Goal: Task Accomplishment & Management: Use online tool/utility

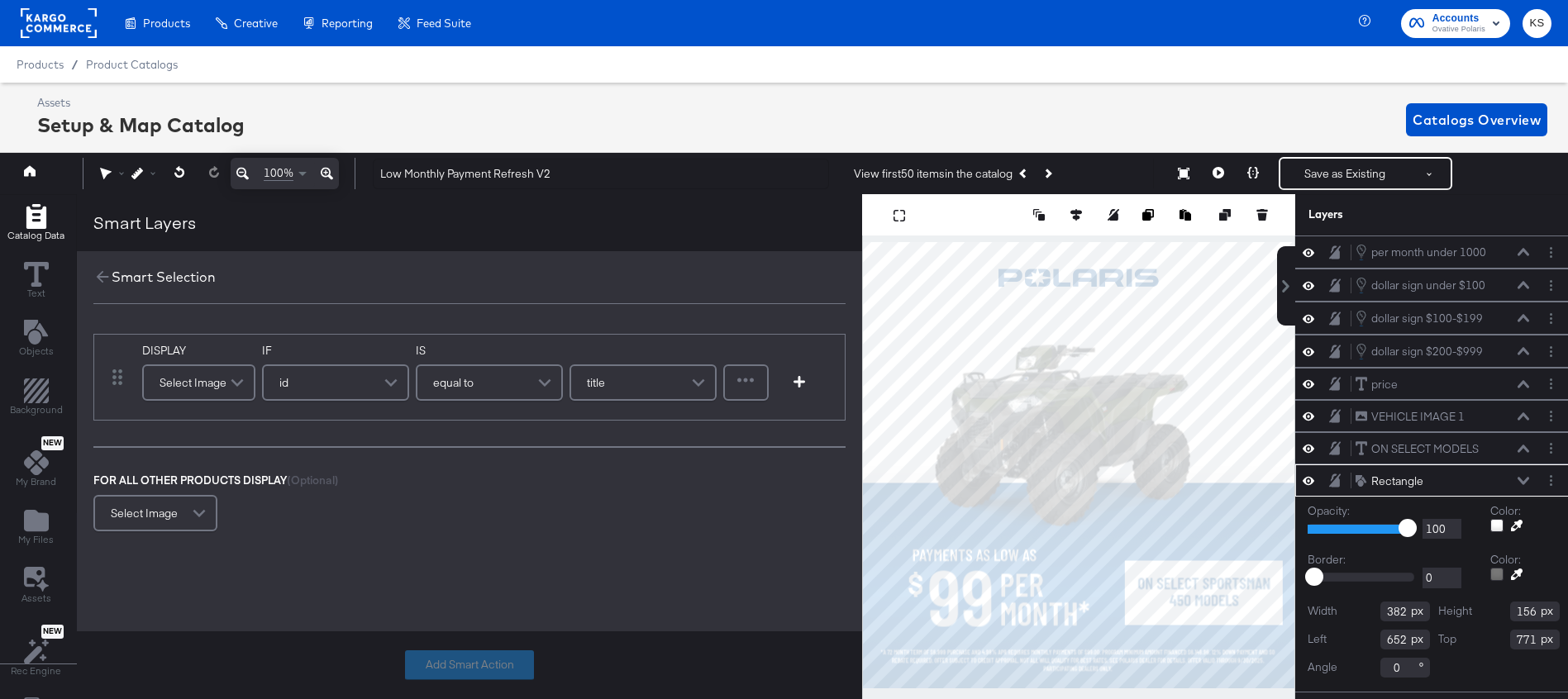
scroll to position [24, 4]
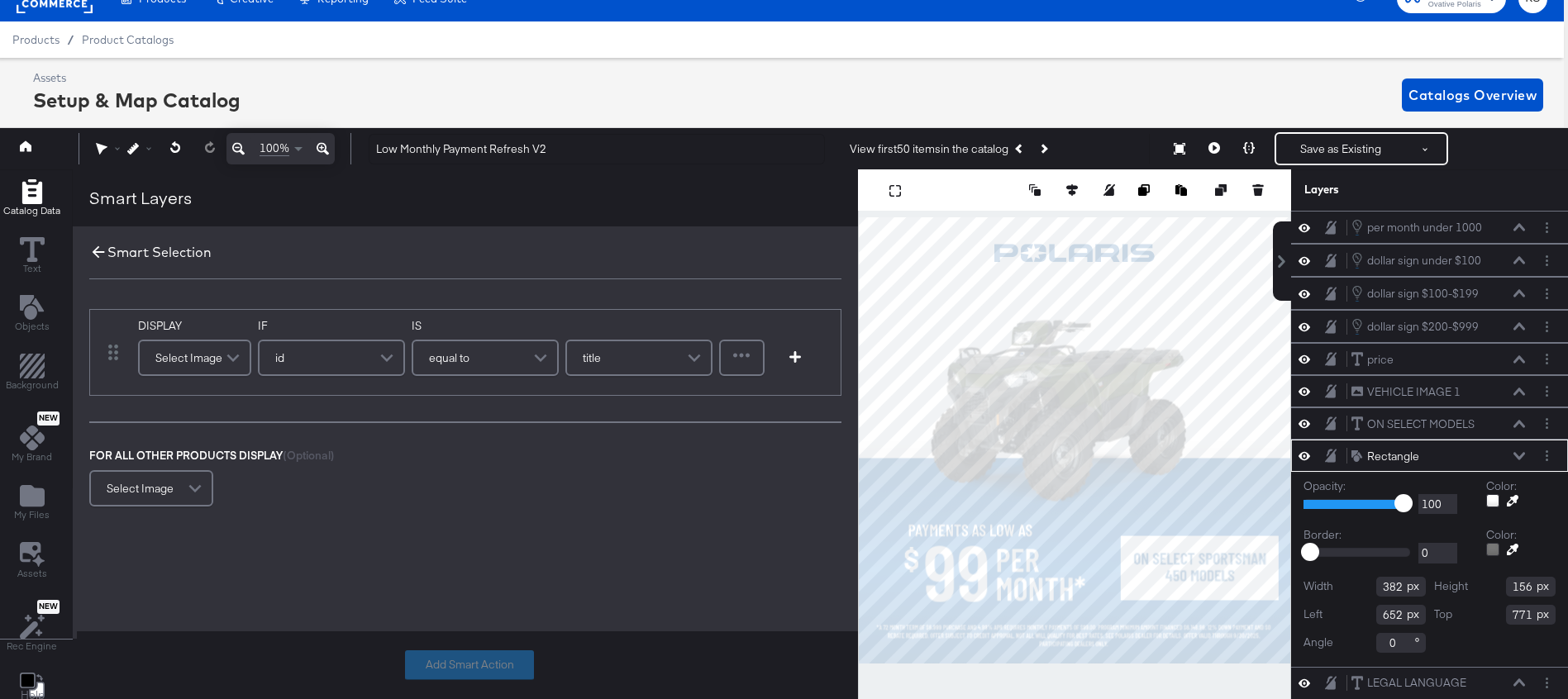
click at [93, 255] on icon at bounding box center [99, 252] width 13 height 13
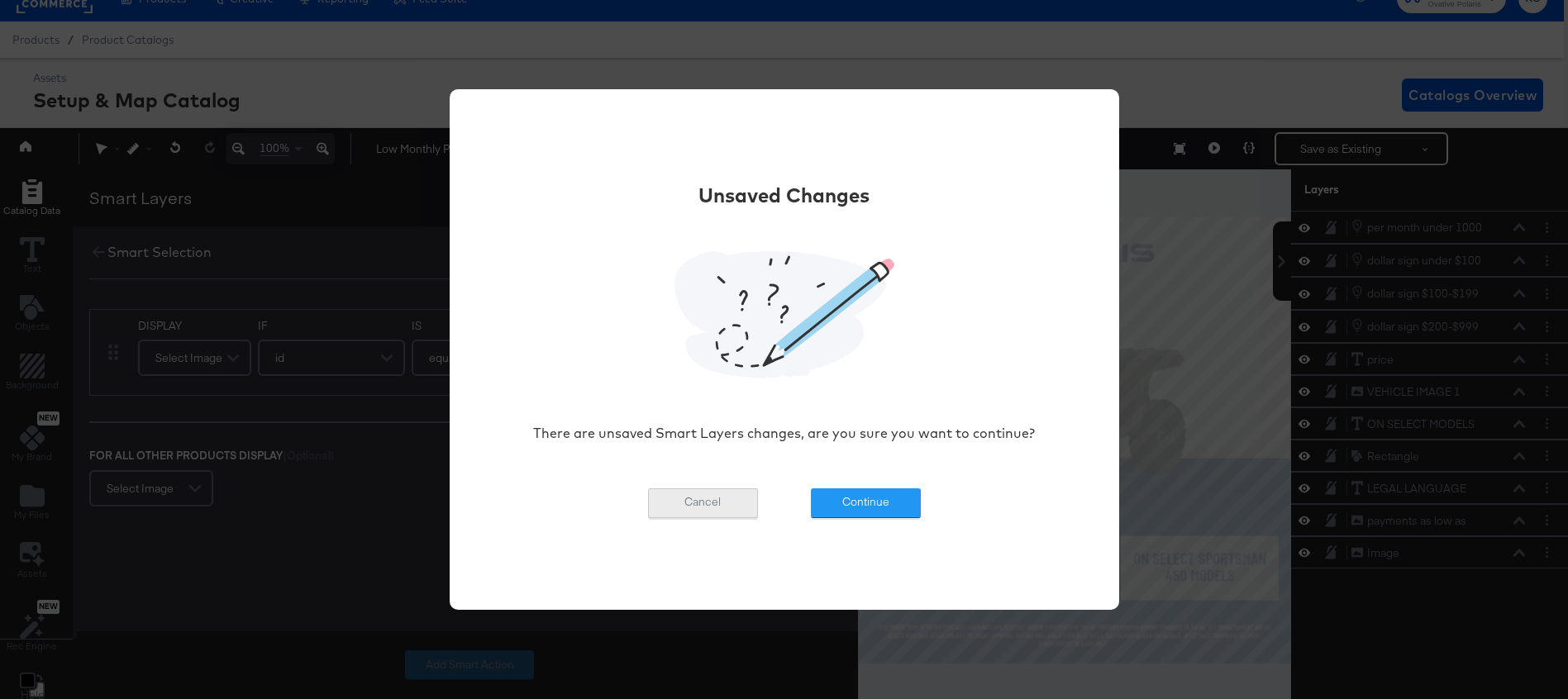
click at [715, 502] on button "Cancel" at bounding box center [703, 503] width 109 height 29
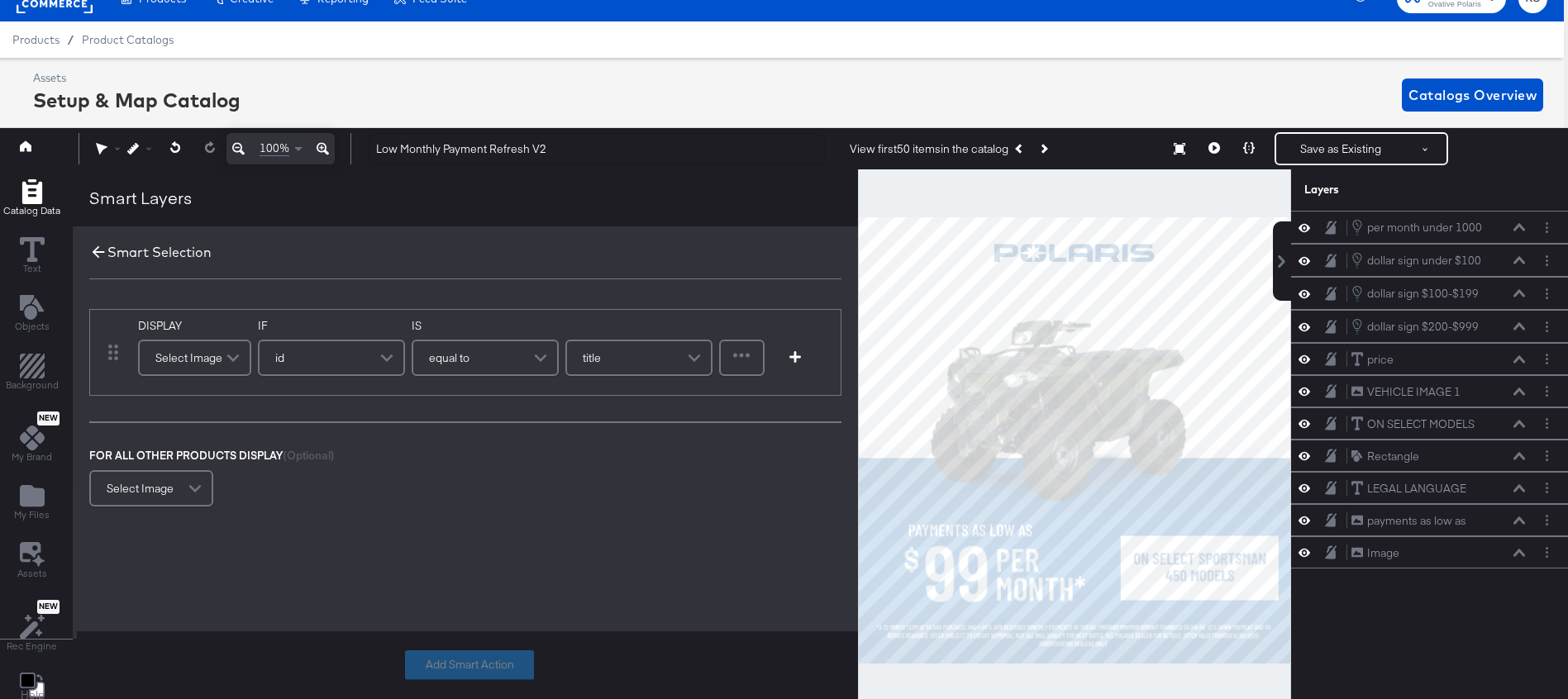
click at [89, 254] on icon at bounding box center [98, 252] width 19 height 19
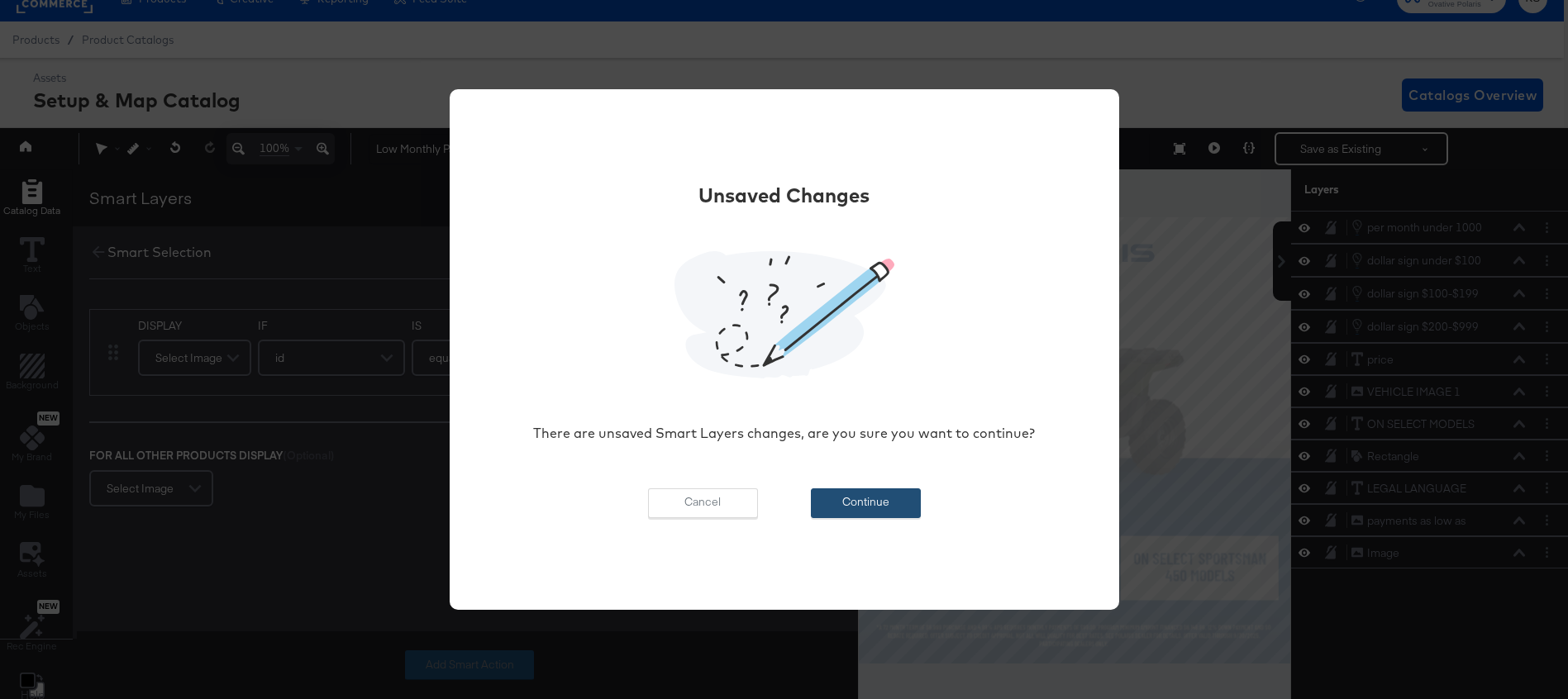
click at [847, 511] on button "Continue" at bounding box center [866, 503] width 109 height 29
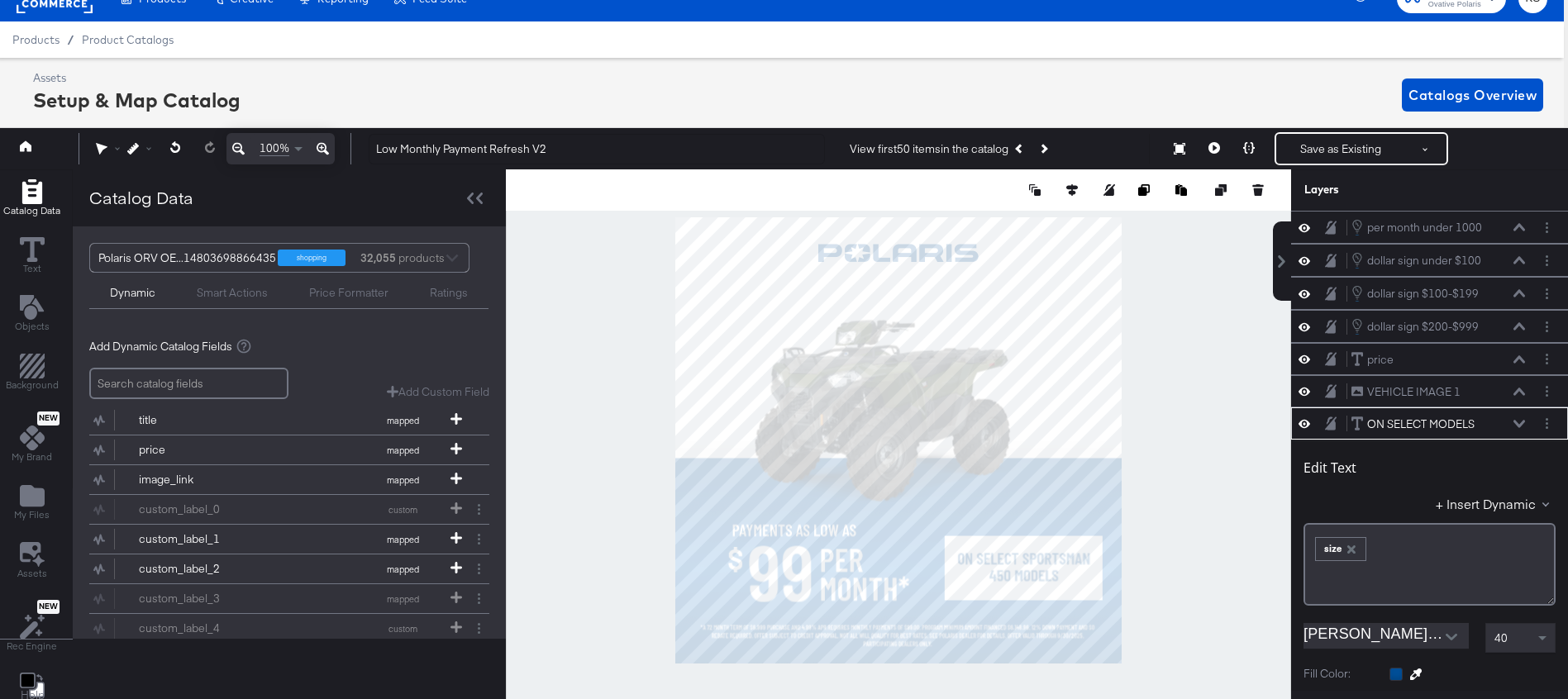
scroll to position [197, 0]
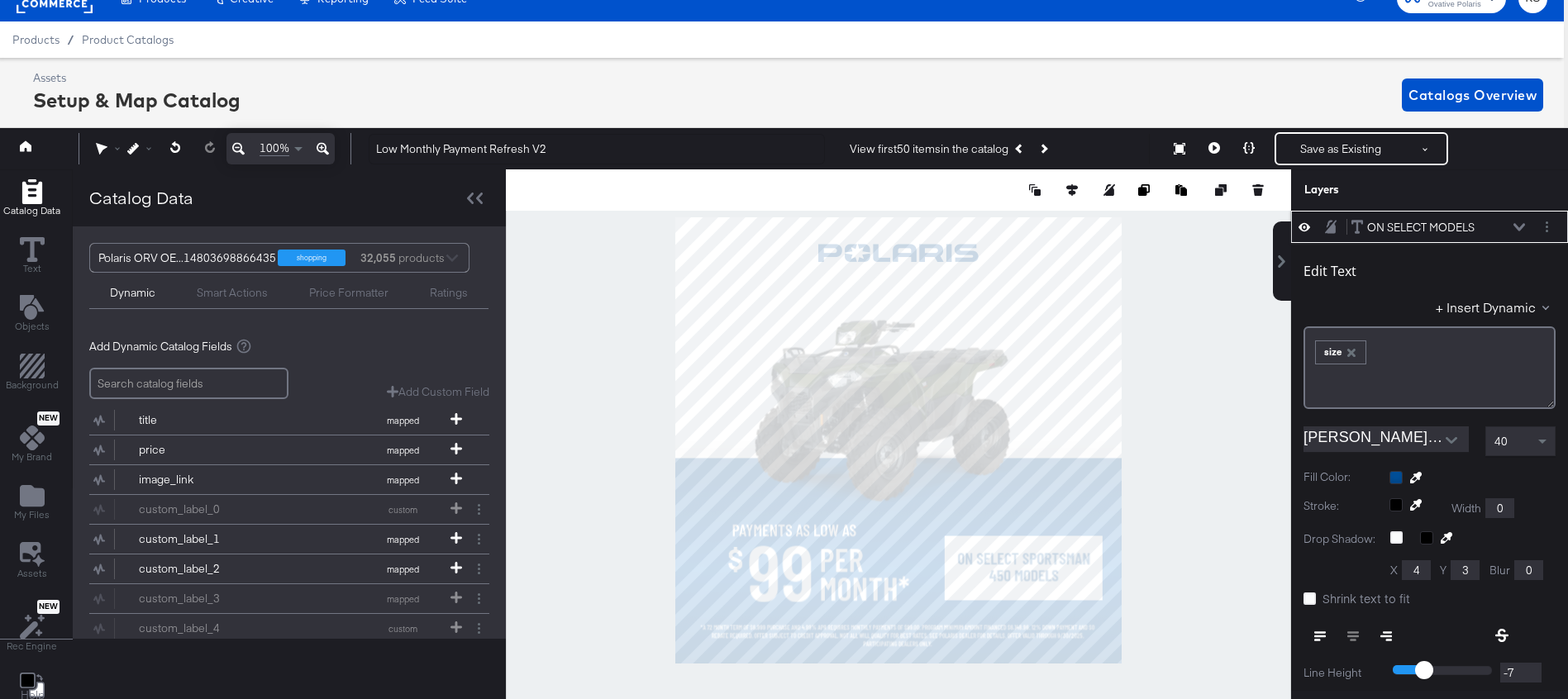
click at [1519, 222] on button at bounding box center [1520, 227] width 14 height 10
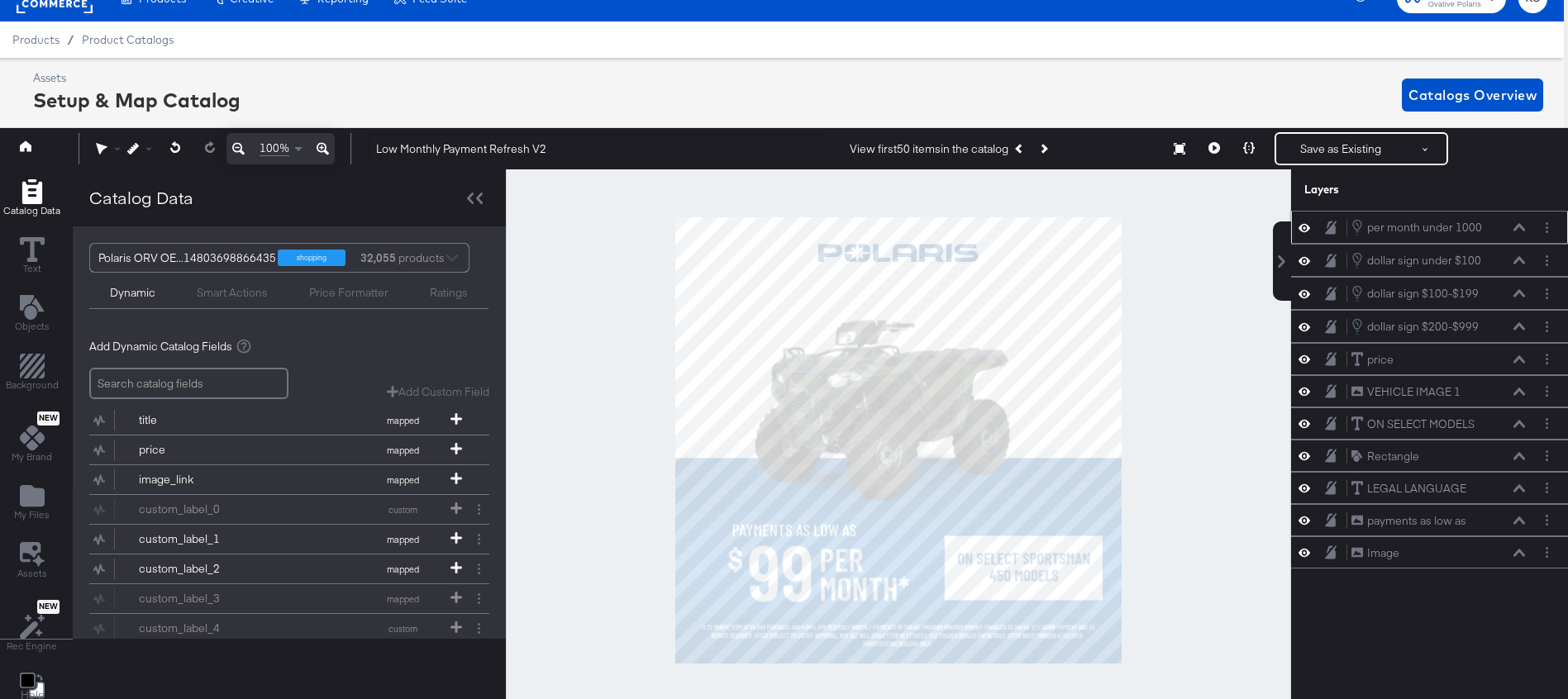
scroll to position [0, 0]
click at [1302, 423] on icon at bounding box center [1305, 423] width 12 height 14
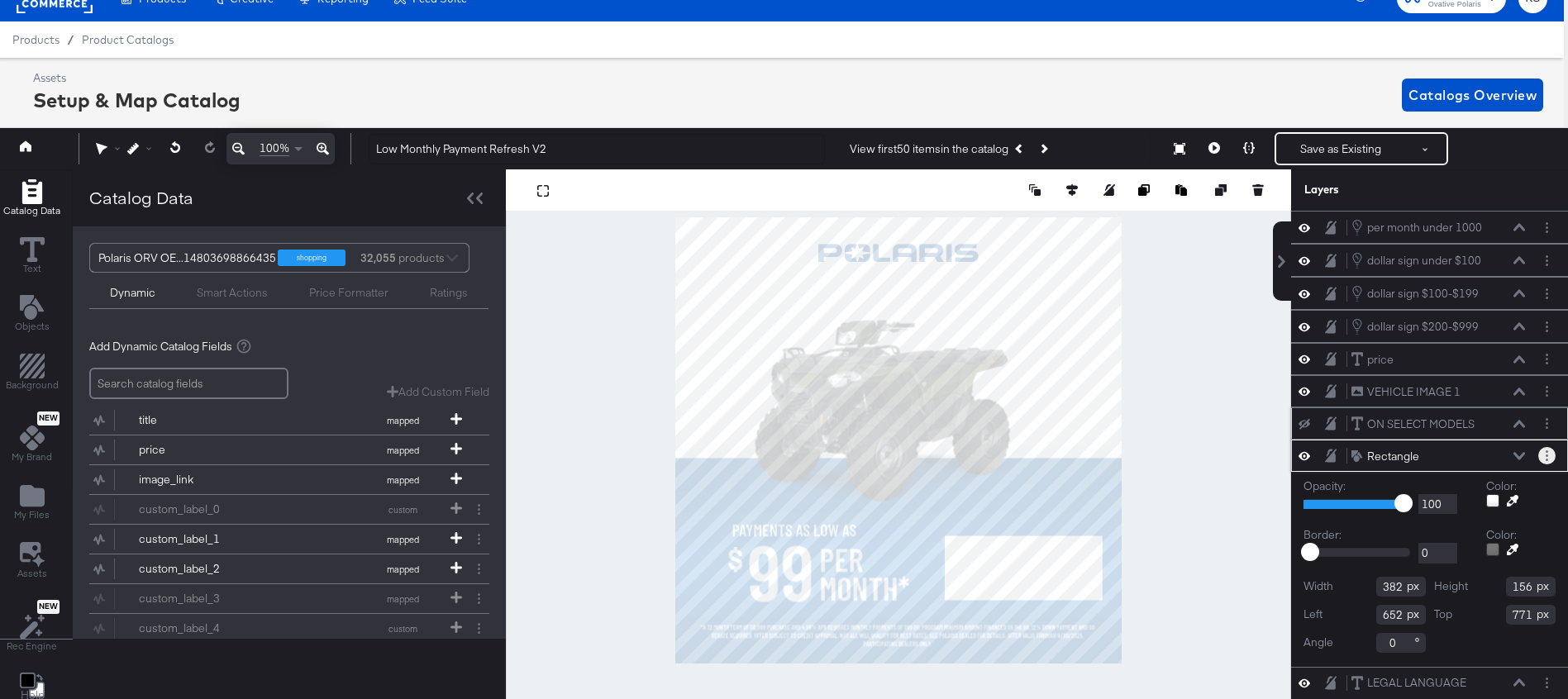
click at [1551, 453] on button "Layer Options" at bounding box center [1547, 456] width 18 height 18
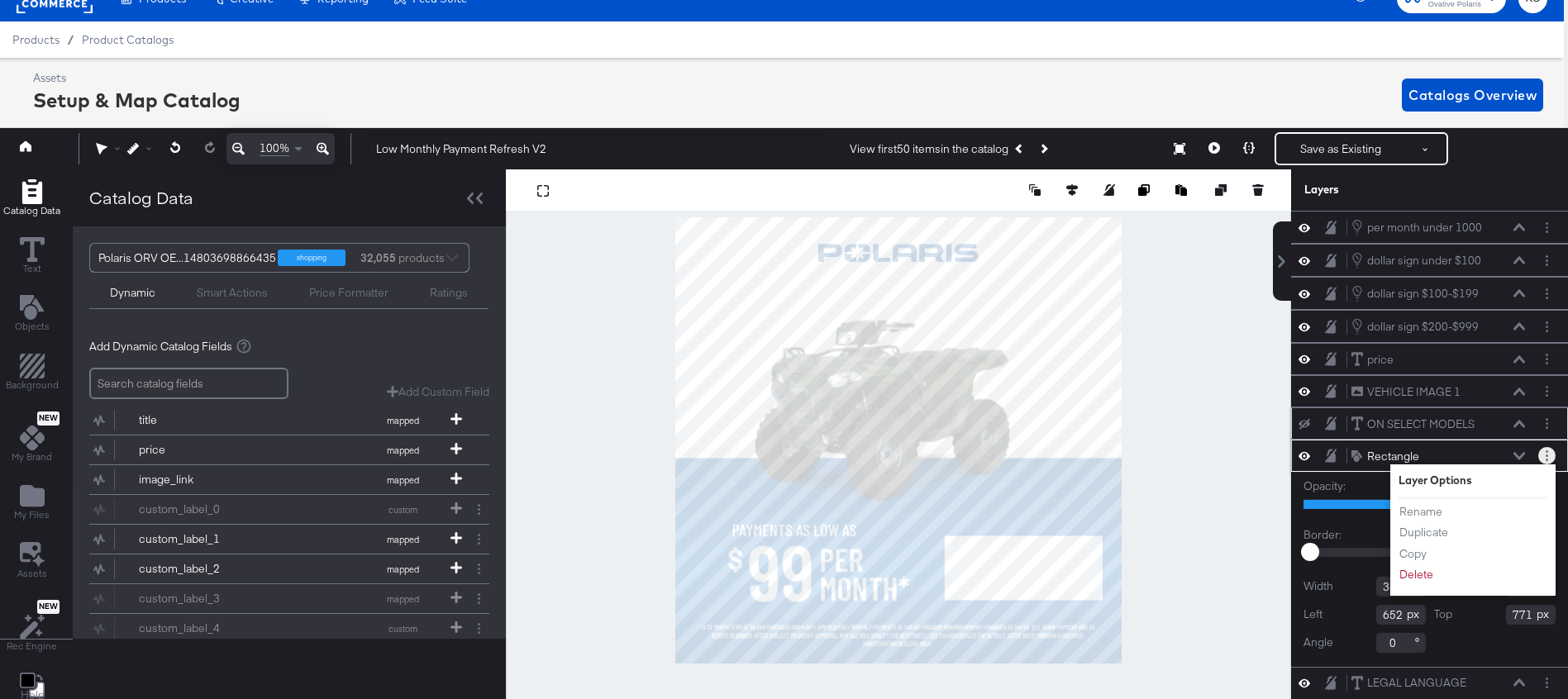
click at [1550, 453] on button "Layer Options" at bounding box center [1547, 456] width 18 height 18
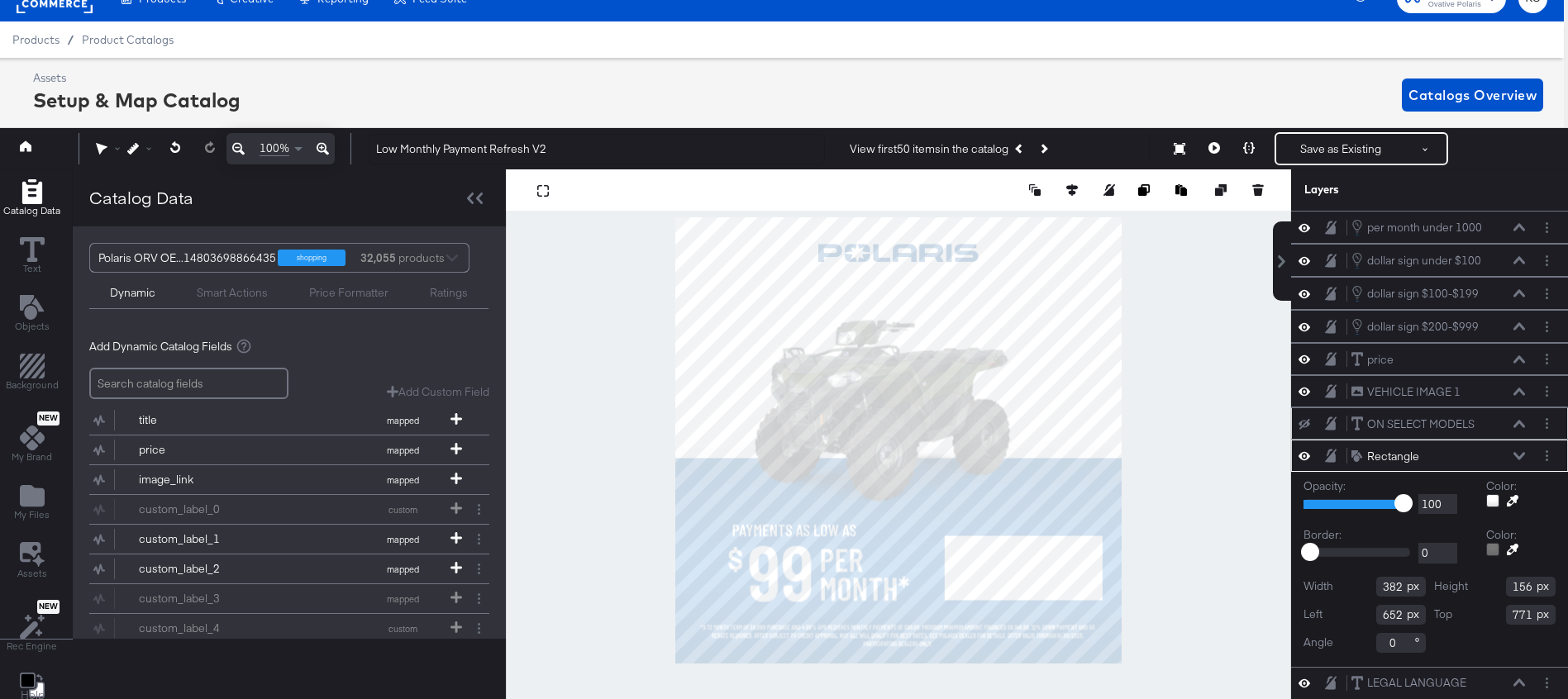
click at [248, 292] on div "Smart Actions" at bounding box center [232, 293] width 71 height 16
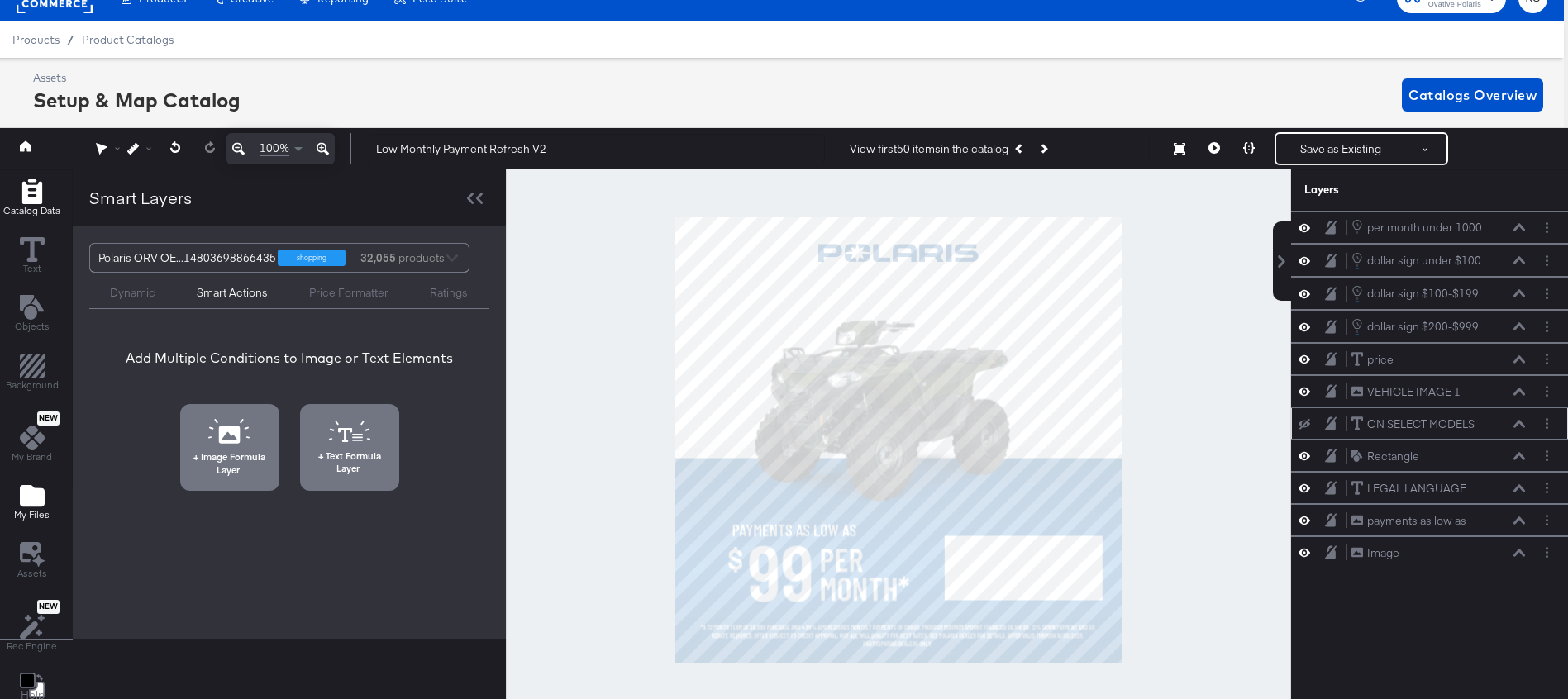
click at [21, 508] on span "My Files" at bounding box center [31, 515] width 35 height 14
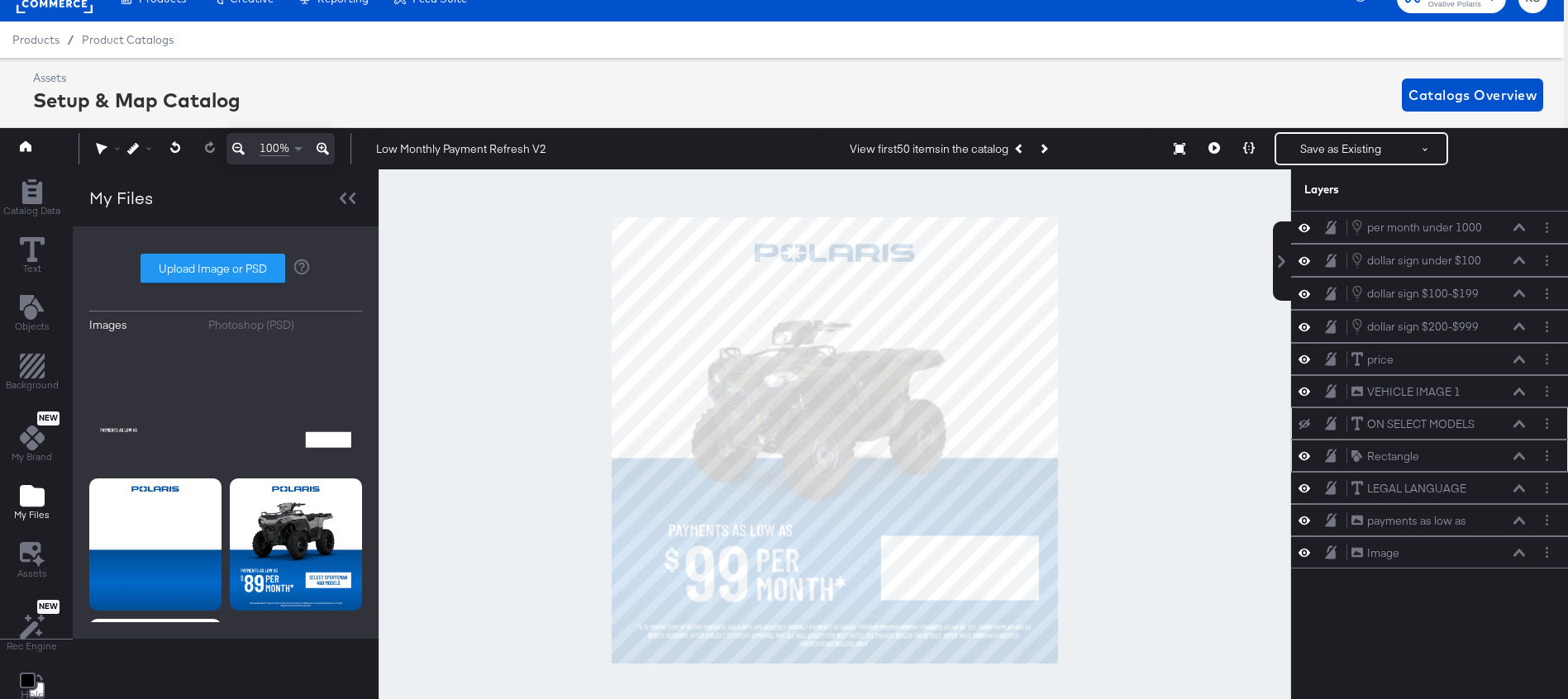
click at [1517, 458] on icon at bounding box center [1519, 457] width 12 height 8
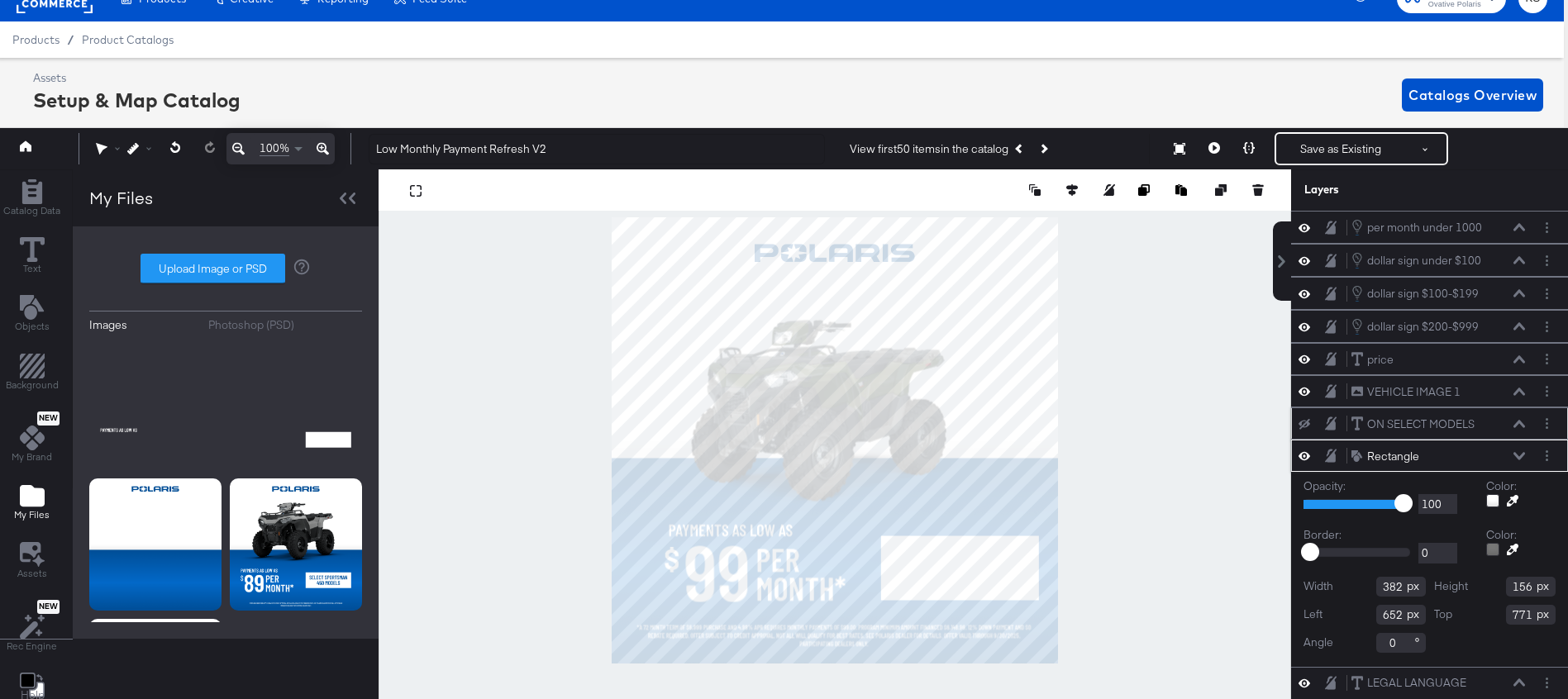
click at [1516, 458] on icon at bounding box center [1519, 457] width 12 height 8
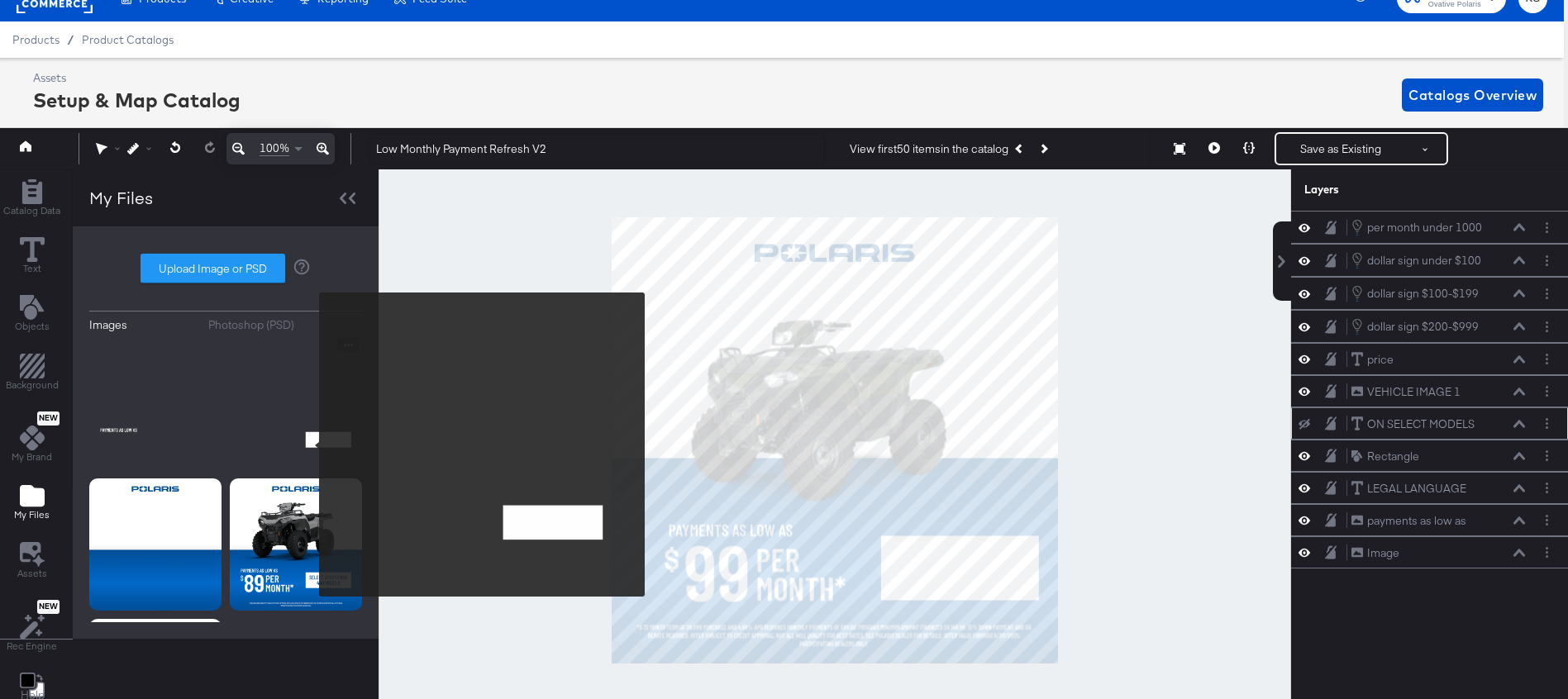
click at [309, 444] on img at bounding box center [295, 404] width 132 height 132
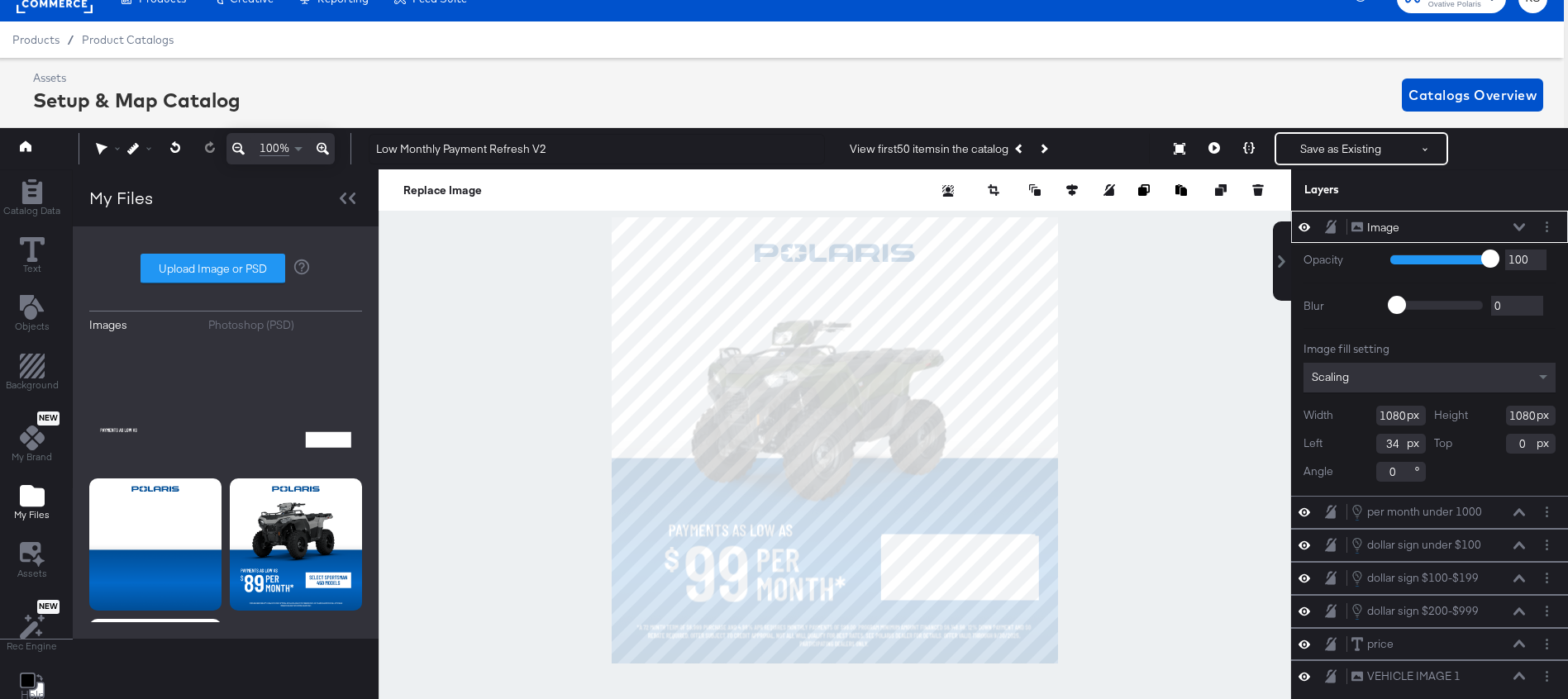
type input "35"
click at [1521, 227] on icon at bounding box center [1519, 227] width 12 height 8
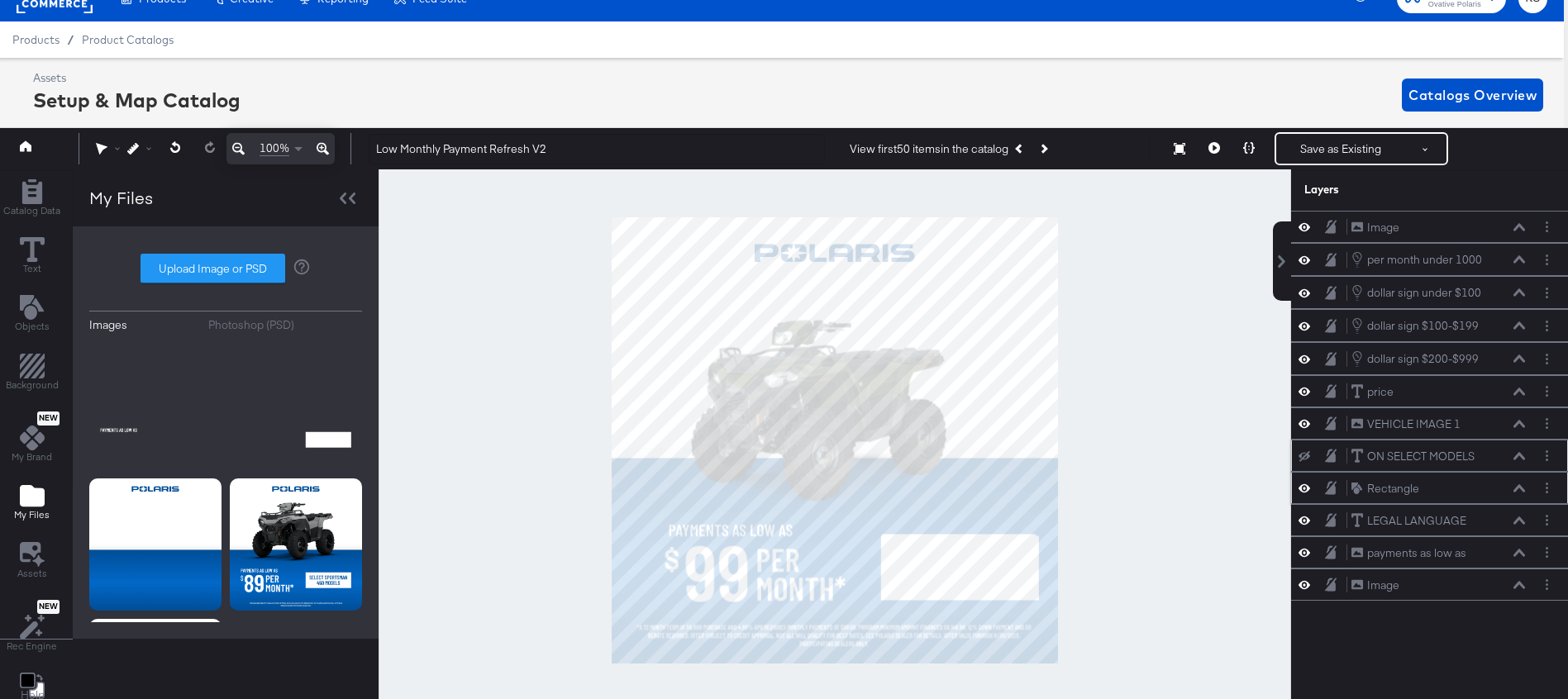
click at [1514, 487] on icon at bounding box center [1519, 489] width 12 height 8
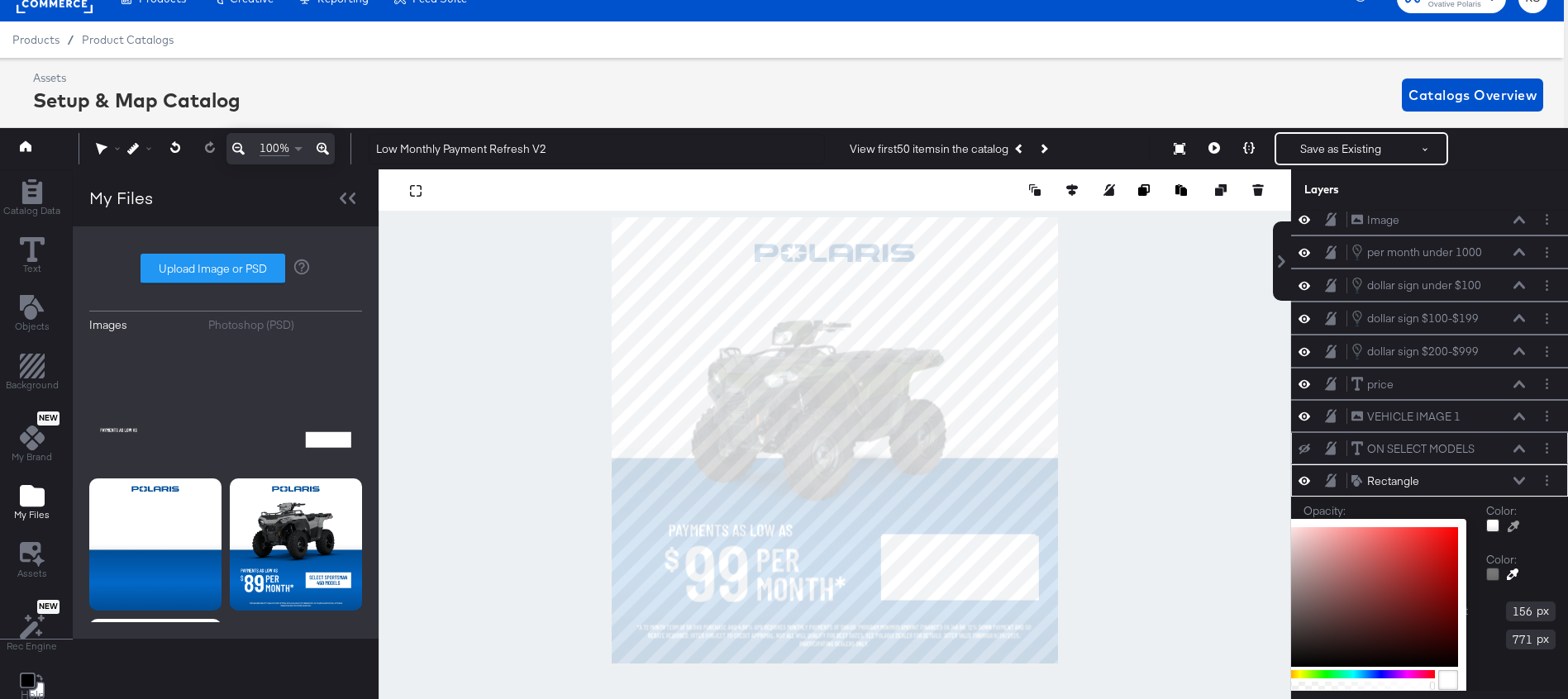
scroll to position [138, 0]
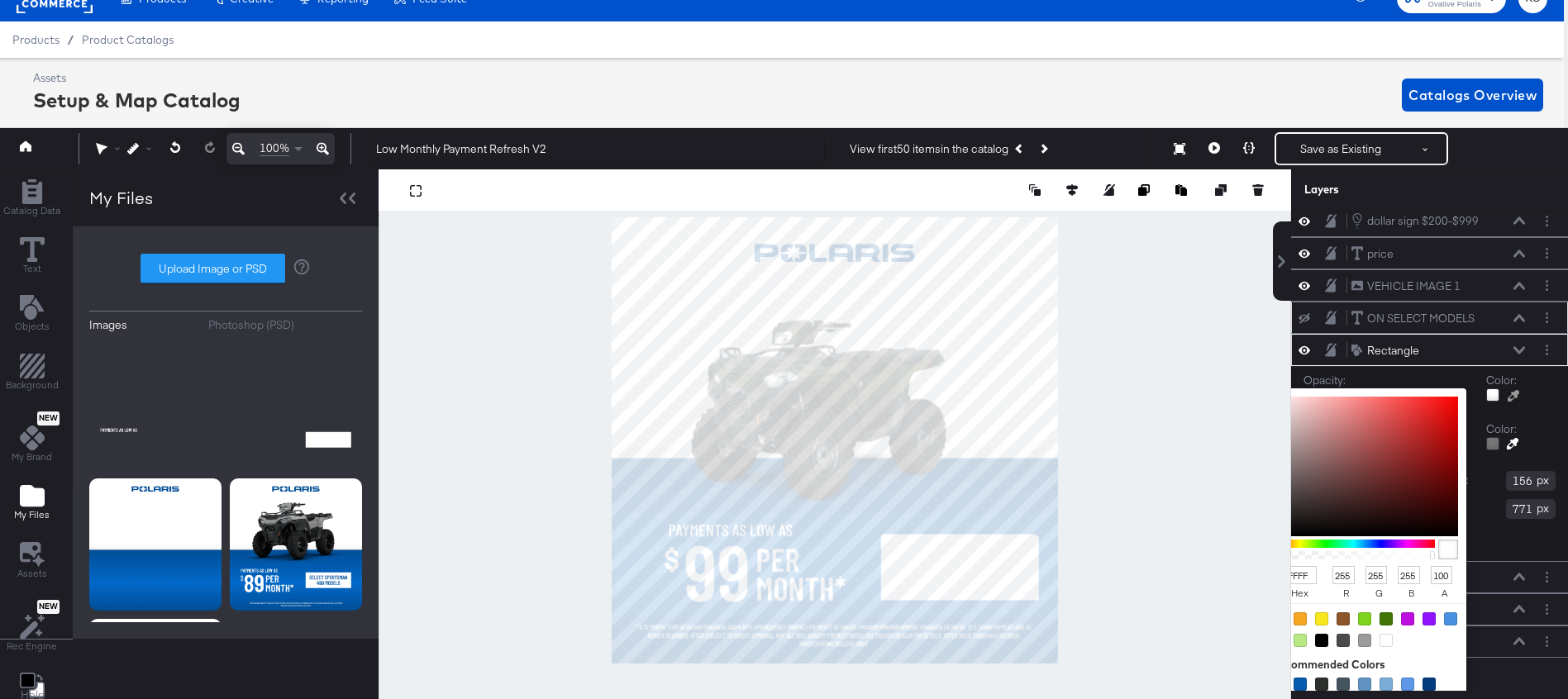
click at [1495, 522] on div "Opacity: 1 100 100 Color: FFFFFF hex 255 r 255 g 255 b 100 a Recommended Colors…" at bounding box center [1429, 463] width 277 height 195
click at [1326, 615] on div at bounding box center [1322, 620] width 14 height 14
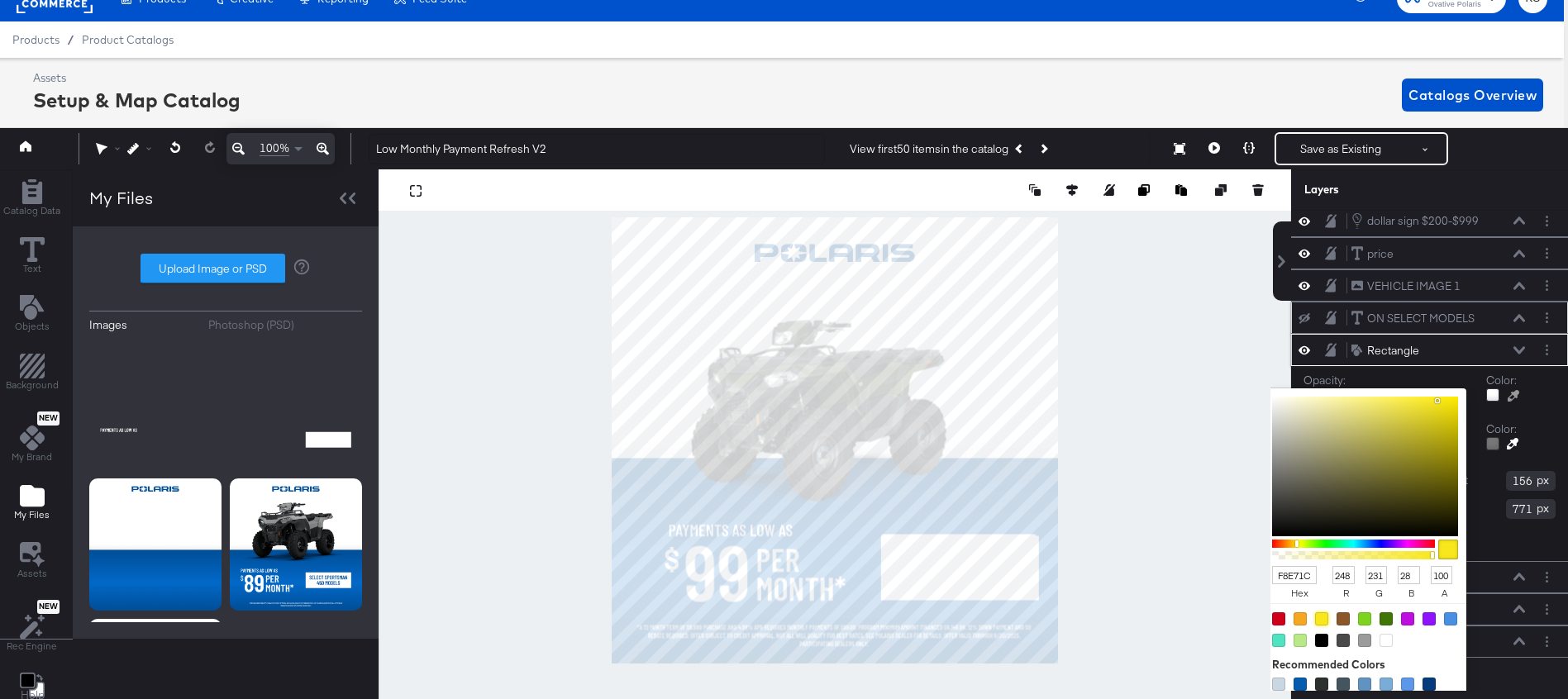
type input "F8E71C"
type input "248"
type input "231"
type input "28"
click at [1519, 351] on div "Image Image per month under 1000 per month under 1000 dollar sign under $100 do…" at bounding box center [1429, 365] width 277 height 585
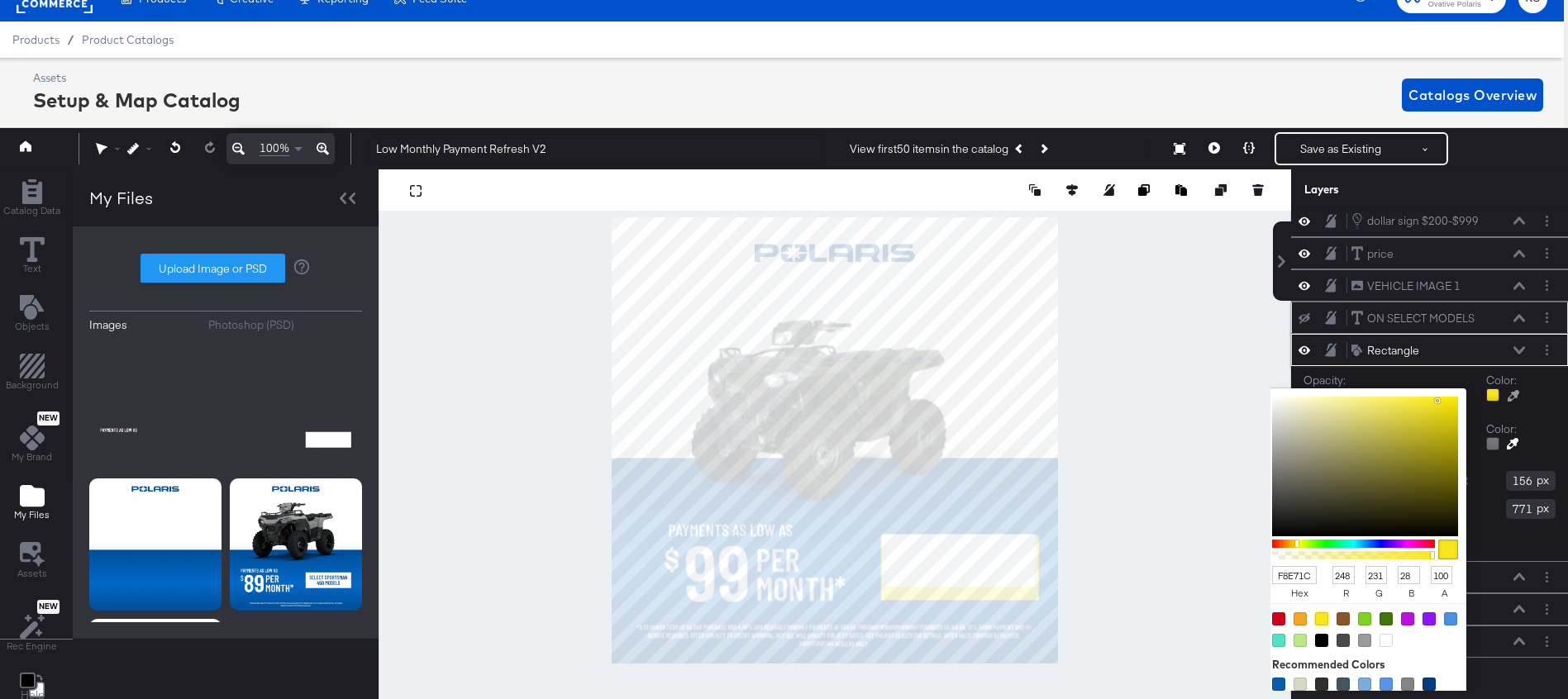
scroll to position [105, 0]
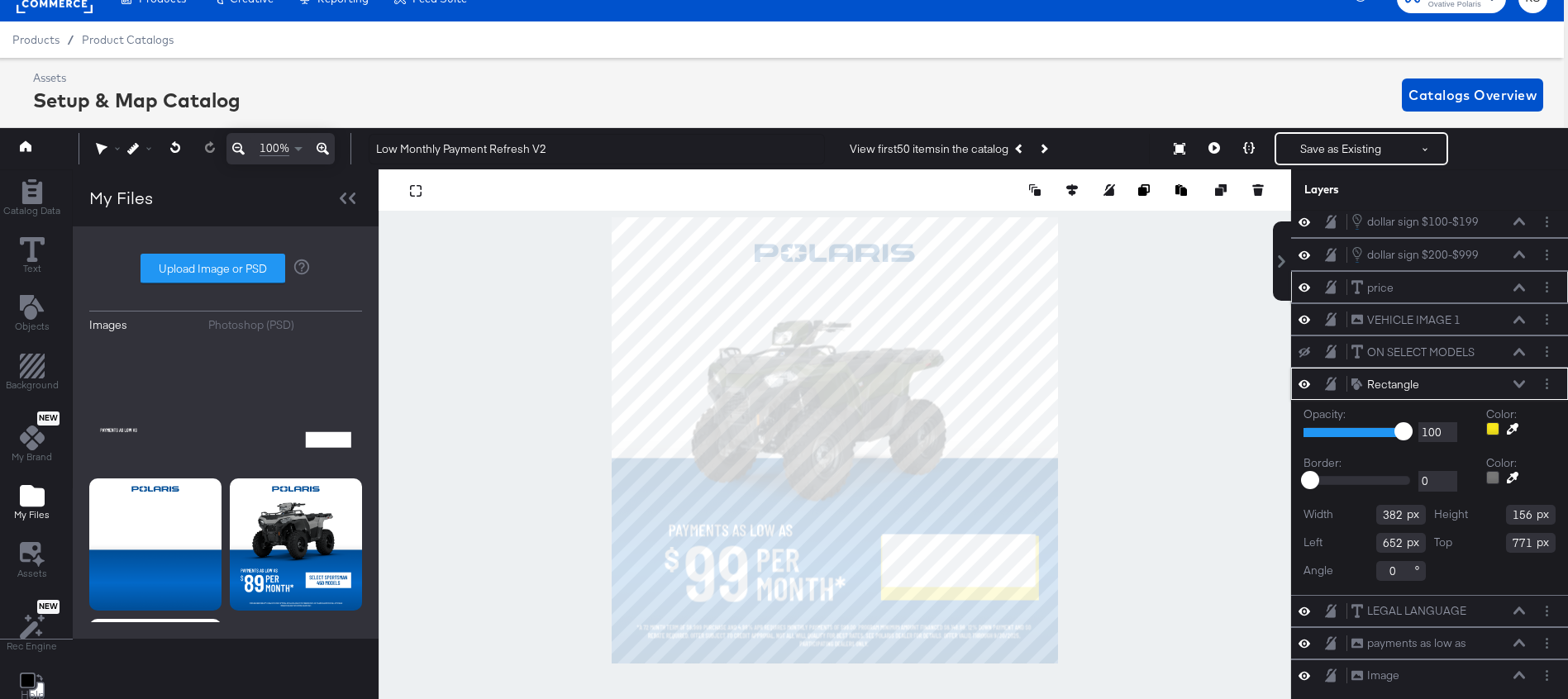
click at [1518, 388] on button at bounding box center [1520, 384] width 14 height 10
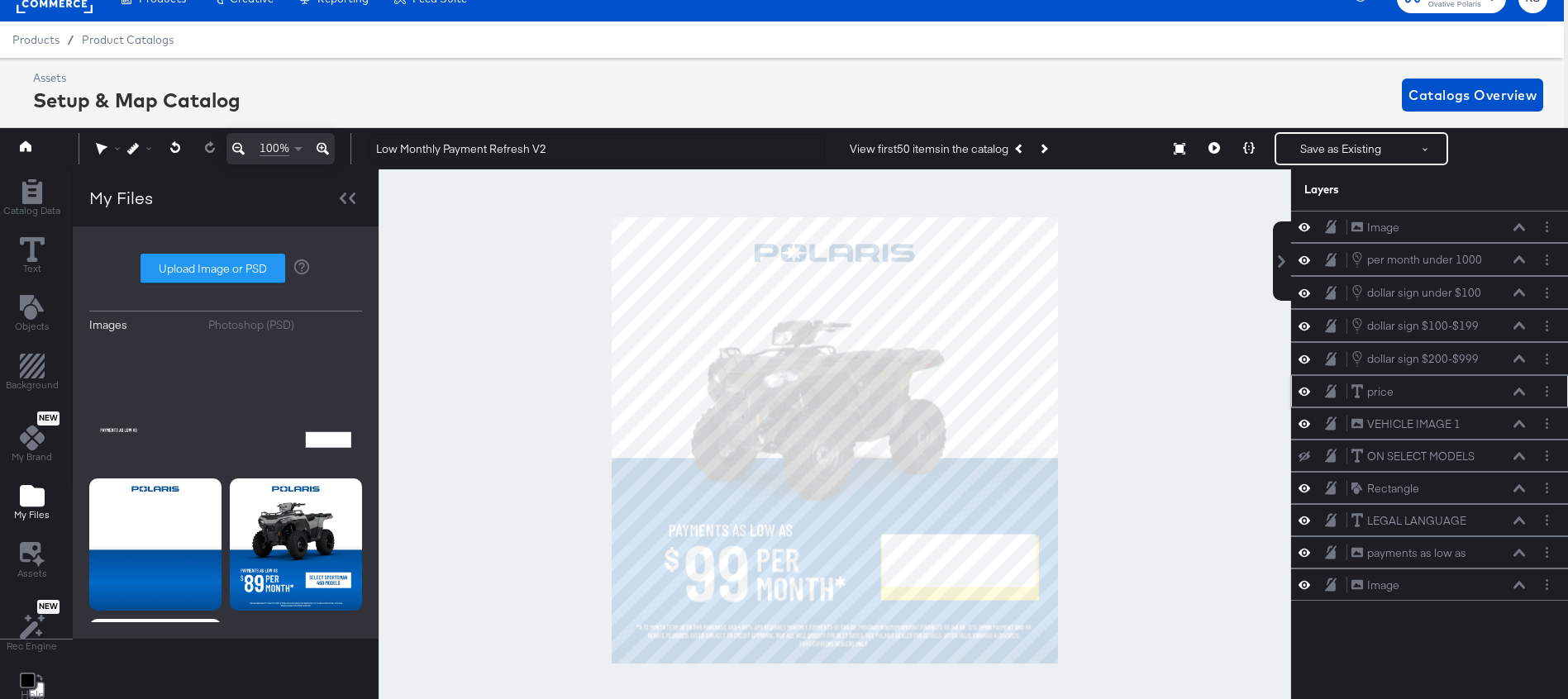
scroll to position [0, 4]
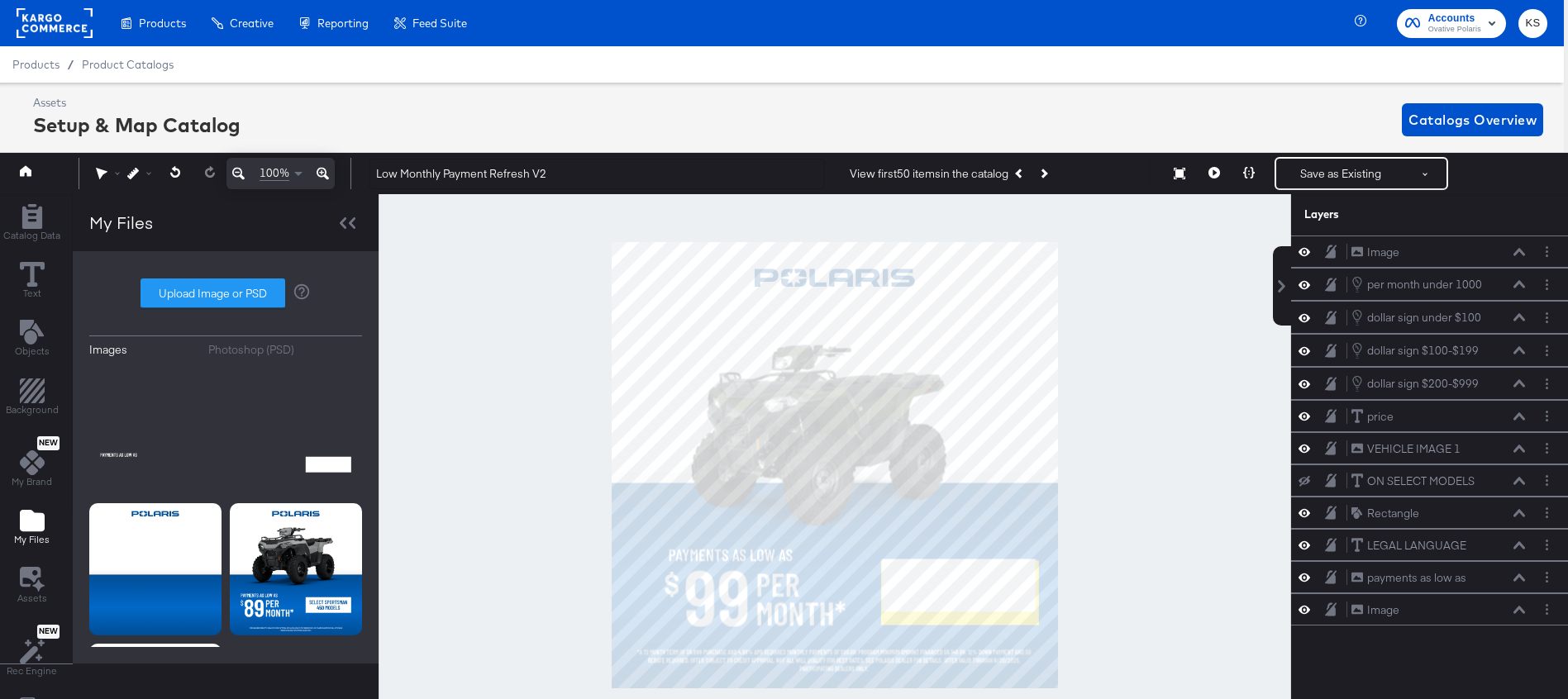
click at [319, 172] on icon at bounding box center [323, 173] width 13 height 20
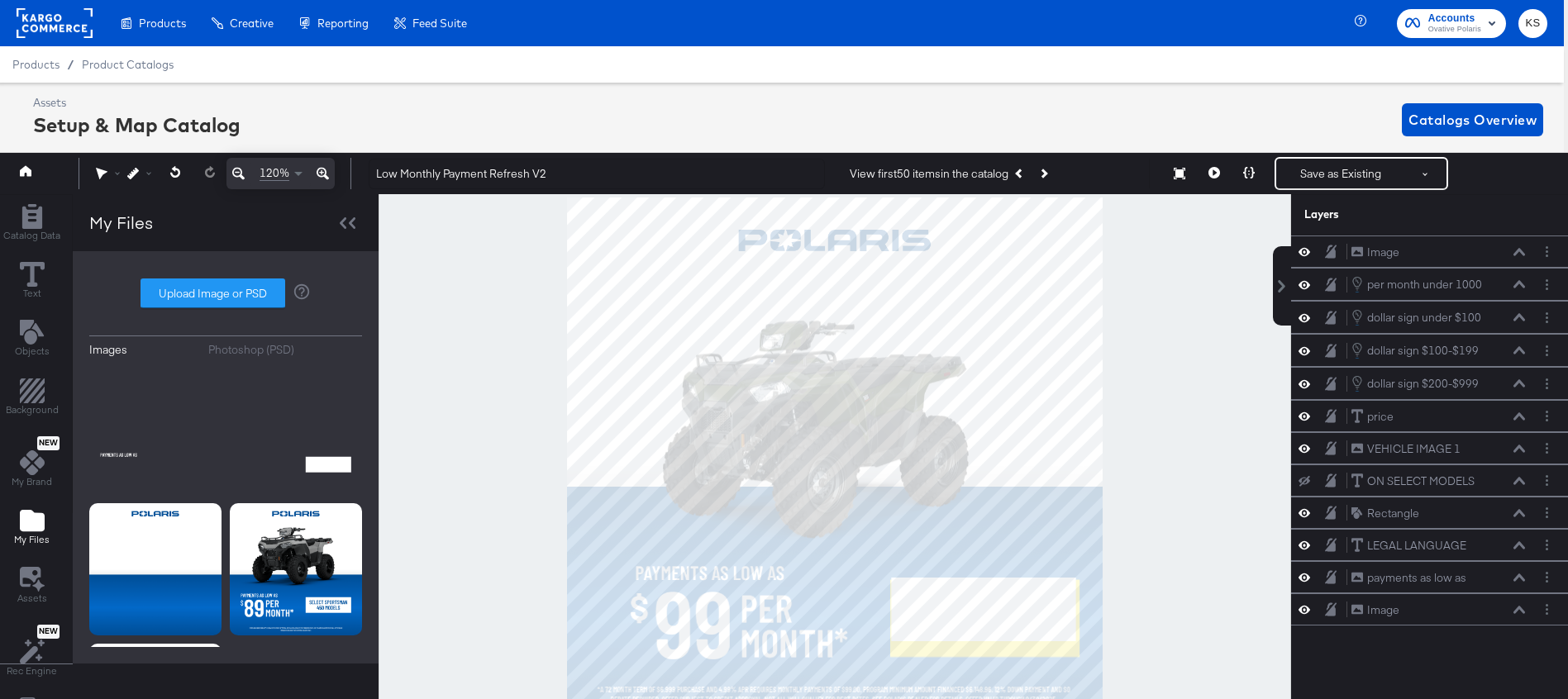
click at [319, 173] on icon at bounding box center [323, 173] width 13 height 20
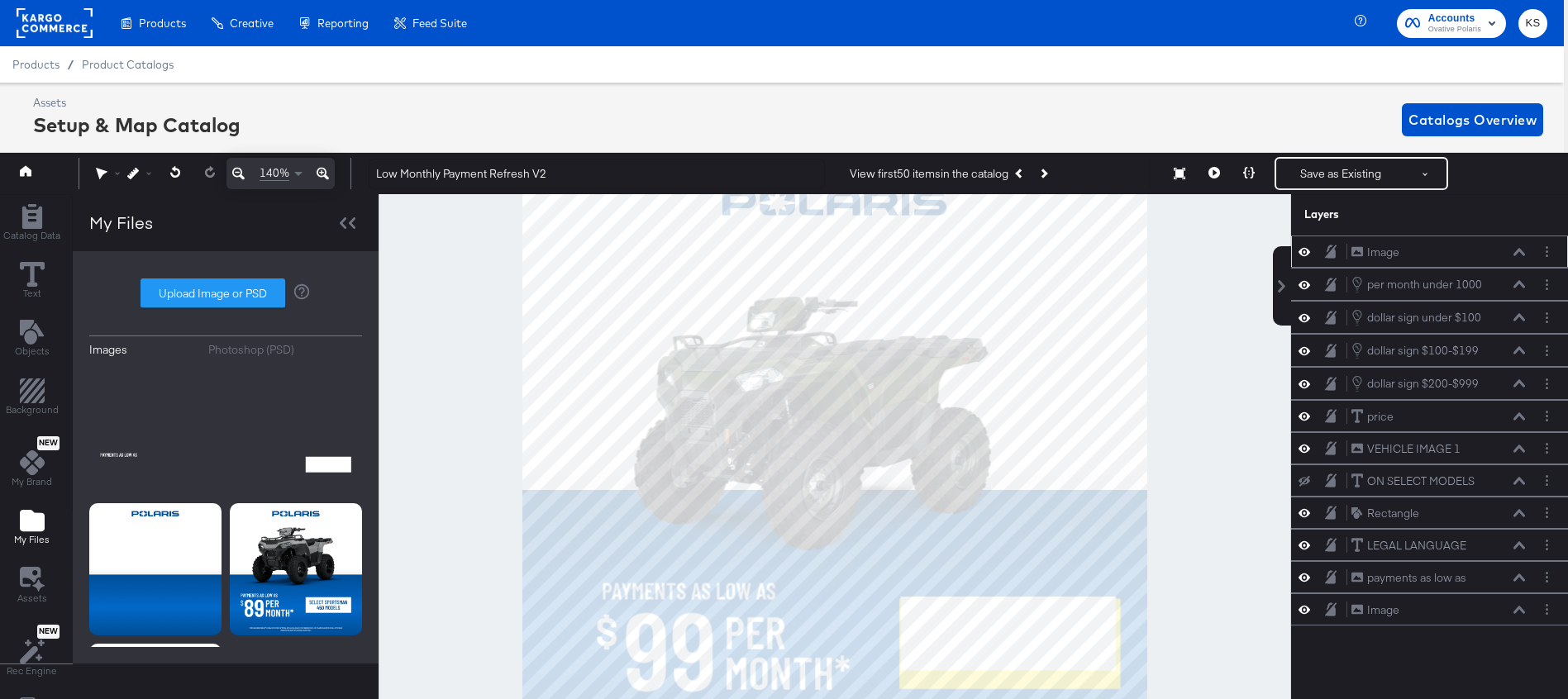
click at [1520, 251] on icon at bounding box center [1519, 252] width 12 height 8
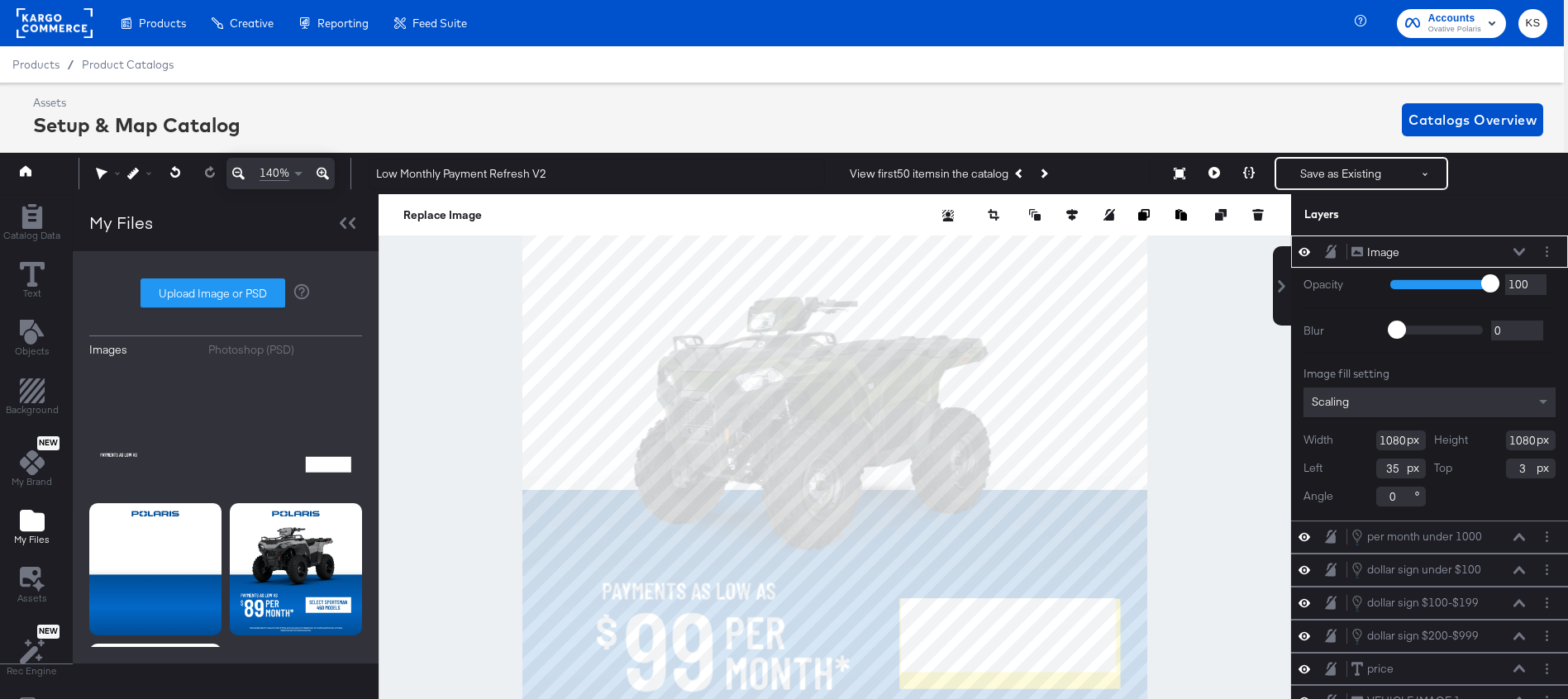
type input "4"
type input "33"
click at [1391, 437] on input "1080" at bounding box center [1401, 441] width 50 height 20
type input "109"
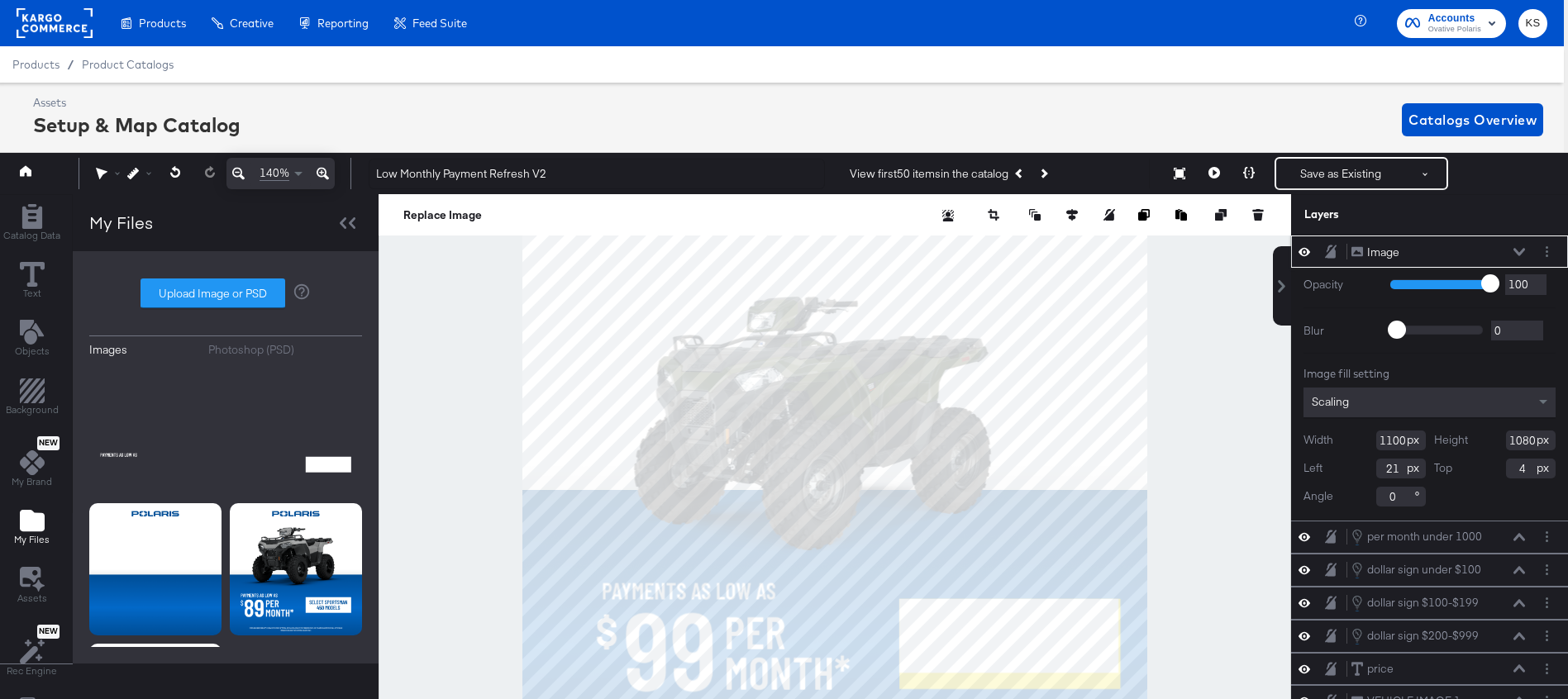
click at [1393, 439] on input "1100" at bounding box center [1401, 441] width 50 height 20
click at [1393, 440] on input "1100" at bounding box center [1401, 441] width 50 height 20
type input "1102"
click at [1517, 249] on icon at bounding box center [1519, 252] width 12 height 8
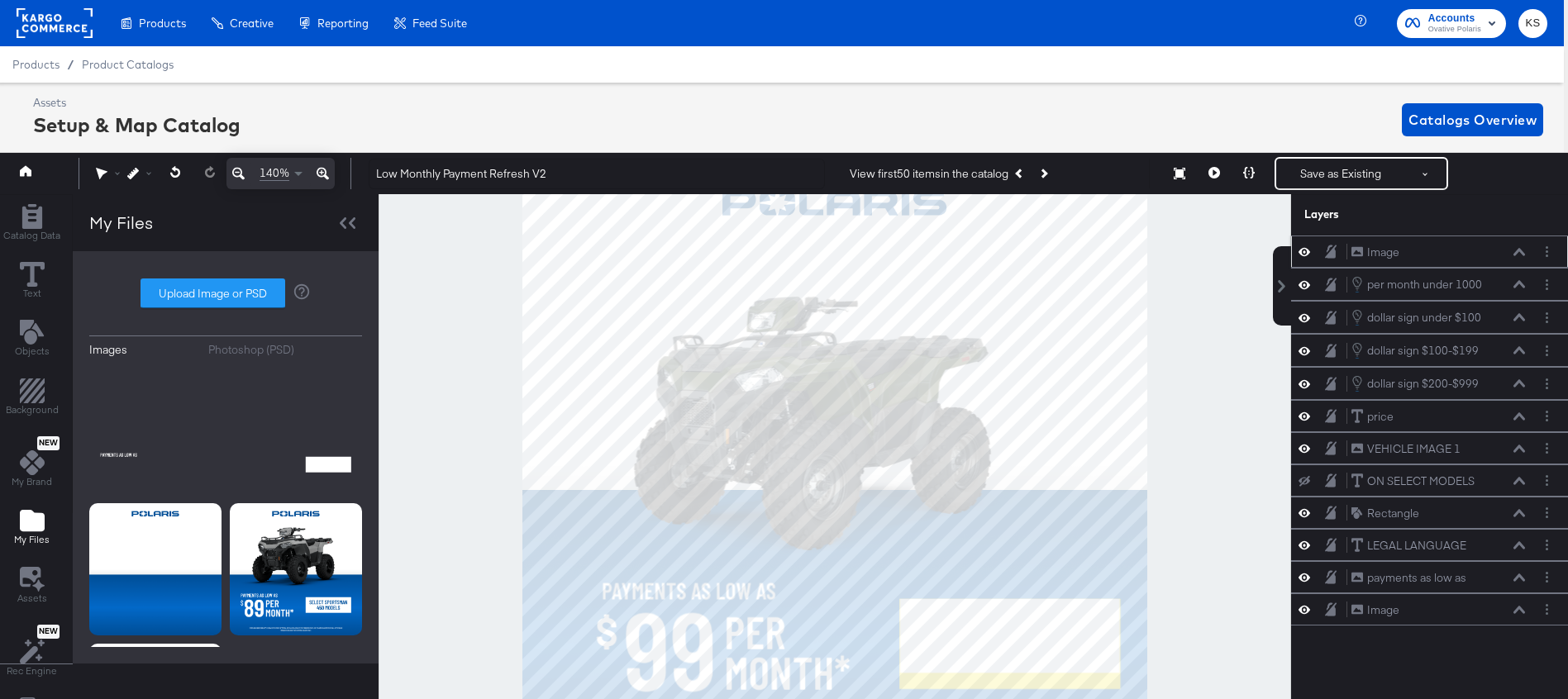
click at [1517, 247] on button at bounding box center [1520, 252] width 14 height 10
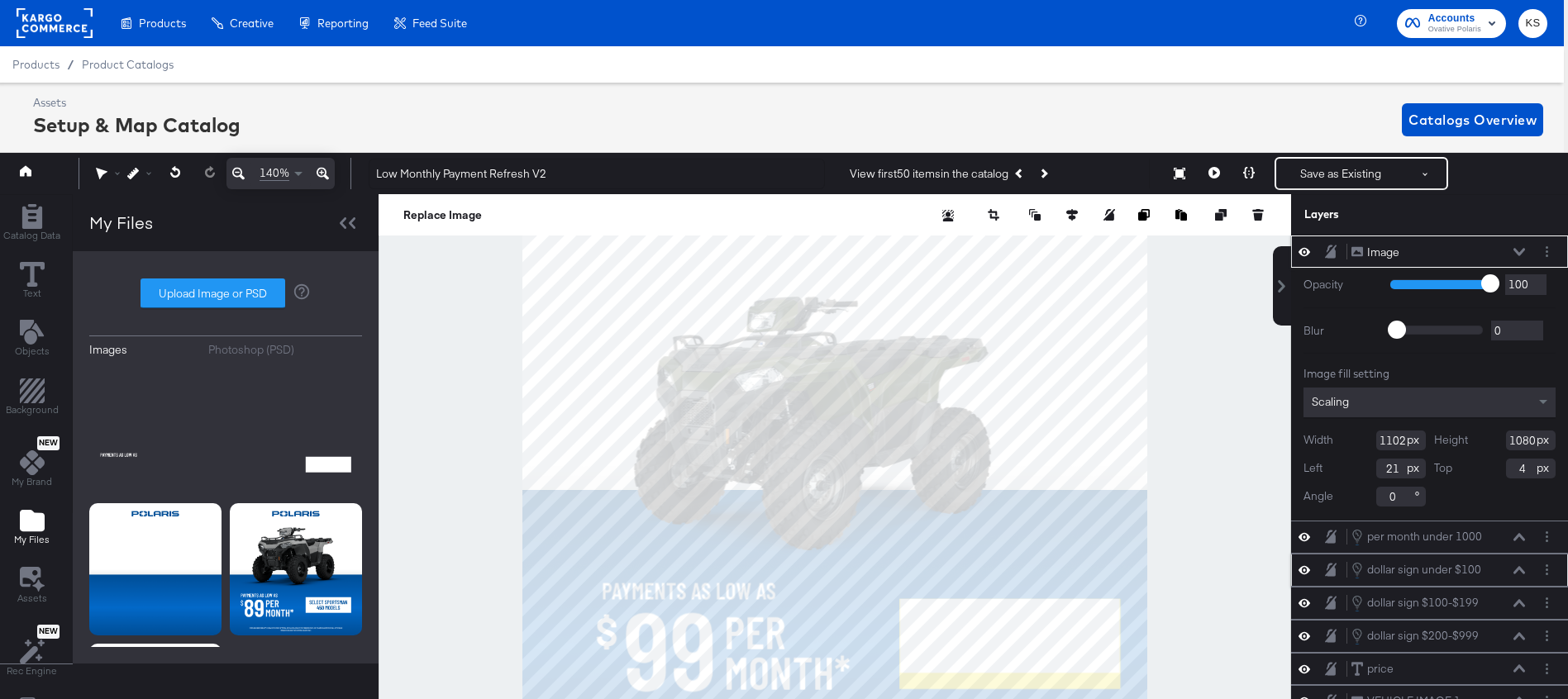
type input "20"
click at [1401, 439] on input "1102" at bounding box center [1401, 441] width 50 height 20
type input "1104"
click at [1520, 249] on icon at bounding box center [1519, 252] width 12 height 8
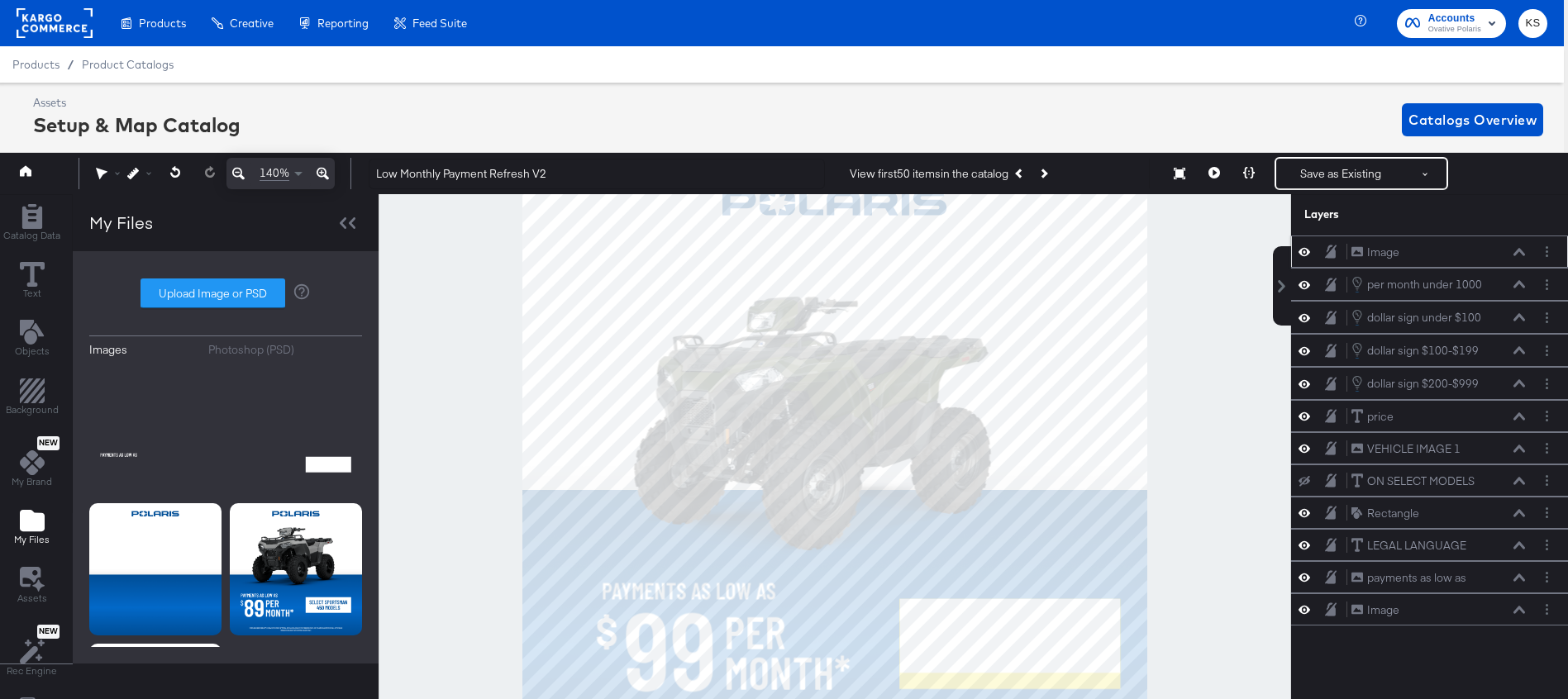
click at [1520, 249] on icon at bounding box center [1519, 252] width 12 height 8
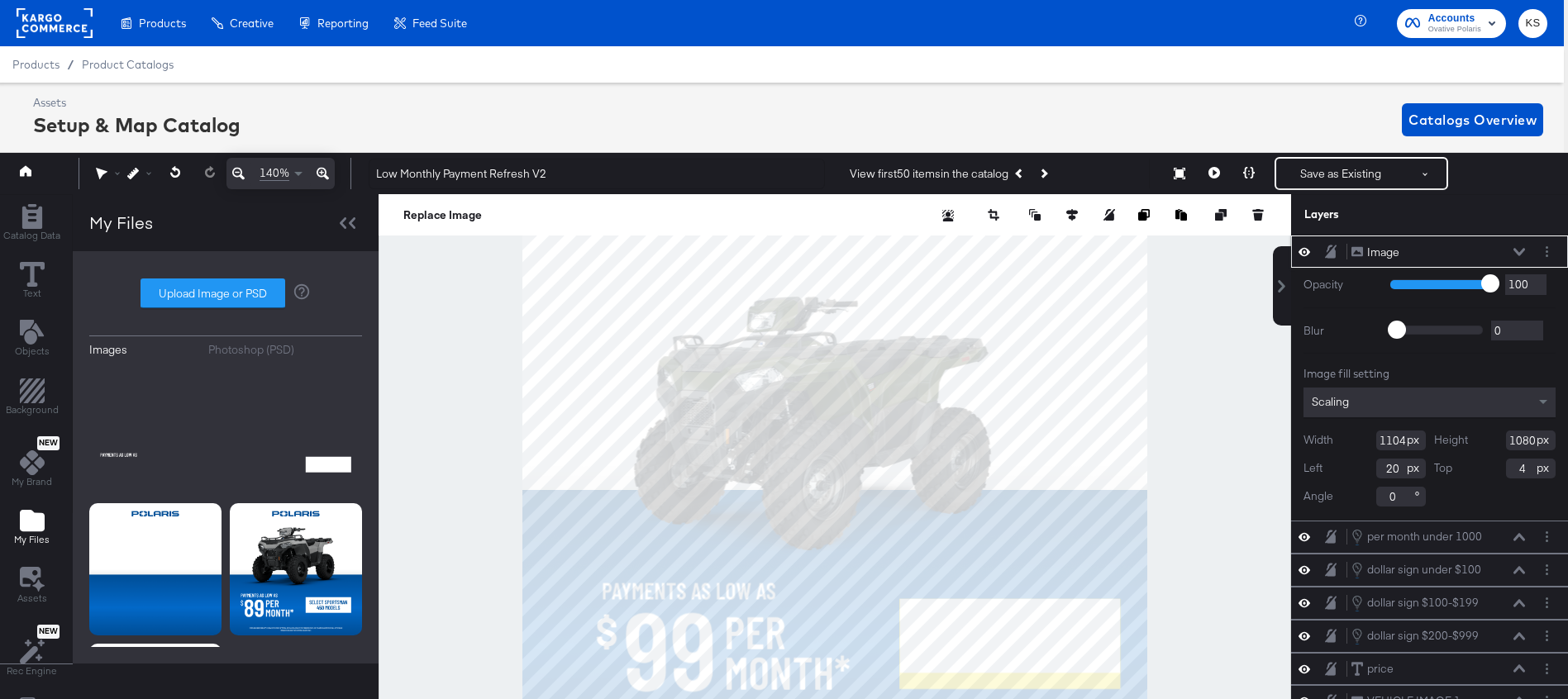
type input "19"
click at [1404, 439] on div "Width 1104" at bounding box center [1365, 441] width 122 height 20
type input "1105"
click at [1514, 253] on icon at bounding box center [1519, 252] width 12 height 8
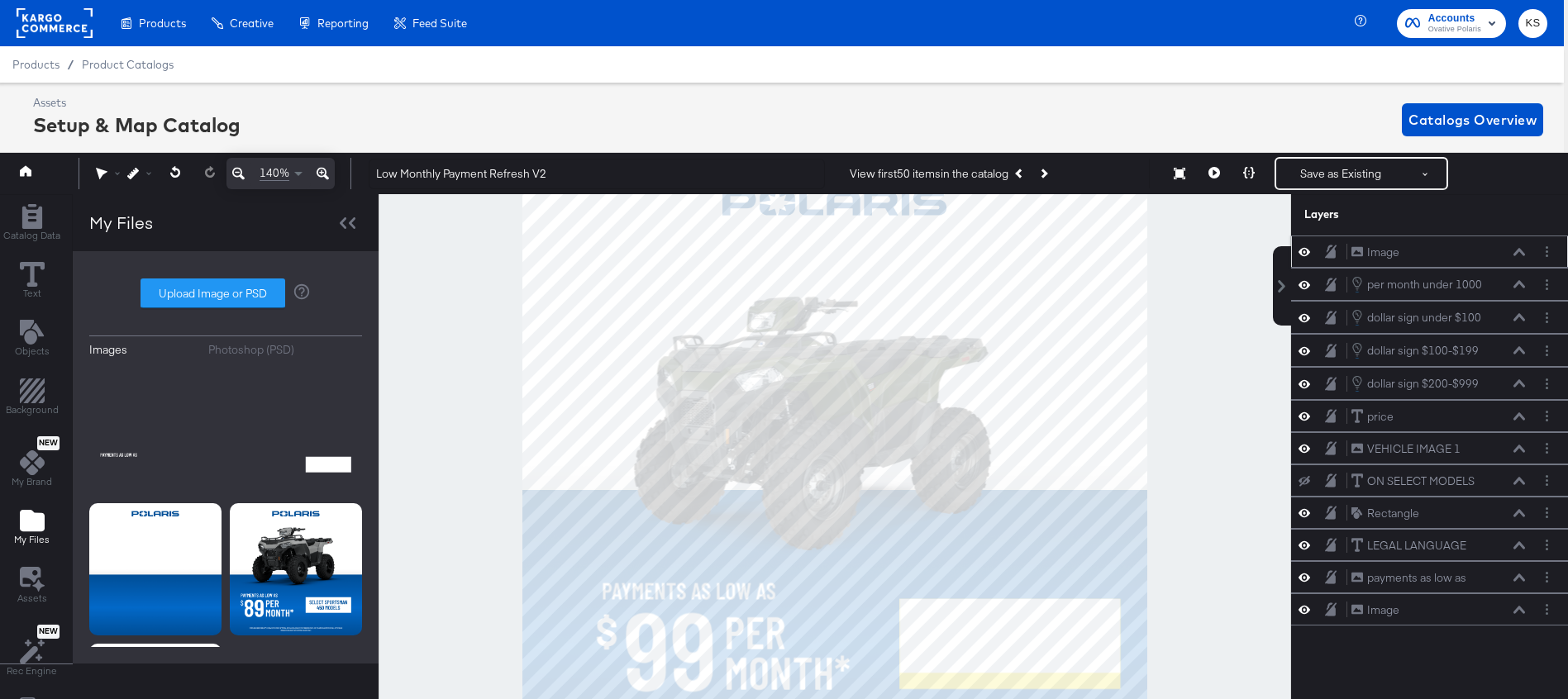
click at [1516, 251] on icon at bounding box center [1519, 252] width 12 height 8
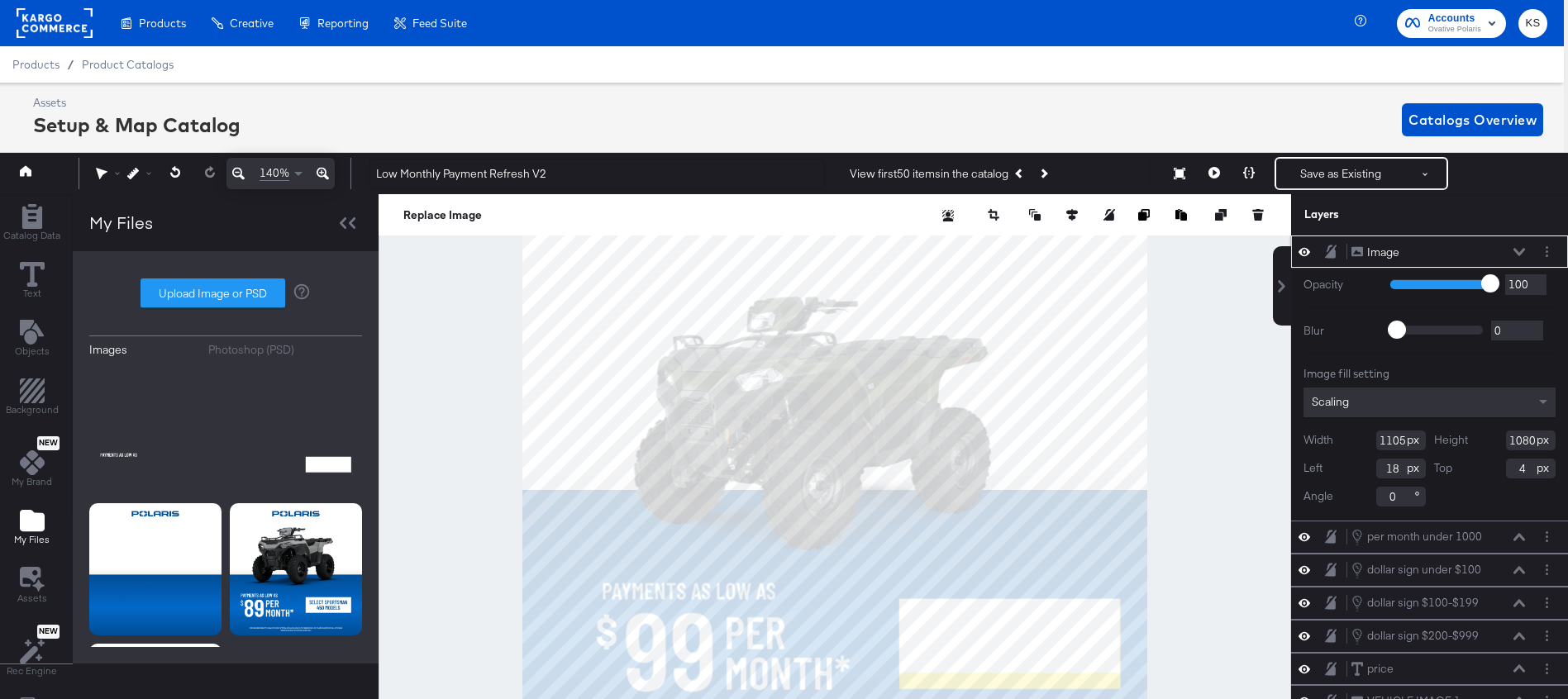
type input "19"
type input "17"
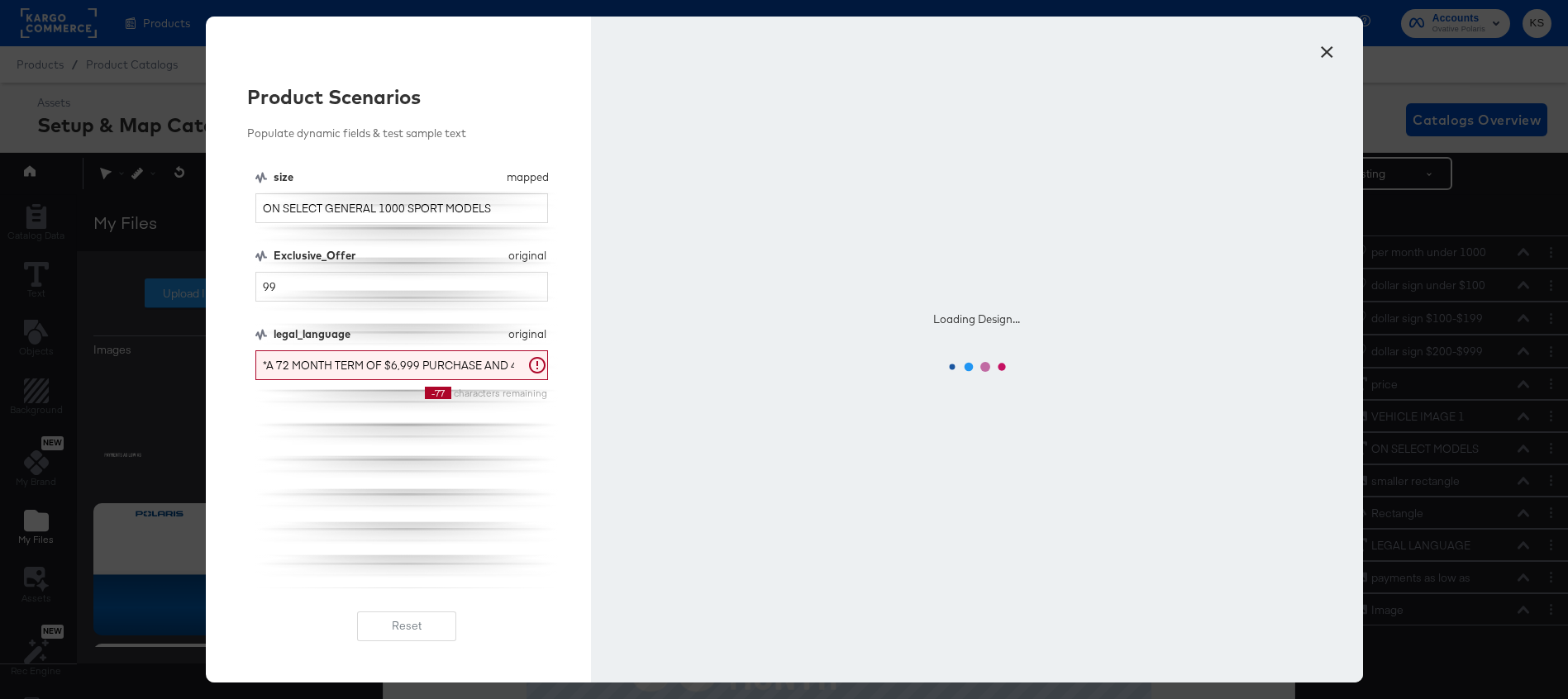
scroll to position [17, 4]
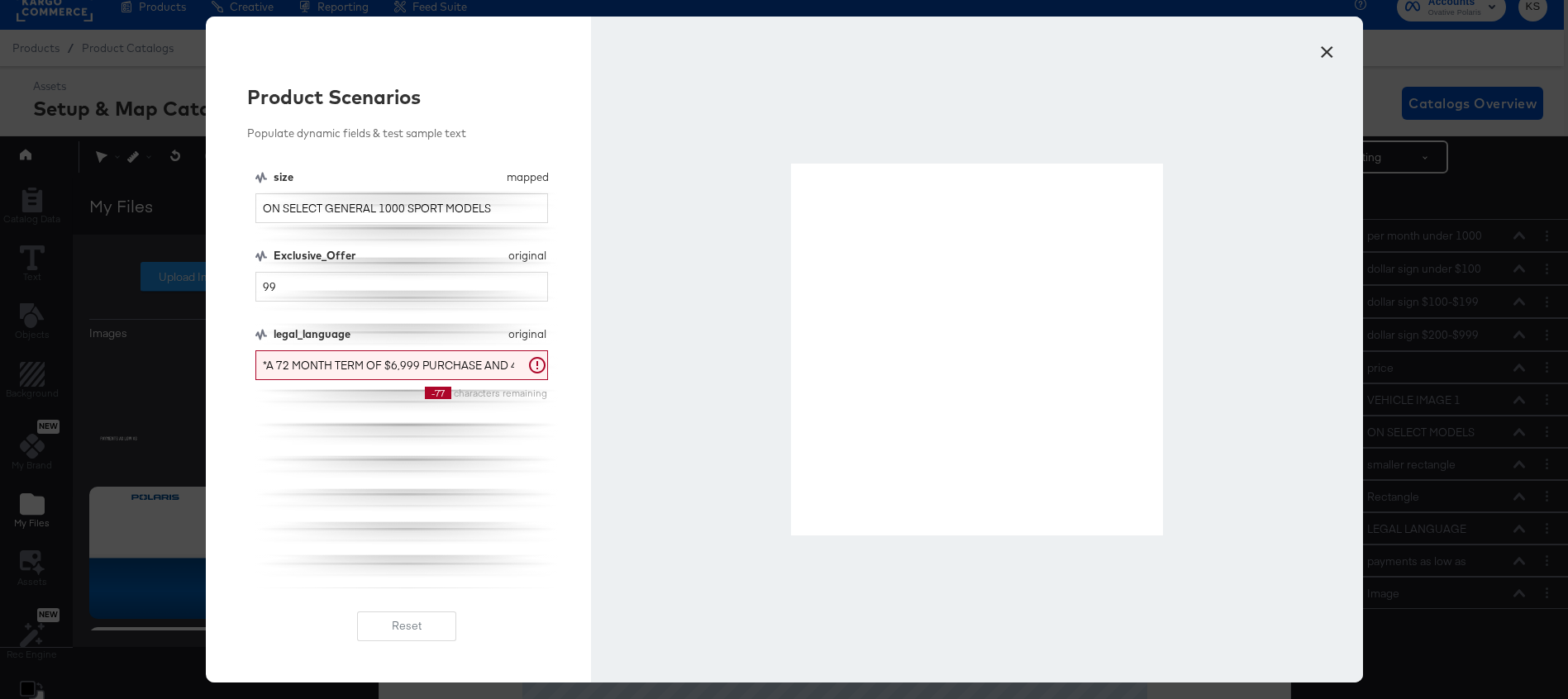
drag, startPoint x: 506, startPoint y: 209, endPoint x: 328, endPoint y: 210, distance: 178.0
click at [328, 210] on input "ON SELECT GENERAL 1000 SPORT MODELS" at bounding box center [402, 208] width 293 height 30
drag, startPoint x: 496, startPoint y: 206, endPoint x: 326, endPoint y: 208, distance: 170.0
click at [326, 208] on input "ON SELECT RANGER SP 570 MODELS" at bounding box center [402, 208] width 293 height 30
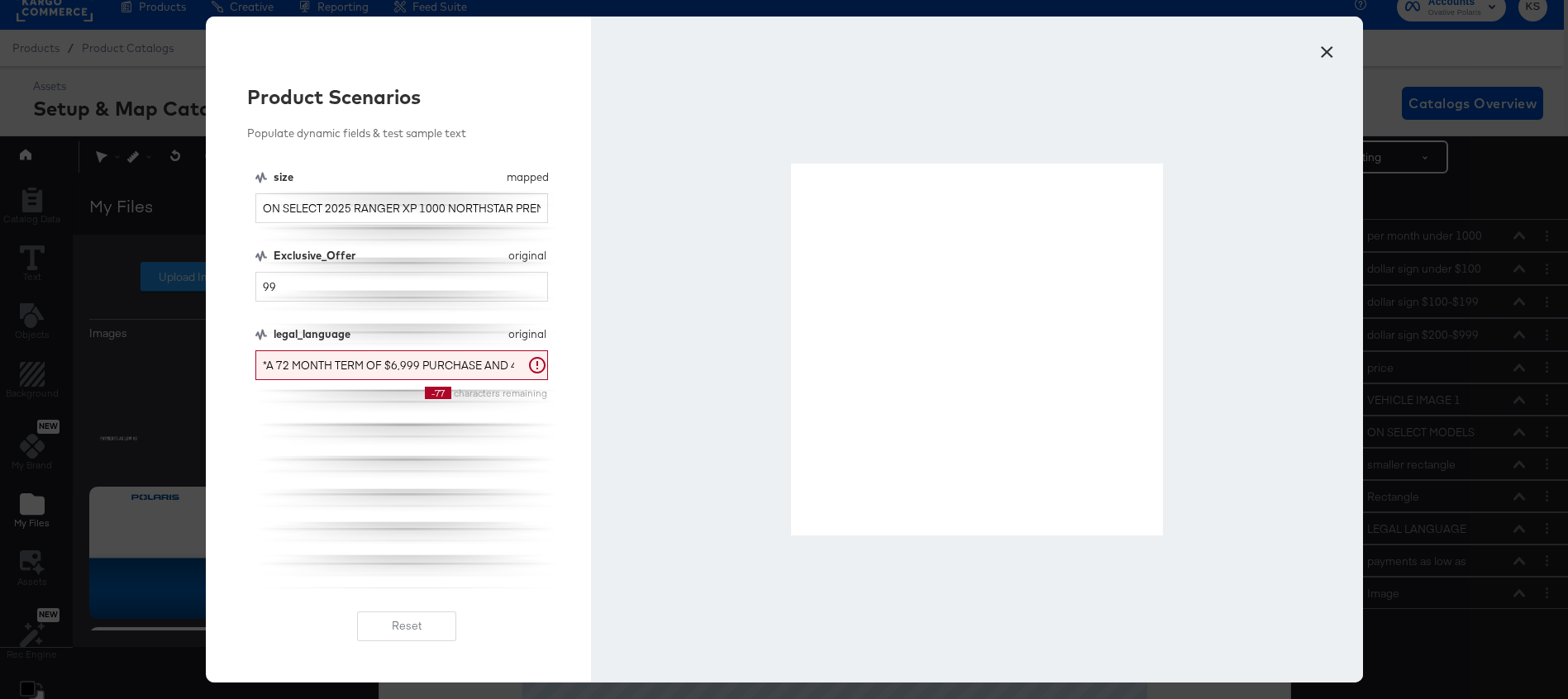
drag, startPoint x: 544, startPoint y: 209, endPoint x: 325, endPoint y: 213, distance: 219.0
click at [325, 213] on input "ON SELECT 2025 RANGER XP 1000 NORTHSTAR PREMIUM MODELS" at bounding box center [402, 208] width 293 height 30
drag, startPoint x: 488, startPoint y: 206, endPoint x: 327, endPoint y: 204, distance: 161.0
click at [327, 204] on input "ON SELECT 2025 RANGER 1000 MODELS" at bounding box center [402, 208] width 293 height 30
drag, startPoint x: 479, startPoint y: 208, endPoint x: 351, endPoint y: 202, distance: 128.1
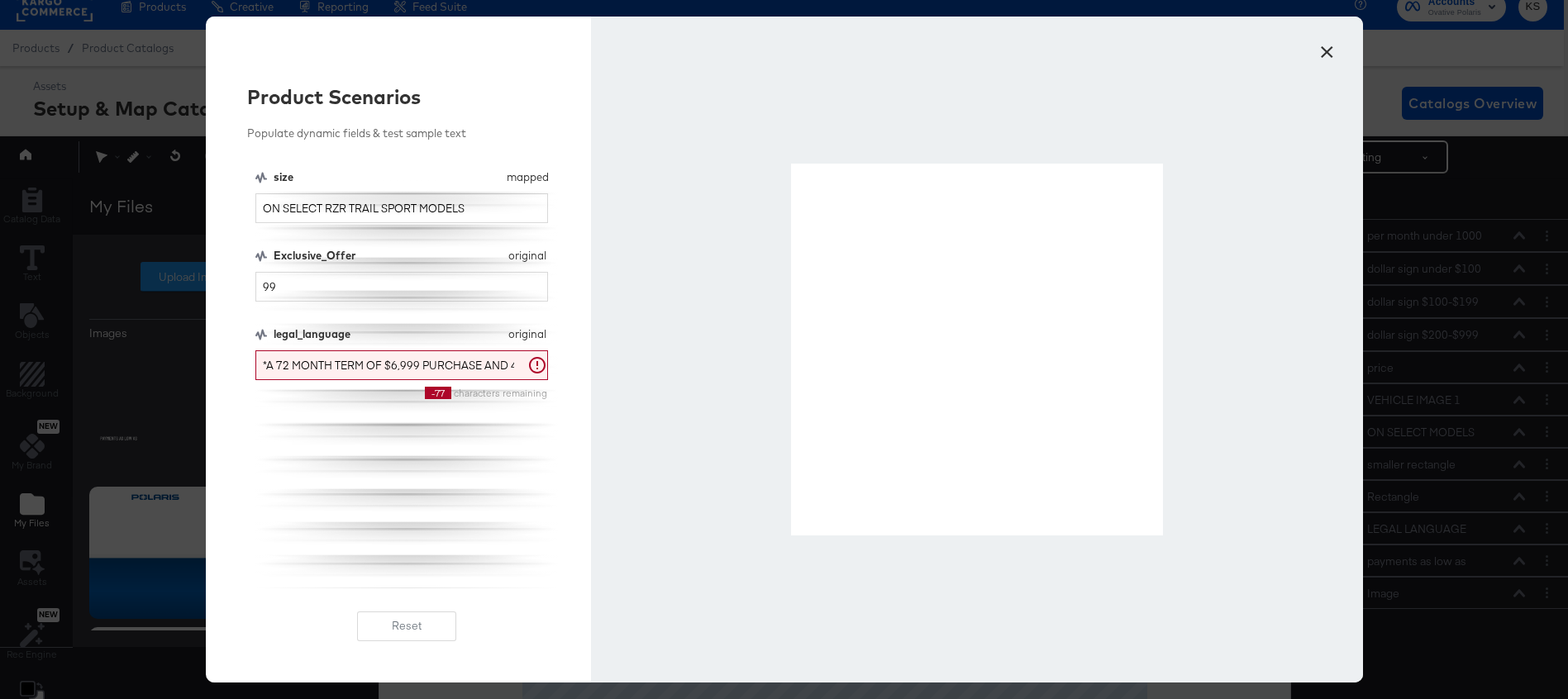
click at [351, 202] on input "ON SELECT RZR TRAIL SPORT MODELS" at bounding box center [402, 208] width 293 height 30
drag, startPoint x: 484, startPoint y: 212, endPoint x: 351, endPoint y: 213, distance: 133.0
click at [351, 213] on input "ON SELECT RZR XP 1000 SPORT MODELS" at bounding box center [402, 208] width 293 height 30
drag, startPoint x: 494, startPoint y: 208, endPoint x: 327, endPoint y: 206, distance: 167.0
click at [327, 206] on input "ON SELECT RZR PRO R SPORT MODELS" at bounding box center [402, 208] width 293 height 30
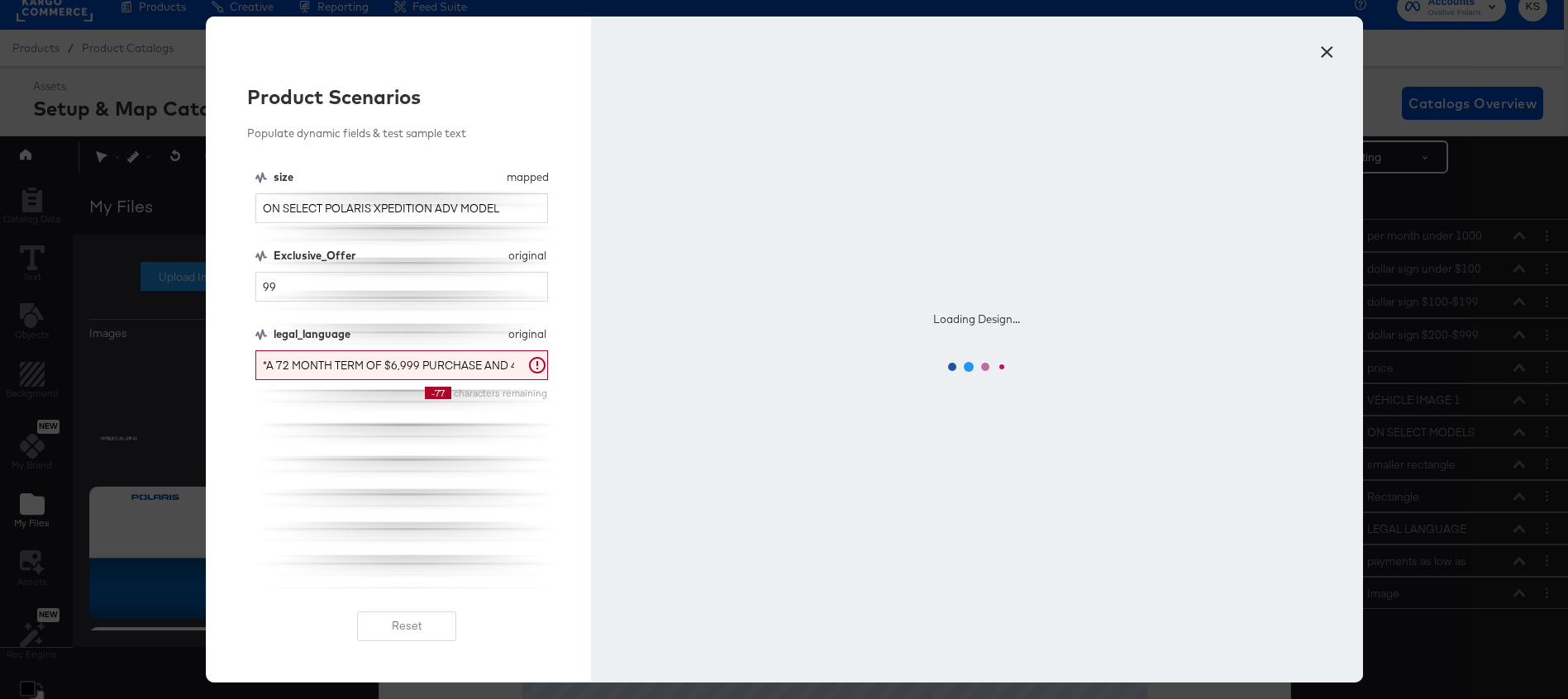
type input "ON SELECT POLARIS XPEDITION ADV MODELS"
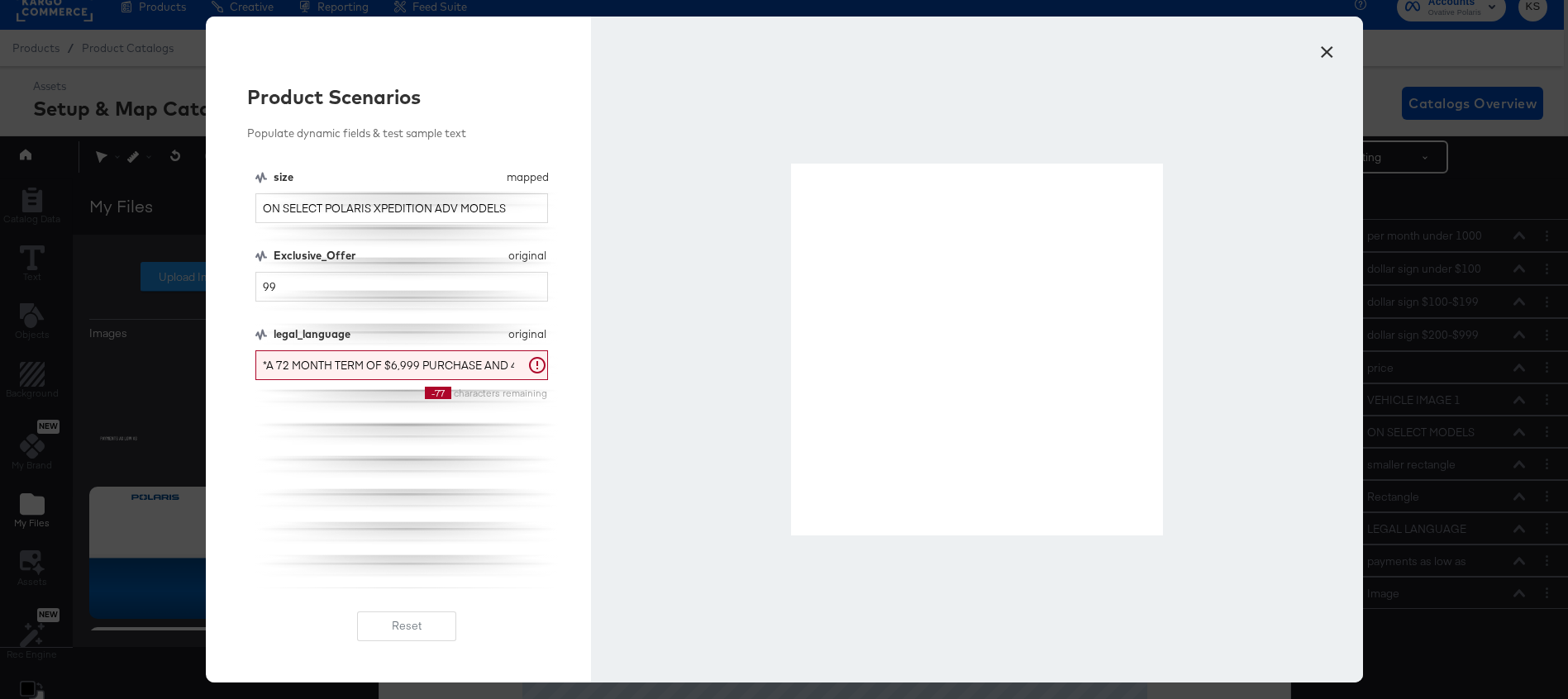
click at [1329, 48] on button "×" at bounding box center [1328, 48] width 29 height 29
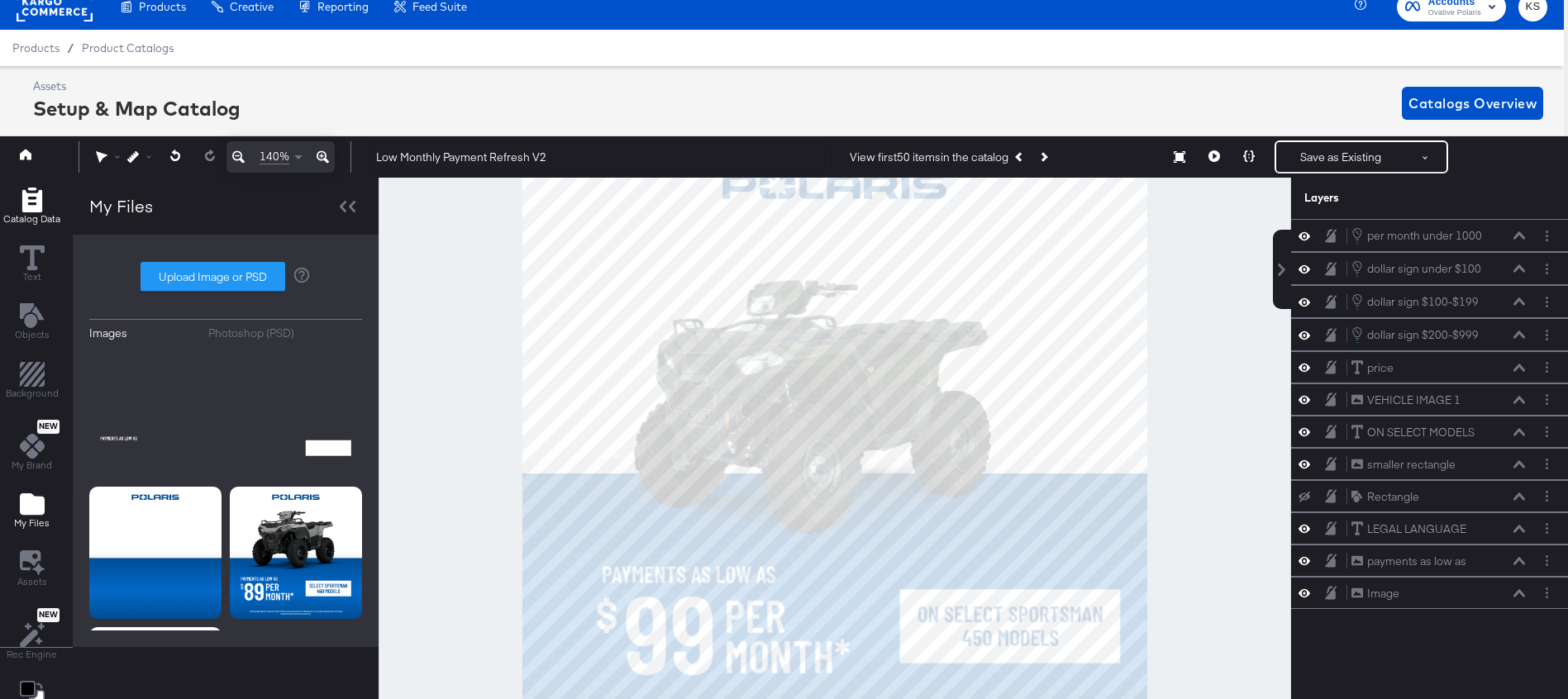
click at [32, 218] on span "Catalog Data" at bounding box center [31, 219] width 57 height 14
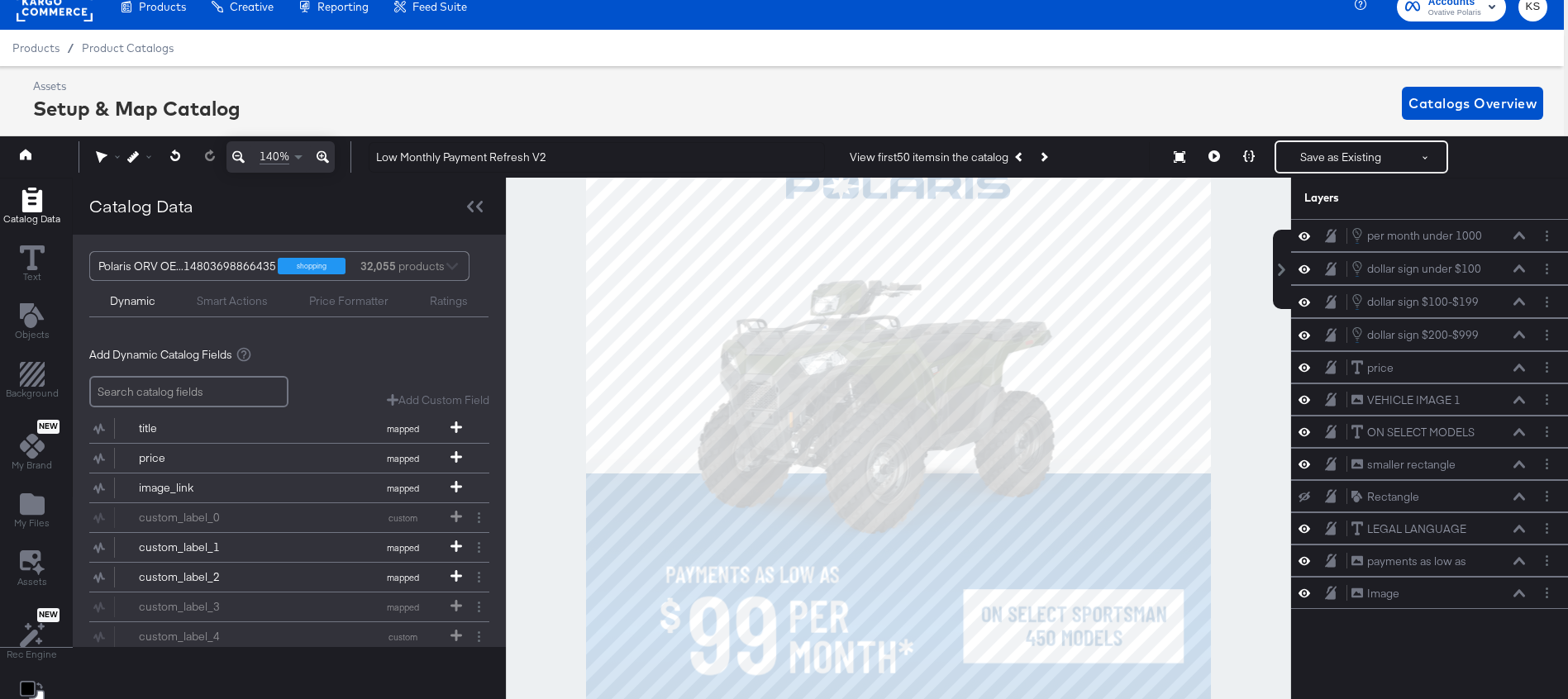
click at [223, 302] on div "Smart Actions" at bounding box center [232, 301] width 71 height 16
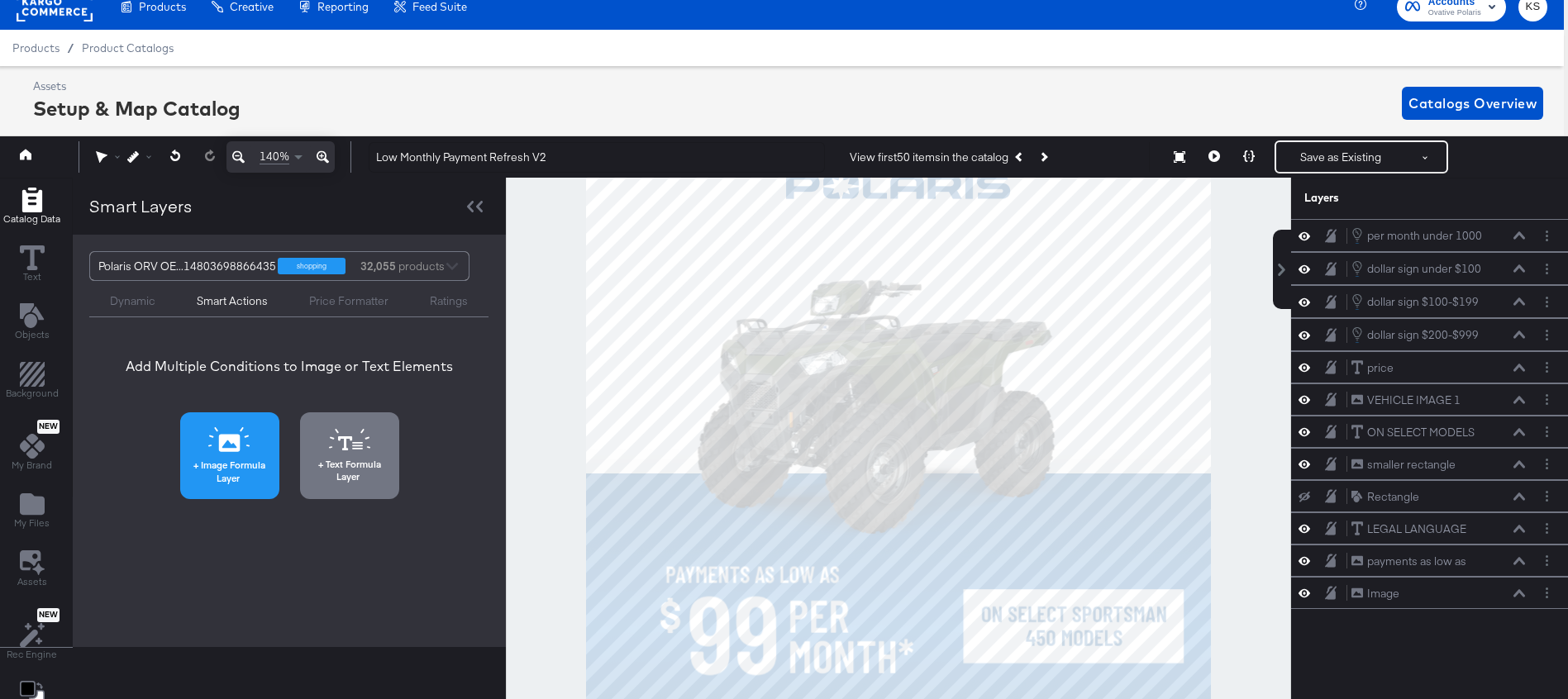
click at [241, 445] on icon at bounding box center [229, 439] width 42 height 24
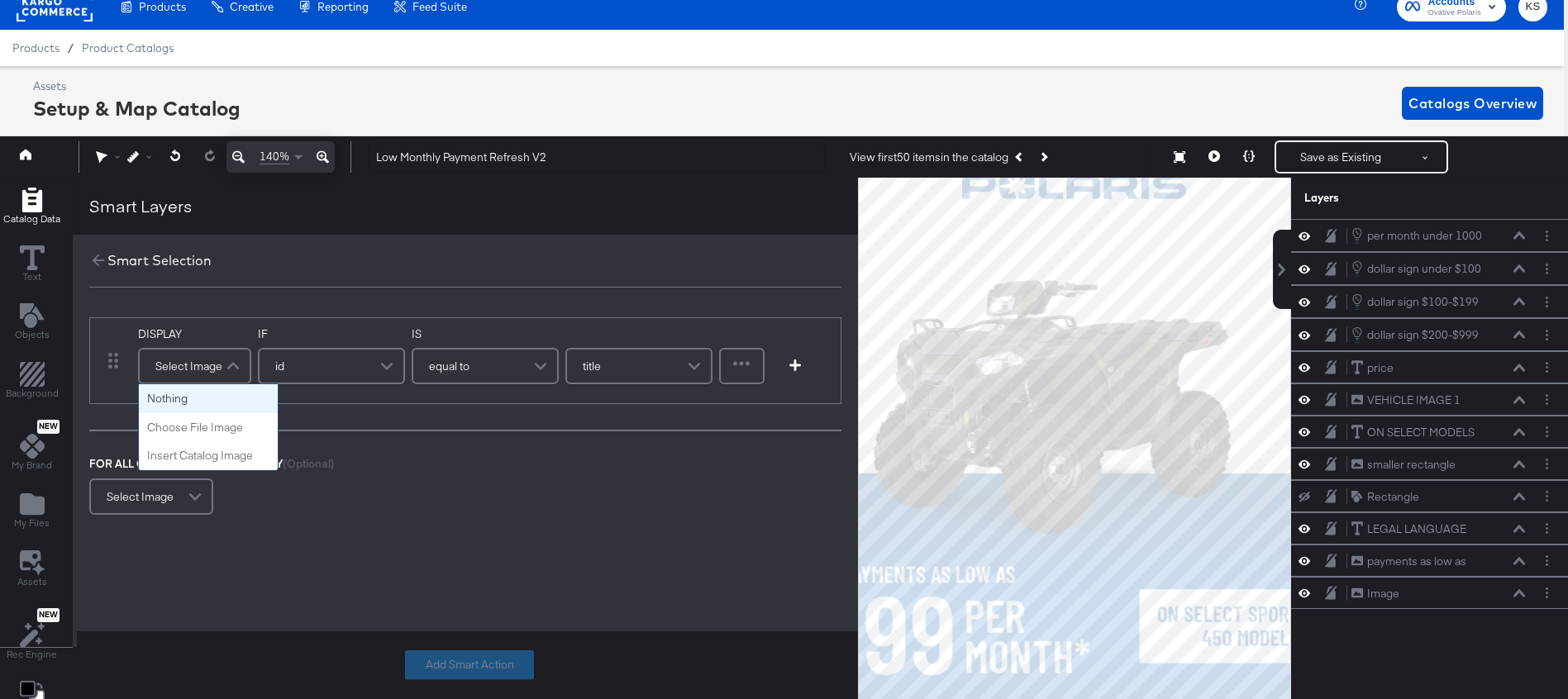
click at [208, 367] on div "Select Image" at bounding box center [195, 367] width 109 height 33
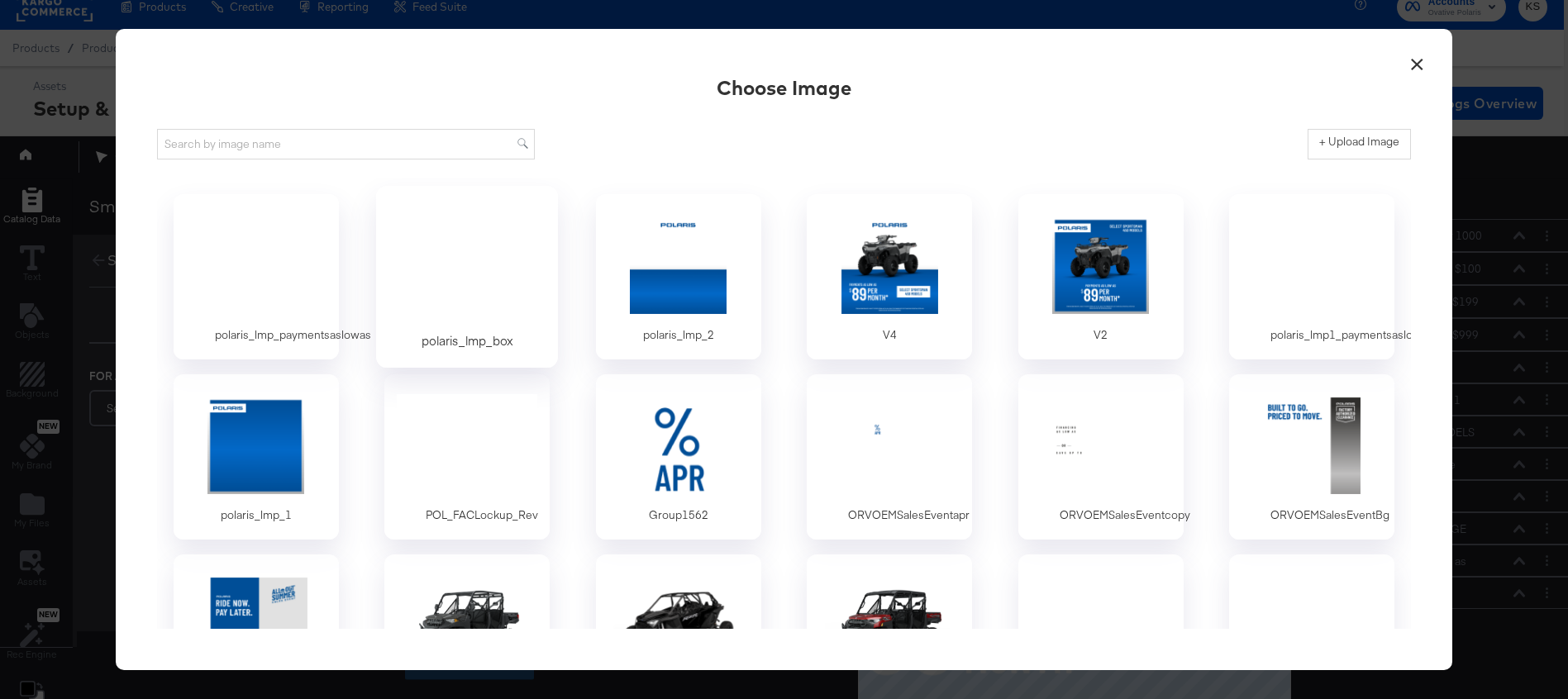
click at [487, 255] on div at bounding box center [467, 264] width 154 height 114
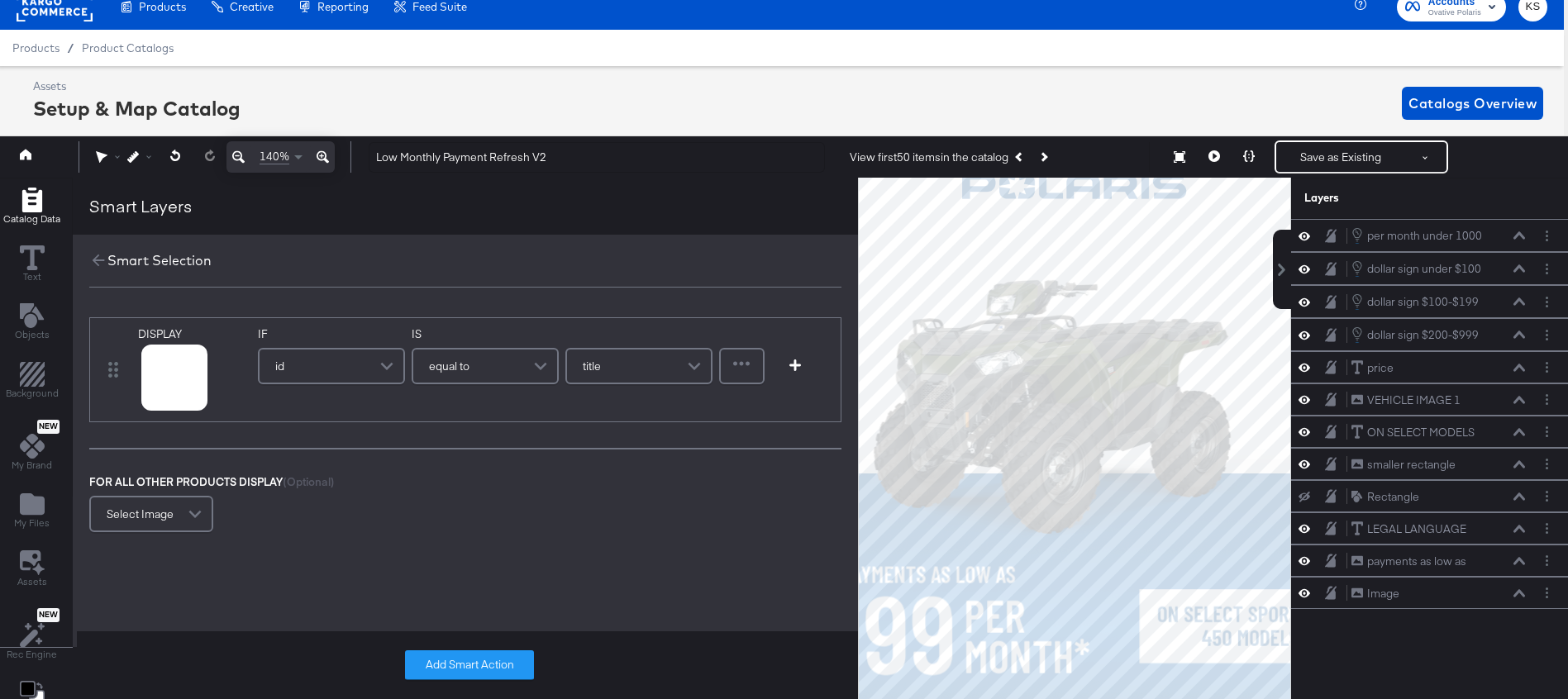
click at [383, 360] on span at bounding box center [389, 367] width 29 height 33
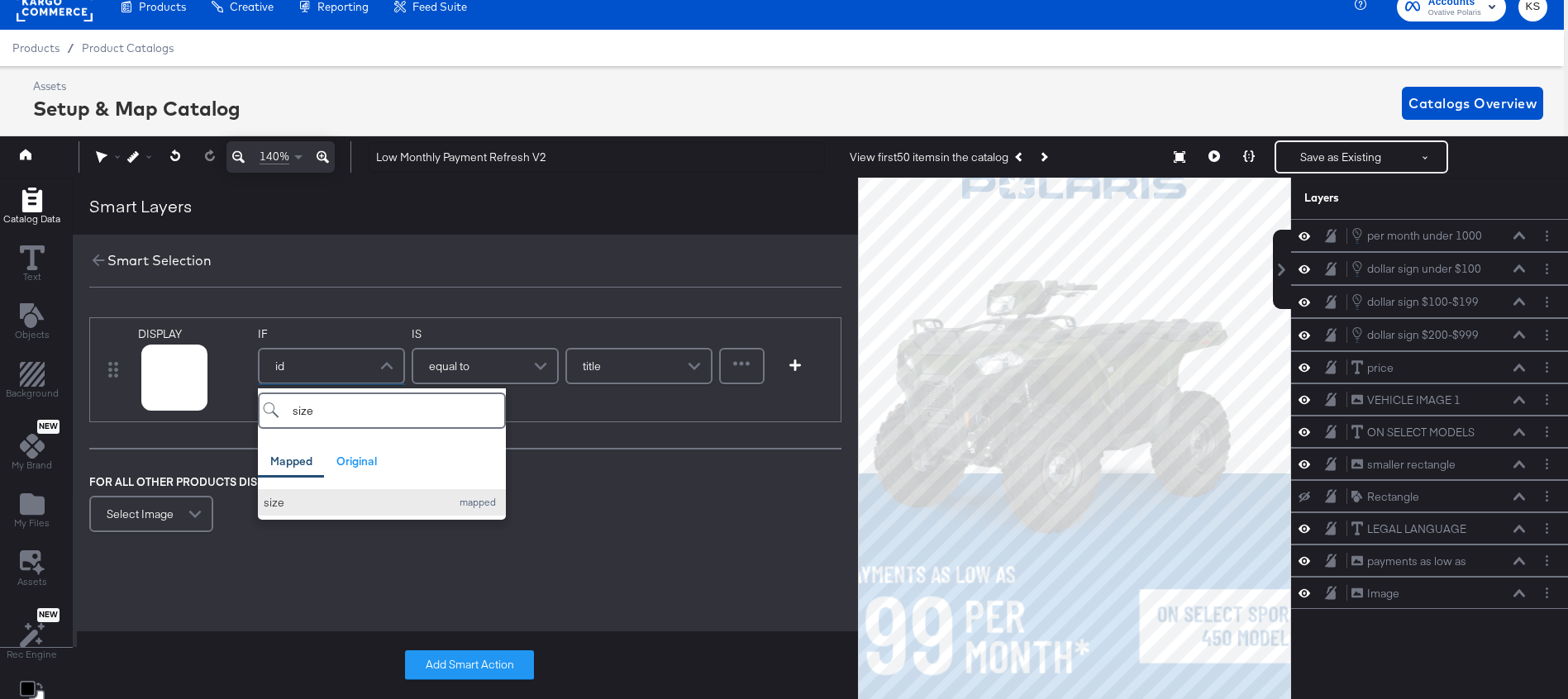
type input "size"
click at [383, 499] on div "size" at bounding box center [353, 503] width 179 height 16
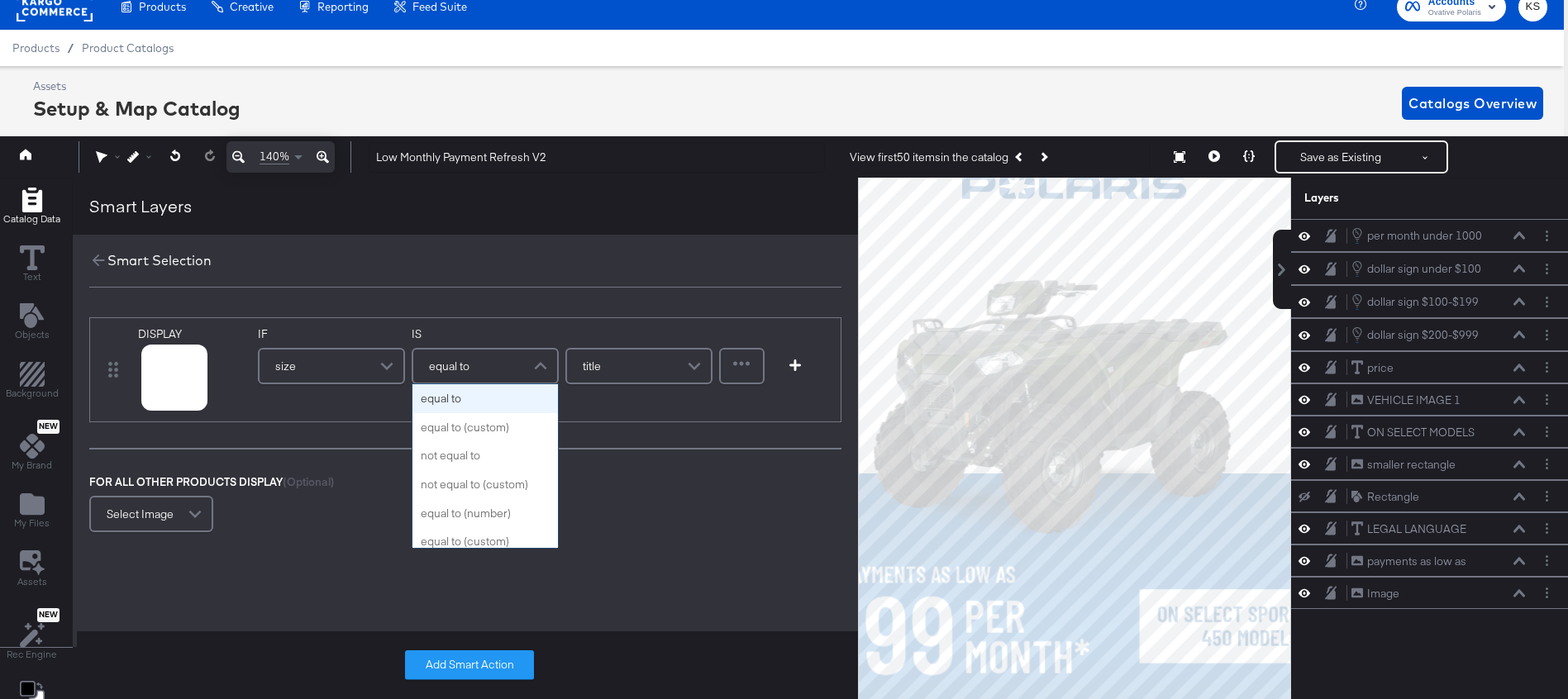
click at [477, 377] on div "equal to" at bounding box center [485, 367] width 144 height 33
type input "d"
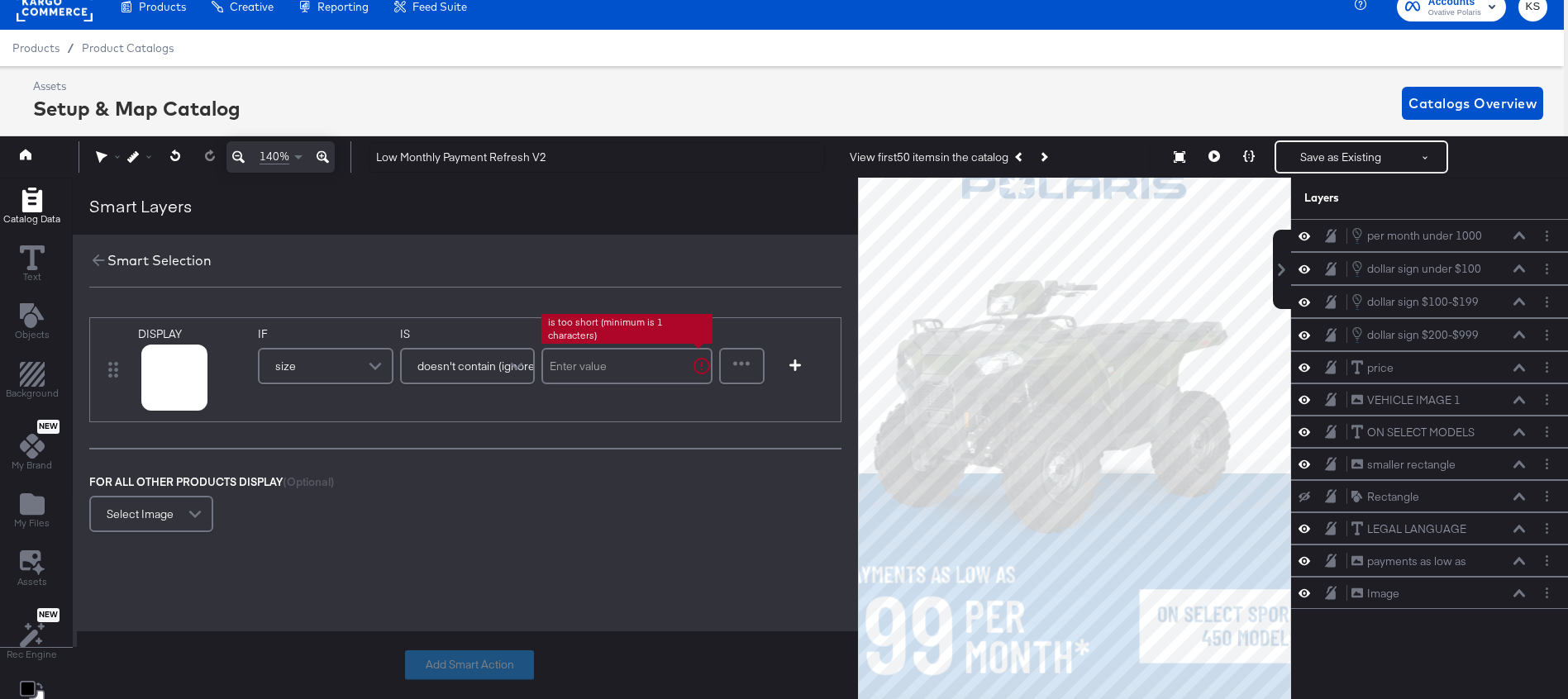
click at [598, 373] on input "text" at bounding box center [627, 366] width 171 height 36
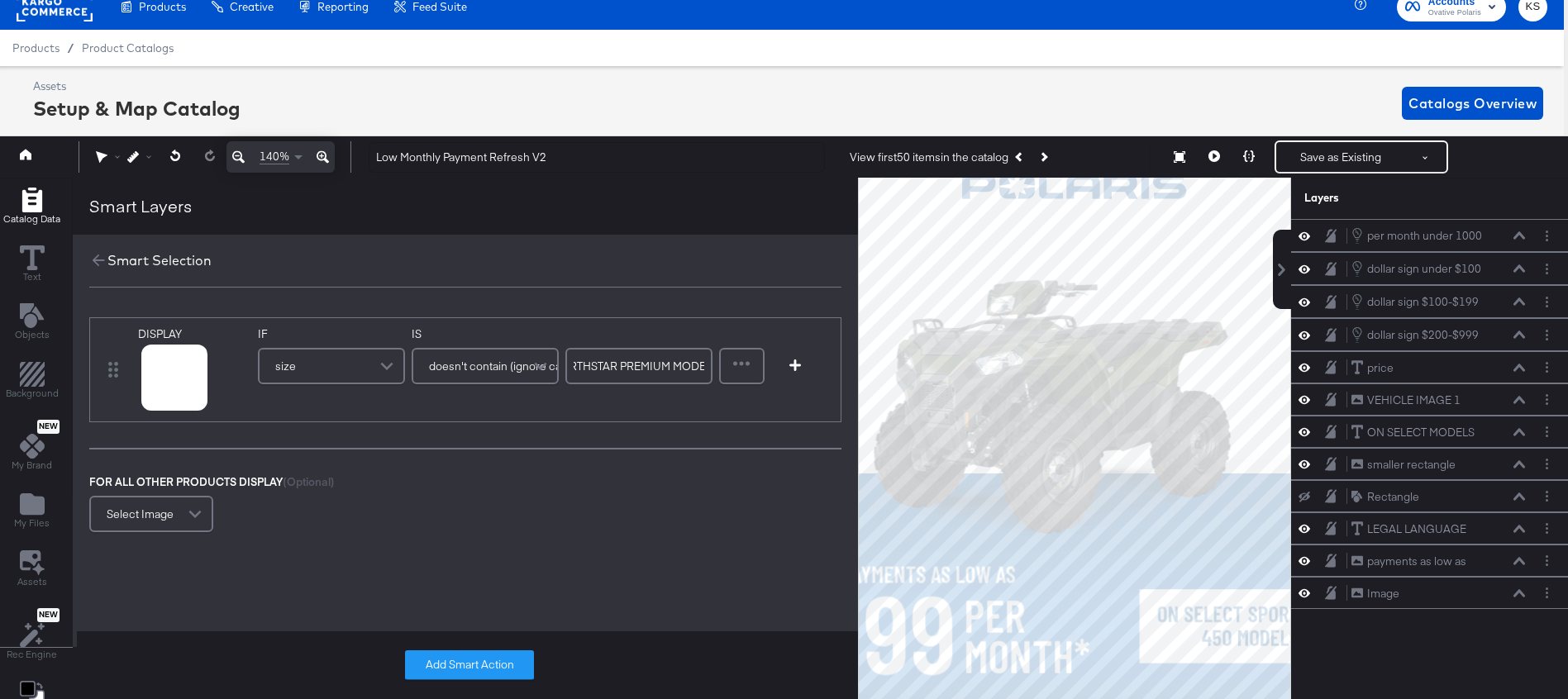
scroll to position [0, 219]
click at [694, 303] on div "DISPLAY link mapped image_link mapped alt_image_1 original IF size IS doesn't c…" at bounding box center [464, 427] width 785 height 253
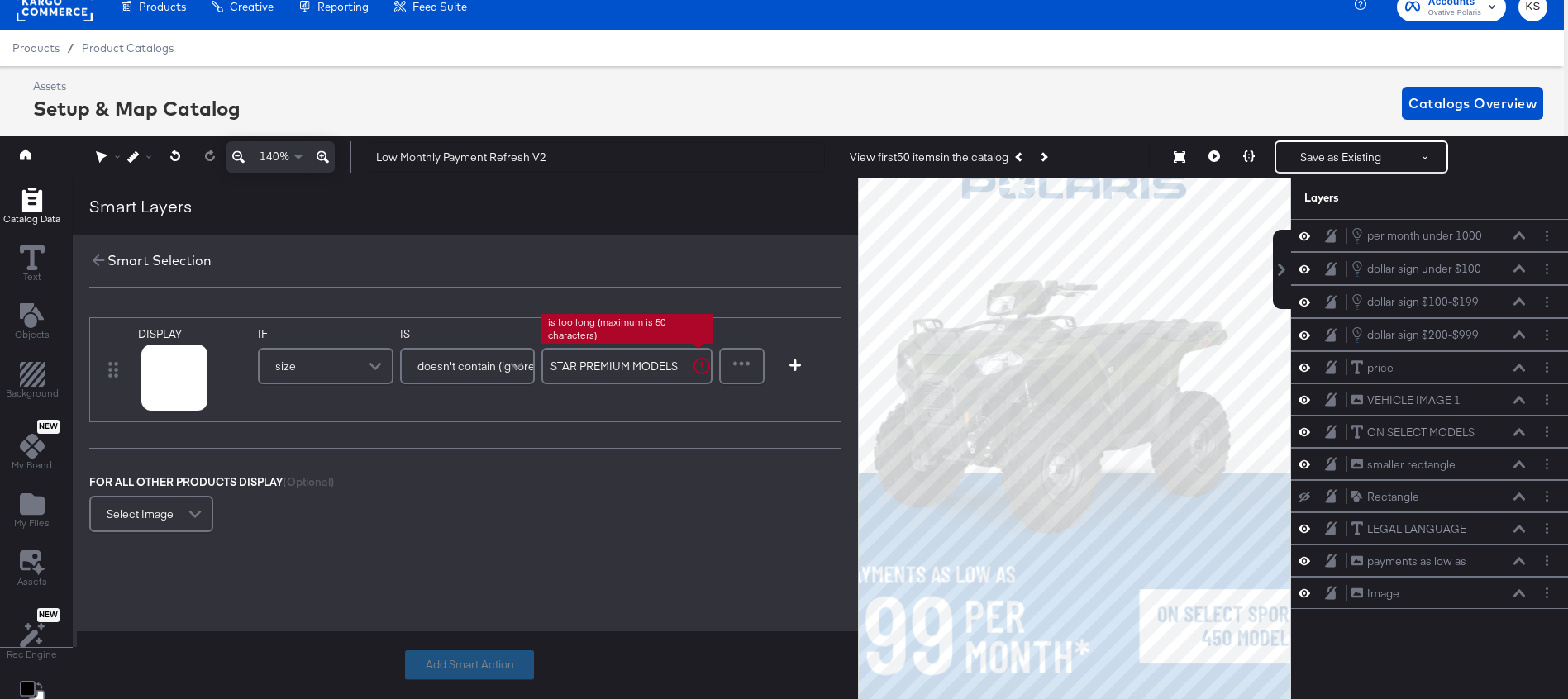
click at [666, 367] on input "ON SELECT 2025 RANGER XP 1000 NORTHSTAR PREMIUM MODELS" at bounding box center [627, 366] width 171 height 36
click at [675, 365] on input "ON SELECT 2025 RANGER XP 1000 NORTHSTAR PREMIUM MODELS" at bounding box center [627, 366] width 171 height 36
drag, startPoint x: 617, startPoint y: 364, endPoint x: 531, endPoint y: 366, distance: 86.0
click at [532, 366] on div "IF size IS doesn't contain (ignore case) ON SELECT 2025 RANGER XP 1000 NORTHSTA…" at bounding box center [485, 361] width 455 height 69
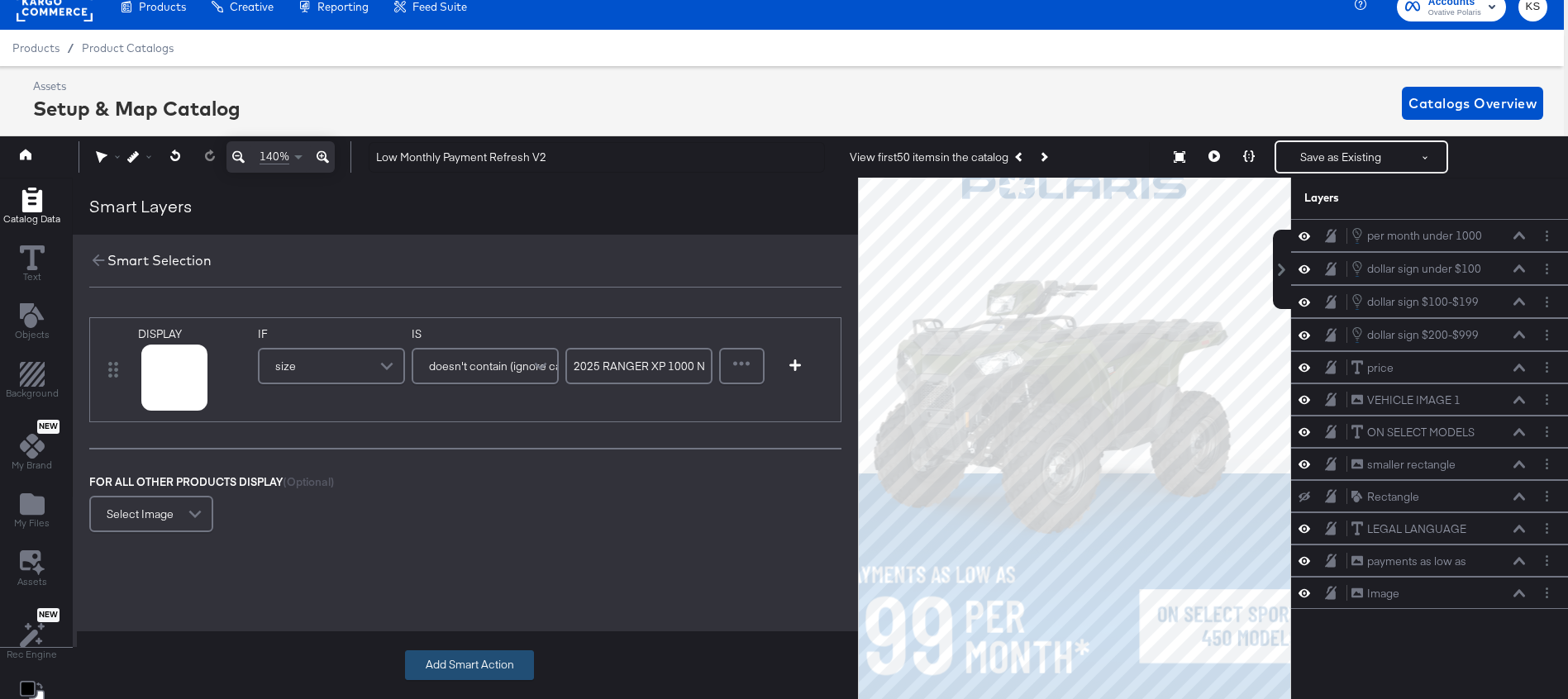
type input "2025 RANGER XP 1000 NORTHSTAR PREMIUM MODELS"
click at [436, 672] on button "Add Smart Action" at bounding box center [469, 666] width 129 height 29
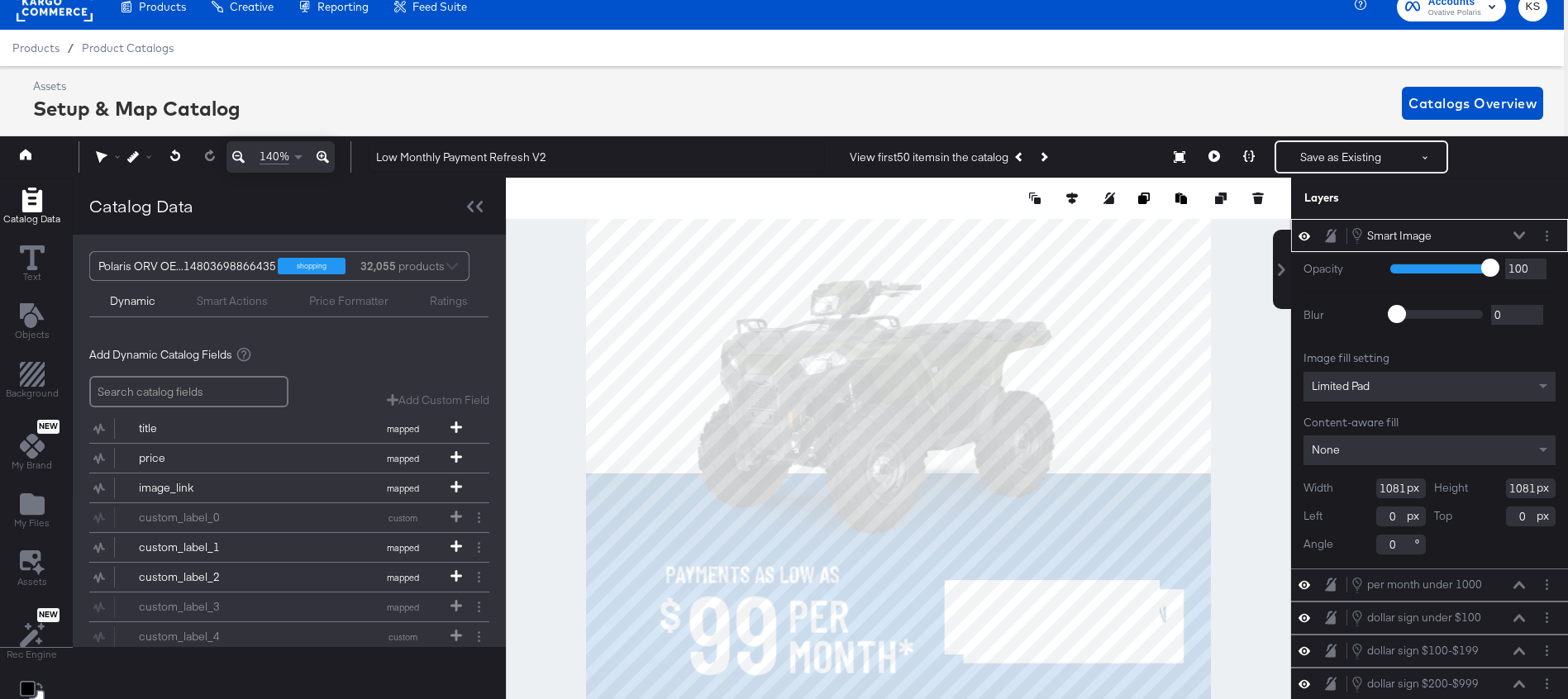
click at [1520, 234] on icon at bounding box center [1519, 236] width 12 height 8
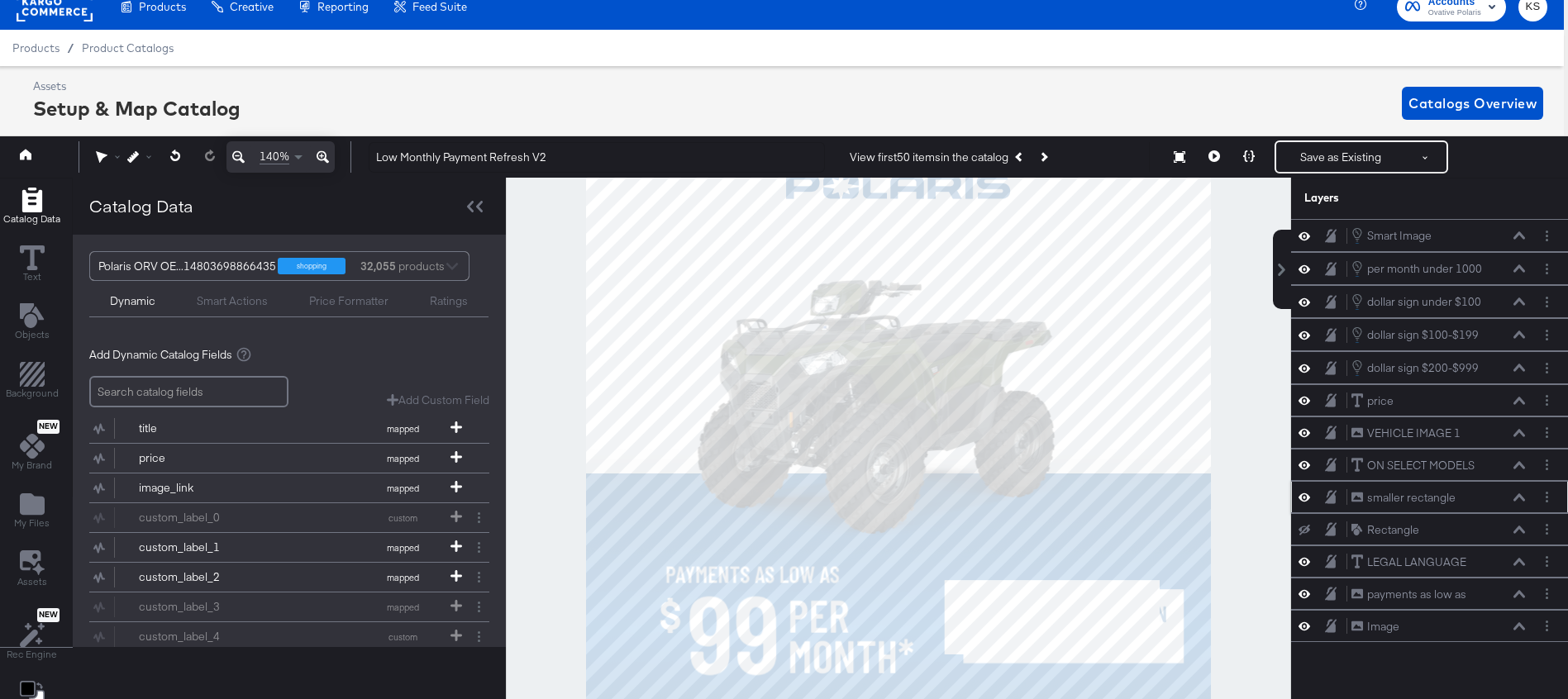
click at [1516, 496] on icon at bounding box center [1519, 498] width 12 height 8
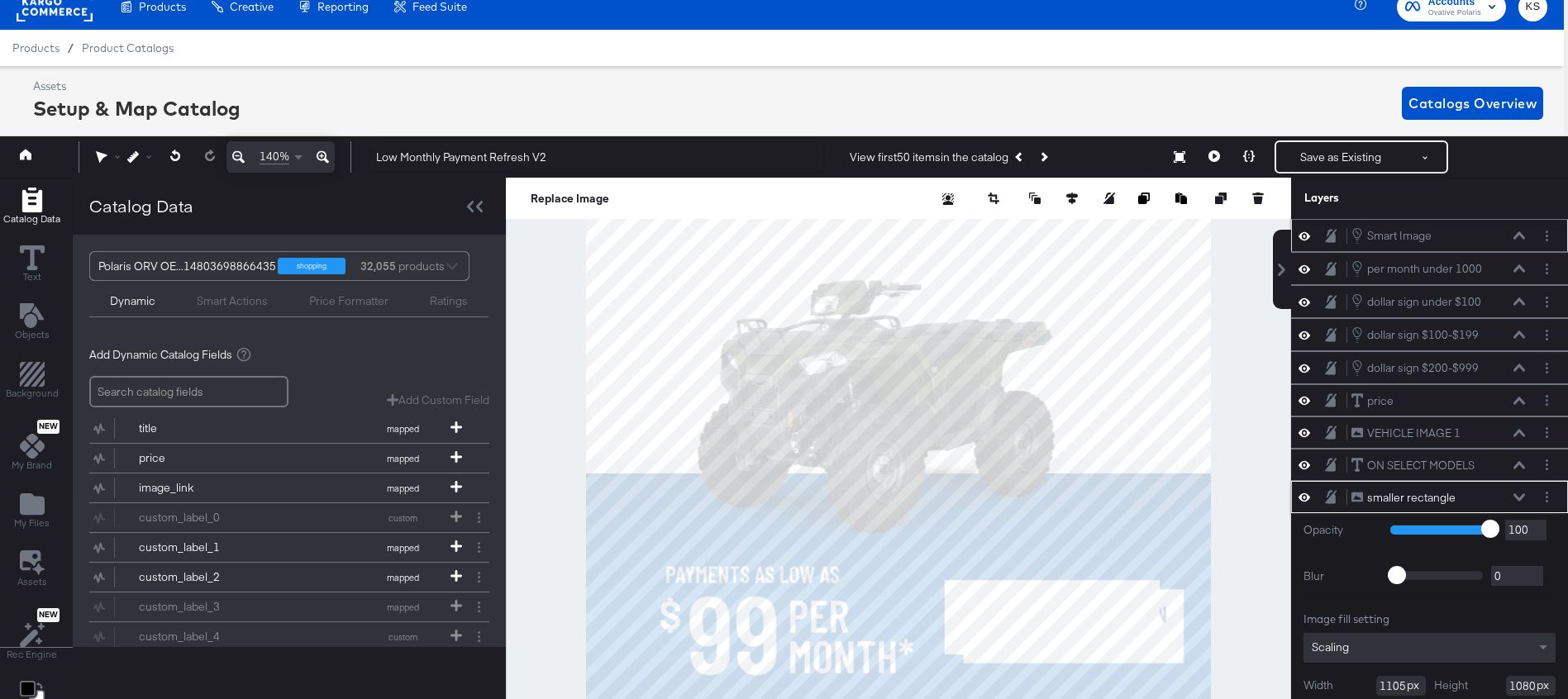
click at [1522, 236] on icon at bounding box center [1519, 237] width 12 height 8
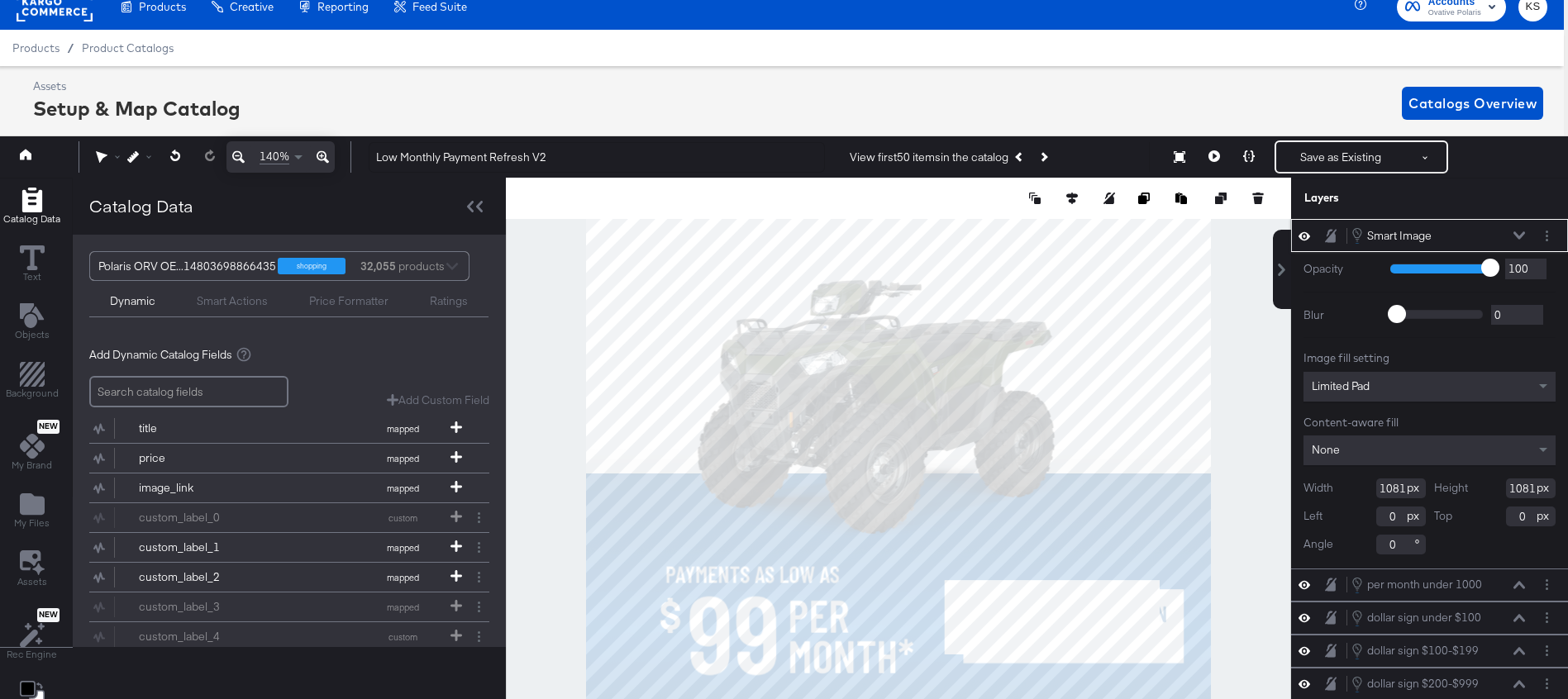
click at [1395, 489] on input "1081" at bounding box center [1401, 489] width 50 height 20
type input "1105"
click at [1381, 516] on input "0" at bounding box center [1401, 516] width 50 height 20
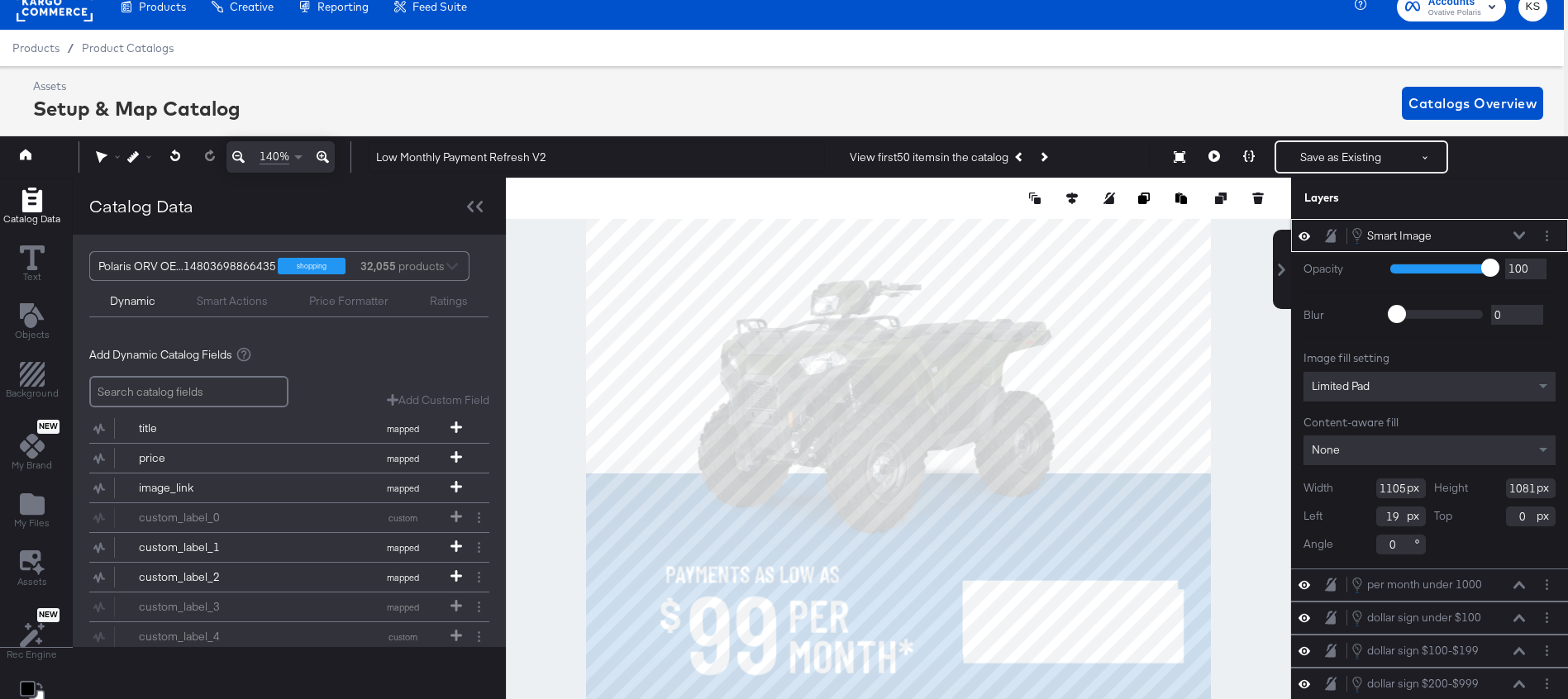
type input "19"
click at [1422, 397] on div "Limited Pad" at bounding box center [1430, 387] width 252 height 29
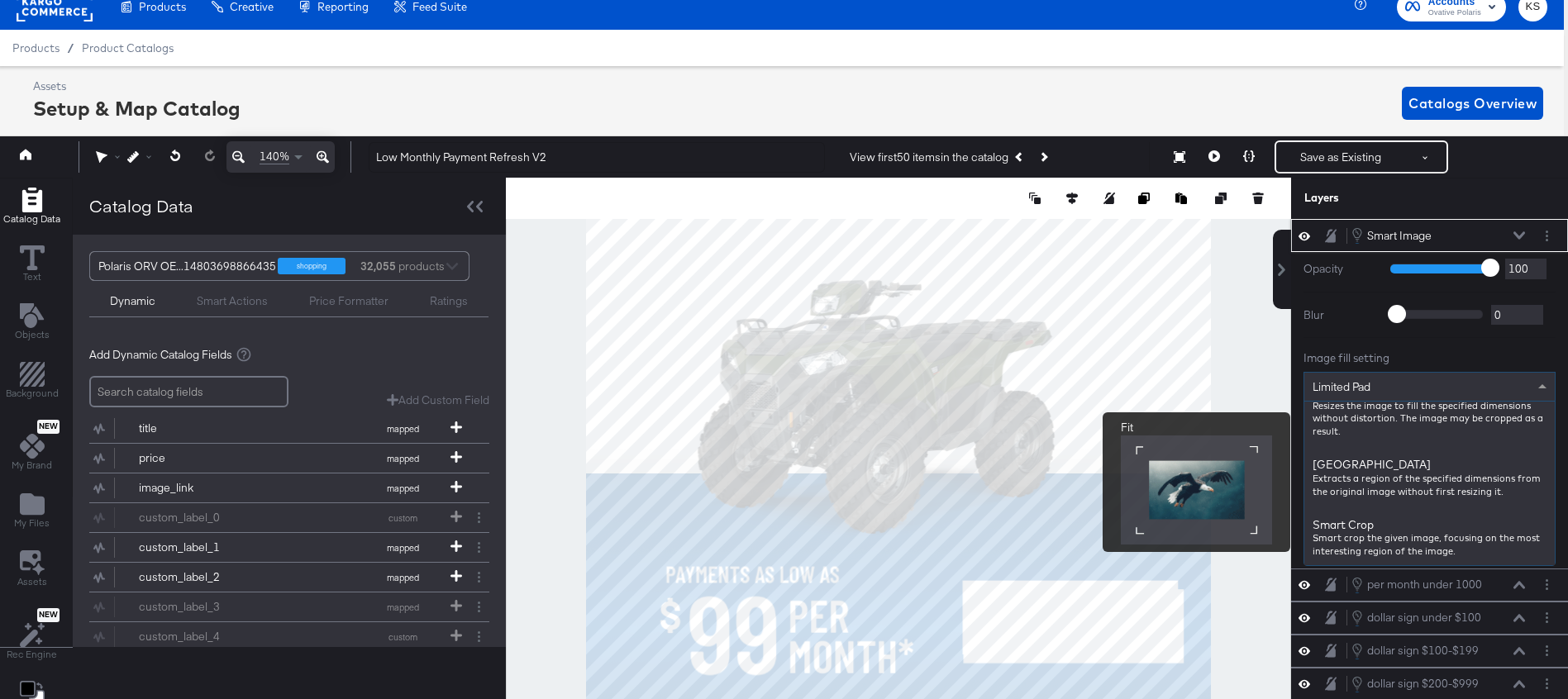
scroll to position [406, 0]
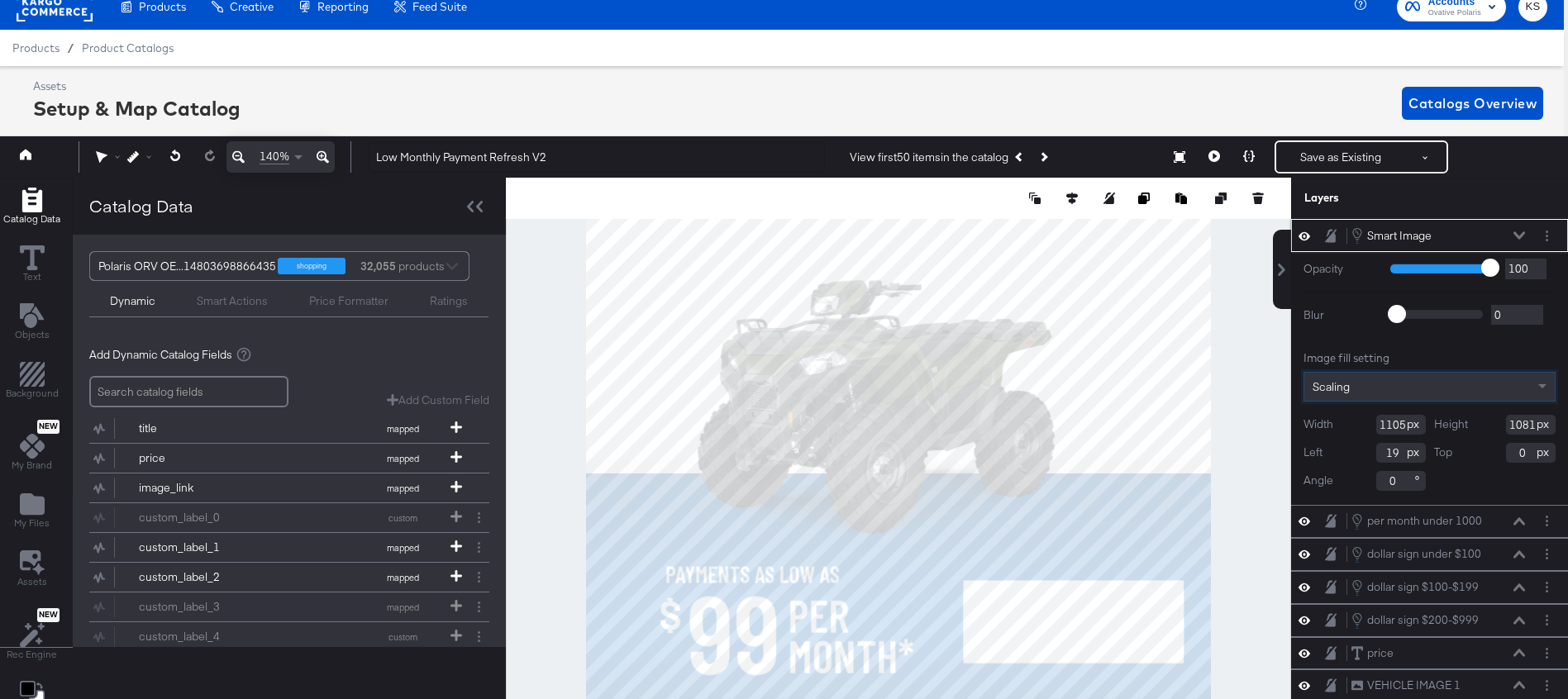
click at [1524, 238] on button at bounding box center [1520, 236] width 14 height 10
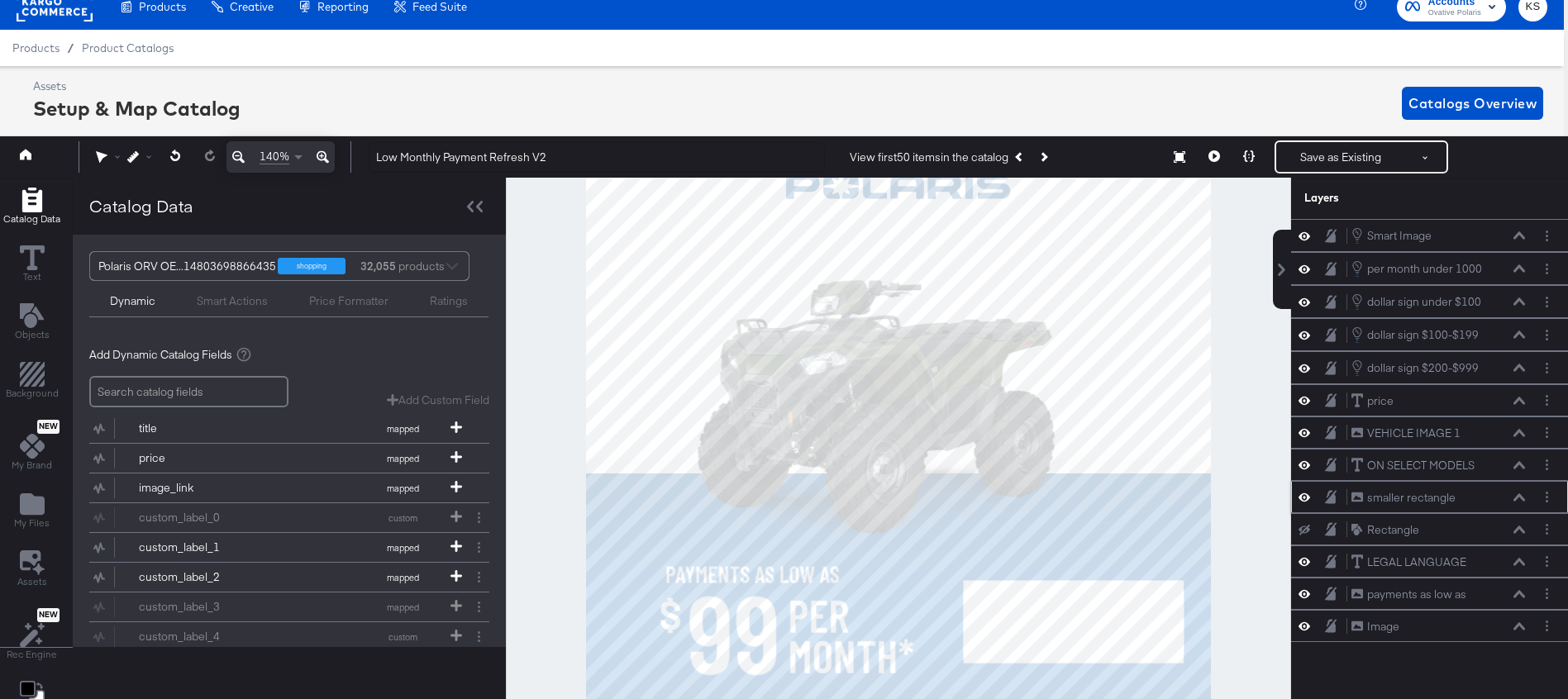
click at [1517, 500] on icon at bounding box center [1519, 498] width 12 height 8
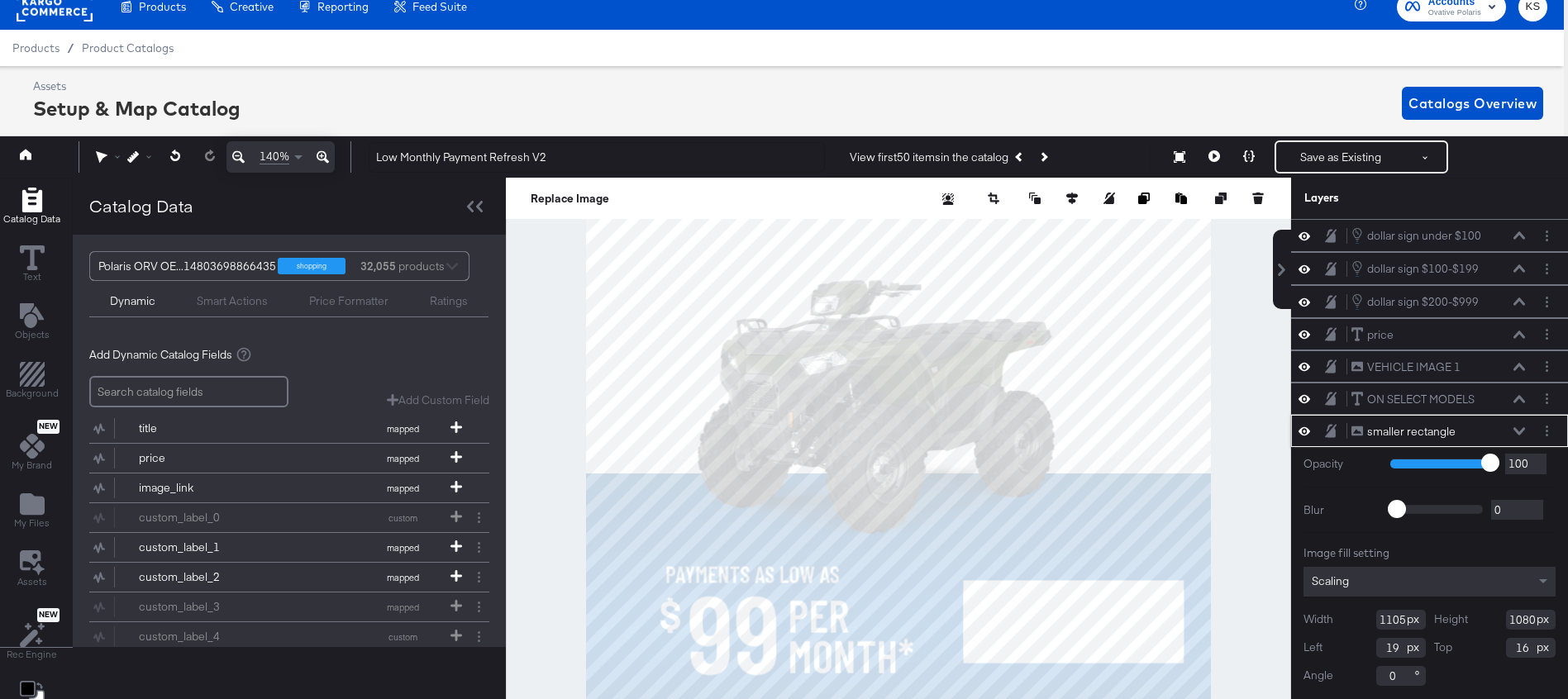
scroll to position [0, 0]
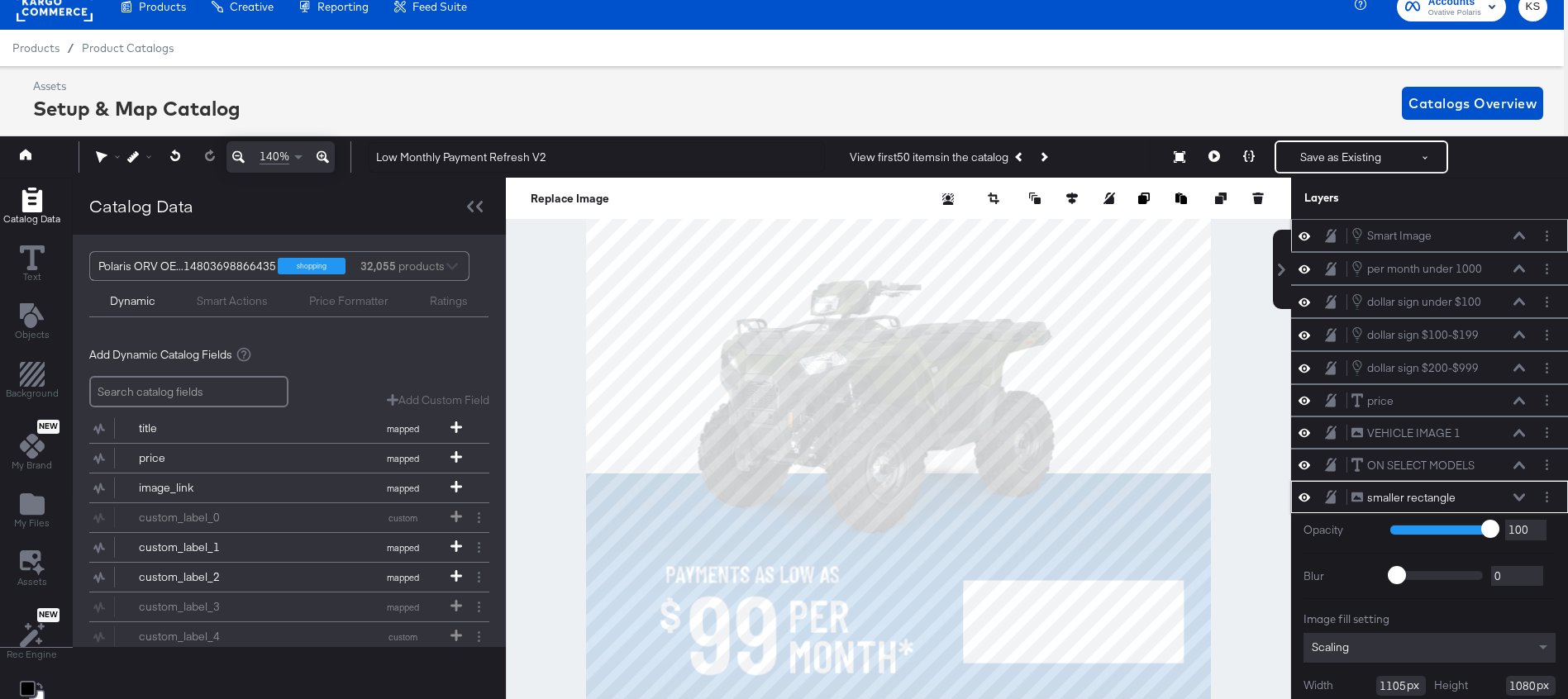
click at [1519, 234] on icon at bounding box center [1519, 237] width 12 height 8
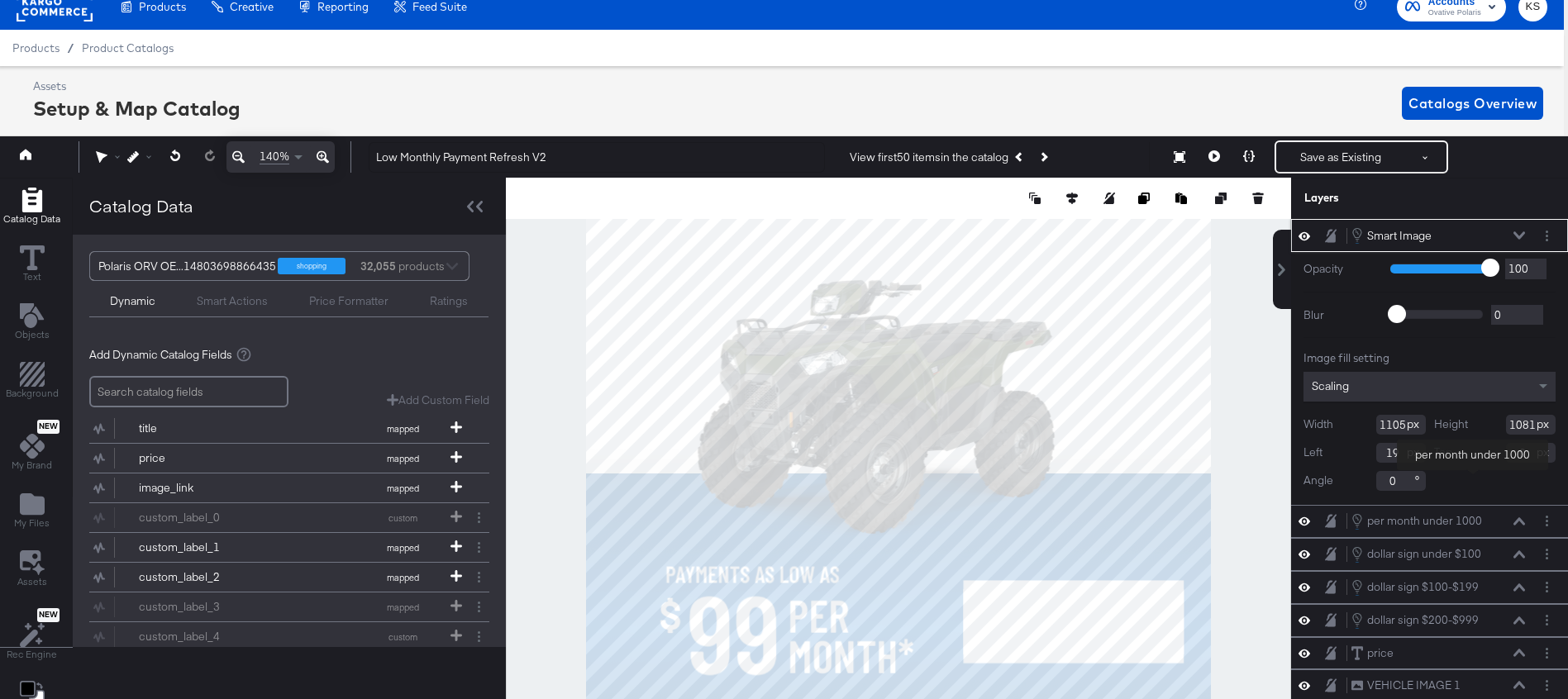
scroll to position [62, 0]
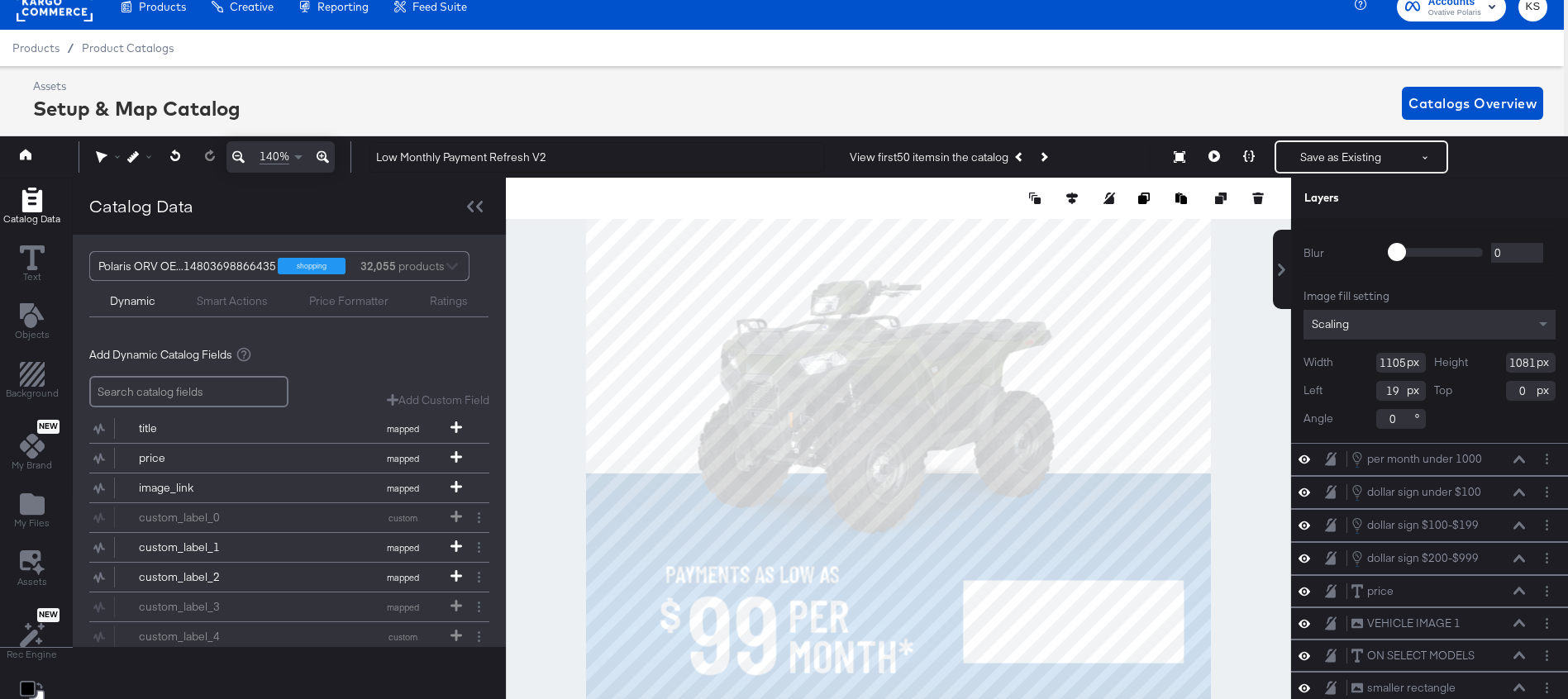
click at [1523, 361] on input "1081" at bounding box center [1531, 363] width 50 height 20
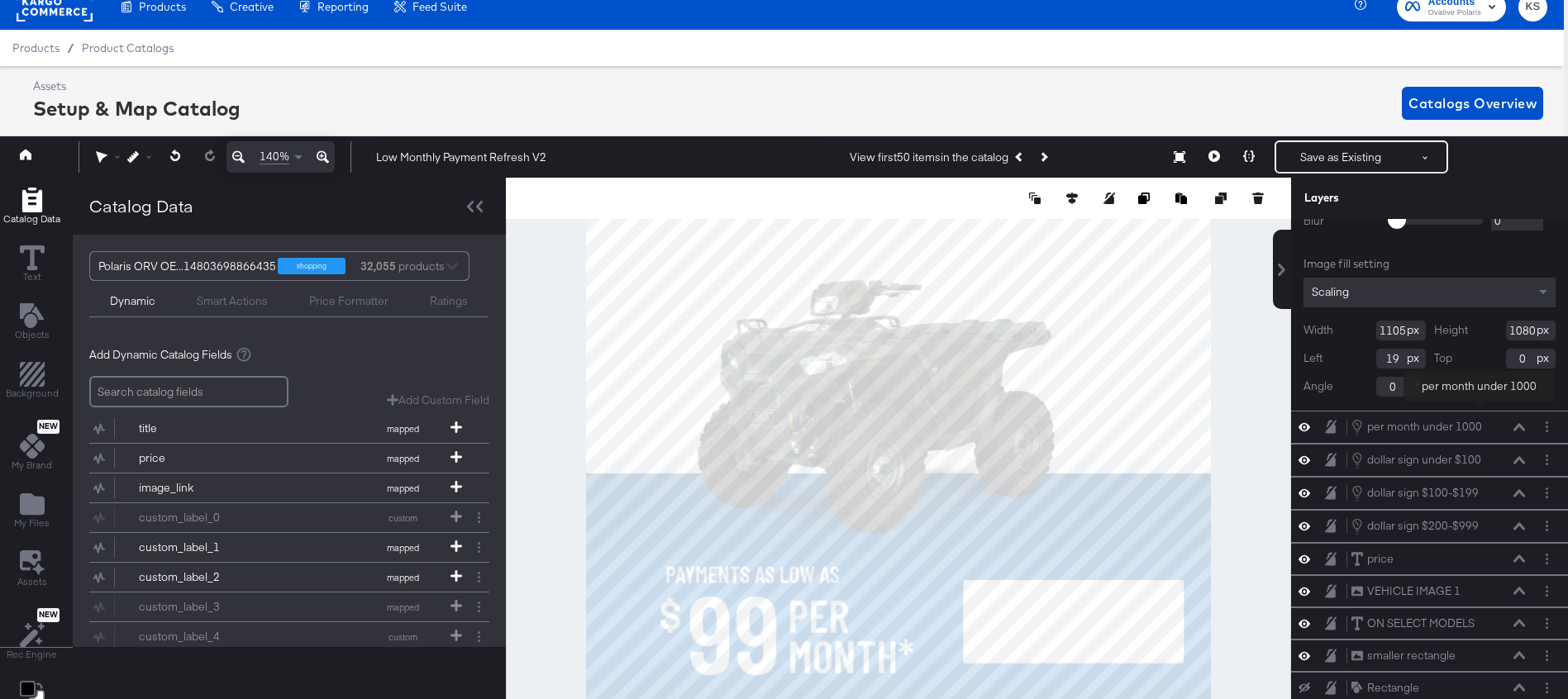
scroll to position [110, 0]
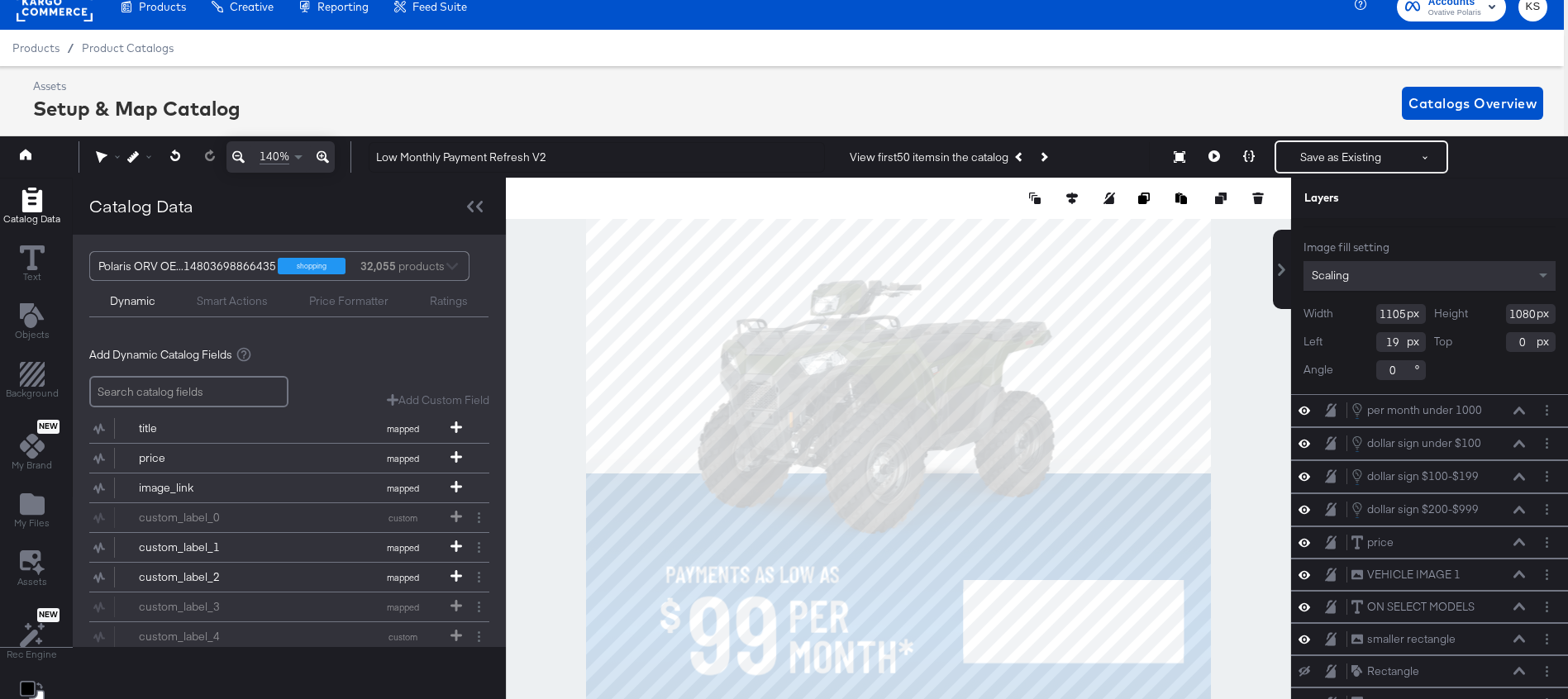
type input "1080"
click at [1517, 342] on input "0" at bounding box center [1531, 342] width 50 height 20
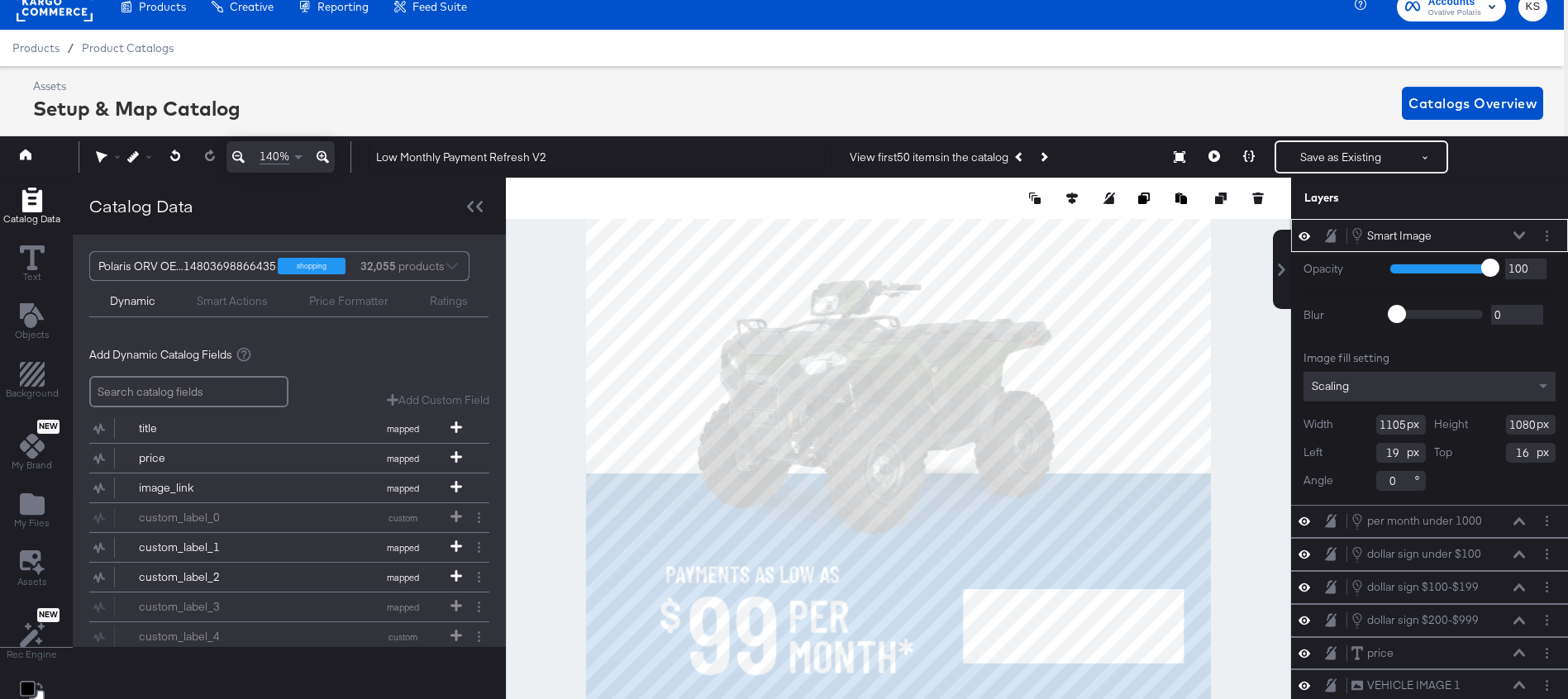
type input "16"
click at [1519, 235] on icon at bounding box center [1519, 236] width 12 height 8
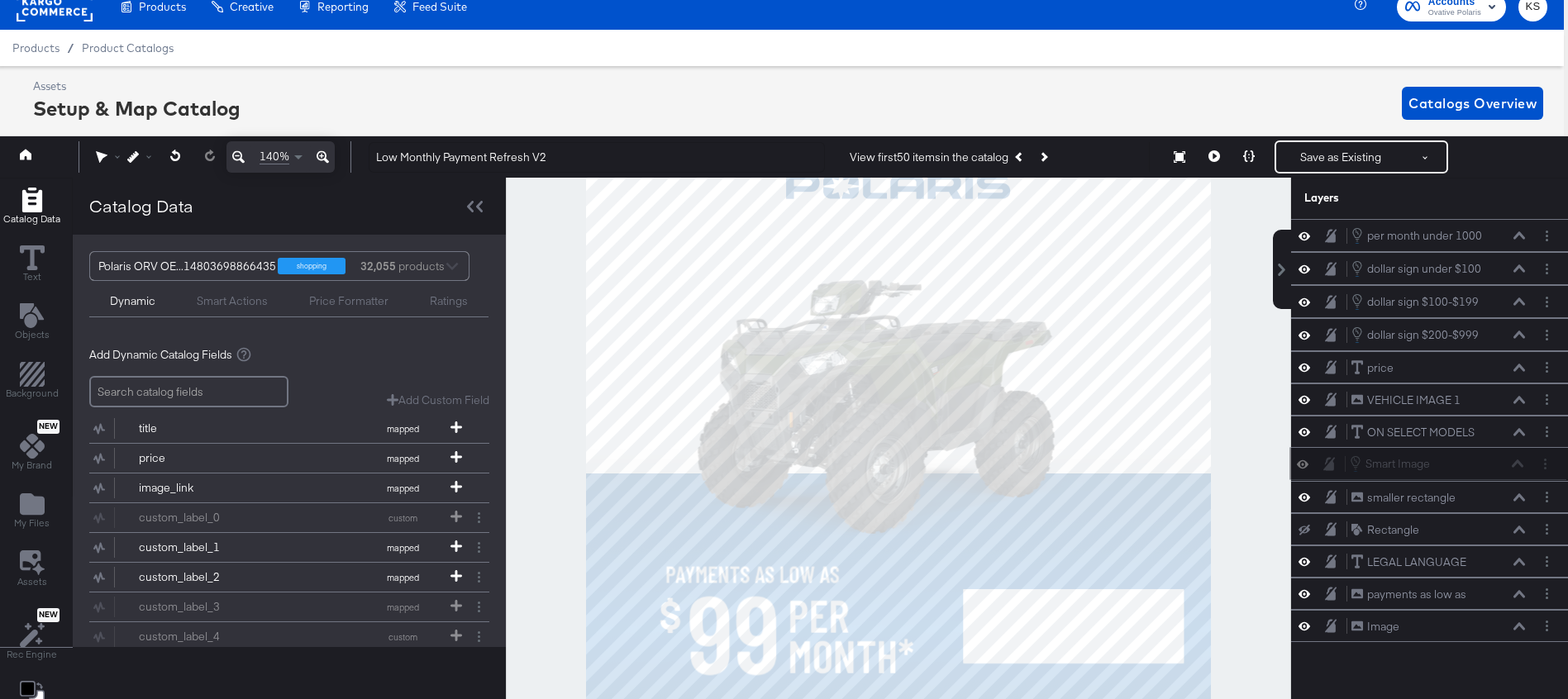
drag, startPoint x: 1471, startPoint y: 237, endPoint x: 1469, endPoint y: 481, distance: 244.0
click at [1469, 481] on div "Smart Image Smart Image per month under 1000 per month under 1000 dollar sign u…" at bounding box center [1429, 430] width 277 height 423
click at [1305, 501] on icon at bounding box center [1305, 497] width 12 height 14
click at [1304, 500] on icon at bounding box center [1305, 498] width 12 height 11
click at [1304, 500] on icon at bounding box center [1305, 497] width 12 height 14
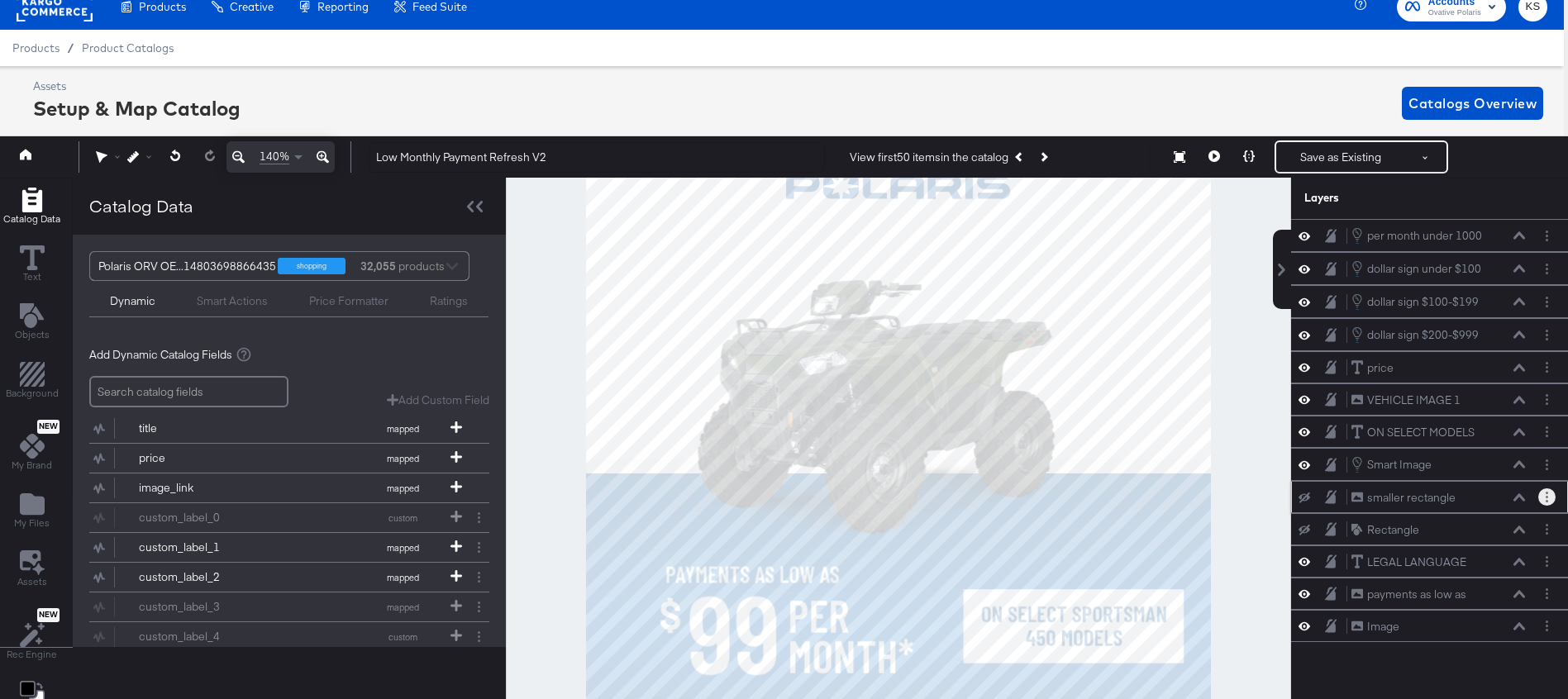
click at [1546, 496] on icon "Layer Options" at bounding box center [1546, 497] width 3 height 11
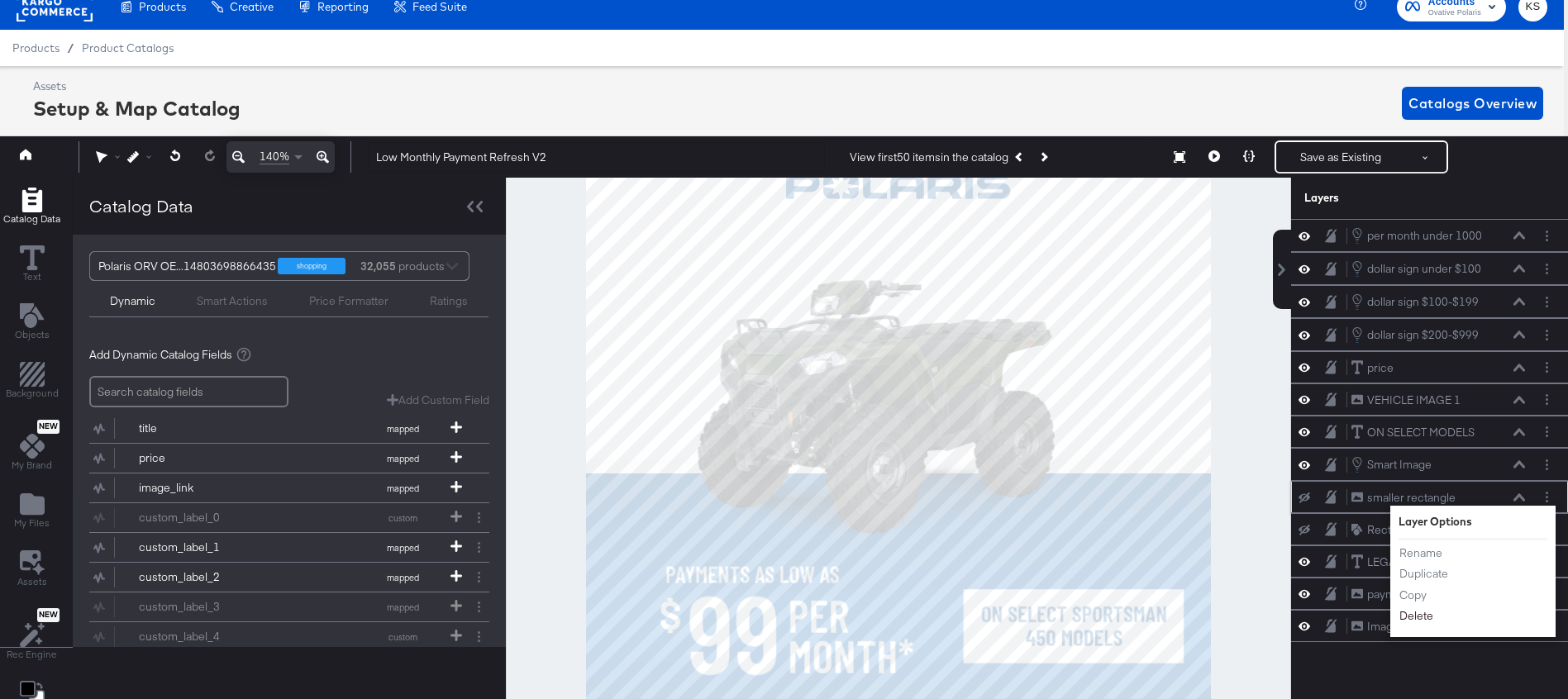
click at [1416, 614] on button "Delete" at bounding box center [1416, 617] width 35 height 18
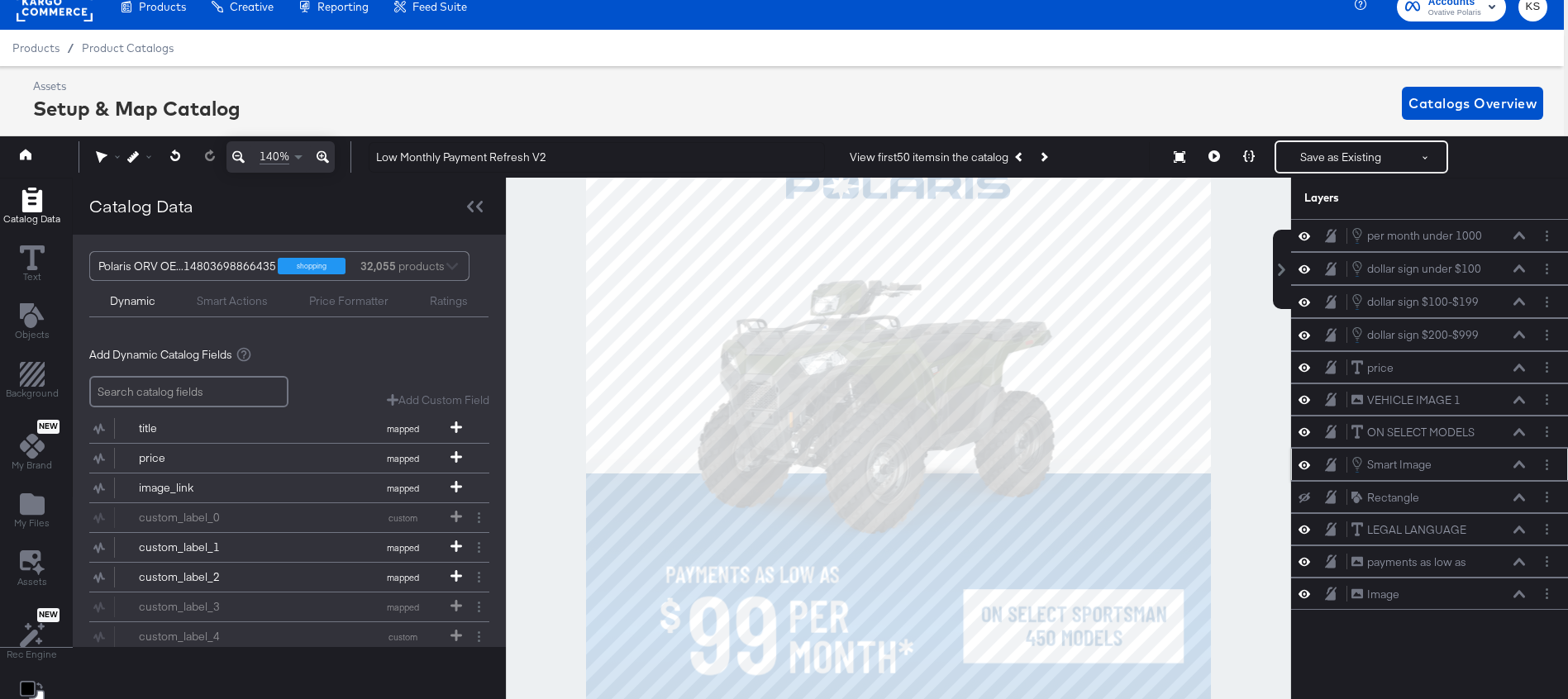
click at [1304, 464] on icon at bounding box center [1305, 464] width 12 height 14
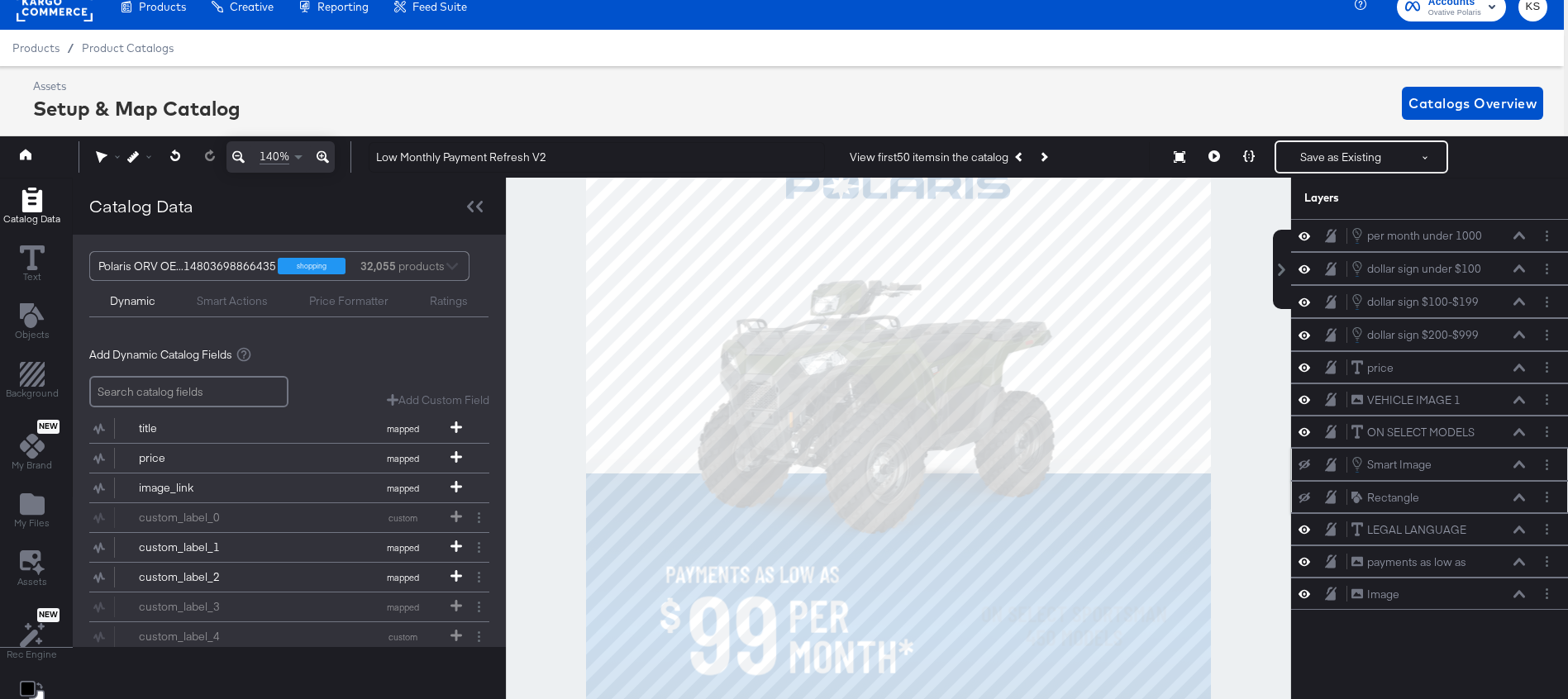
click at [1304, 497] on icon at bounding box center [1305, 498] width 12 height 11
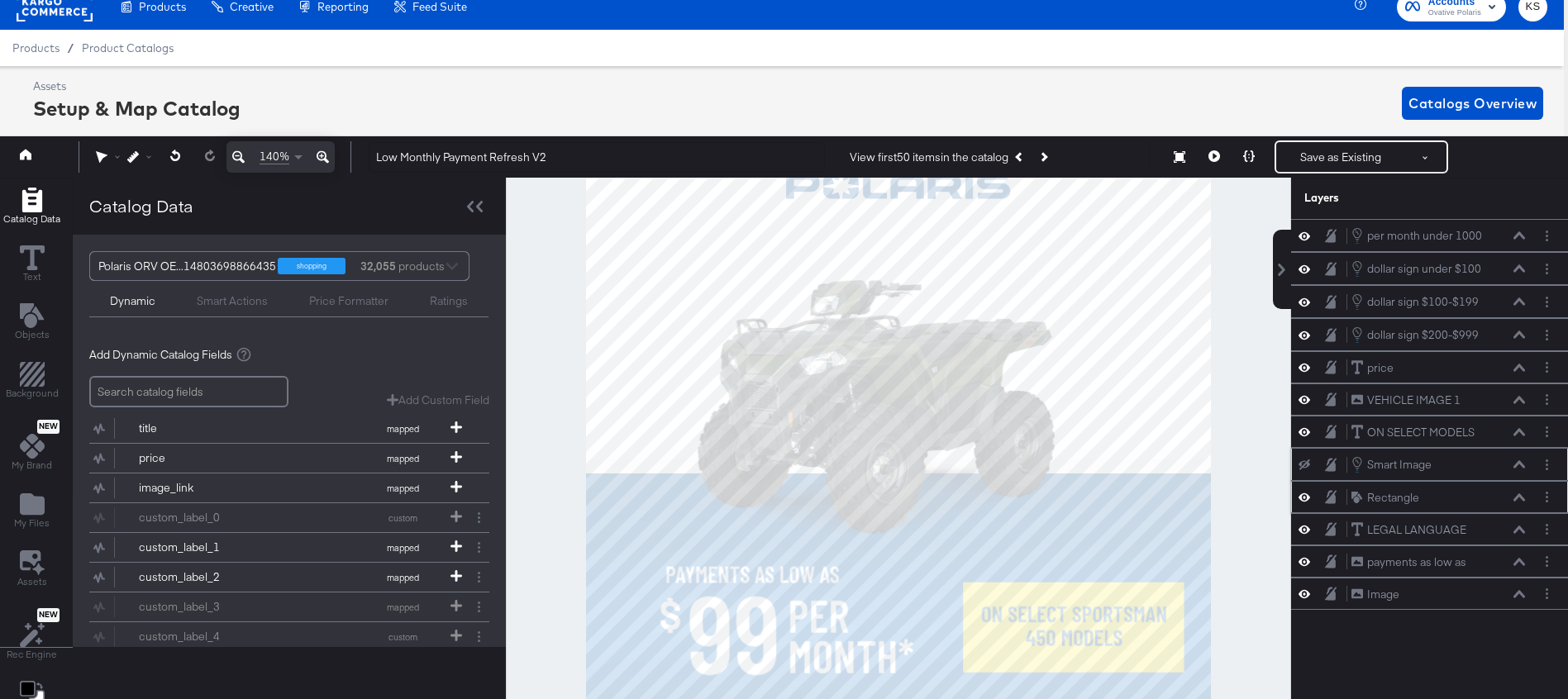
click at [1523, 499] on icon at bounding box center [1519, 498] width 12 height 8
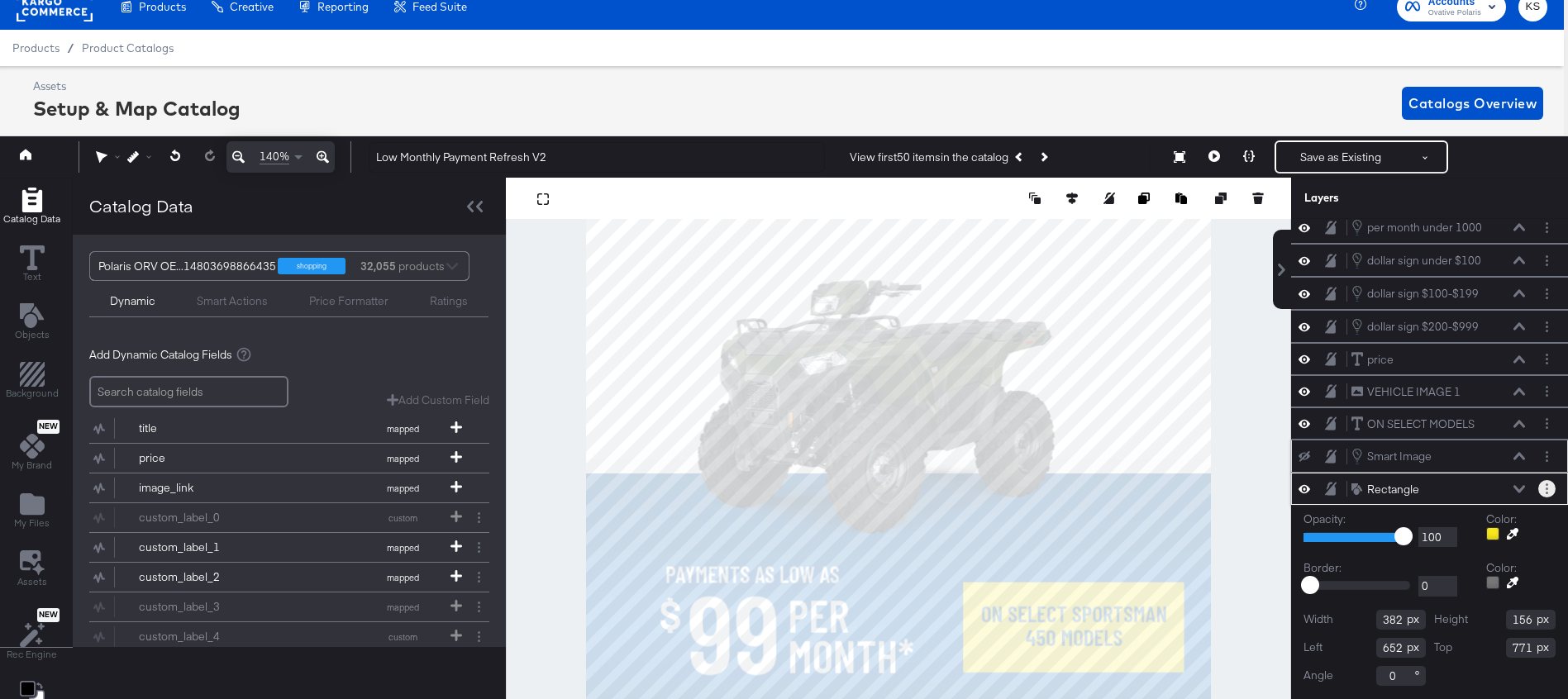
scroll to position [19, 0]
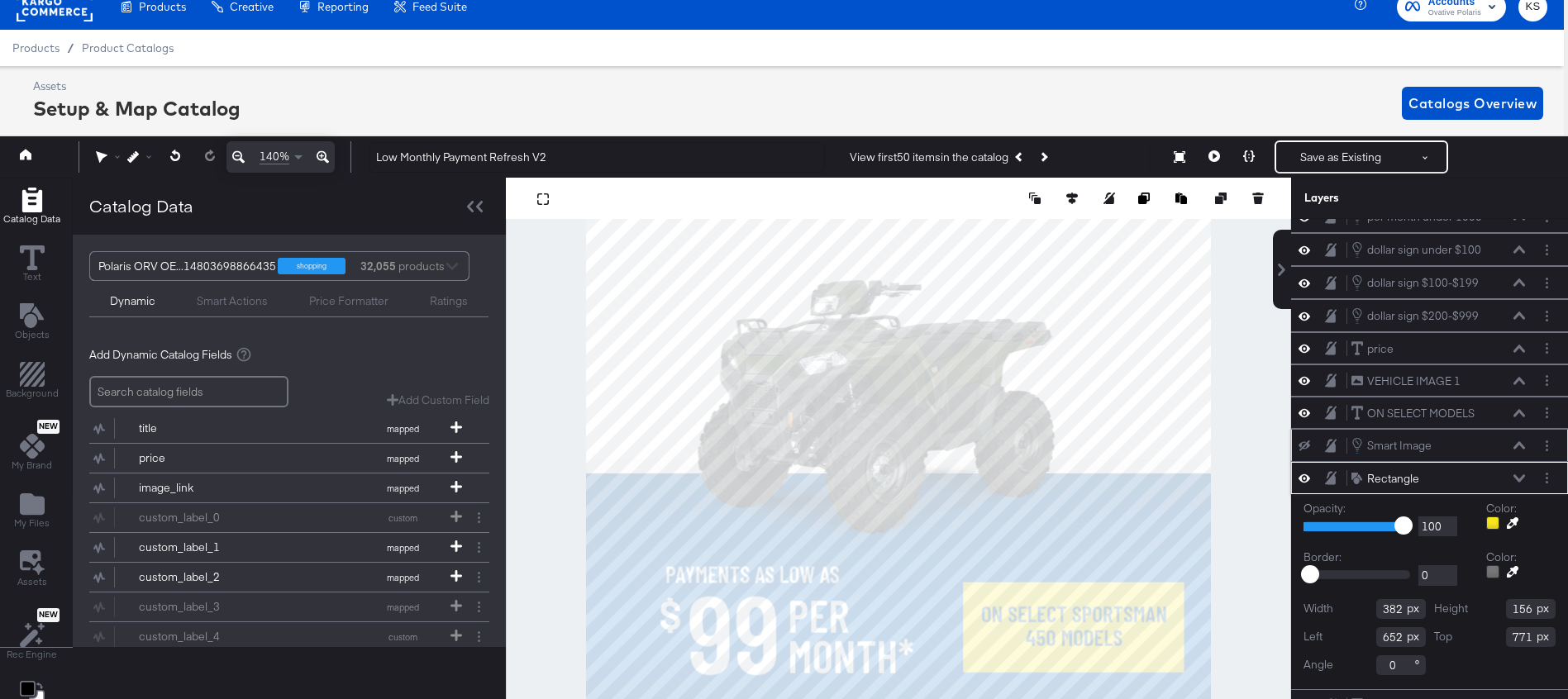
click at [1520, 478] on icon at bounding box center [1519, 478] width 12 height 8
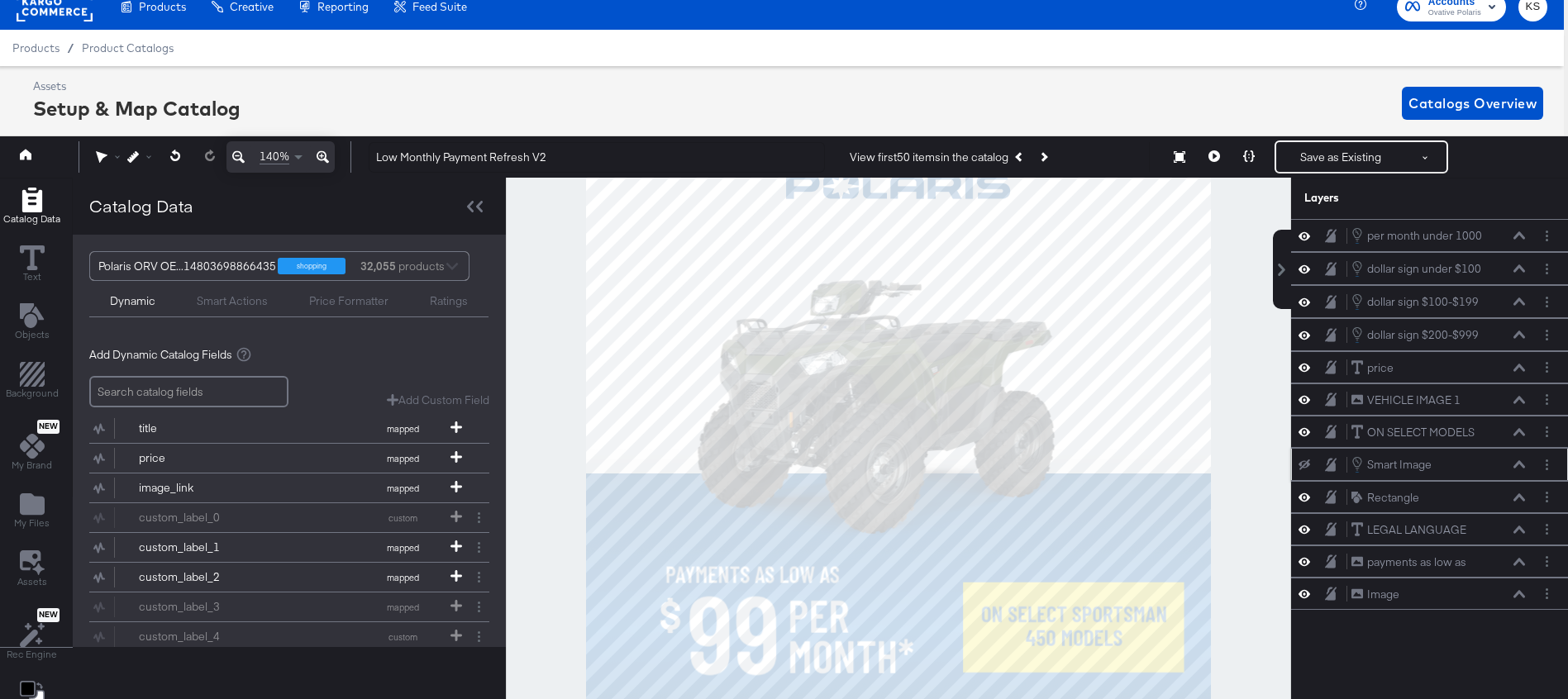
scroll to position [0, 4]
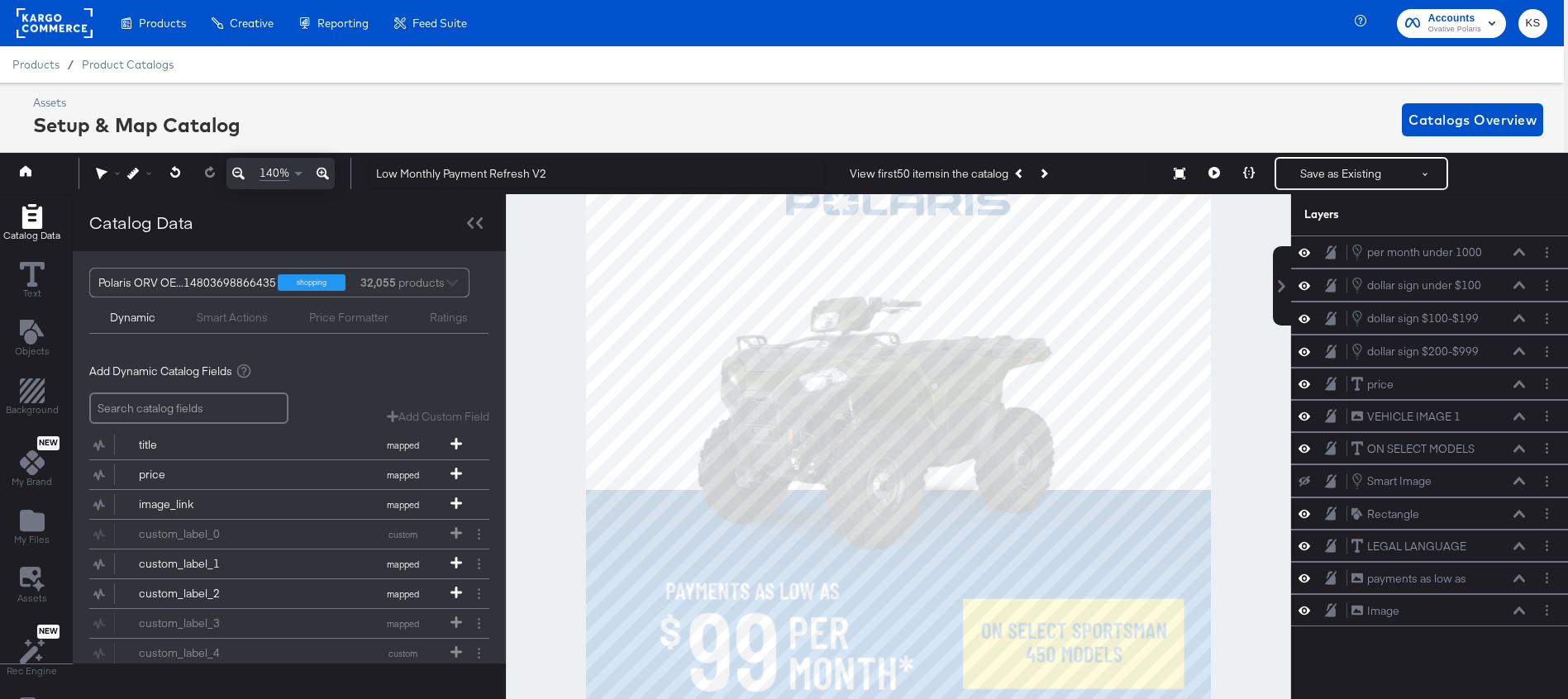
click at [240, 320] on div "Smart Actions" at bounding box center [232, 318] width 71 height 16
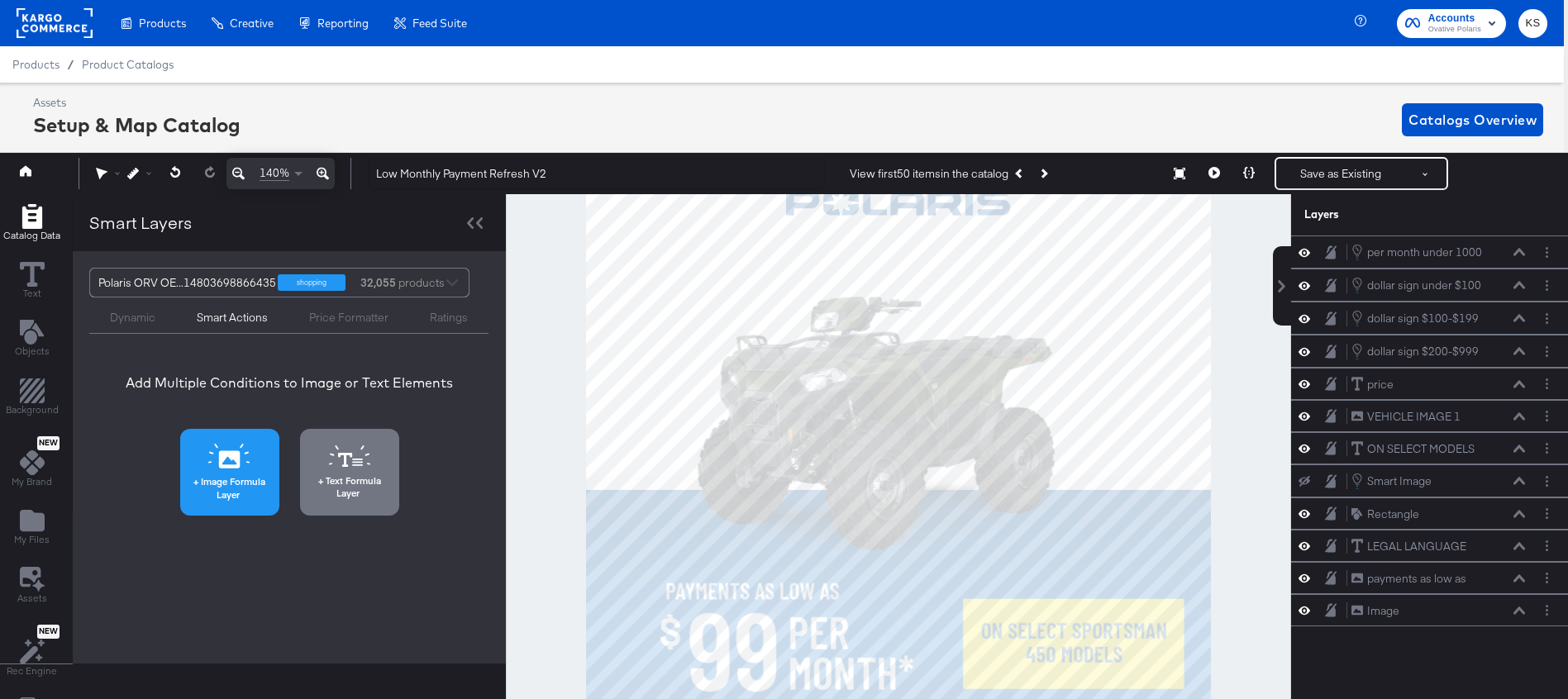
click at [237, 465] on icon at bounding box center [230, 460] width 22 height 18
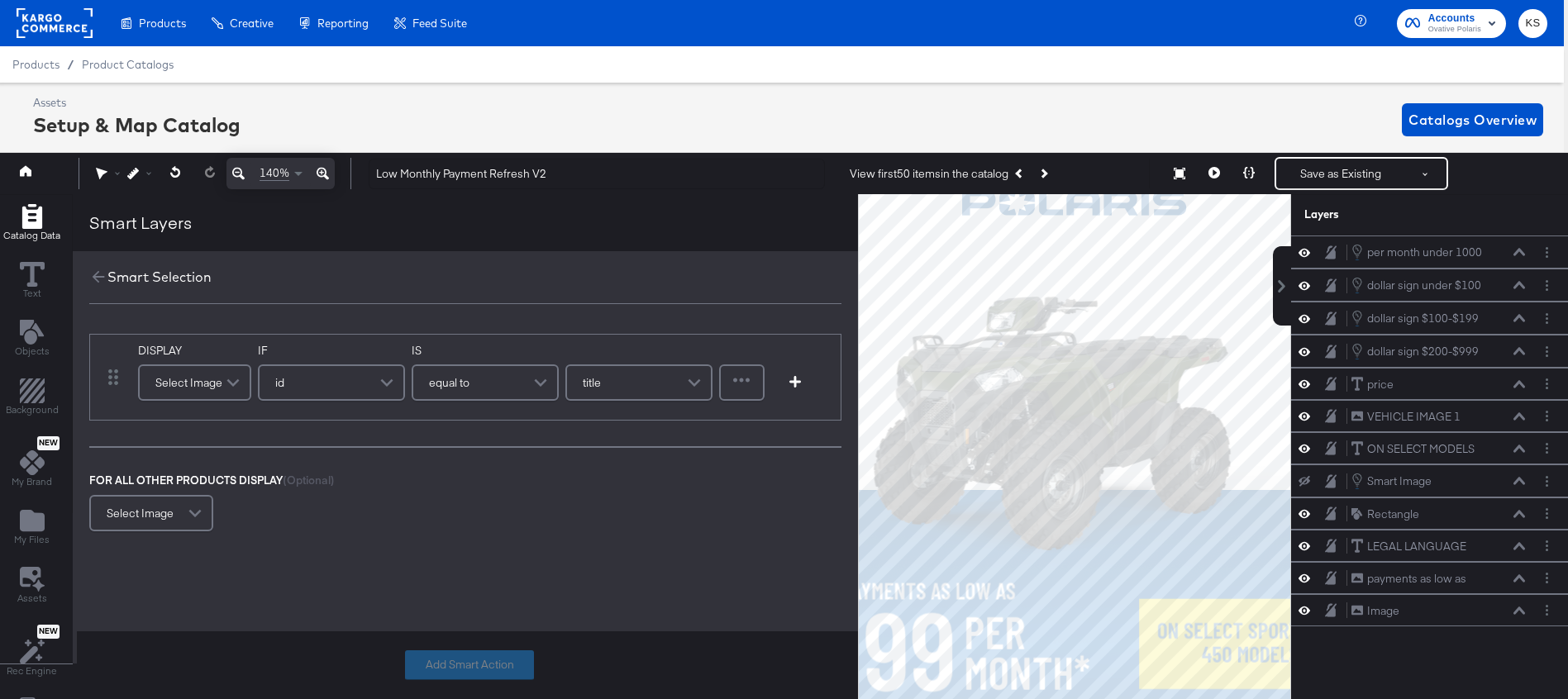
click at [221, 386] on span at bounding box center [236, 383] width 29 height 33
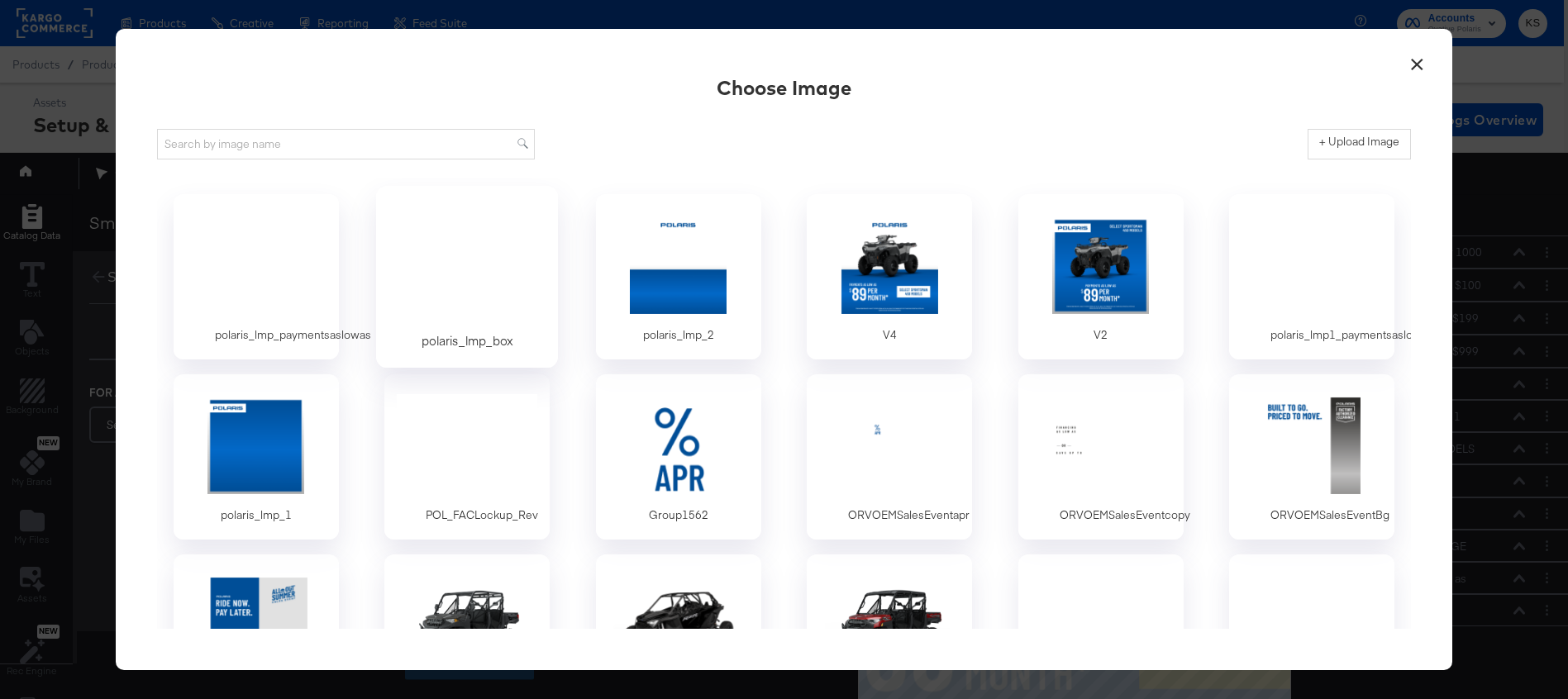
click at [467, 280] on div at bounding box center [467, 264] width 154 height 114
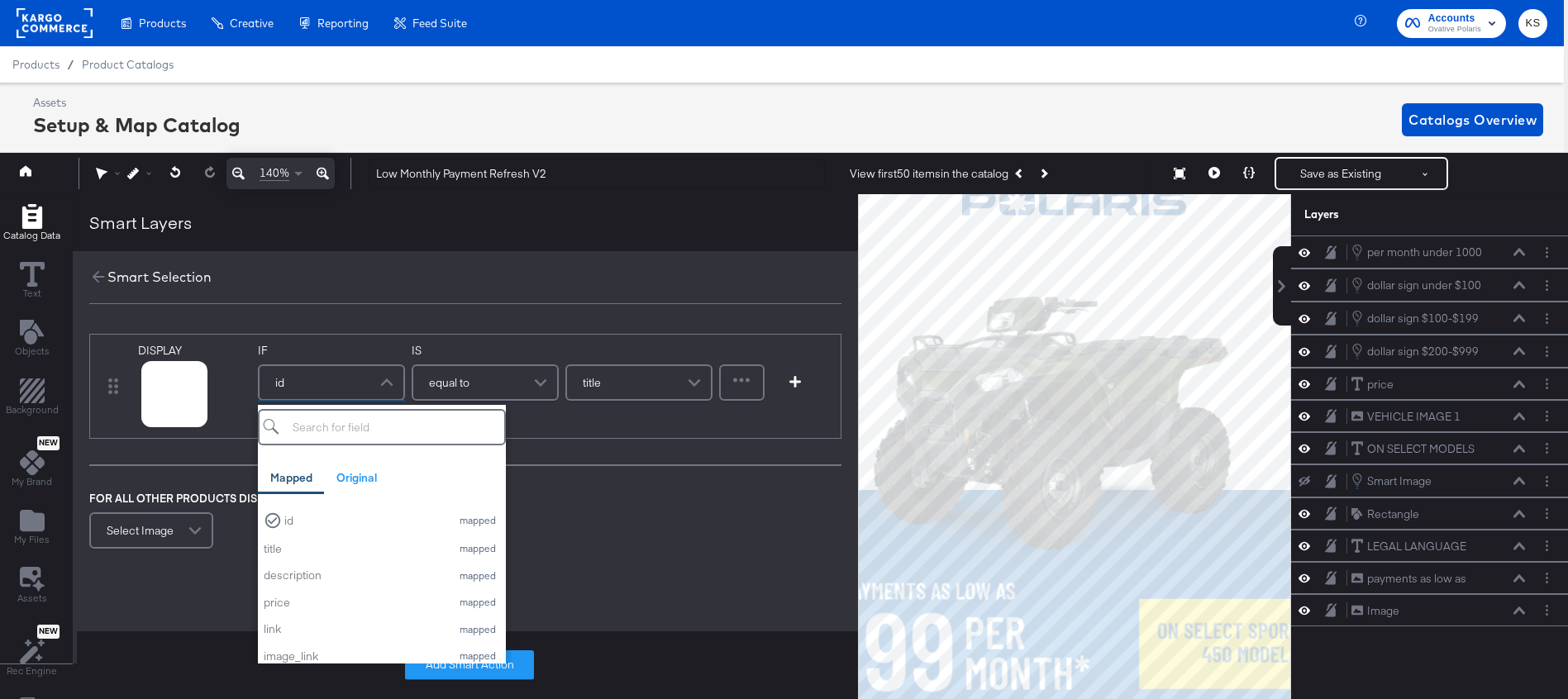
click at [357, 377] on div "id" at bounding box center [331, 383] width 144 height 33
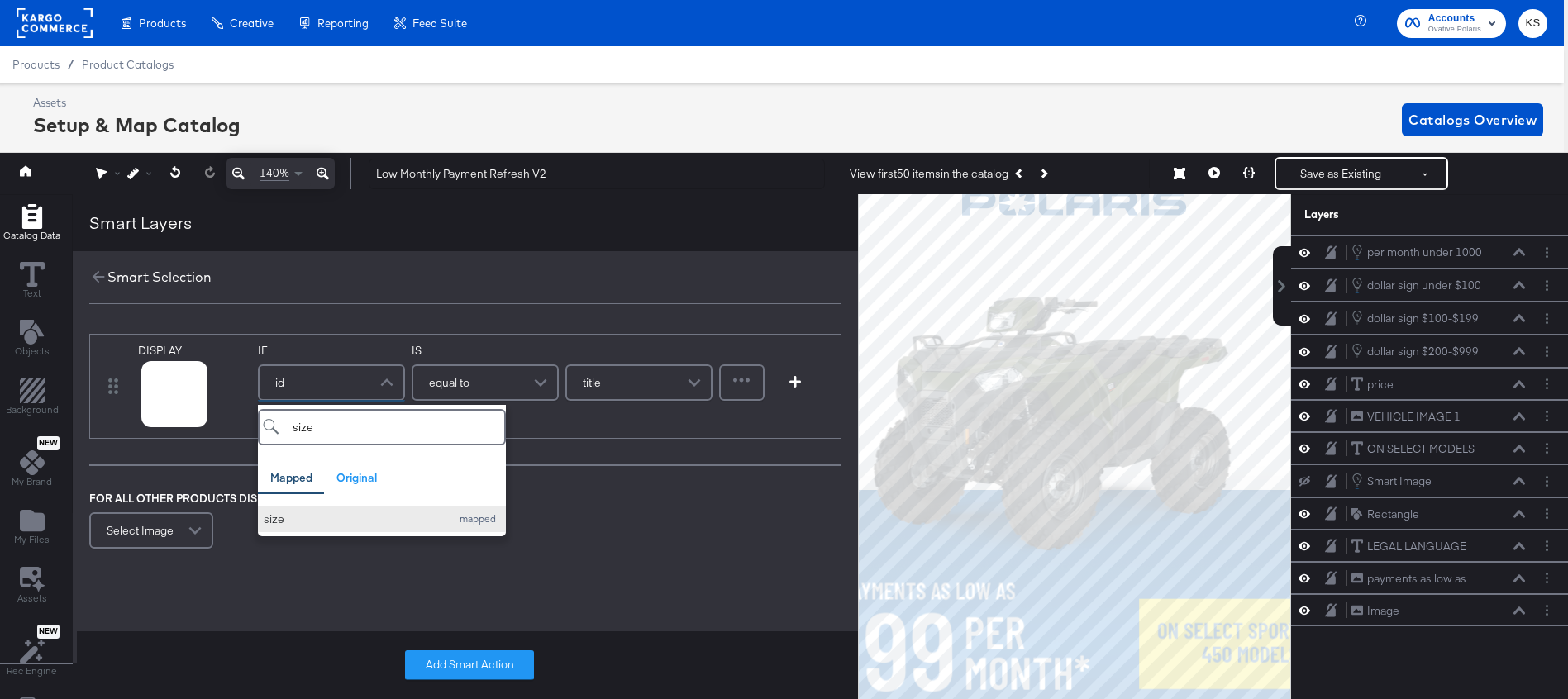
type input "size"
click at [280, 524] on div "size" at bounding box center [353, 519] width 179 height 16
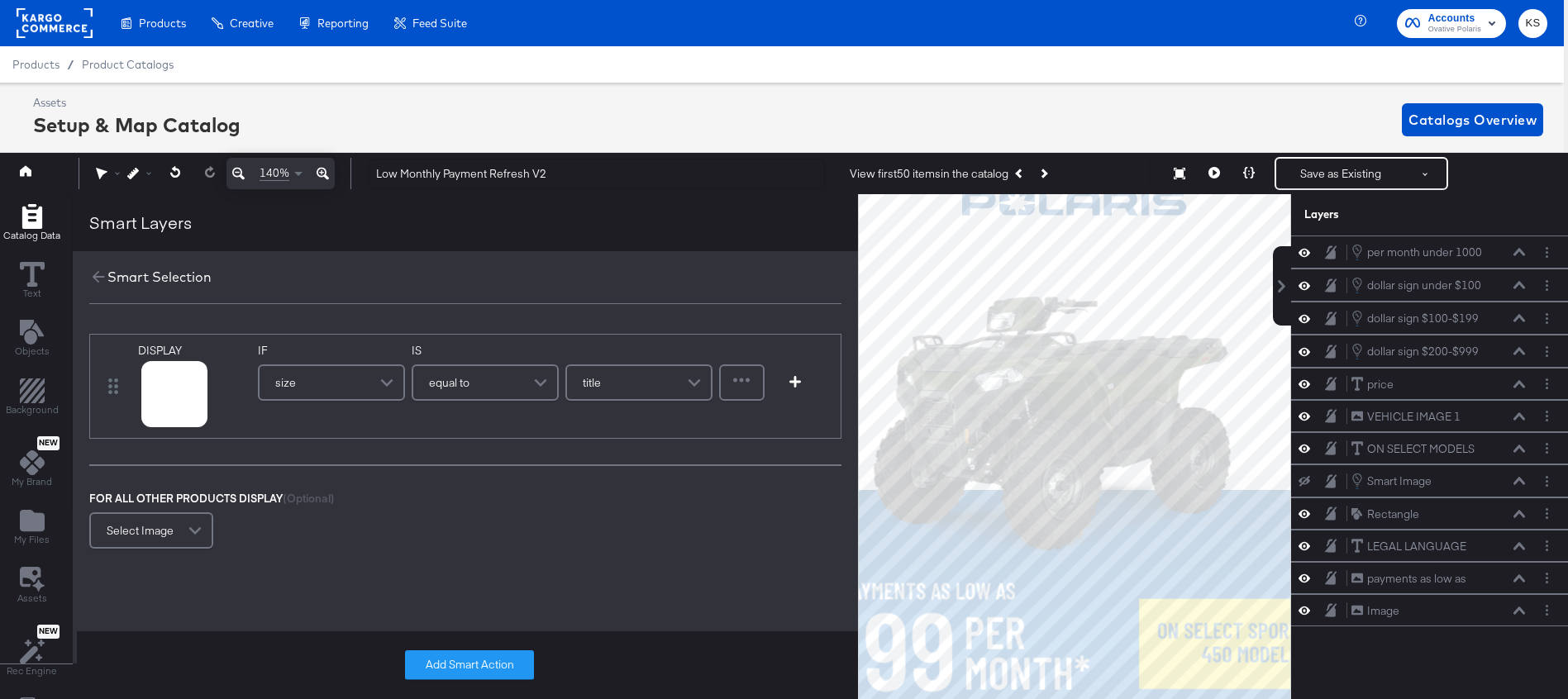
click at [478, 373] on div "equal to" at bounding box center [485, 383] width 144 height 33
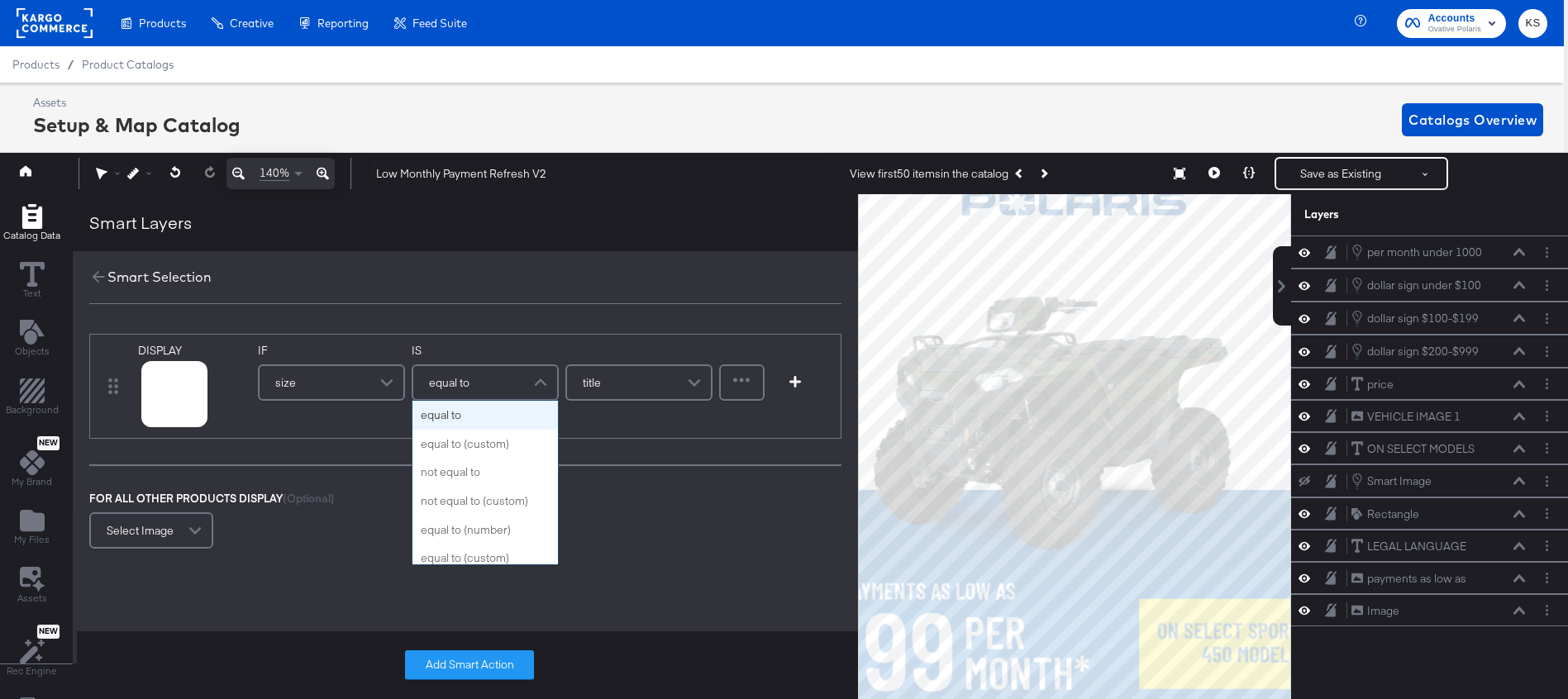
type input "c"
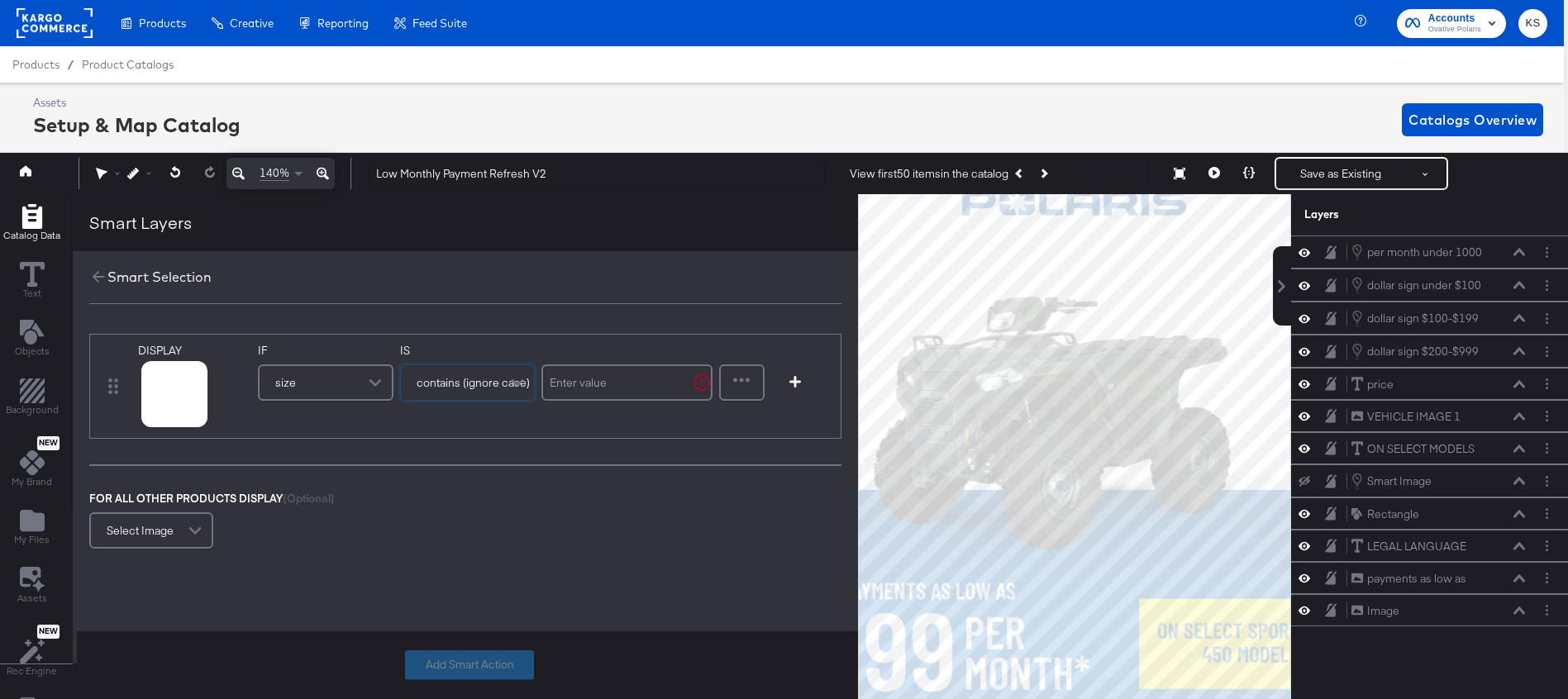
click at [604, 389] on input "text" at bounding box center [627, 382] width 171 height 36
type input "2025 RANGER XP 1000 NORTHSTAR PREMIUM MODELS"
click at [501, 662] on button "Add Smart Action" at bounding box center [469, 666] width 129 height 29
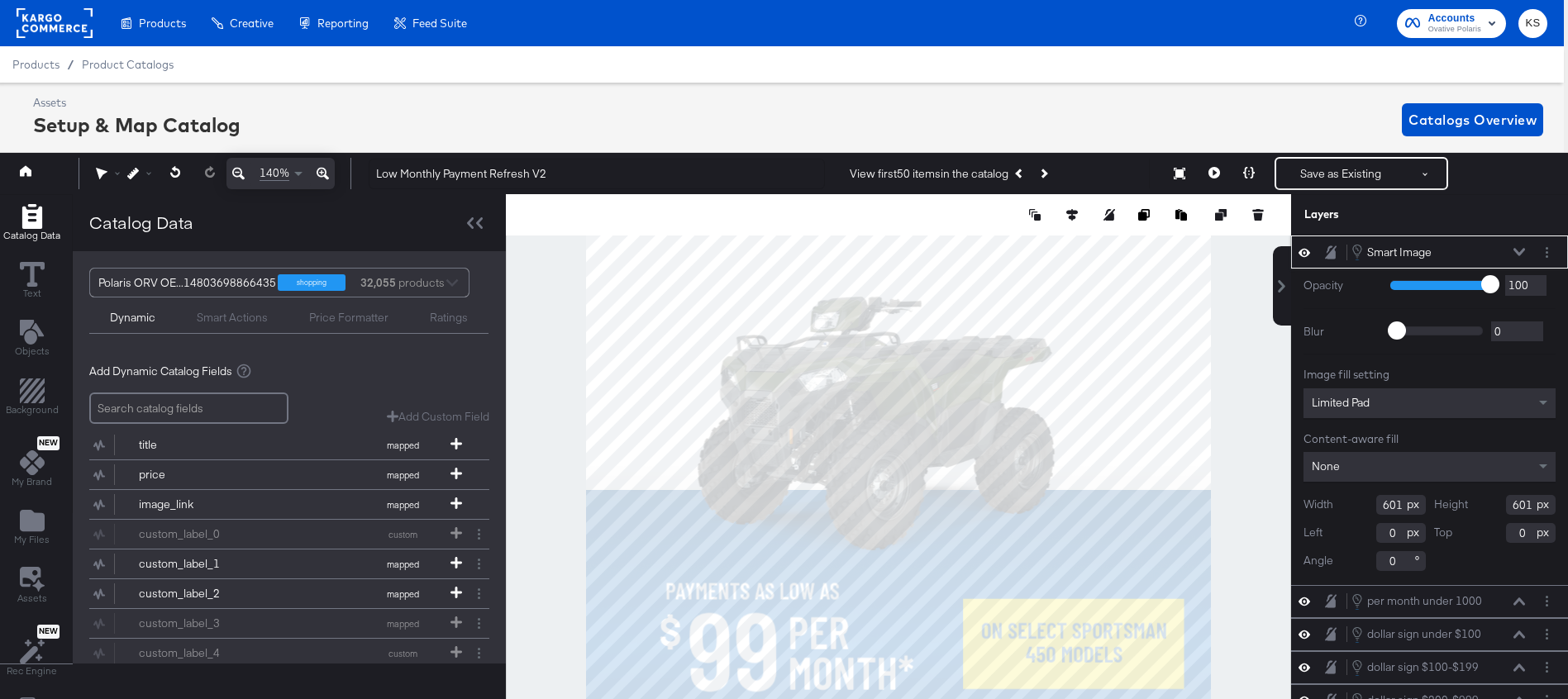
click at [1383, 411] on div "Limited Pad" at bounding box center [1430, 403] width 252 height 29
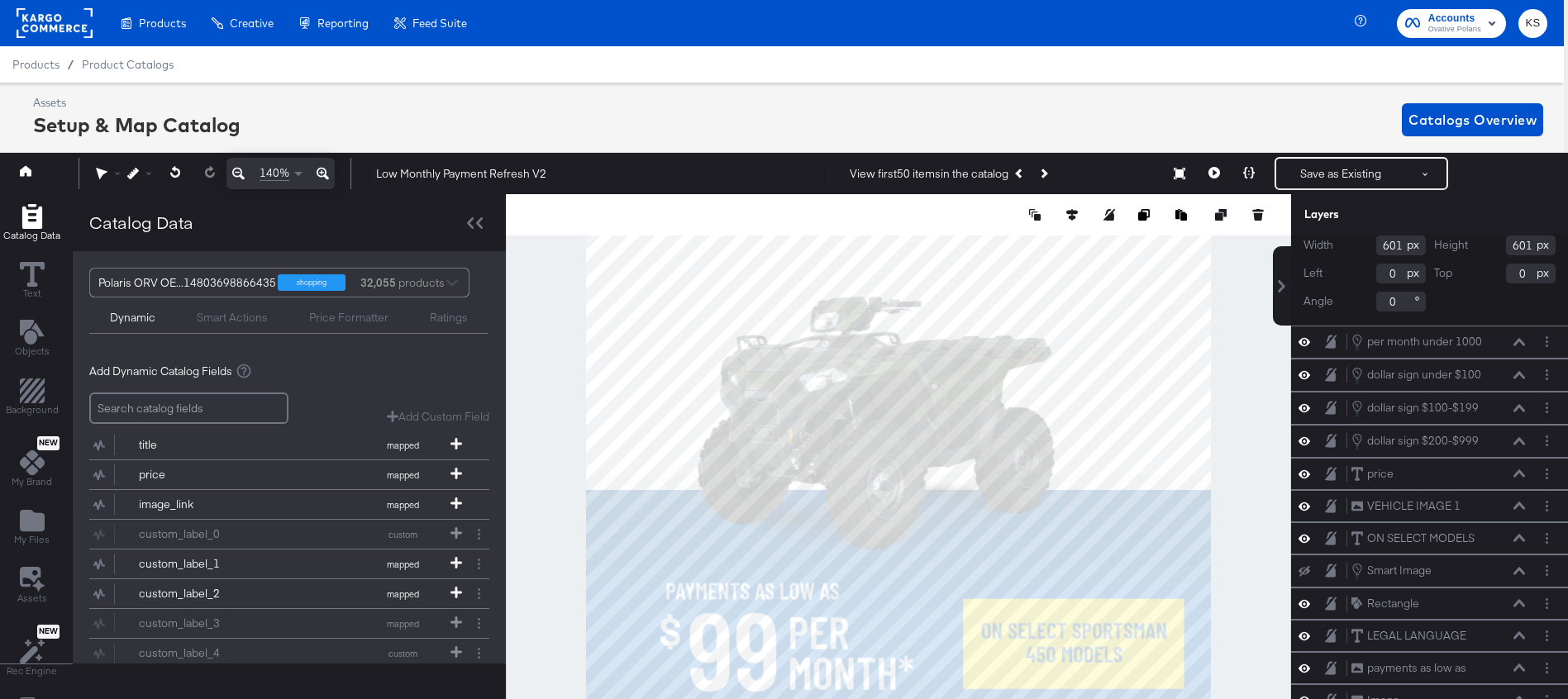
scroll to position [35, 4]
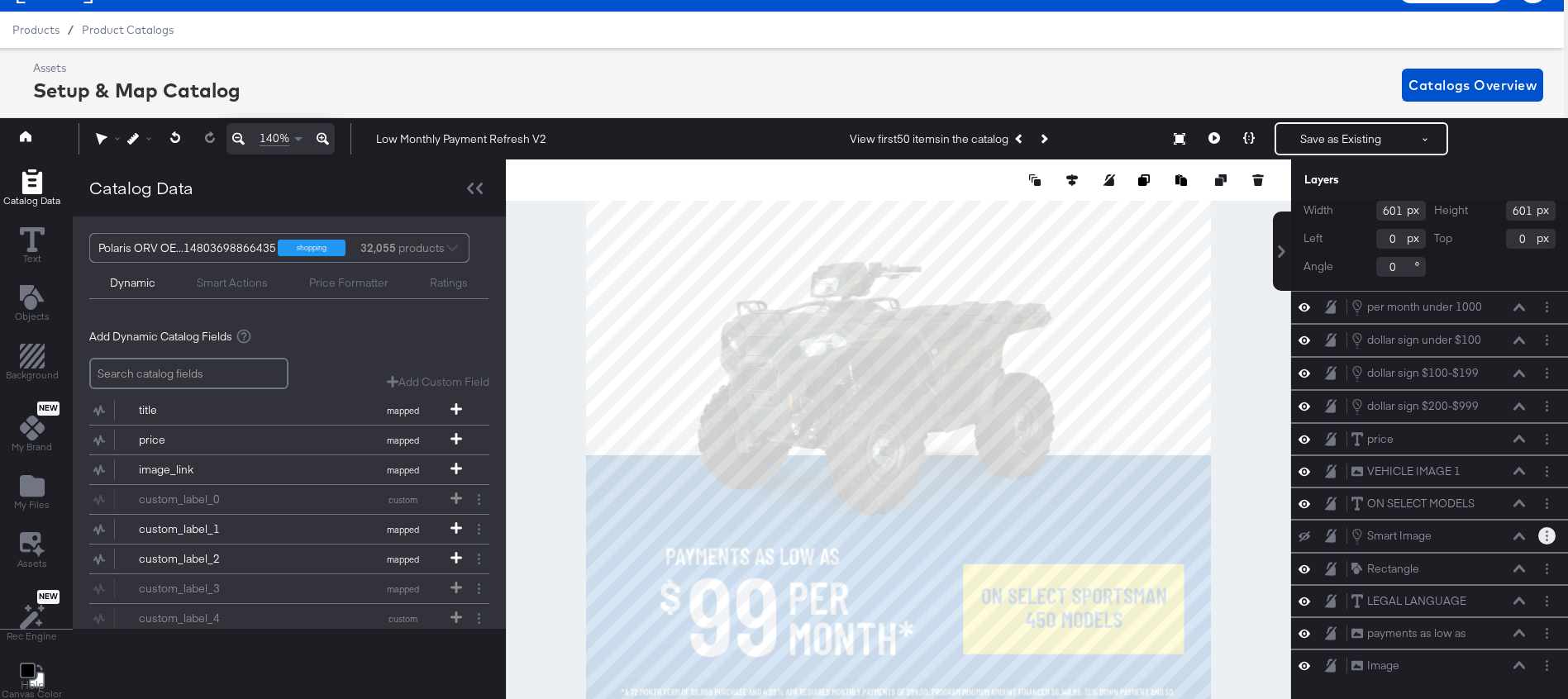
click at [1551, 535] on button "Layer Options" at bounding box center [1547, 537] width 18 height 18
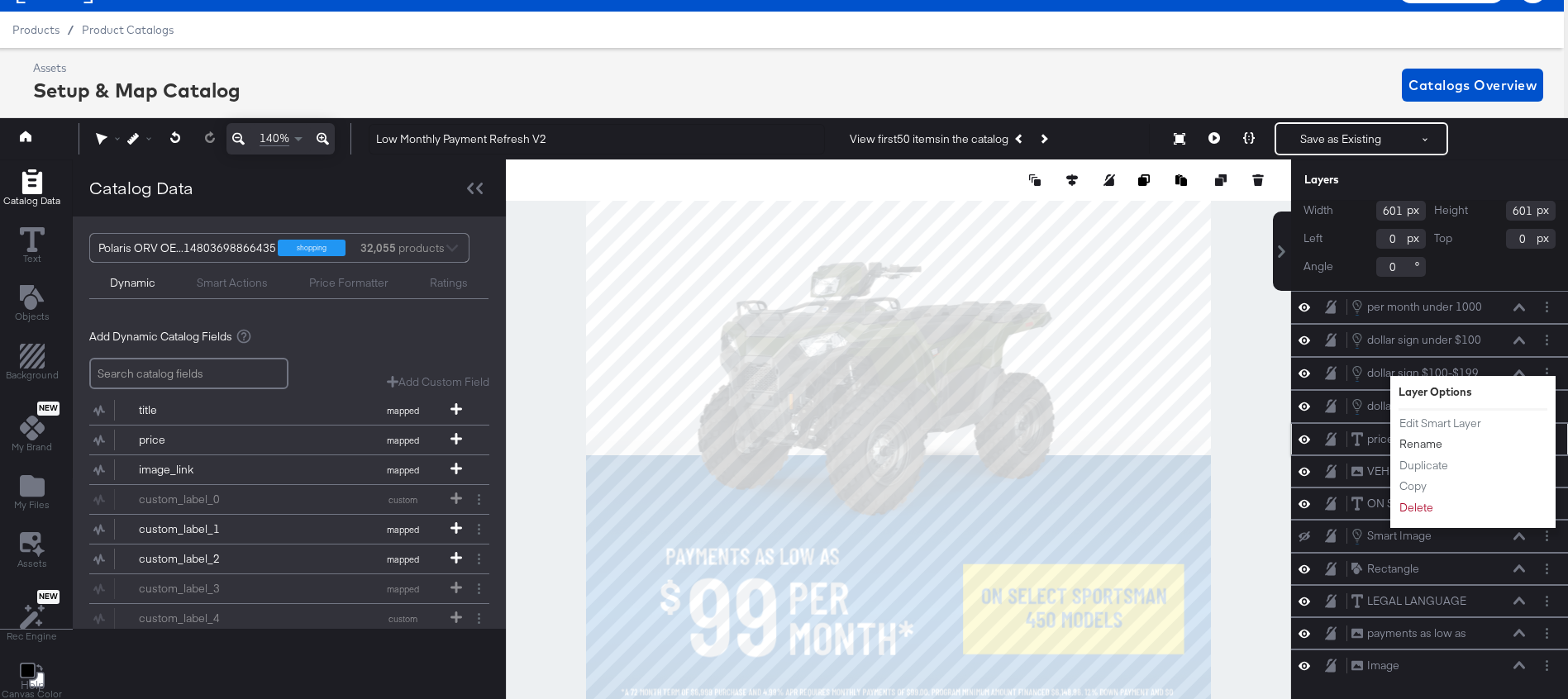
click at [1424, 440] on button "Rename" at bounding box center [1421, 445] width 45 height 18
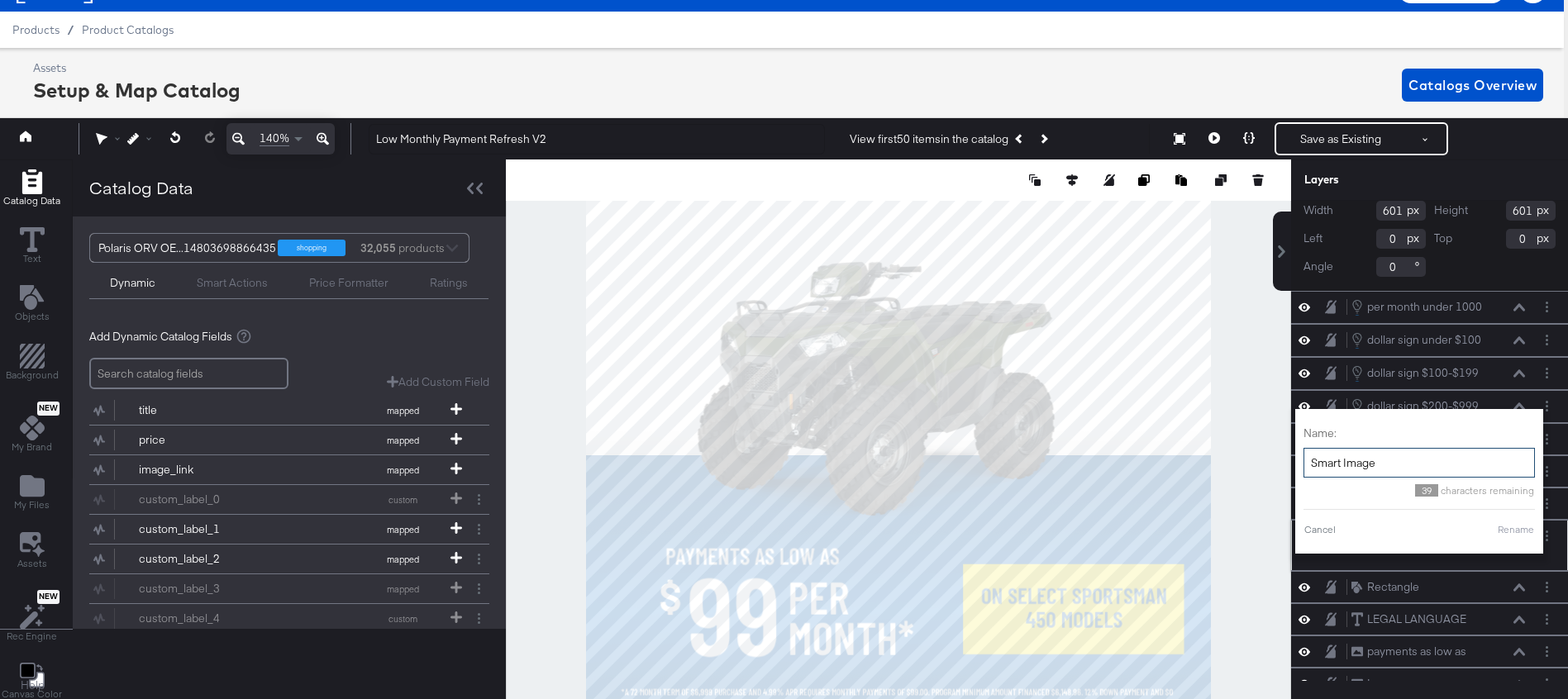
click at [1360, 462] on input "Smart Image" at bounding box center [1419, 461] width 232 height 30
type input "smaller rectangle"
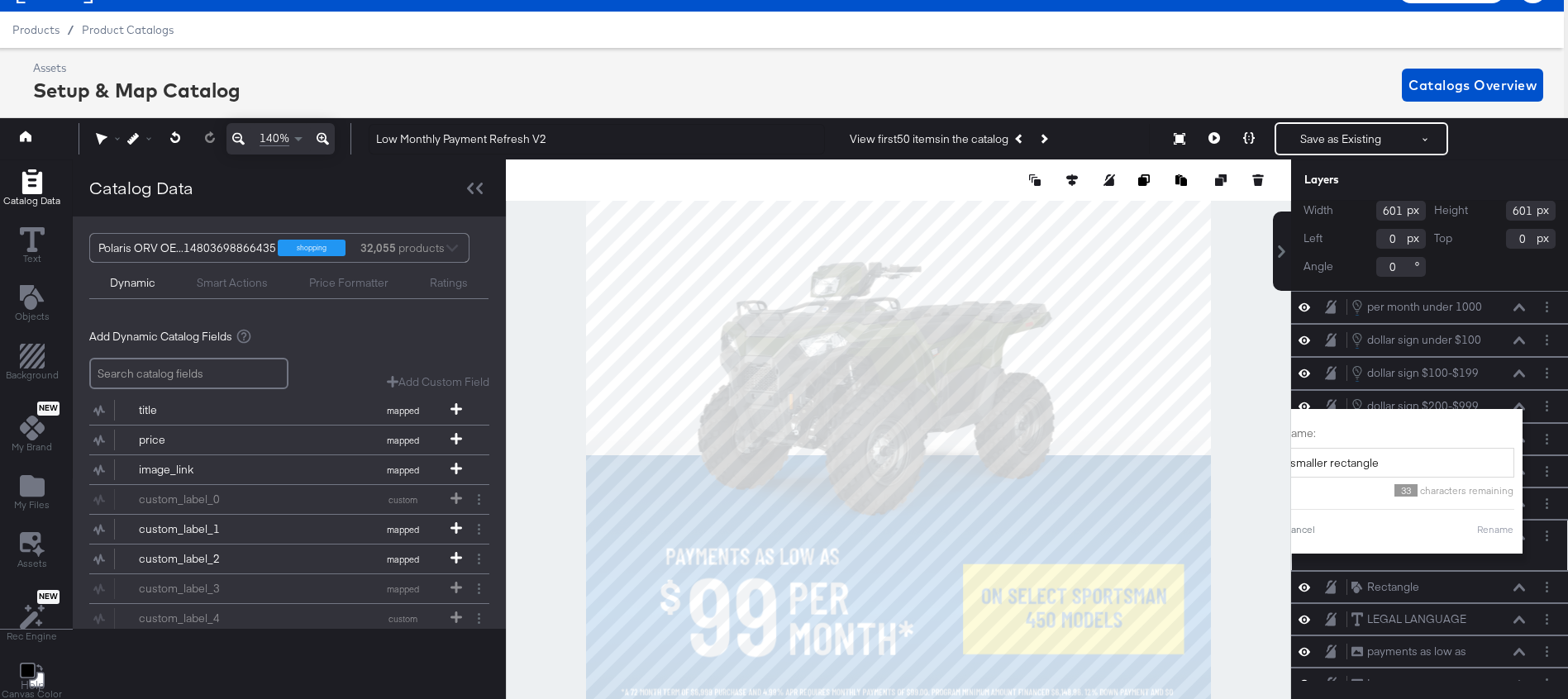
click at [1497, 521] on div "Name: smaller rectangle 33 characters remaining Cancel Rename" at bounding box center [1398, 481] width 232 height 128
click at [1500, 530] on button "Rename" at bounding box center [1495, 529] width 38 height 15
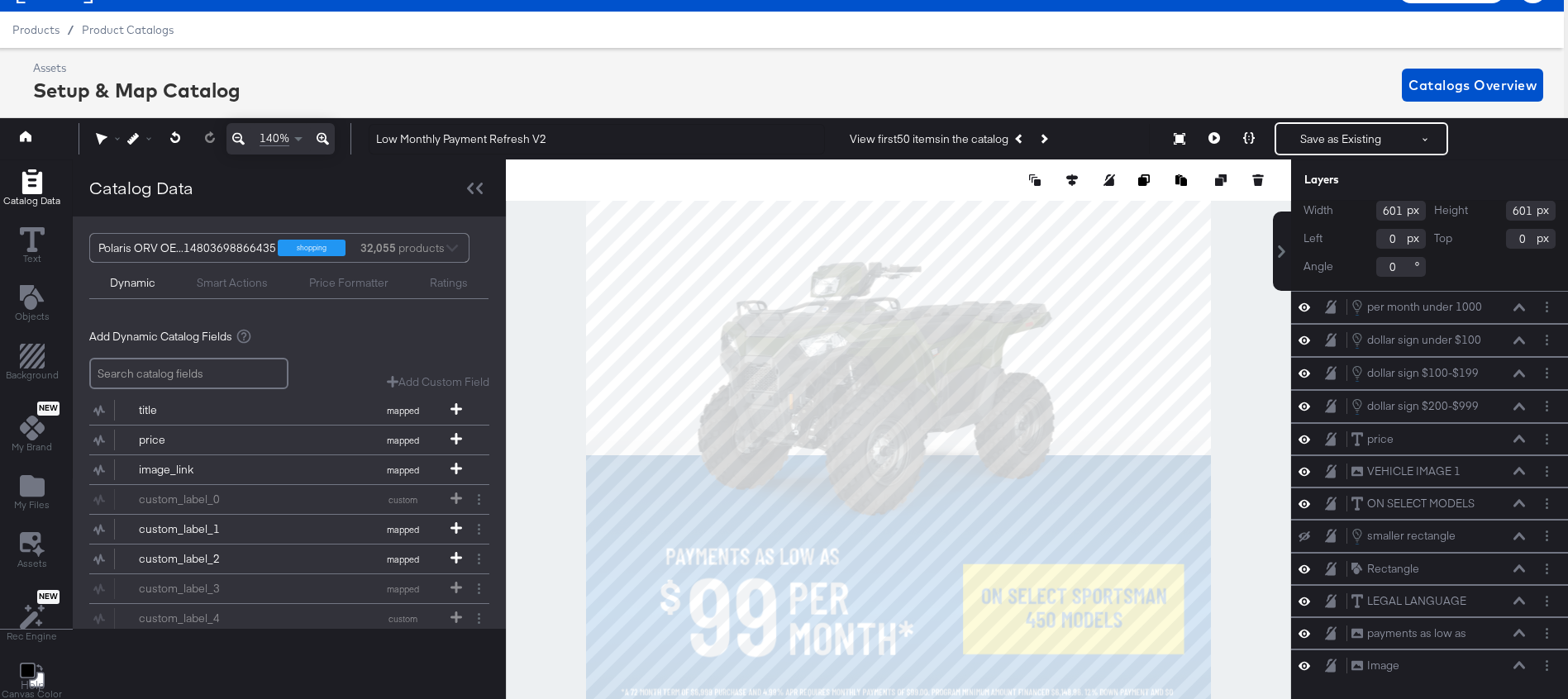
click at [1303, 534] on icon at bounding box center [1305, 537] width 12 height 11
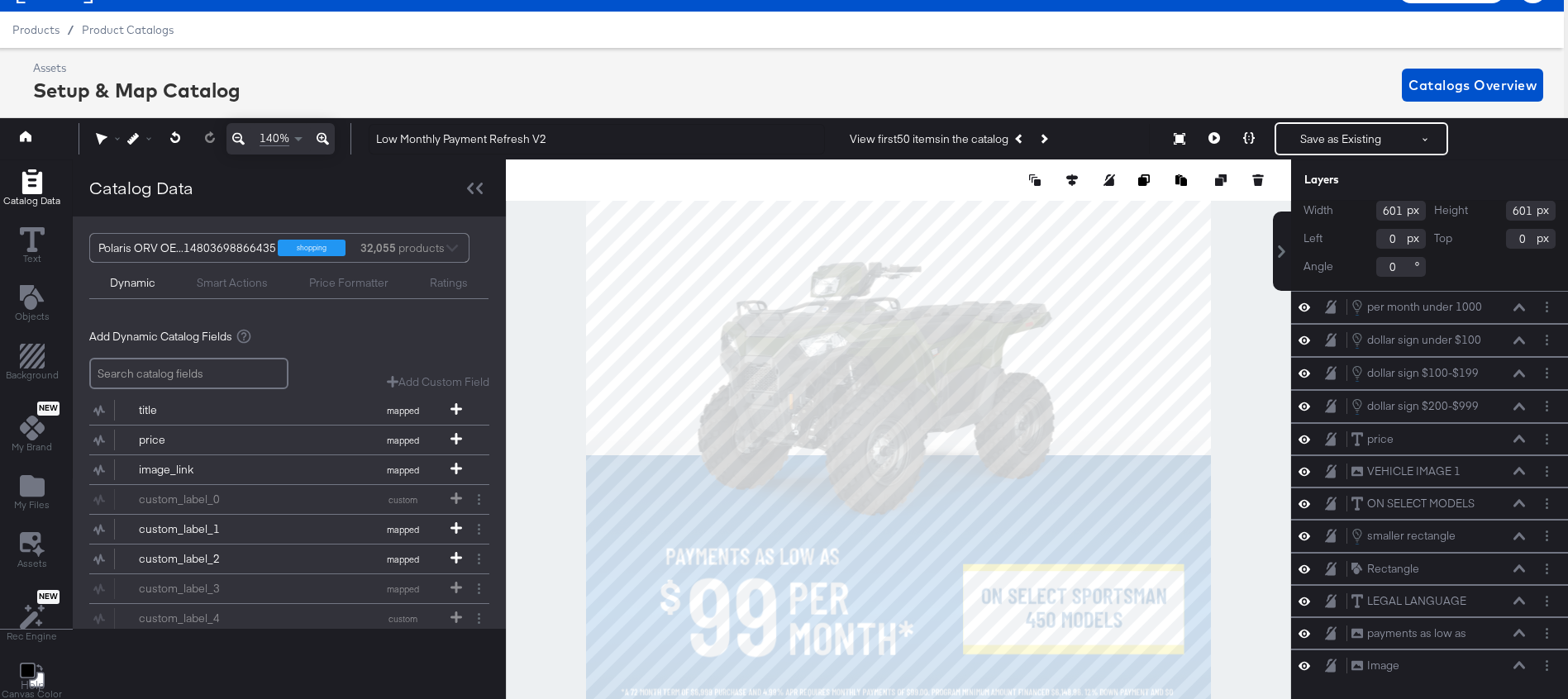
click at [1299, 534] on icon at bounding box center [1305, 536] width 12 height 14
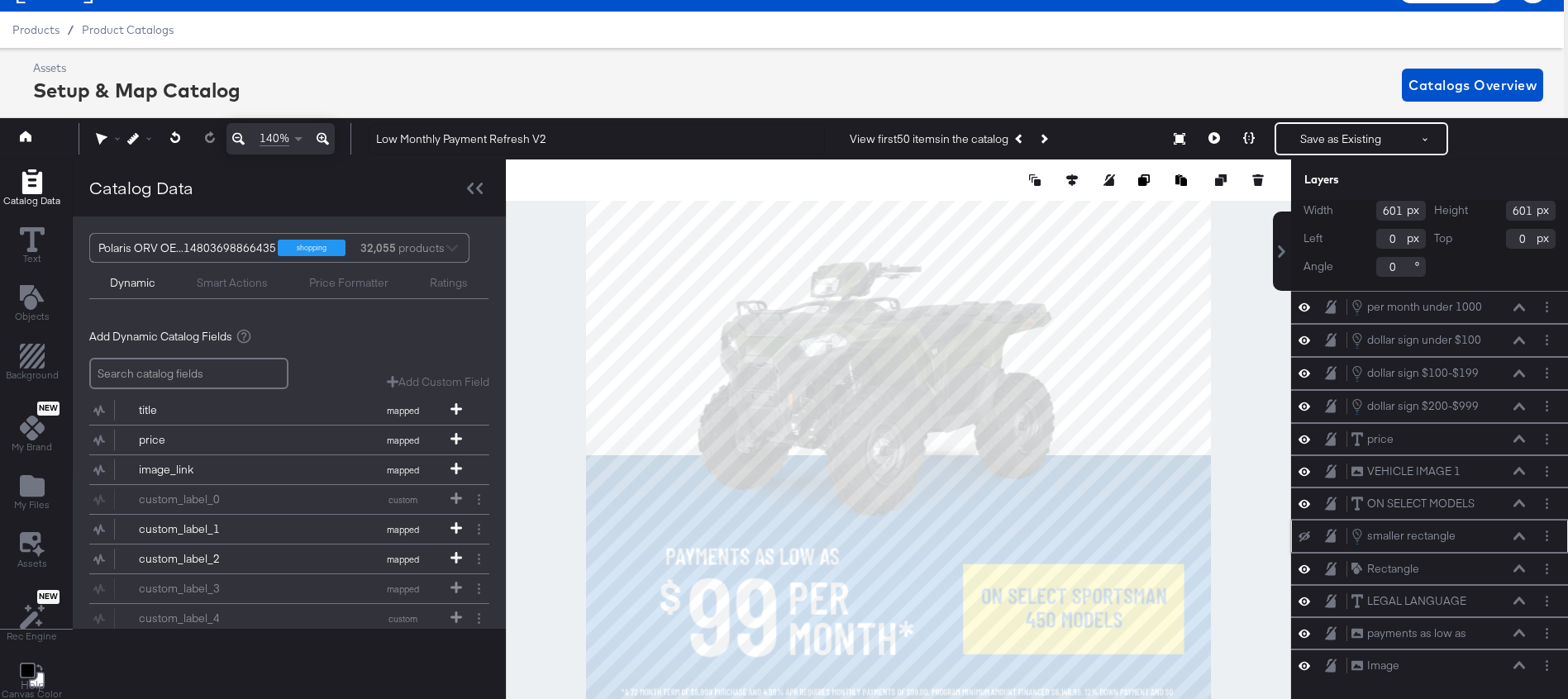
click at [1523, 534] on icon at bounding box center [1519, 537] width 12 height 8
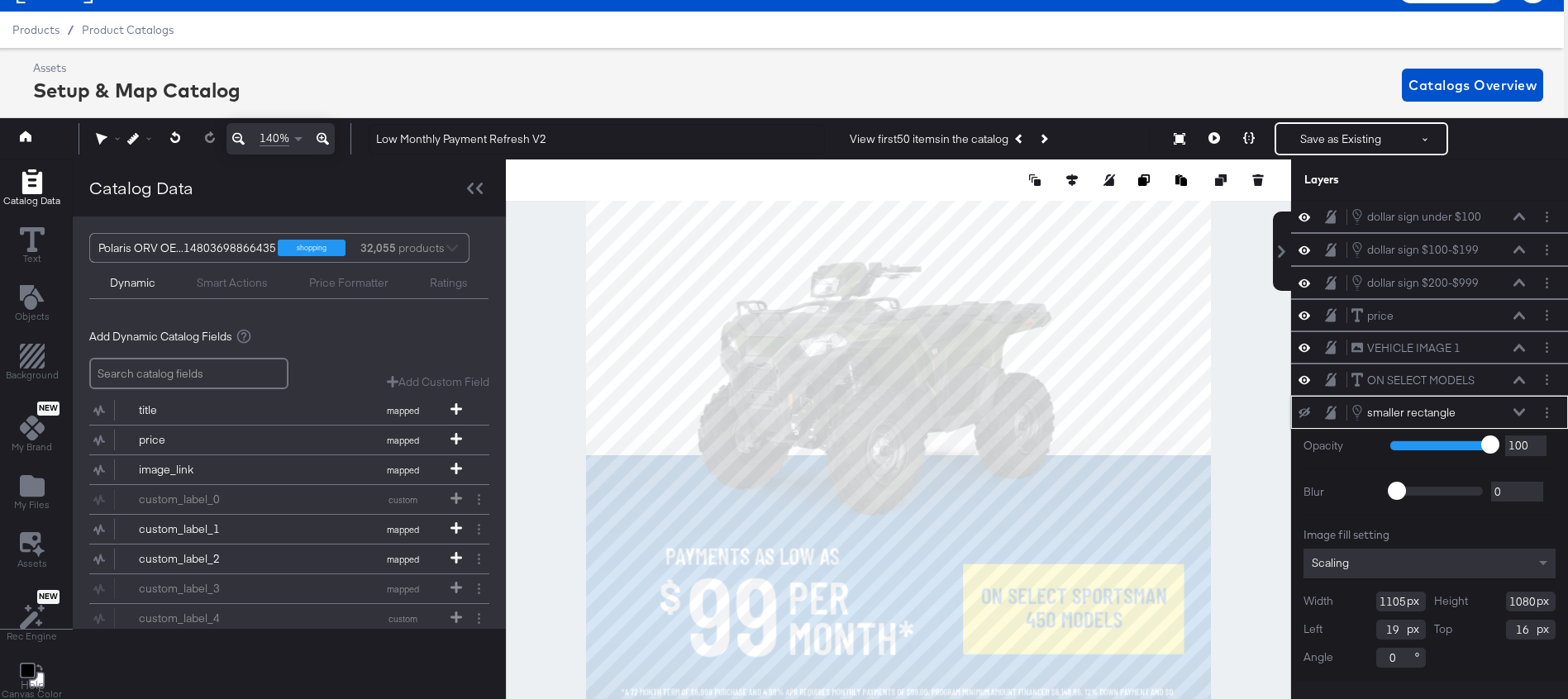
scroll to position [0, 0]
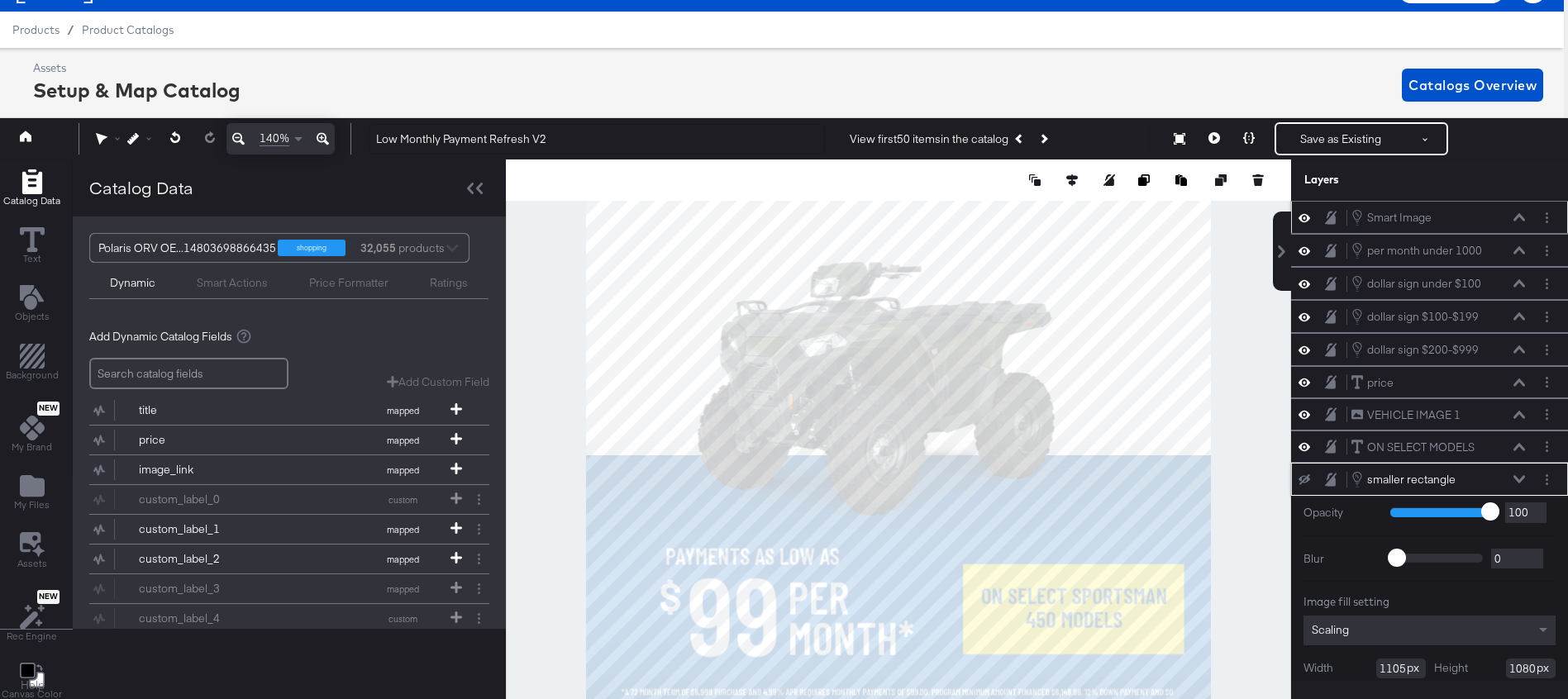
click at [1518, 214] on icon at bounding box center [1519, 217] width 12 height 8
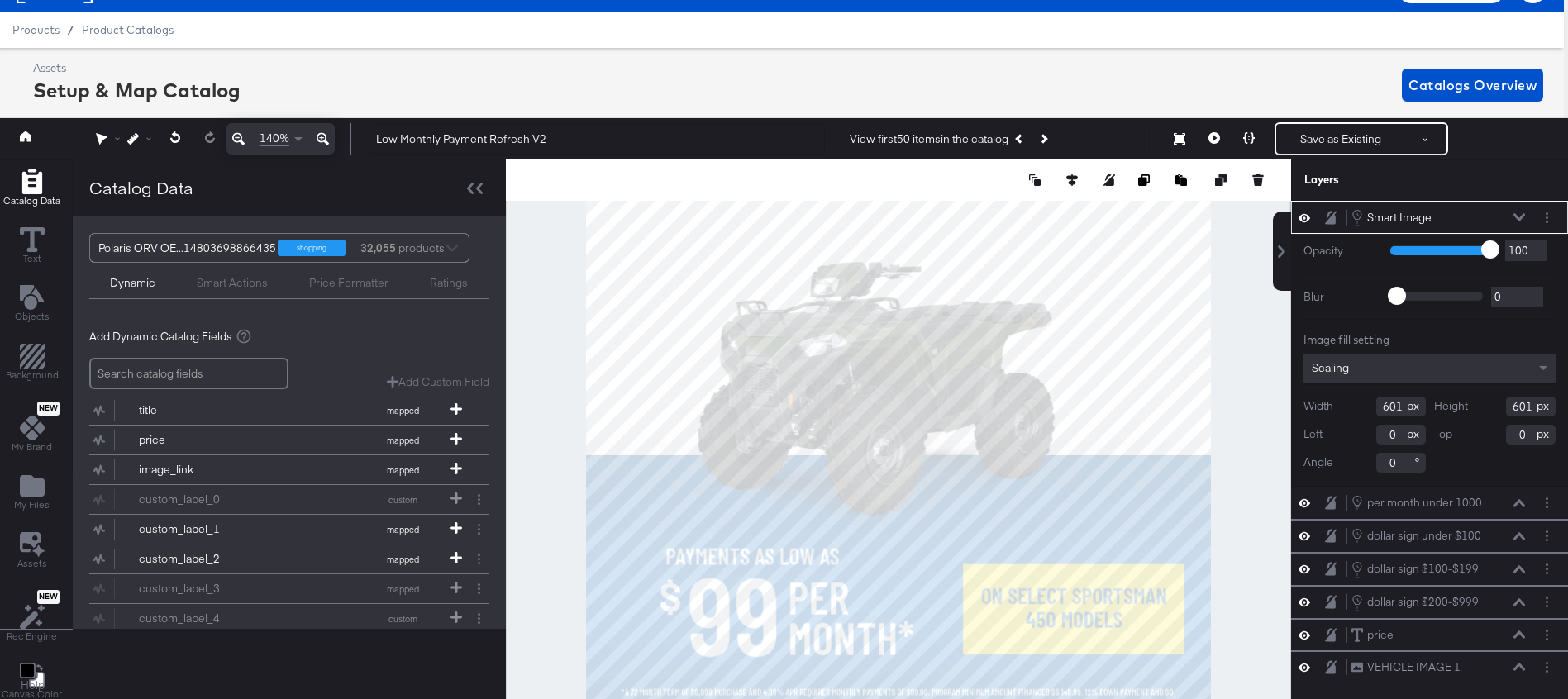
click at [1397, 405] on input "601" at bounding box center [1401, 407] width 50 height 20
type input "1105"
click at [1390, 441] on input "0" at bounding box center [1401, 435] width 50 height 20
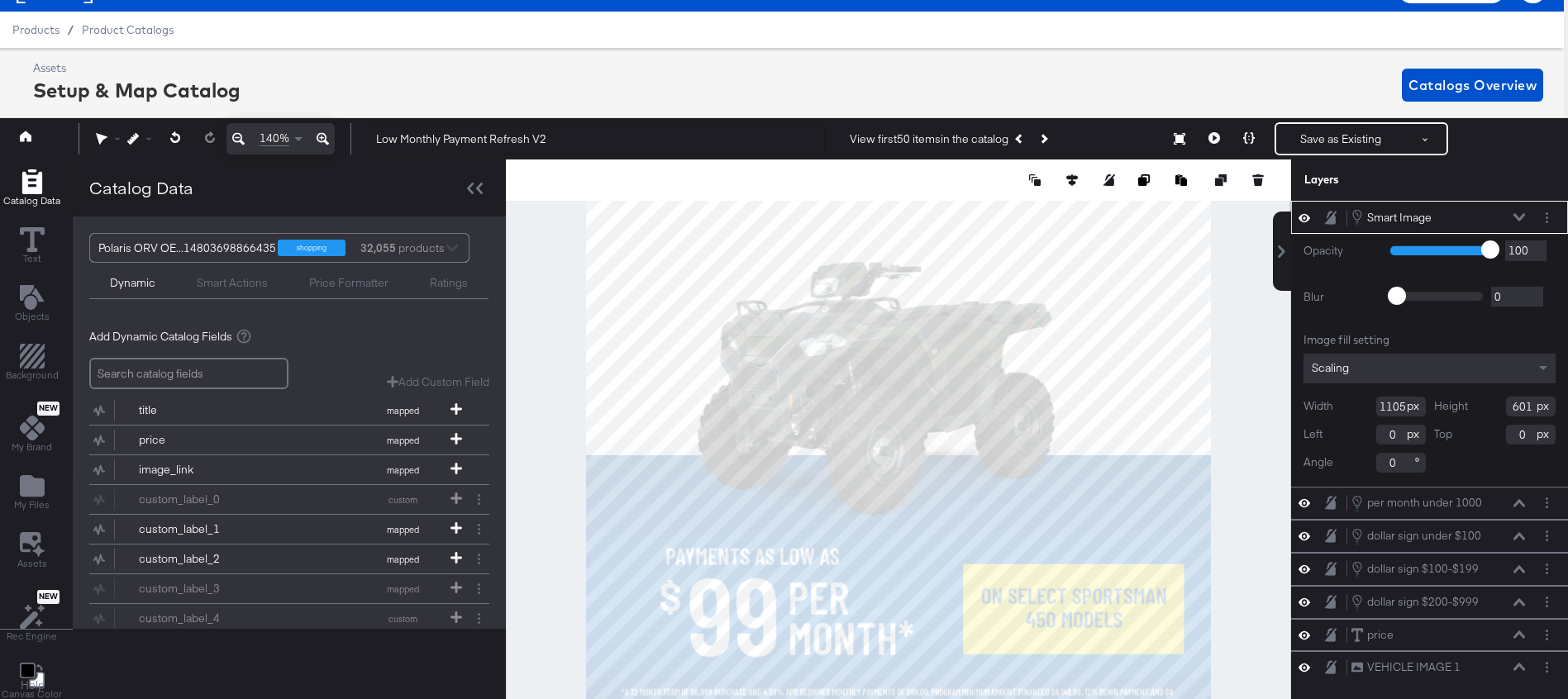
click at [1390, 441] on input "0" at bounding box center [1401, 435] width 50 height 20
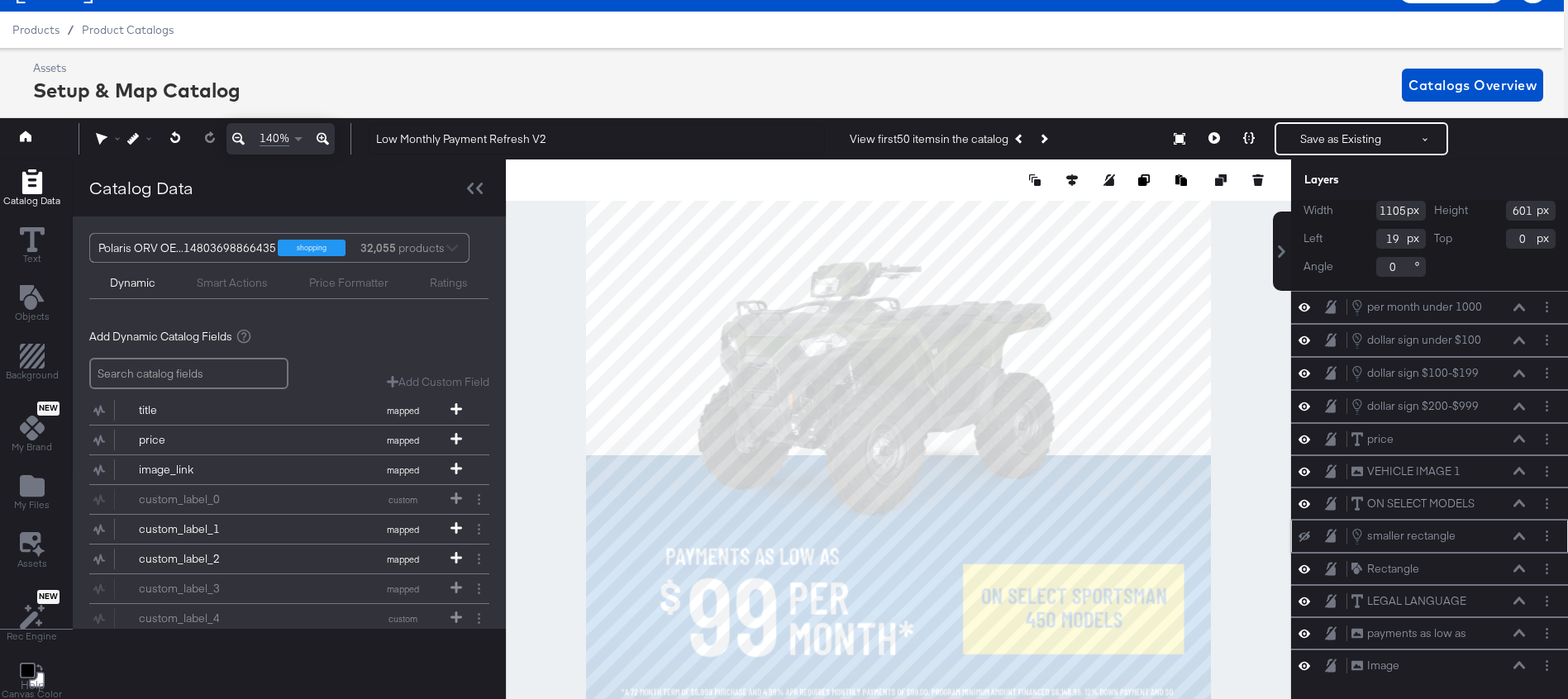
type input "19"
click at [1518, 536] on icon at bounding box center [1519, 537] width 12 height 8
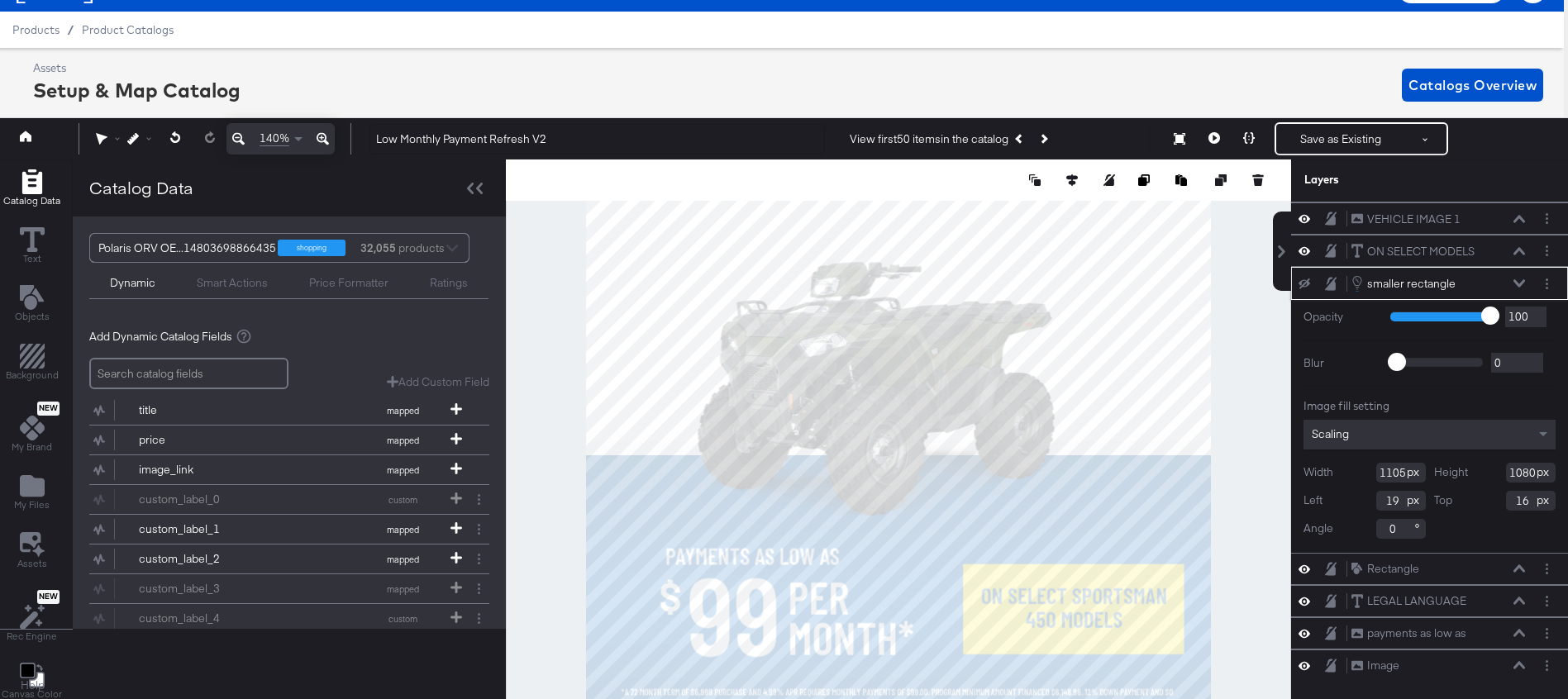
click at [1518, 281] on icon at bounding box center [1519, 284] width 12 height 8
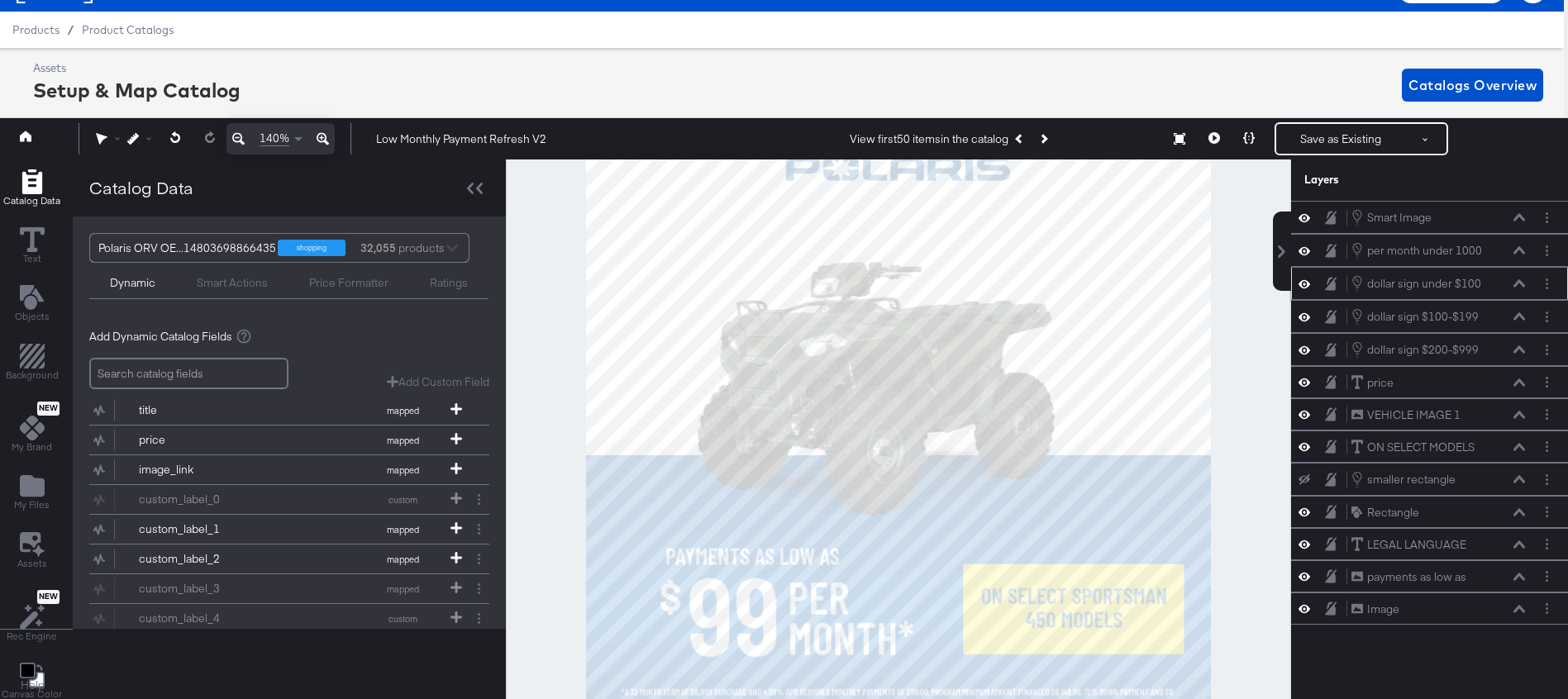
scroll to position [0, 4]
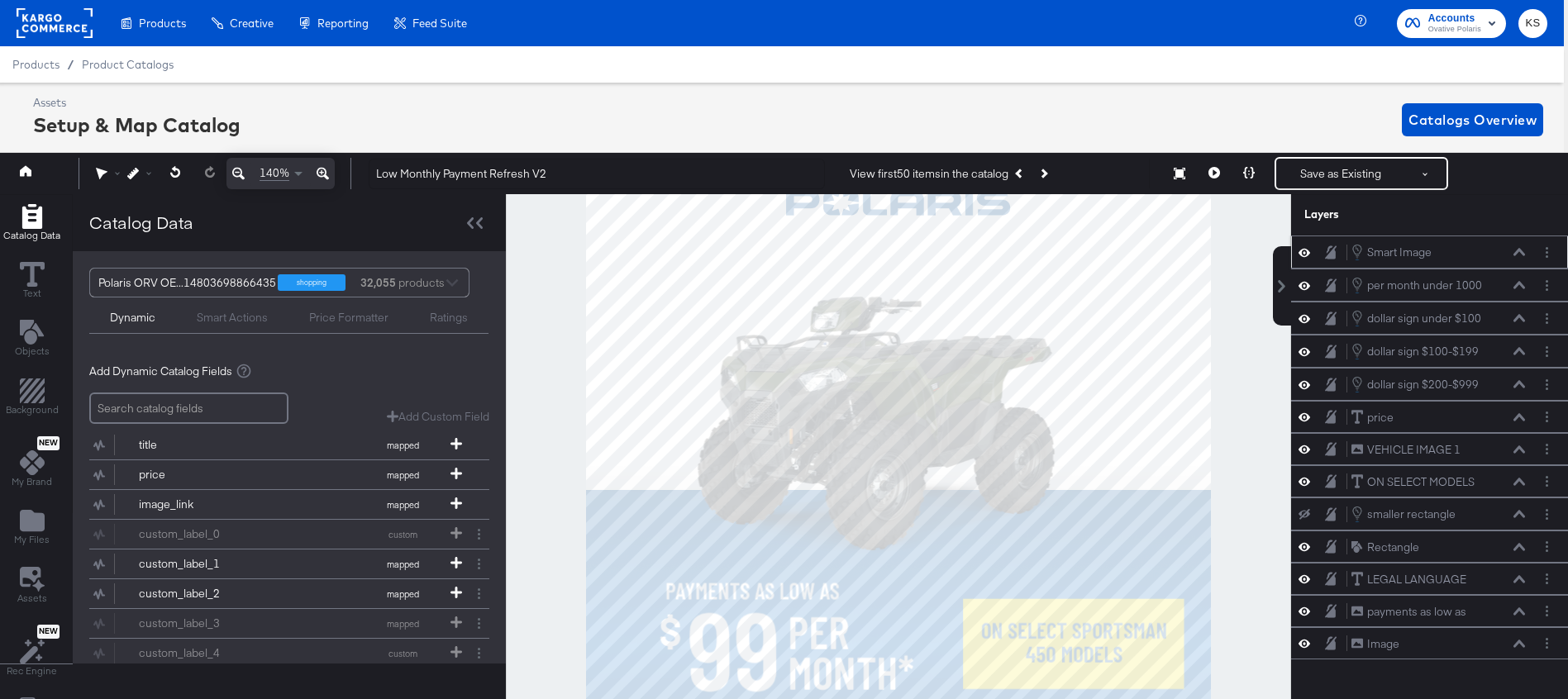
click at [1517, 255] on icon at bounding box center [1519, 252] width 12 height 8
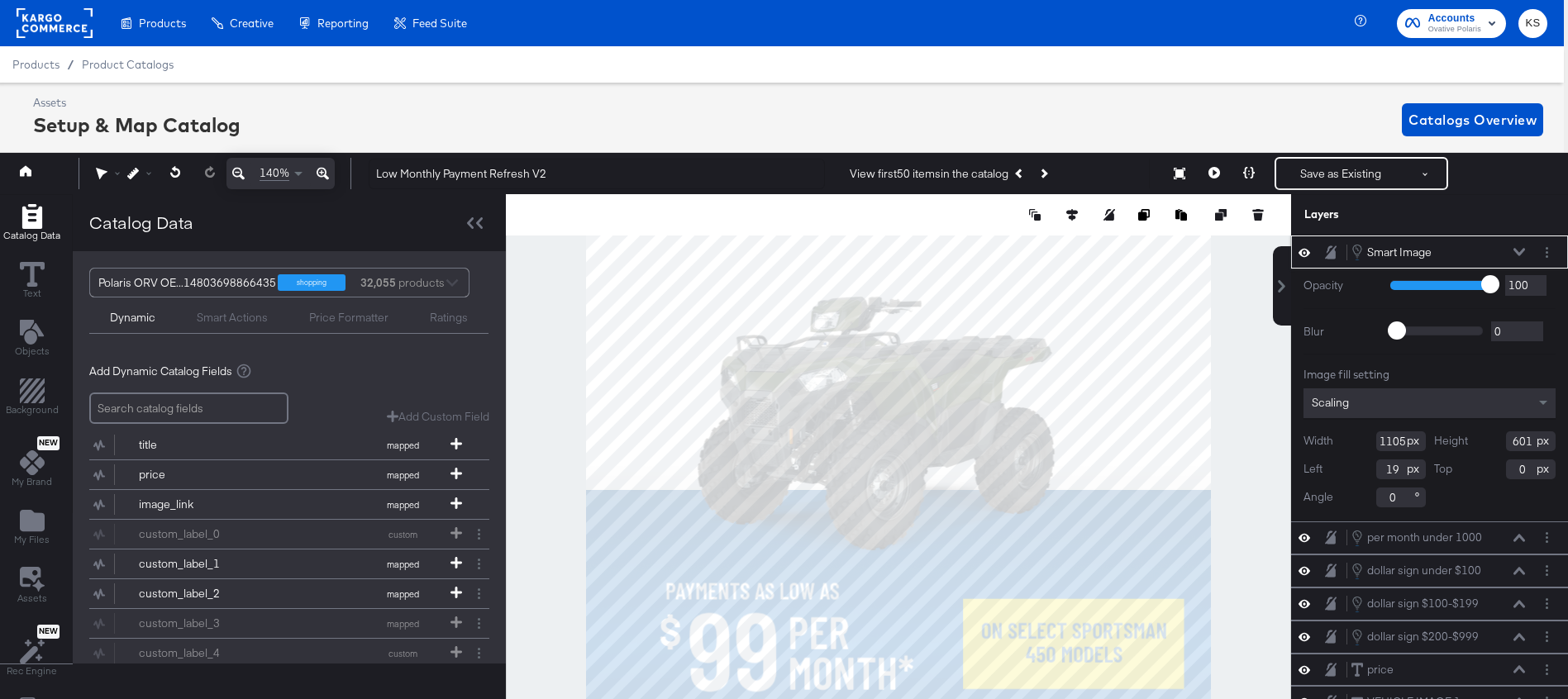
click at [1517, 256] on icon at bounding box center [1519, 252] width 12 height 8
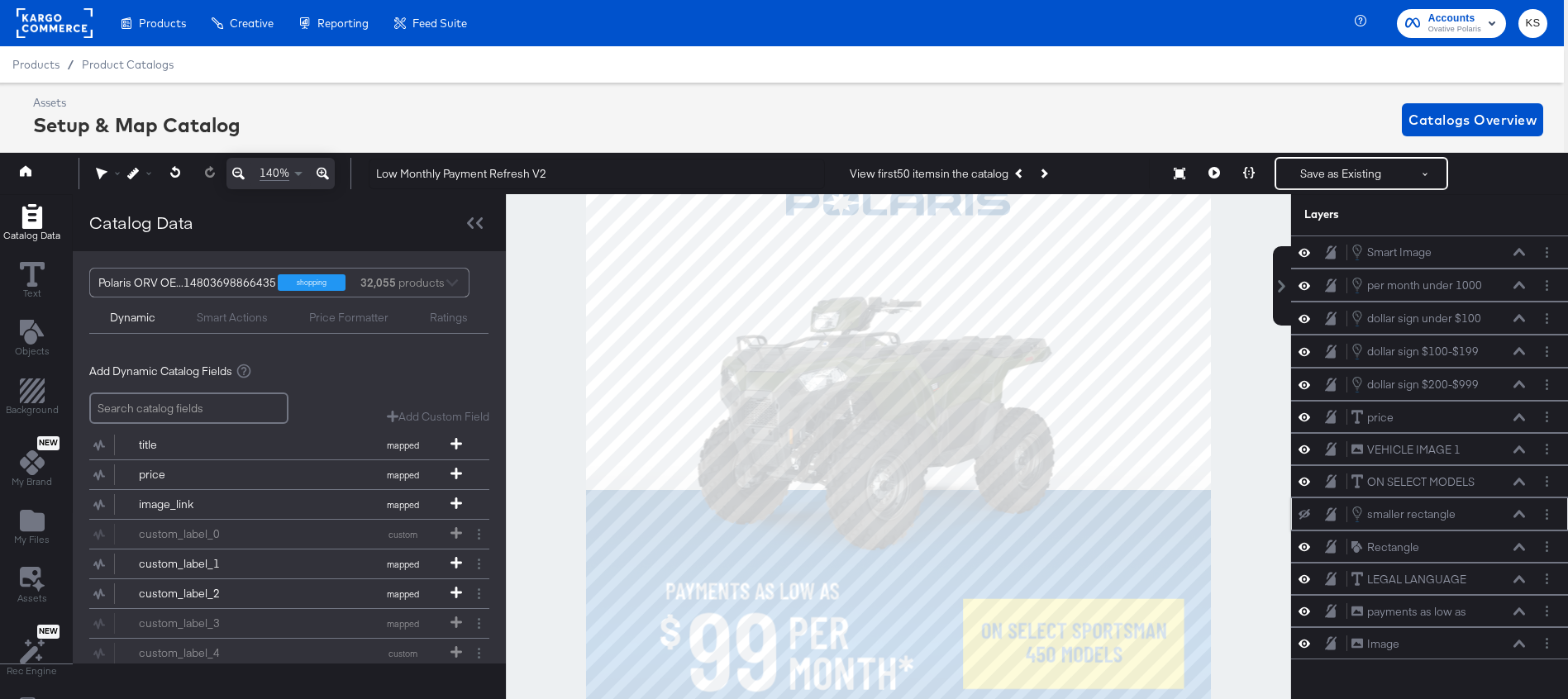
click at [1522, 511] on icon at bounding box center [1519, 514] width 12 height 8
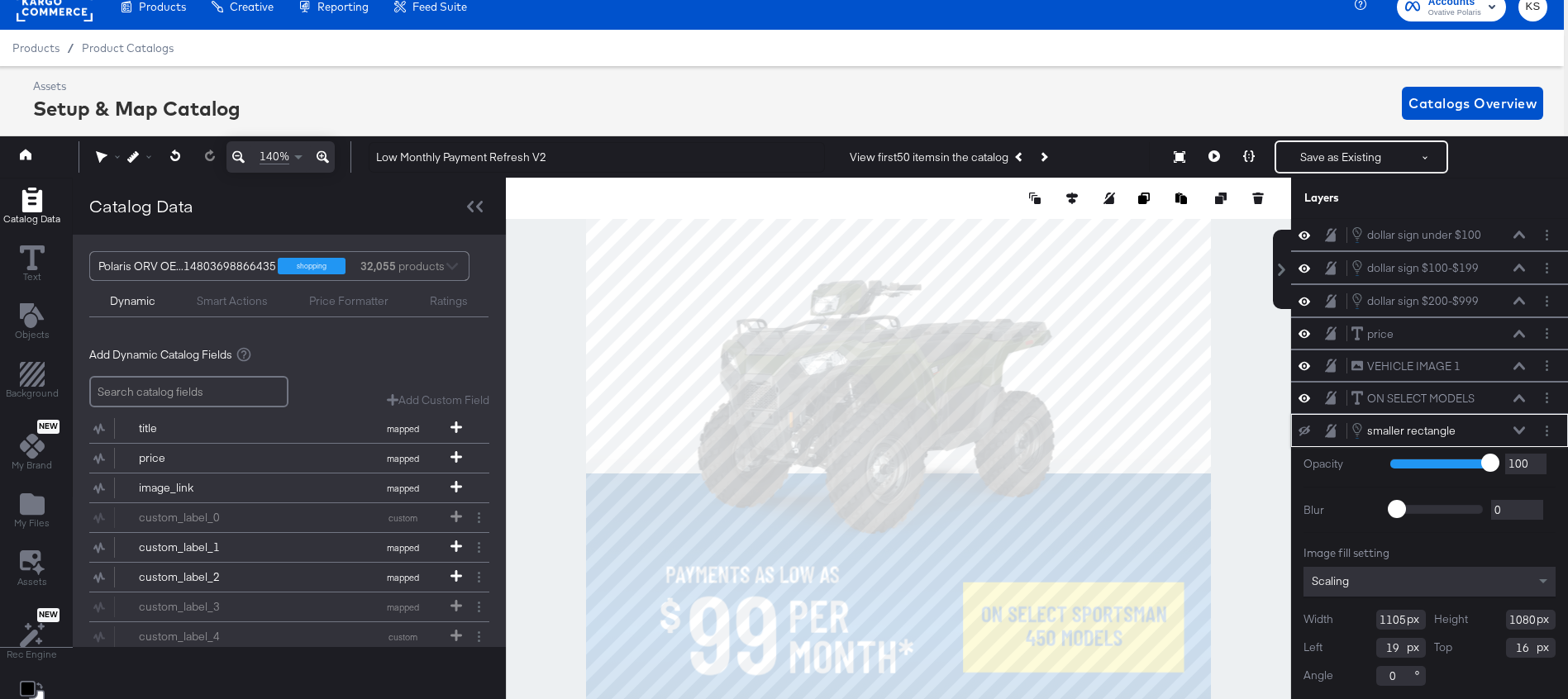
scroll to position [62, 0]
click at [1520, 437] on icon at bounding box center [1519, 436] width 12 height 8
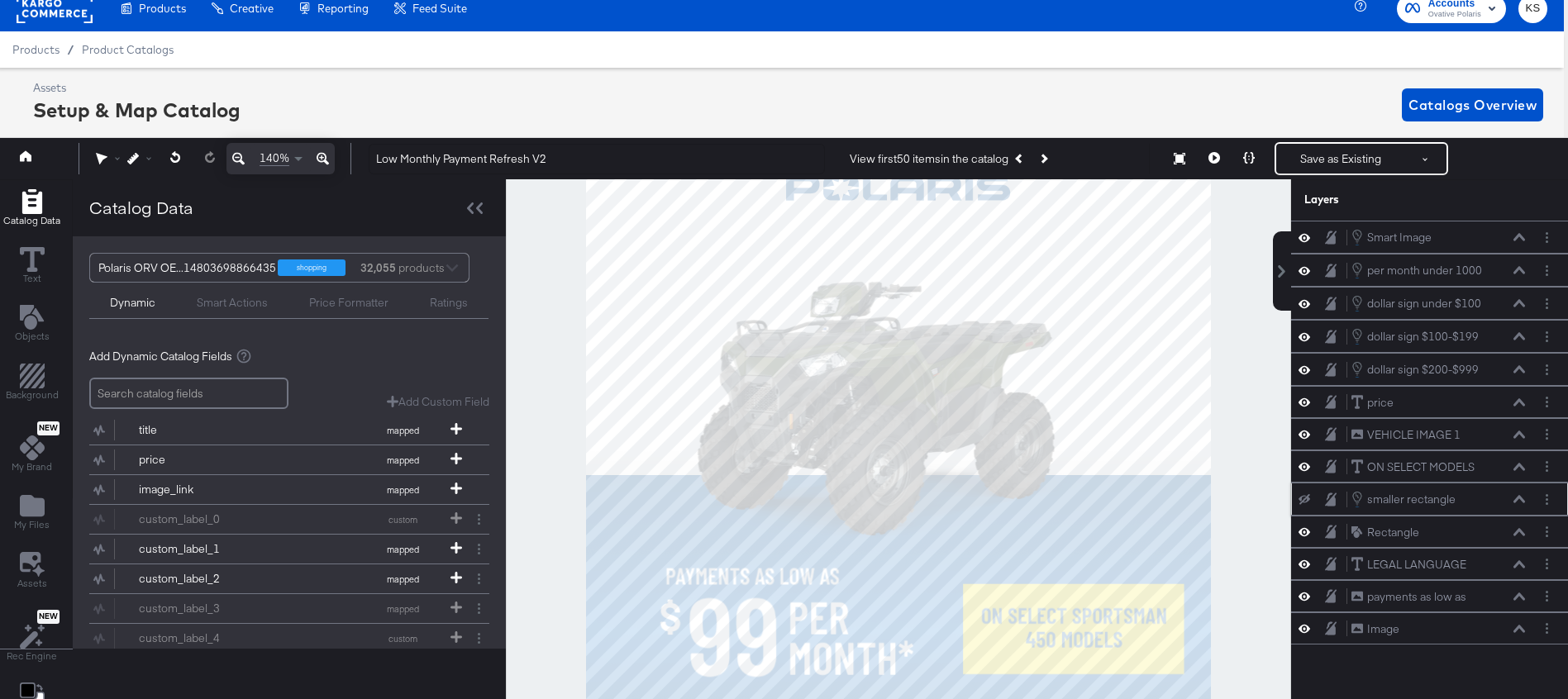
scroll to position [0, 4]
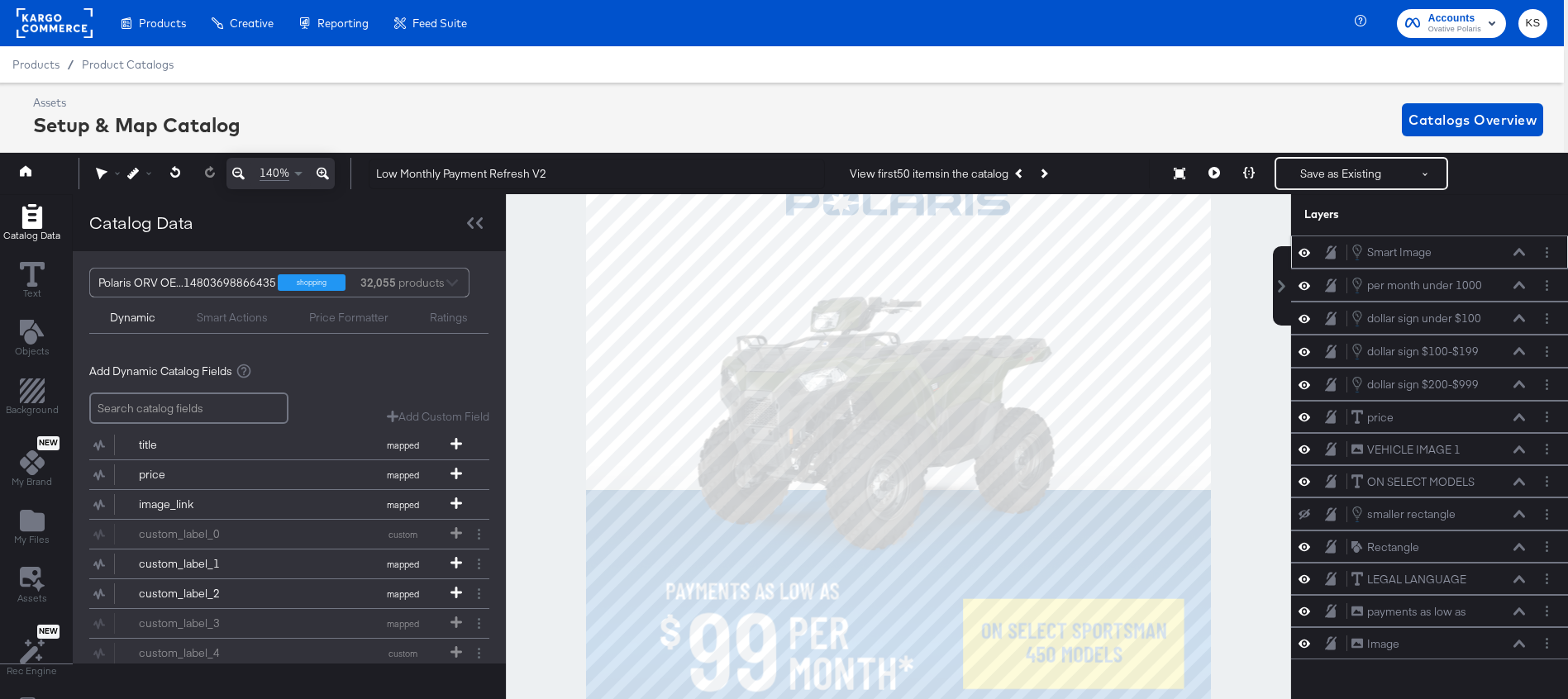
click at [1518, 251] on icon at bounding box center [1519, 253] width 12 height 8
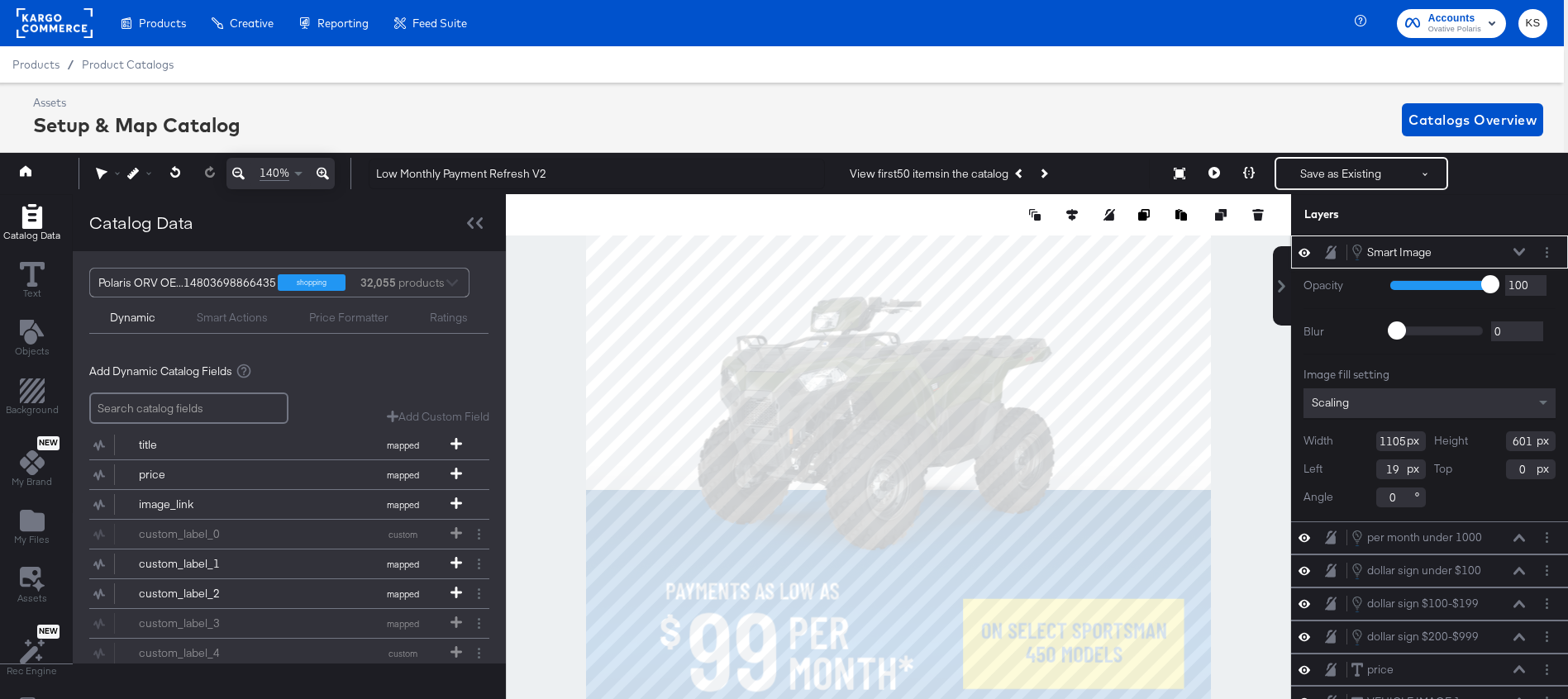
click at [1523, 437] on input "601" at bounding box center [1531, 441] width 50 height 20
type input "1080"
click at [1523, 471] on input "0" at bounding box center [1531, 469] width 50 height 20
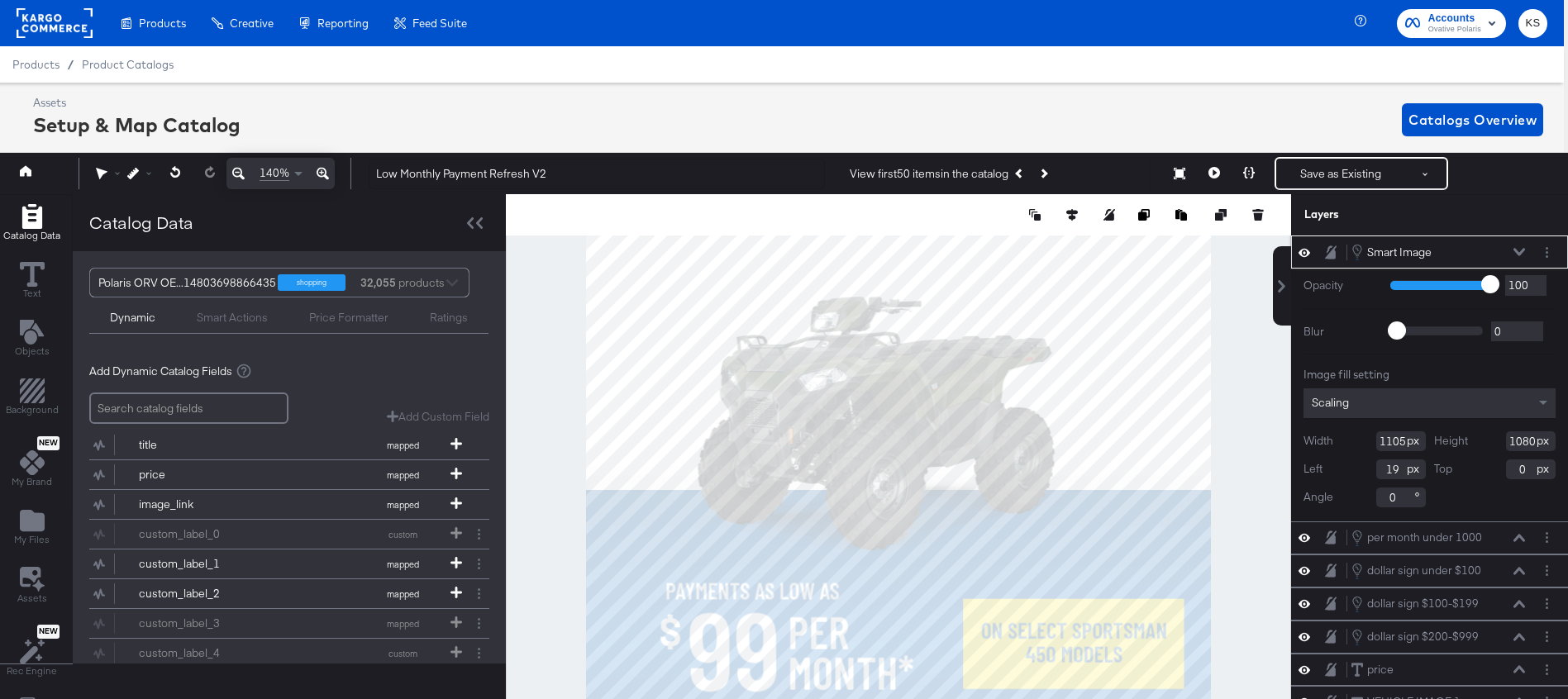
click at [1523, 471] on input "0" at bounding box center [1531, 469] width 50 height 20
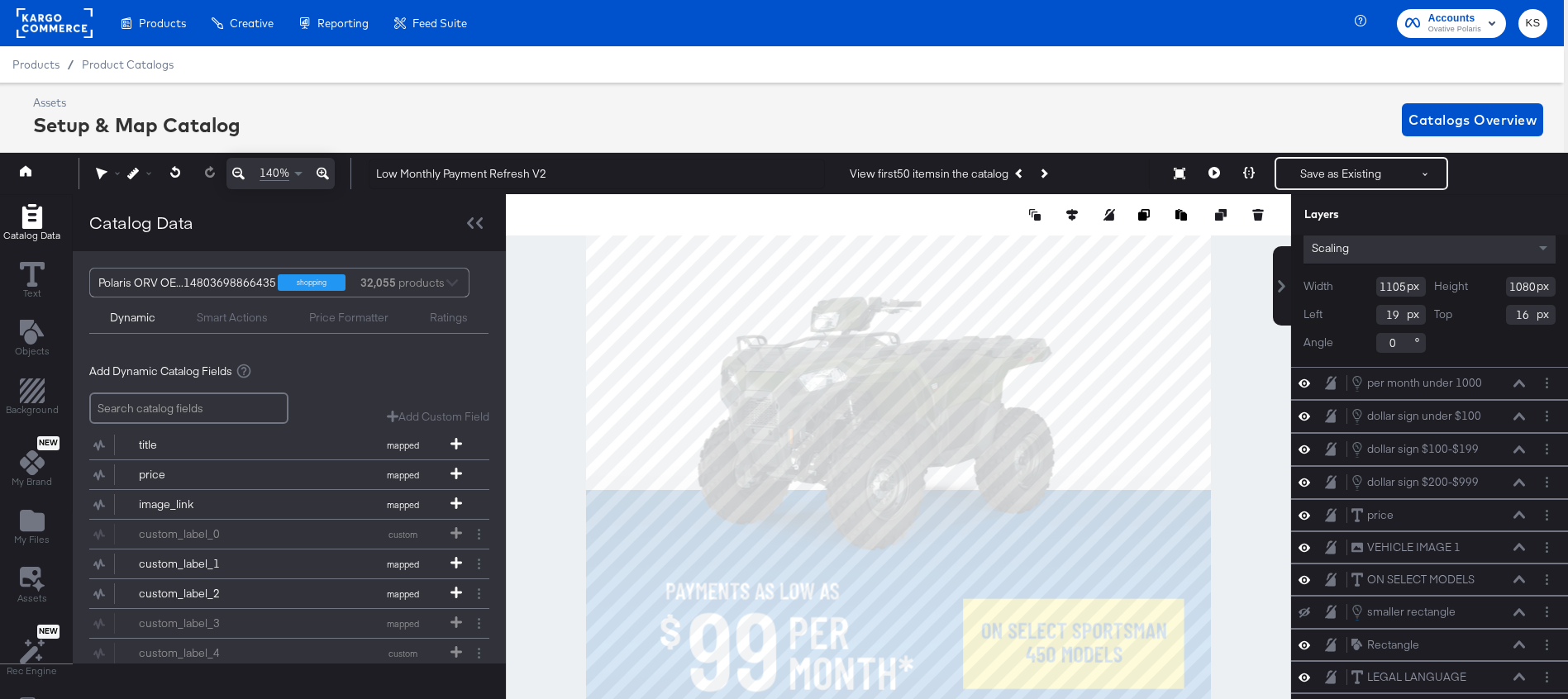
scroll to position [158, 0]
type input "16"
click at [1250, 172] on icon at bounding box center [1249, 173] width 12 height 12
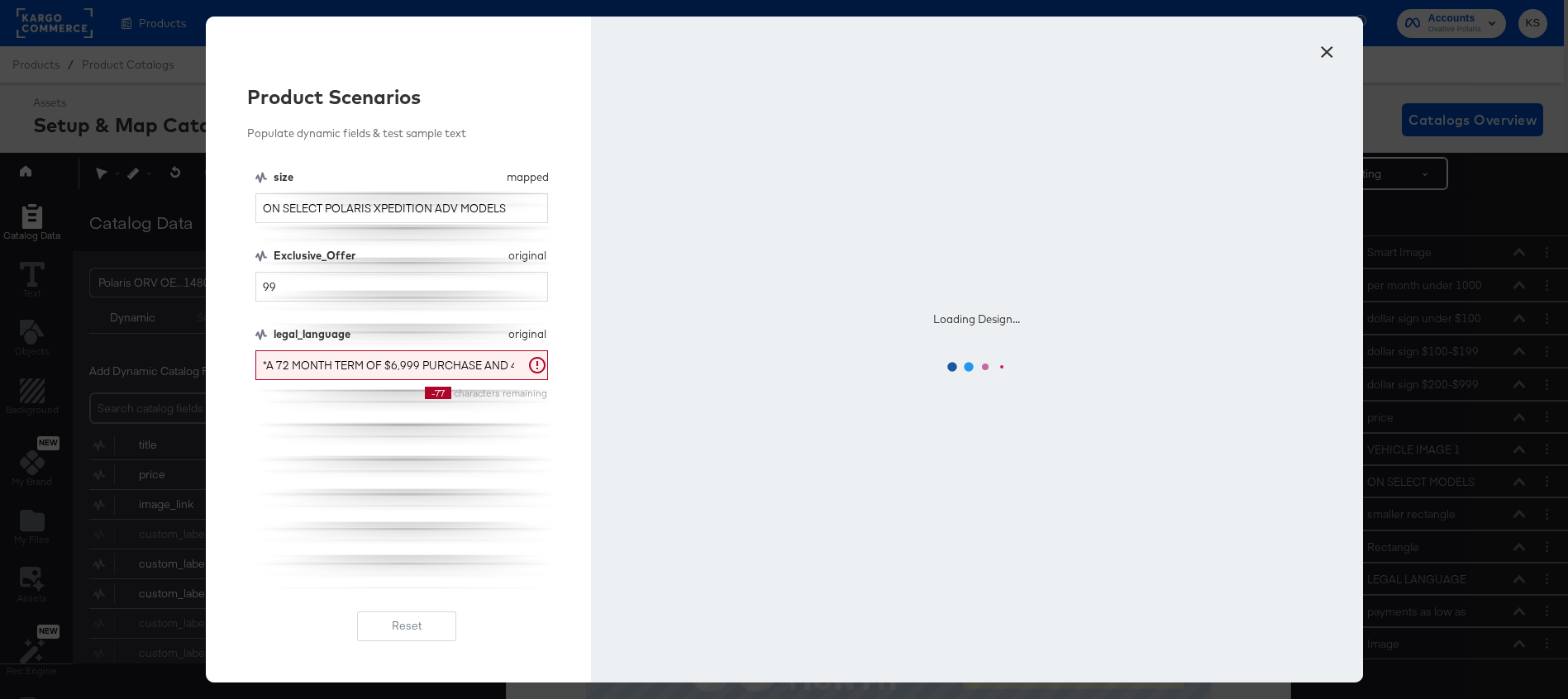
scroll to position [0, 0]
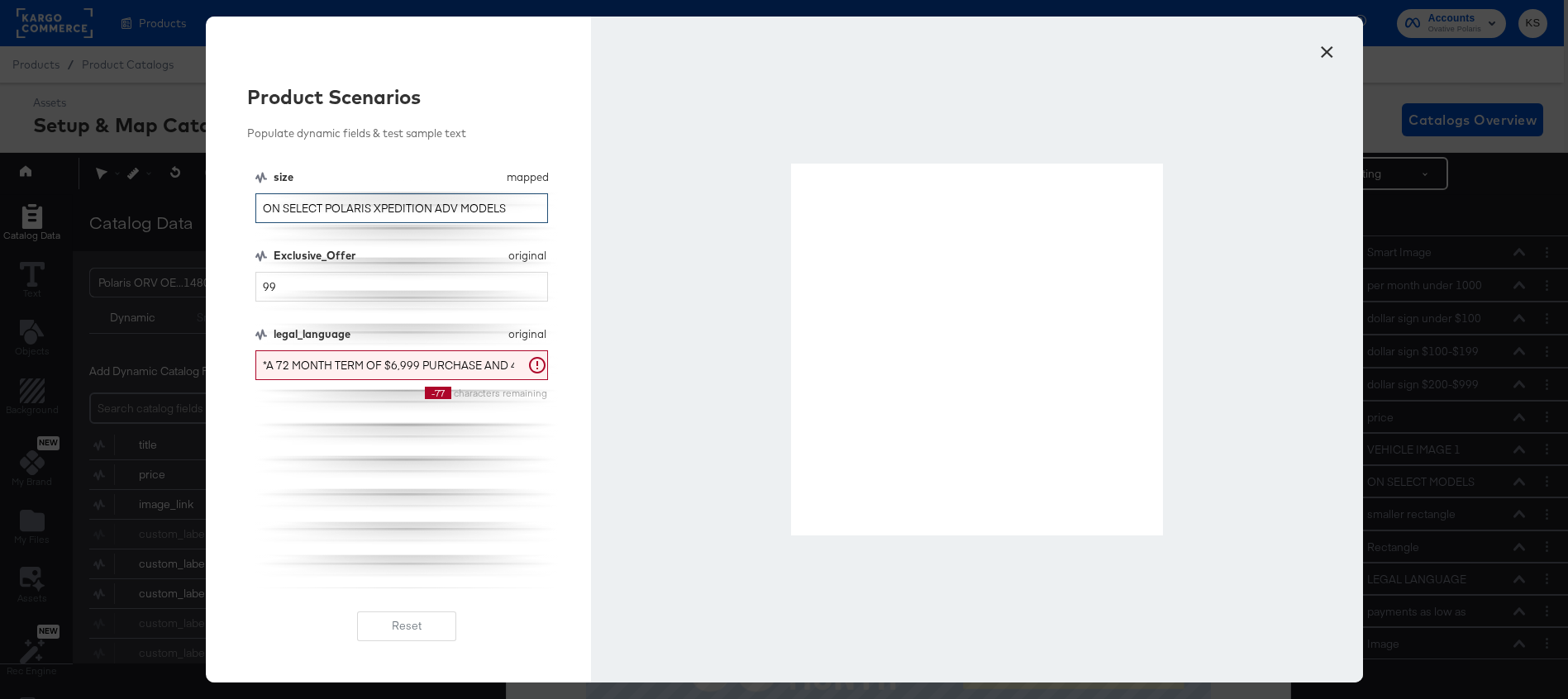
drag, startPoint x: 525, startPoint y: 206, endPoint x: 329, endPoint y: 206, distance: 196.0
click at [329, 206] on input "ON SELECT POLARIS XPEDITION ADV MODELS" at bounding box center [402, 208] width 293 height 30
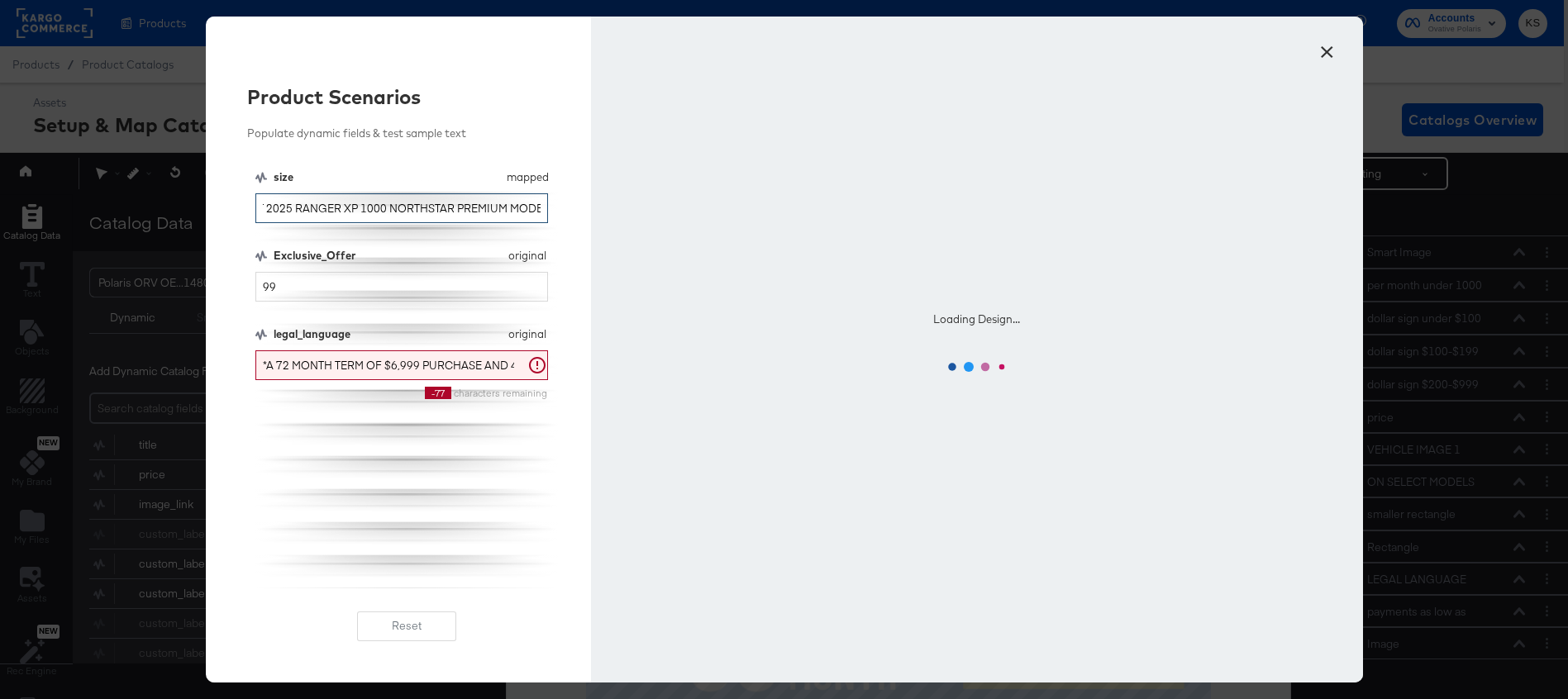
scroll to position [0, 71]
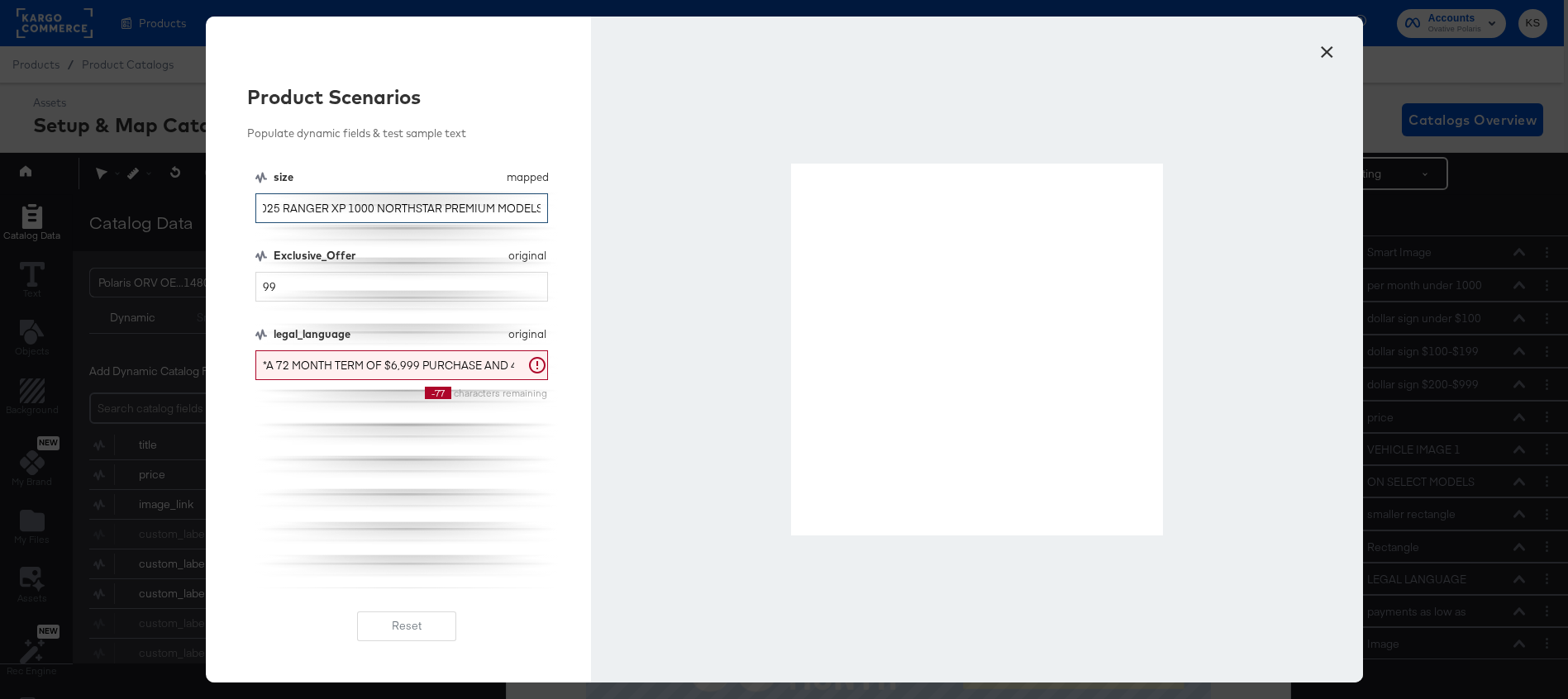
type input "ON SELECT 2025 RANGER XP 1000 NORTHSTAR PREMIUM MODELS"
click at [1326, 51] on button "×" at bounding box center [1328, 48] width 29 height 29
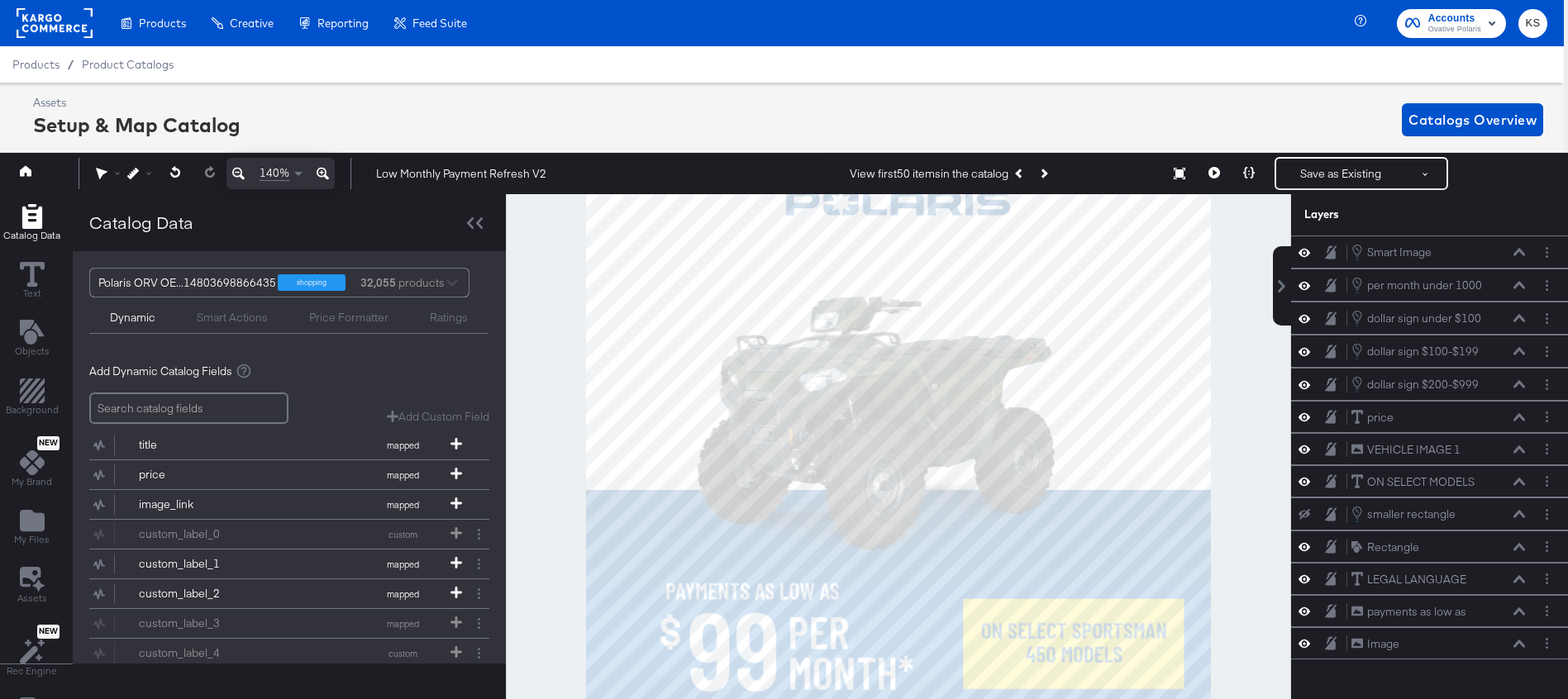
scroll to position [48, 4]
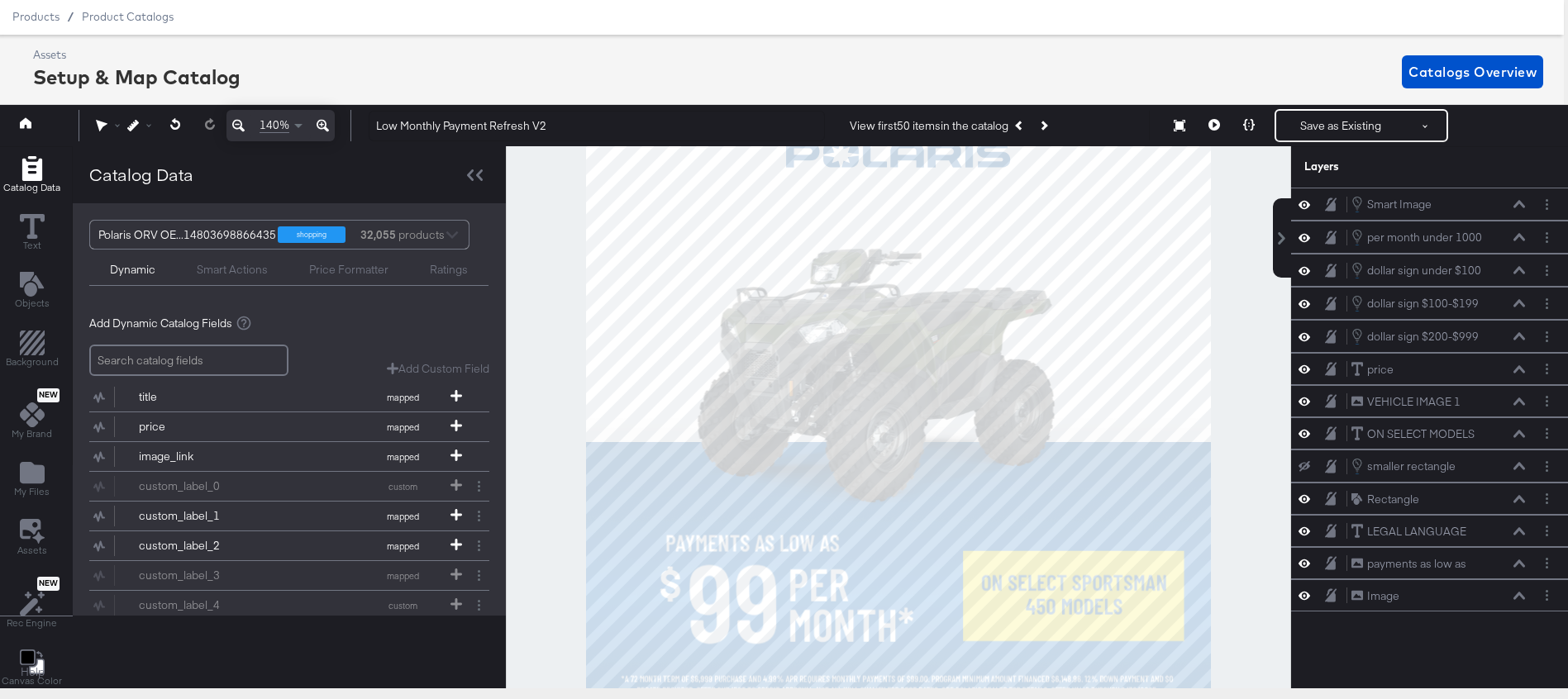
click at [1304, 466] on icon at bounding box center [1305, 466] width 12 height 11
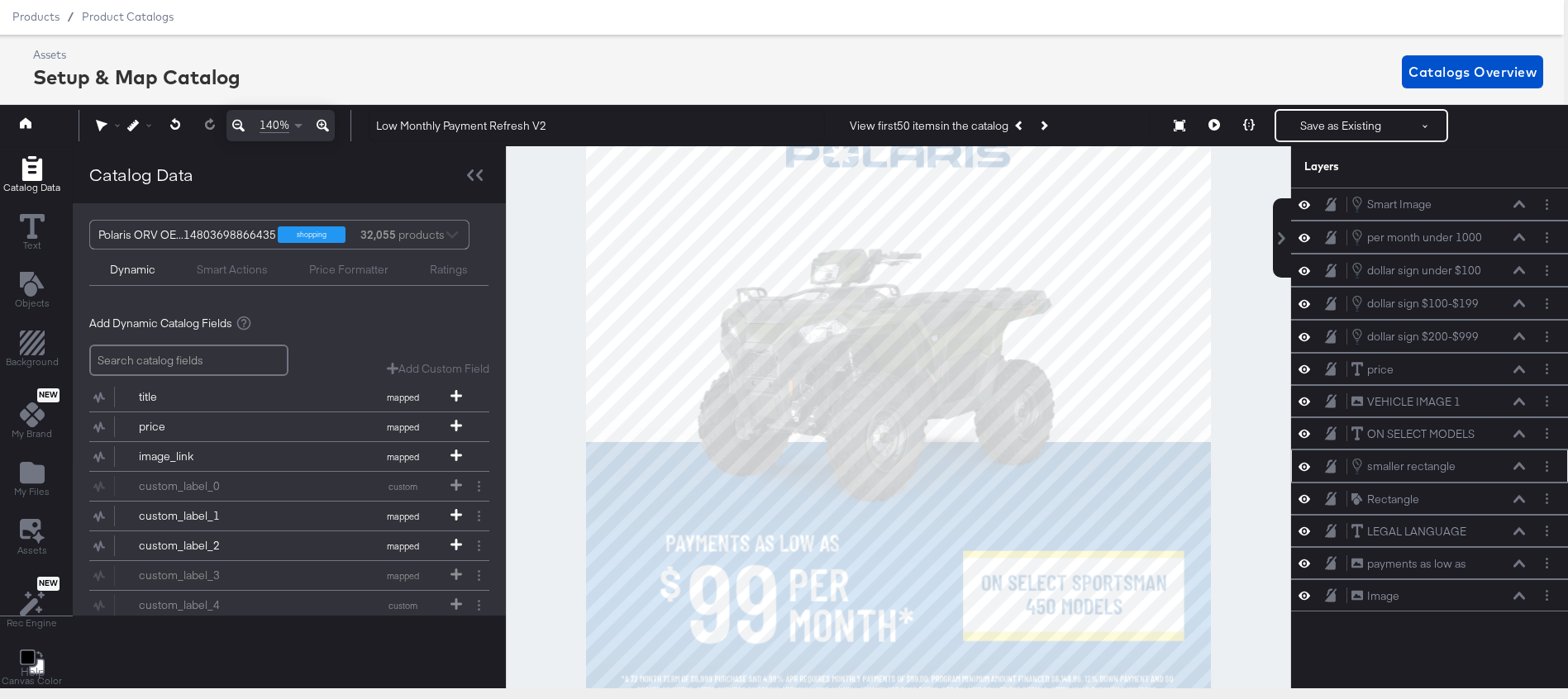
click at [1518, 467] on icon at bounding box center [1519, 466] width 12 height 8
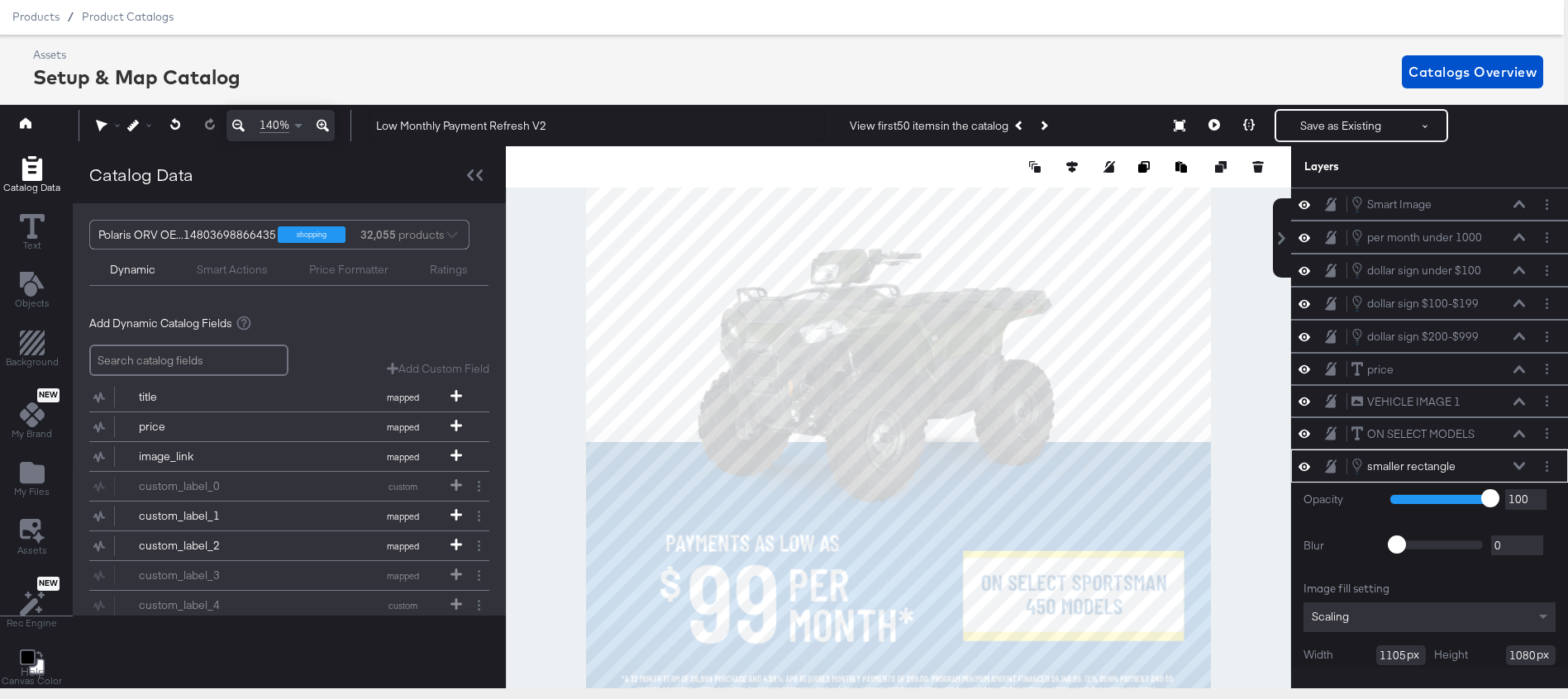
scroll to position [66, 0]
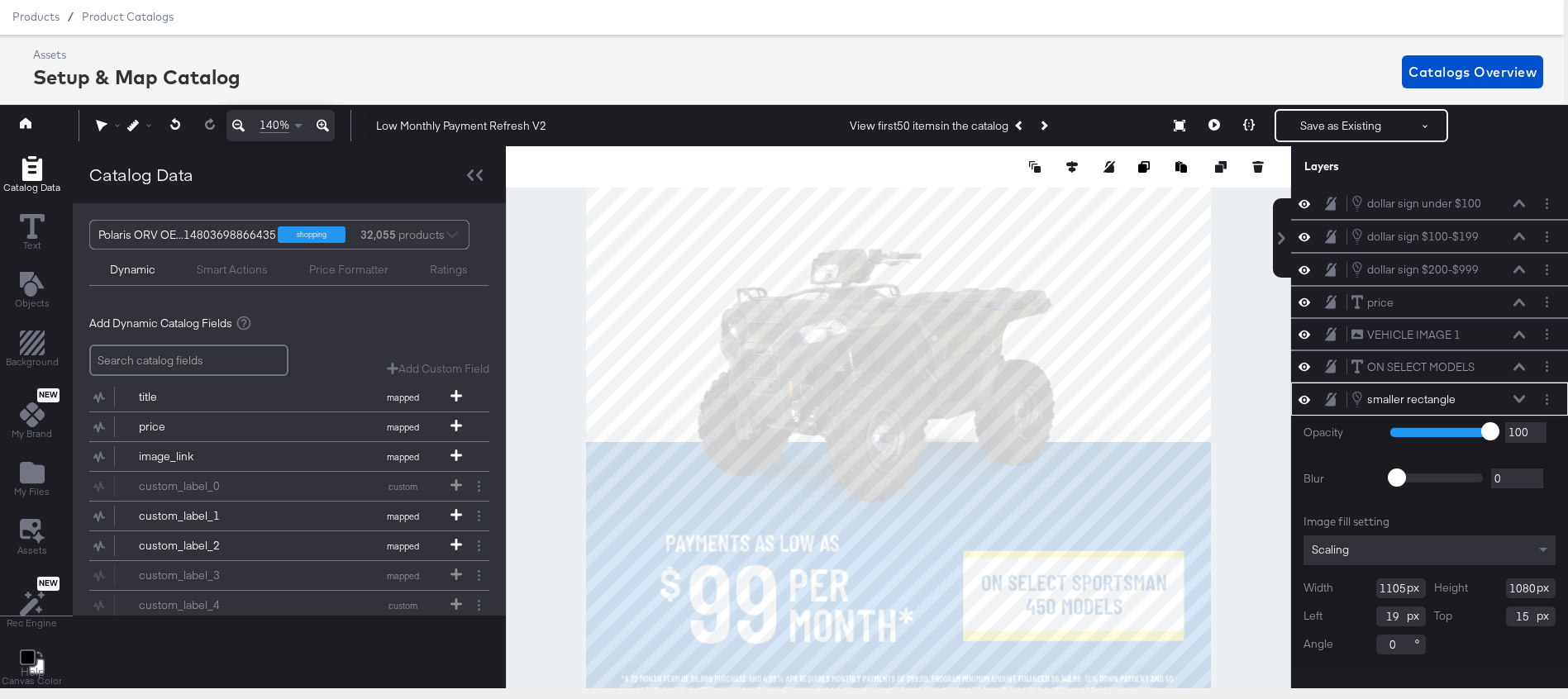
type input "16"
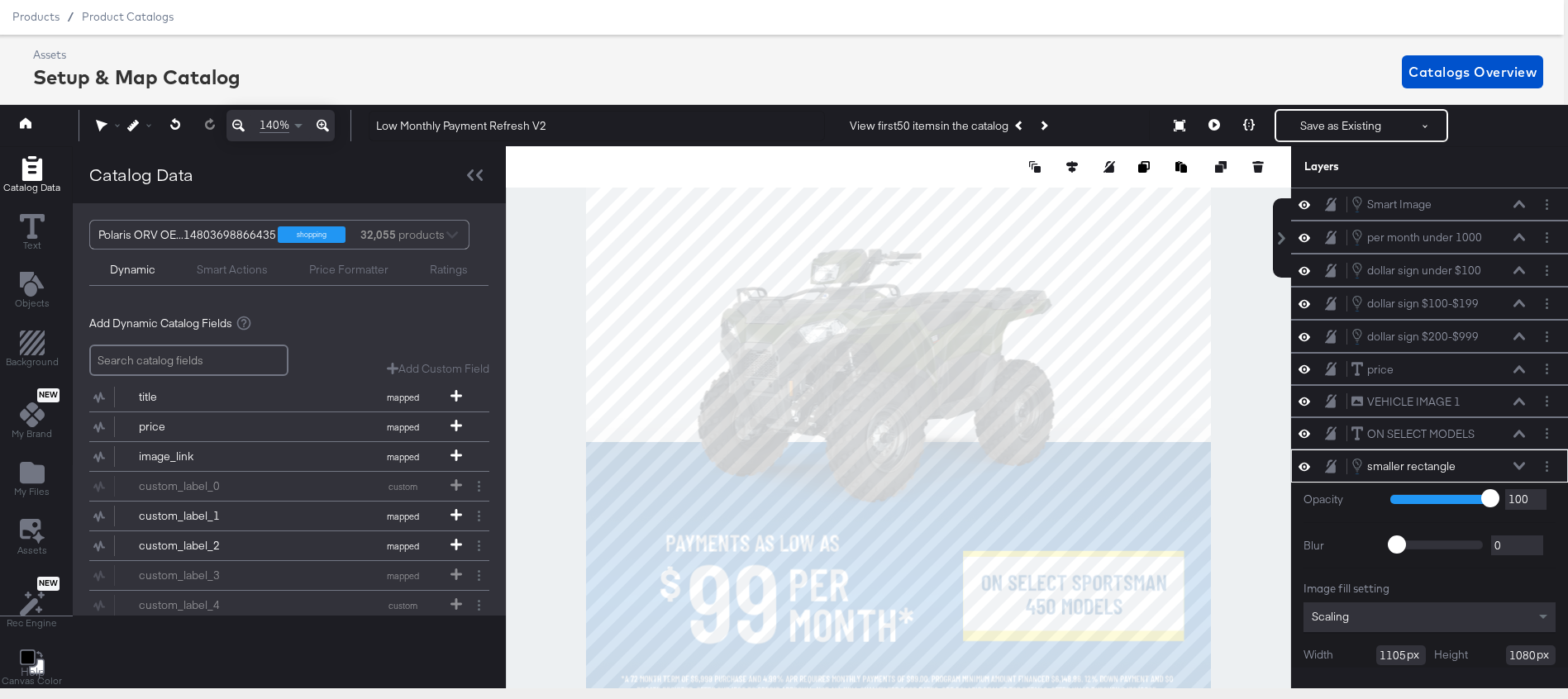
scroll to position [66, 0]
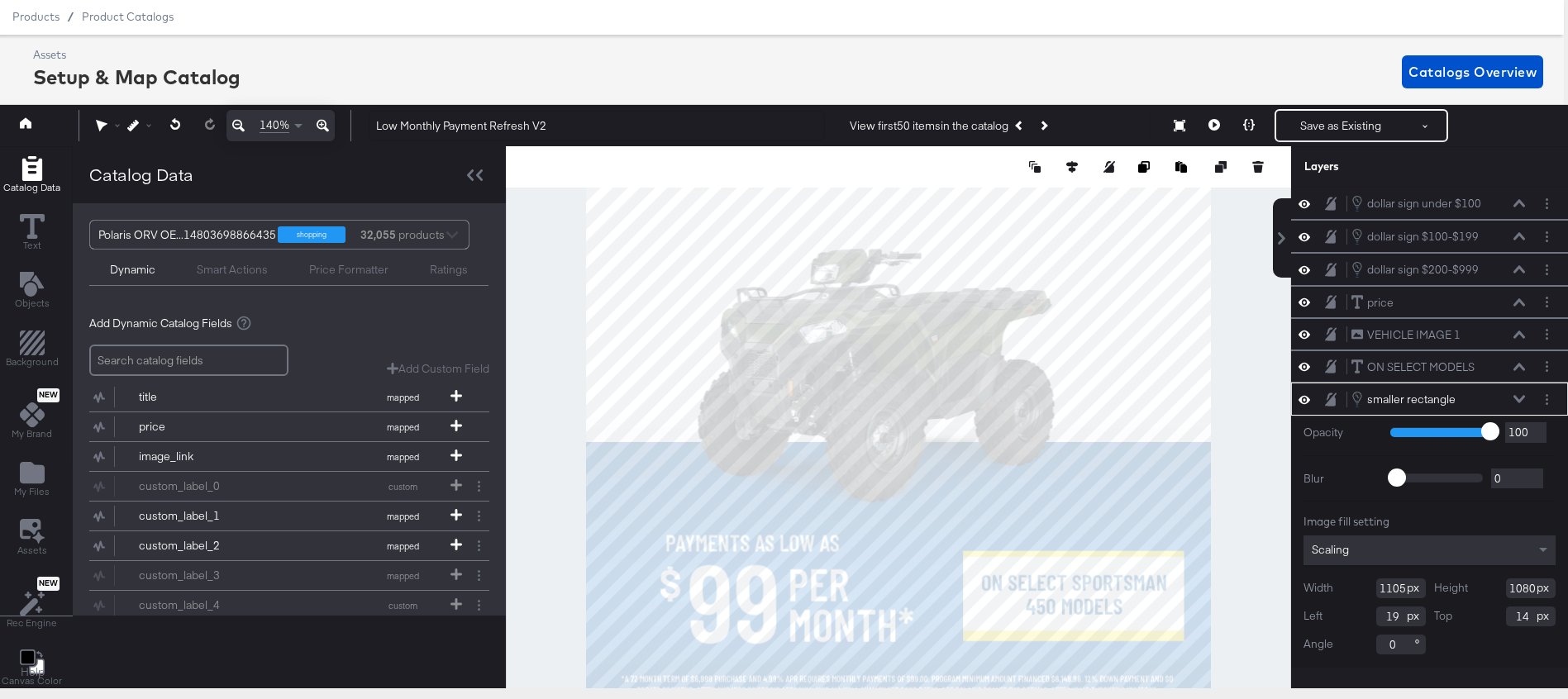
click at [1523, 394] on div "smaller rectangle smaller rectangle" at bounding box center [1438, 399] width 175 height 19
click at [1517, 403] on icon at bounding box center [1519, 399] width 12 height 8
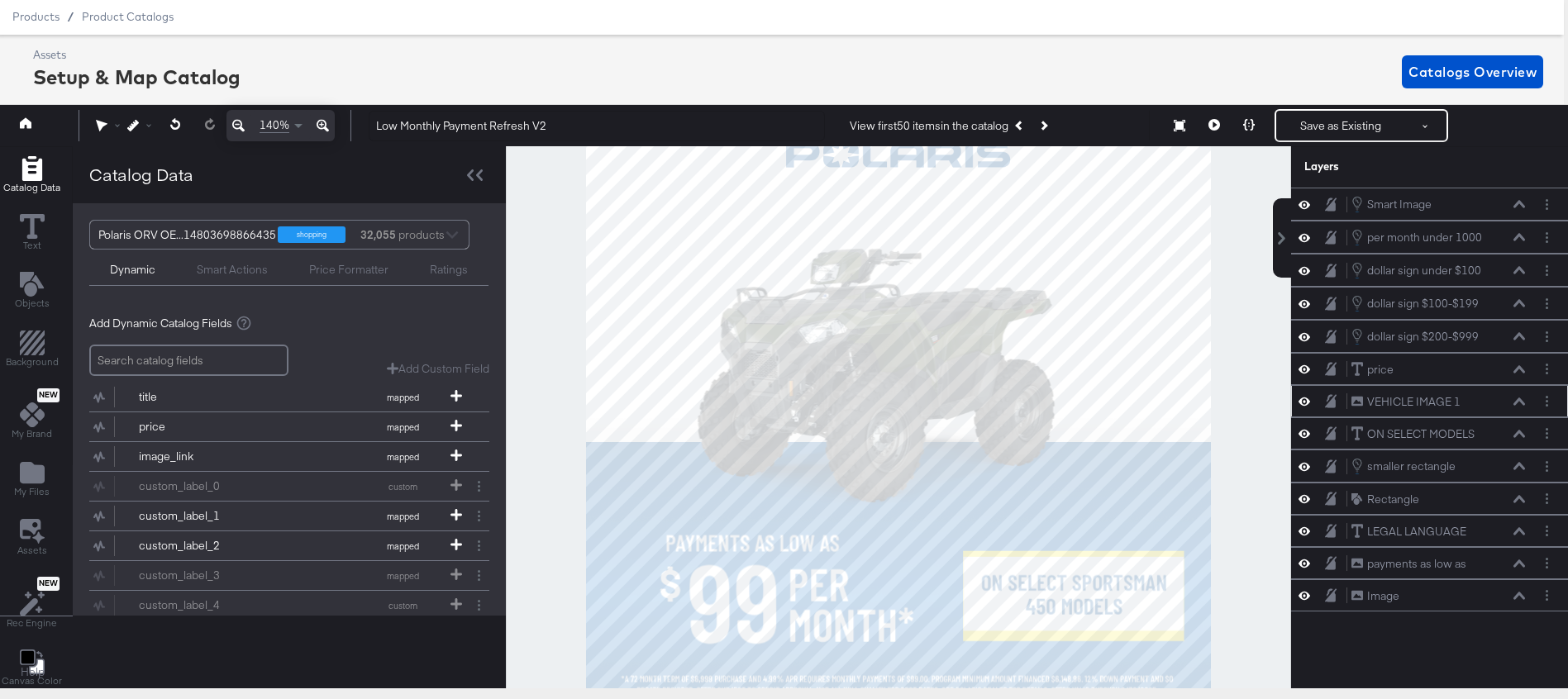
scroll to position [0, 4]
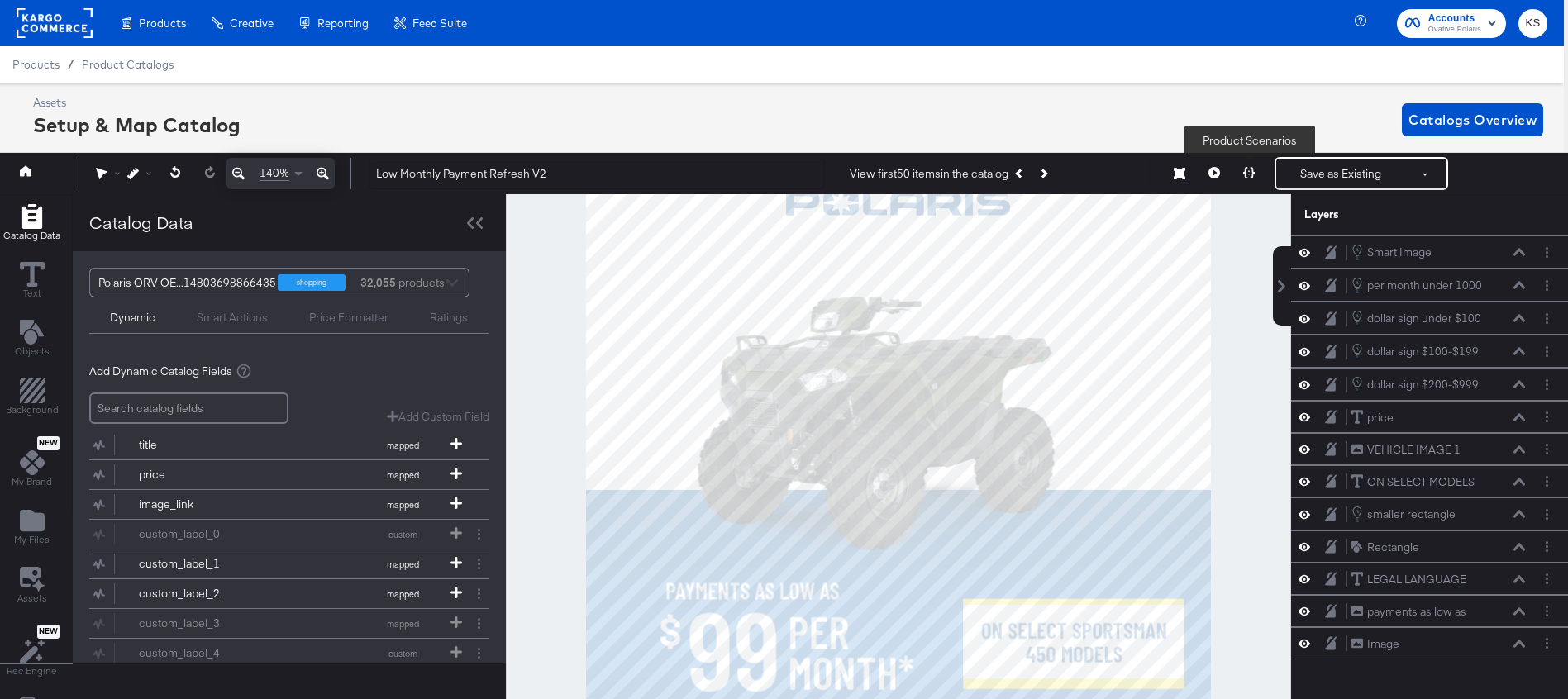
click at [1249, 173] on icon at bounding box center [1249, 173] width 12 height 12
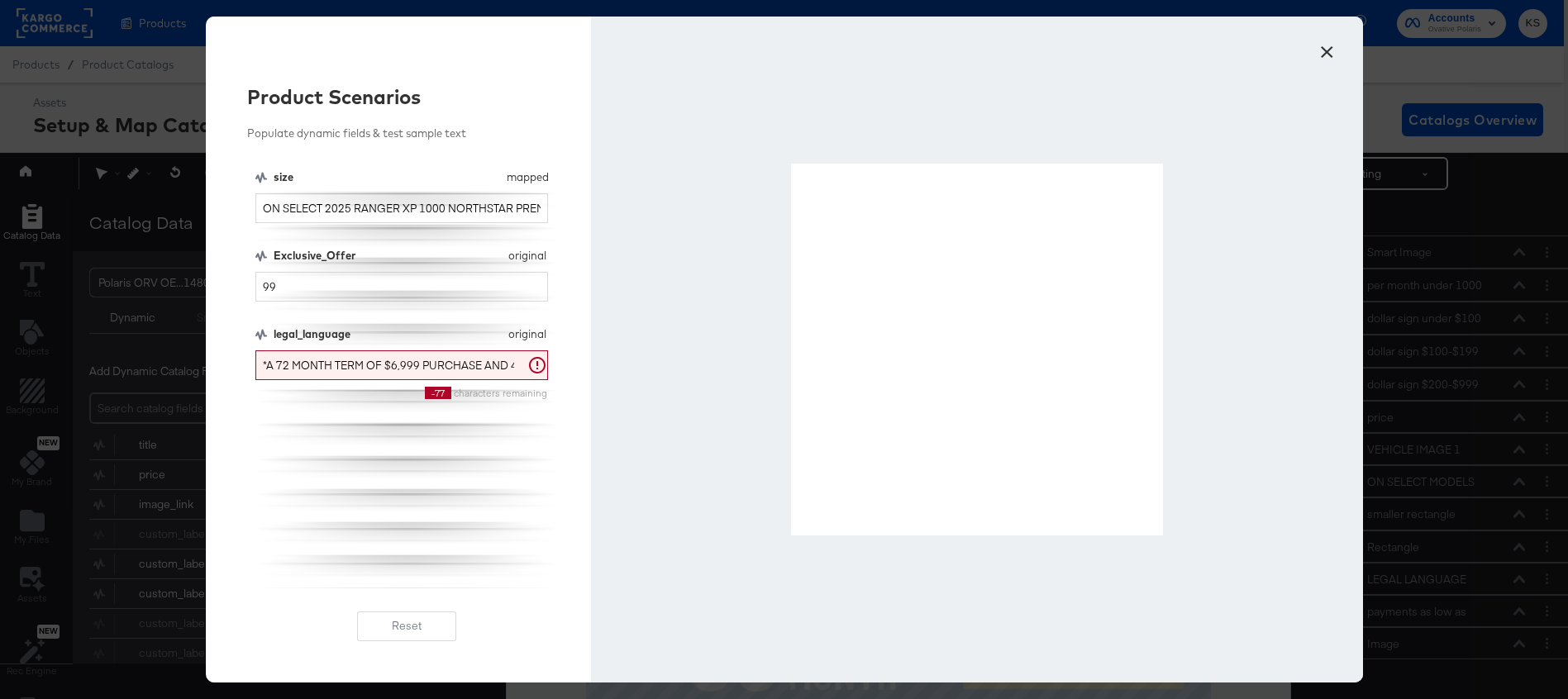
click at [1328, 45] on button "×" at bounding box center [1328, 48] width 29 height 29
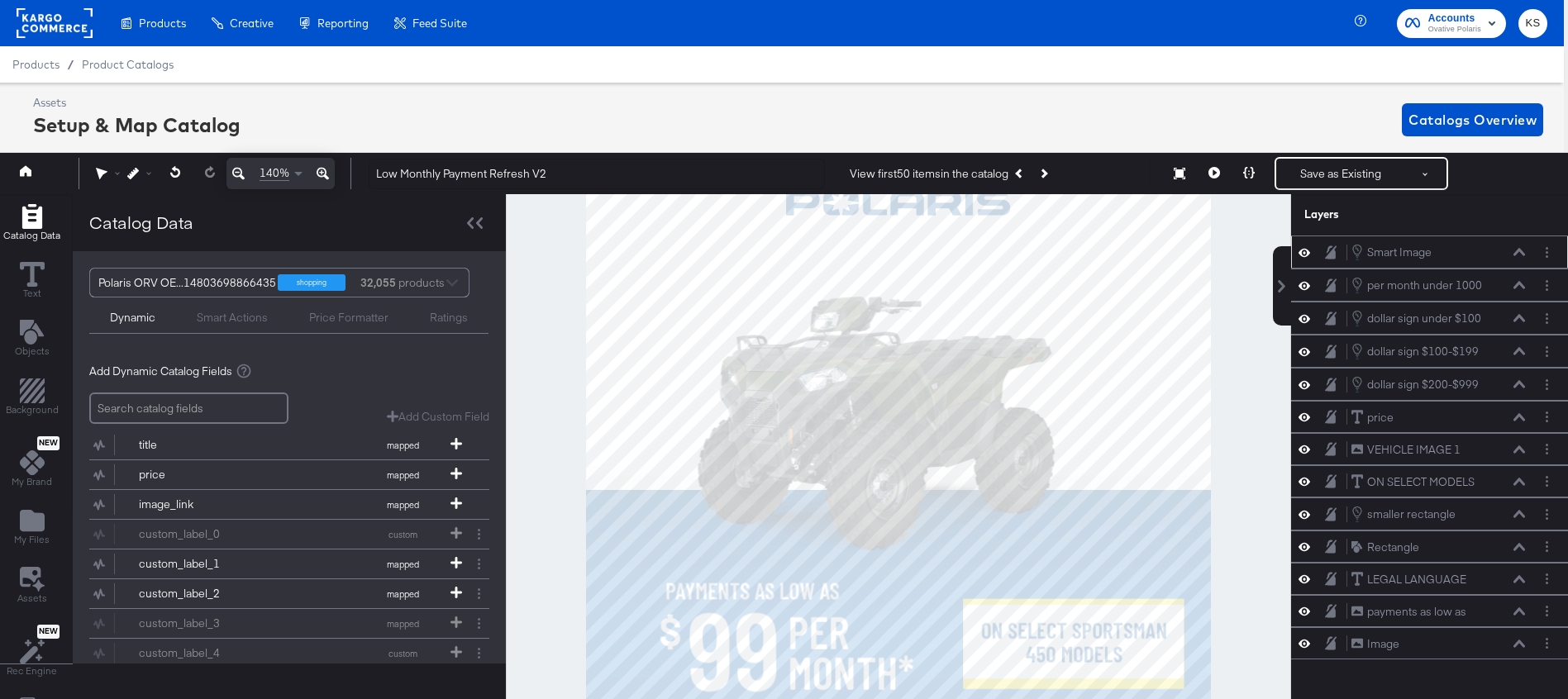
click at [1518, 253] on icon at bounding box center [1519, 252] width 12 height 8
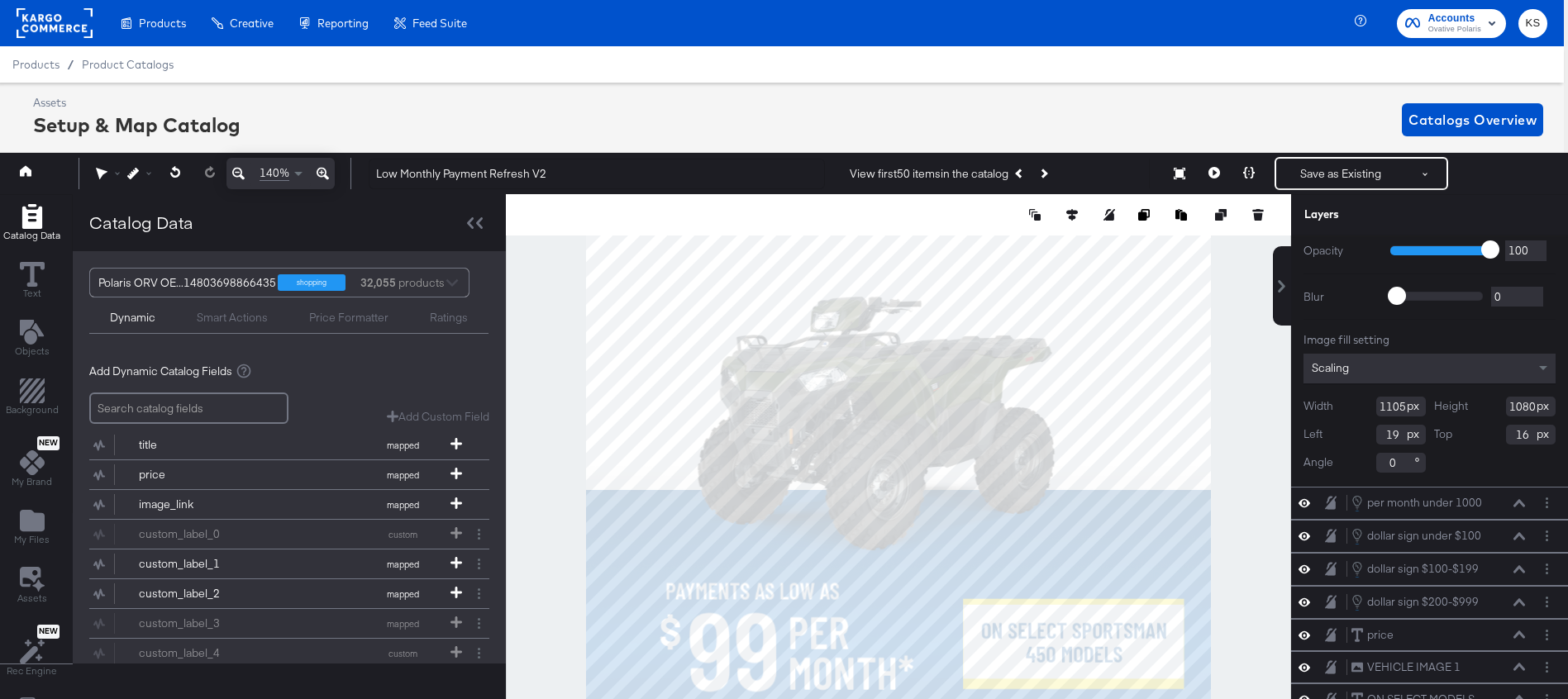
scroll to position [0, 0]
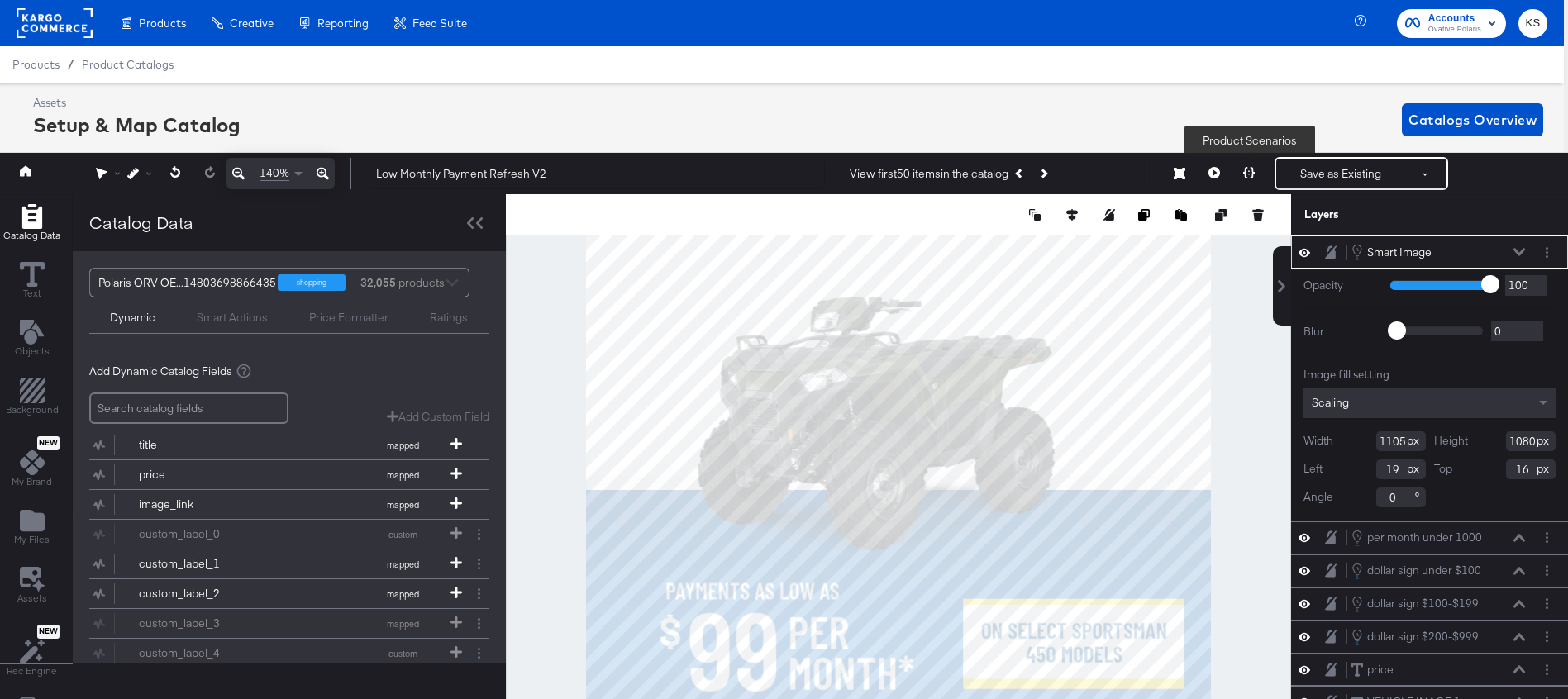
click at [1254, 168] on icon at bounding box center [1249, 173] width 12 height 12
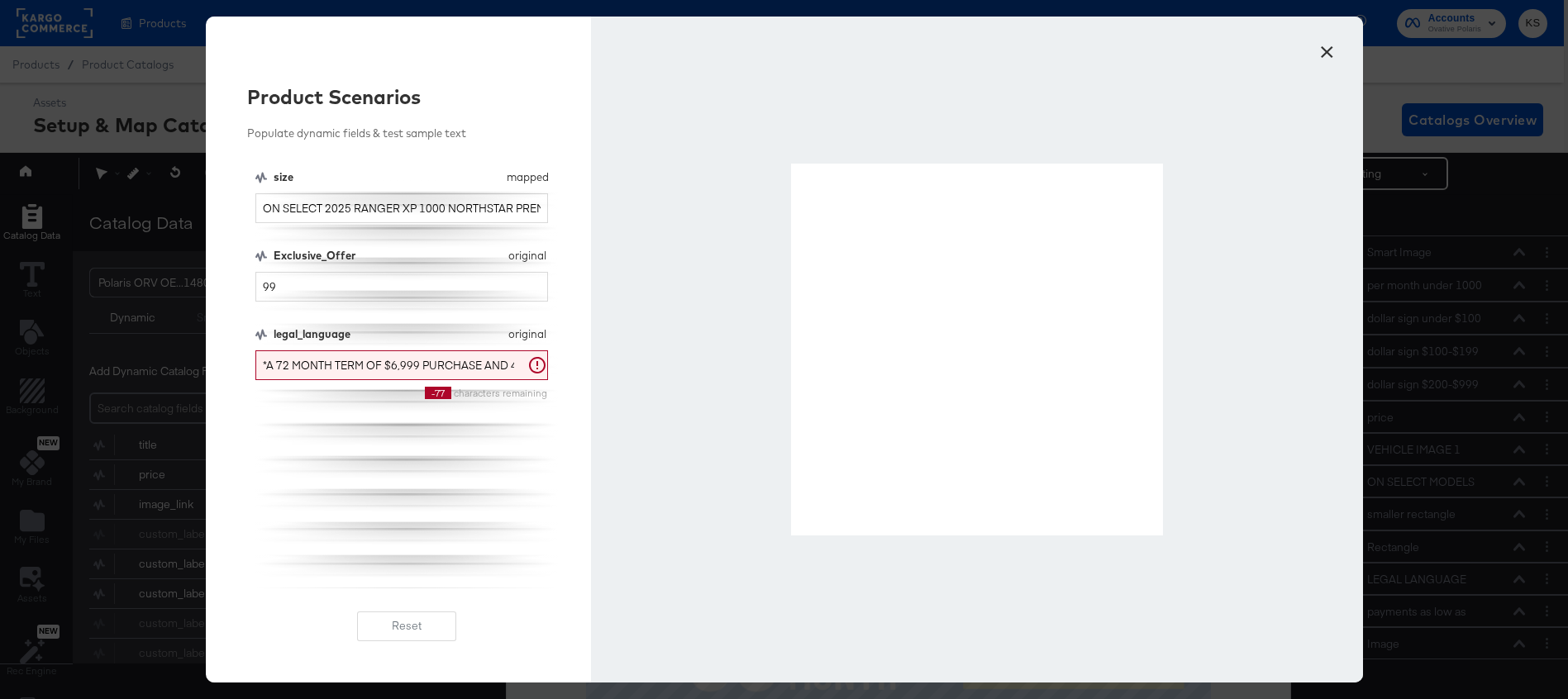
click at [1326, 51] on button "×" at bounding box center [1328, 48] width 29 height 29
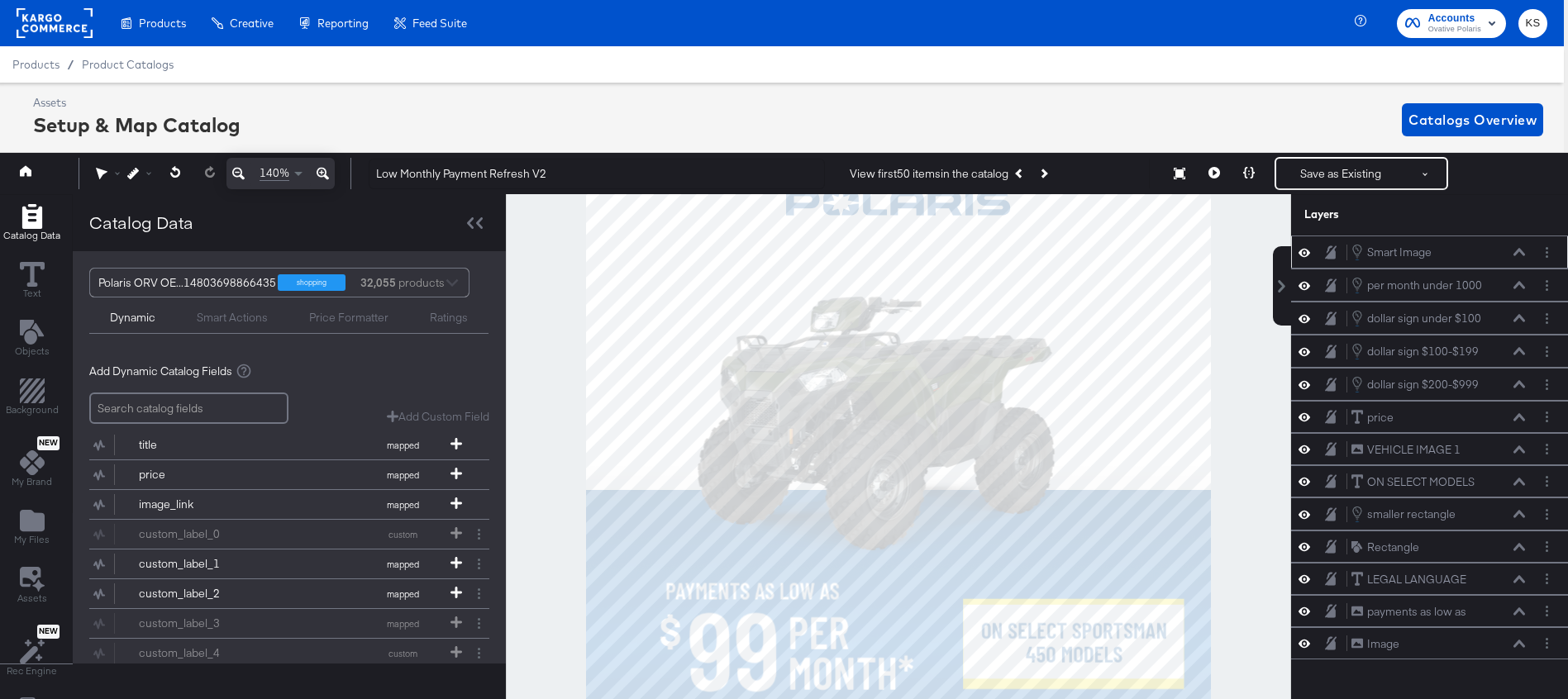
click at [1515, 253] on icon at bounding box center [1519, 253] width 12 height 8
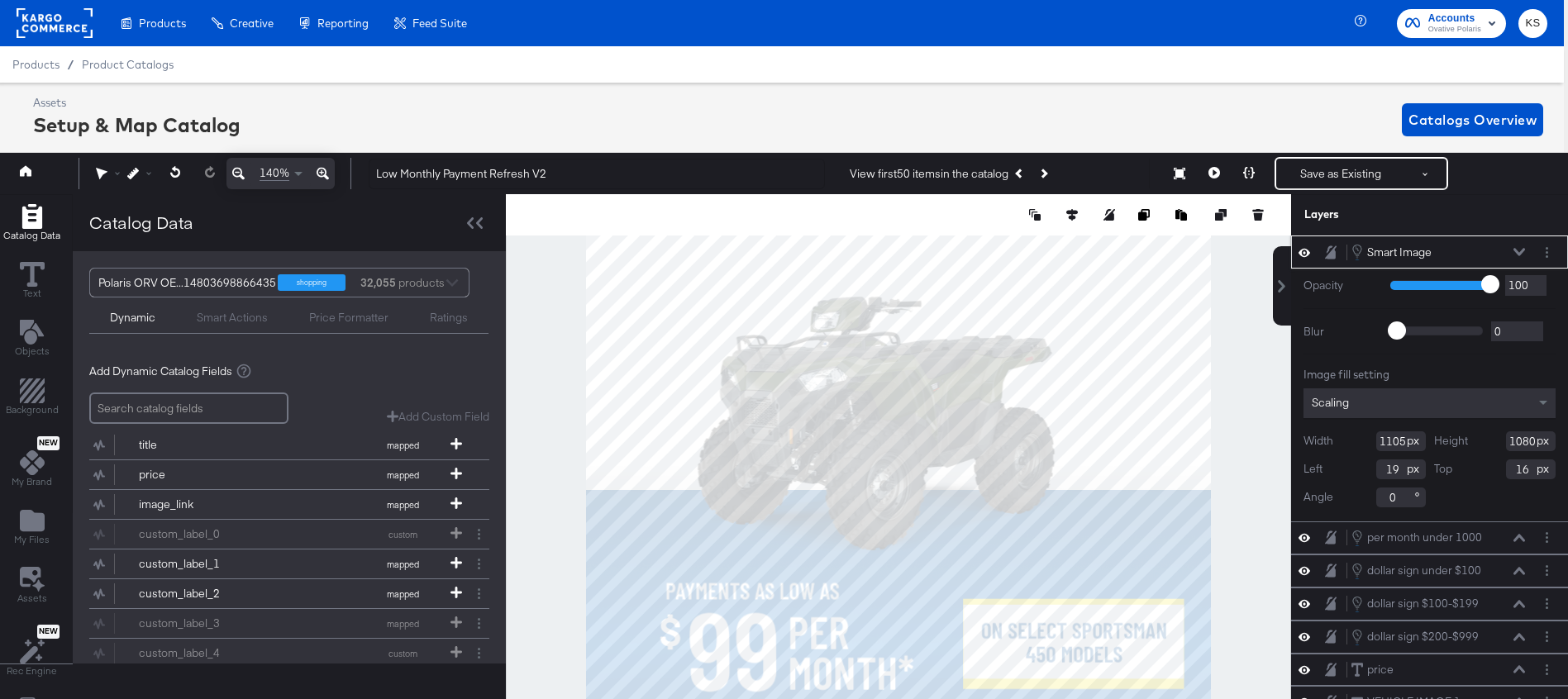
click at [1529, 439] on input "1080" at bounding box center [1531, 441] width 50 height 20
type input "1090"
click at [1522, 246] on div "Smart Image Smart Image" at bounding box center [1438, 252] width 175 height 19
click at [1245, 173] on icon at bounding box center [1249, 173] width 12 height 12
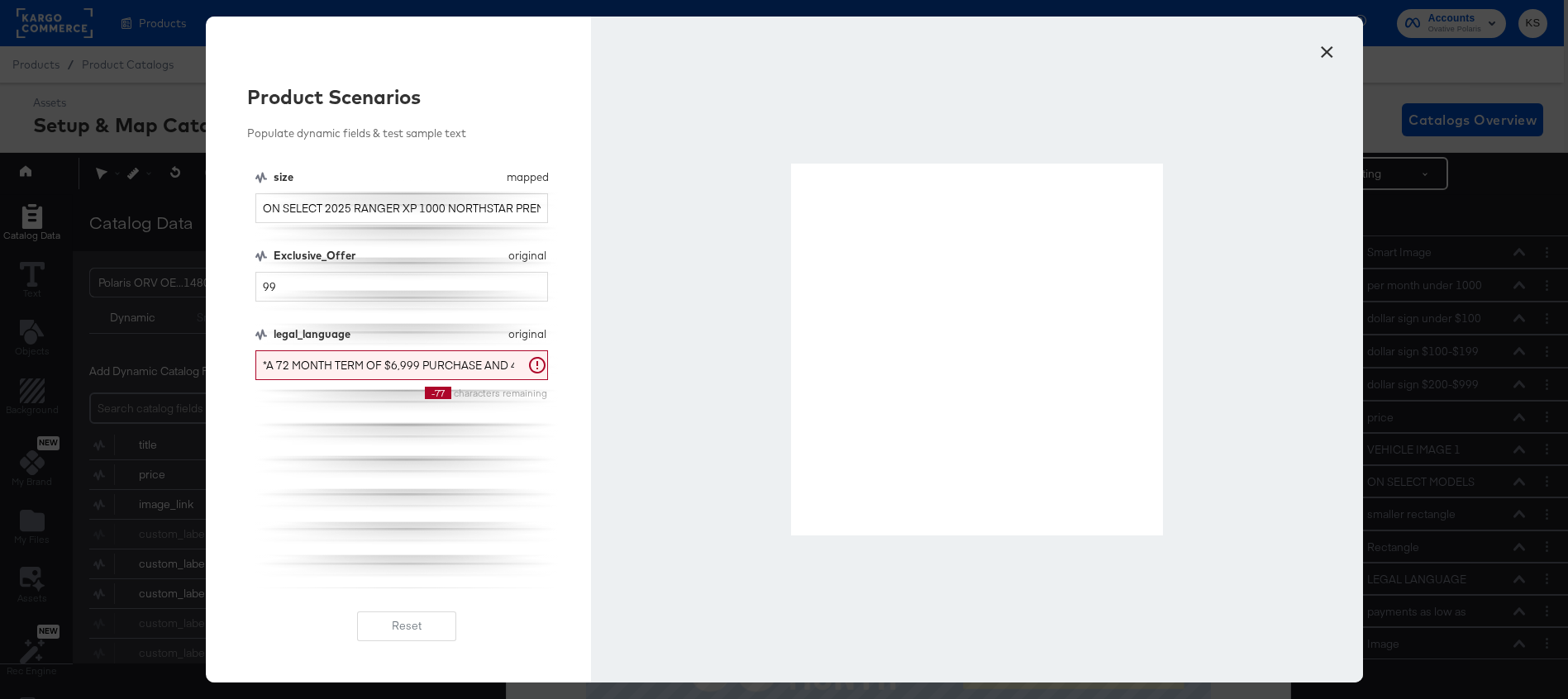
click at [1330, 48] on button "×" at bounding box center [1328, 48] width 29 height 29
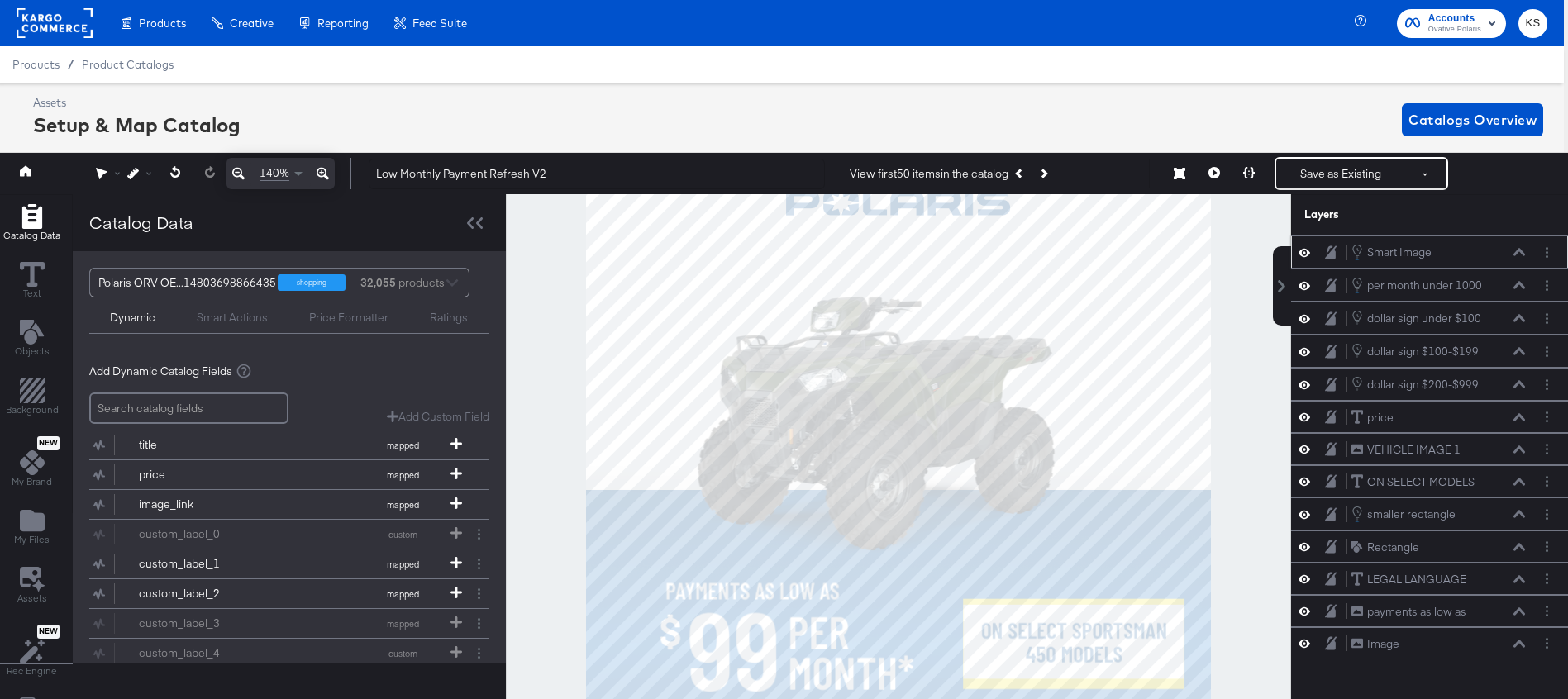
click at [1523, 256] on button at bounding box center [1520, 252] width 14 height 10
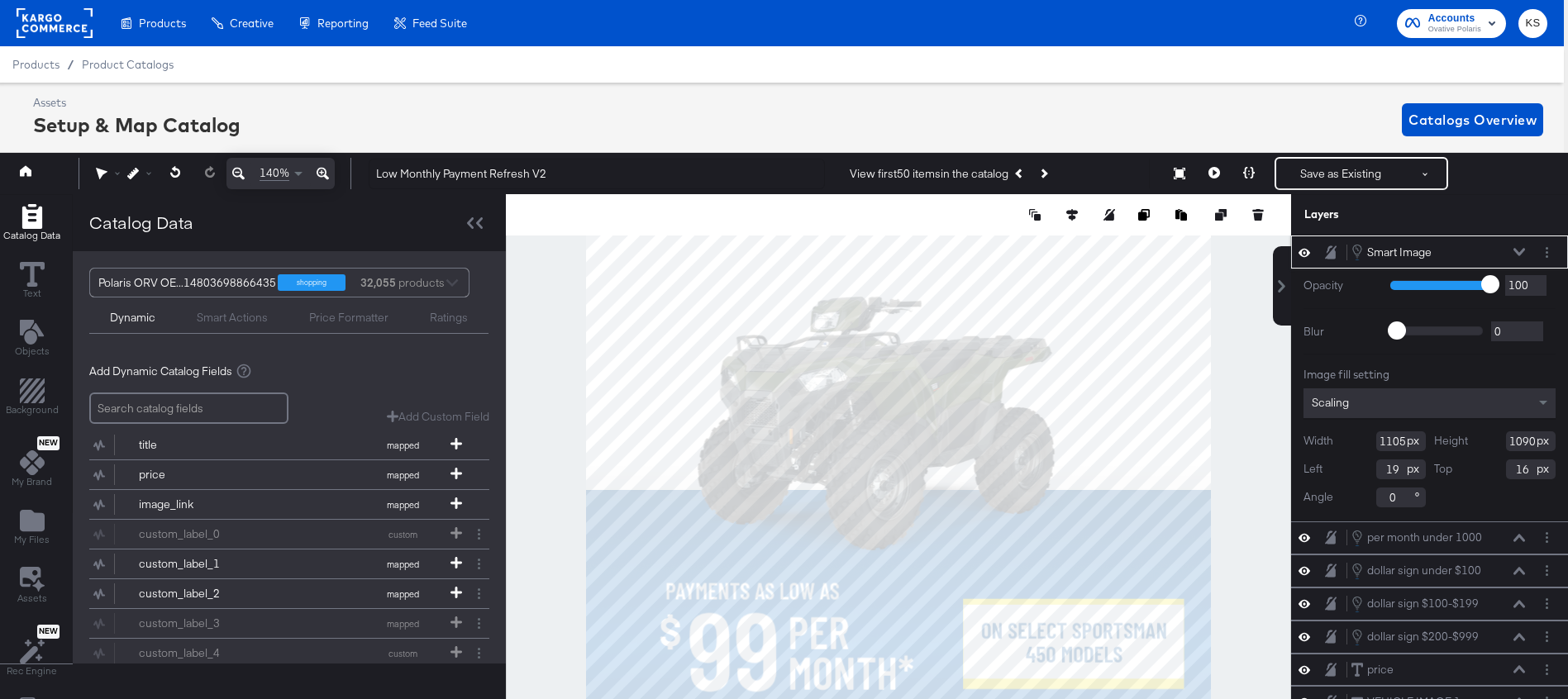
click at [1528, 443] on input "1090" at bounding box center [1531, 441] width 50 height 20
type input "1200"
click at [1518, 254] on icon at bounding box center [1519, 253] width 12 height 8
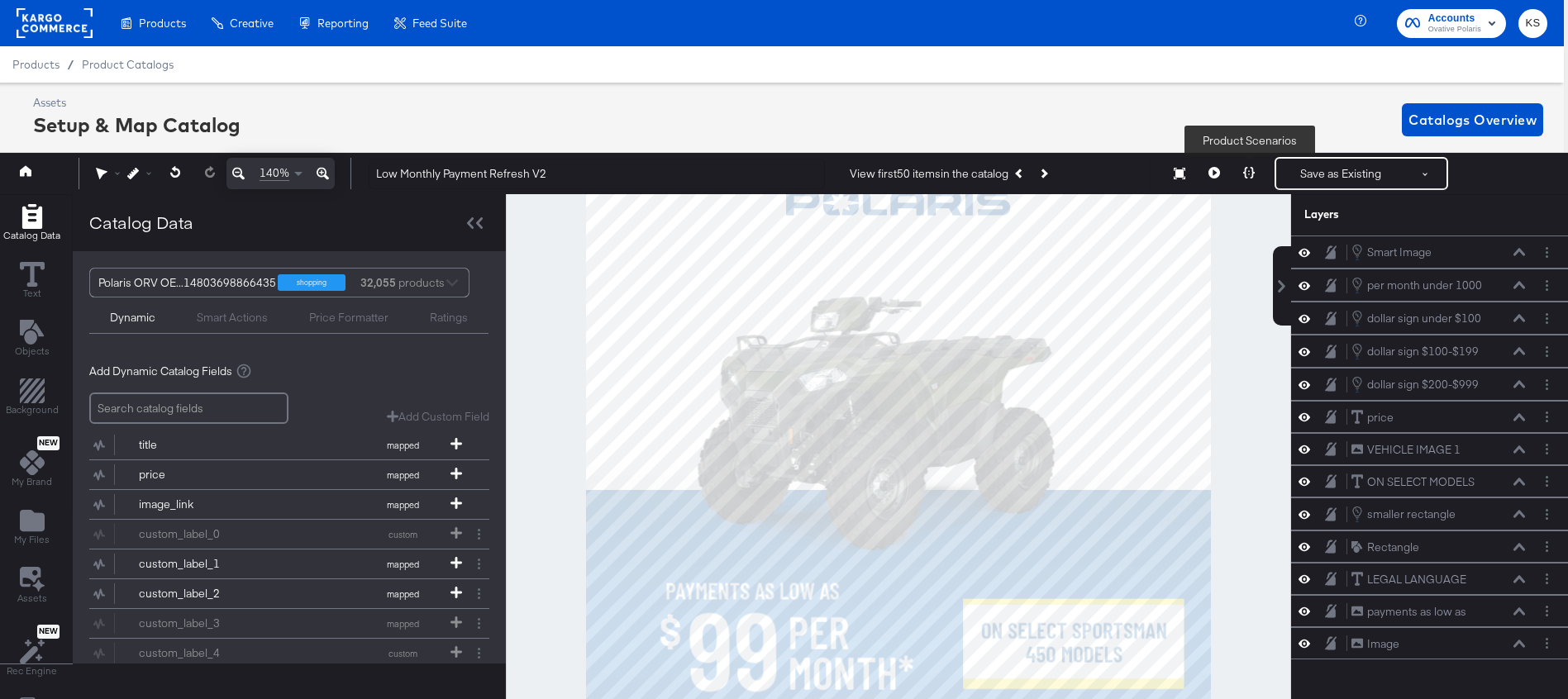
click at [1254, 169] on icon at bounding box center [1249, 173] width 12 height 12
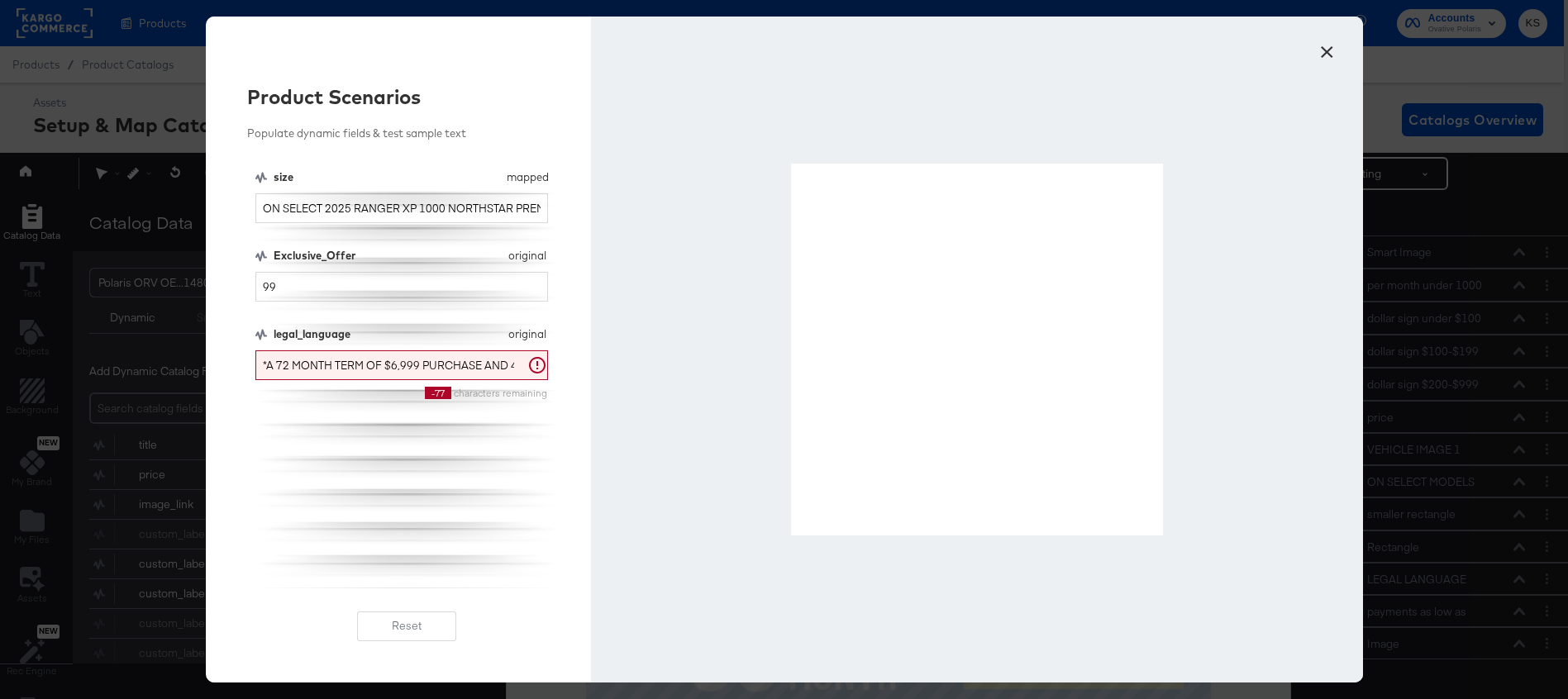
click at [1328, 53] on button "×" at bounding box center [1328, 48] width 29 height 29
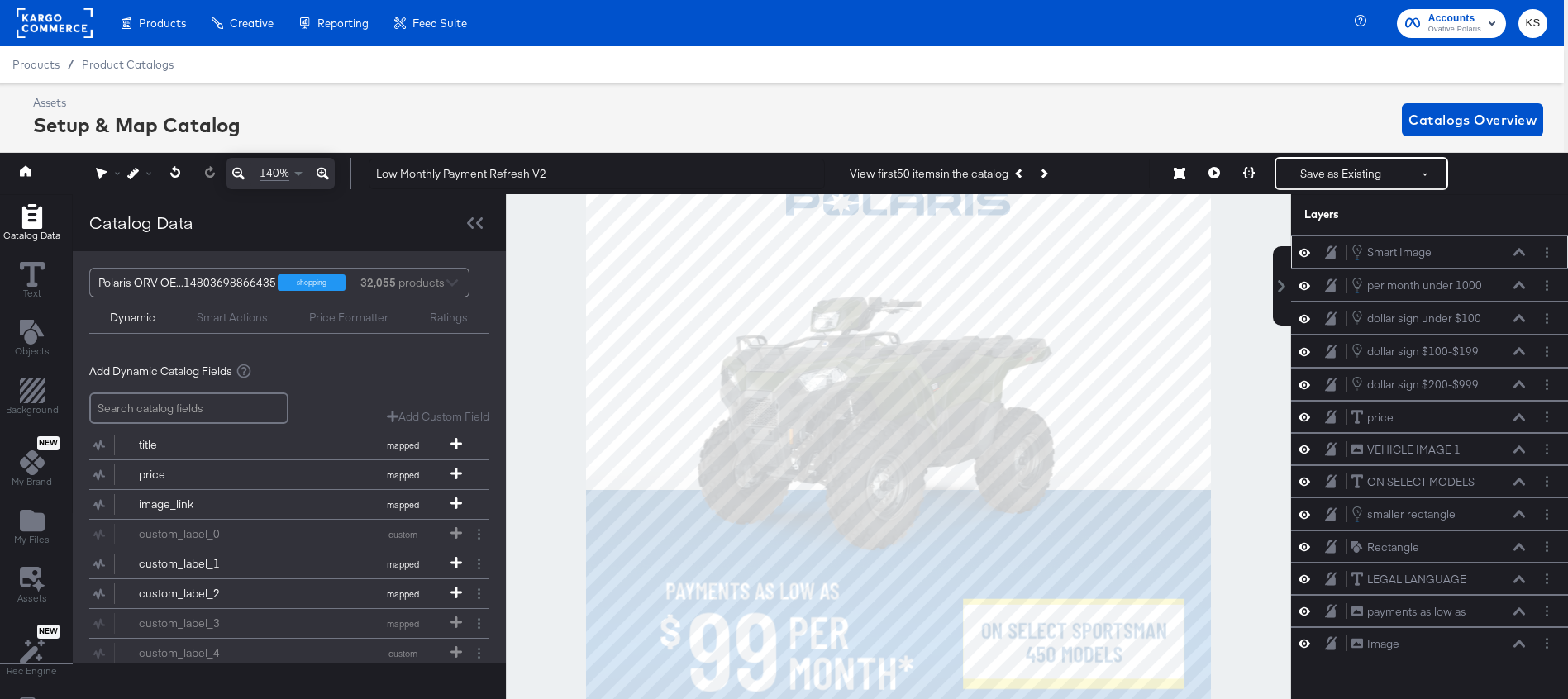
click at [1517, 249] on icon at bounding box center [1519, 252] width 12 height 8
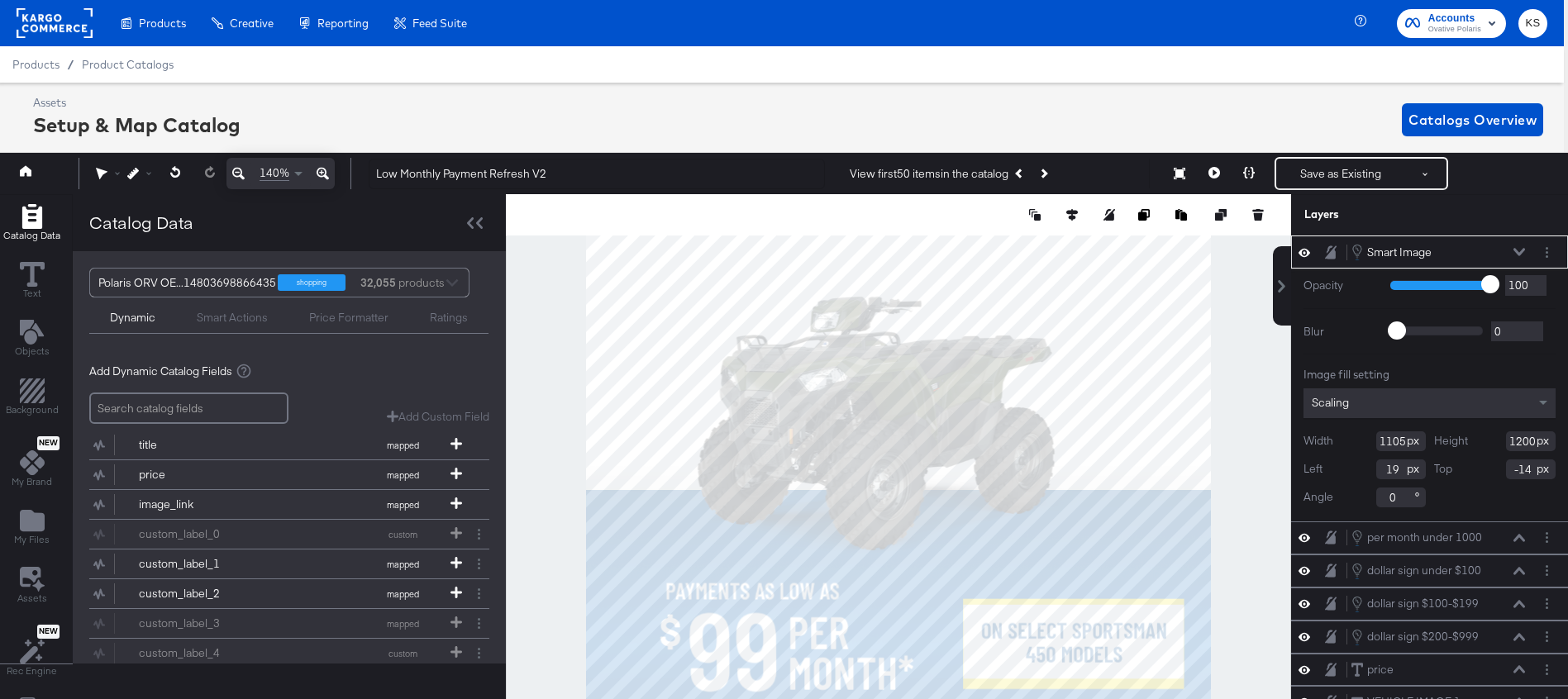
type input "-15"
click at [1248, 176] on icon at bounding box center [1249, 173] width 12 height 12
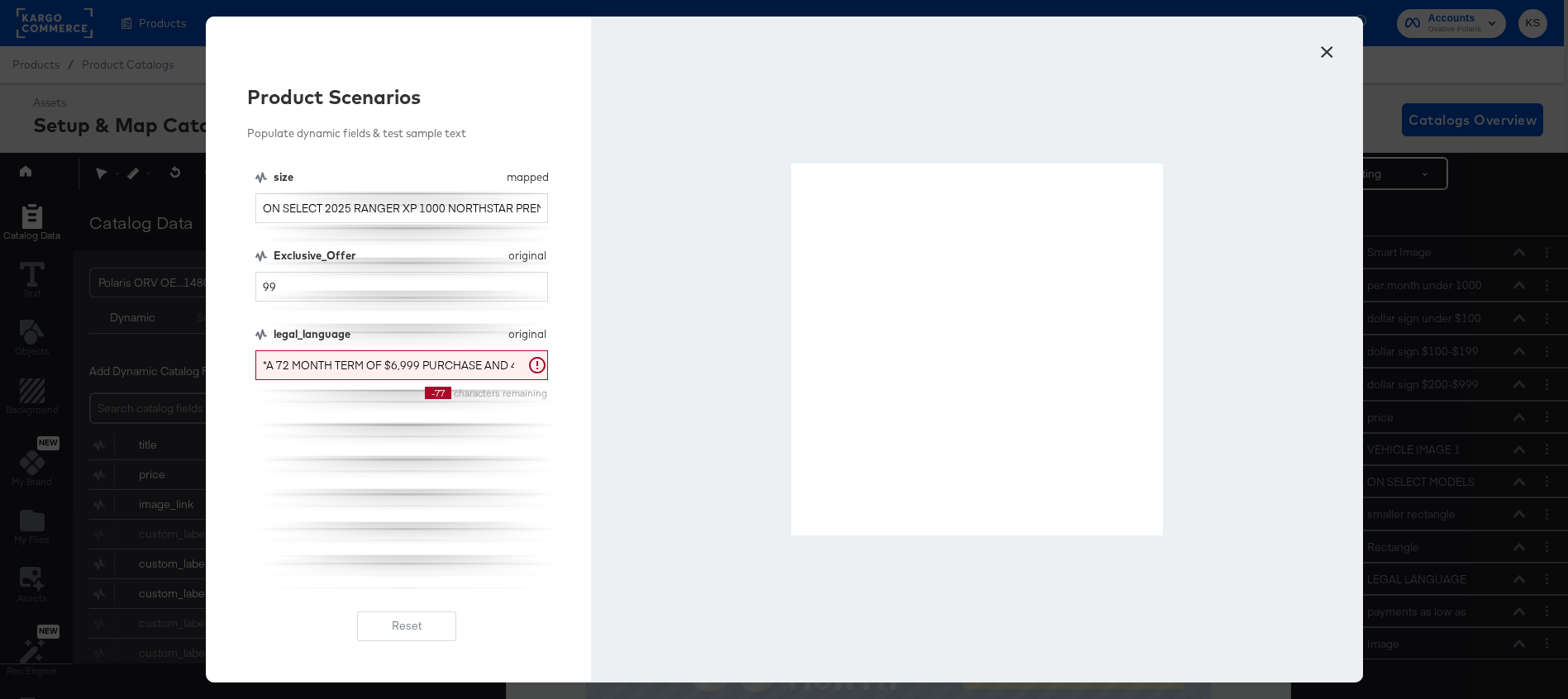
click at [1327, 51] on button "×" at bounding box center [1328, 48] width 29 height 29
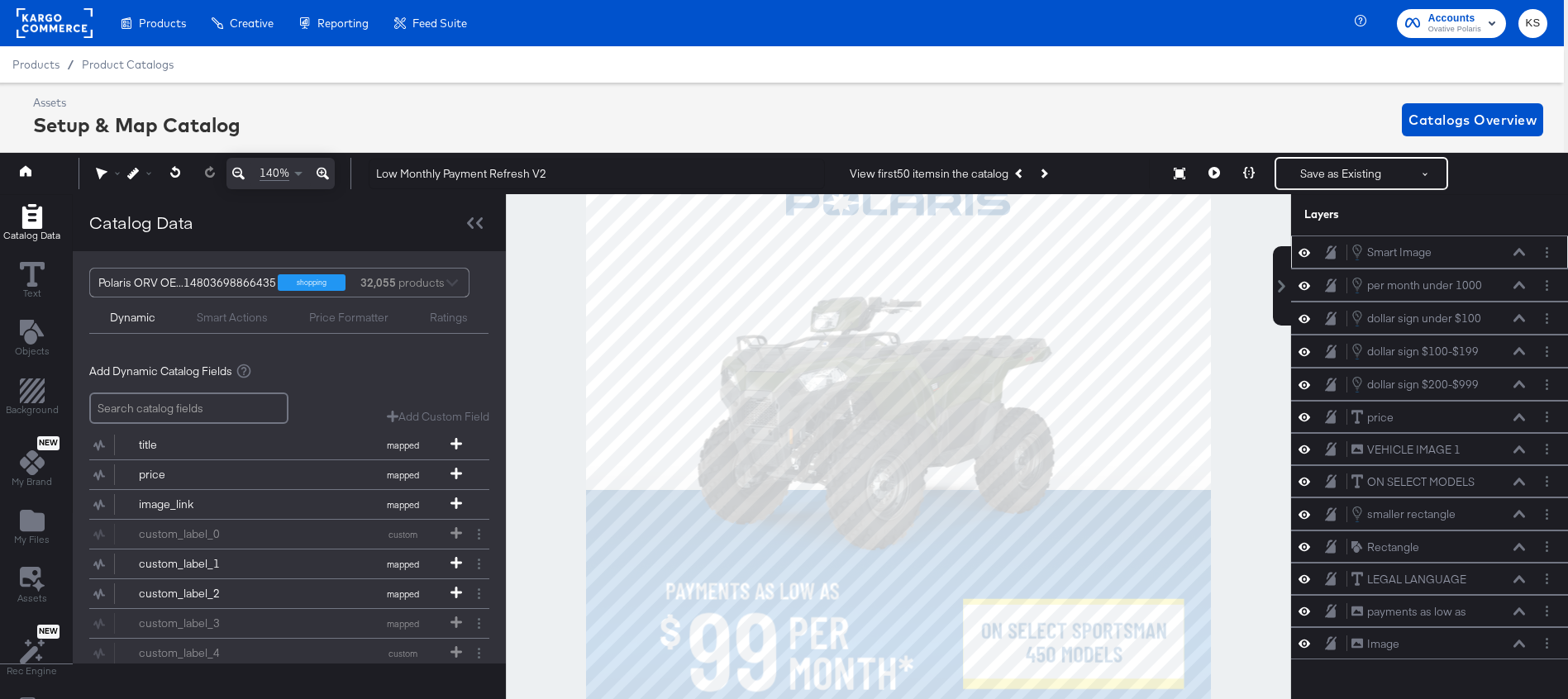
click at [1521, 253] on icon at bounding box center [1519, 253] width 12 height 8
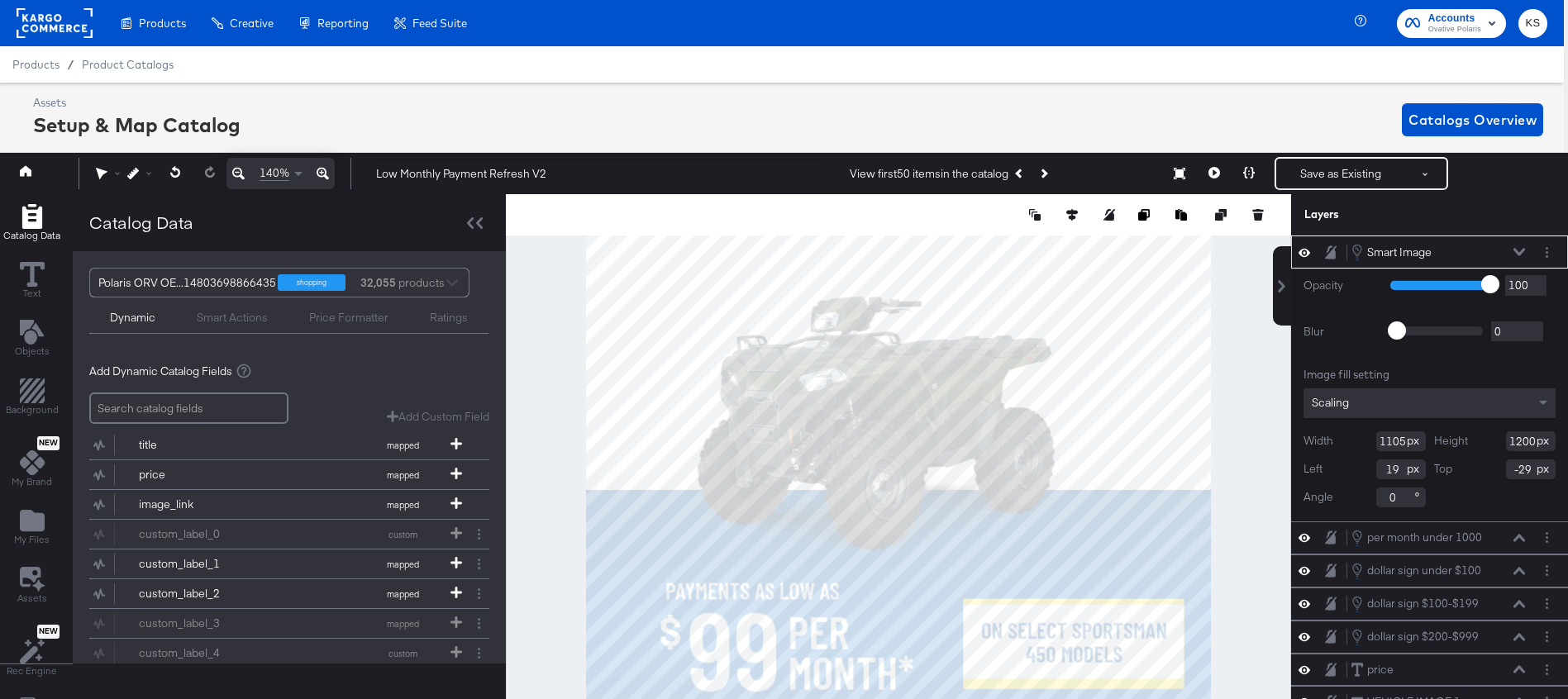
type input "-30"
click at [1249, 168] on icon at bounding box center [1249, 173] width 12 height 12
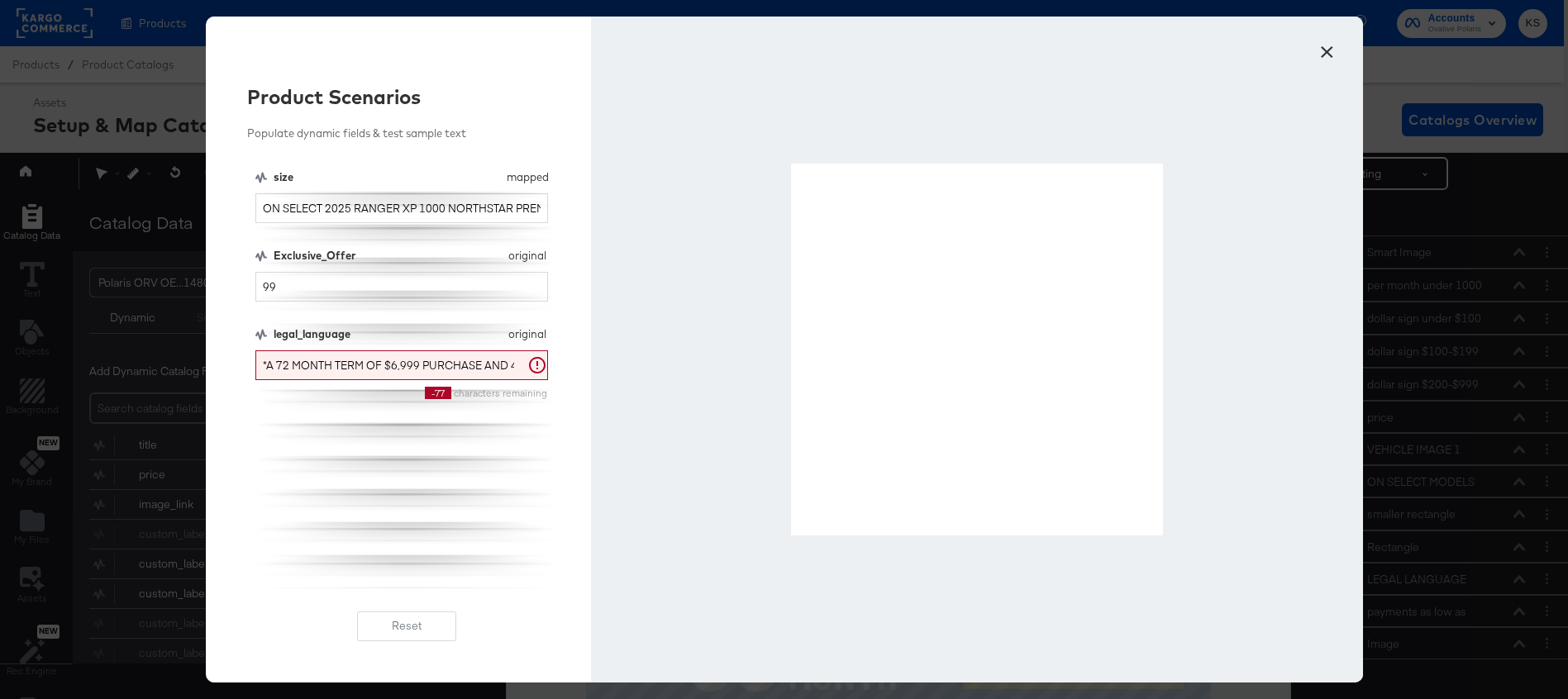
click at [1323, 51] on button "×" at bounding box center [1328, 48] width 29 height 29
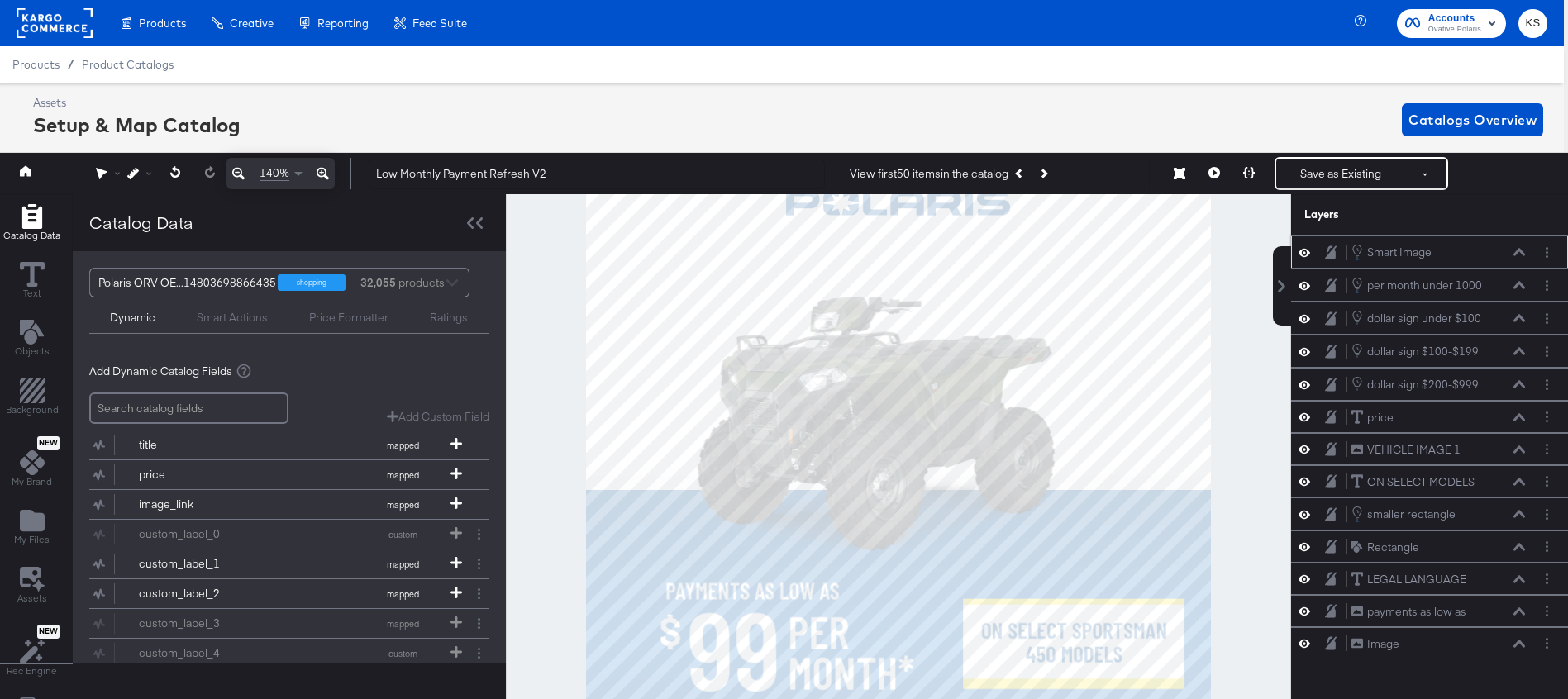
click at [1512, 253] on div "Smart Image Smart Image" at bounding box center [1438, 252] width 175 height 19
click at [1513, 254] on icon at bounding box center [1519, 252] width 12 height 8
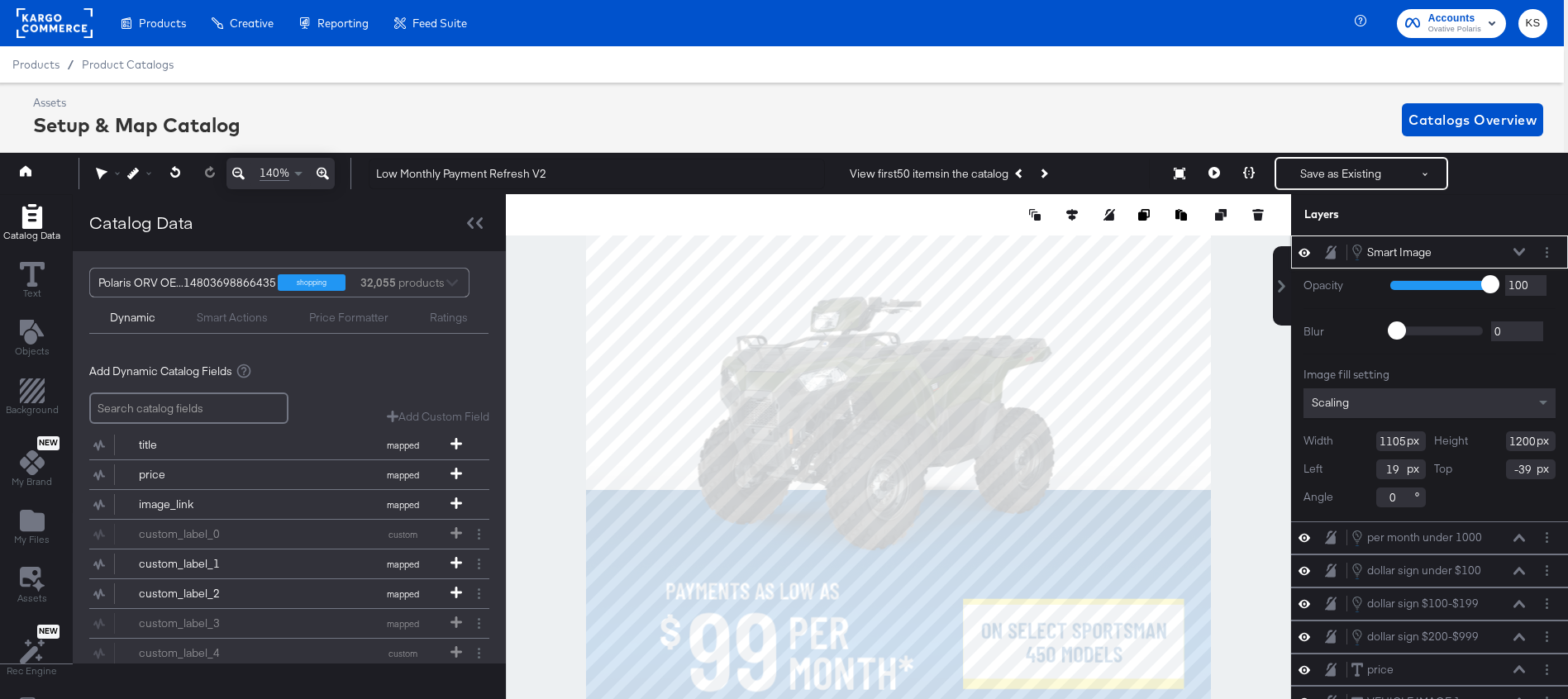
type input "-40"
click at [1250, 174] on icon at bounding box center [1249, 173] width 12 height 12
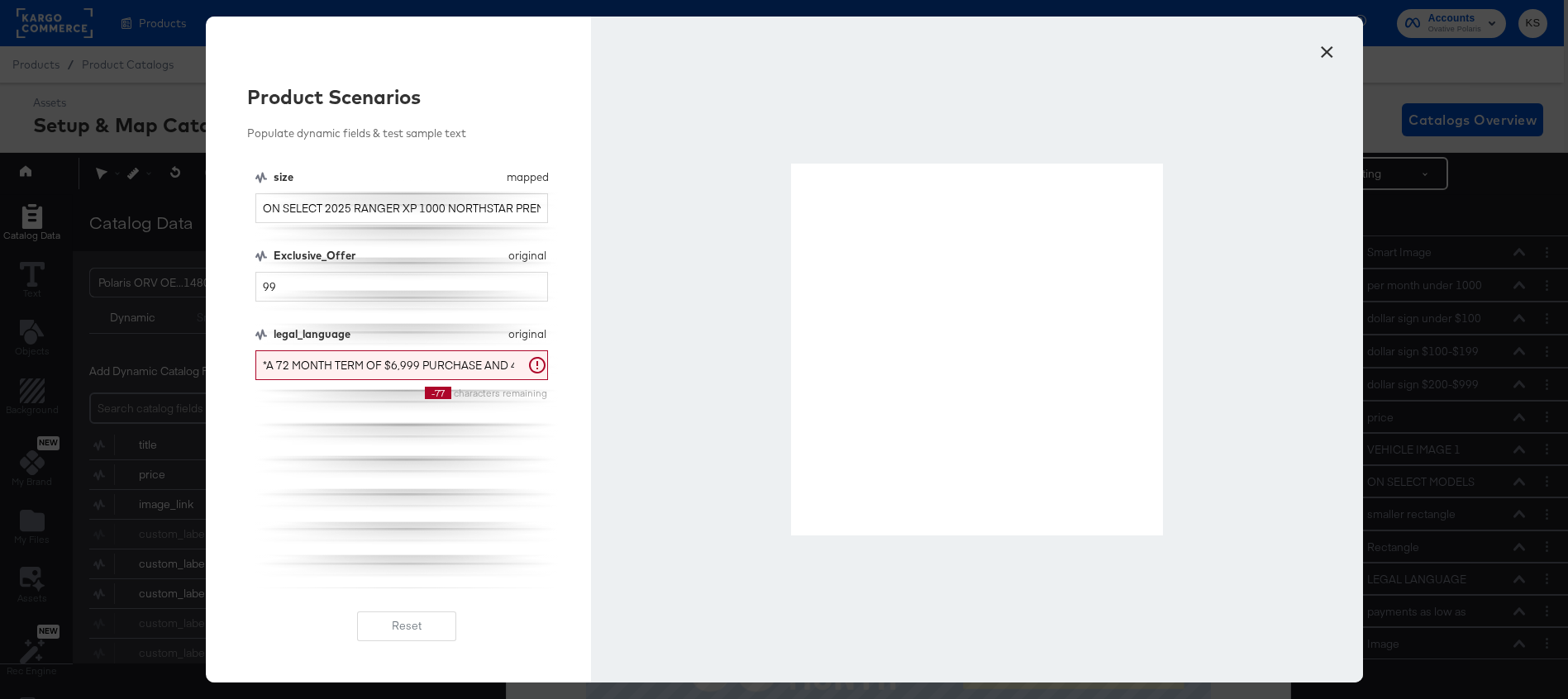
click at [1326, 51] on button "×" at bounding box center [1328, 48] width 29 height 29
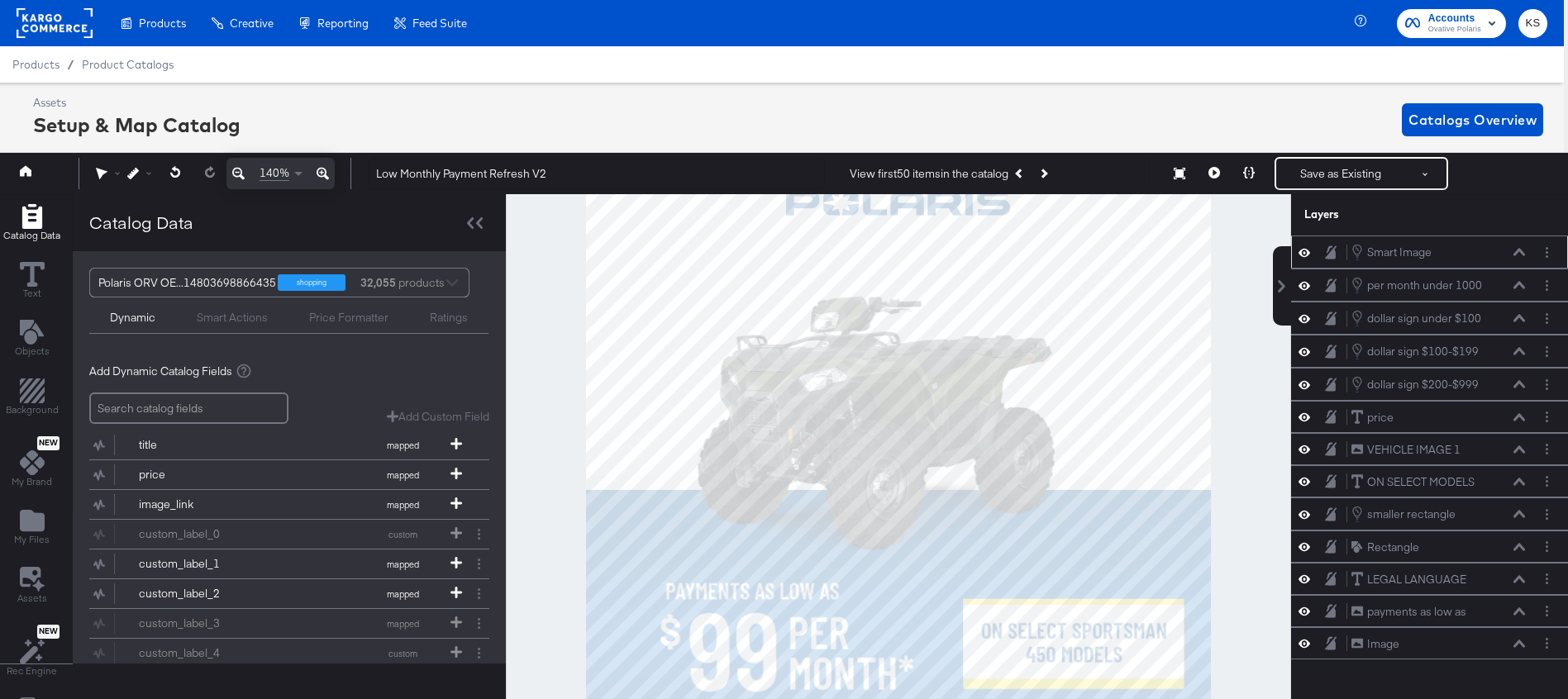
click at [1521, 250] on icon at bounding box center [1519, 253] width 12 height 8
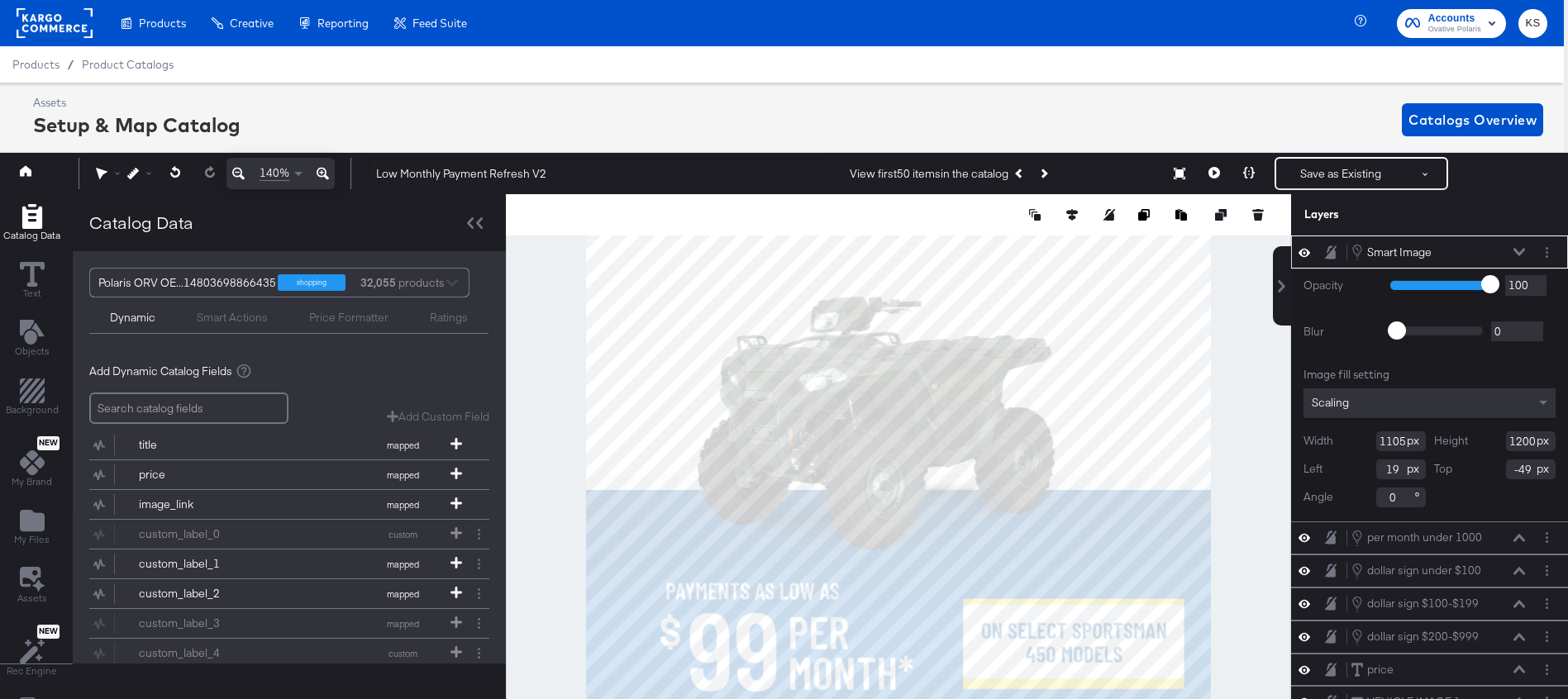
type input "-50"
click at [1251, 172] on icon at bounding box center [1249, 173] width 12 height 12
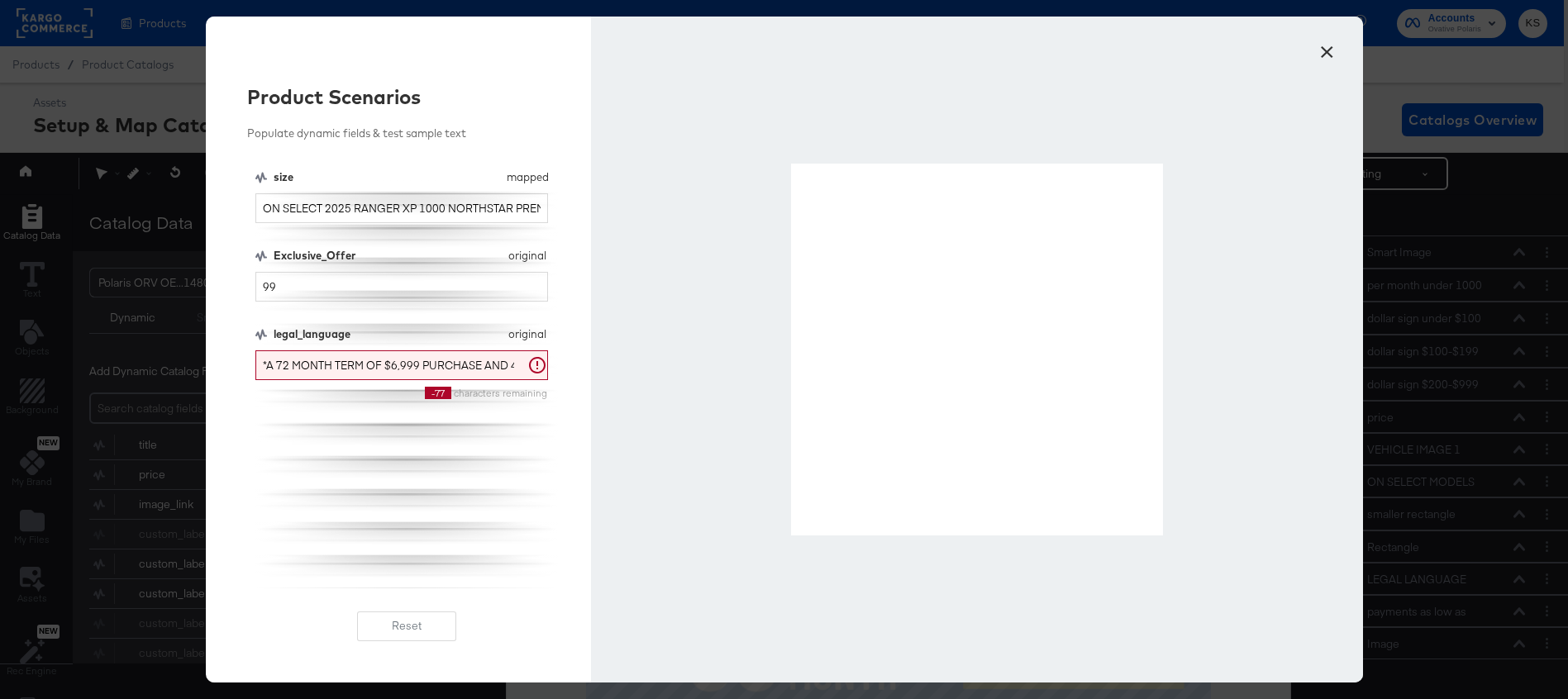
click at [1328, 42] on button "×" at bounding box center [1328, 48] width 29 height 29
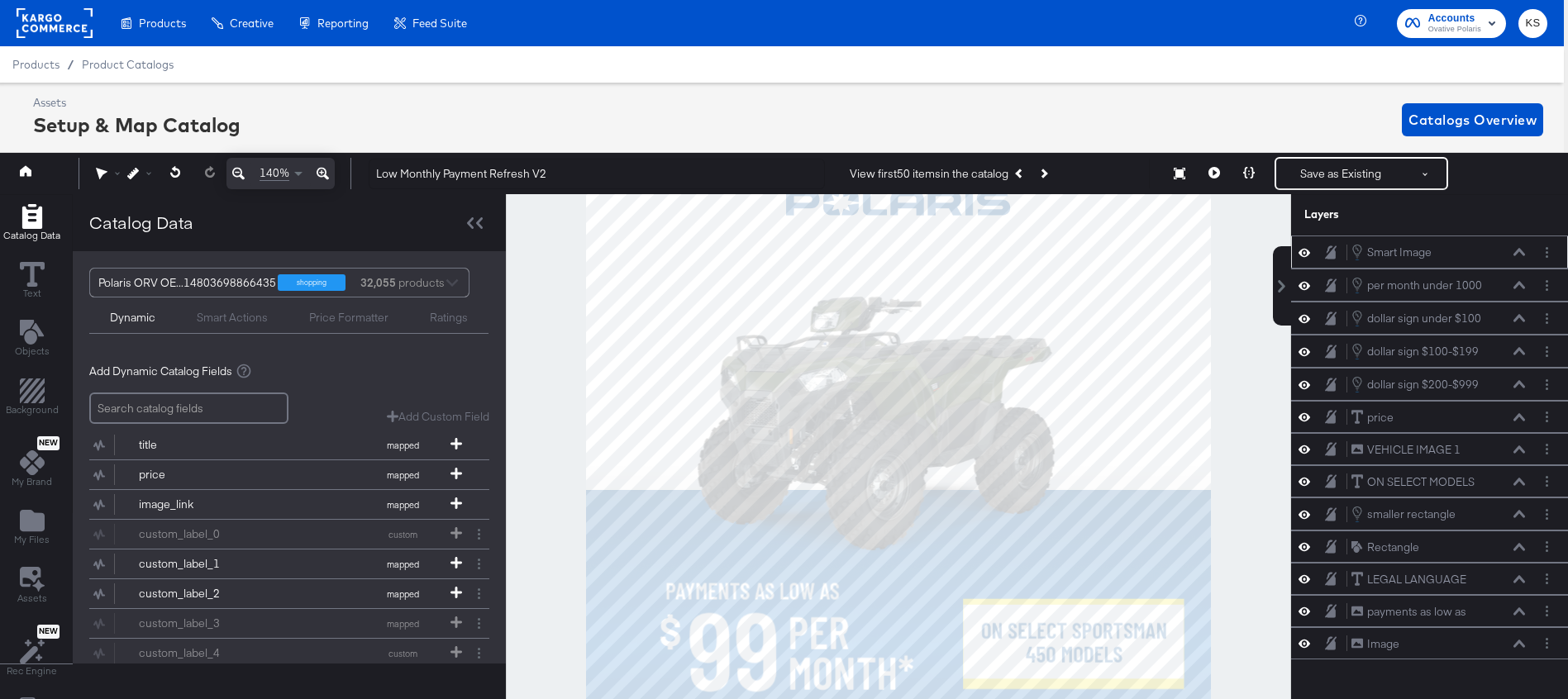
click at [1517, 251] on icon at bounding box center [1519, 252] width 12 height 8
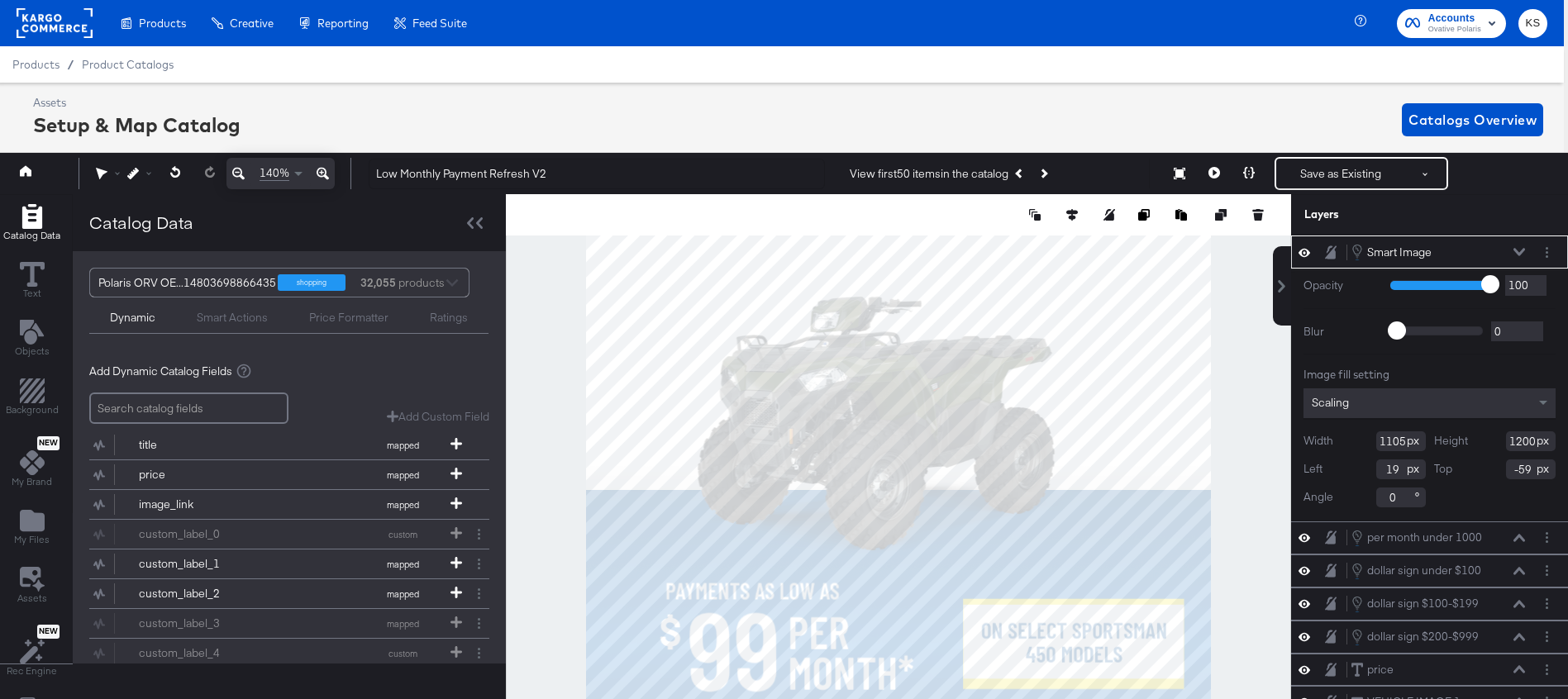
type input "-60"
click at [1516, 254] on icon at bounding box center [1519, 252] width 12 height 8
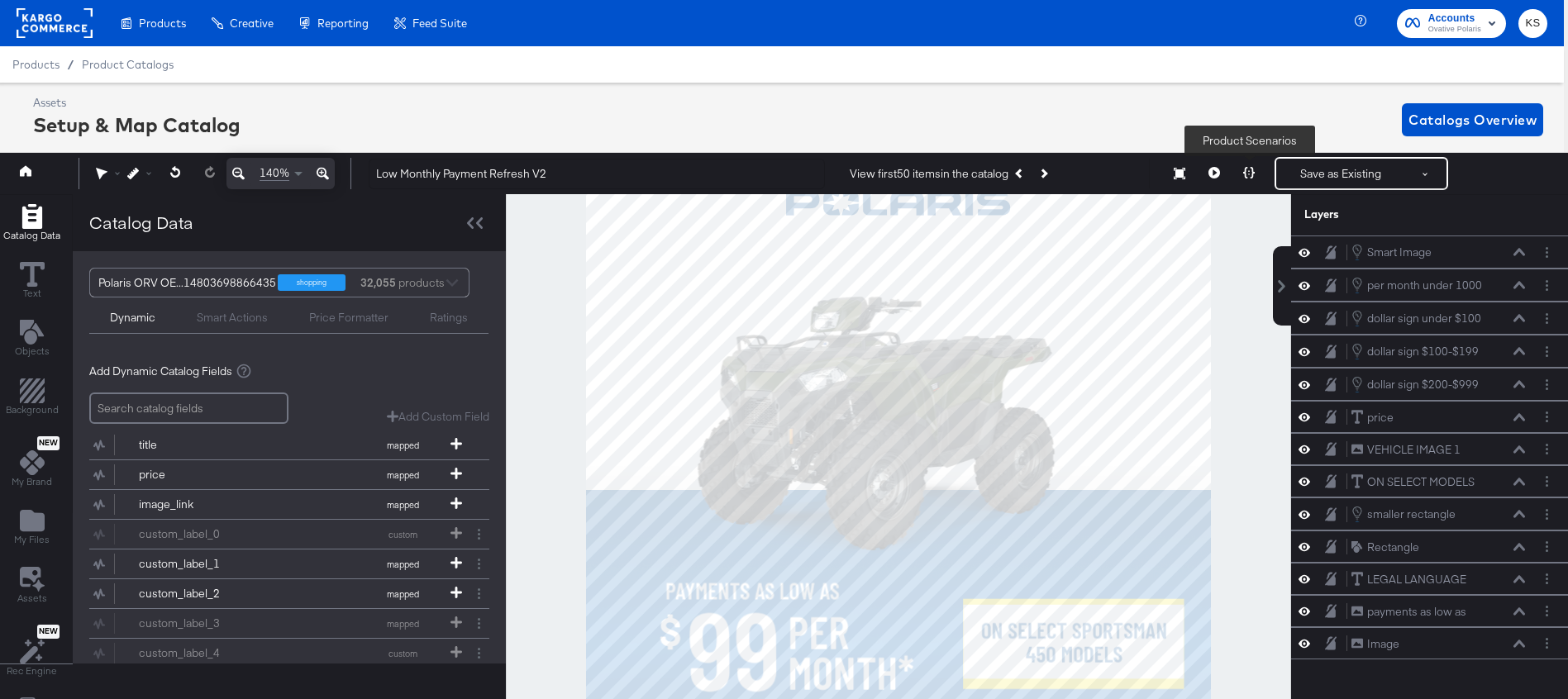
click at [1251, 176] on icon at bounding box center [1249, 173] width 12 height 12
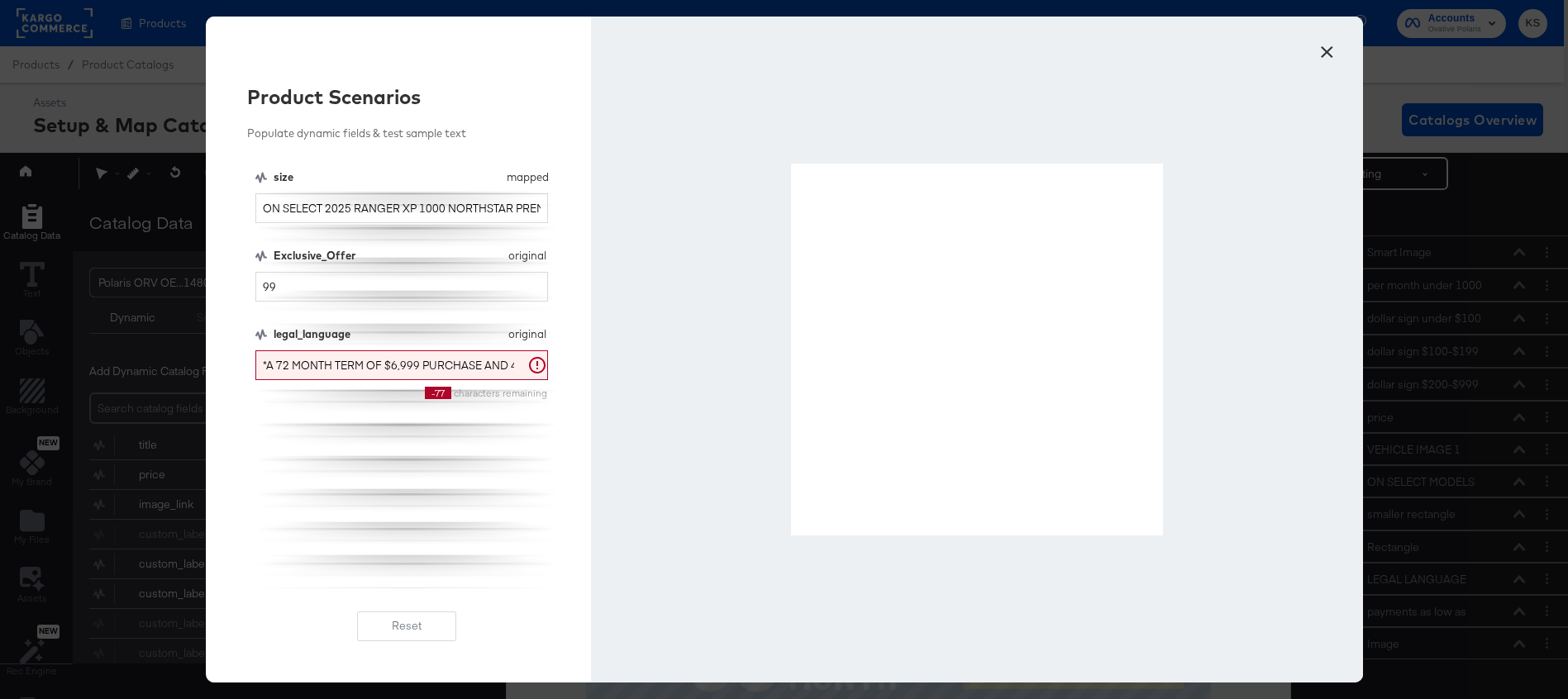
click at [1321, 46] on button "×" at bounding box center [1328, 48] width 29 height 29
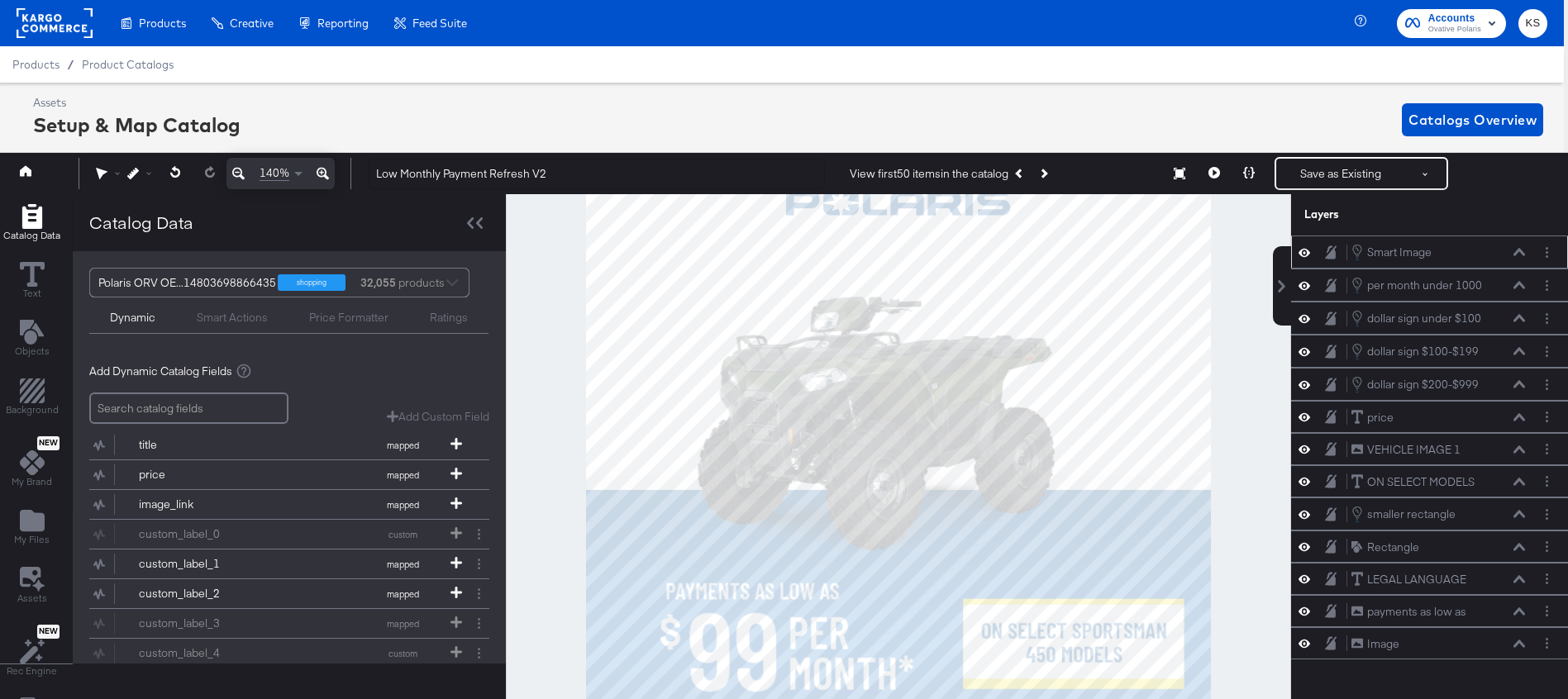
click at [1516, 249] on icon at bounding box center [1519, 252] width 12 height 8
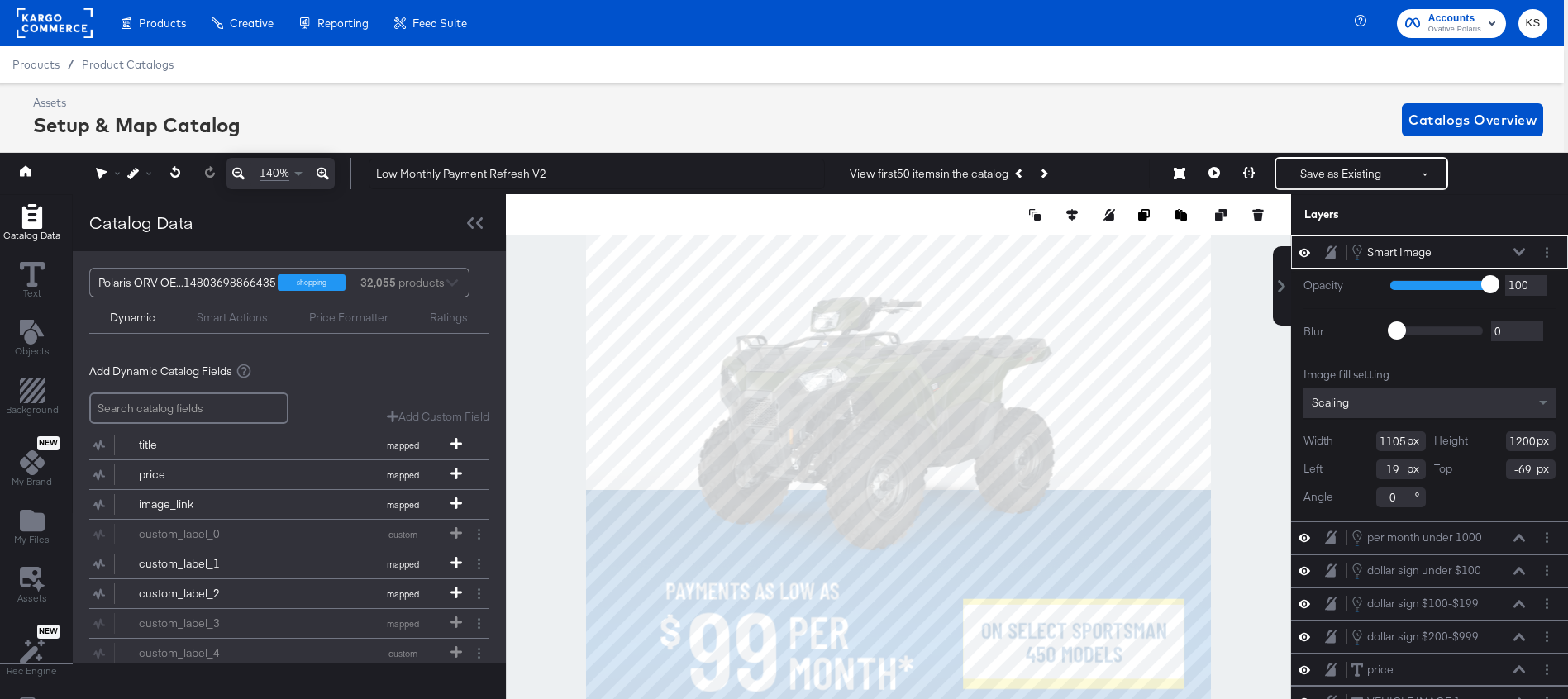
type input "-70"
click at [1250, 174] on icon at bounding box center [1249, 173] width 12 height 12
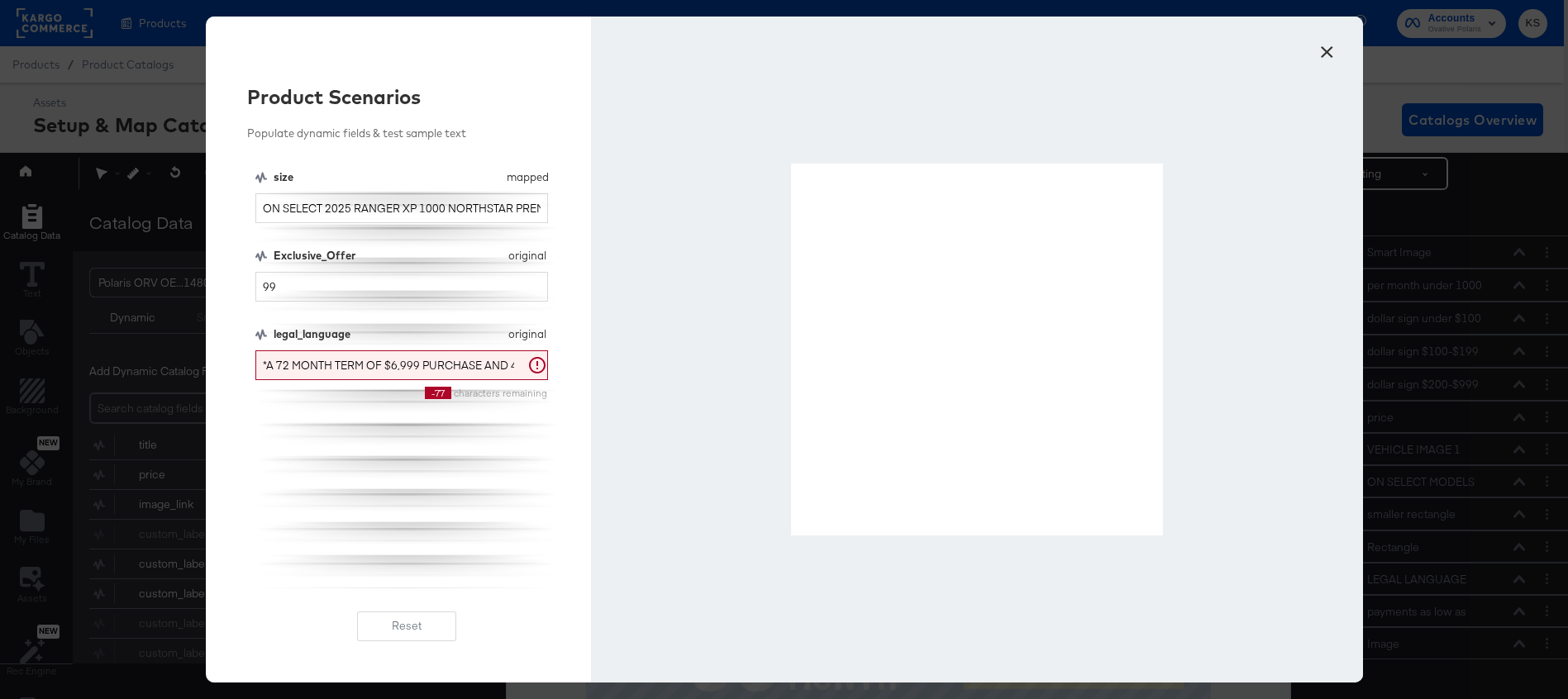
click at [1328, 51] on button "×" at bounding box center [1328, 48] width 29 height 29
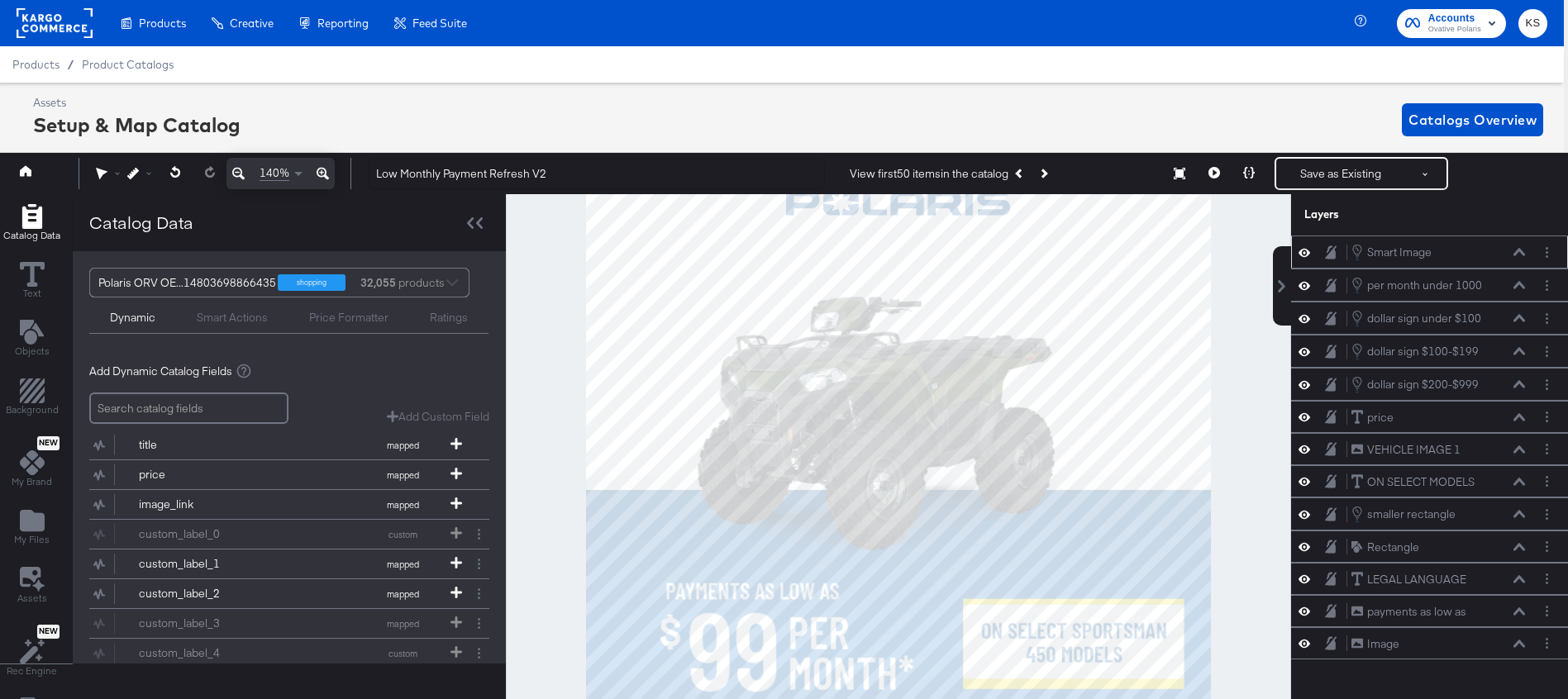
click at [1521, 248] on icon at bounding box center [1519, 252] width 12 height 8
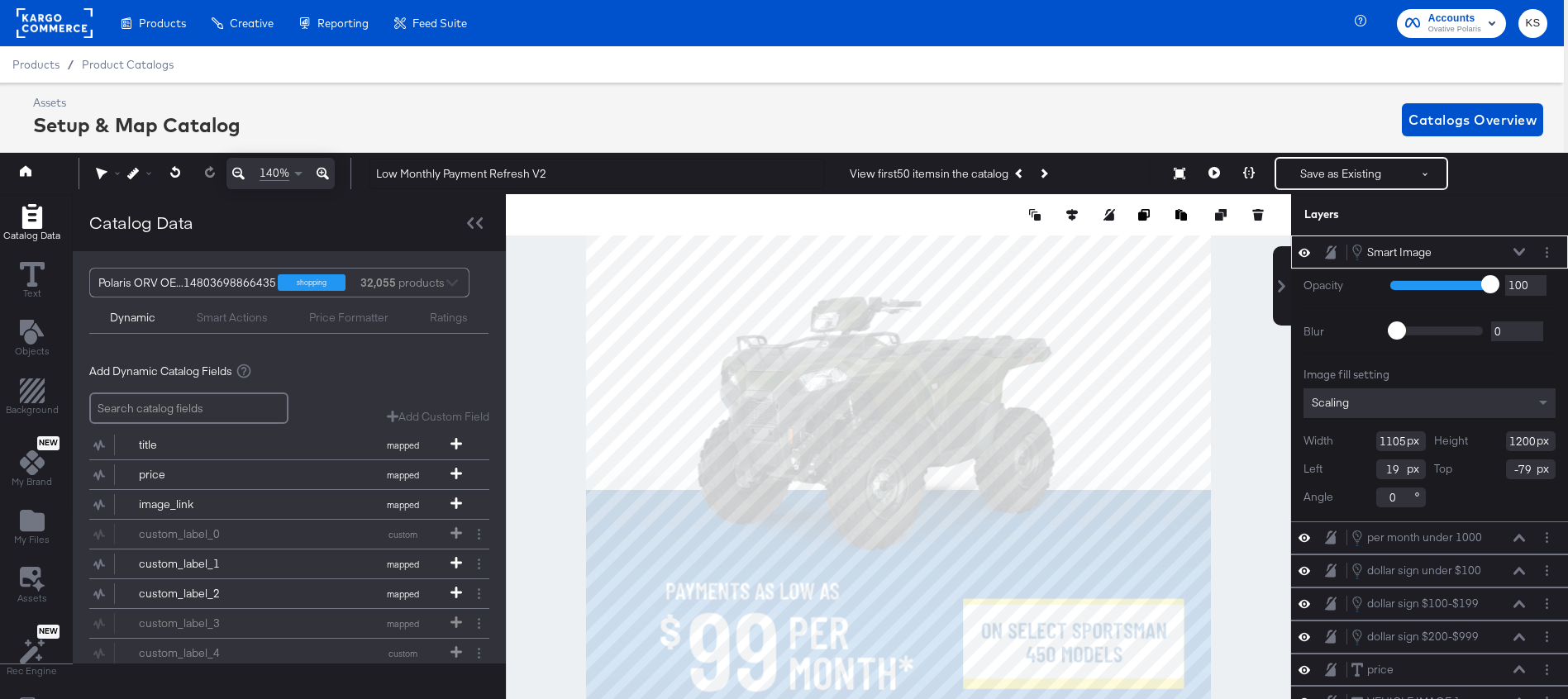
type input "-80"
click at [1241, 169] on button at bounding box center [1249, 174] width 35 height 33
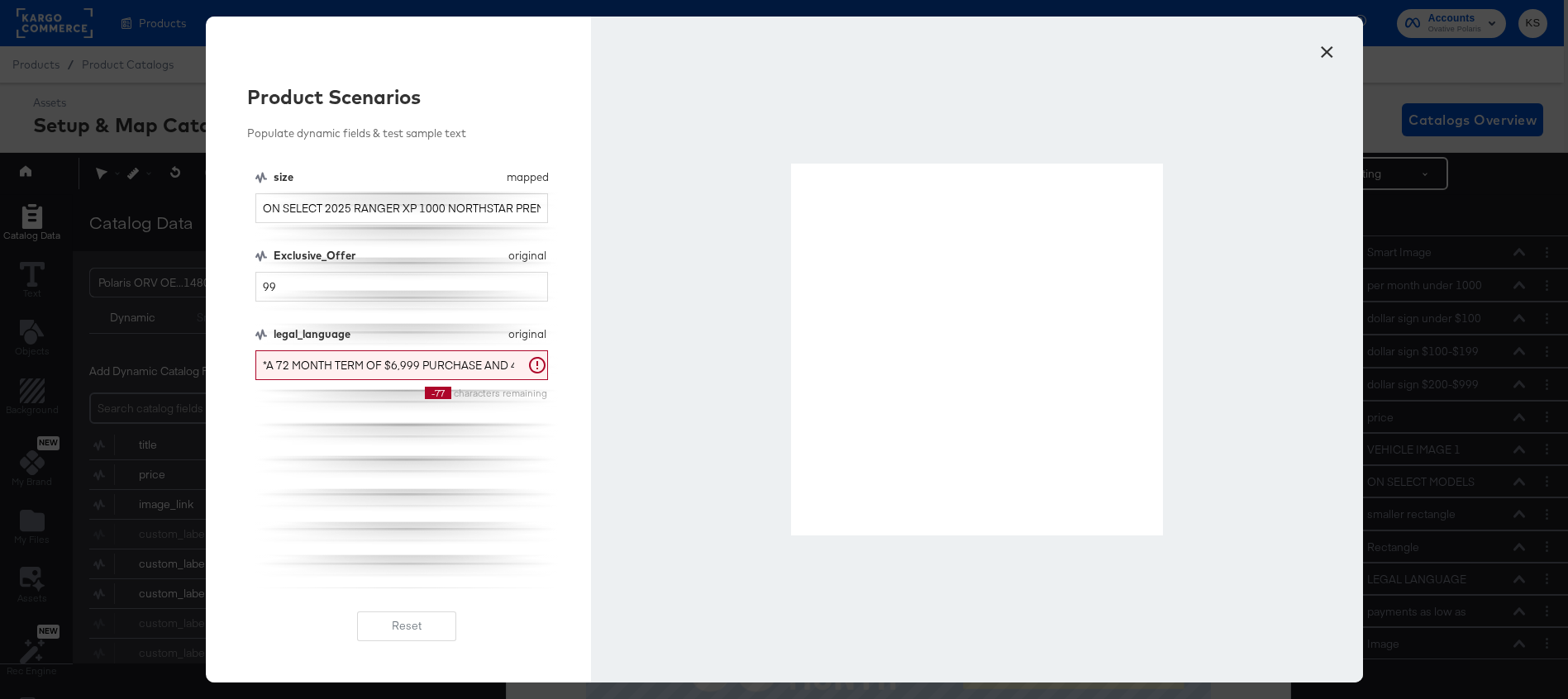
click at [1328, 47] on button "×" at bounding box center [1328, 48] width 29 height 29
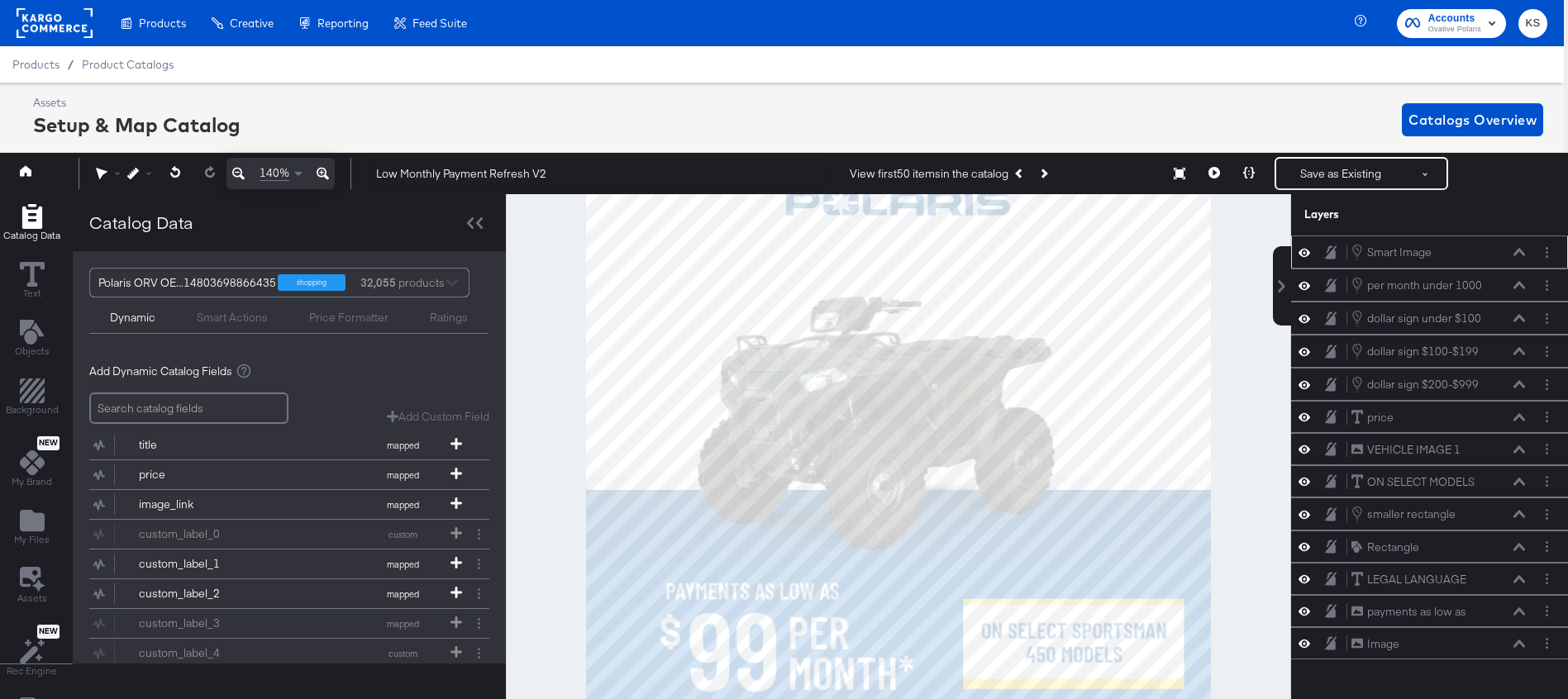
click at [1521, 249] on icon at bounding box center [1519, 252] width 12 height 8
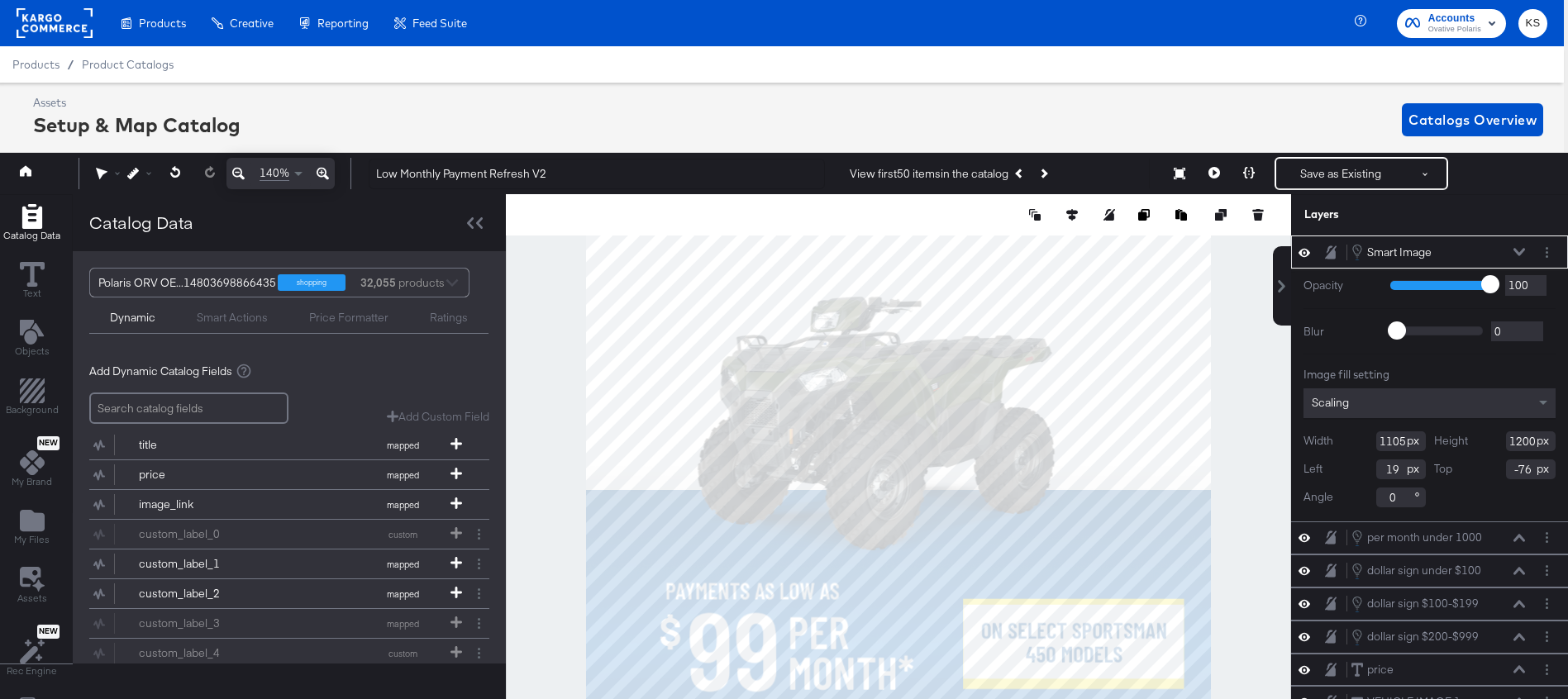
type input "-75"
click at [1254, 165] on button at bounding box center [1249, 174] width 35 height 33
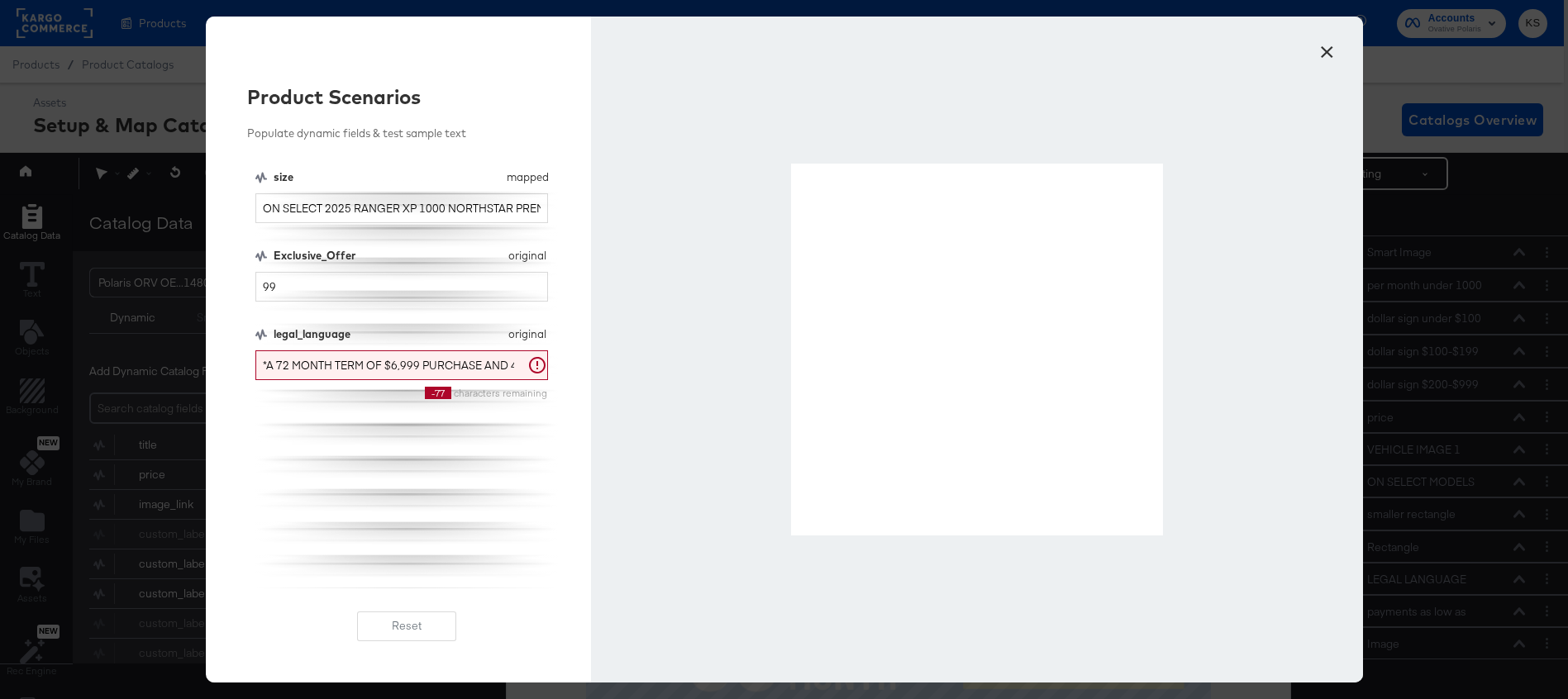
click at [1322, 54] on button "×" at bounding box center [1328, 48] width 29 height 29
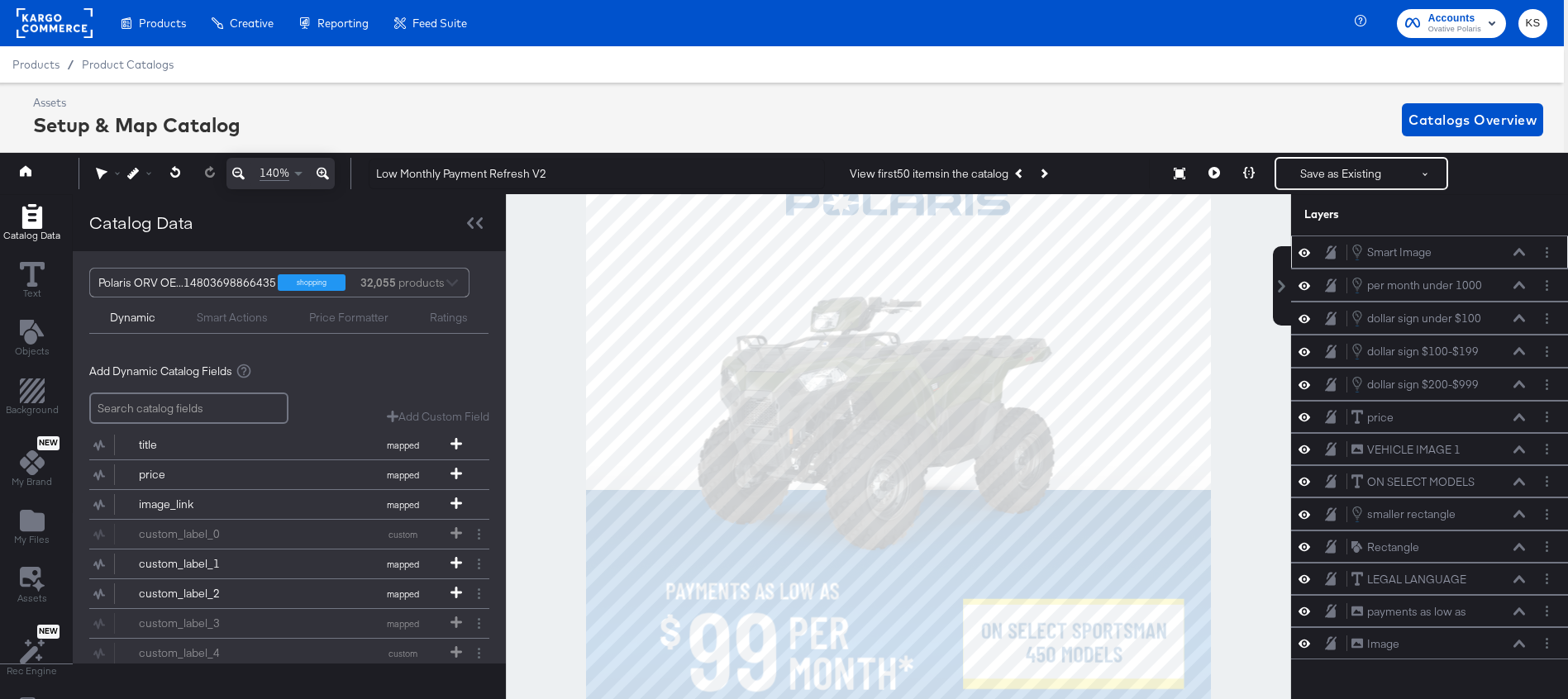
click at [1521, 254] on icon at bounding box center [1519, 252] width 12 height 8
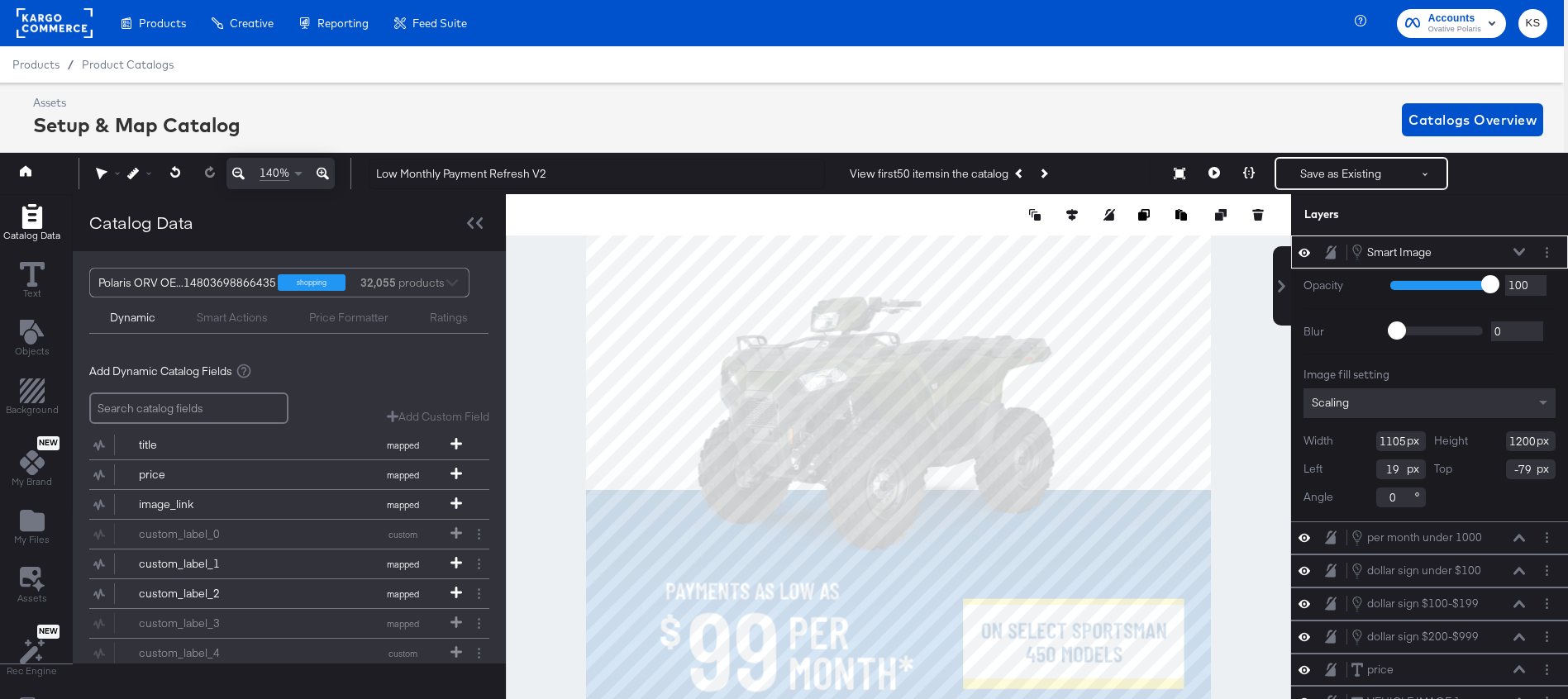
type input "-80"
click at [1256, 176] on button at bounding box center [1249, 174] width 35 height 33
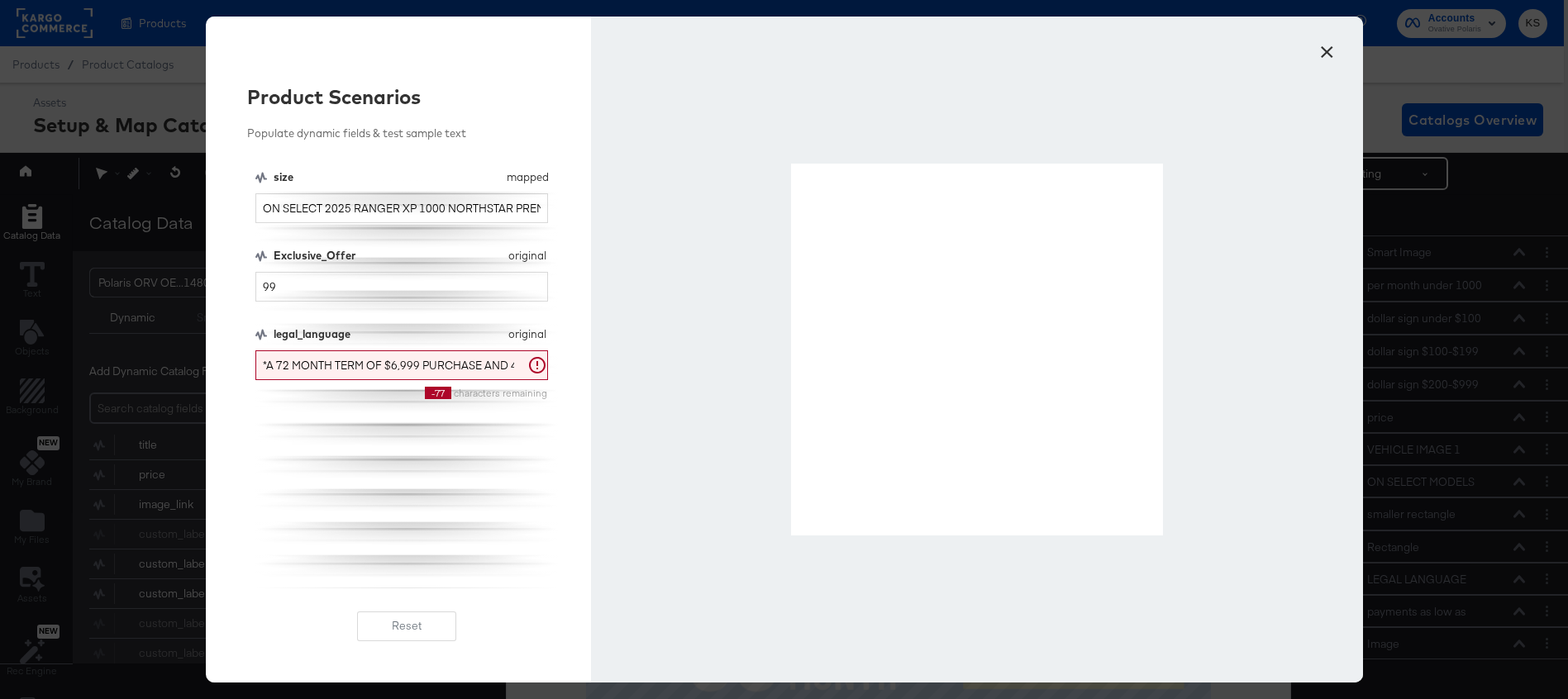
click at [1327, 53] on button "×" at bounding box center [1328, 48] width 29 height 29
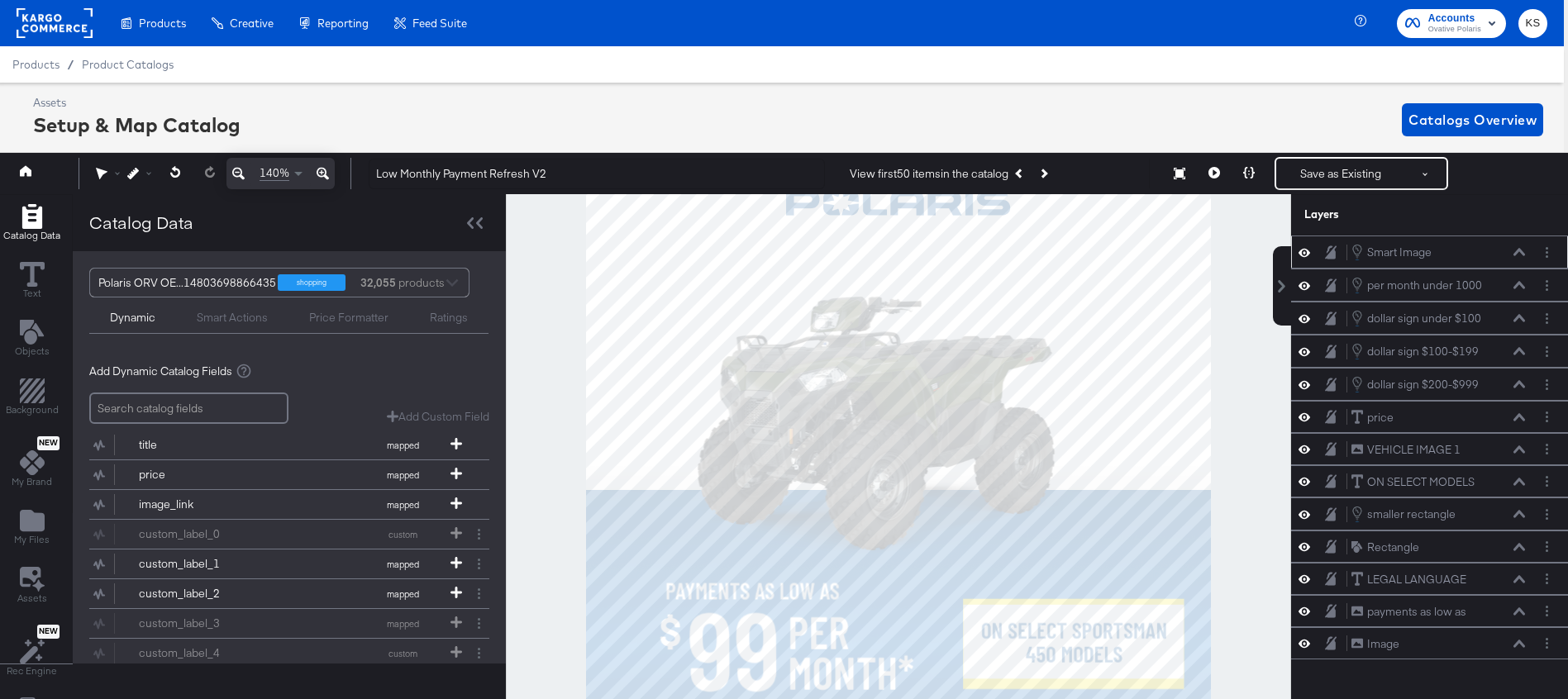
click at [1516, 255] on icon at bounding box center [1519, 252] width 12 height 8
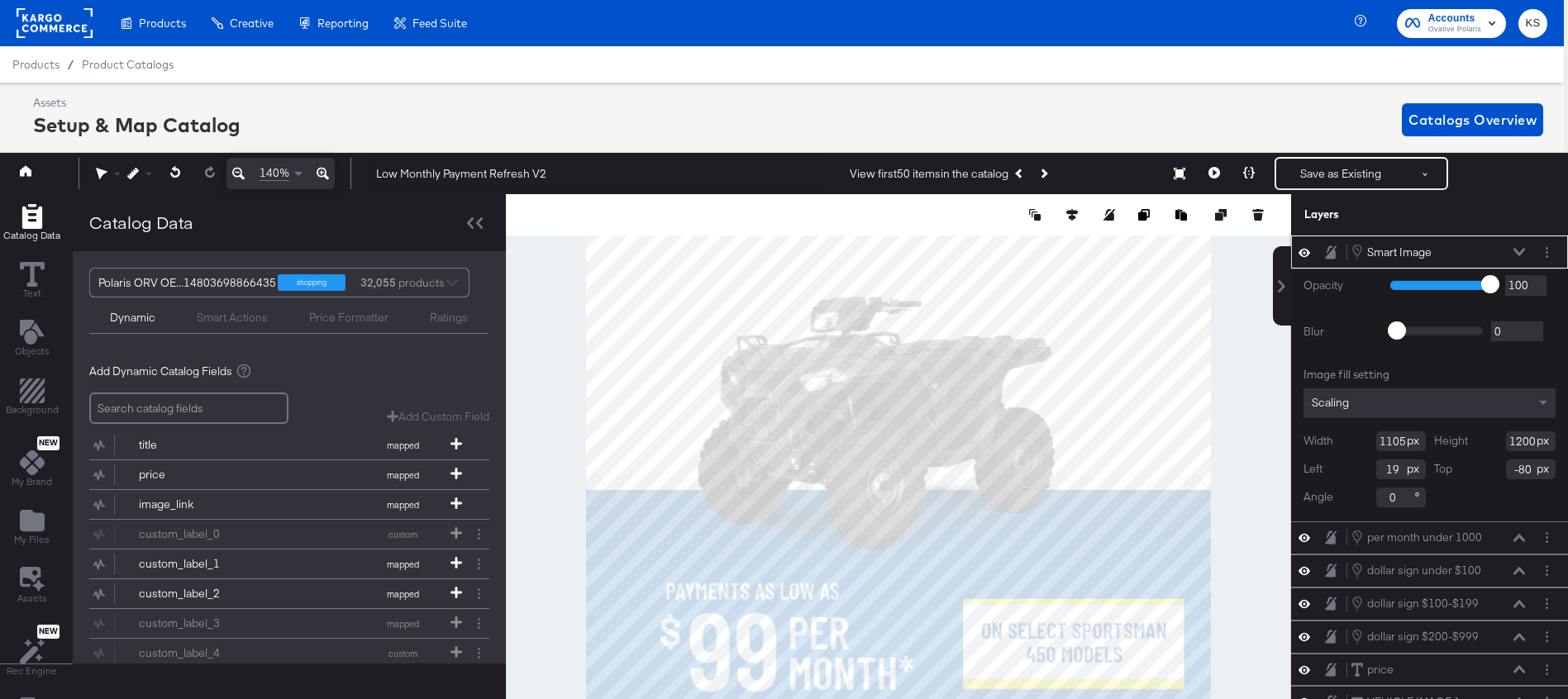
click at [1513, 443] on input "1200" at bounding box center [1531, 441] width 50 height 20
type input "1220"
click at [1524, 249] on icon at bounding box center [1519, 253] width 12 height 8
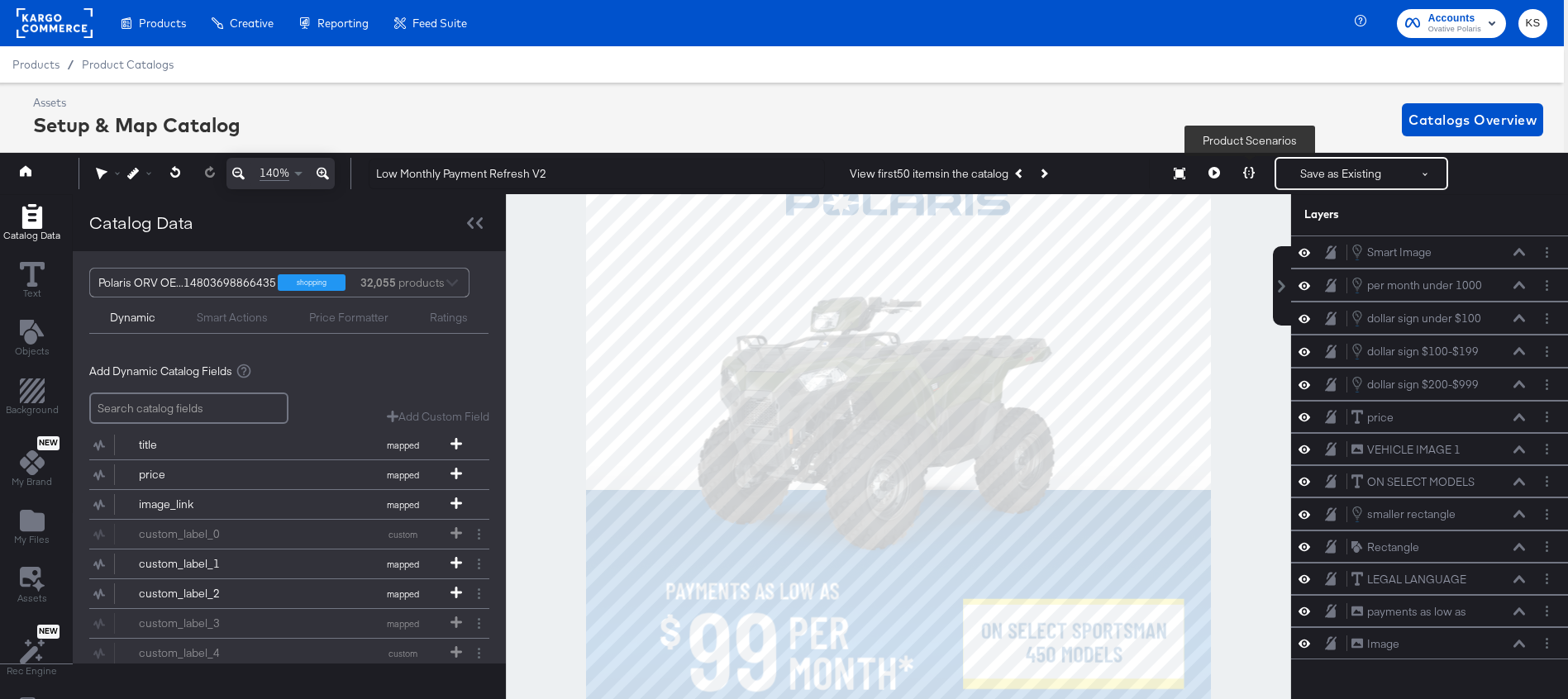
click at [1245, 170] on icon at bounding box center [1249, 173] width 12 height 12
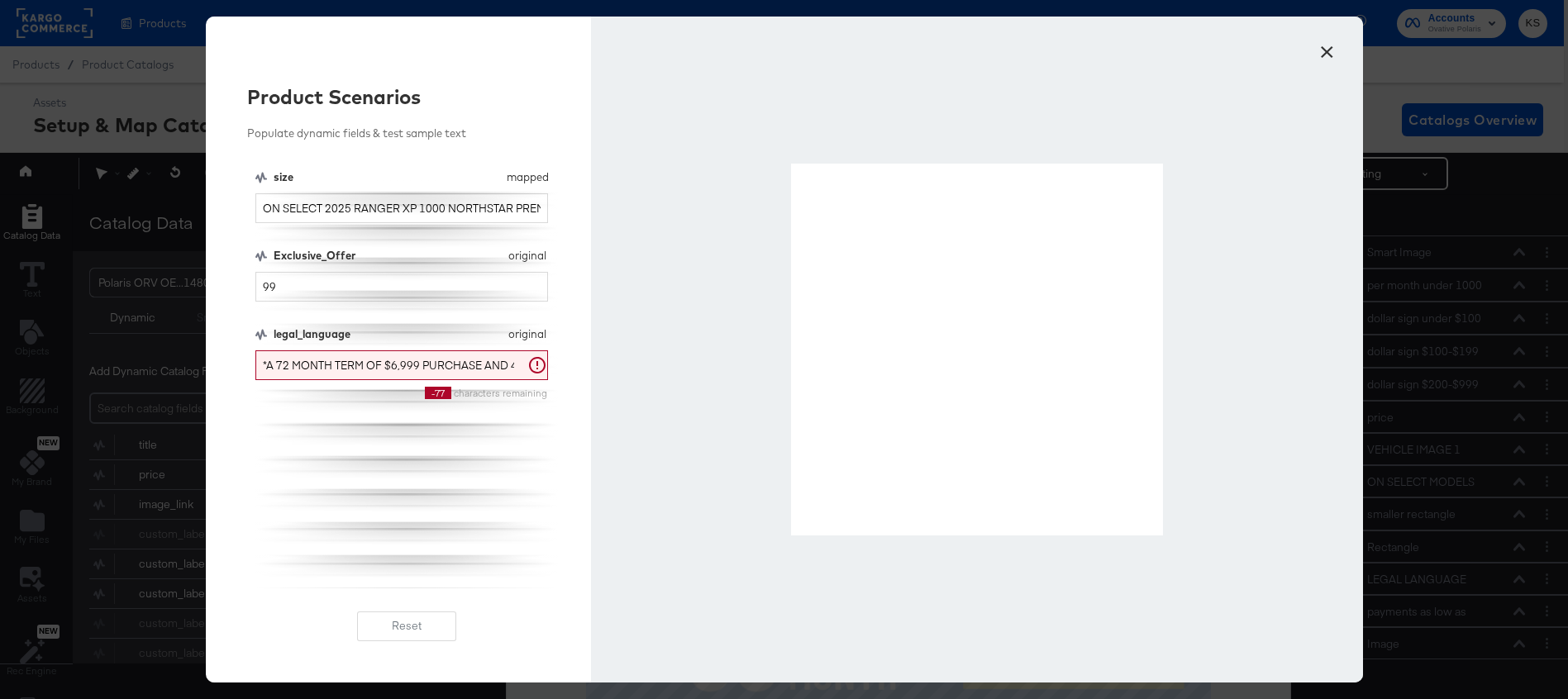
click at [1321, 49] on button "×" at bounding box center [1328, 48] width 29 height 29
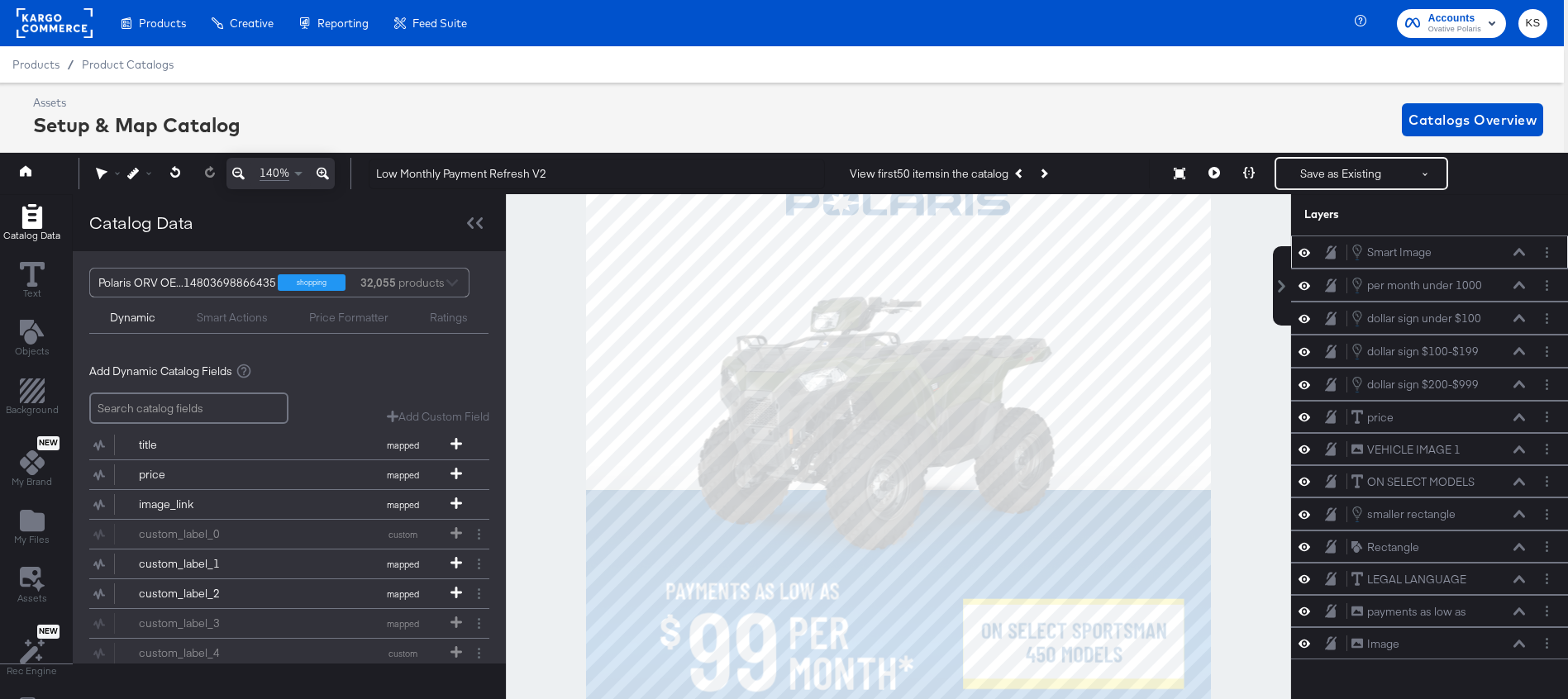
click at [1516, 254] on icon at bounding box center [1519, 253] width 12 height 8
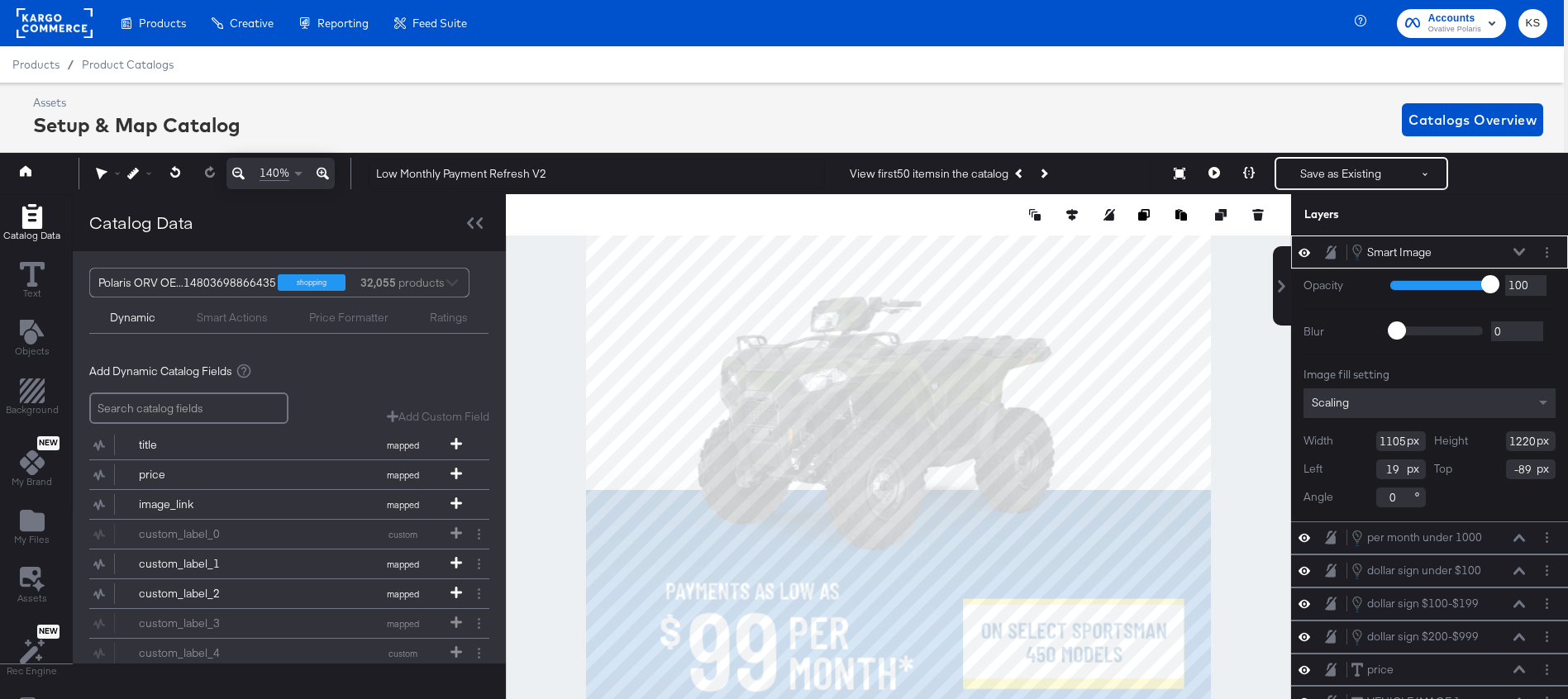
type input "-90"
click at [1242, 179] on button at bounding box center [1249, 174] width 35 height 33
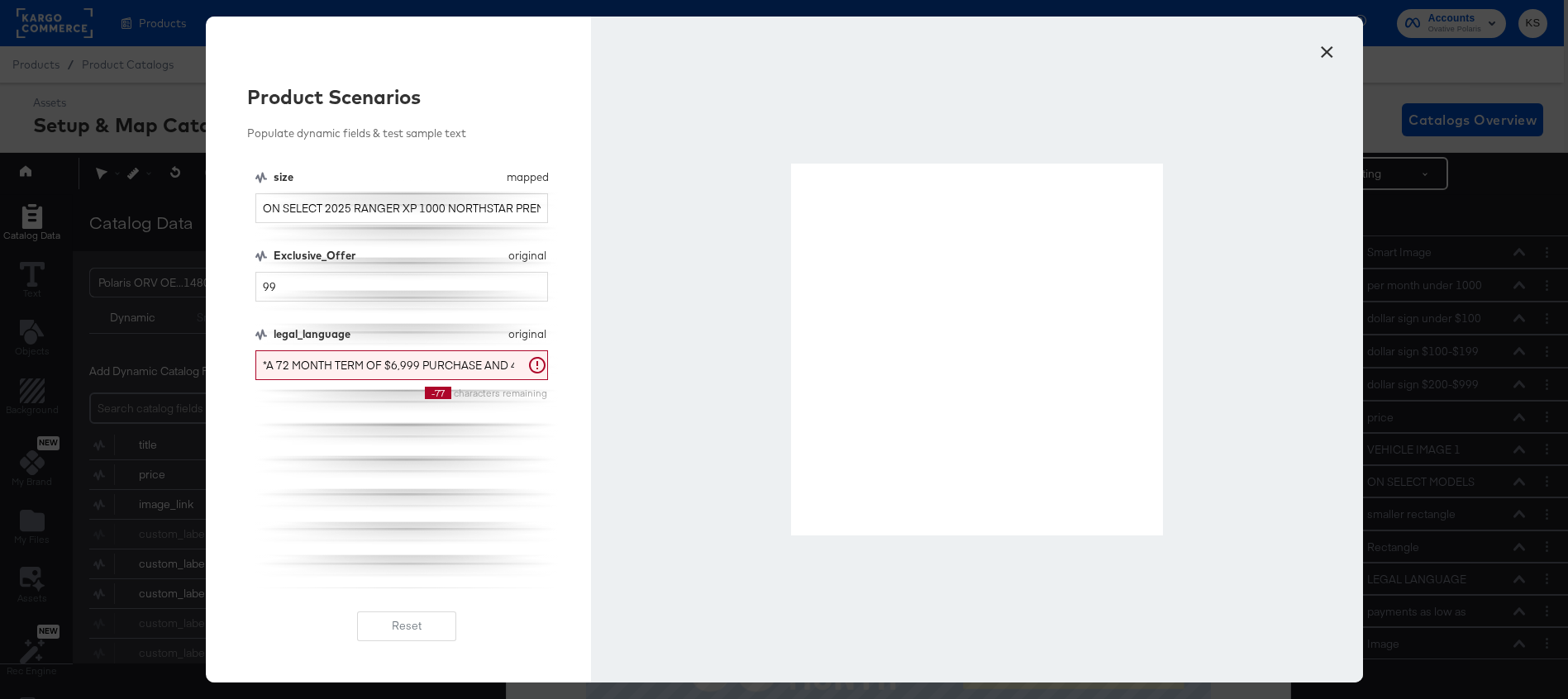
click at [1316, 52] on button "×" at bounding box center [1328, 48] width 29 height 29
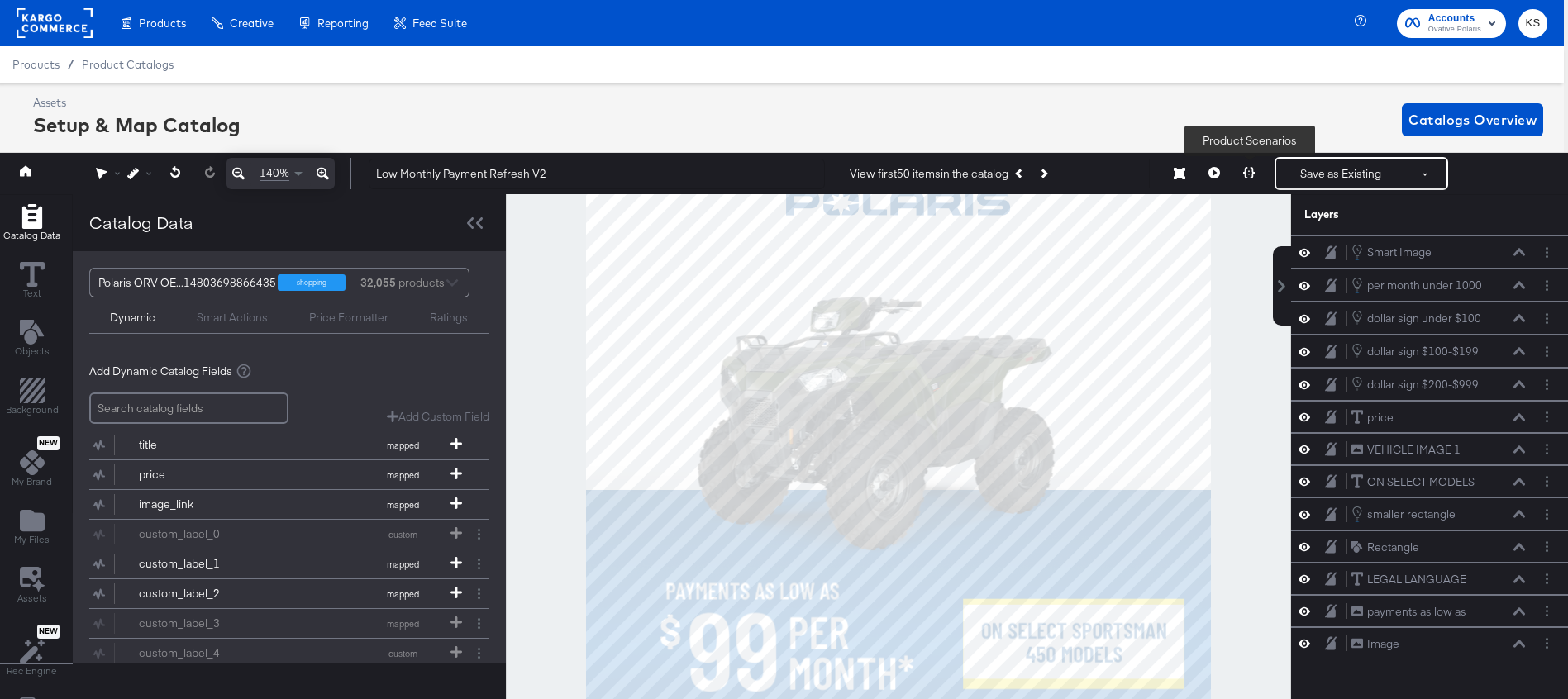
click at [1251, 166] on button at bounding box center [1249, 174] width 35 height 33
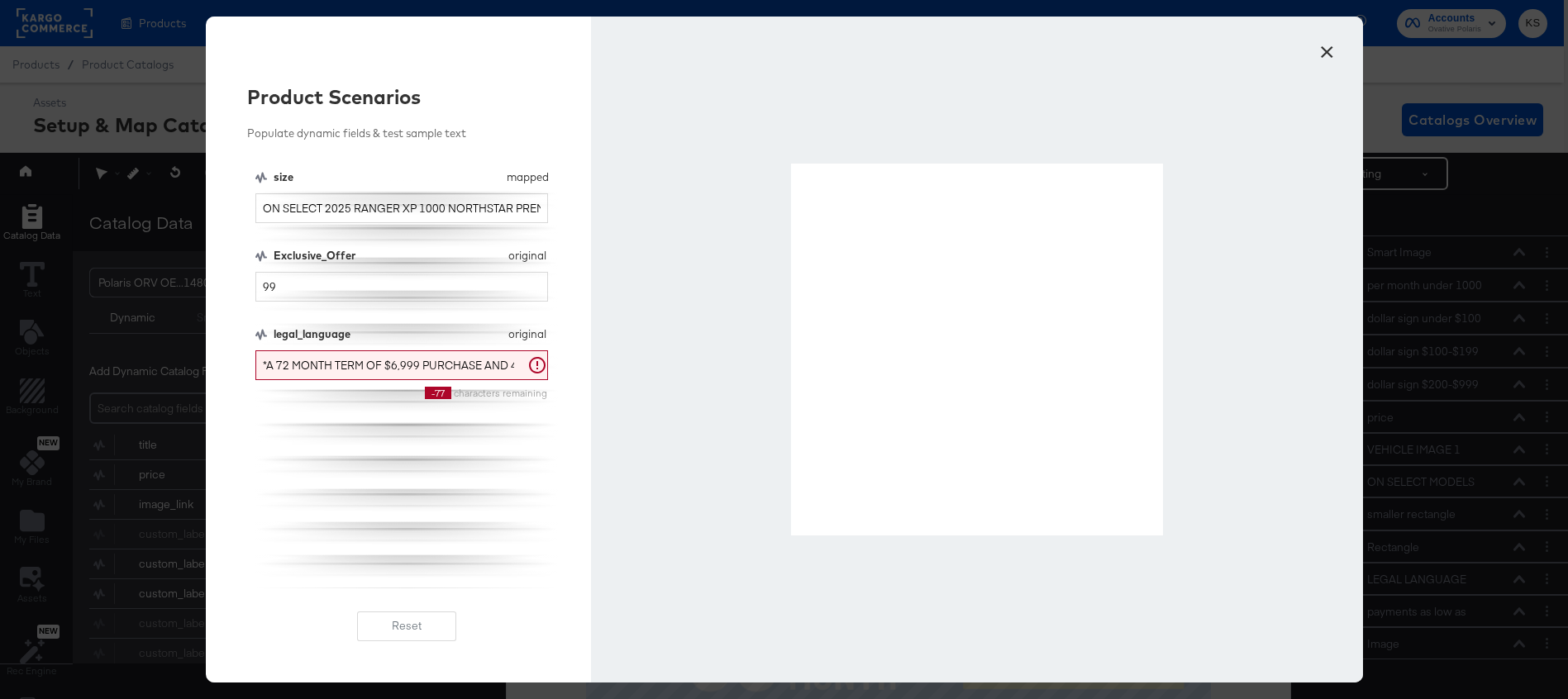
click at [1321, 56] on button "×" at bounding box center [1328, 48] width 29 height 29
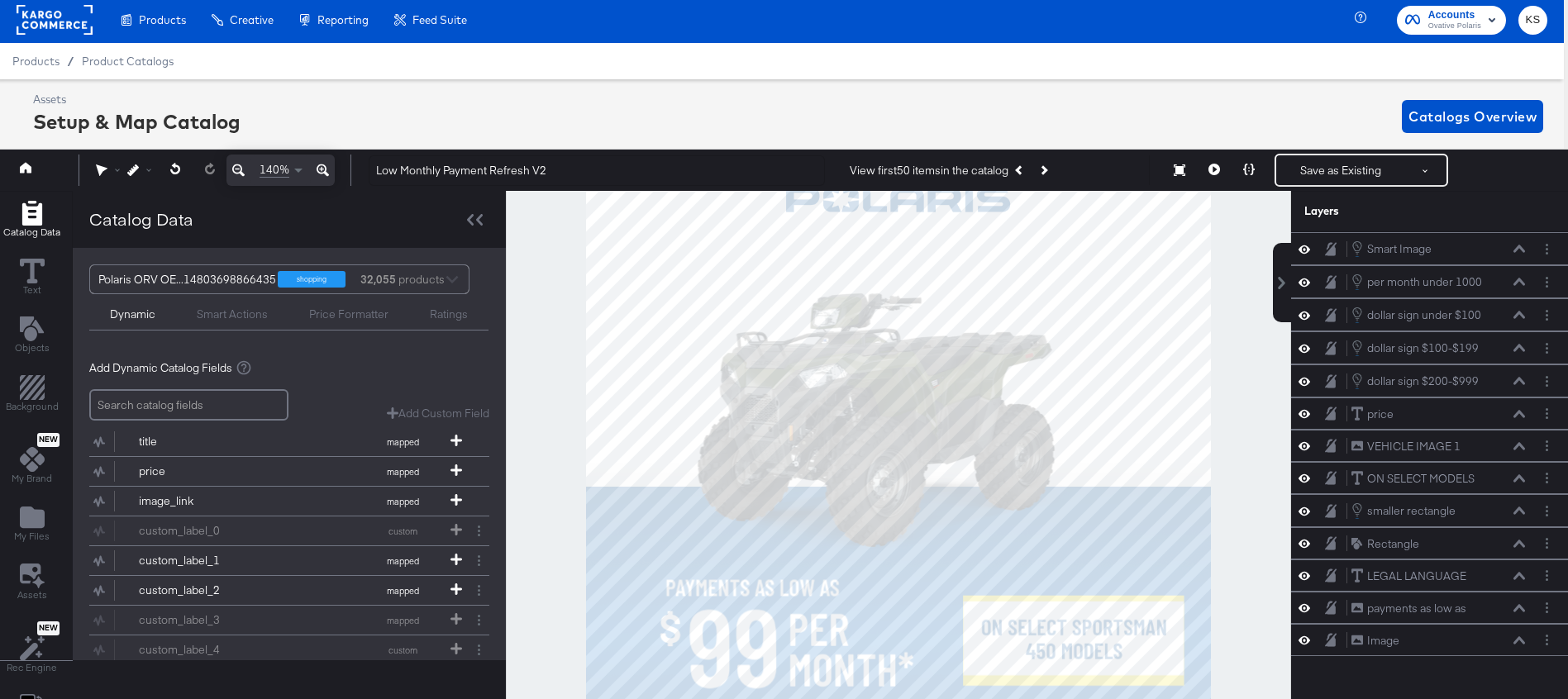
scroll to position [27, 4]
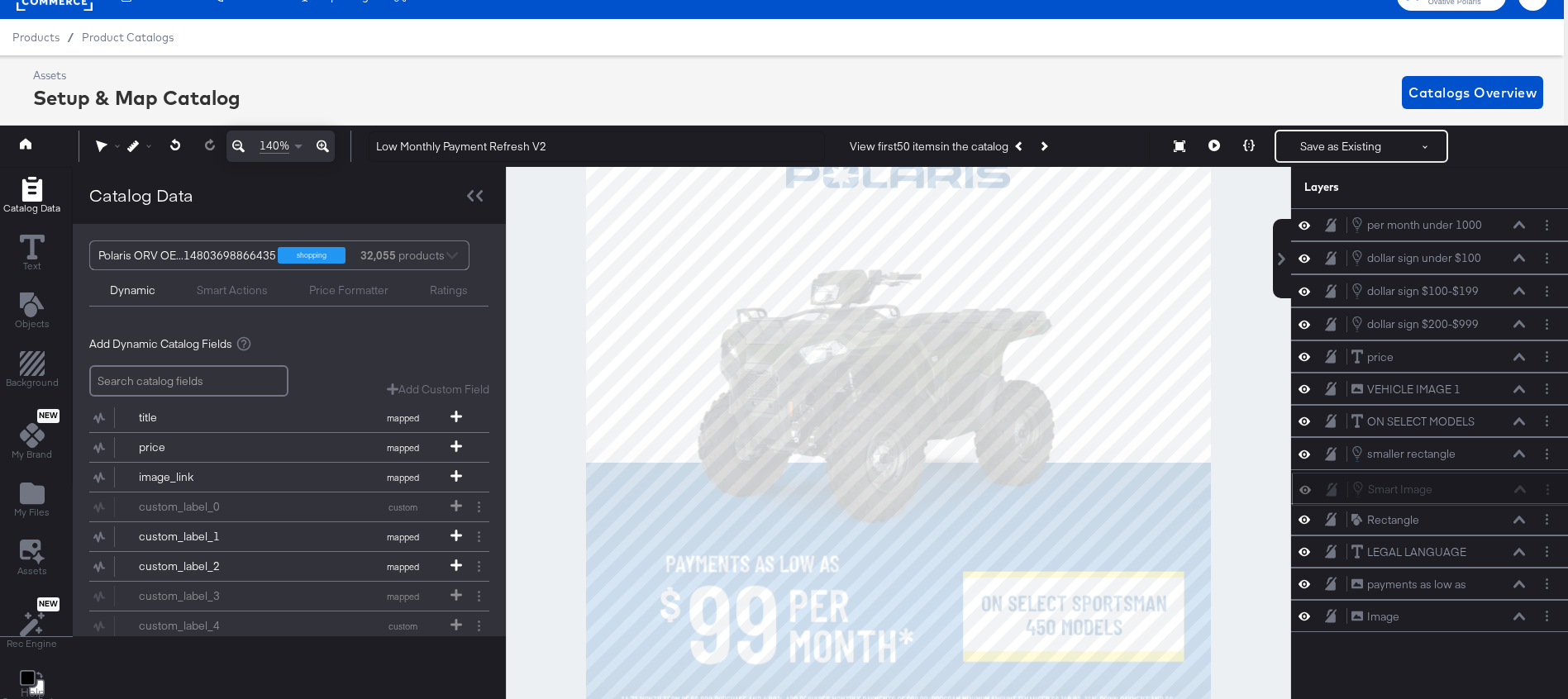
drag, startPoint x: 1446, startPoint y: 217, endPoint x: 1447, endPoint y: 499, distance: 282.0
click at [1447, 499] on div "Smart Image Smart Image per month under 1000 per month under 1000 dollar sign u…" at bounding box center [1429, 420] width 277 height 424
click at [1243, 153] on button at bounding box center [1249, 147] width 35 height 33
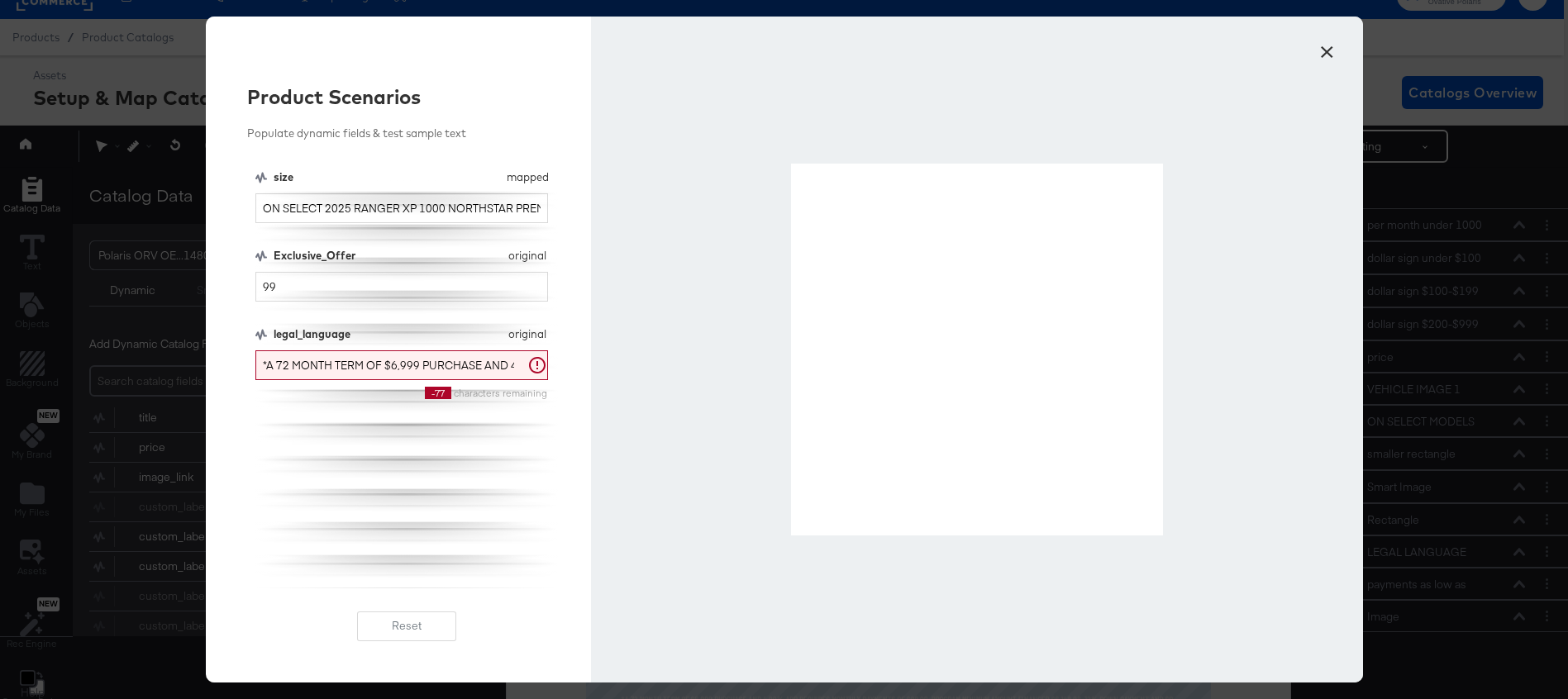
click at [1326, 51] on button "×" at bounding box center [1328, 48] width 29 height 29
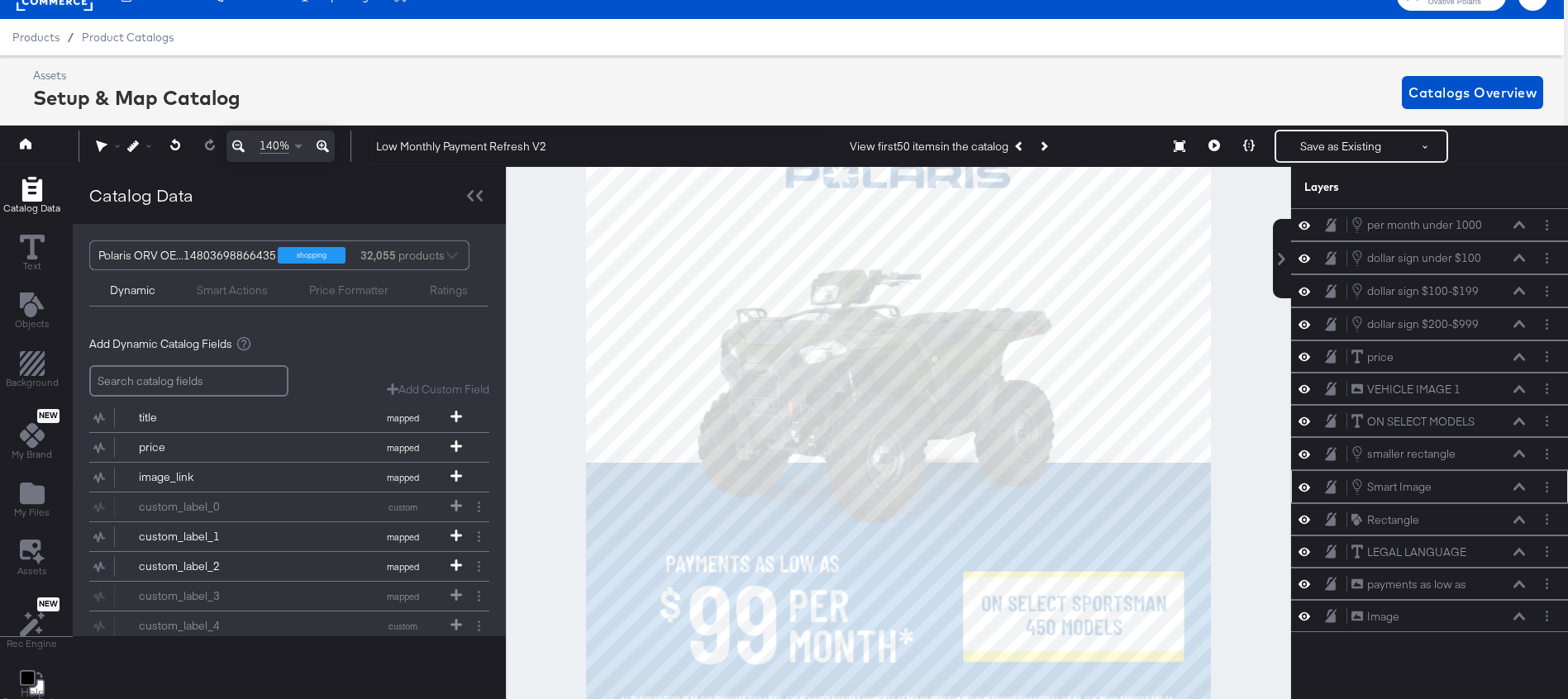
click at [1520, 488] on icon at bounding box center [1519, 487] width 12 height 8
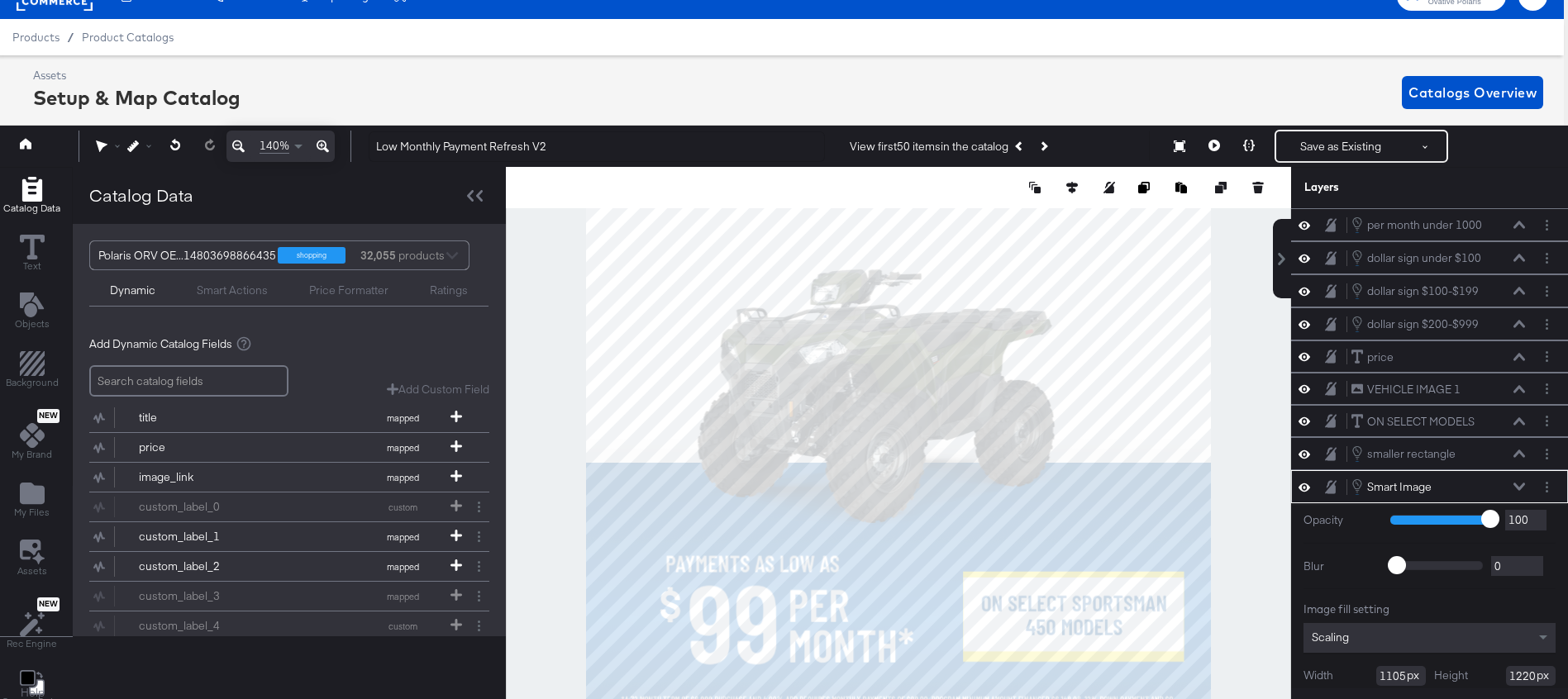
scroll to position [66, 0]
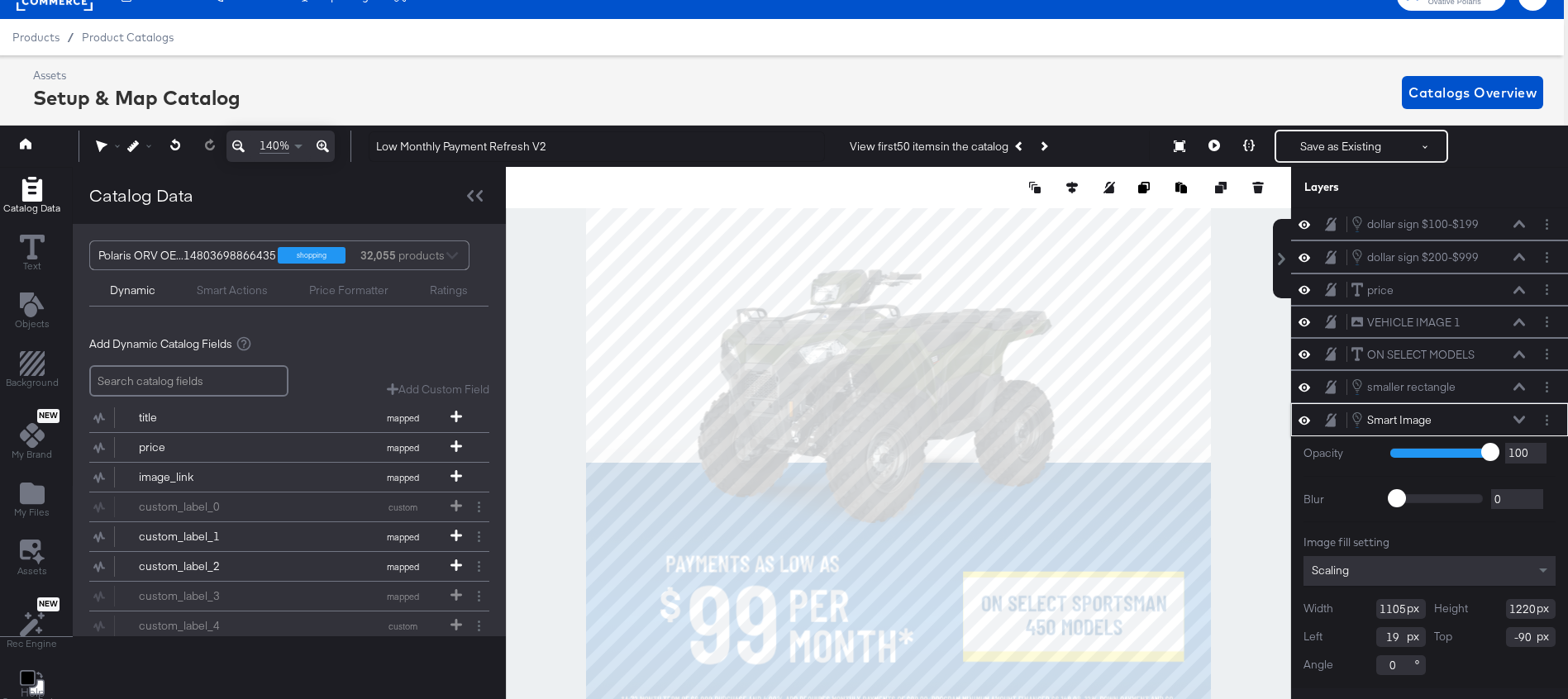
click at [1523, 611] on input "1220" at bounding box center [1531, 609] width 50 height 20
type input "1230"
click at [1521, 418] on icon at bounding box center [1519, 419] width 12 height 8
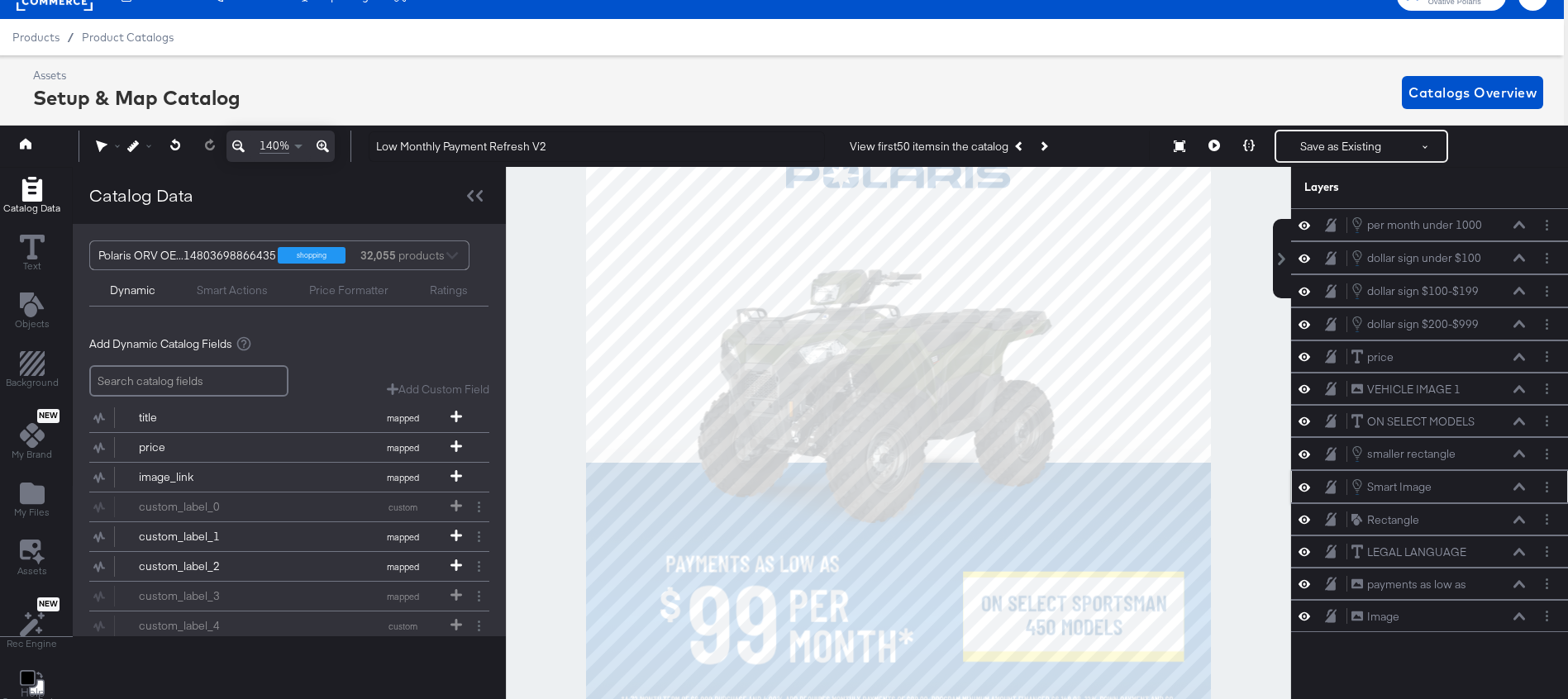
click at [1517, 487] on icon at bounding box center [1519, 488] width 12 height 8
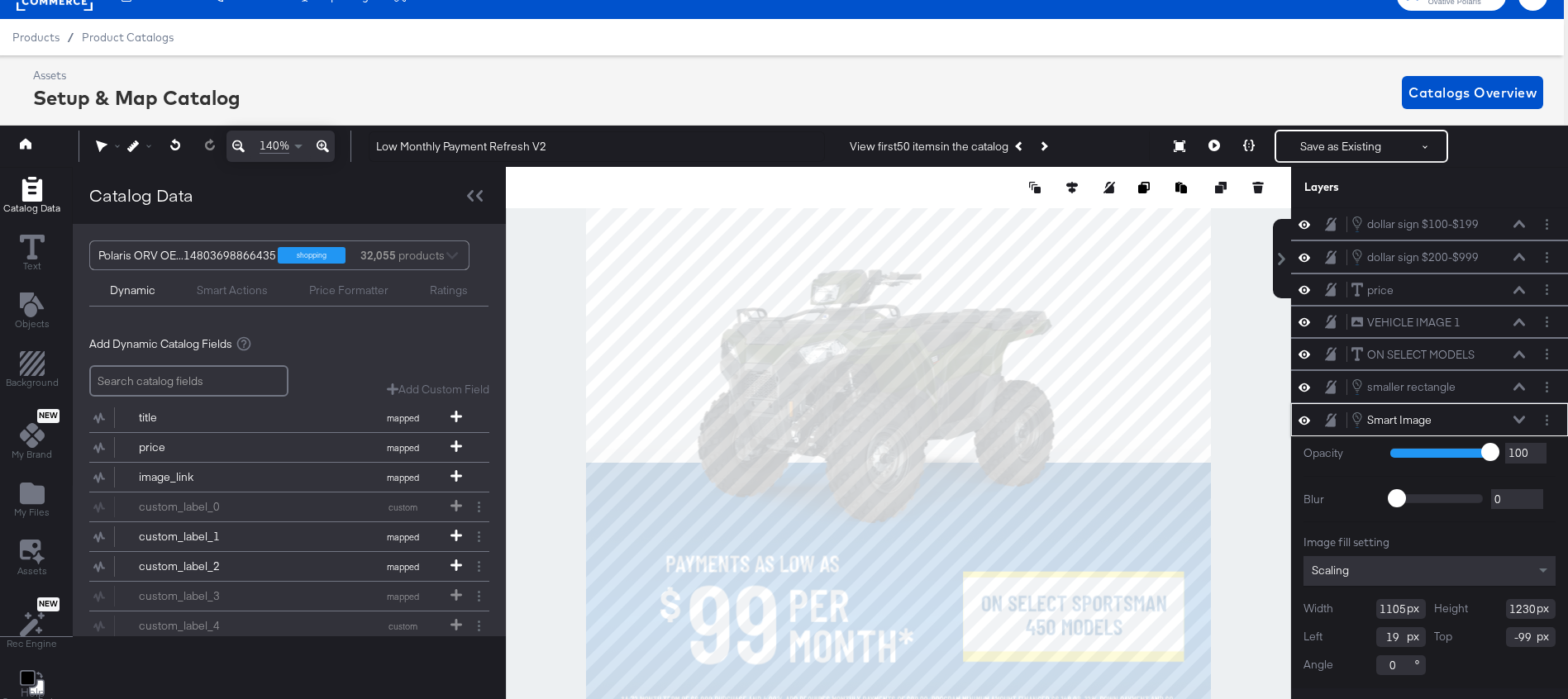
type input "-100"
click at [1250, 140] on button at bounding box center [1249, 147] width 35 height 33
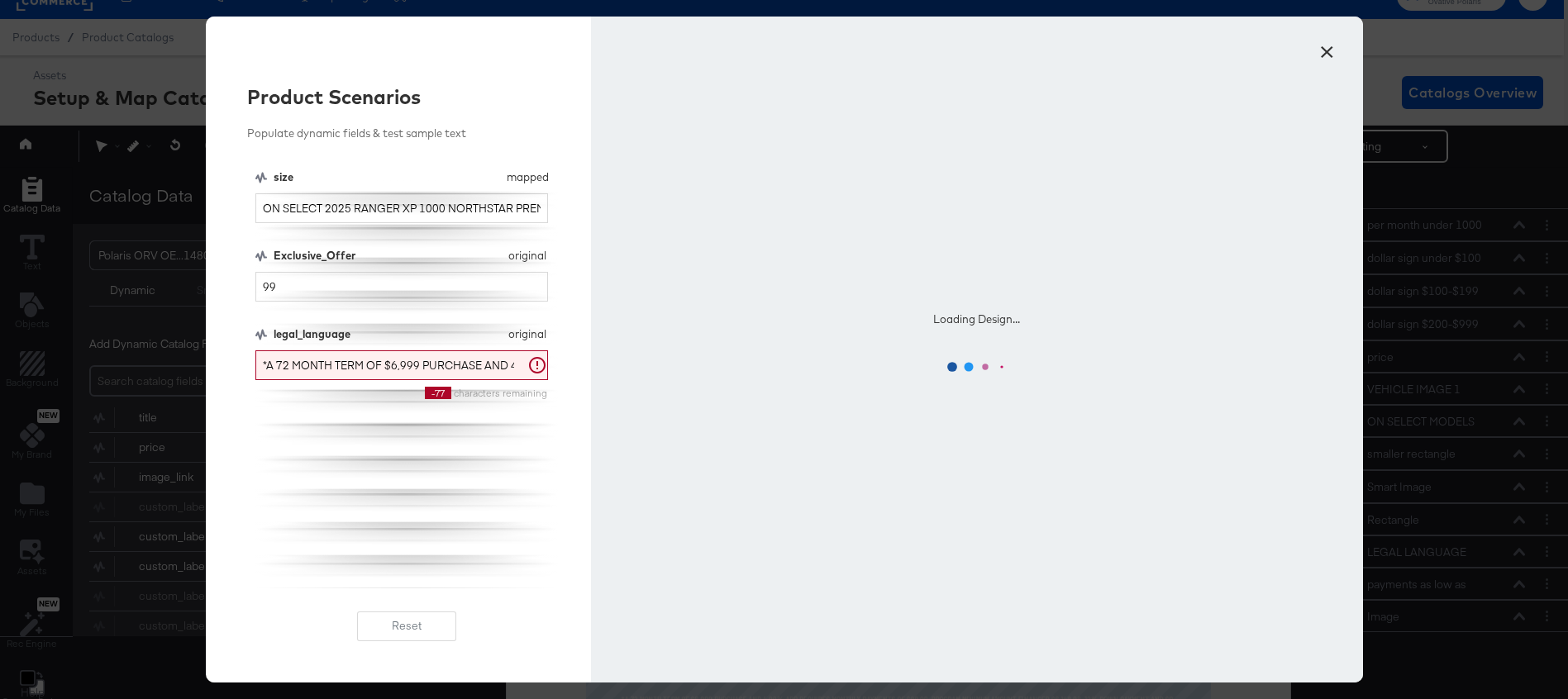
scroll to position [0, 0]
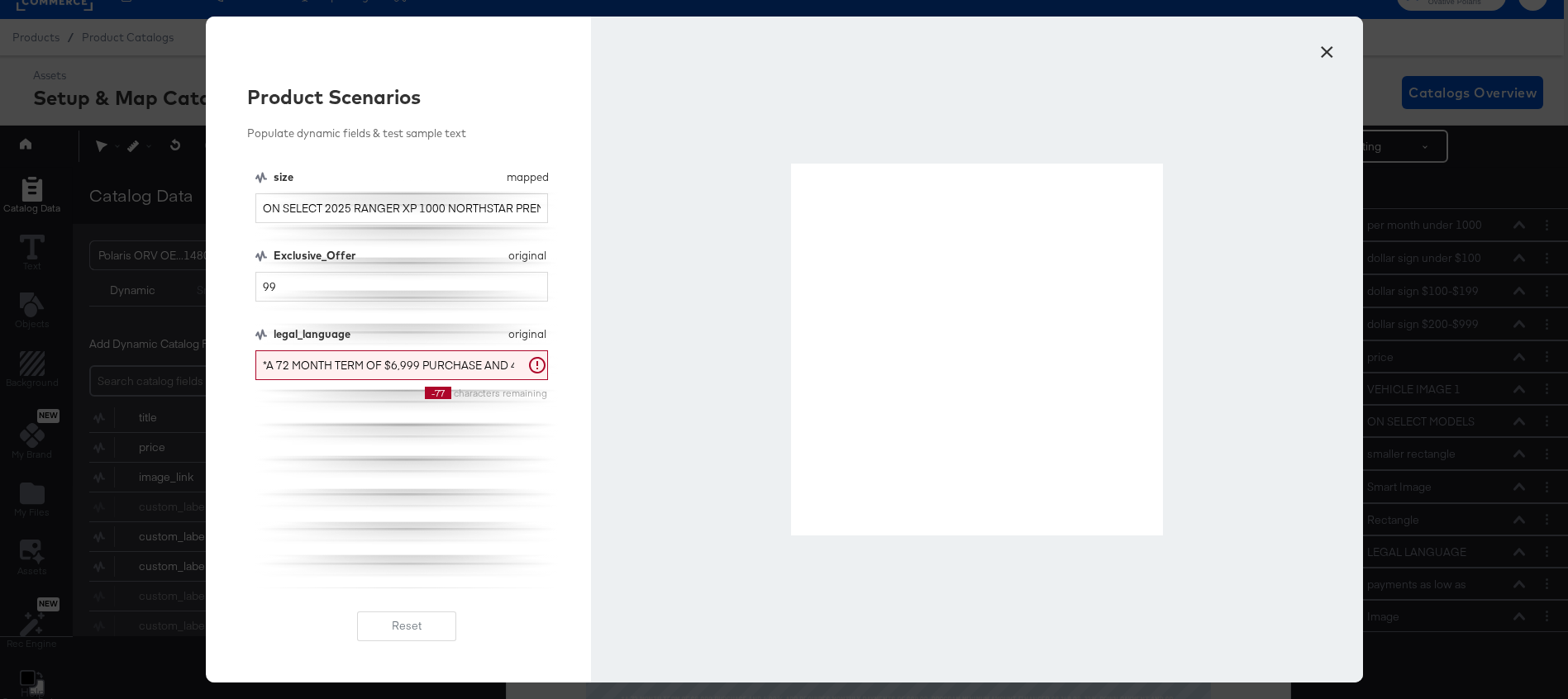
click at [1323, 52] on button "×" at bounding box center [1328, 48] width 29 height 29
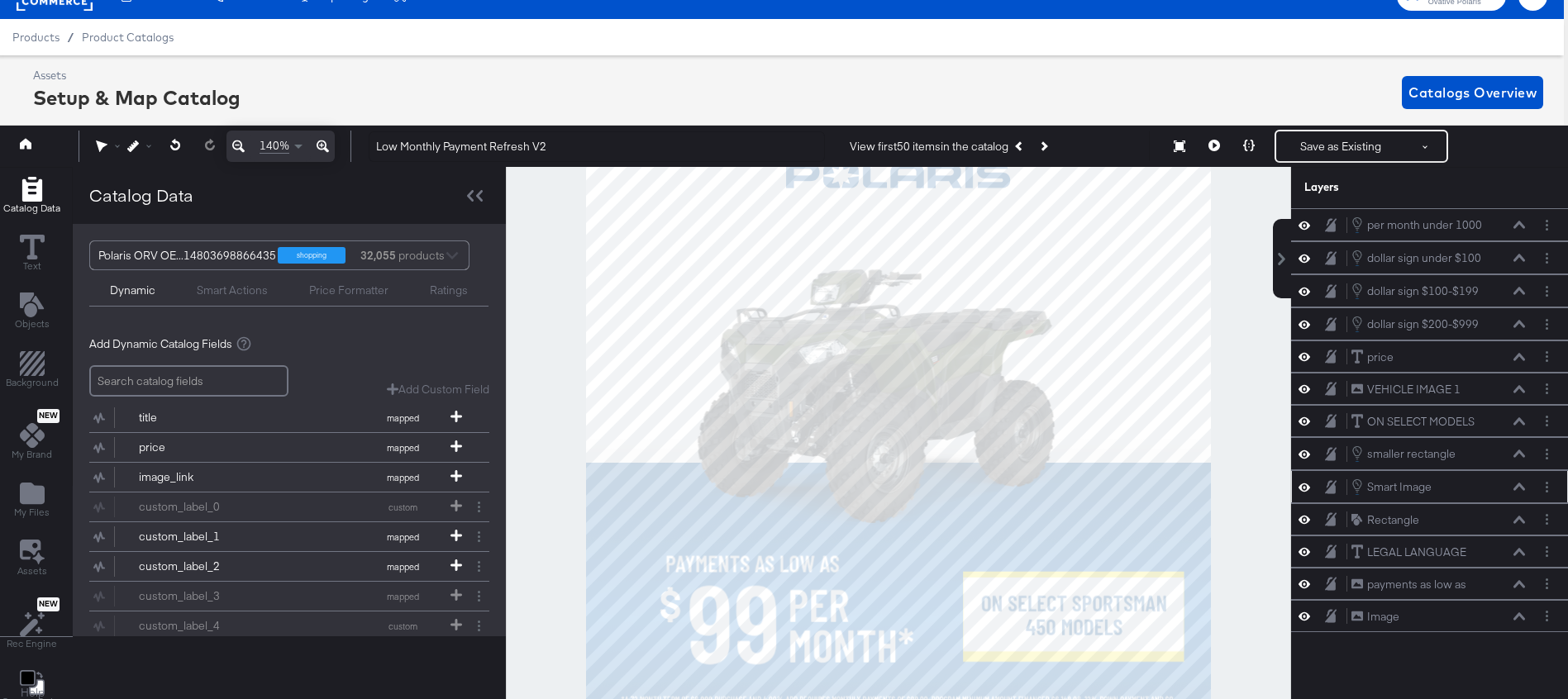
click at [1518, 489] on icon at bounding box center [1519, 487] width 12 height 8
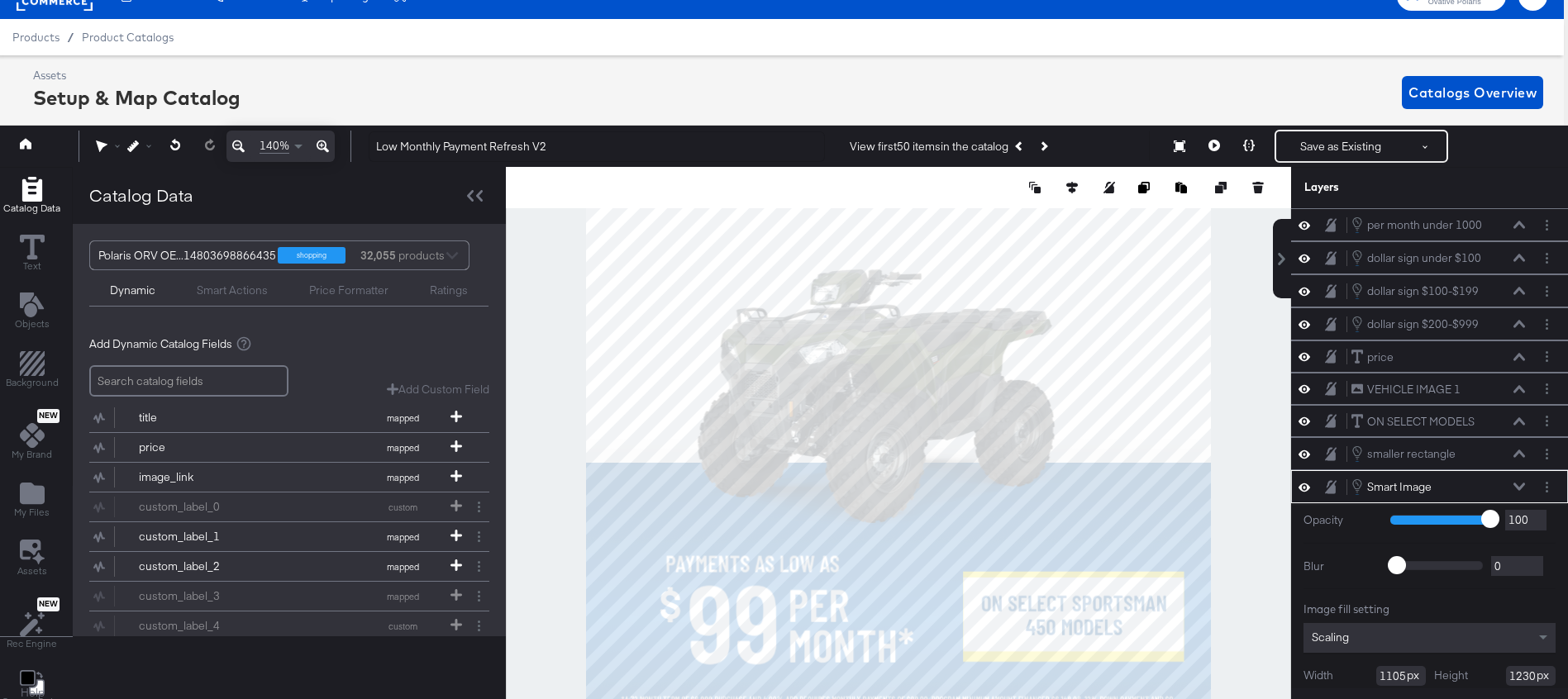
scroll to position [66, 0]
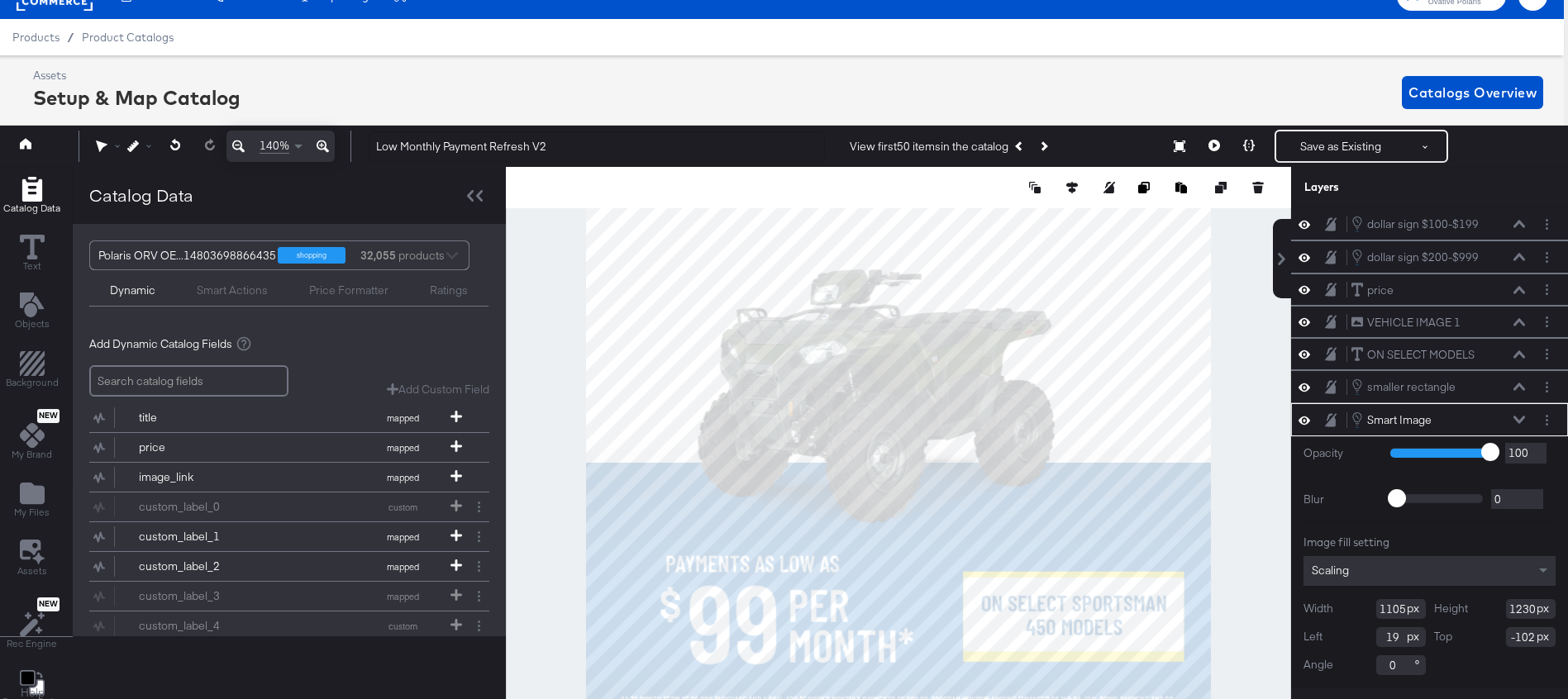
type input "-103"
click at [1255, 147] on icon at bounding box center [1249, 146] width 12 height 12
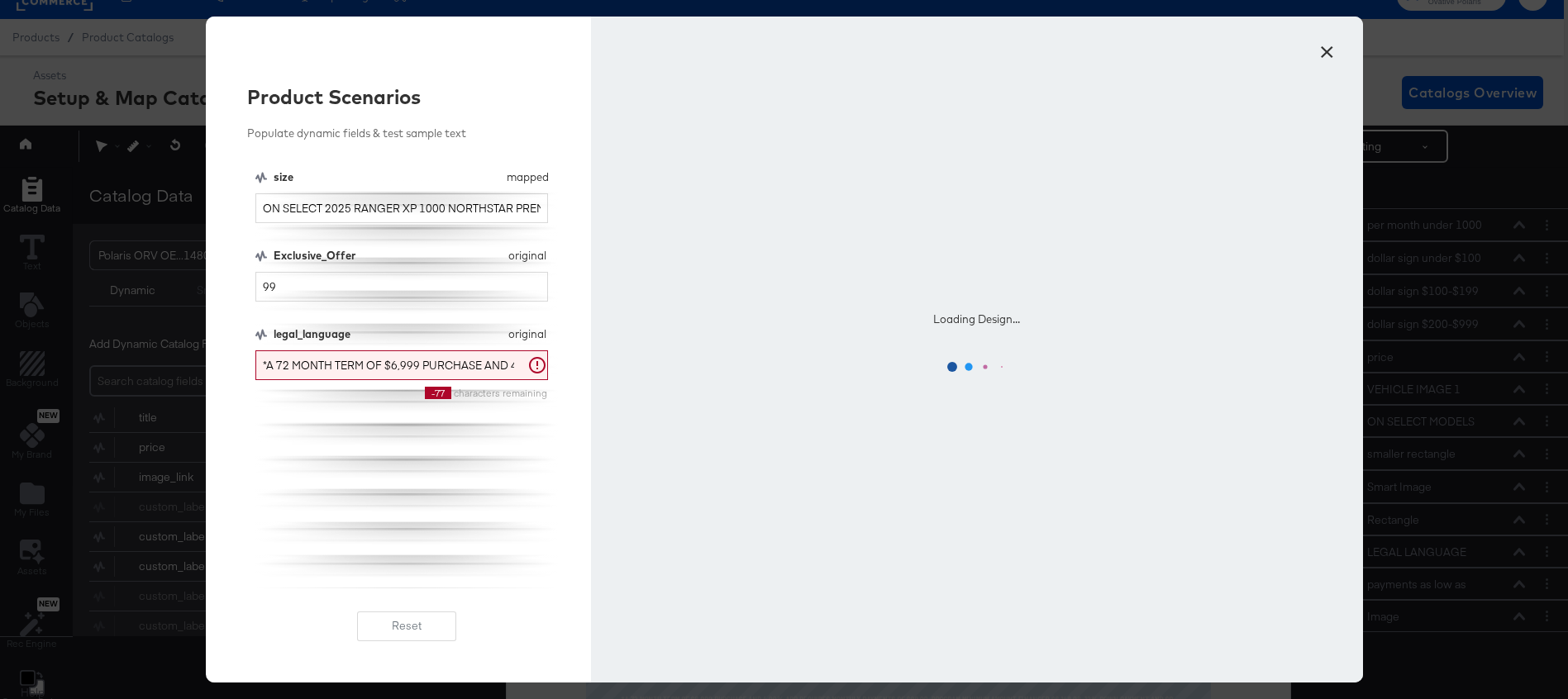
scroll to position [0, 0]
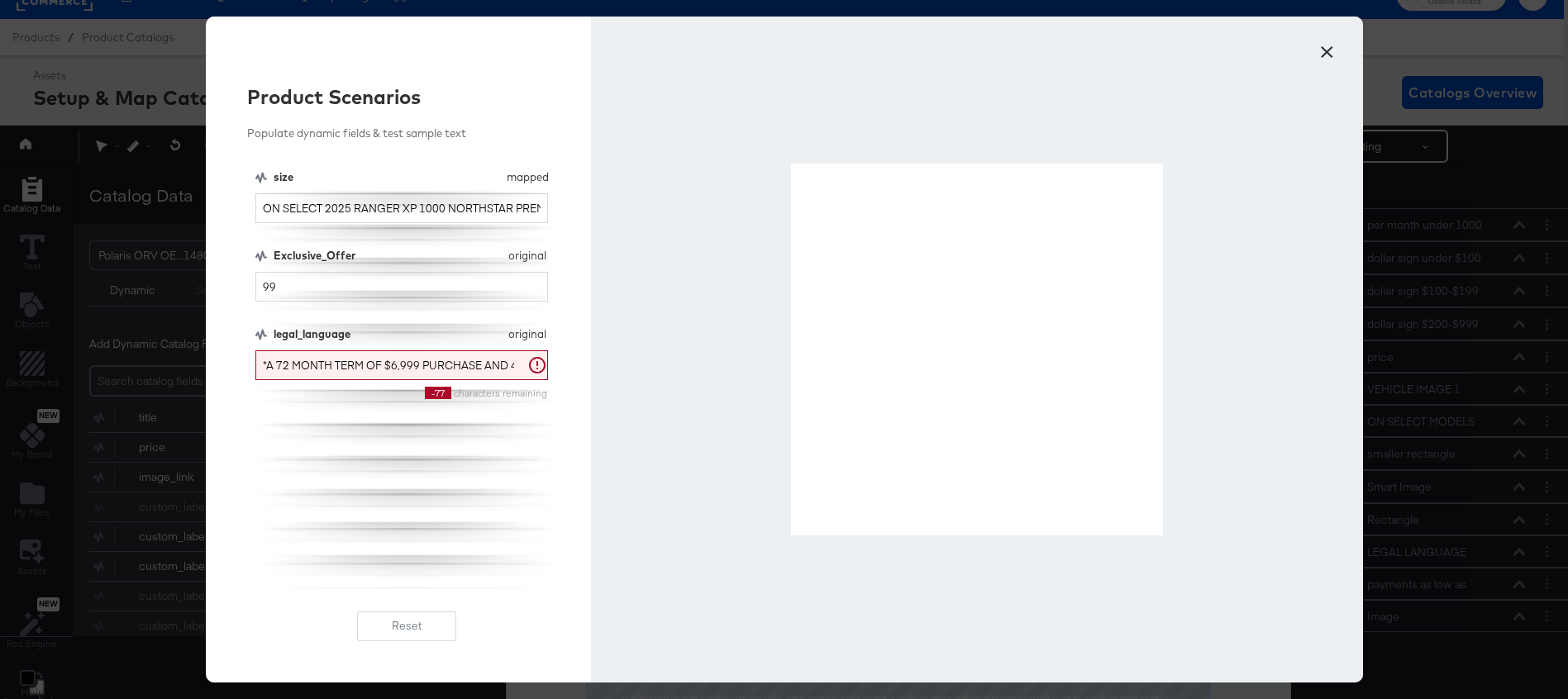
click at [1328, 52] on button "×" at bounding box center [1328, 48] width 29 height 29
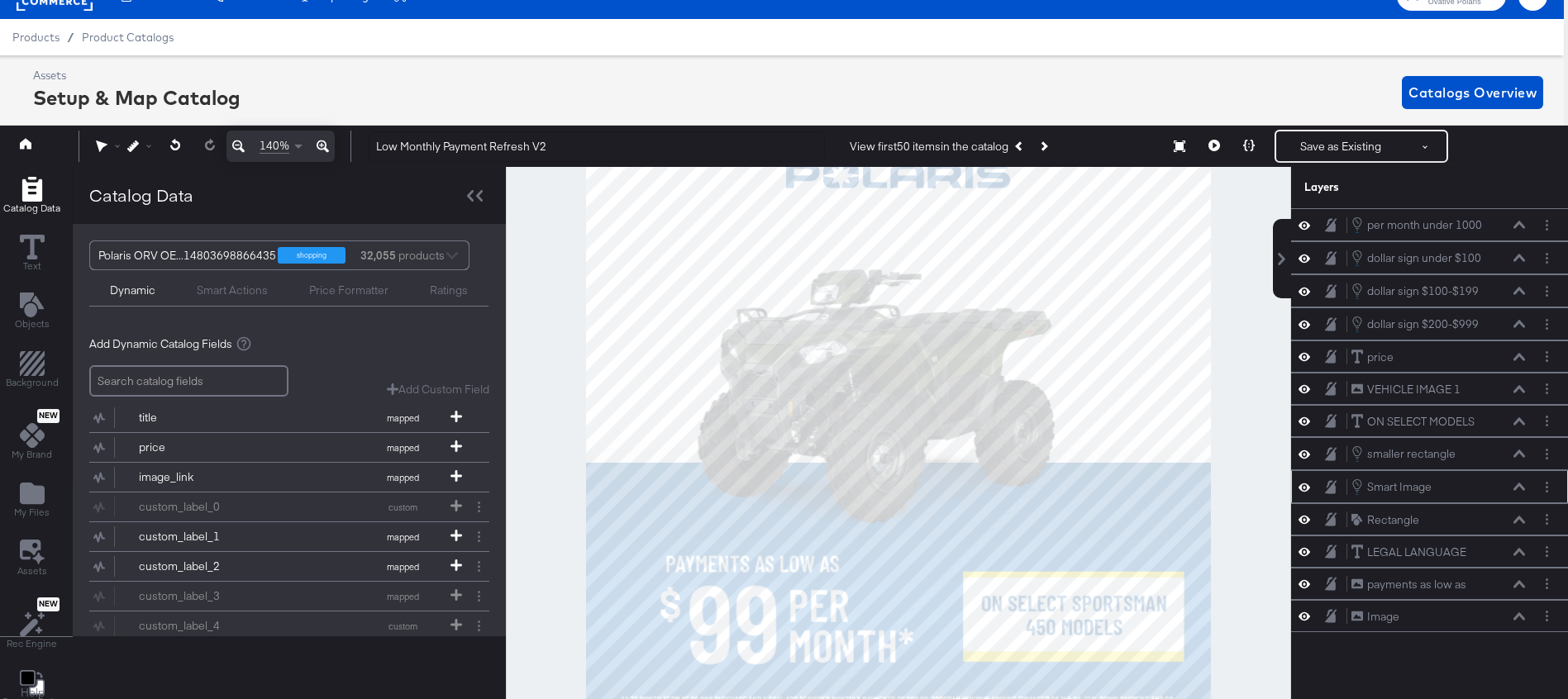
click at [1516, 488] on icon at bounding box center [1519, 488] width 12 height 8
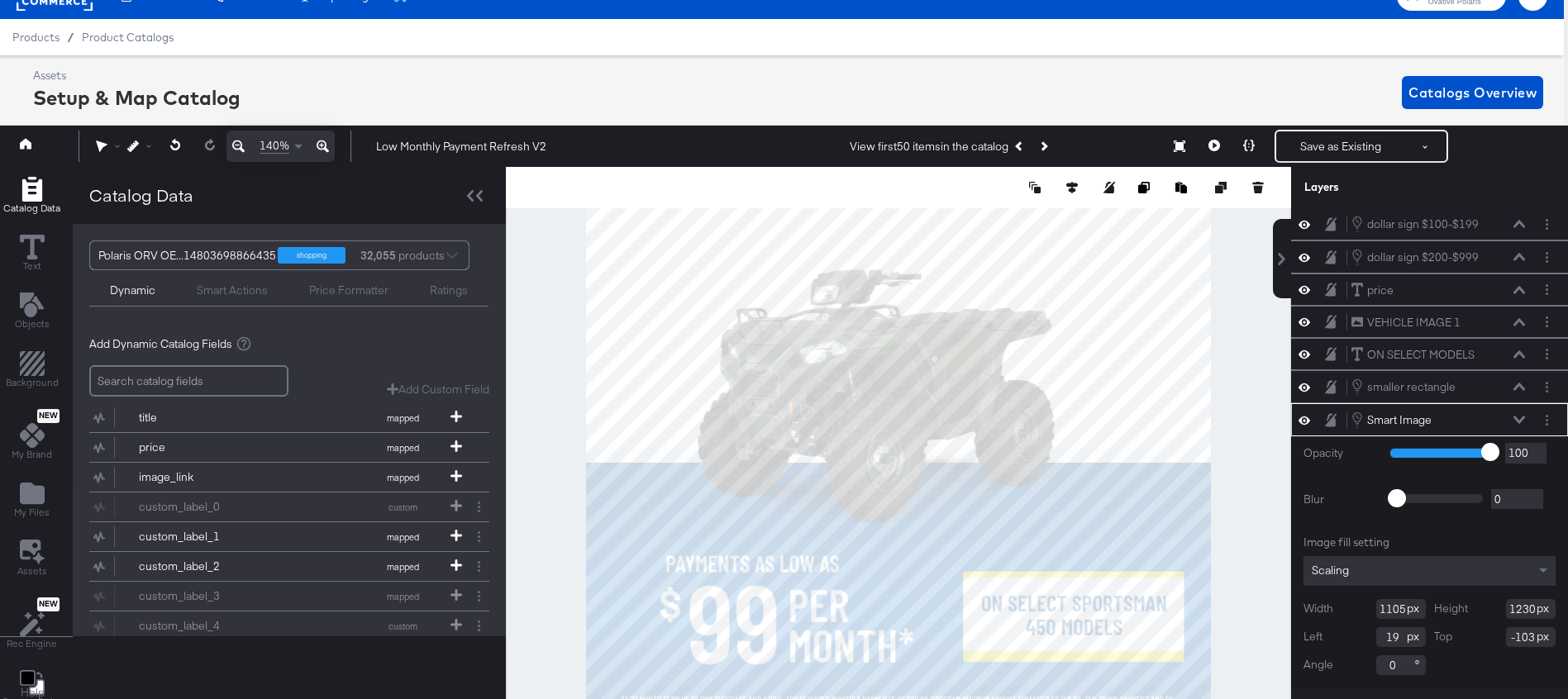
scroll to position [82, 0]
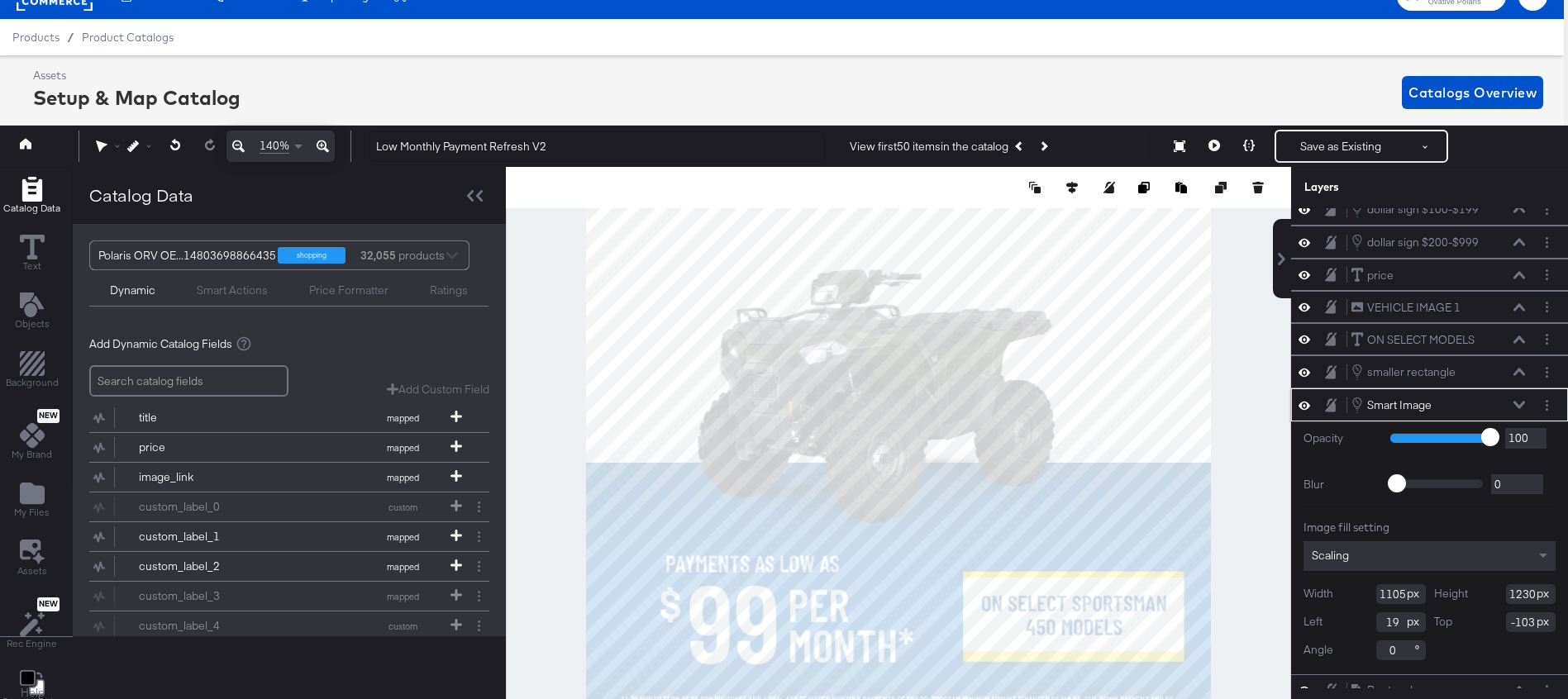
click at [1518, 596] on input "1230" at bounding box center [1531, 594] width 50 height 20
type input "1240"
click at [1519, 404] on icon at bounding box center [1519, 405] width 12 height 8
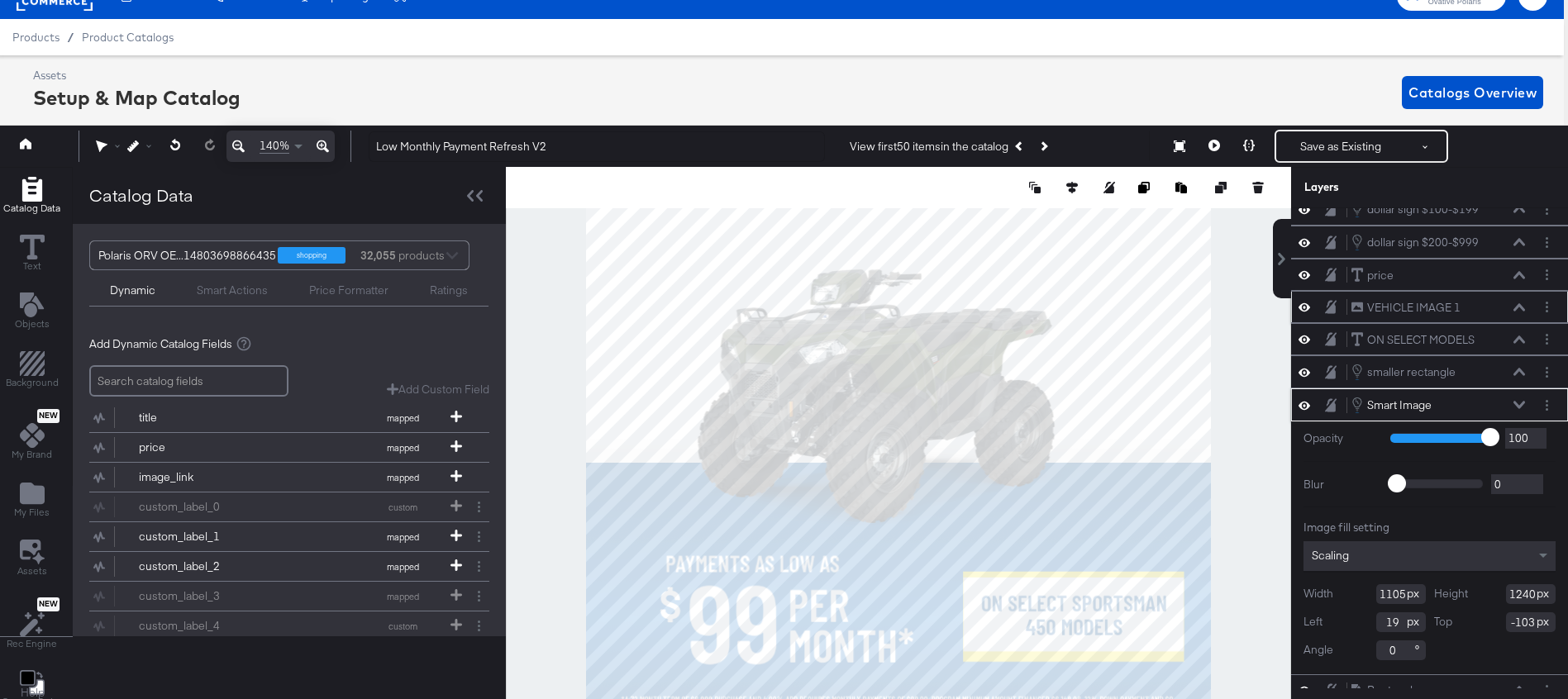
scroll to position [0, 0]
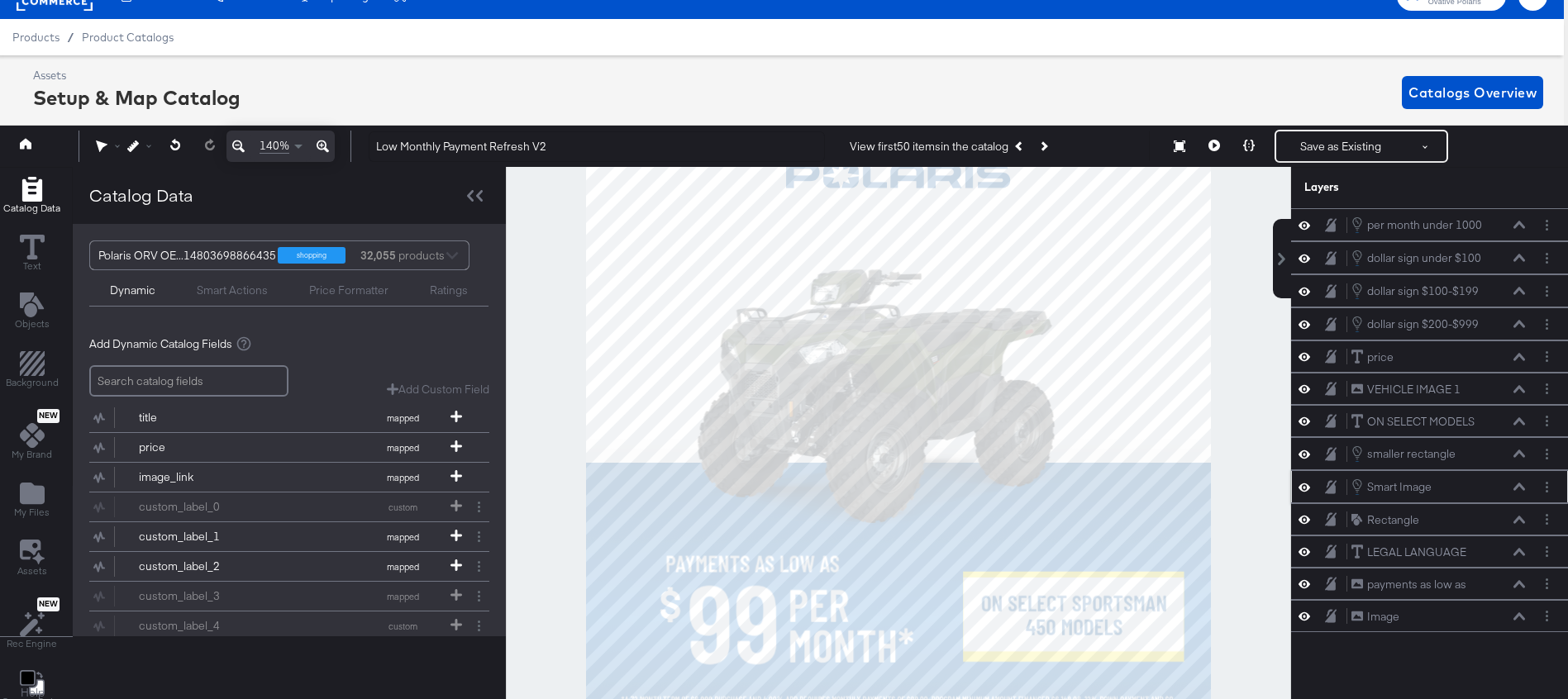
click at [1514, 485] on icon at bounding box center [1519, 487] width 12 height 8
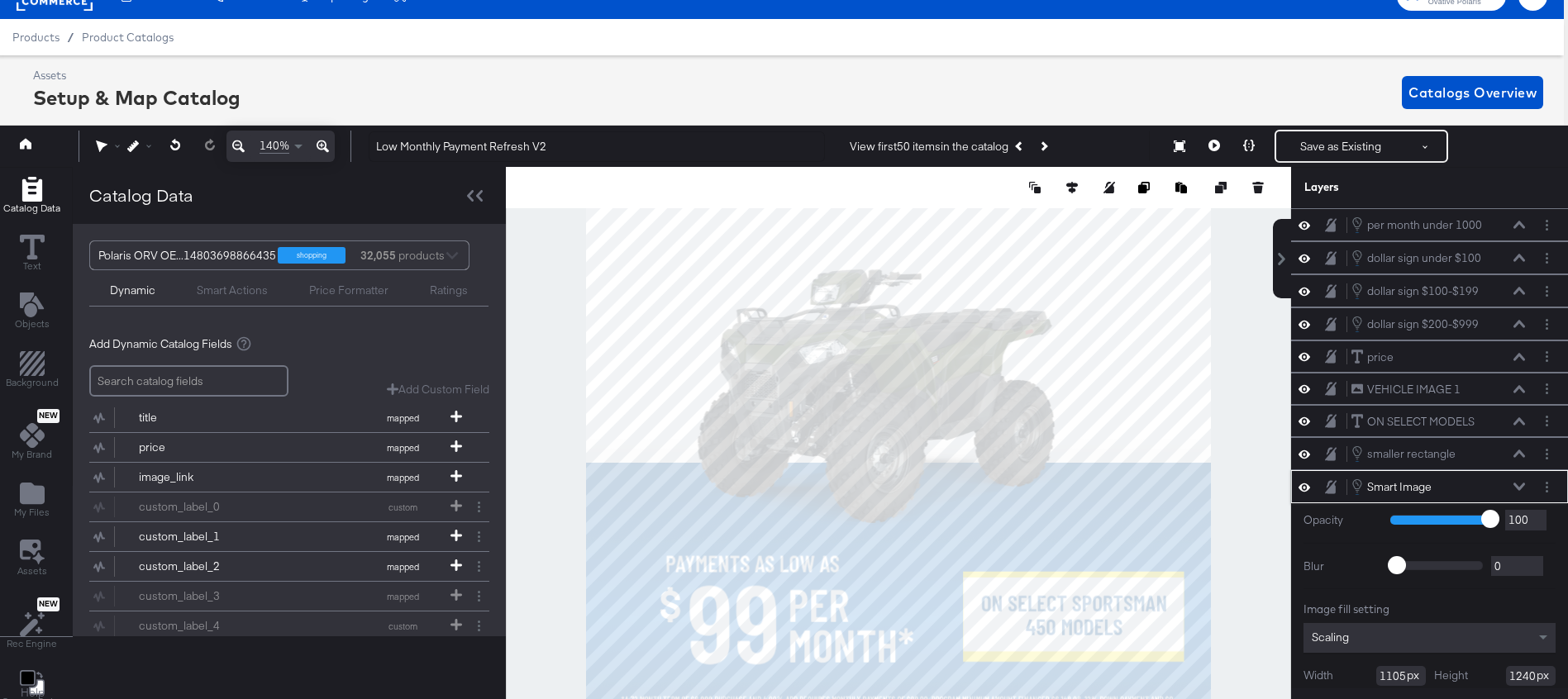
scroll to position [66, 0]
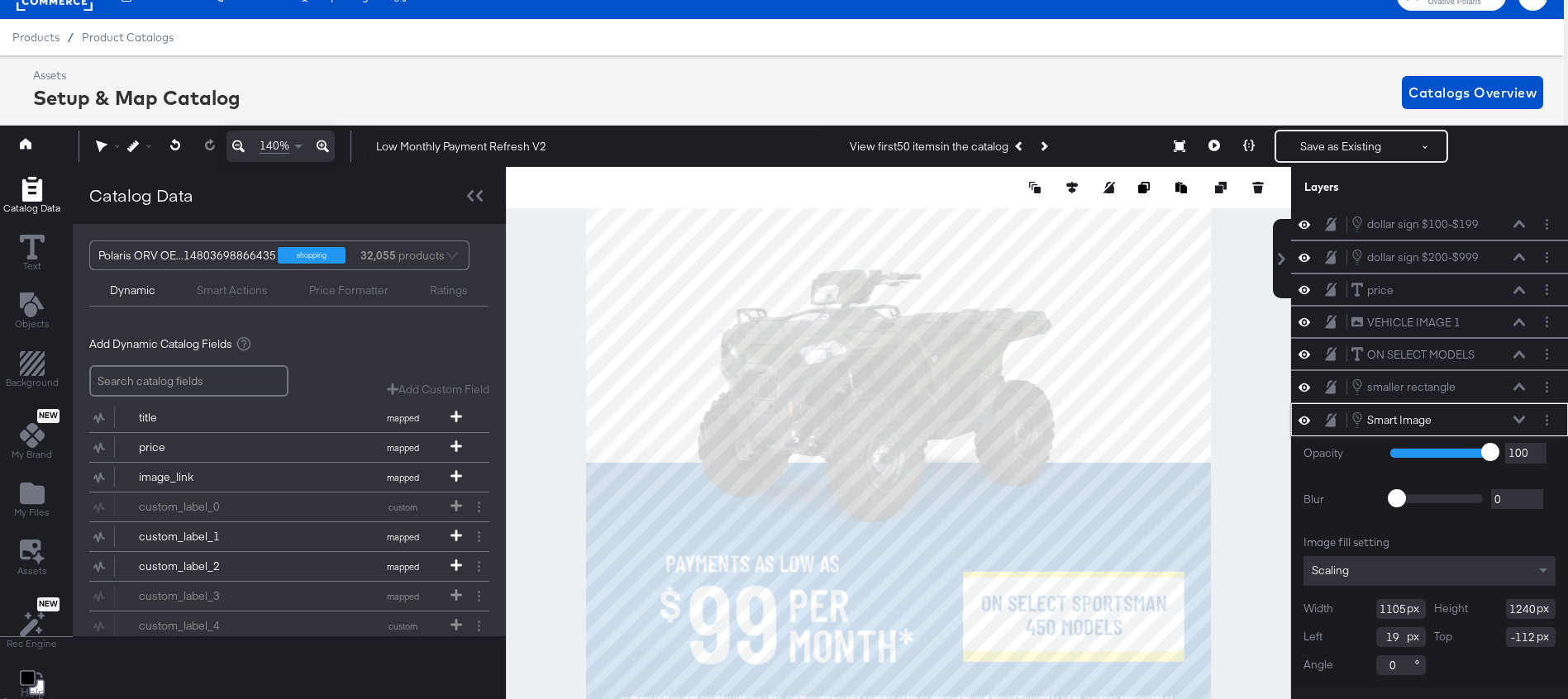
type input "-113"
click at [1241, 147] on button at bounding box center [1249, 147] width 35 height 33
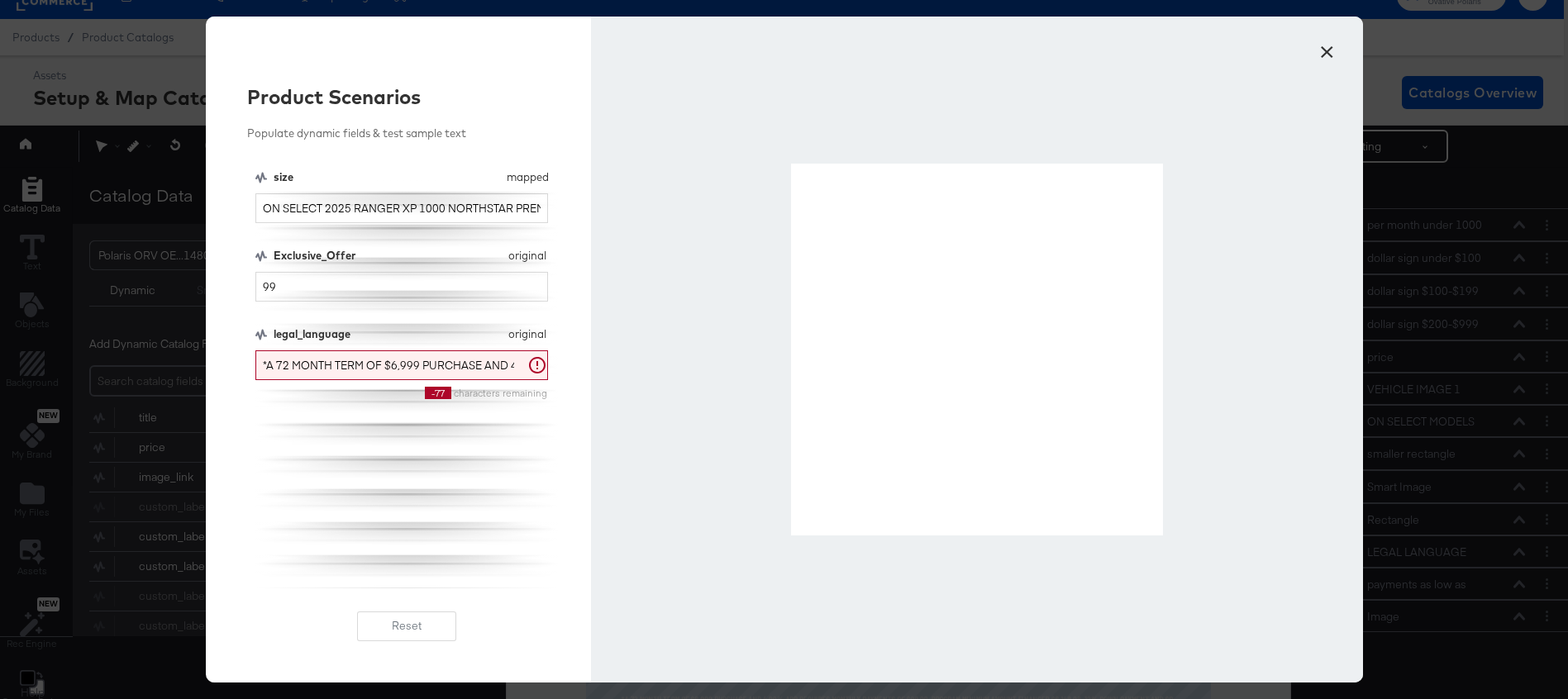
click at [1329, 44] on button "×" at bounding box center [1328, 48] width 29 height 29
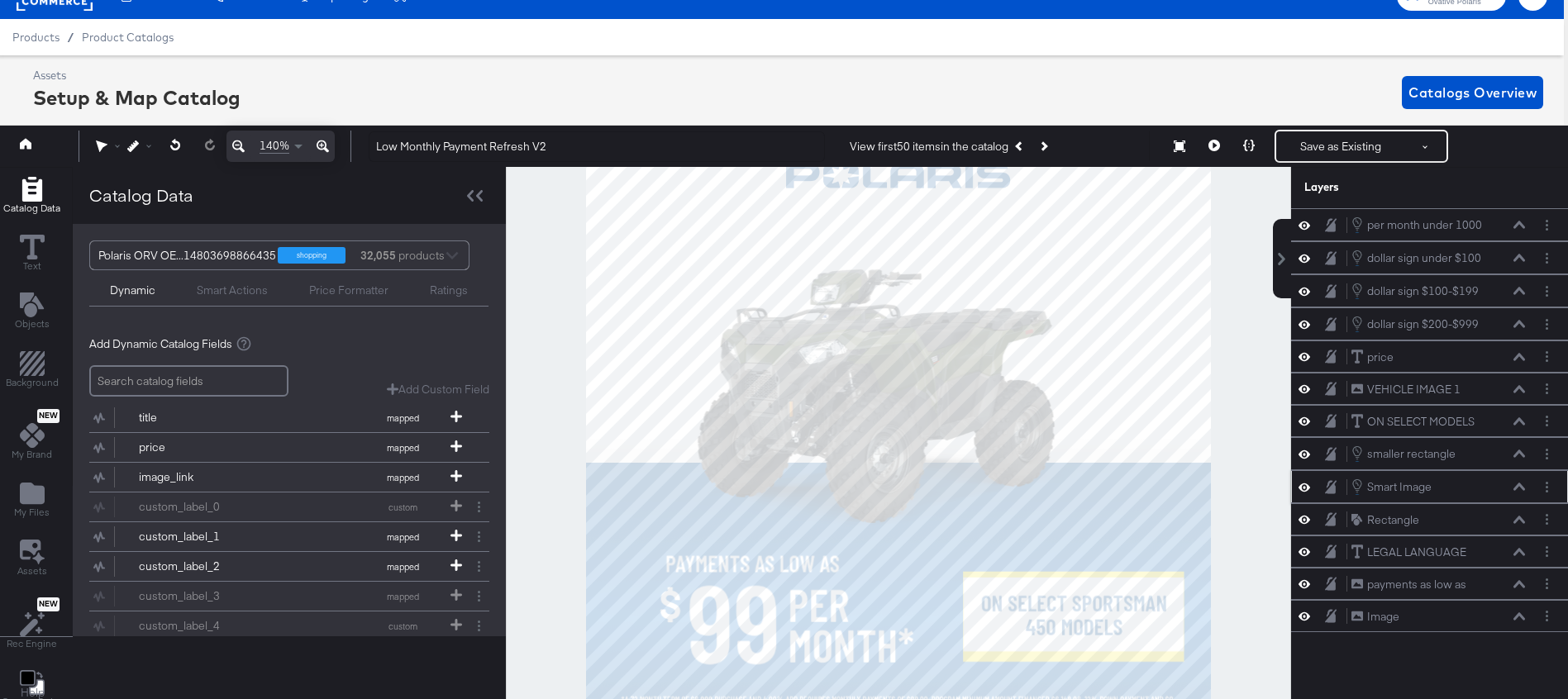
click at [1512, 489] on div "Smart Image Smart Image" at bounding box center [1438, 487] width 175 height 19
click at [1516, 489] on icon at bounding box center [1519, 488] width 12 height 8
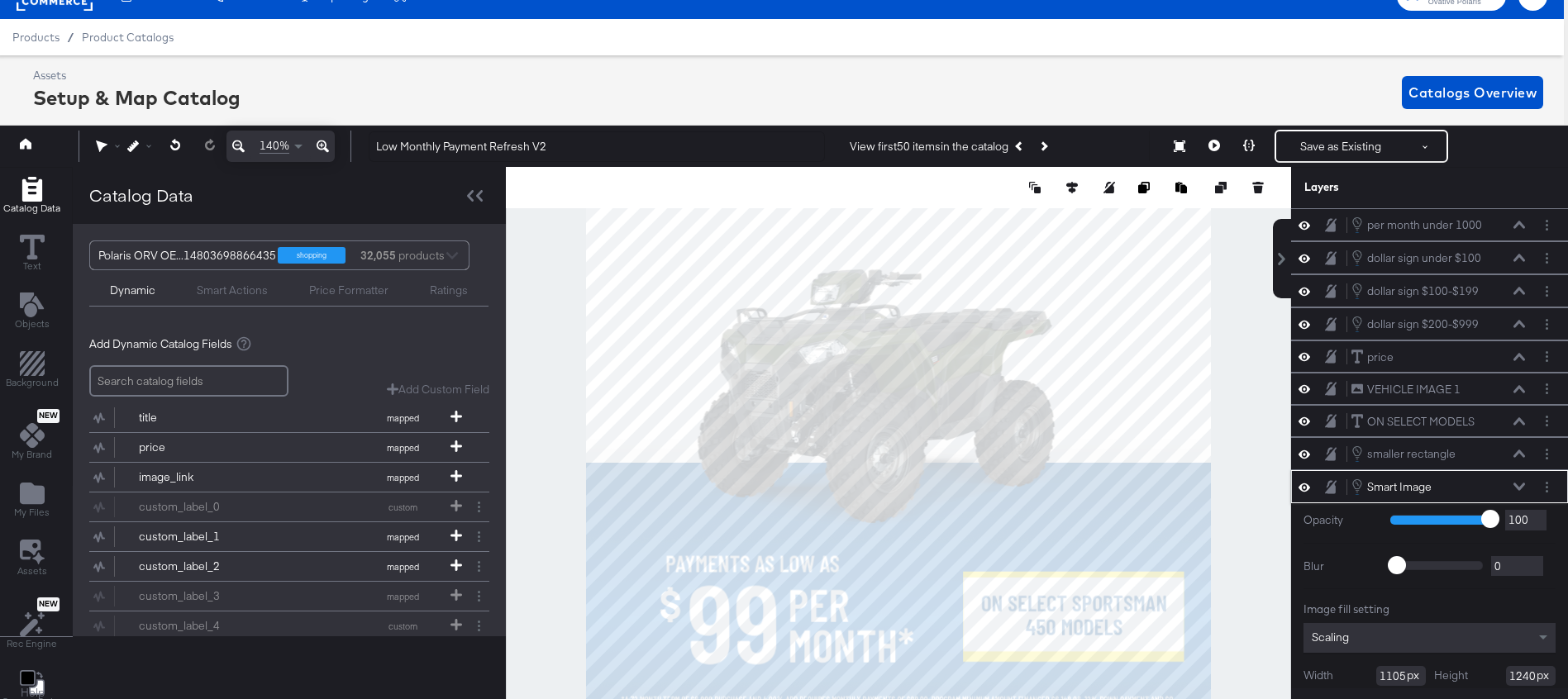
scroll to position [66, 0]
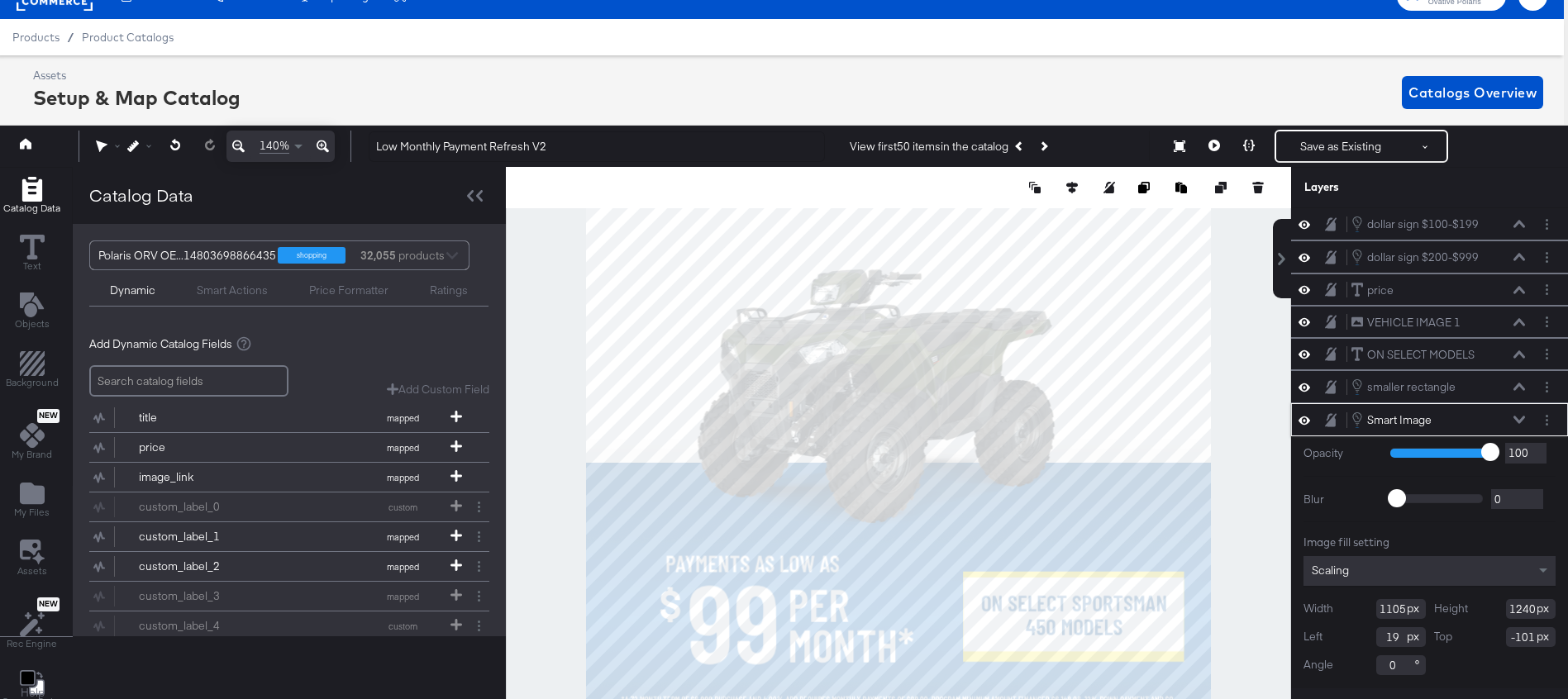
type input "-100"
click at [1261, 149] on button at bounding box center [1249, 147] width 35 height 33
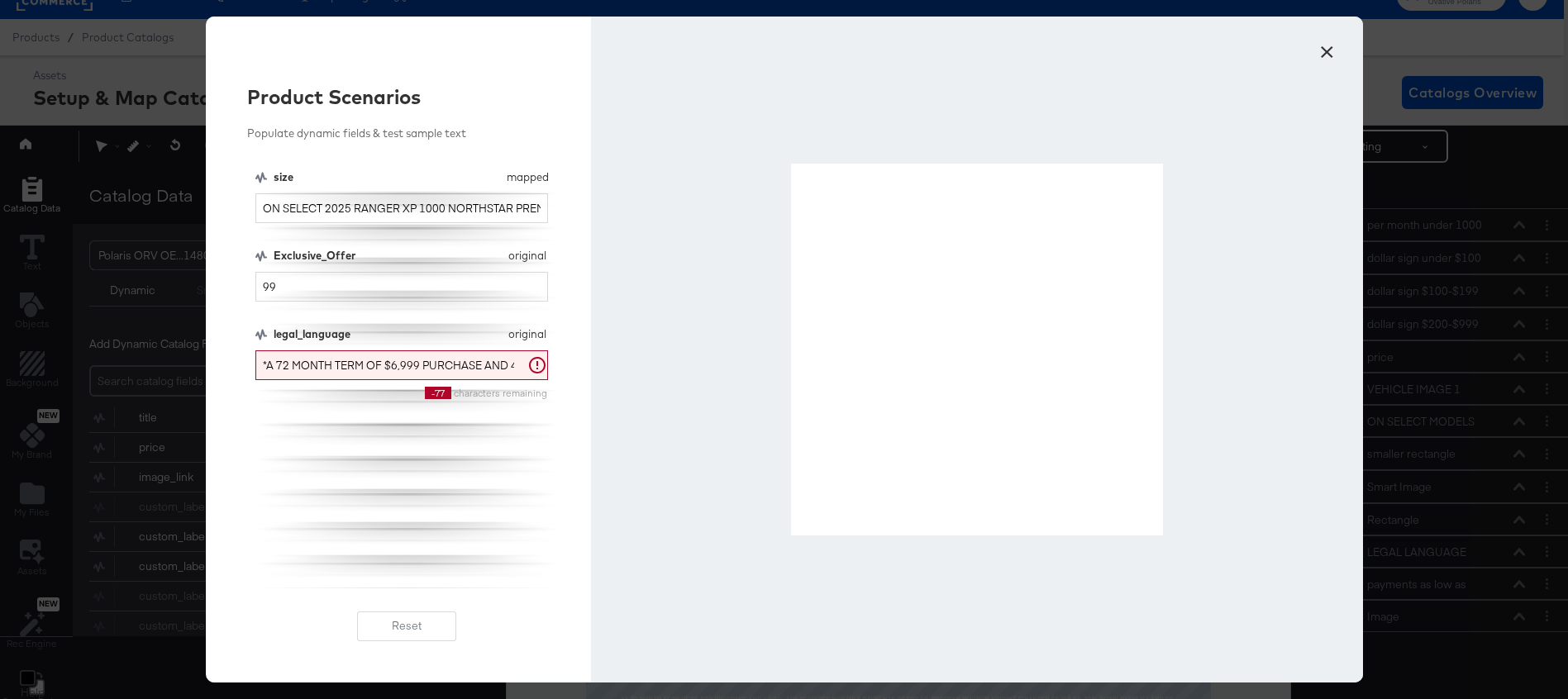
click at [1321, 60] on button "×" at bounding box center [1328, 48] width 29 height 29
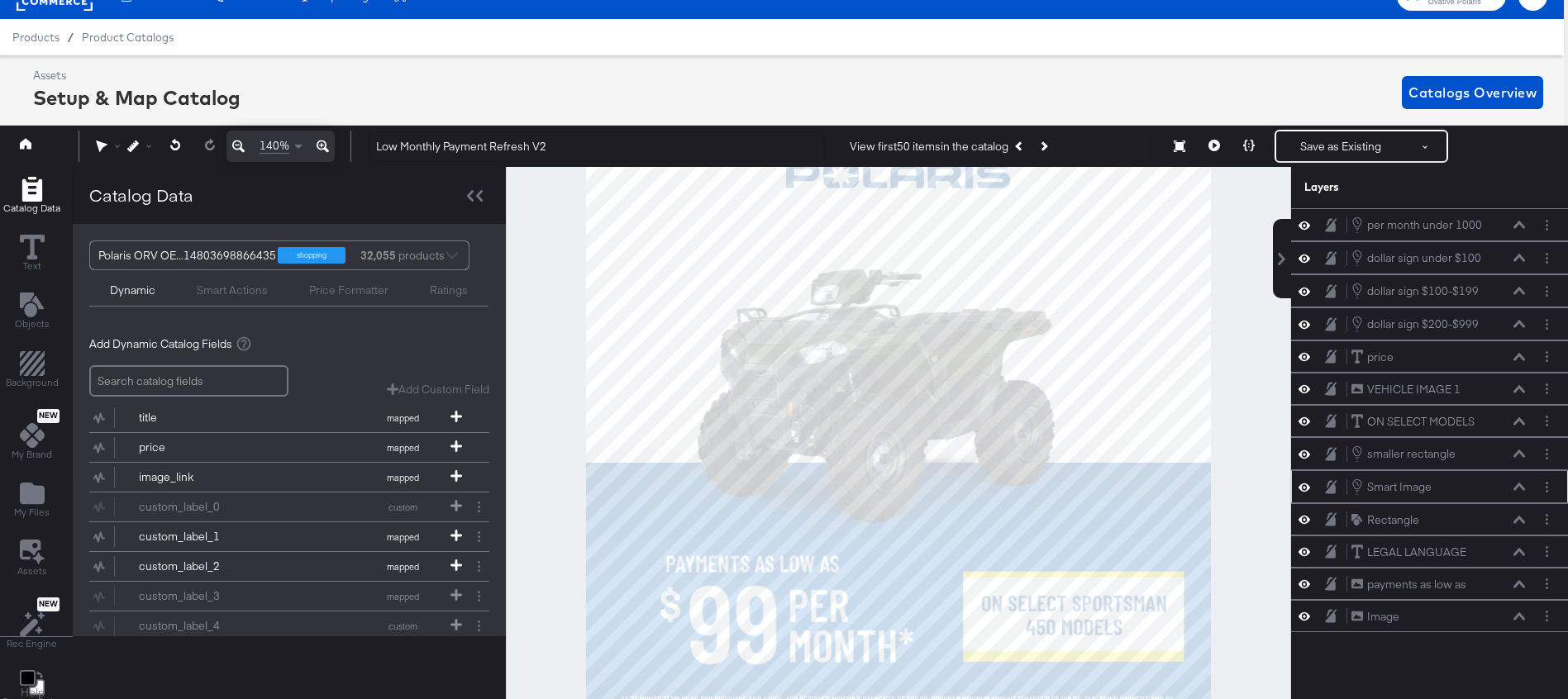
click at [1520, 486] on icon at bounding box center [1519, 488] width 12 height 8
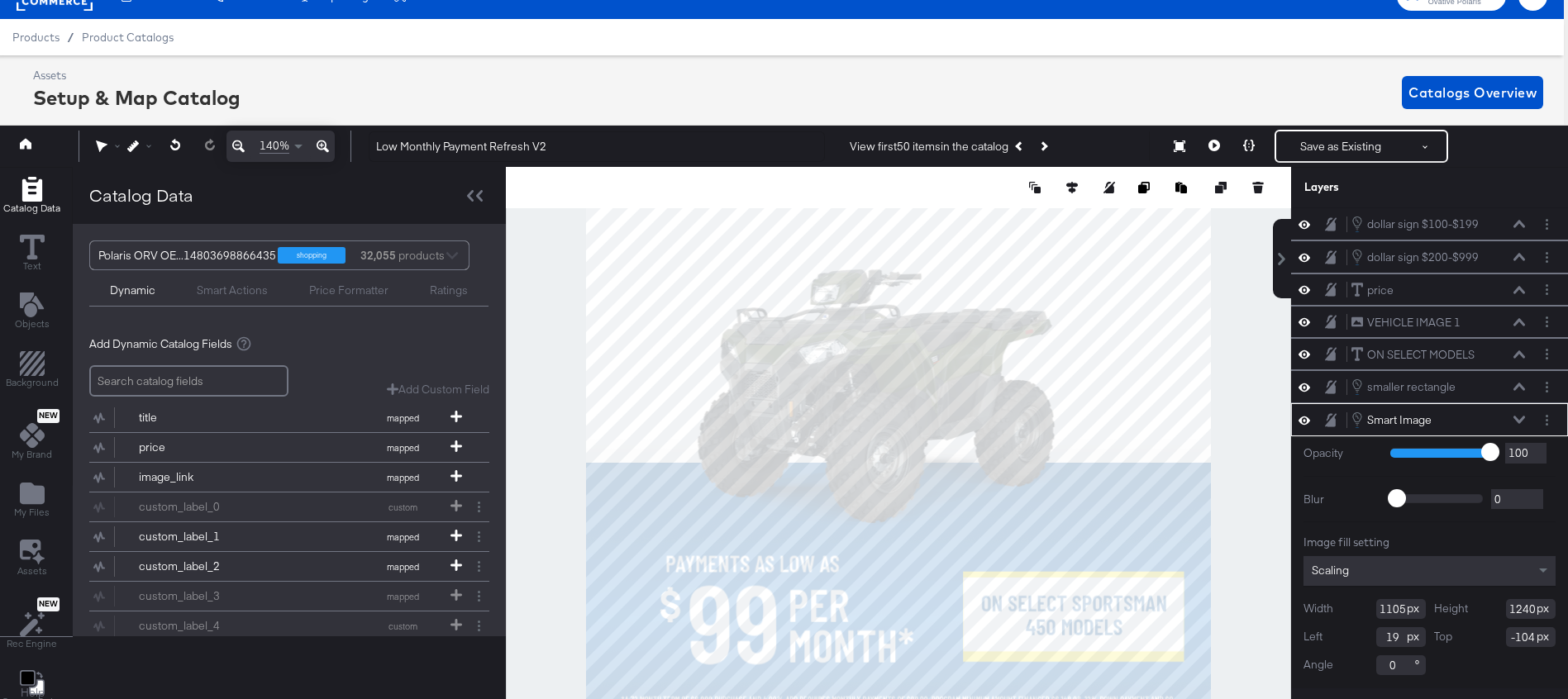
type input "-105"
click at [1254, 145] on icon at bounding box center [1249, 146] width 12 height 12
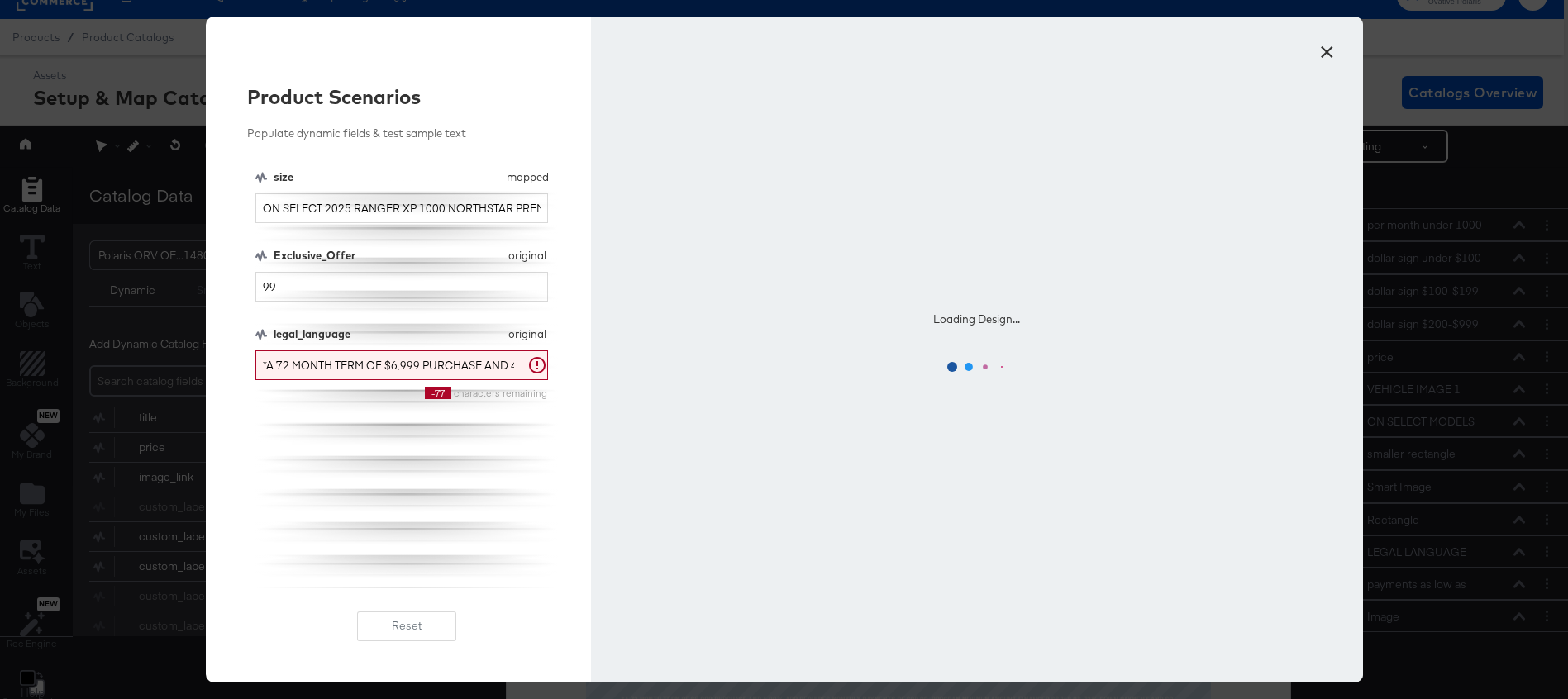
scroll to position [0, 0]
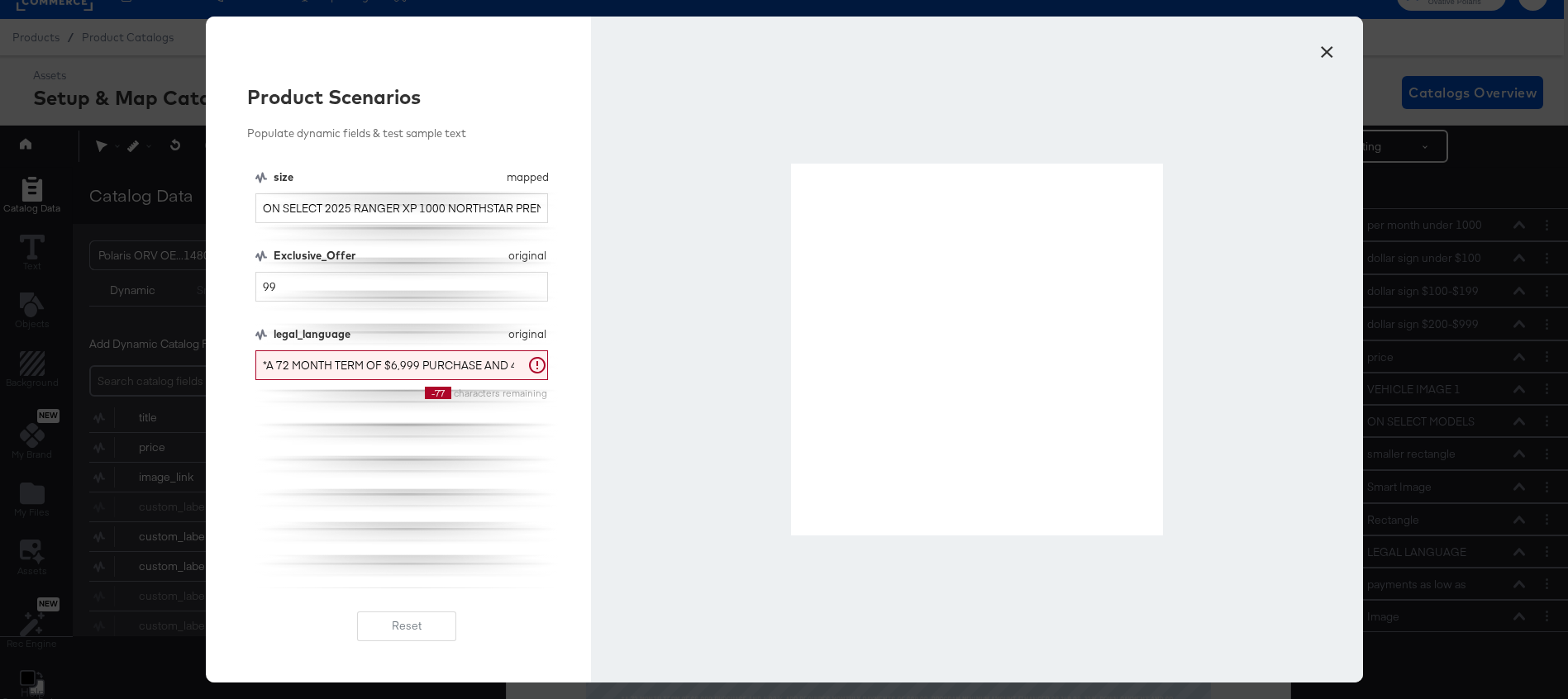
click at [1326, 53] on button "×" at bounding box center [1328, 48] width 29 height 29
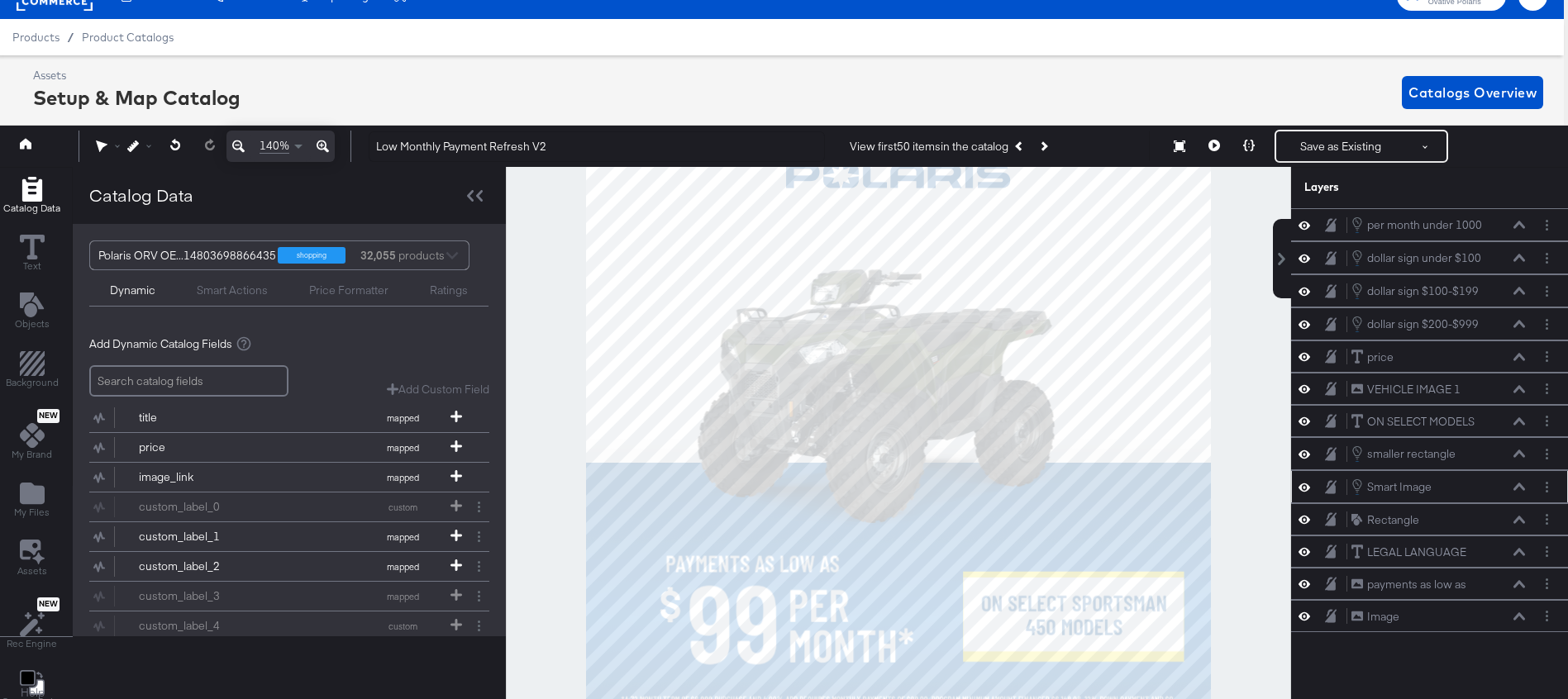
click at [1523, 486] on icon at bounding box center [1519, 488] width 12 height 8
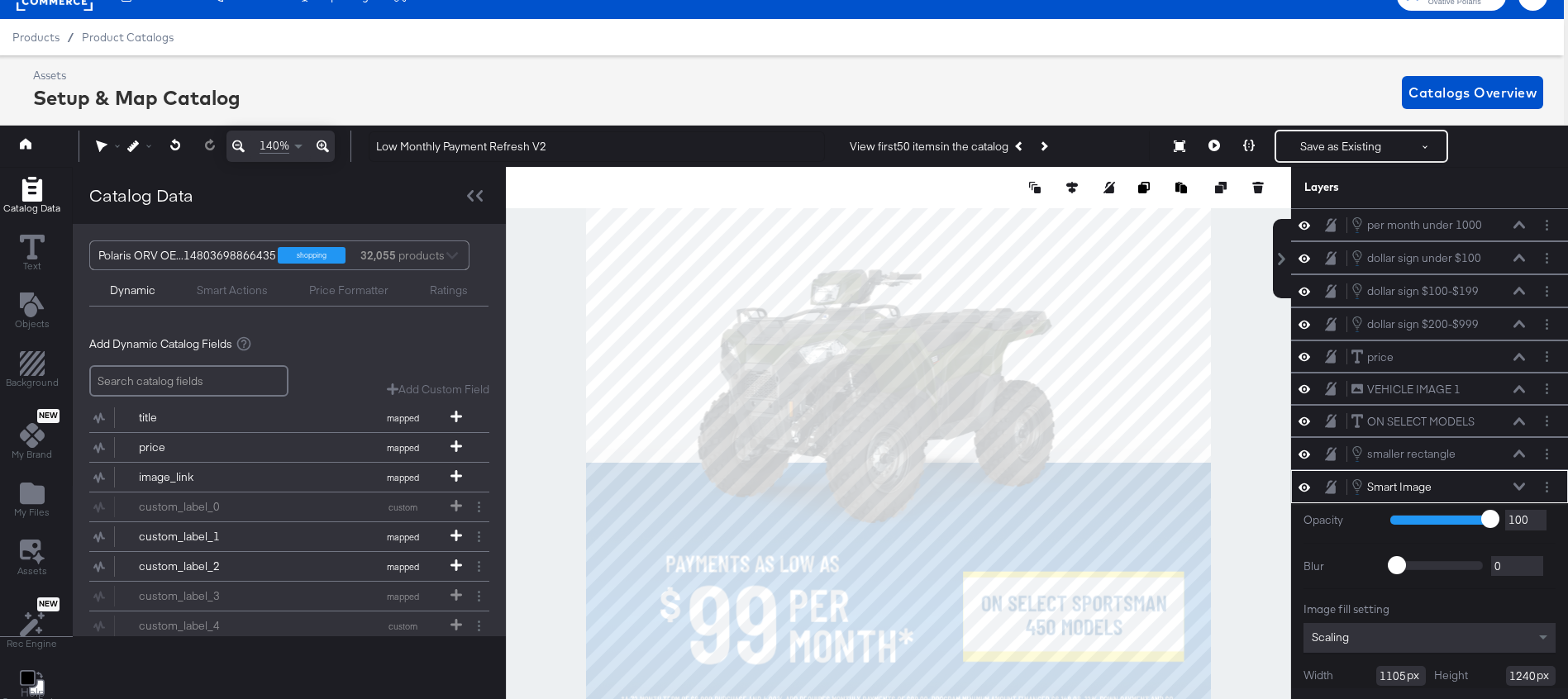
scroll to position [66, 0]
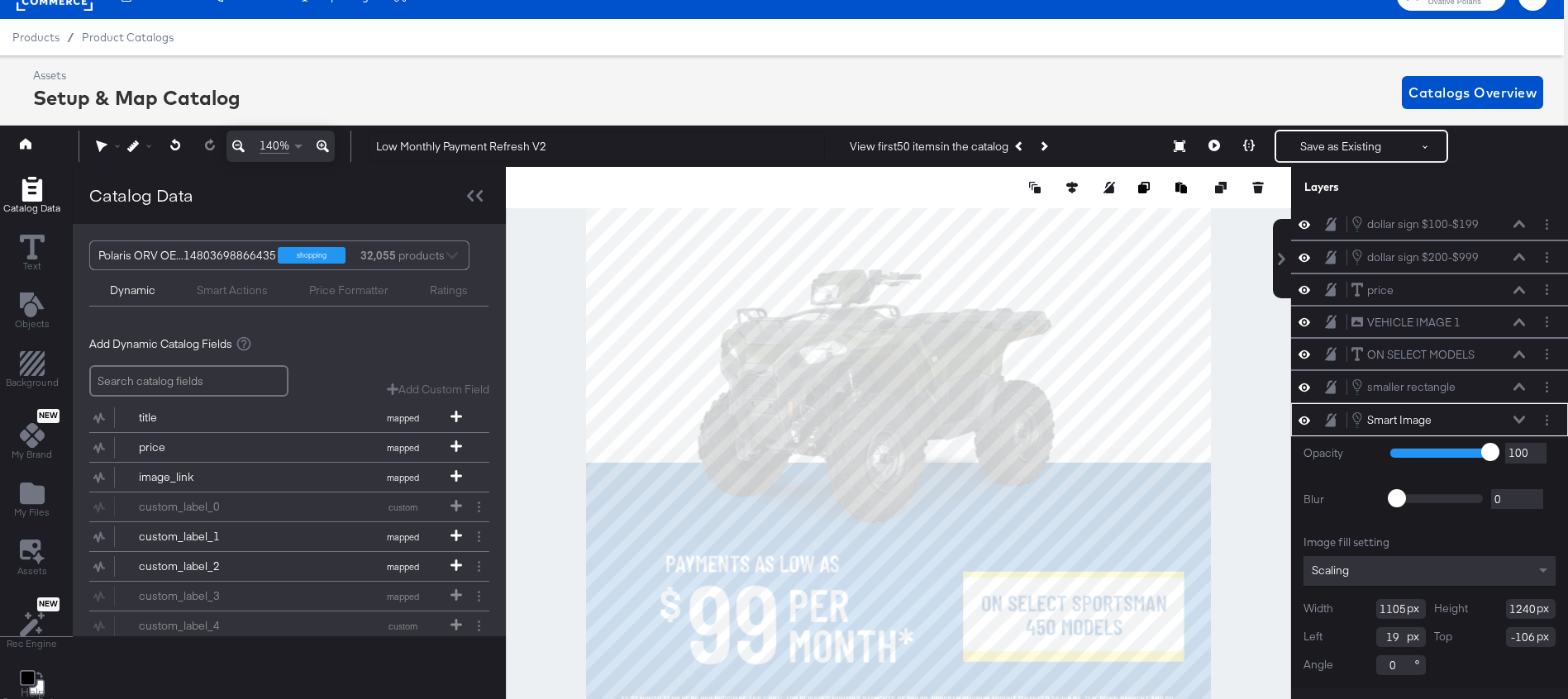
type input "-107"
click at [1247, 148] on icon at bounding box center [1249, 146] width 12 height 12
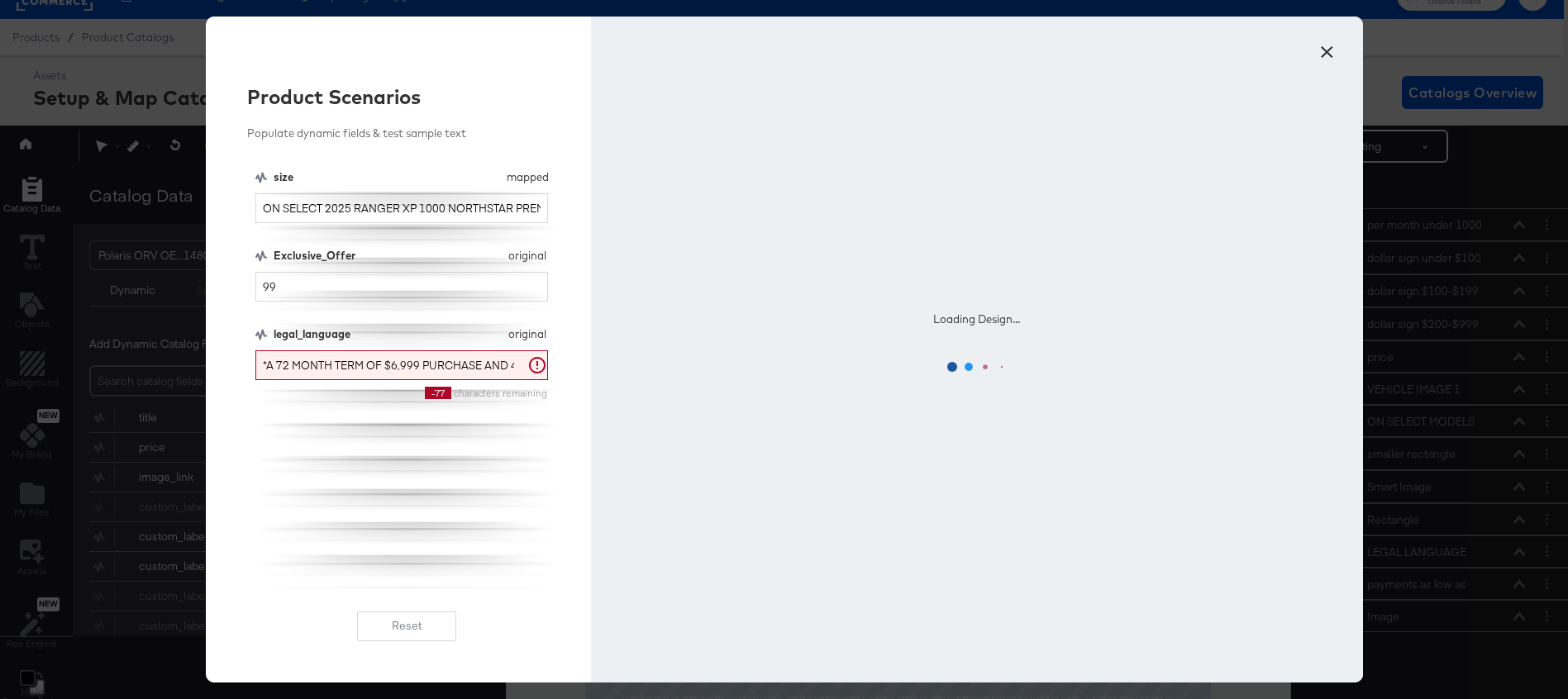
scroll to position [0, 0]
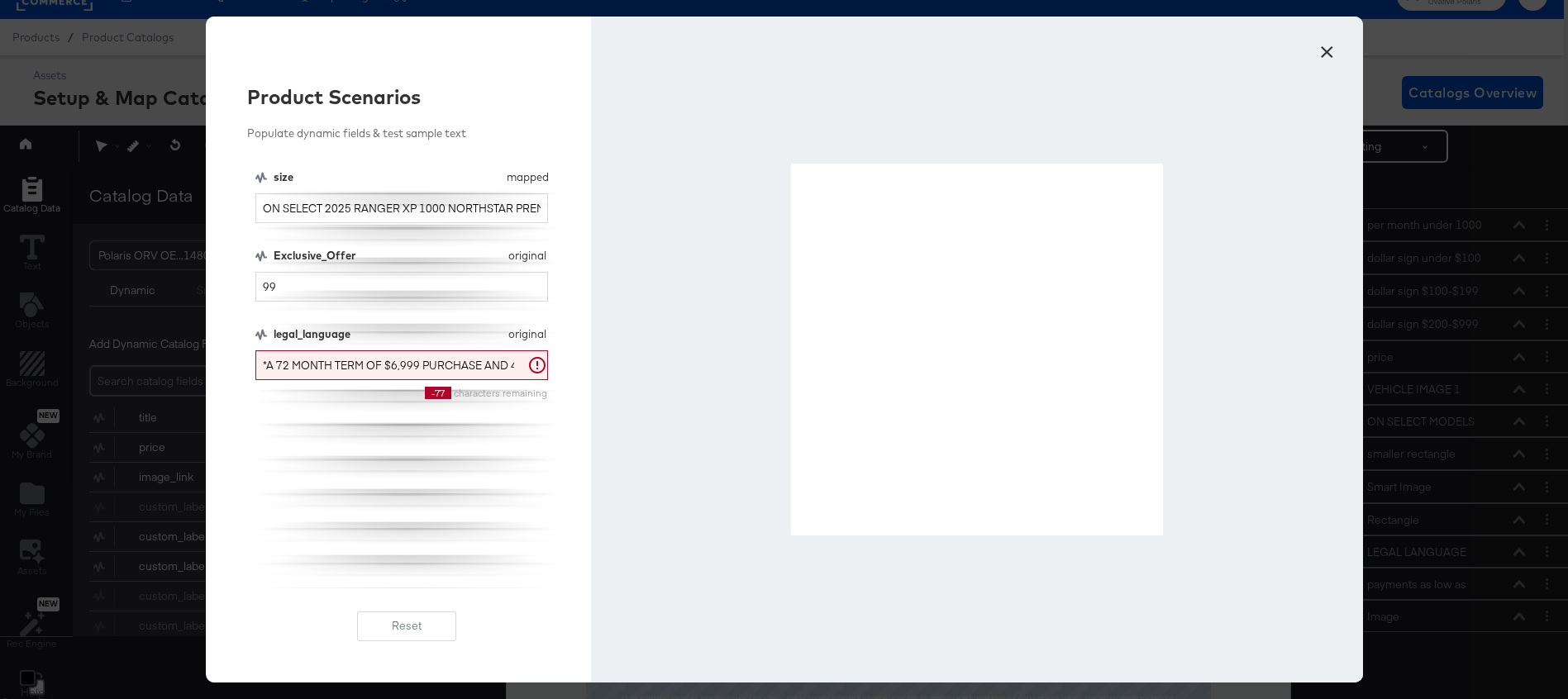
click at [1326, 50] on button "×" at bounding box center [1328, 48] width 29 height 29
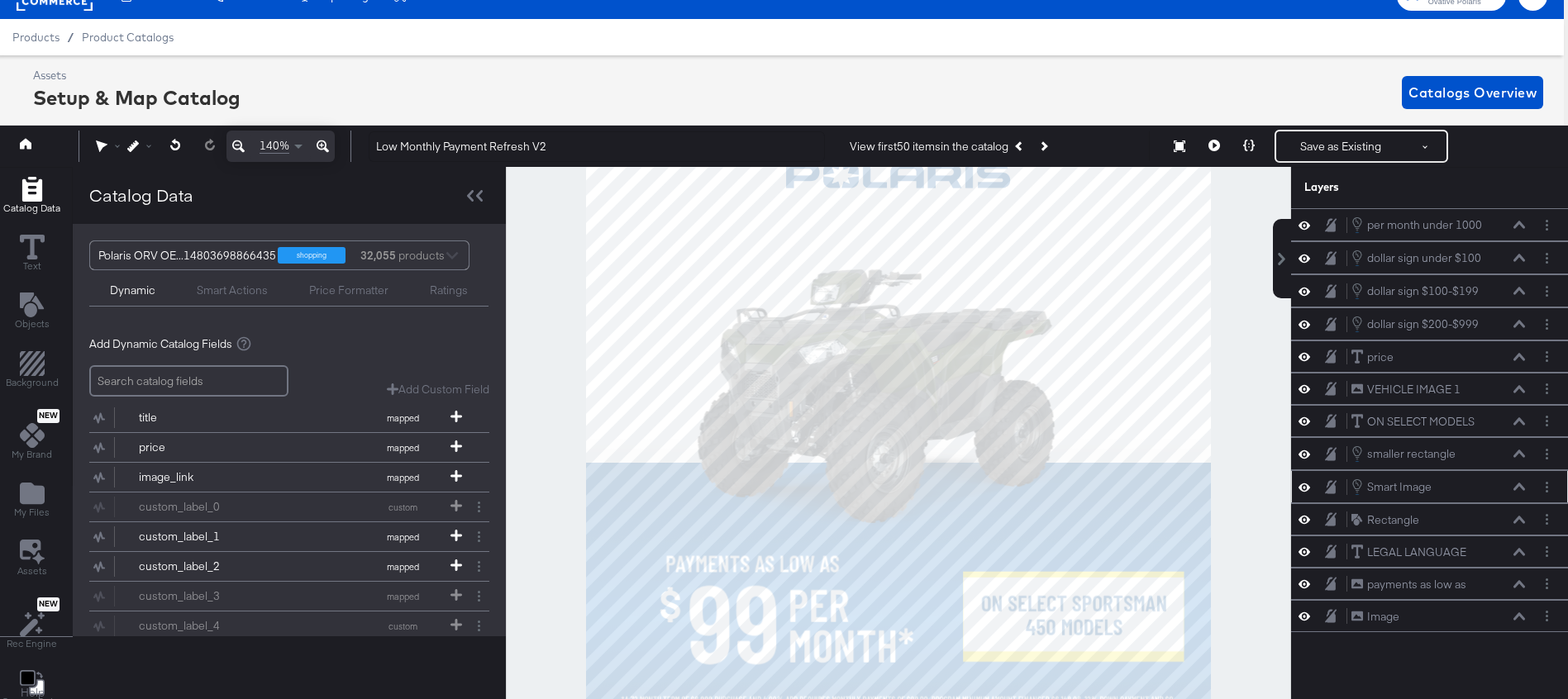
click at [1520, 489] on icon at bounding box center [1519, 487] width 12 height 8
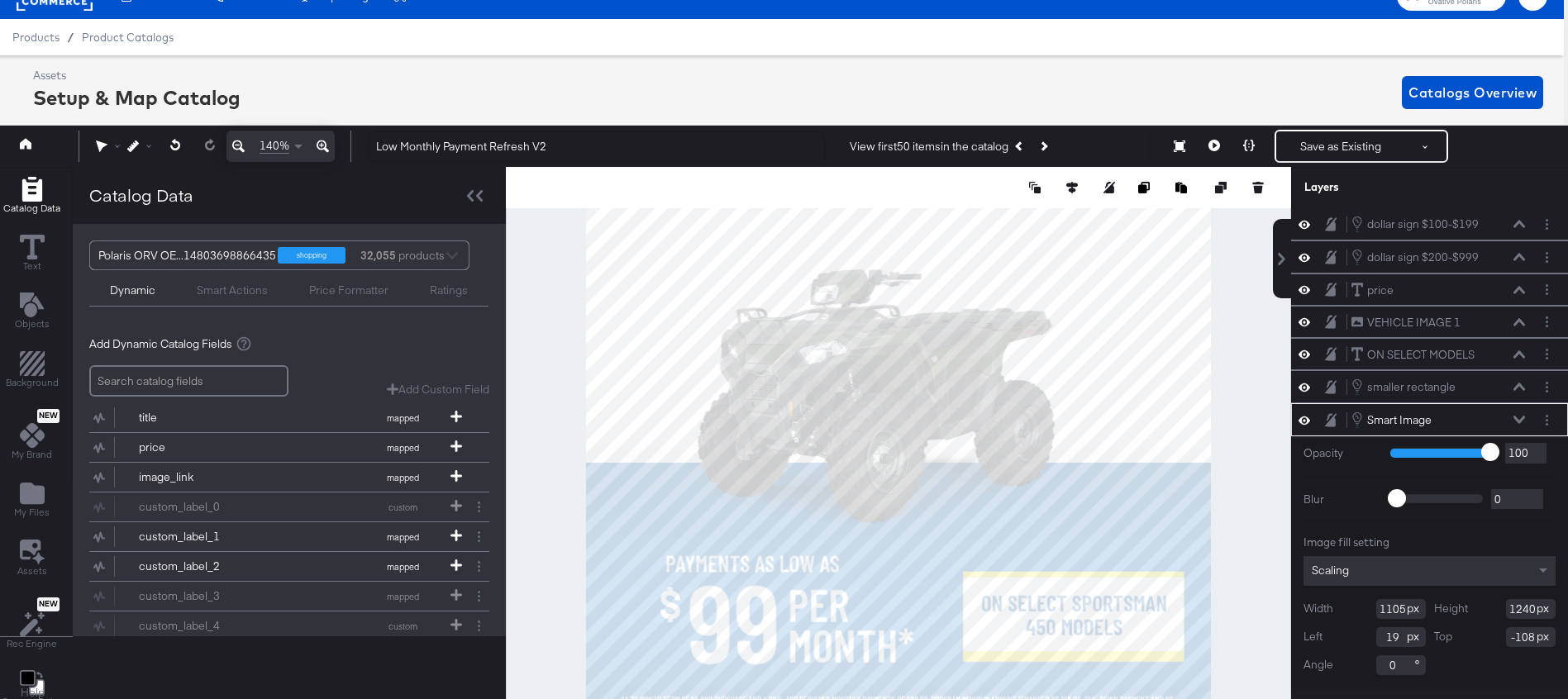
type input "-109"
click at [1249, 142] on icon at bounding box center [1249, 146] width 12 height 12
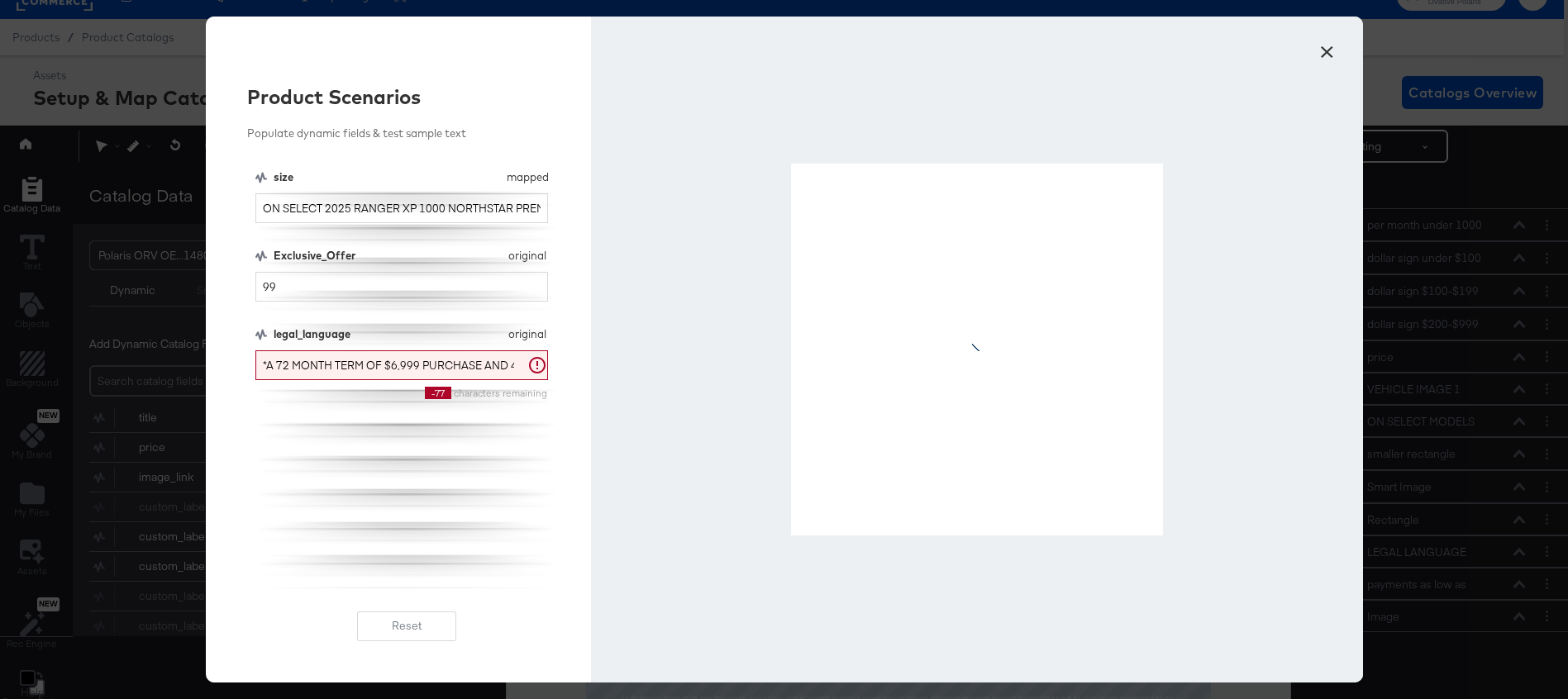
scroll to position [0, 0]
click at [1327, 57] on button "×" at bounding box center [1328, 48] width 29 height 29
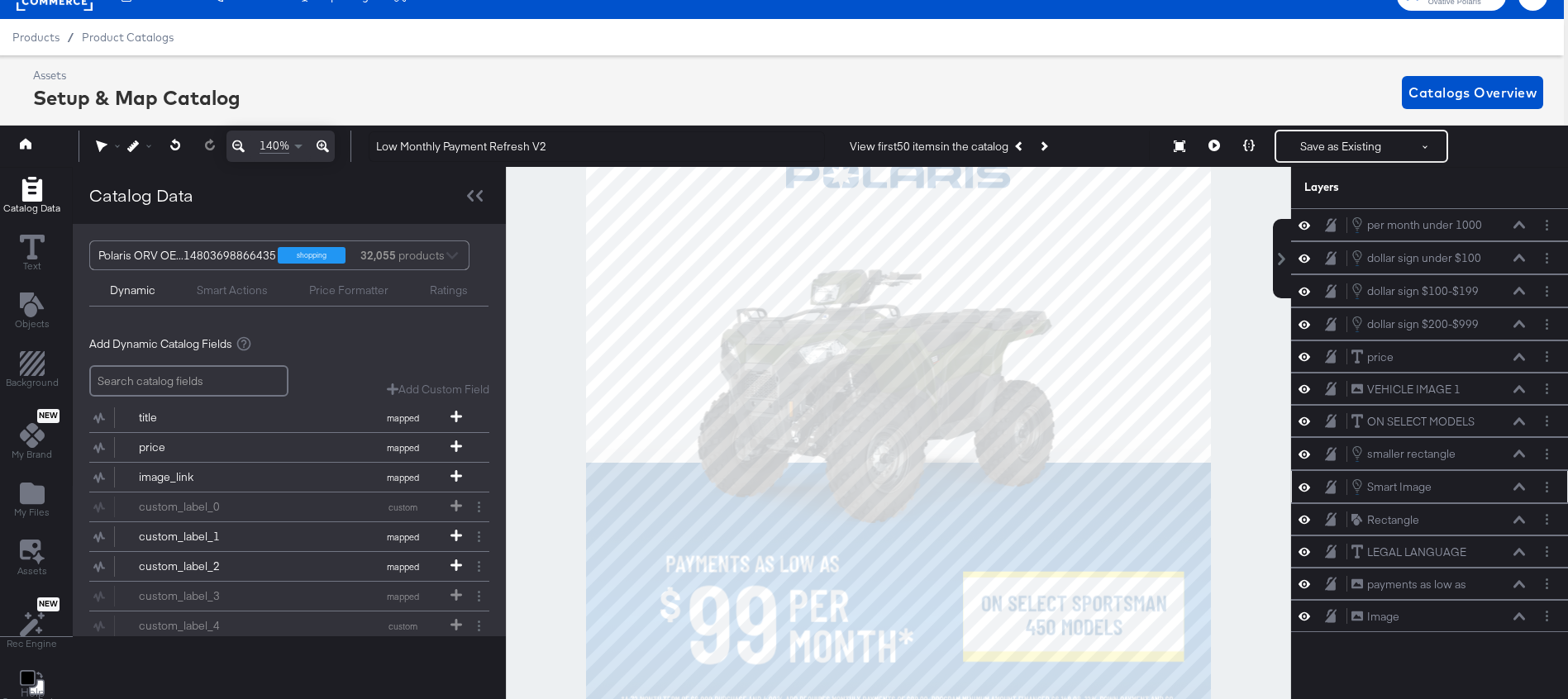
click at [1522, 491] on icon at bounding box center [1519, 487] width 12 height 8
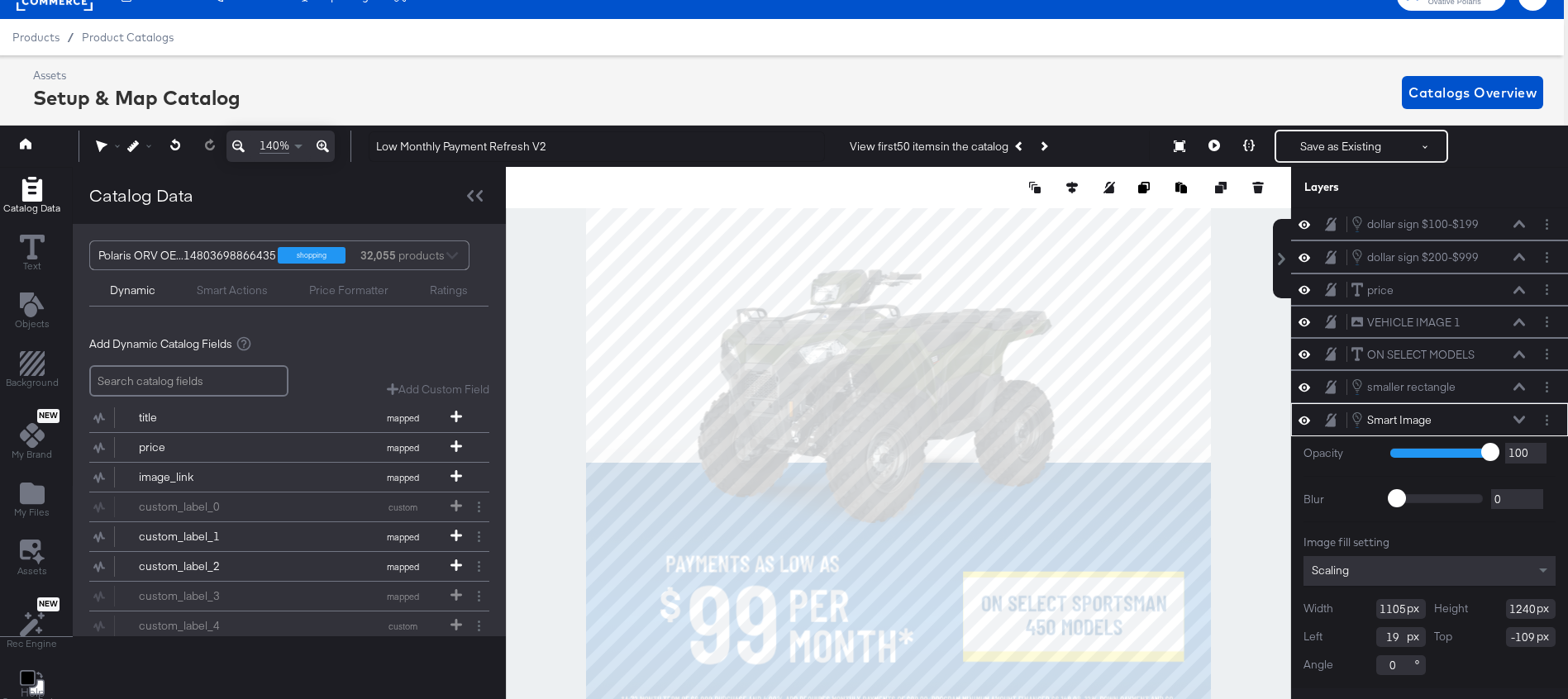
scroll to position [99, 0]
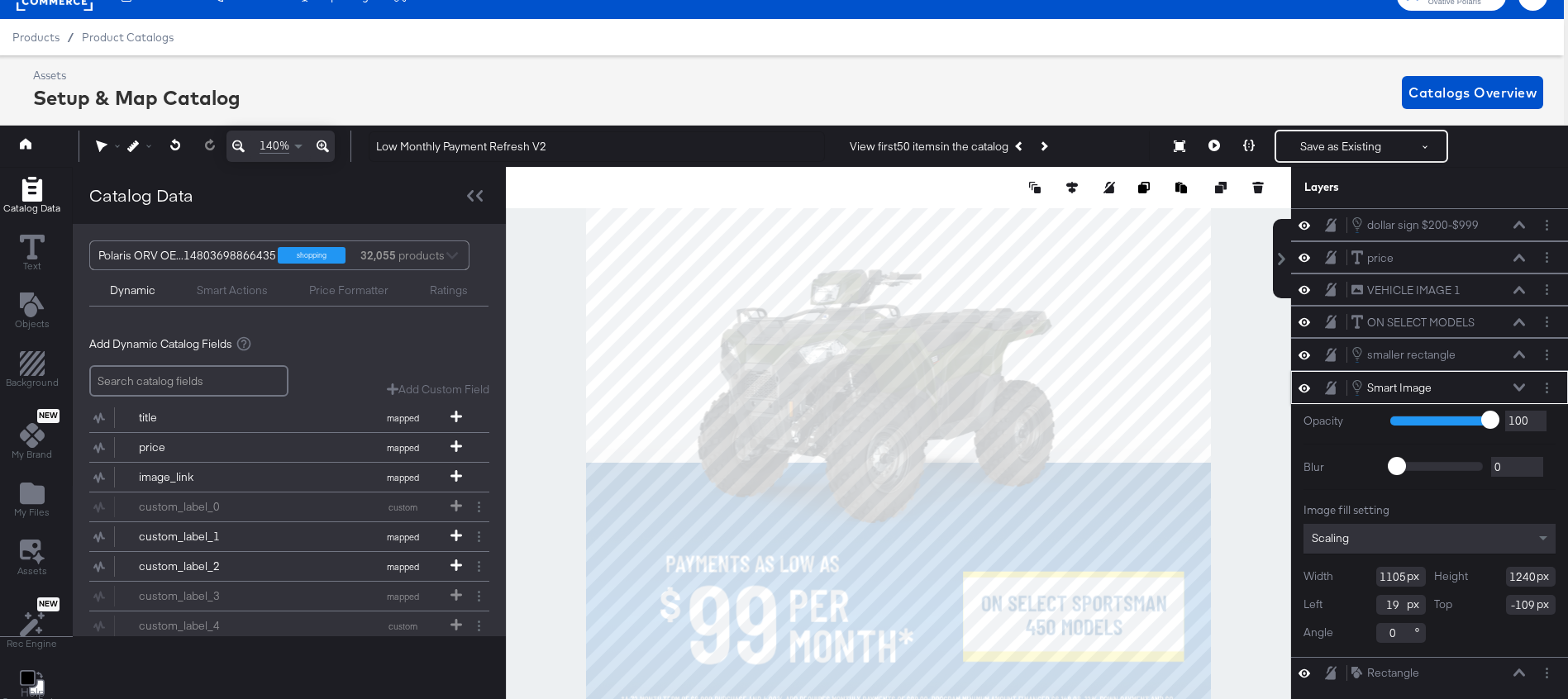
click at [1525, 578] on input "1240" at bounding box center [1531, 577] width 50 height 20
type input "150"
click at [1478, 587] on div "Width 1105 Height 150 Left 19 Top -109 Angle 0" at bounding box center [1430, 605] width 252 height 76
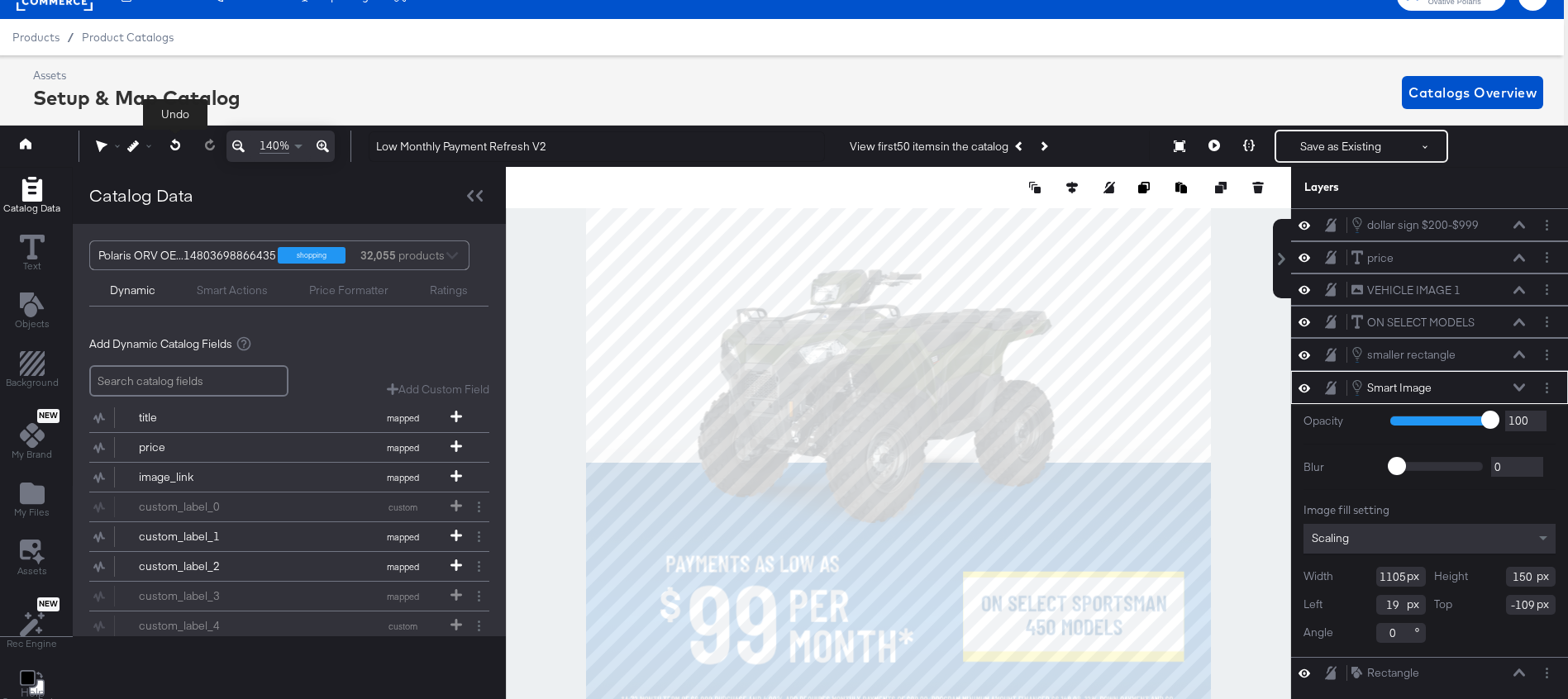
click at [171, 145] on icon at bounding box center [175, 145] width 11 height 12
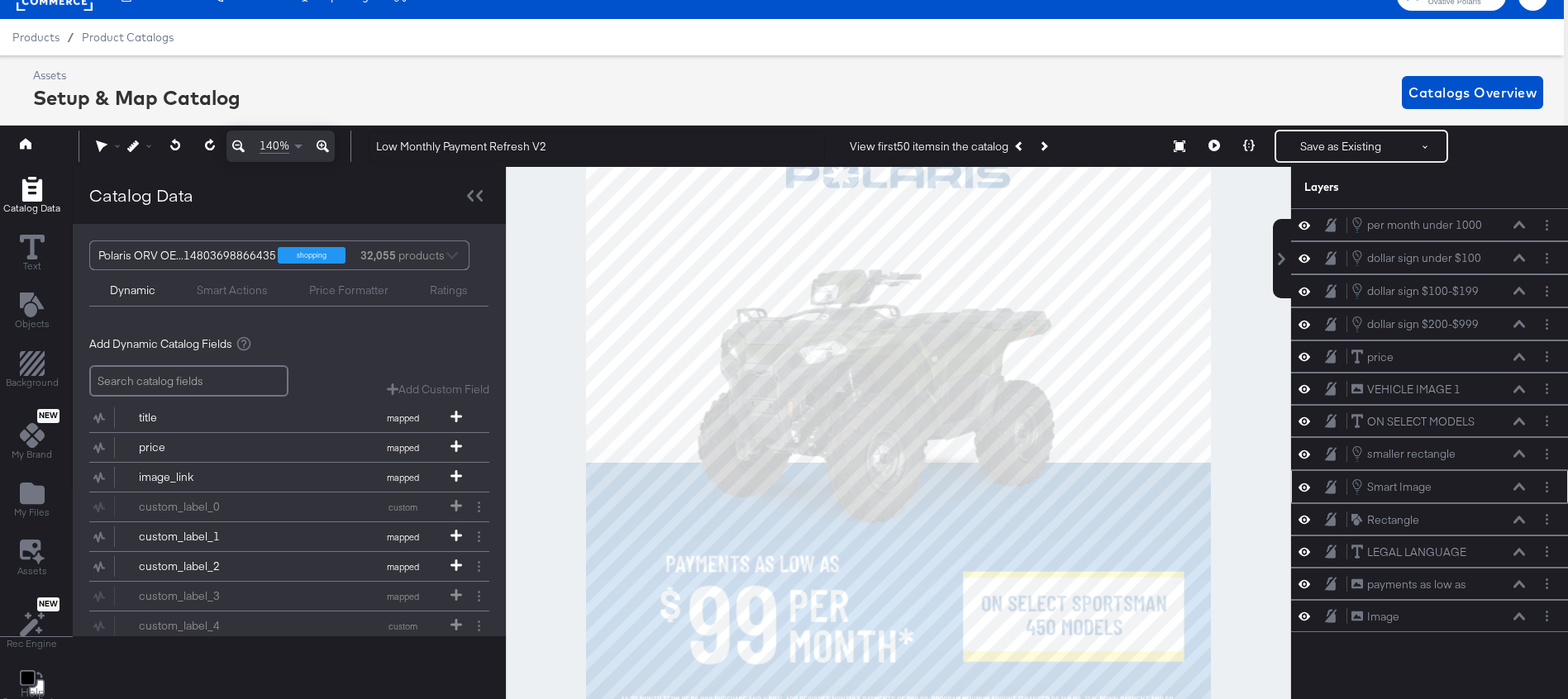
click at [1518, 492] on div "Smart Image Smart Image" at bounding box center [1438, 487] width 175 height 19
click at [1520, 488] on icon at bounding box center [1519, 487] width 12 height 8
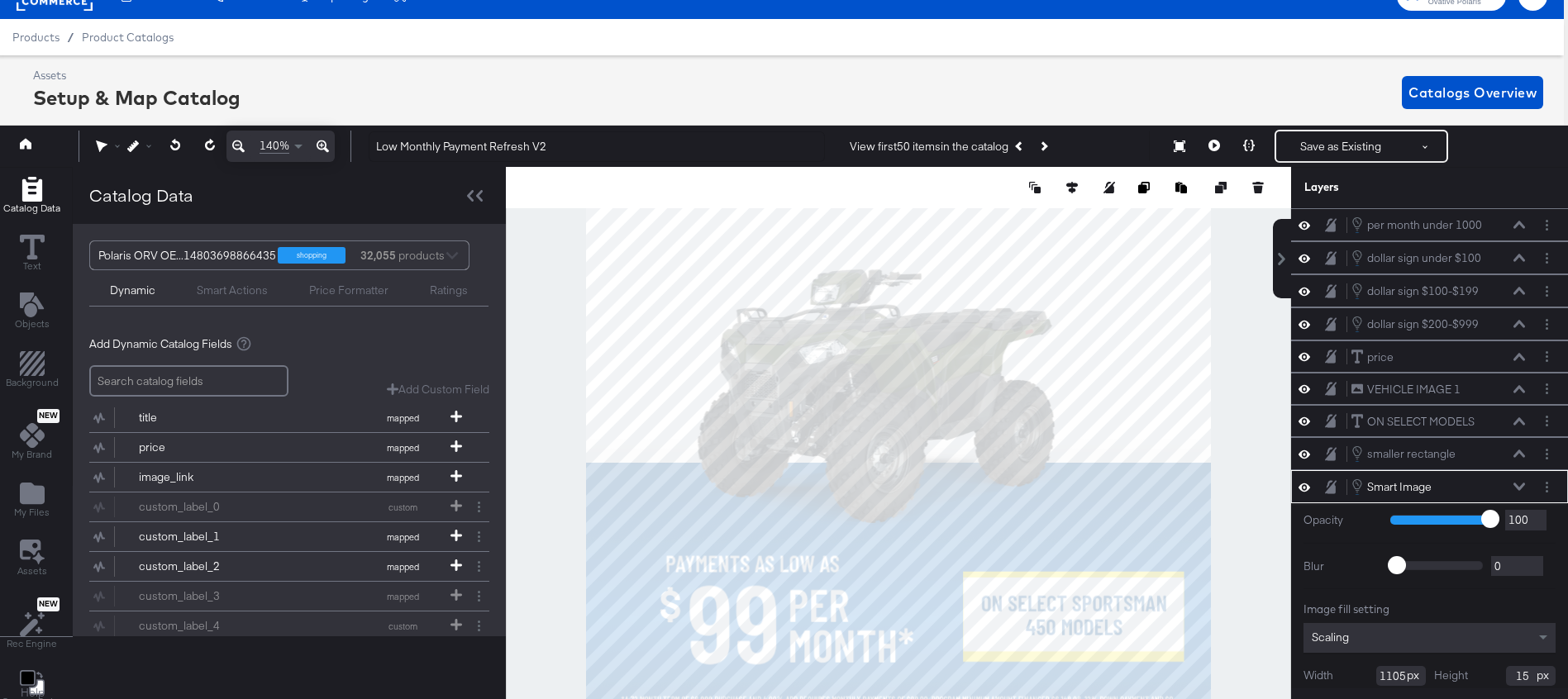
scroll to position [66, 0]
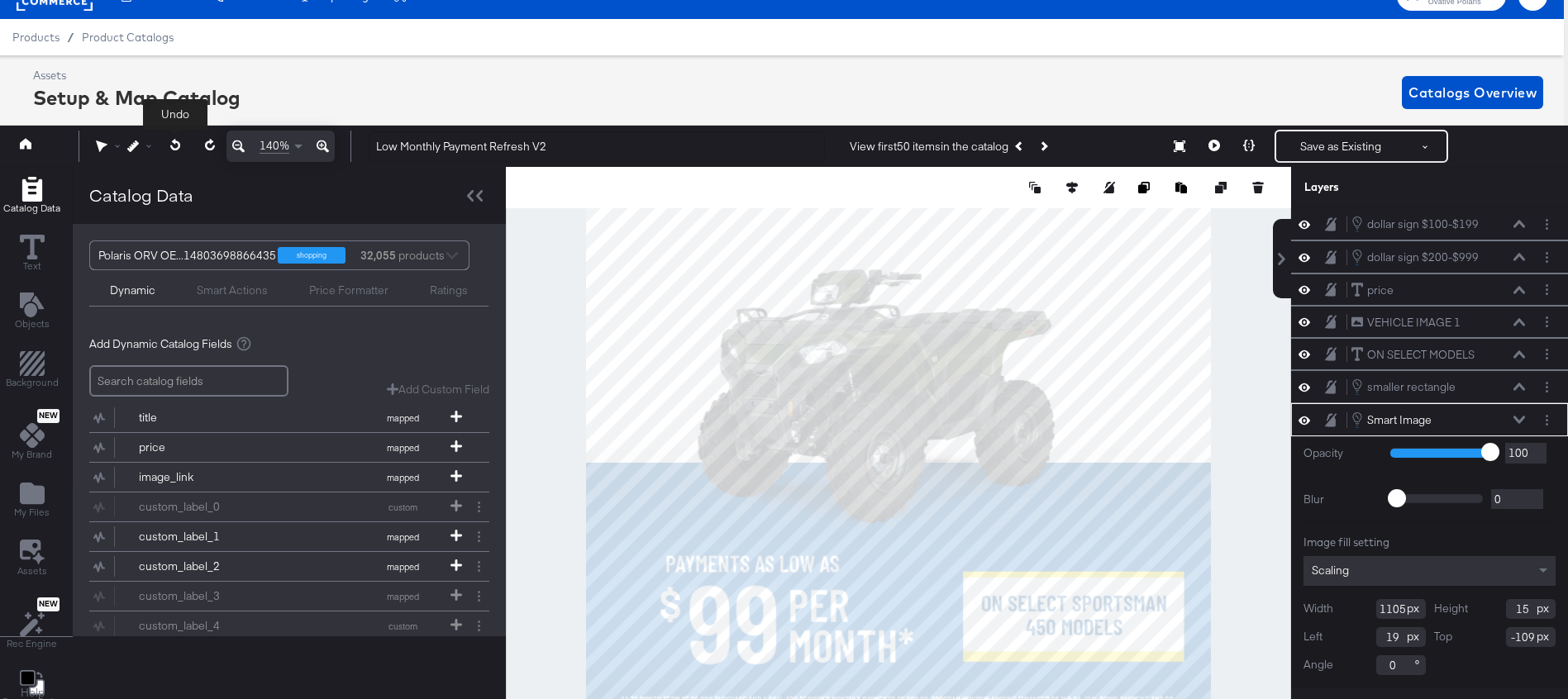
click at [174, 142] on icon at bounding box center [174, 145] width 10 height 12
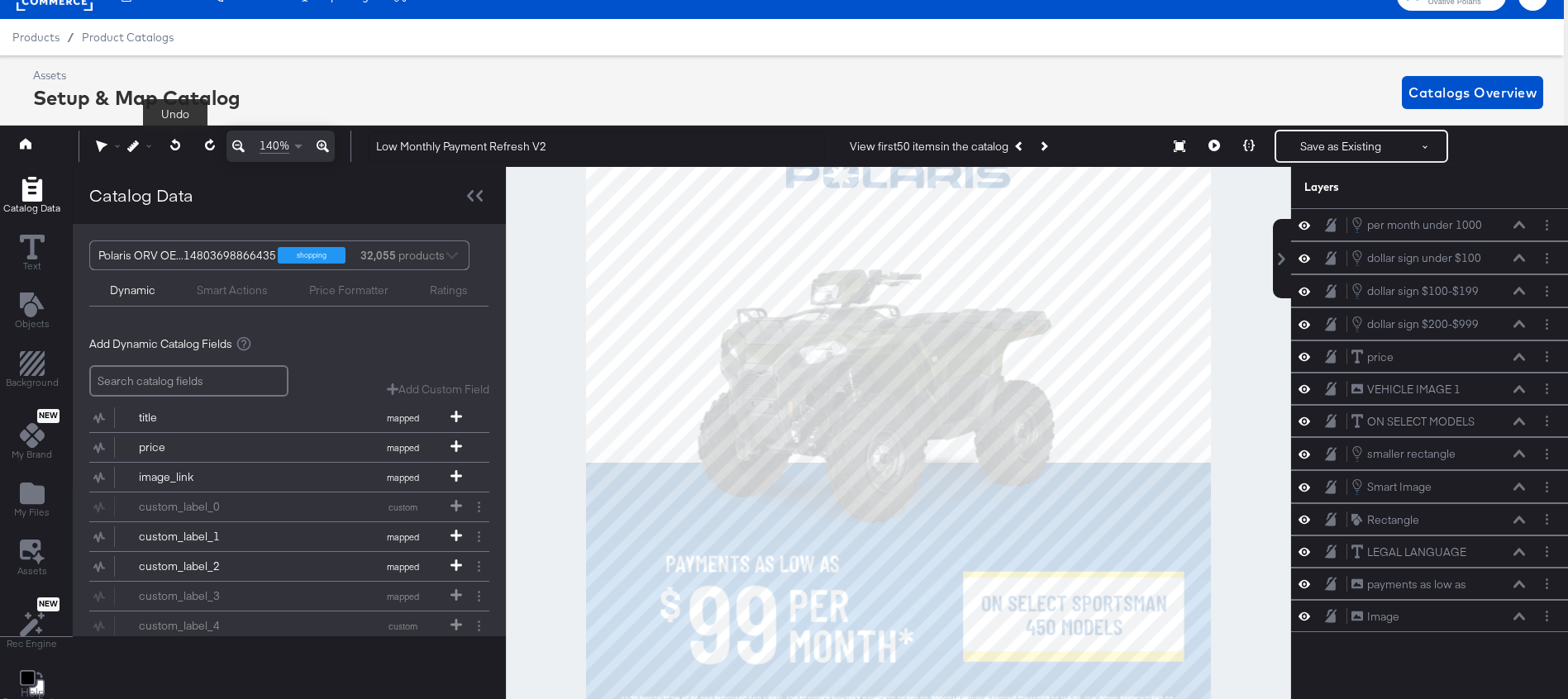
scroll to position [0, 0]
click at [174, 142] on icon at bounding box center [174, 145] width 10 height 12
click at [1518, 486] on icon at bounding box center [1519, 488] width 12 height 8
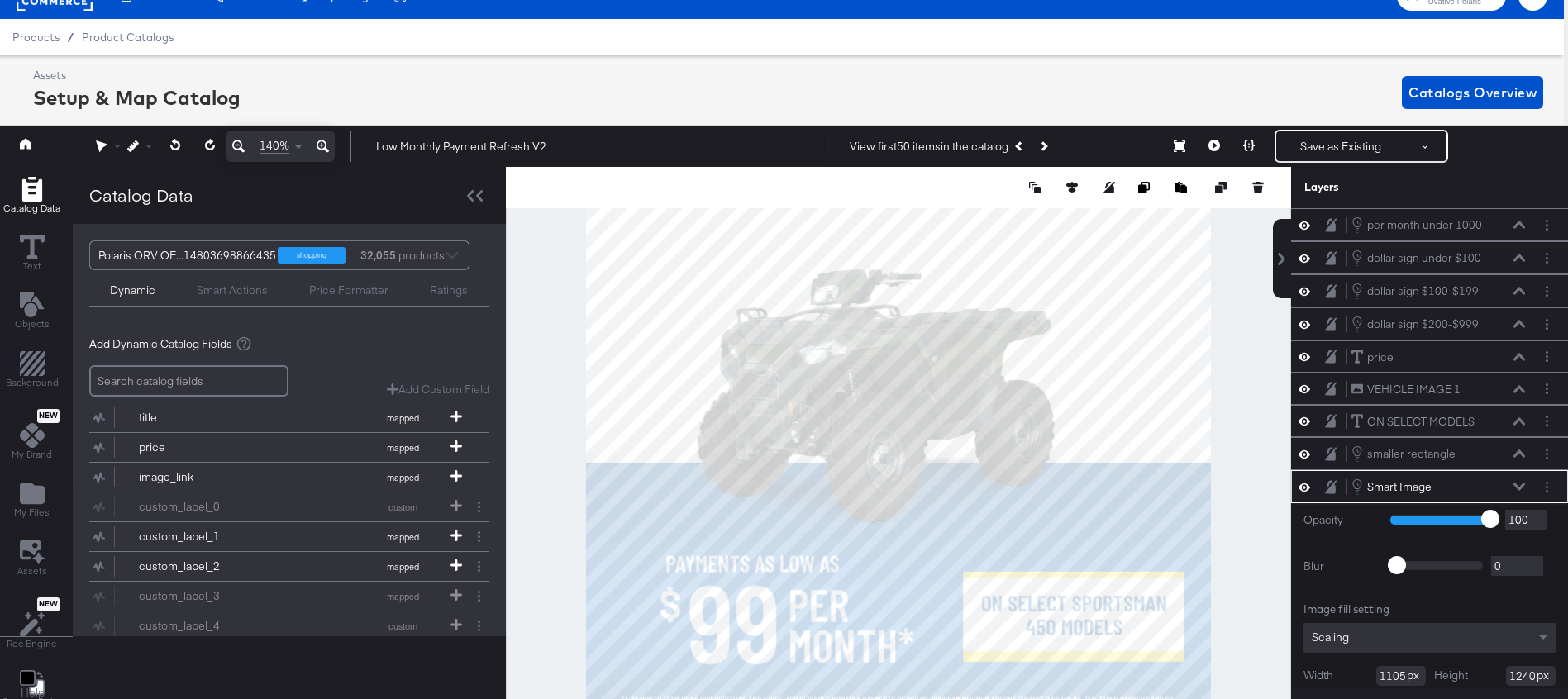
scroll to position [66, 0]
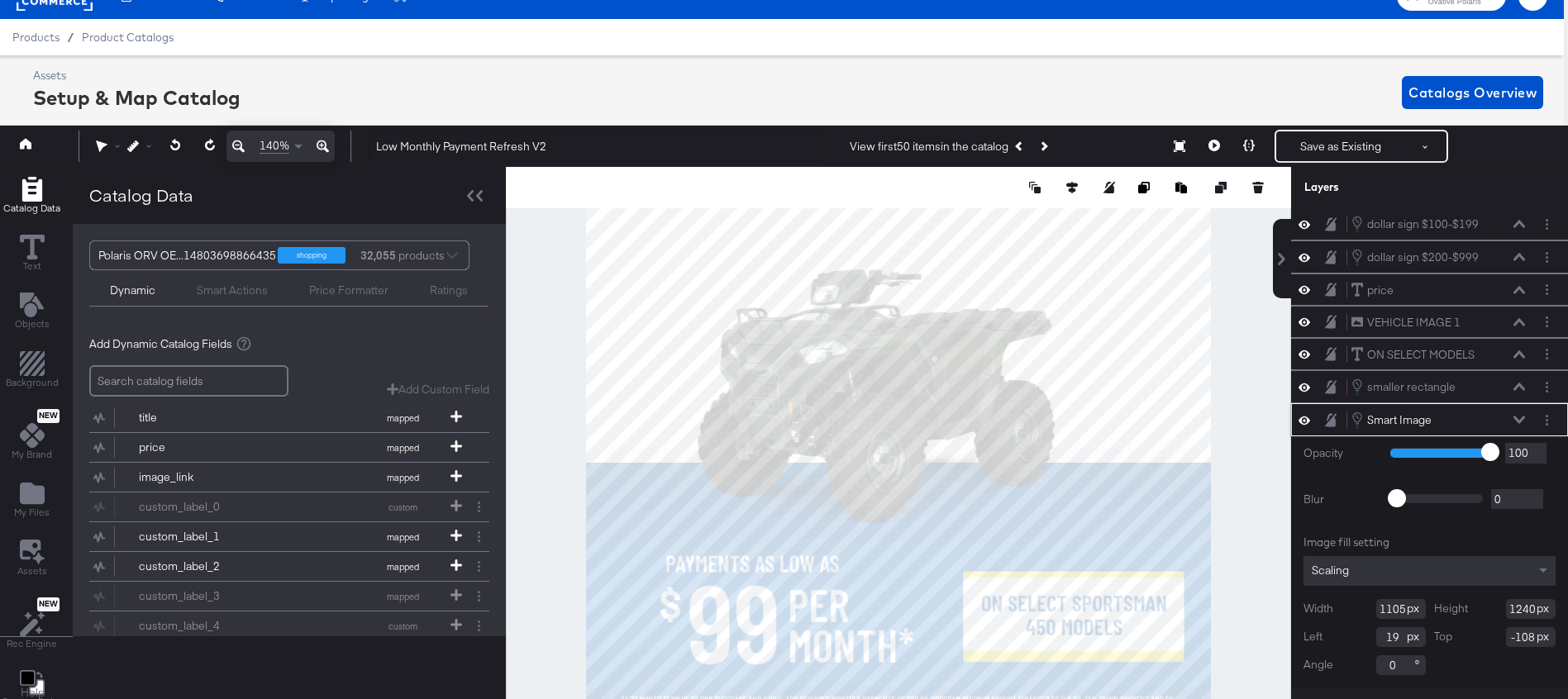
click at [1515, 612] on input "1240" at bounding box center [1531, 609] width 50 height 20
type input "1250"
click at [1518, 420] on icon at bounding box center [1519, 420] width 12 height 8
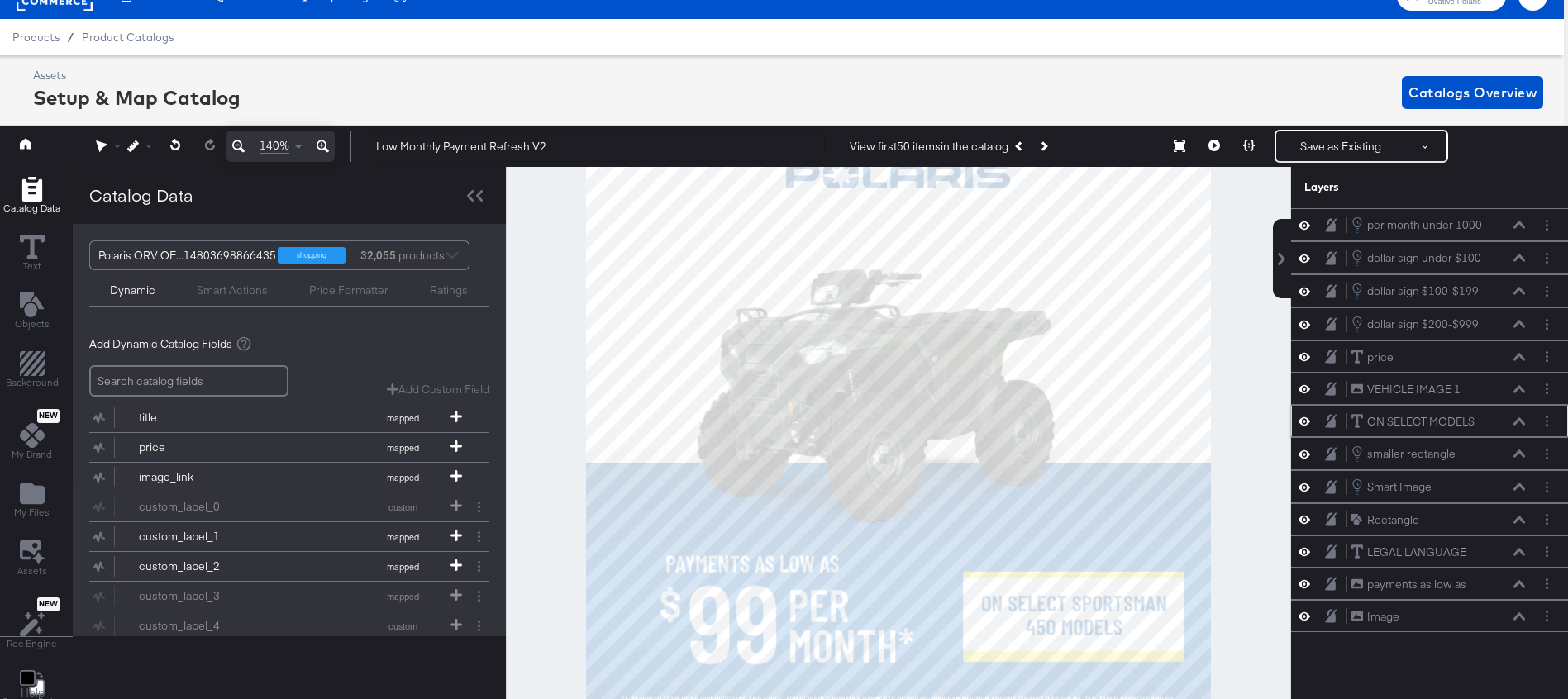
scroll to position [0, 0]
click at [1242, 148] on button at bounding box center [1249, 147] width 35 height 33
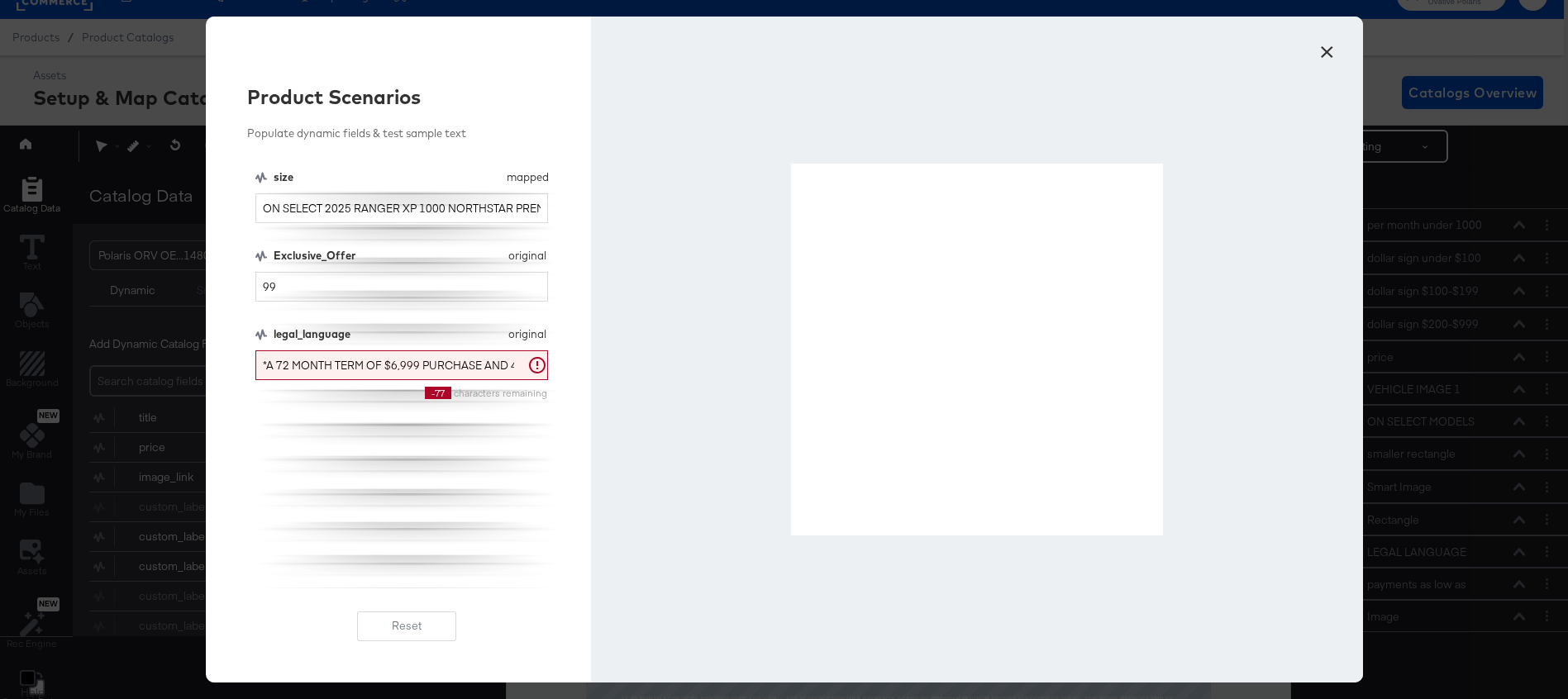
click at [1335, 44] on button "×" at bounding box center [1328, 48] width 29 height 29
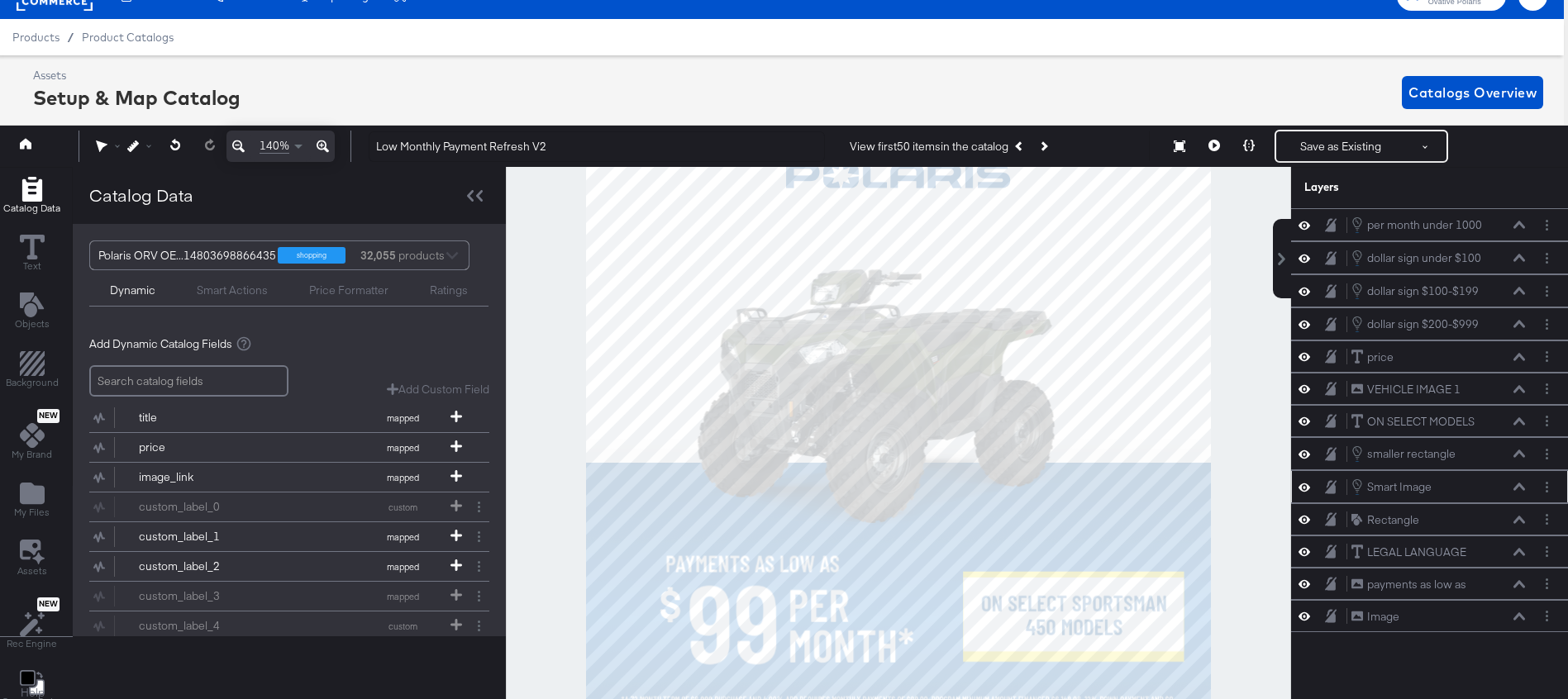
click at [1519, 488] on icon at bounding box center [1519, 487] width 12 height 8
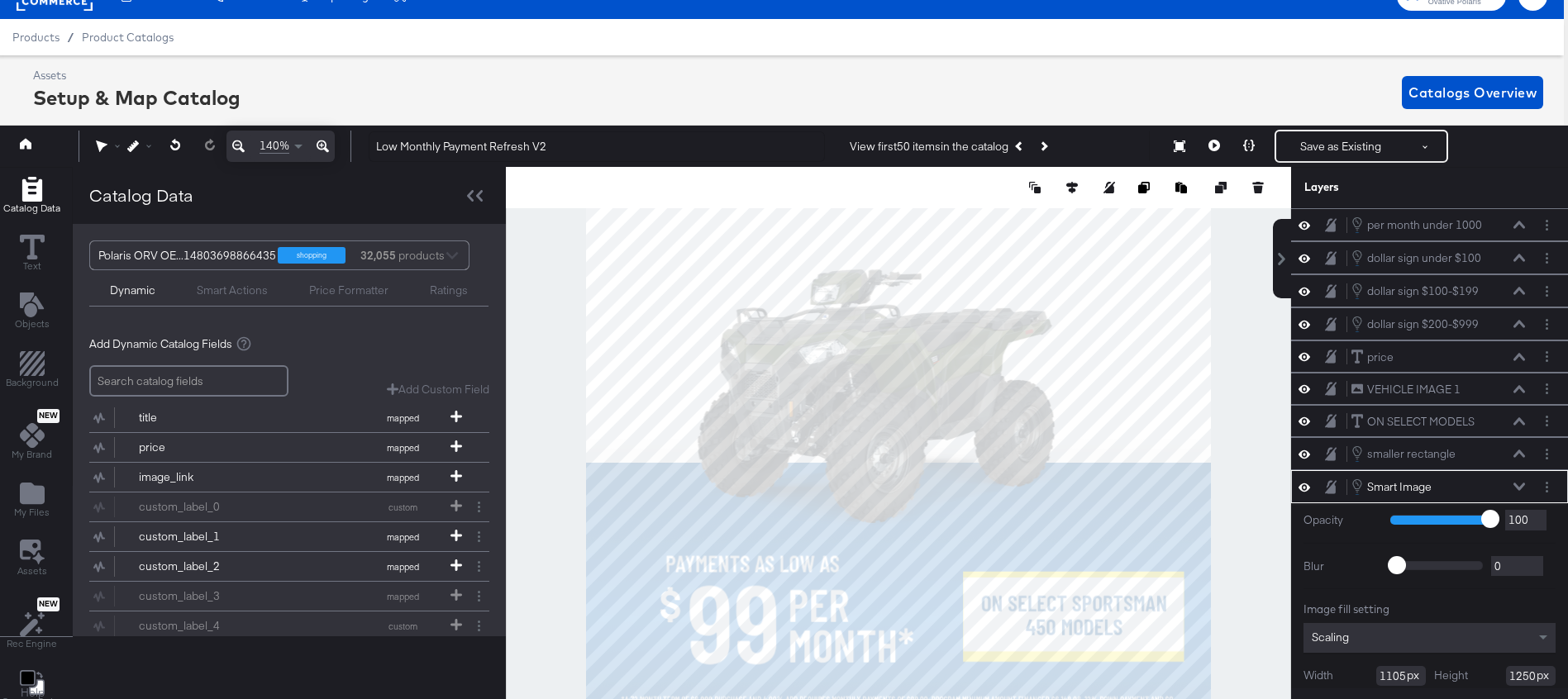
scroll to position [66, 0]
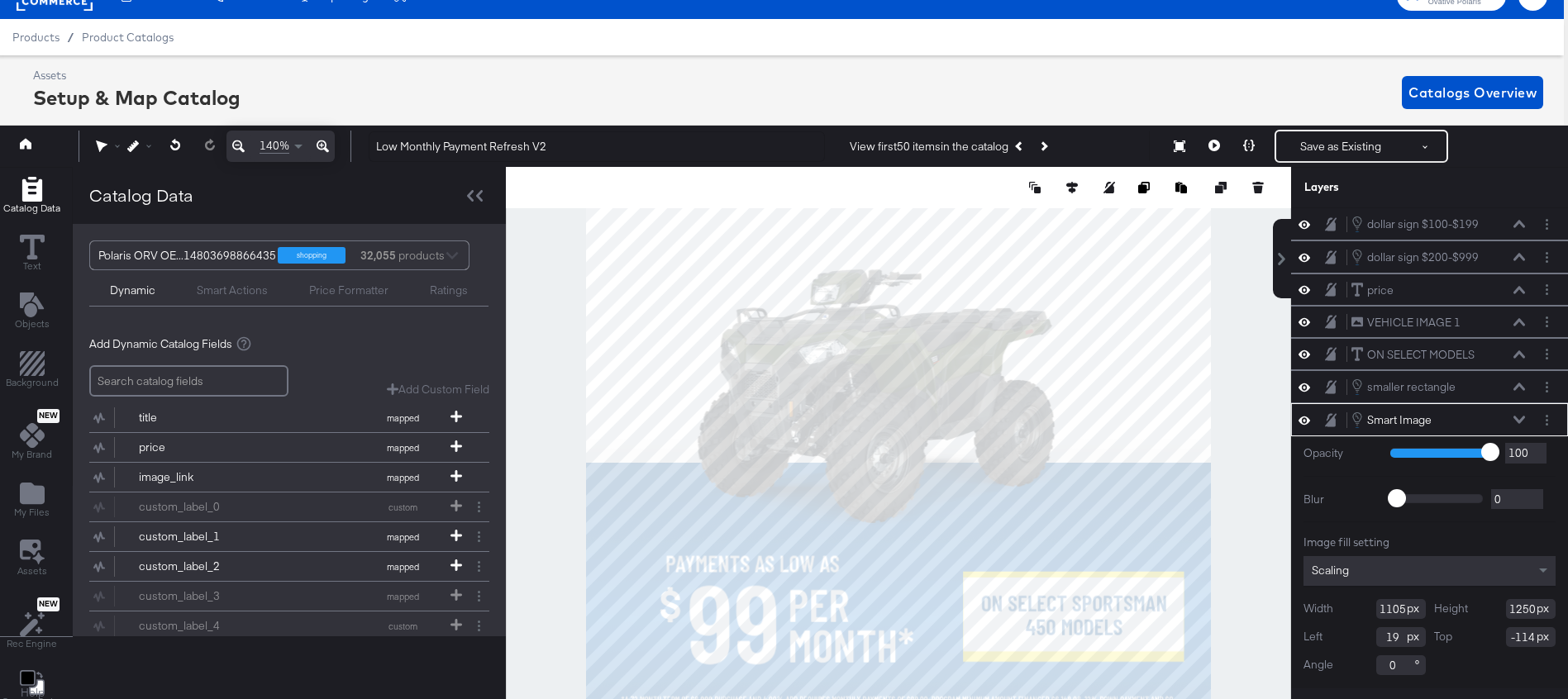
type input "-115"
click at [1255, 139] on button at bounding box center [1249, 147] width 35 height 33
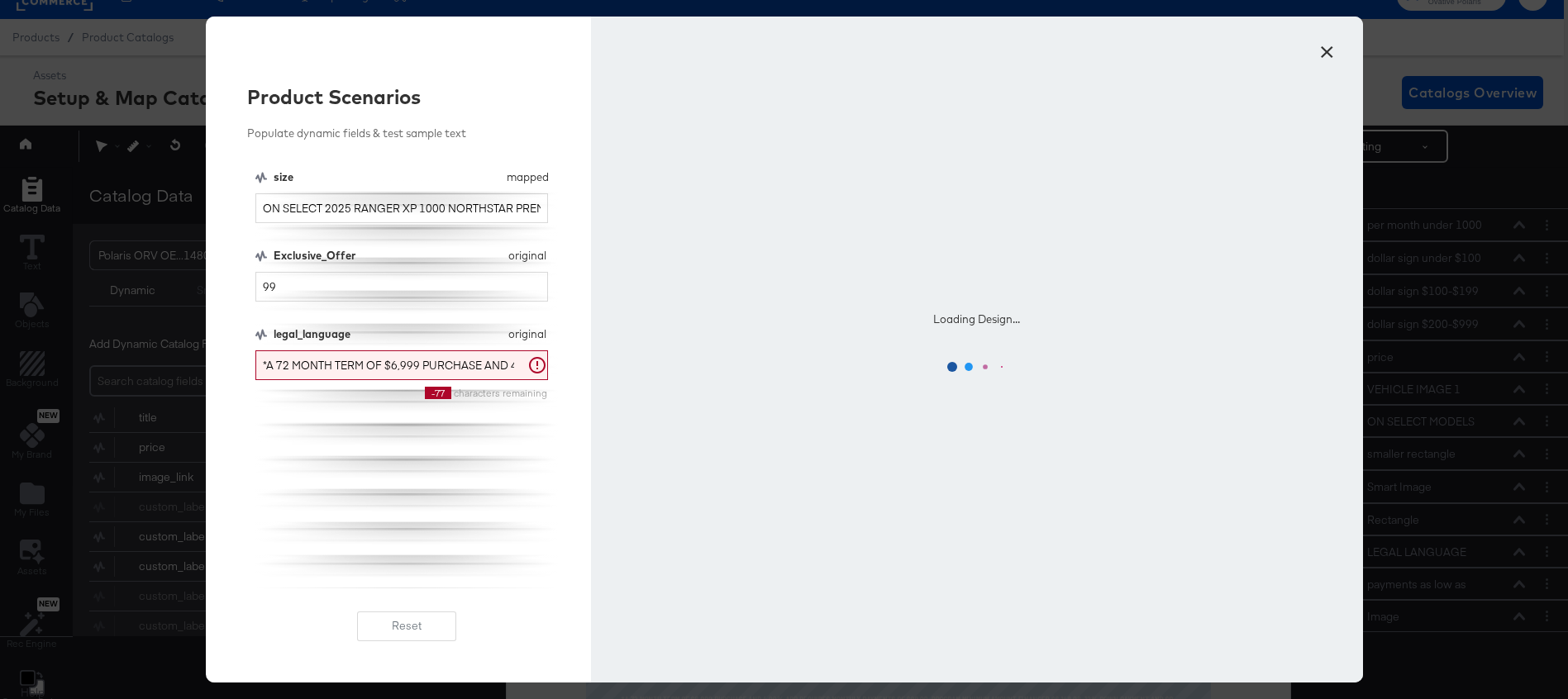
scroll to position [0, 0]
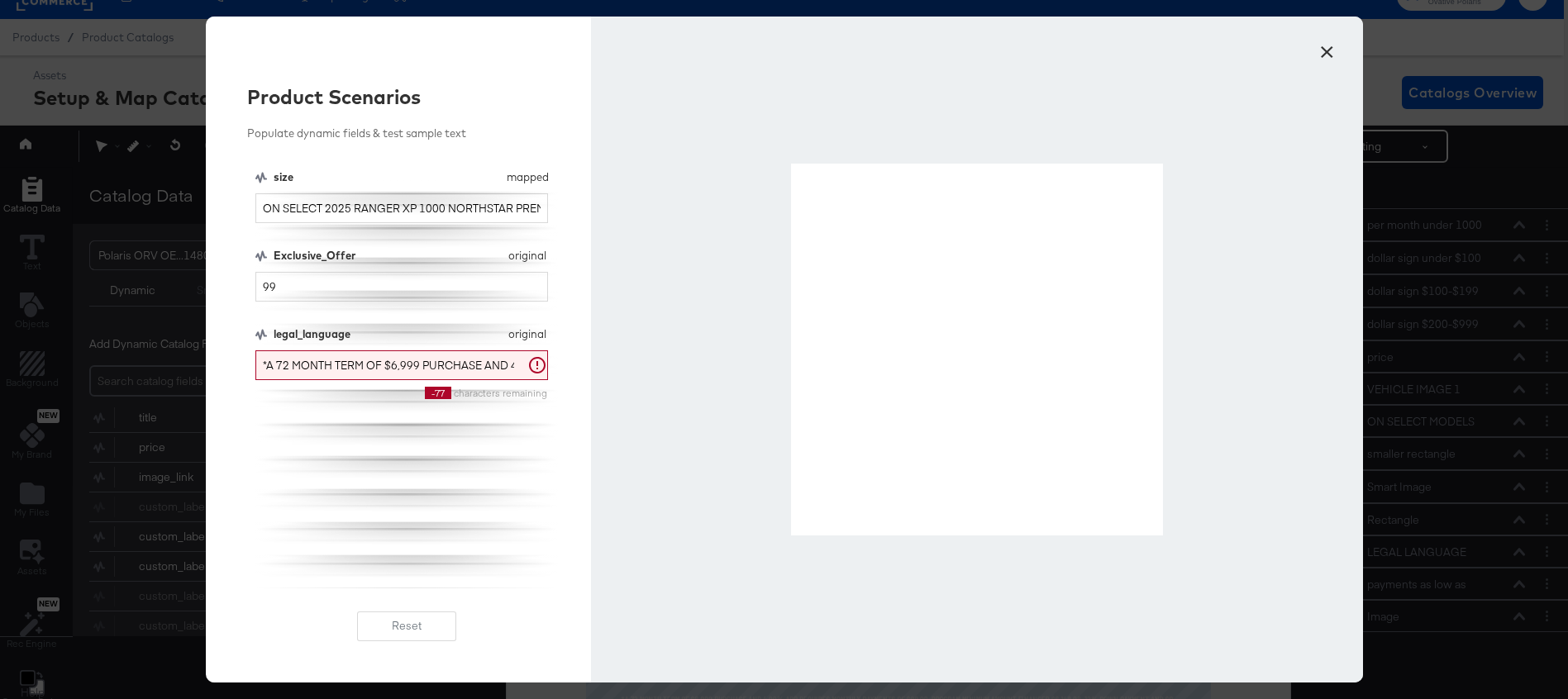
click at [1324, 57] on button "×" at bounding box center [1328, 48] width 29 height 29
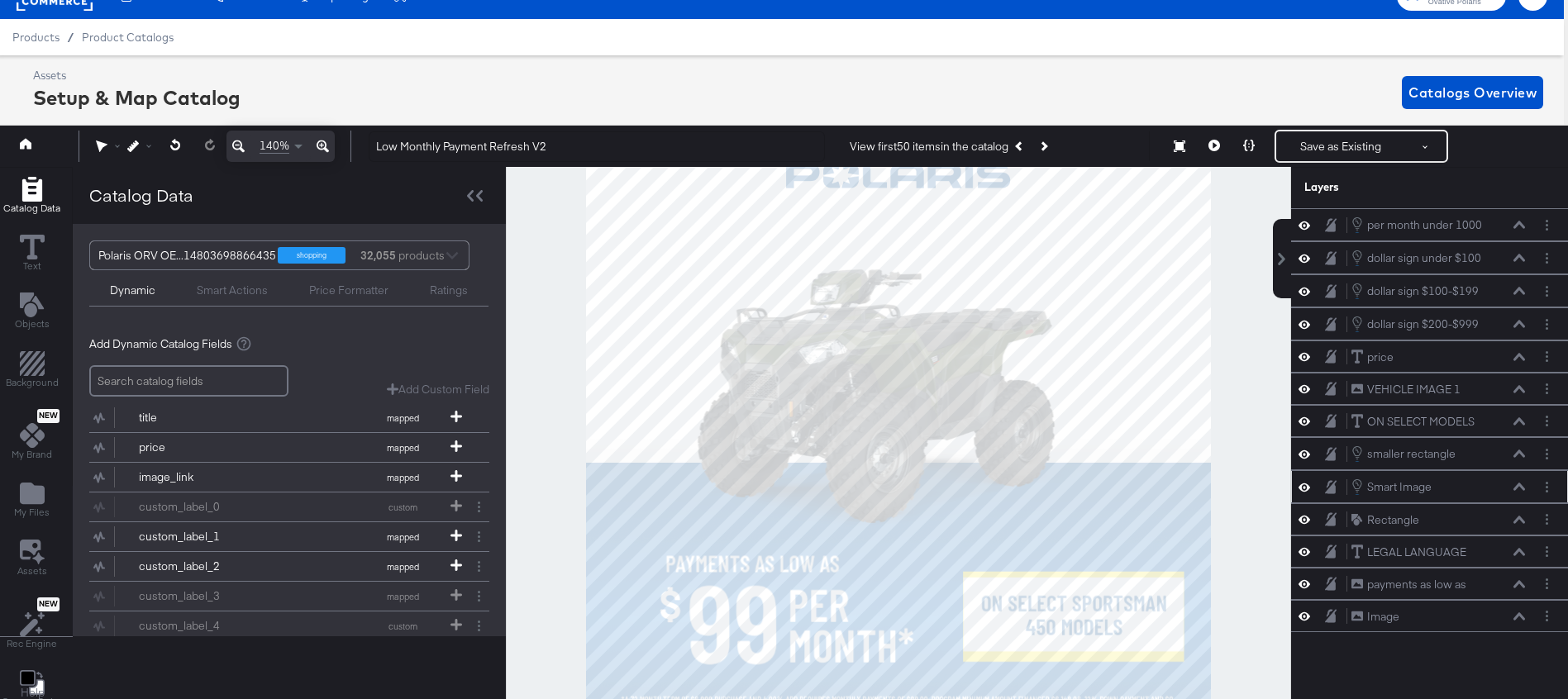
click at [1518, 485] on icon at bounding box center [1519, 487] width 12 height 8
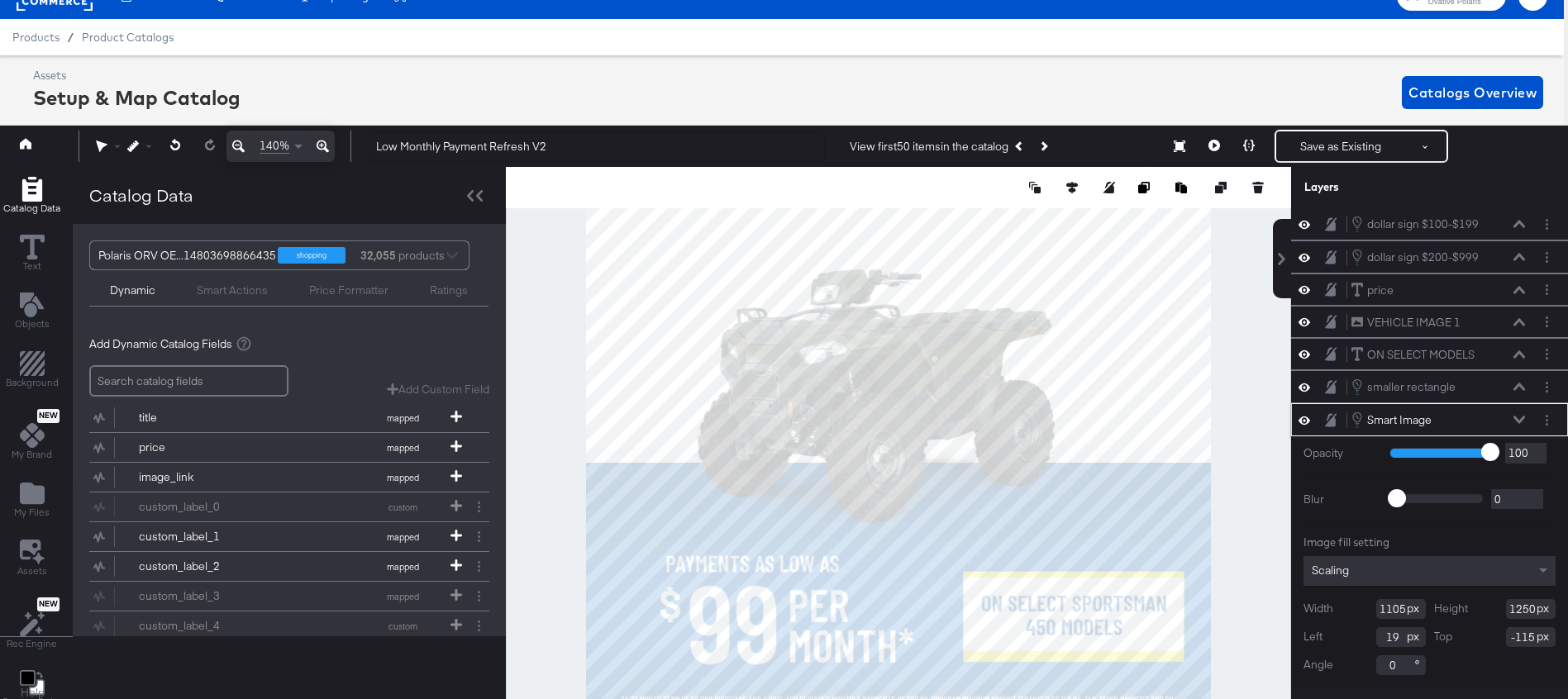
click at [1518, 417] on icon at bounding box center [1519, 419] width 12 height 8
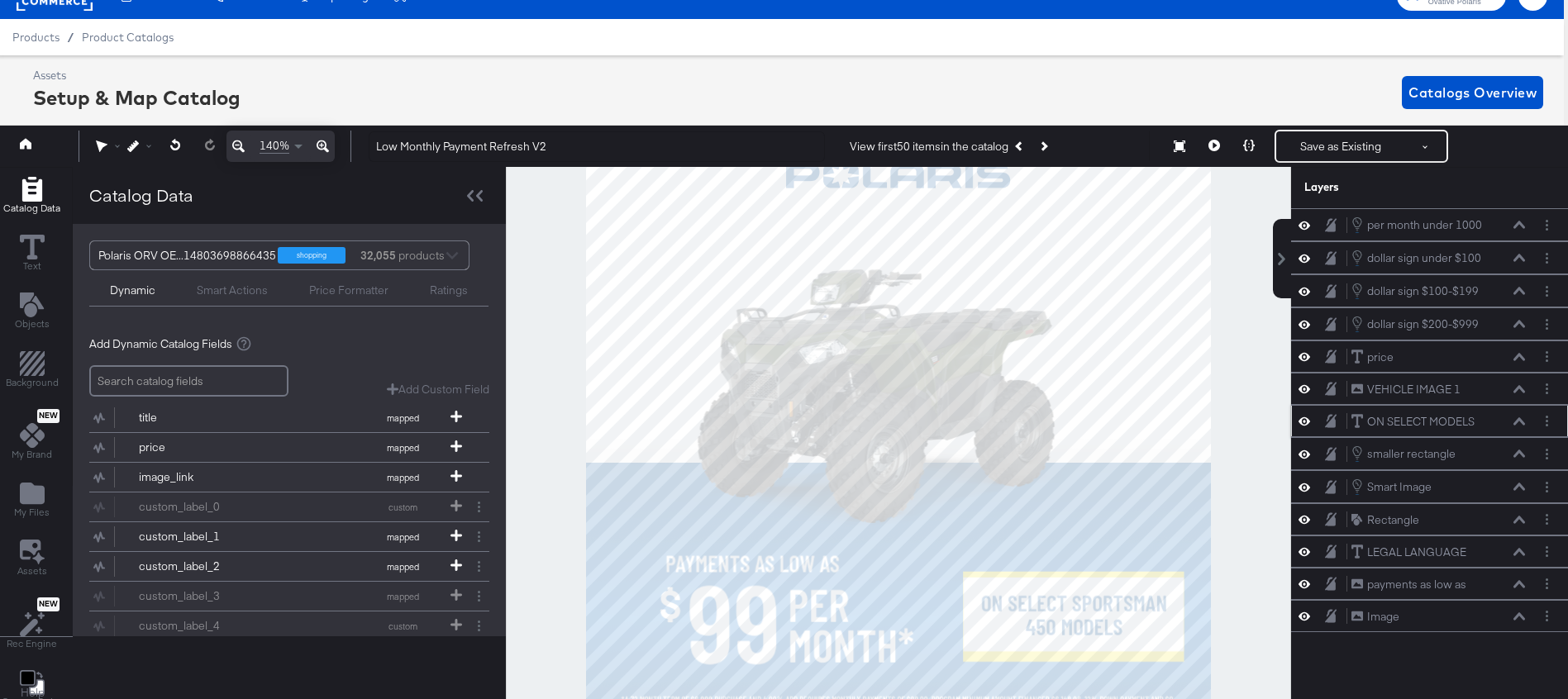
scroll to position [0, 0]
click at [1249, 141] on icon at bounding box center [1249, 146] width 12 height 12
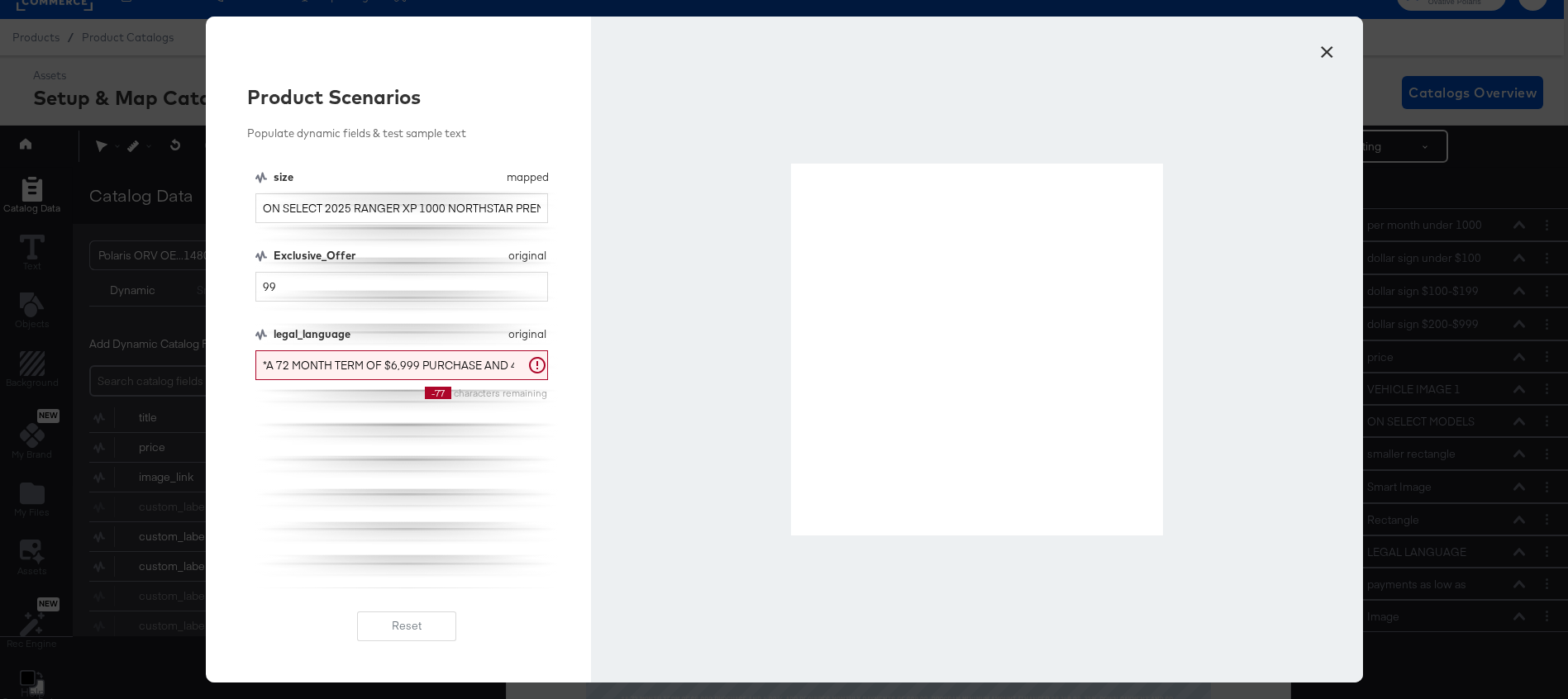
click at [1328, 56] on button "×" at bounding box center [1328, 48] width 29 height 29
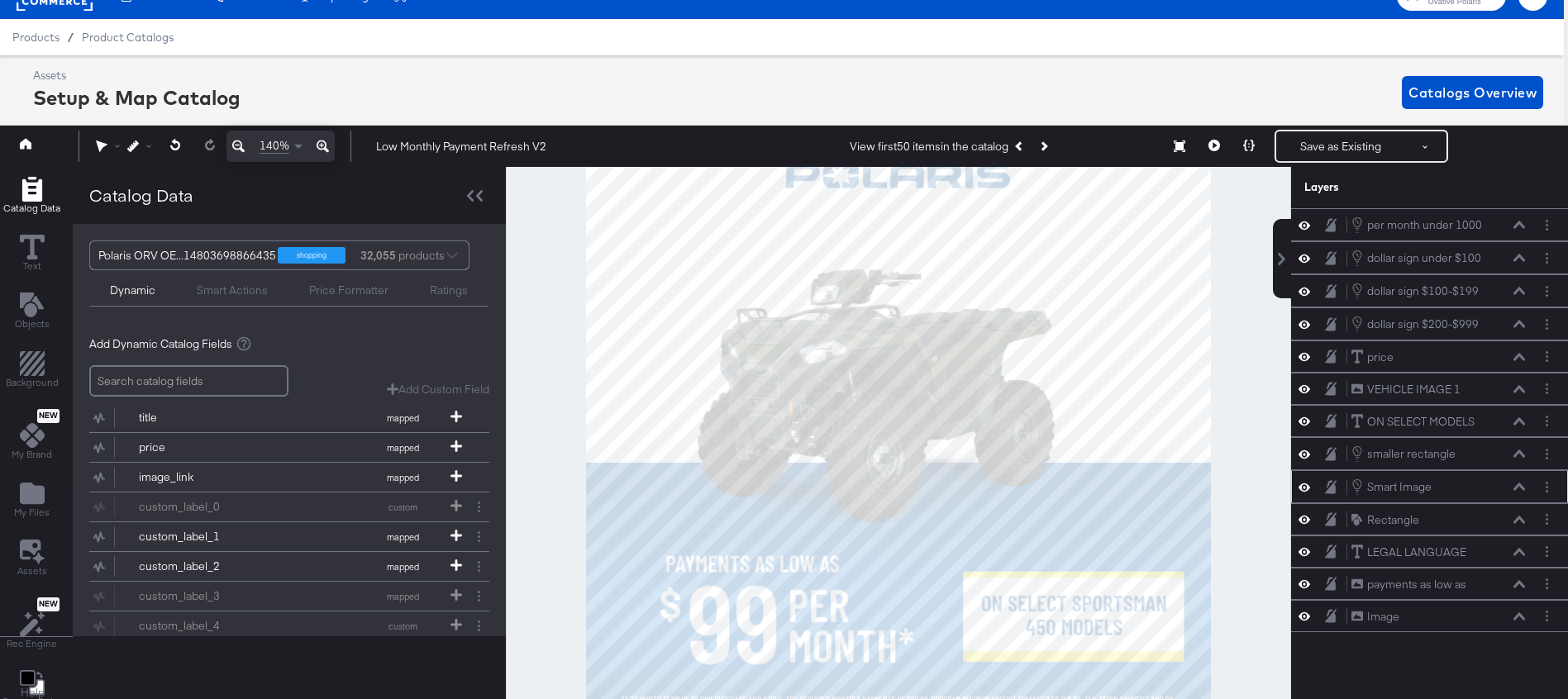
click at [1518, 483] on icon at bounding box center [1519, 487] width 12 height 8
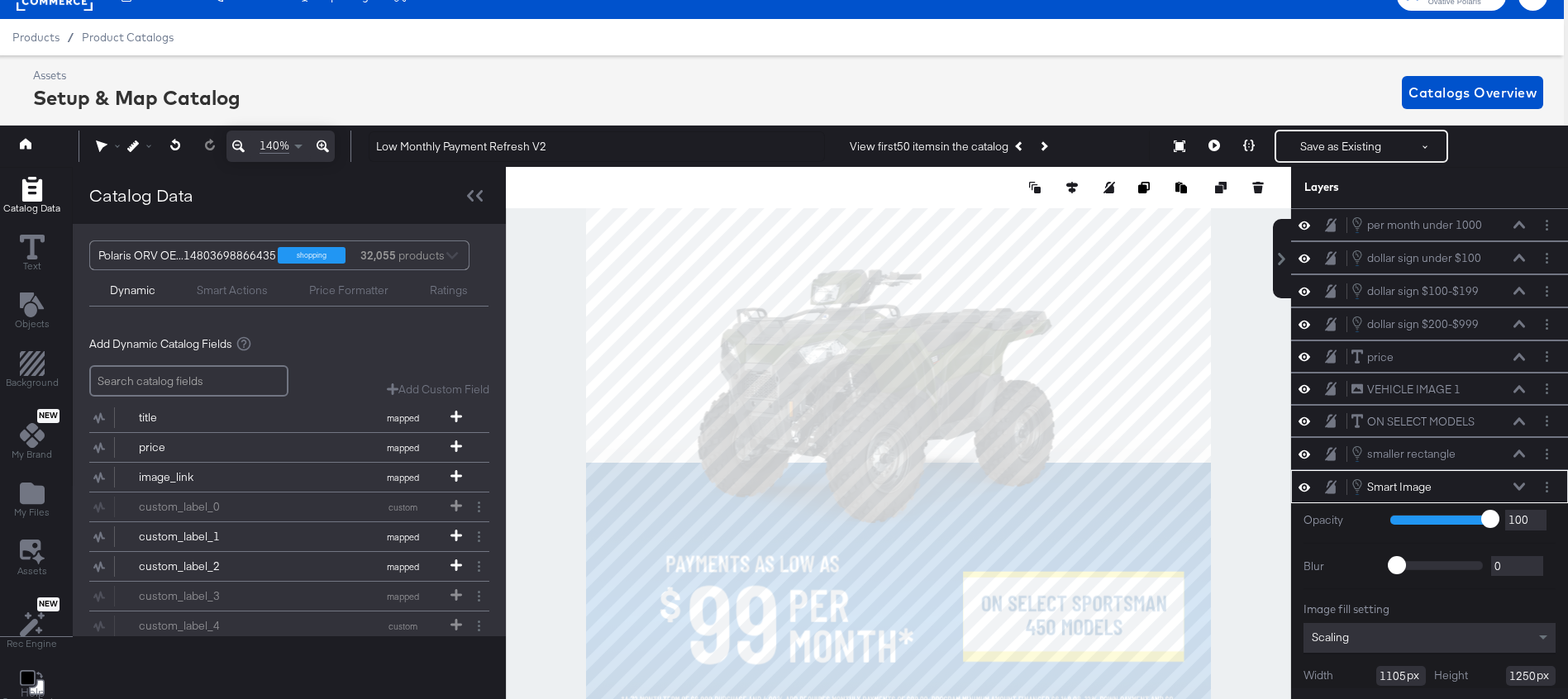
scroll to position [66, 0]
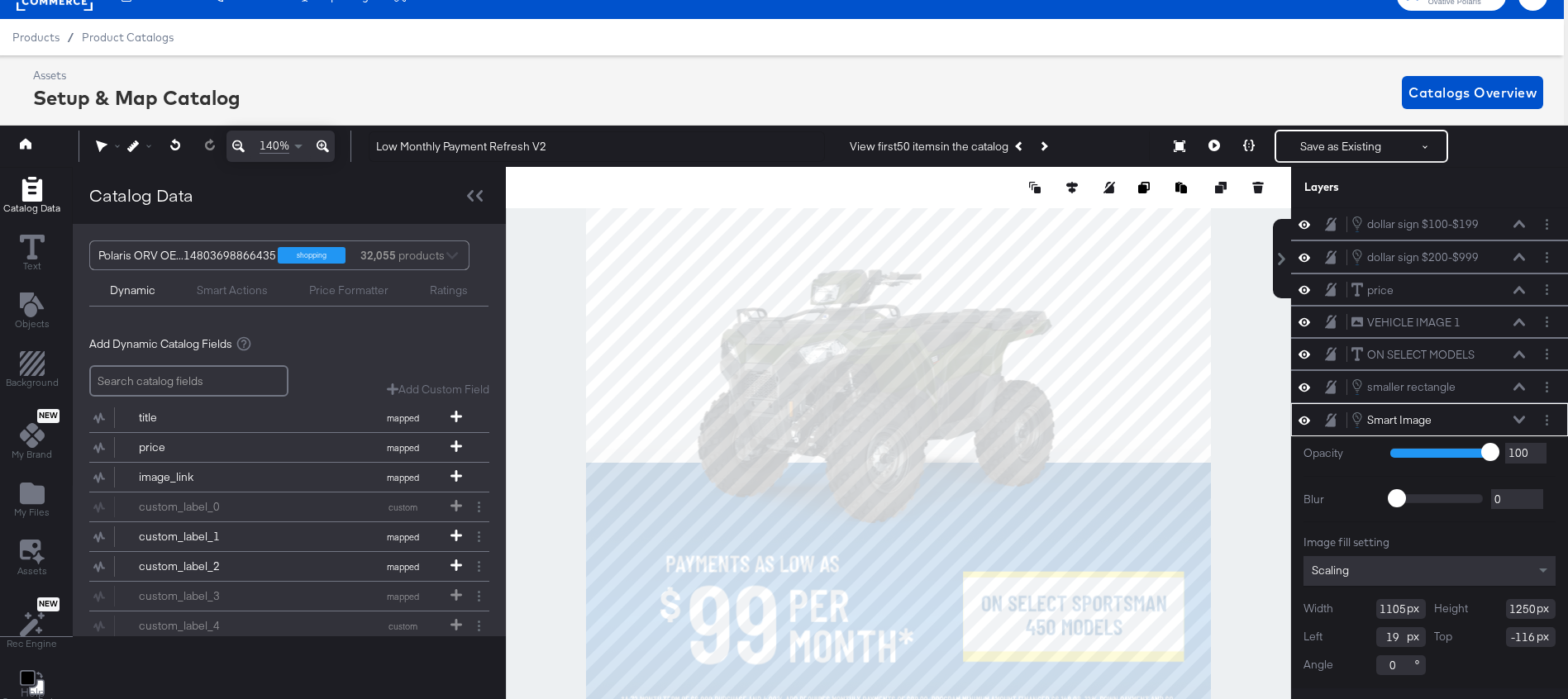
type input "-117"
click at [1254, 142] on icon at bounding box center [1249, 146] width 12 height 12
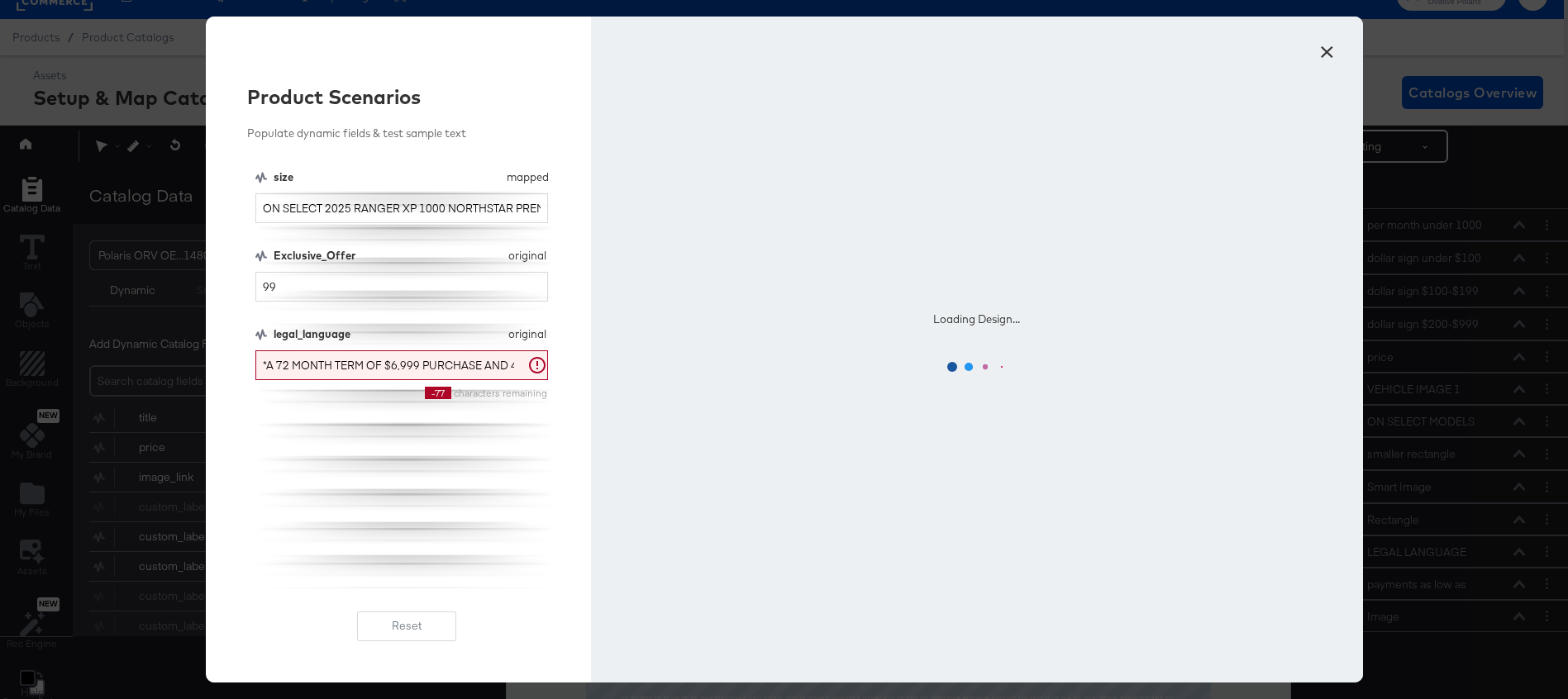
scroll to position [0, 0]
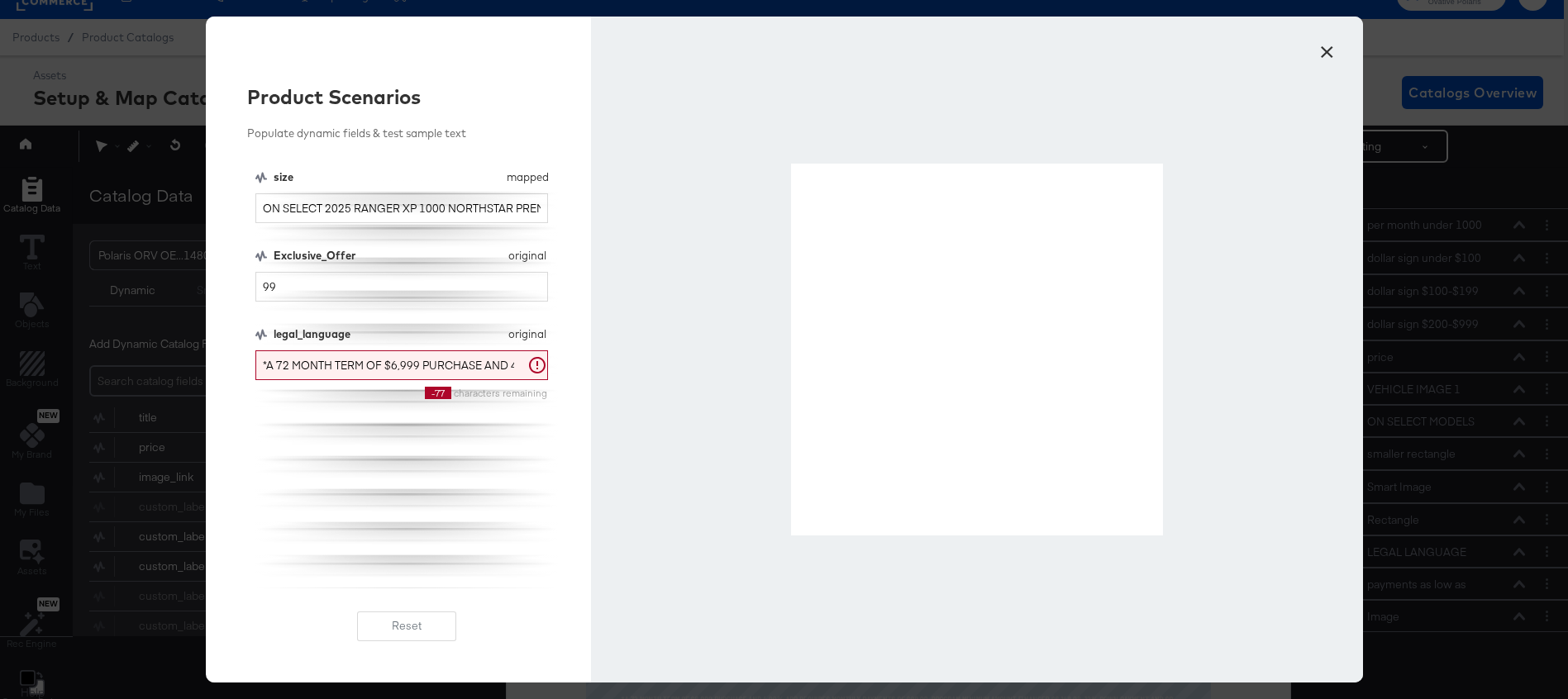
click at [1321, 52] on button "×" at bounding box center [1328, 48] width 29 height 29
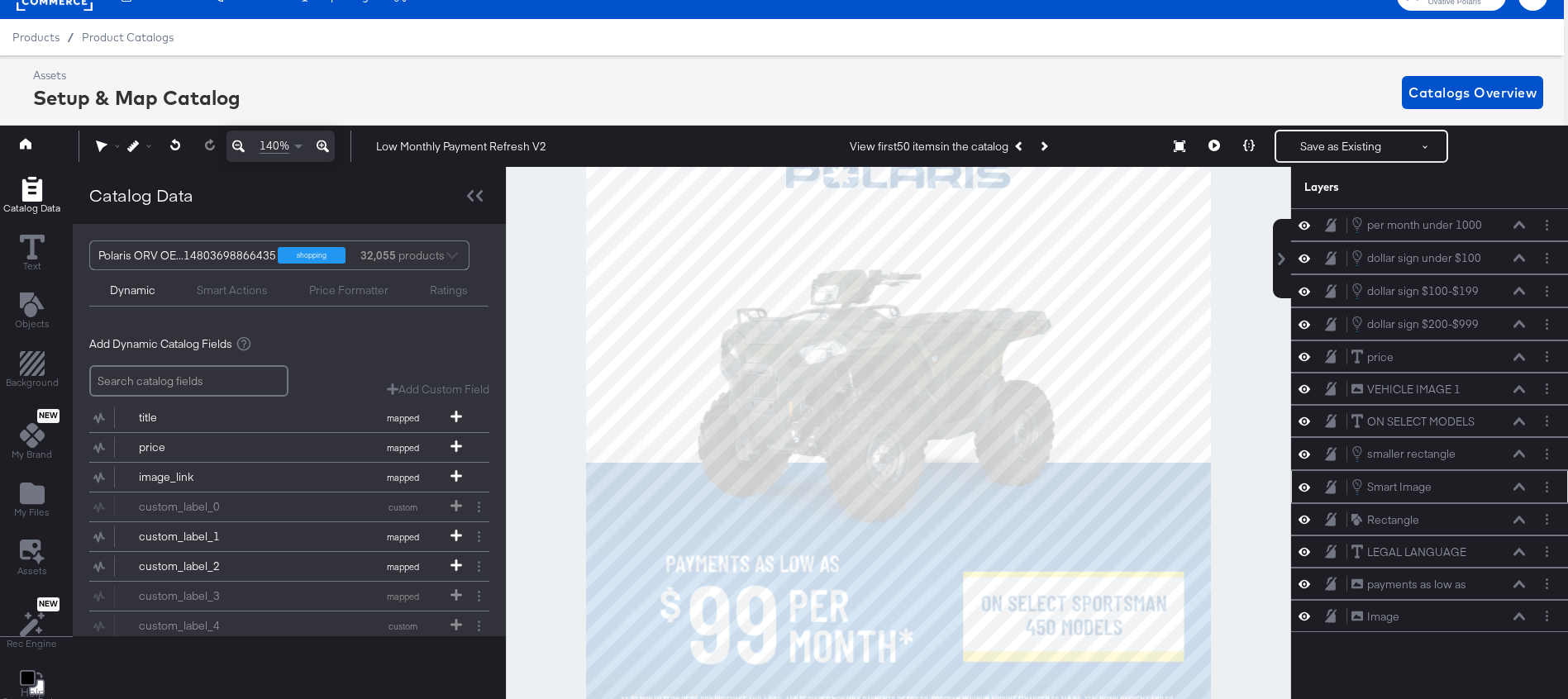
click at [1519, 487] on icon at bounding box center [1519, 487] width 12 height 8
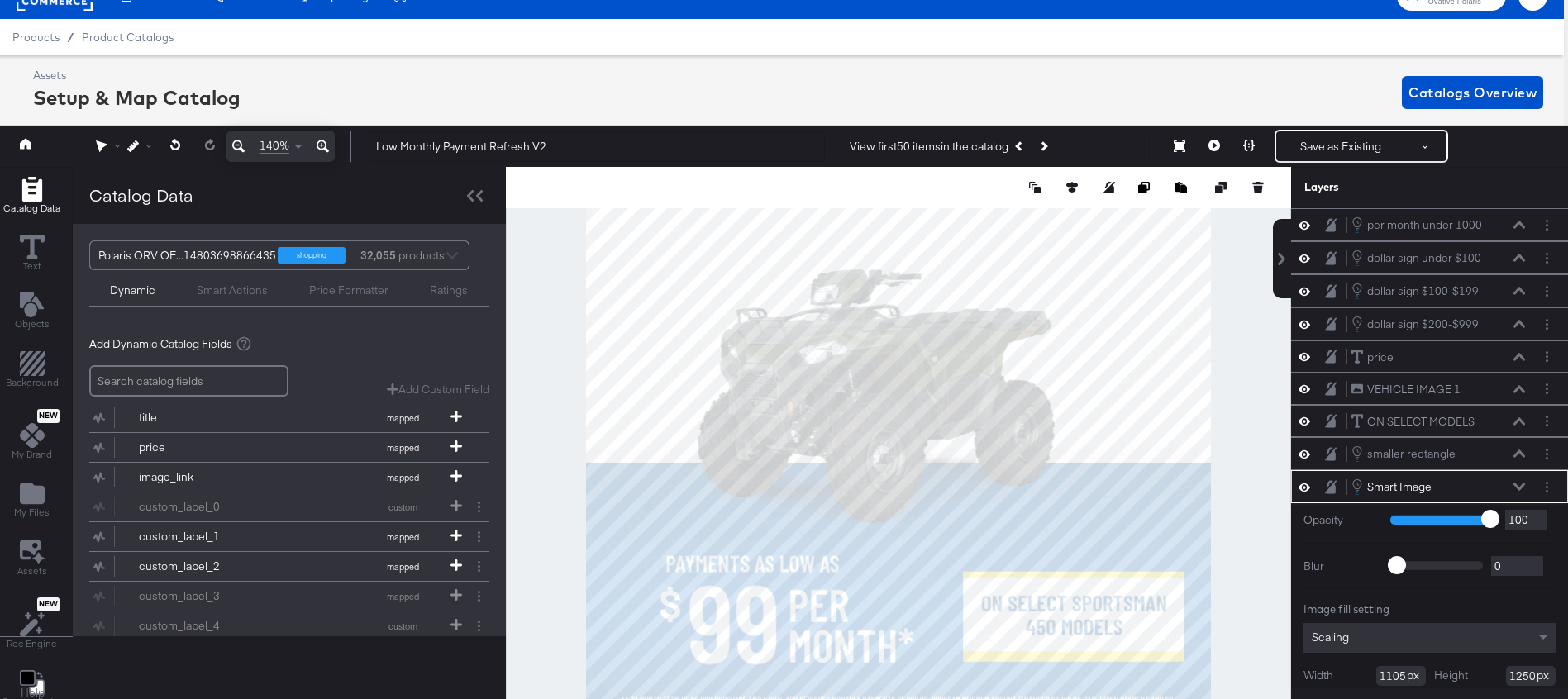
scroll to position [66, 0]
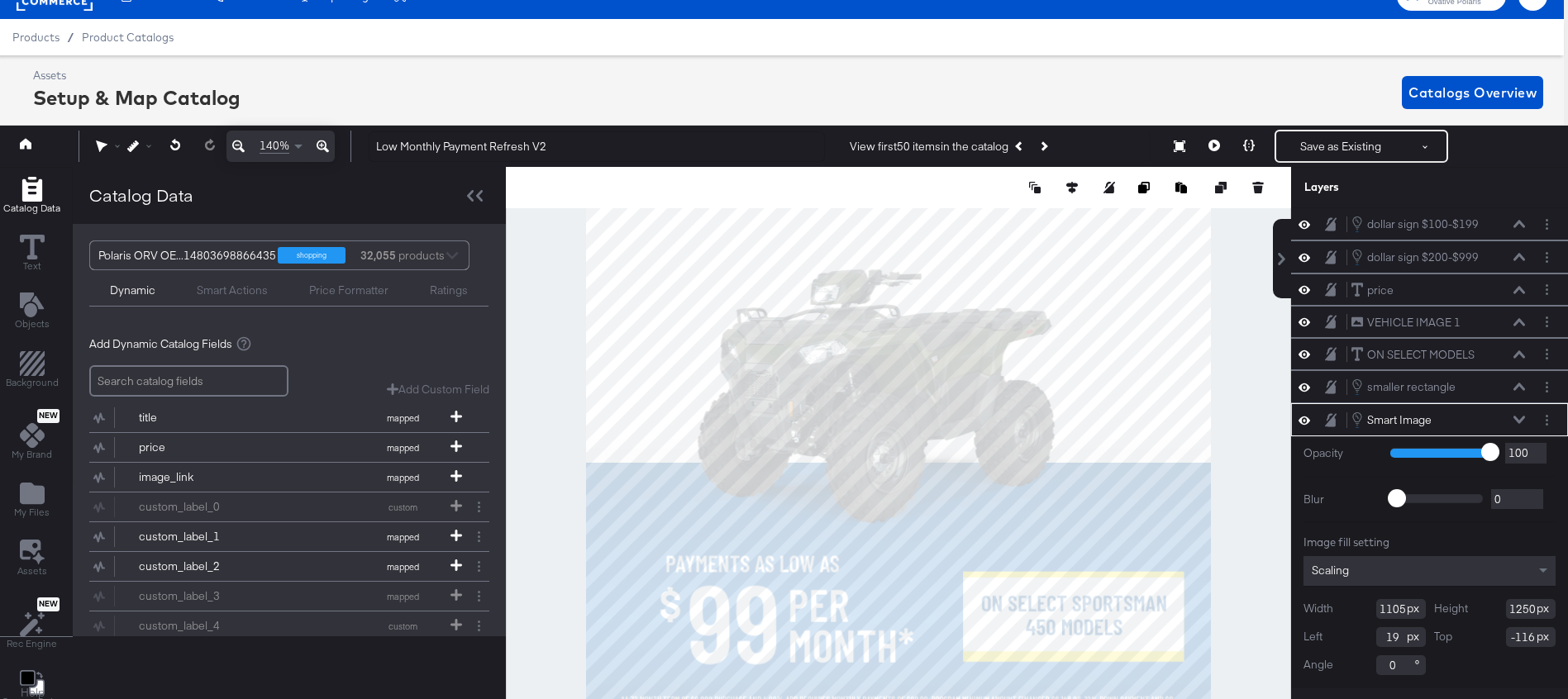
type input "-115"
click at [1249, 142] on icon at bounding box center [1249, 146] width 12 height 12
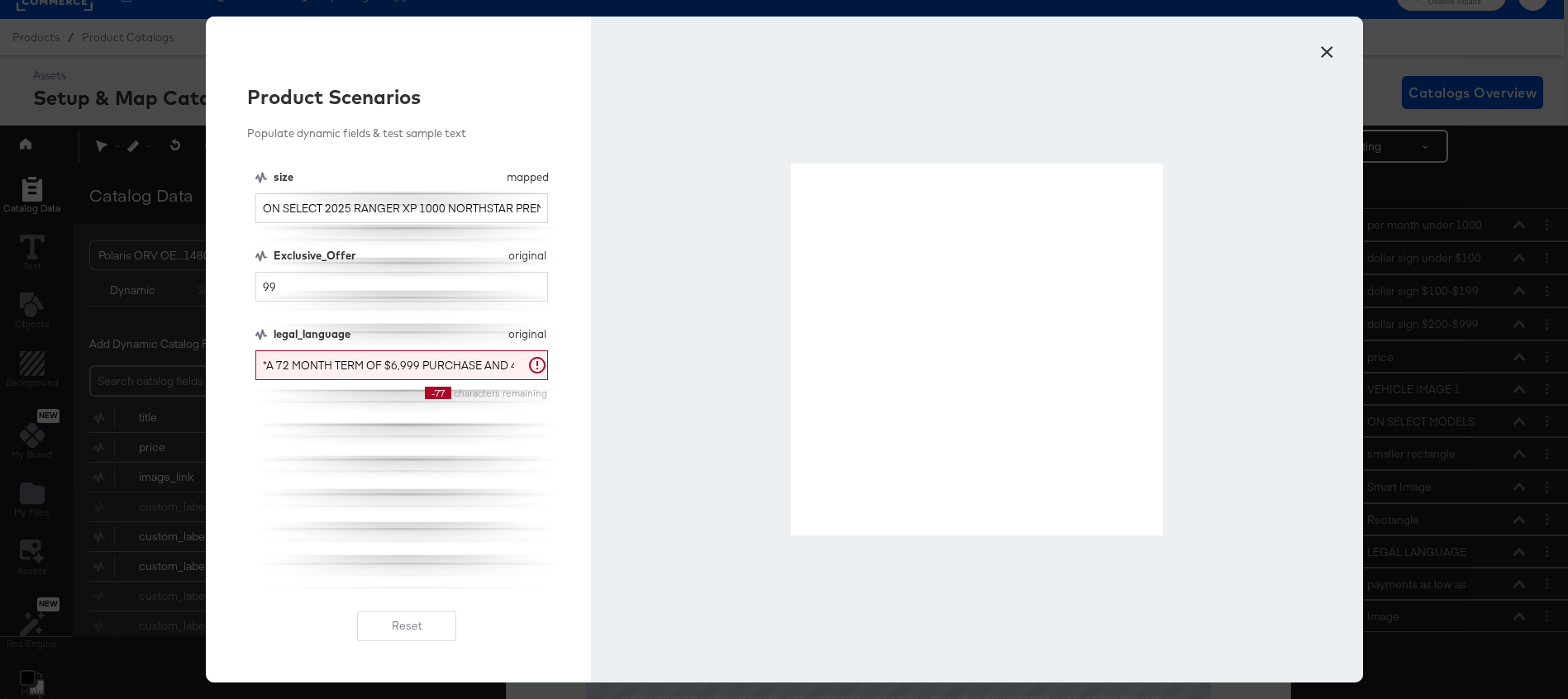
click at [1323, 51] on button "×" at bounding box center [1328, 48] width 29 height 29
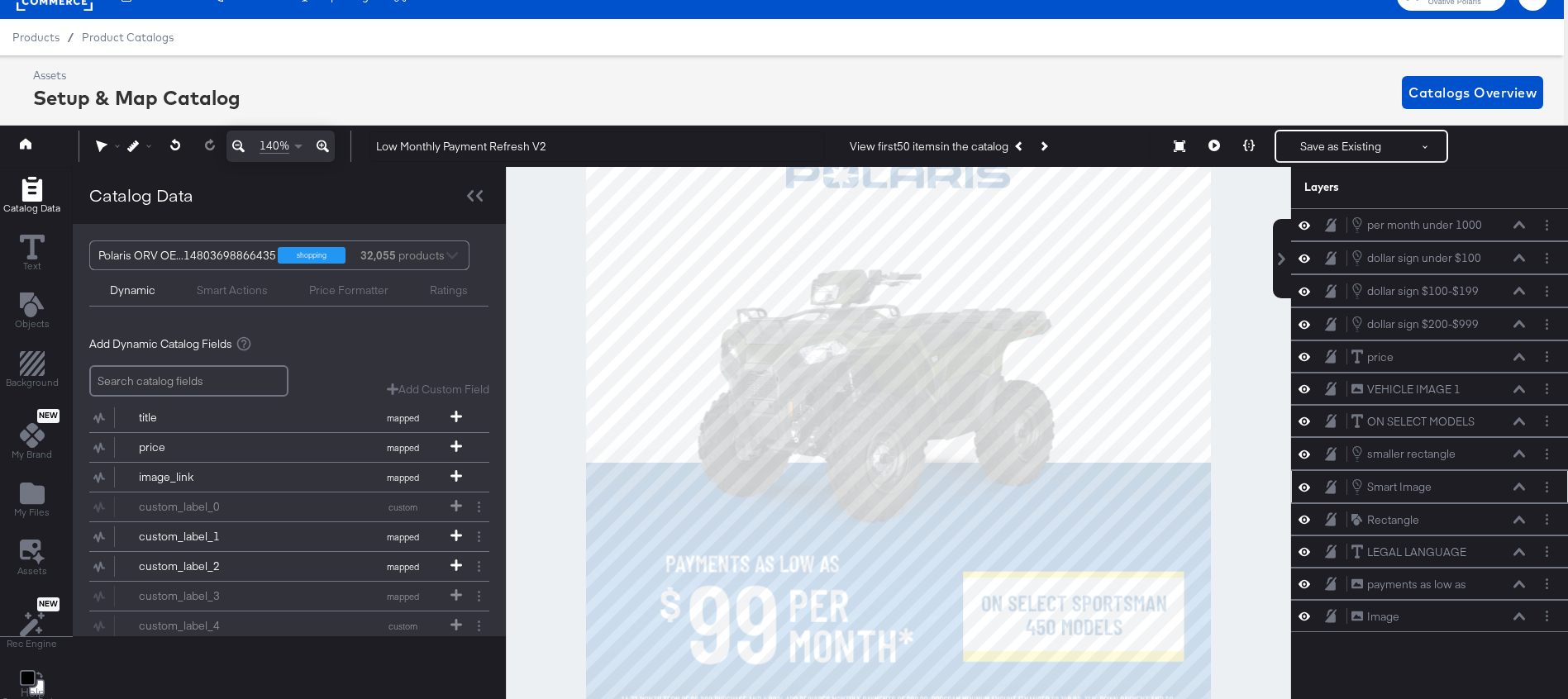
click at [1518, 487] on icon at bounding box center [1519, 487] width 12 height 8
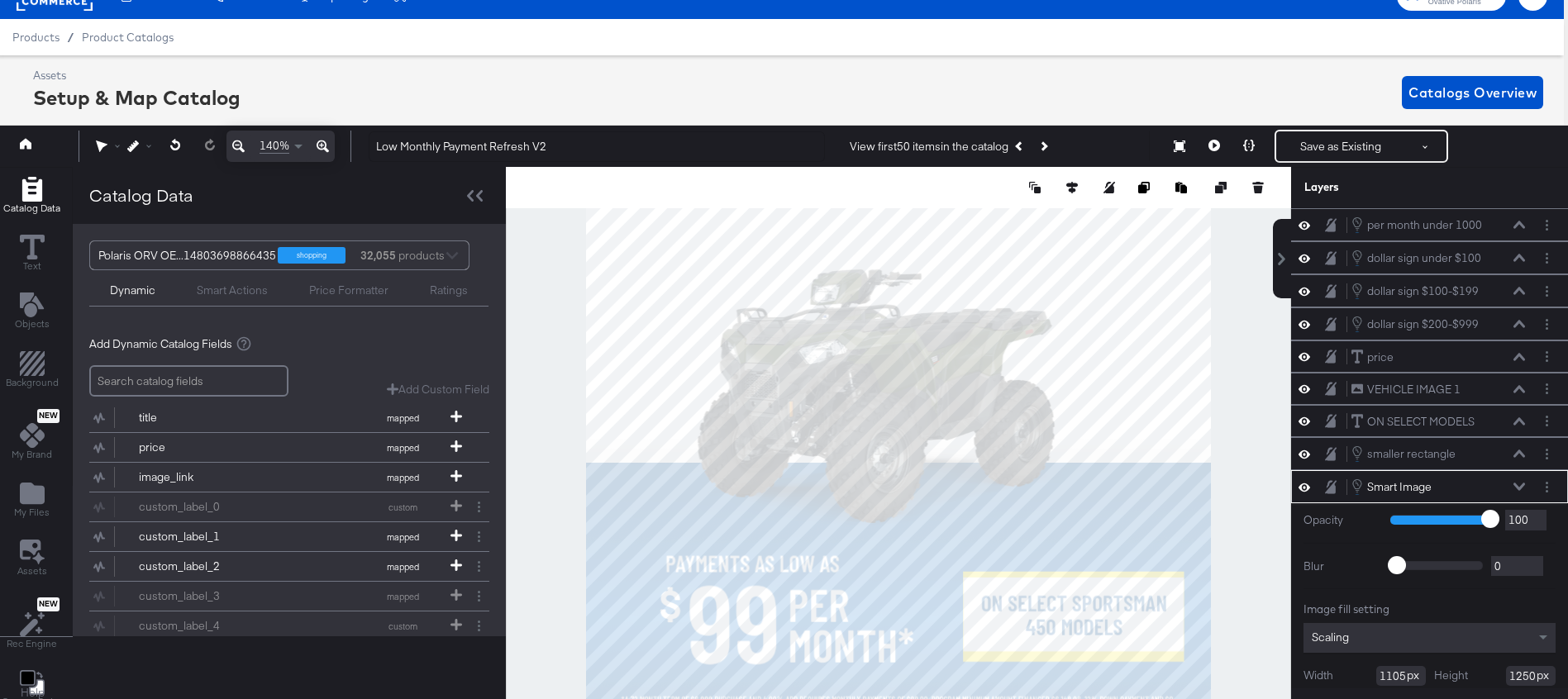
scroll to position [66, 0]
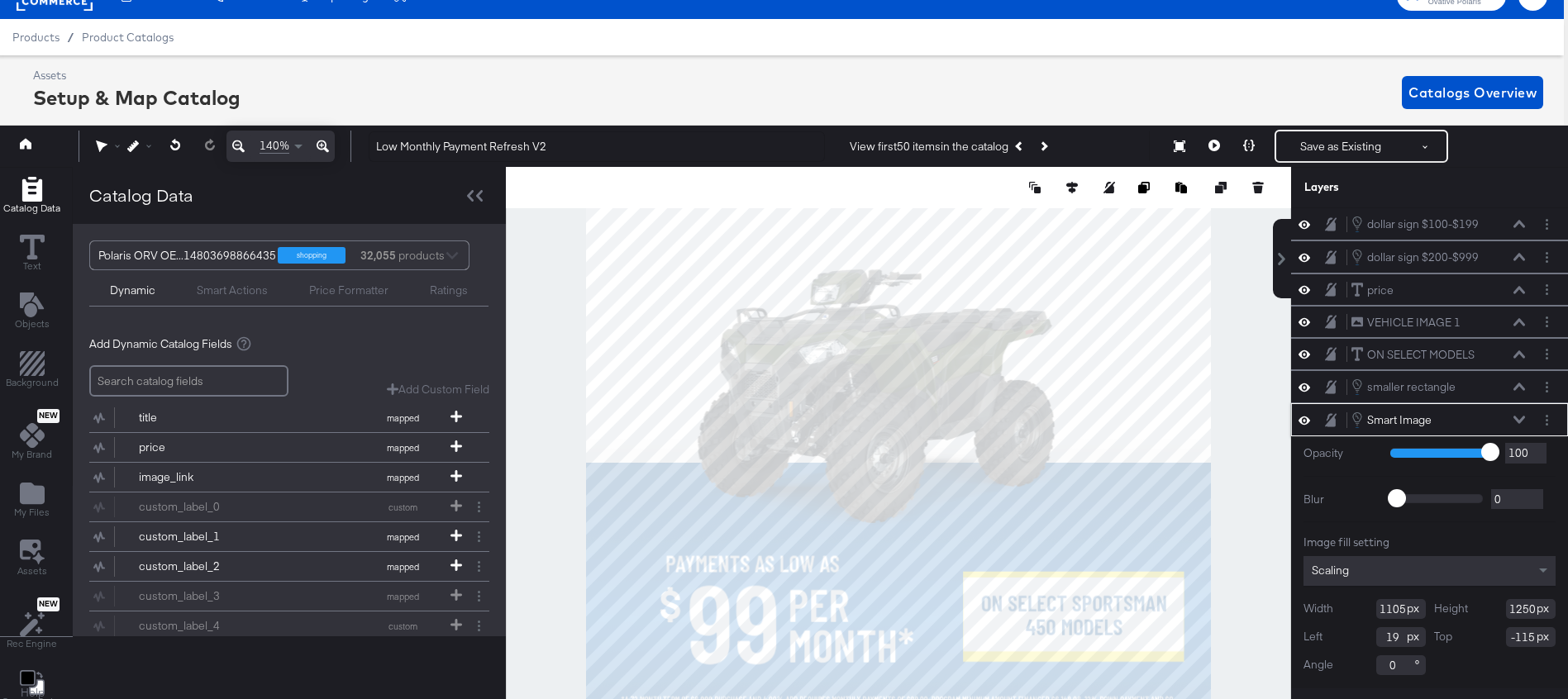
click at [1518, 610] on input "1250" at bounding box center [1531, 609] width 50 height 20
type input "1255"
click at [1525, 420] on button at bounding box center [1520, 420] width 14 height 10
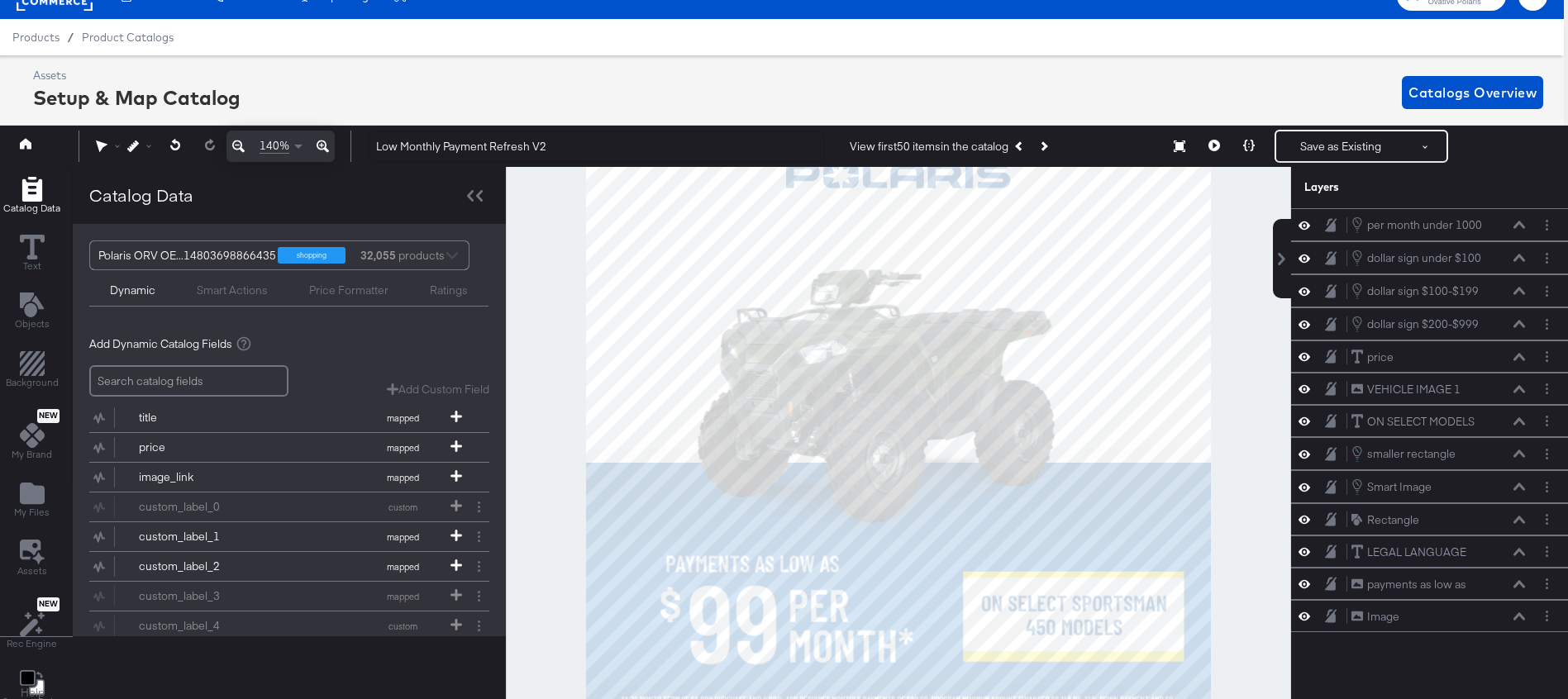
scroll to position [0, 0]
click at [1257, 142] on button at bounding box center [1249, 147] width 35 height 33
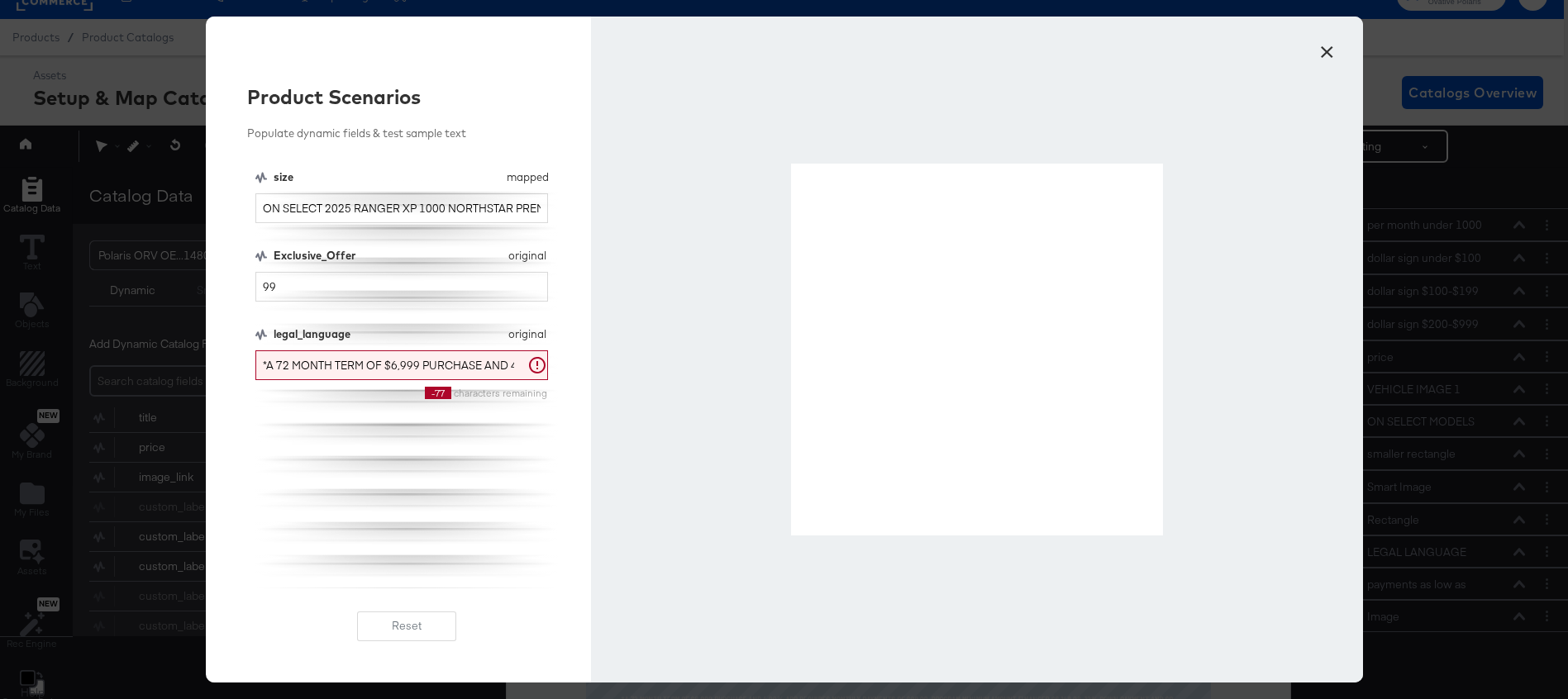
click at [1321, 56] on button "×" at bounding box center [1328, 48] width 29 height 29
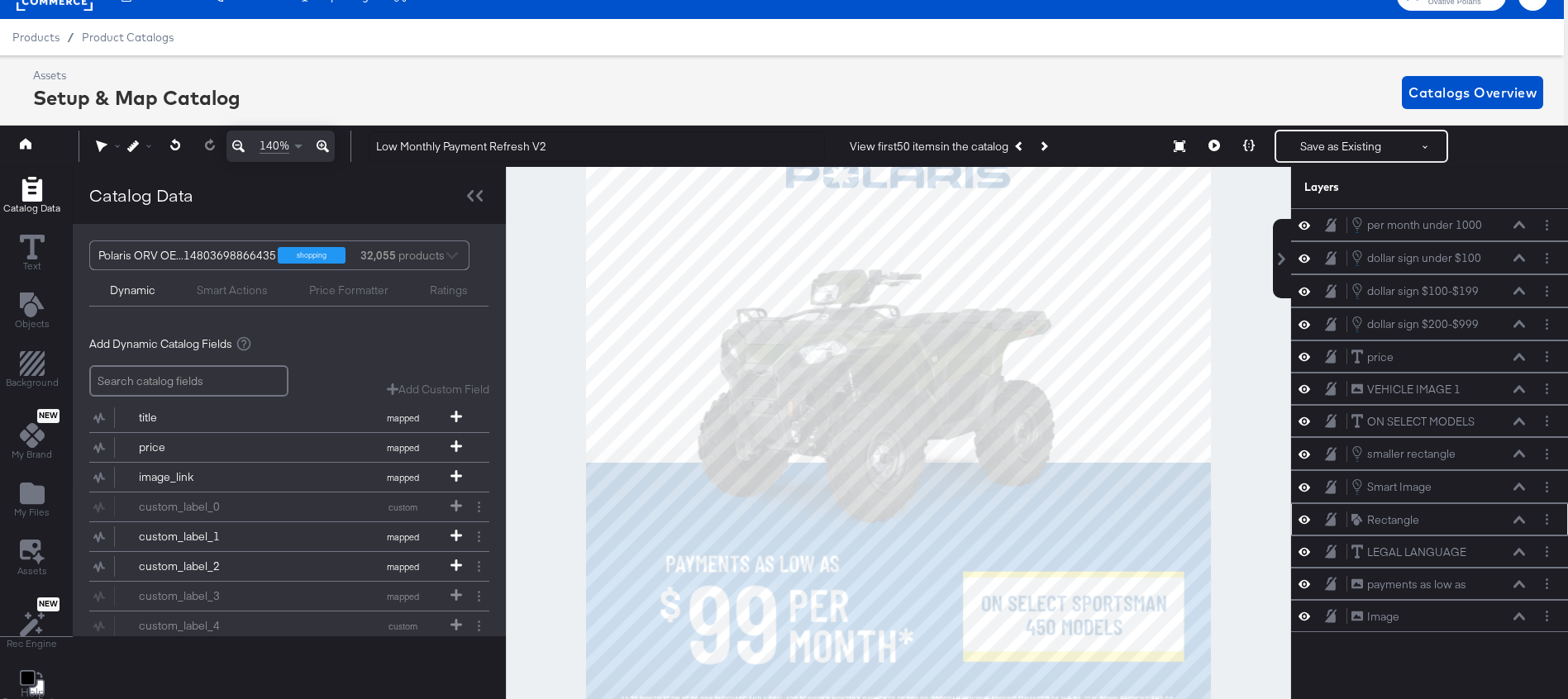
click at [1521, 518] on icon at bounding box center [1519, 520] width 12 height 8
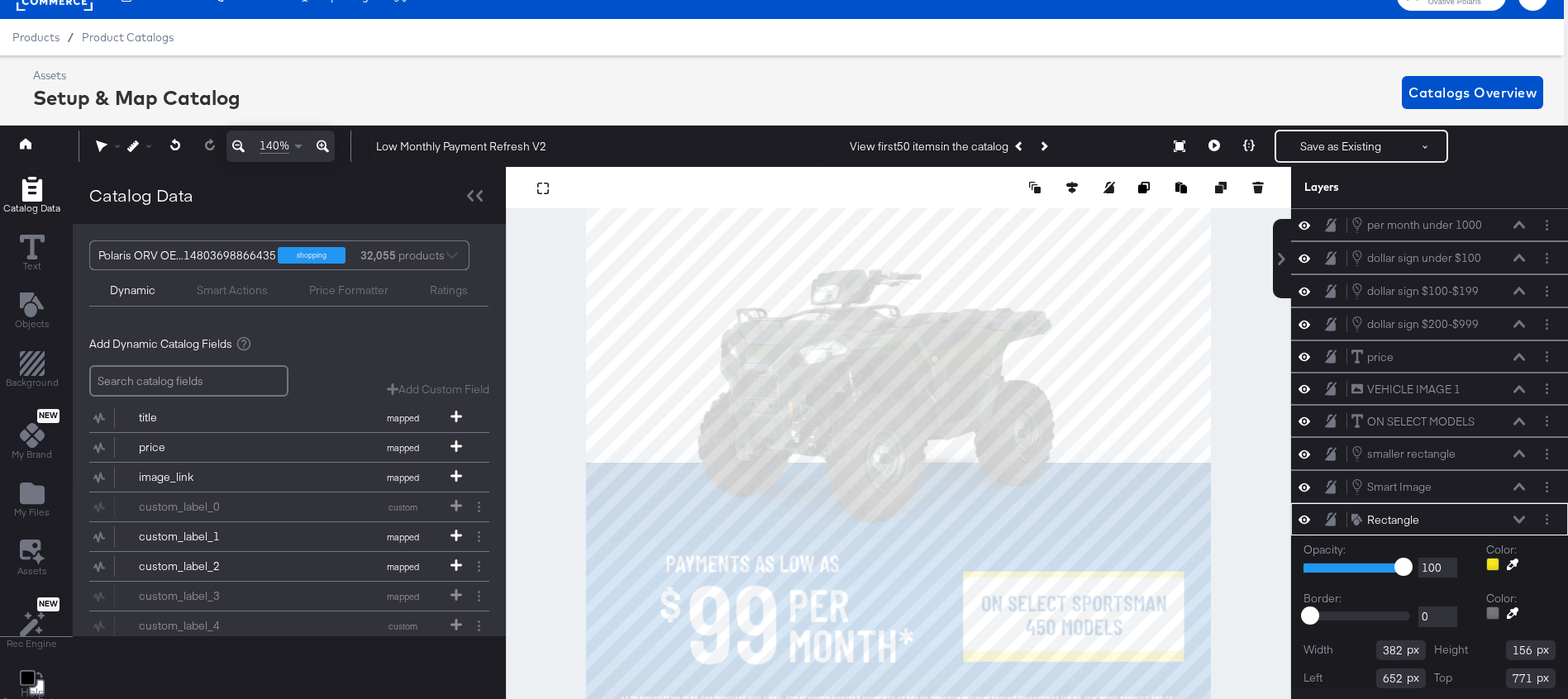
scroll to position [41, 0]
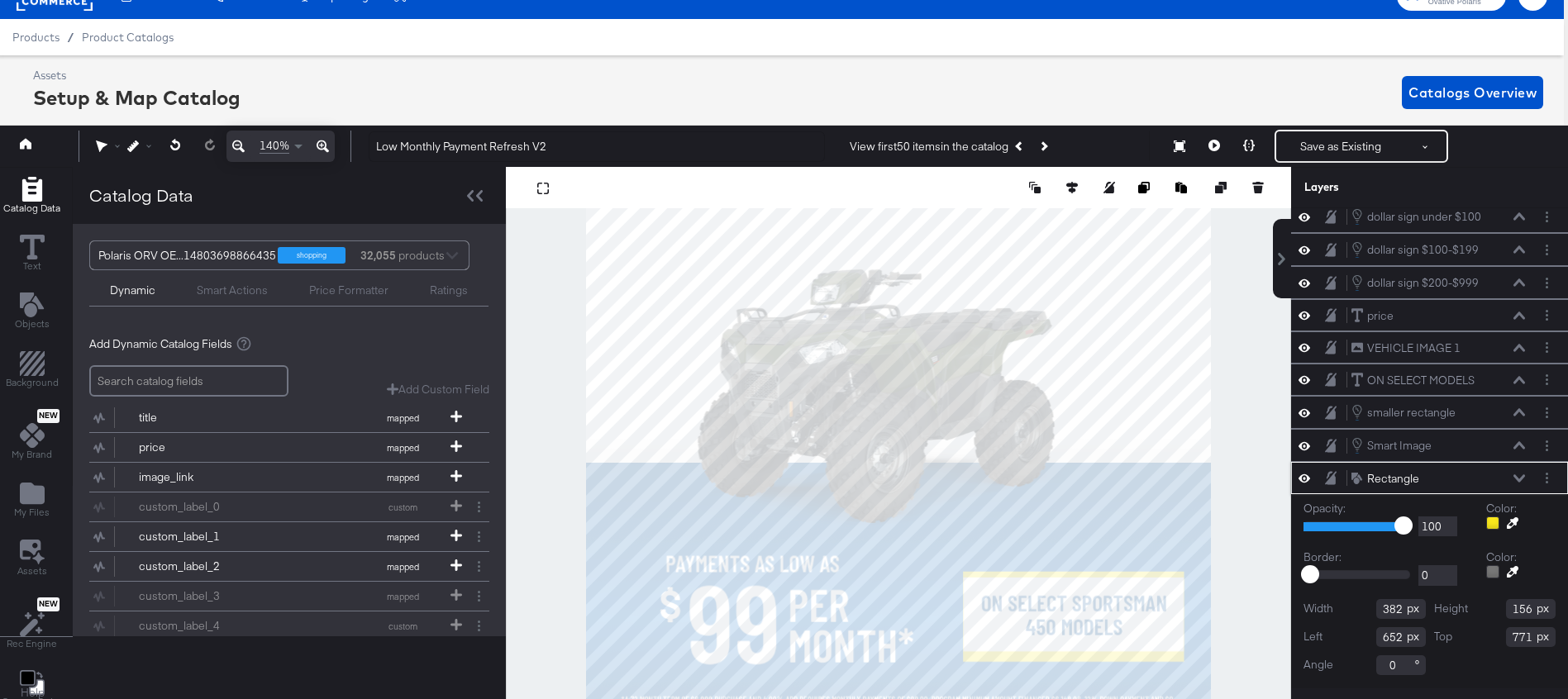
click at [1518, 474] on icon at bounding box center [1519, 478] width 12 height 8
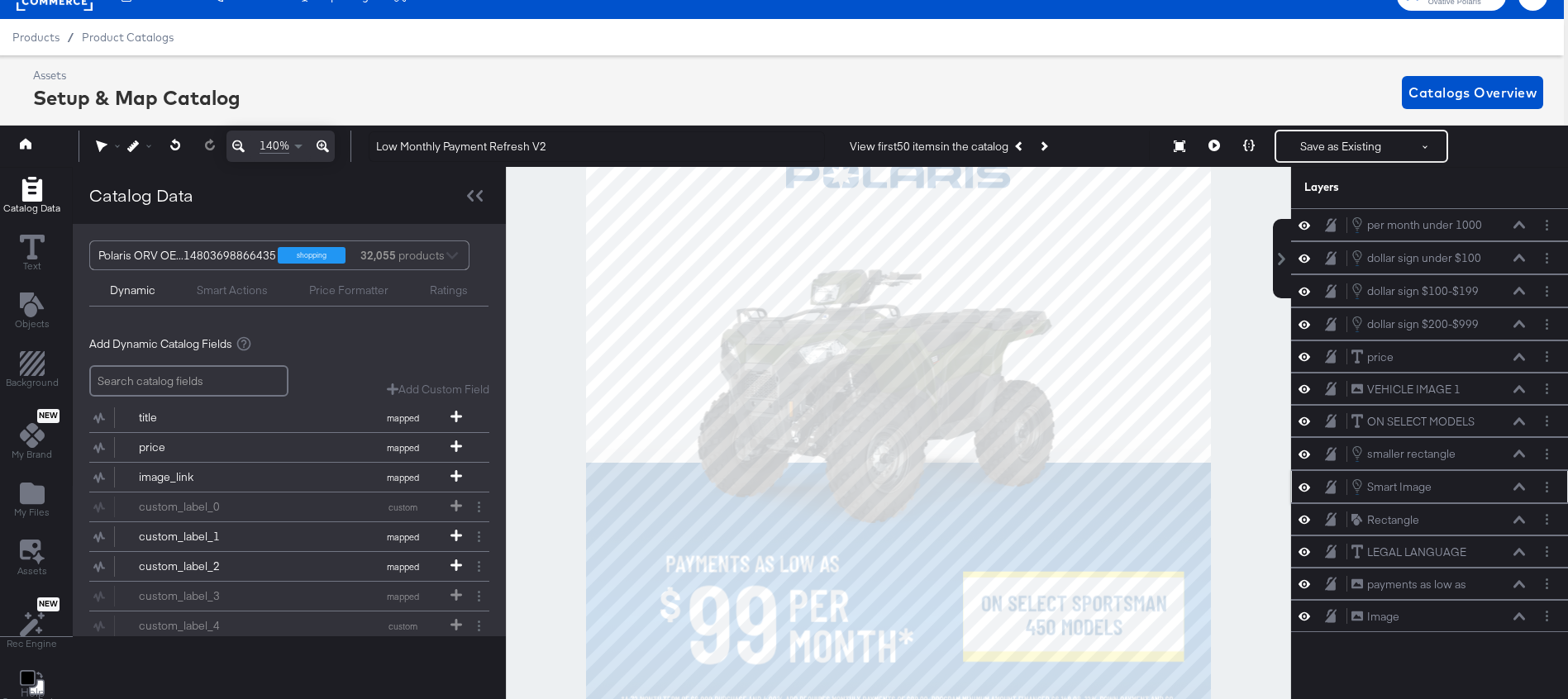
scroll to position [0, 0]
click at [1518, 455] on icon at bounding box center [1519, 454] width 12 height 8
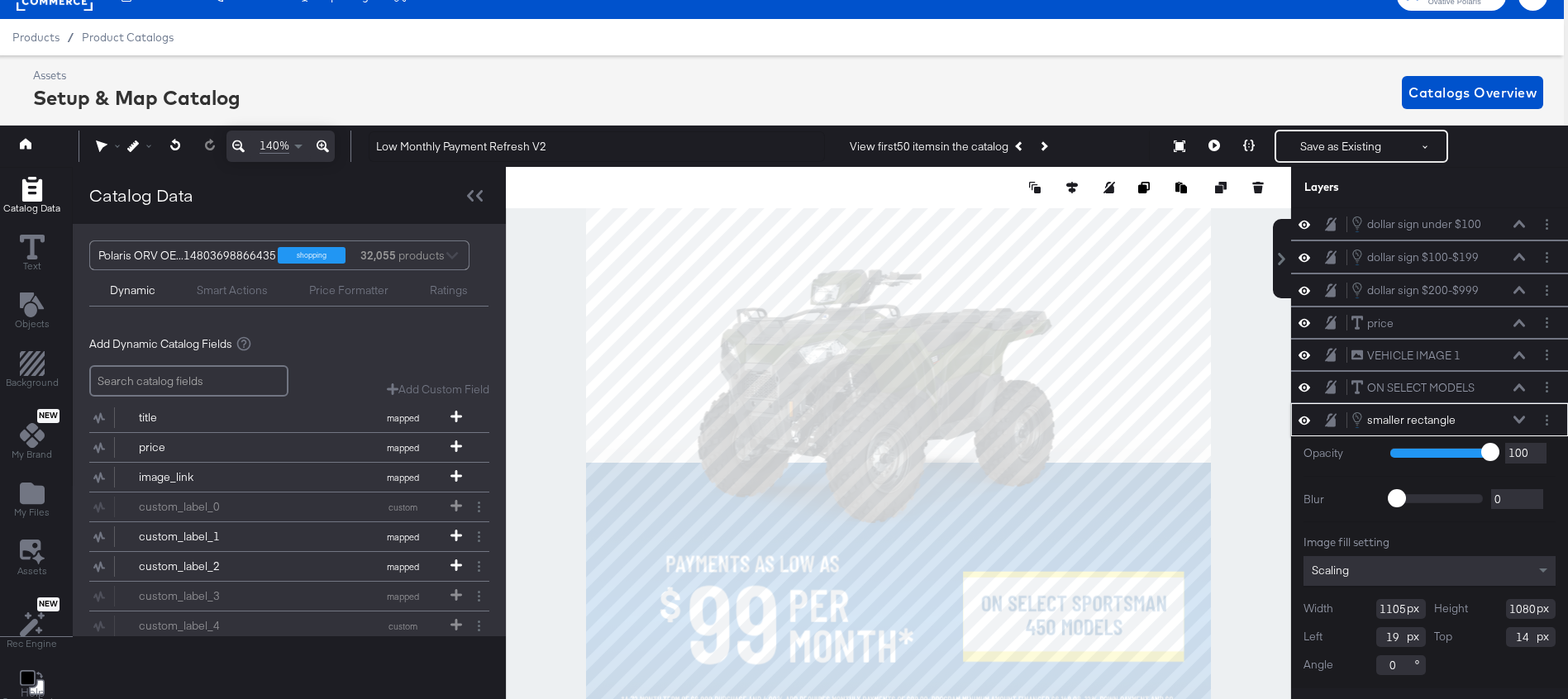
click at [1518, 603] on input "1080" at bounding box center [1531, 609] width 50 height 20
click at [1516, 418] on icon at bounding box center [1519, 420] width 12 height 8
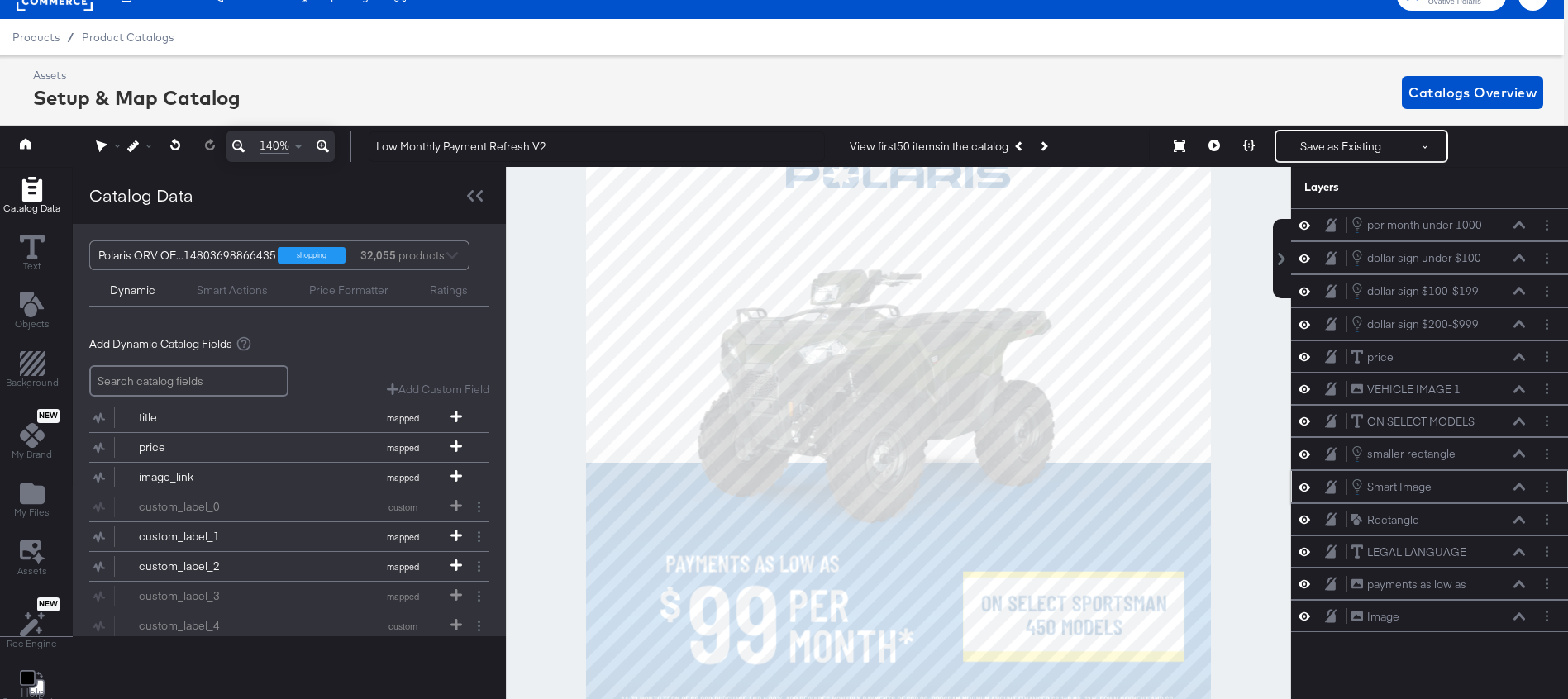
click at [1520, 495] on div "Smart Image Smart Image" at bounding box center [1438, 487] width 175 height 19
click at [1518, 486] on icon at bounding box center [1519, 488] width 12 height 8
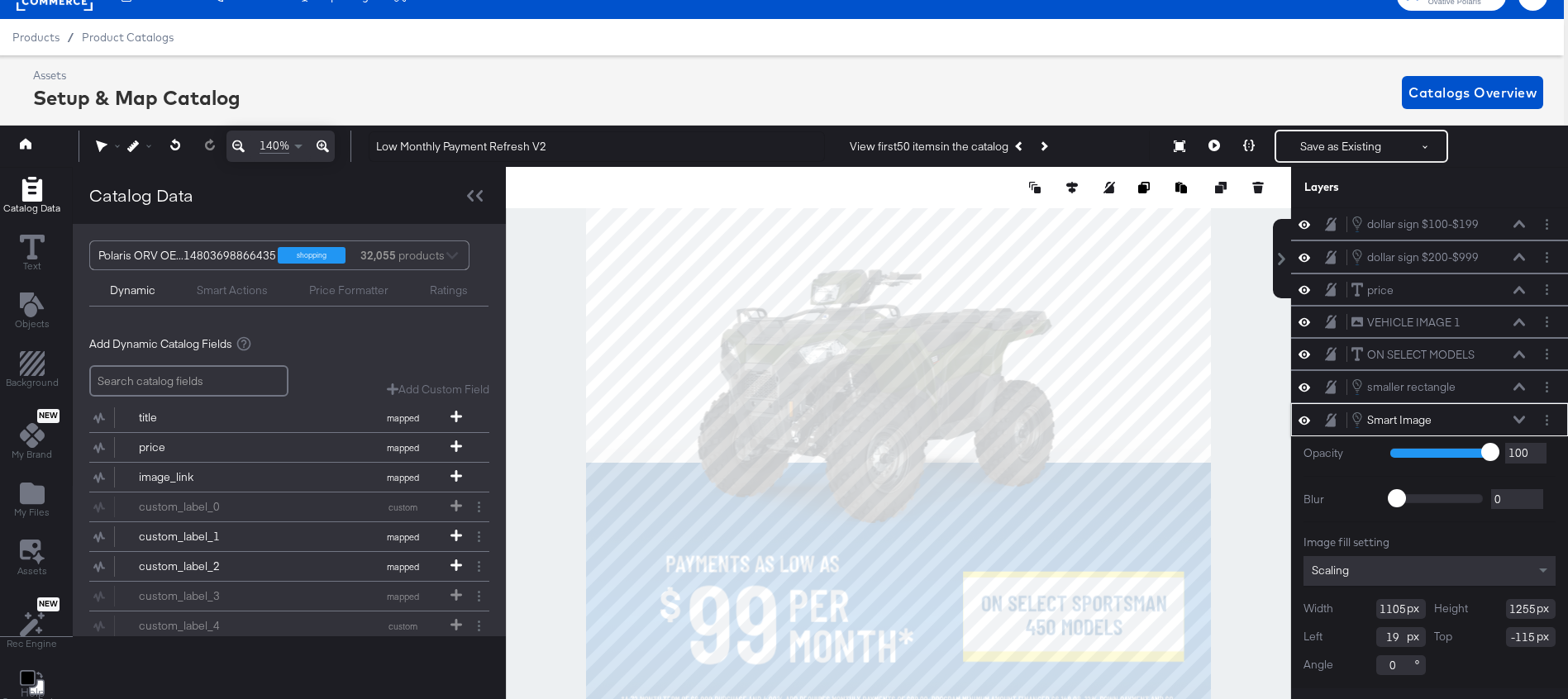
click at [1519, 613] on input "1255" at bounding box center [1531, 609] width 50 height 20
type input "1265"
click at [1517, 419] on icon at bounding box center [1519, 420] width 12 height 8
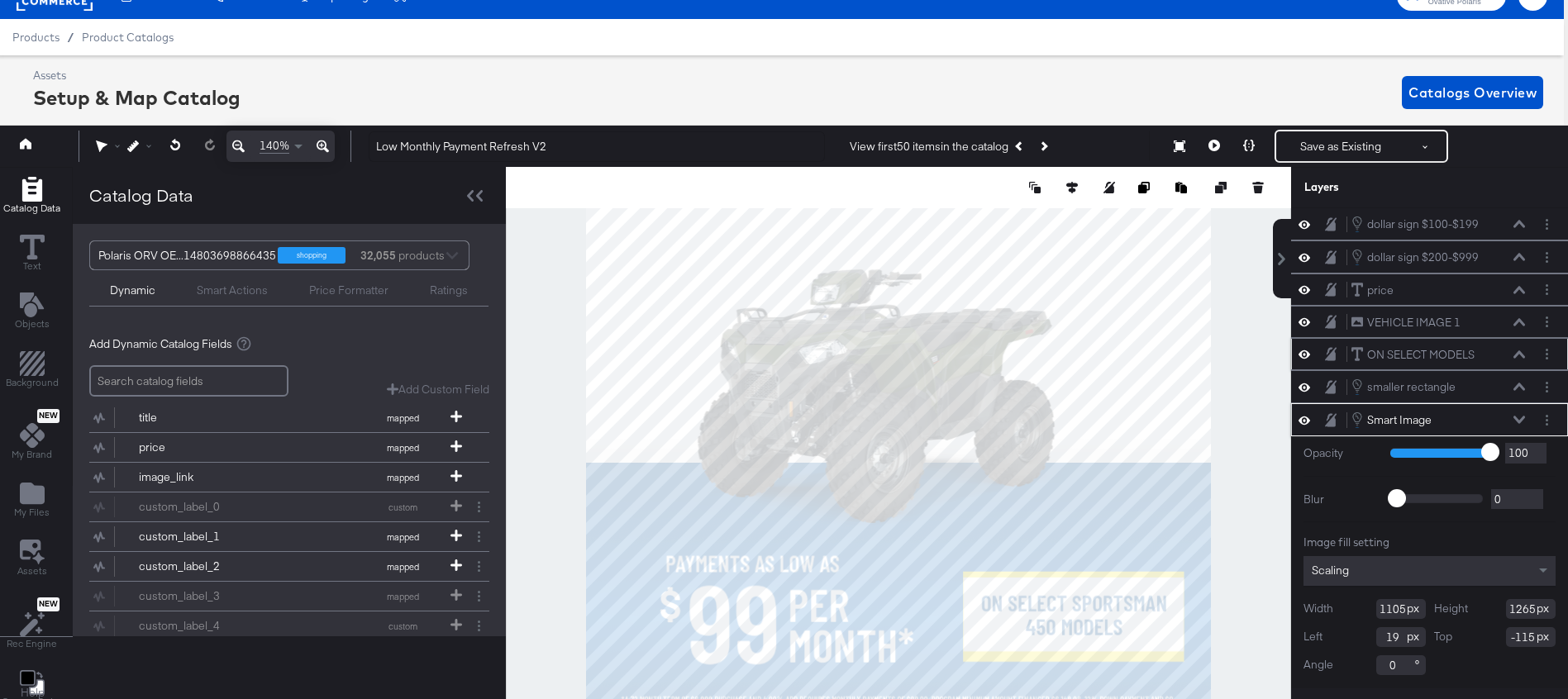
scroll to position [0, 0]
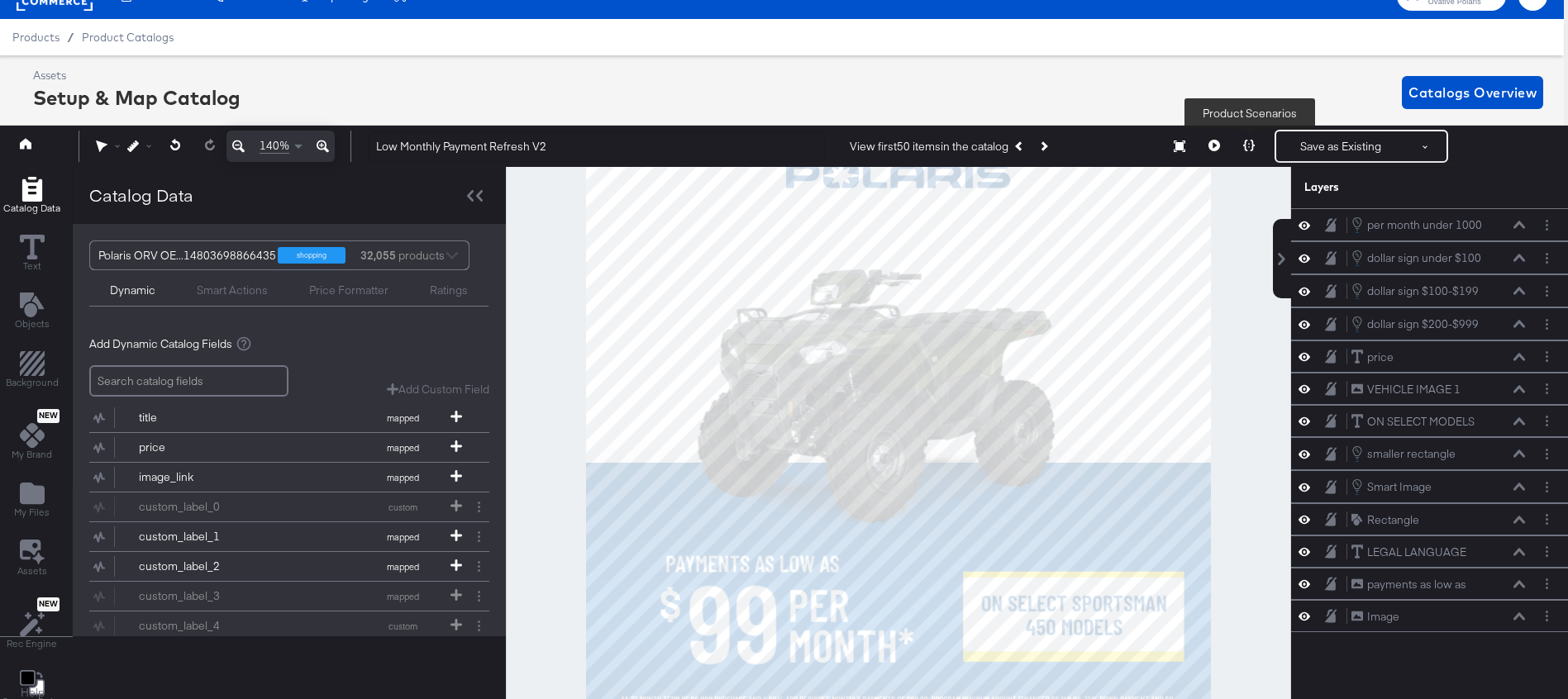
click at [1250, 151] on icon at bounding box center [1249, 146] width 12 height 12
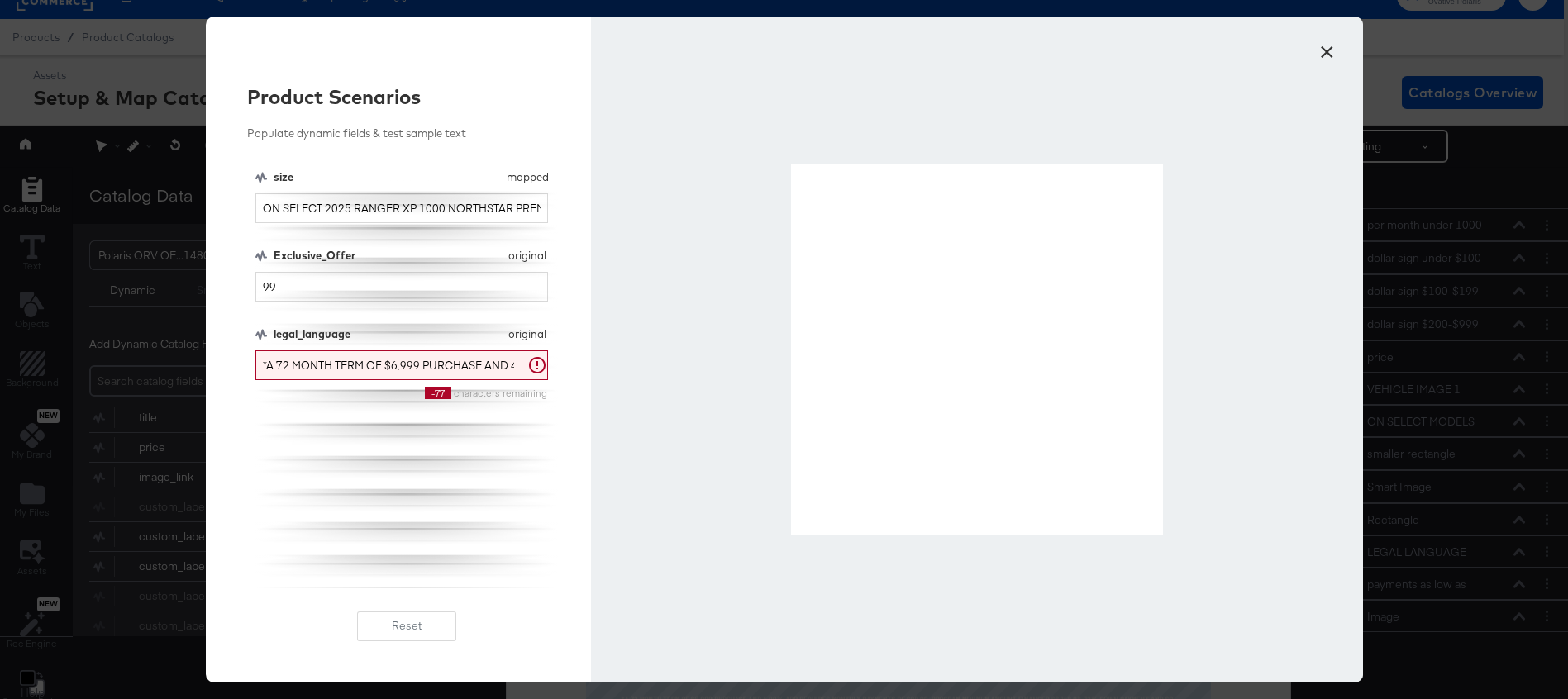
click at [1328, 56] on button "×" at bounding box center [1328, 48] width 29 height 29
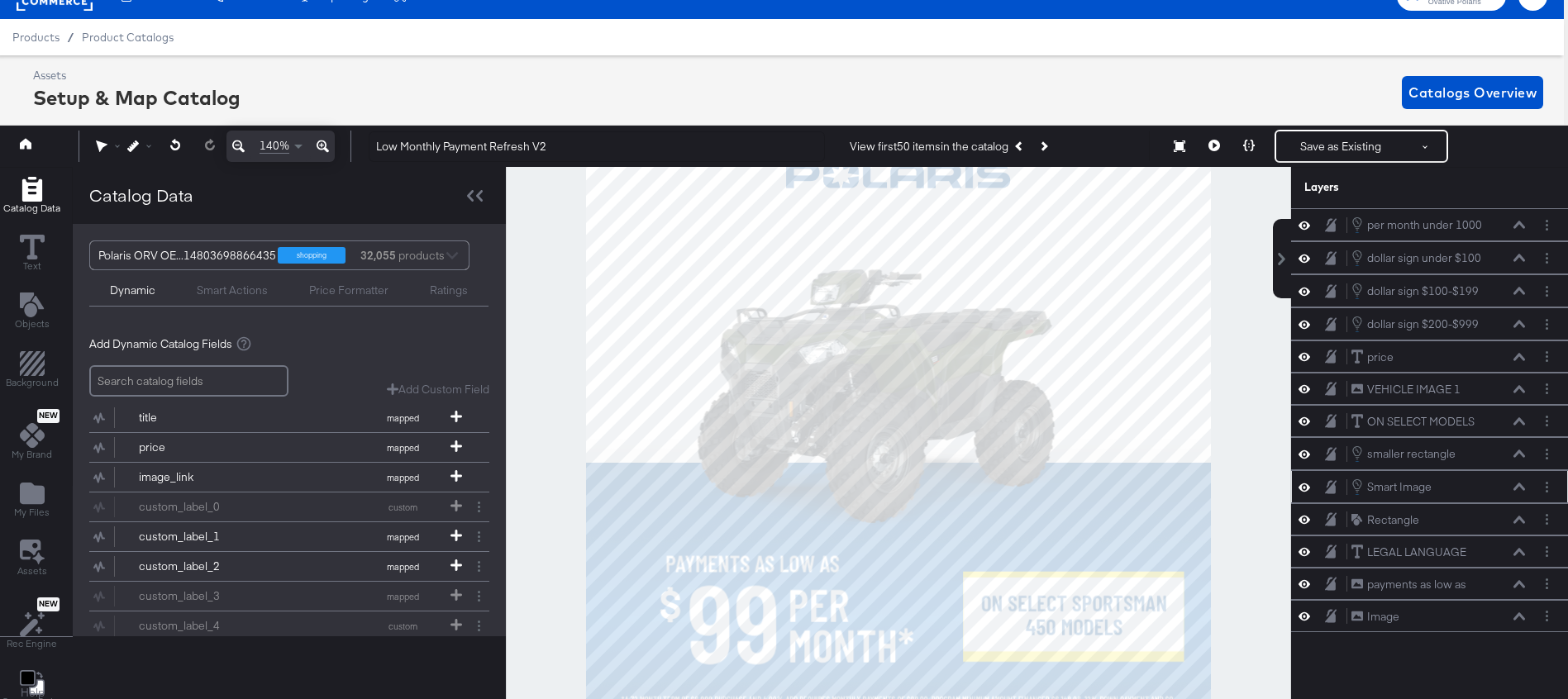
click at [1523, 486] on icon at bounding box center [1519, 487] width 12 height 8
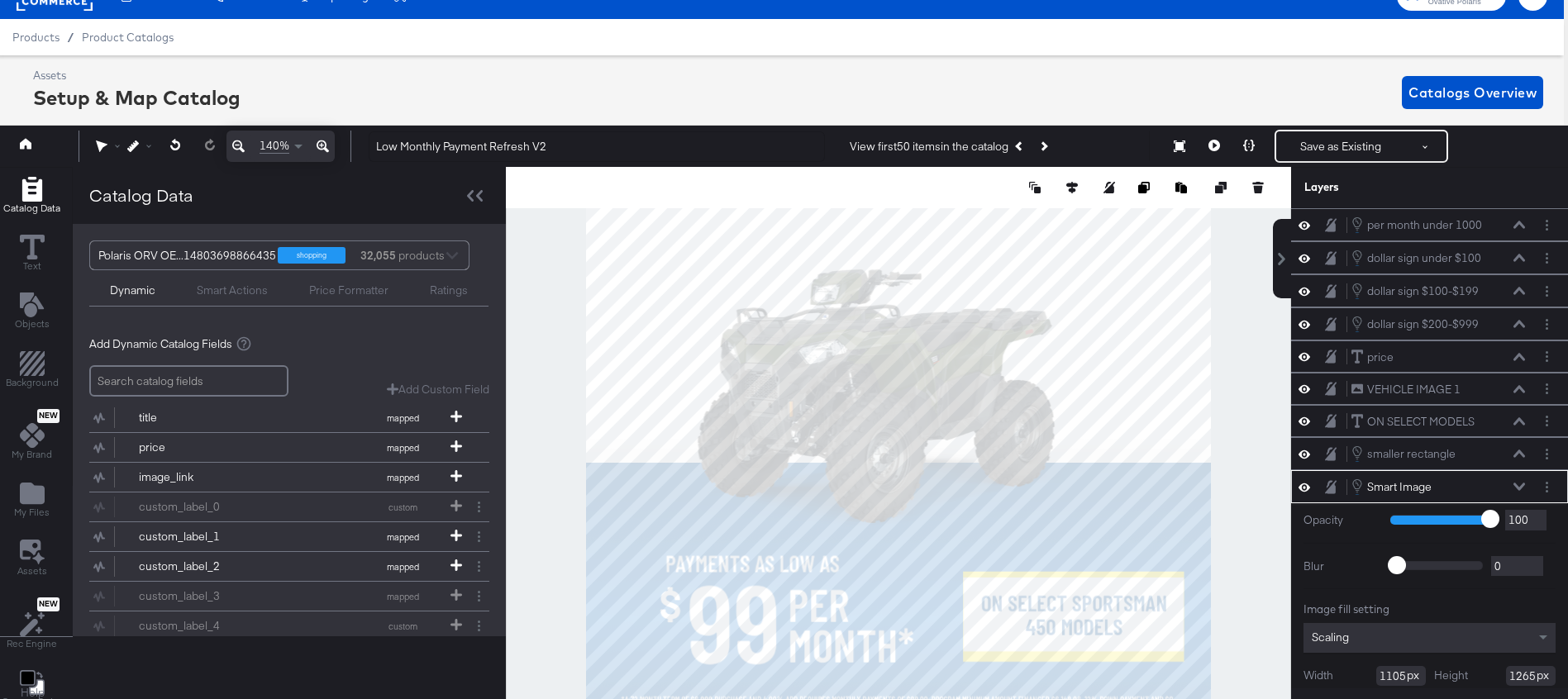
scroll to position [66, 0]
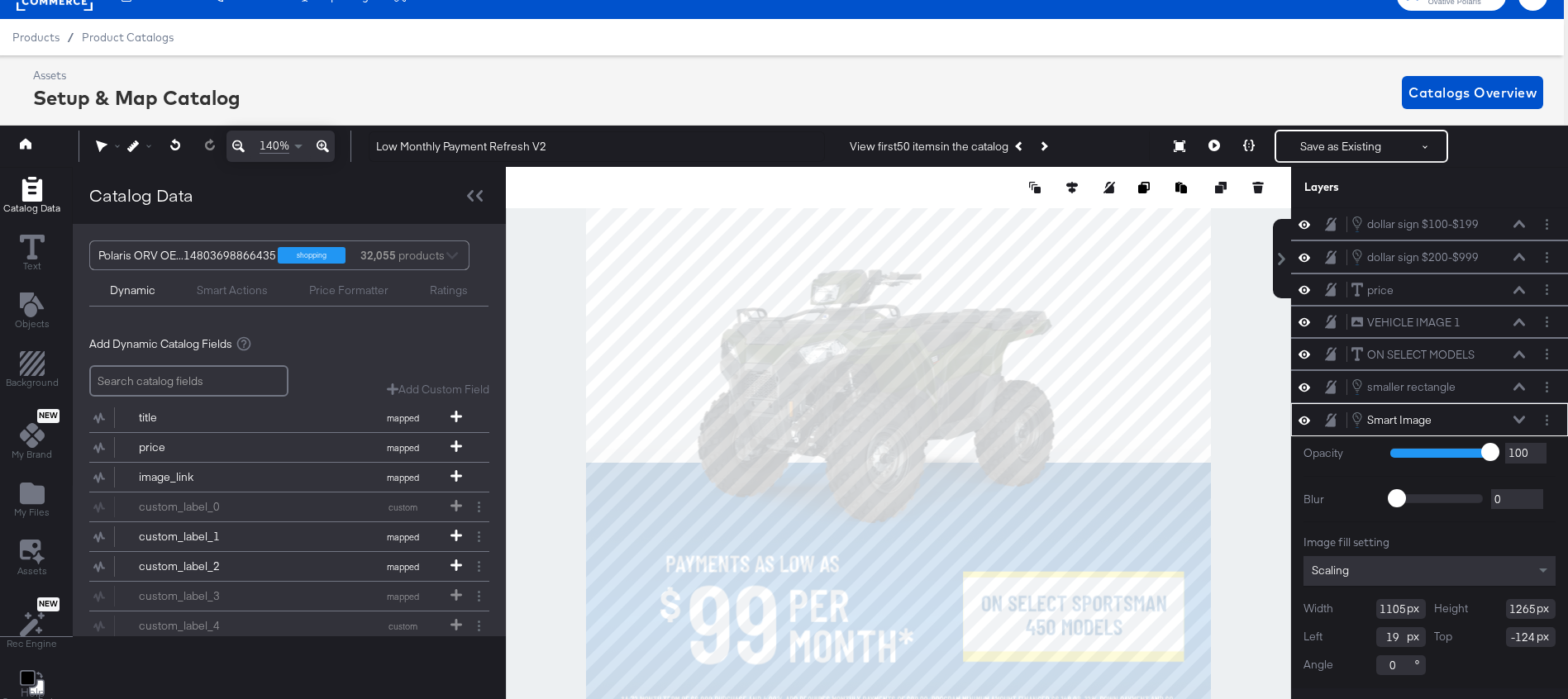
type input "-125"
click at [1249, 142] on icon at bounding box center [1249, 146] width 12 height 12
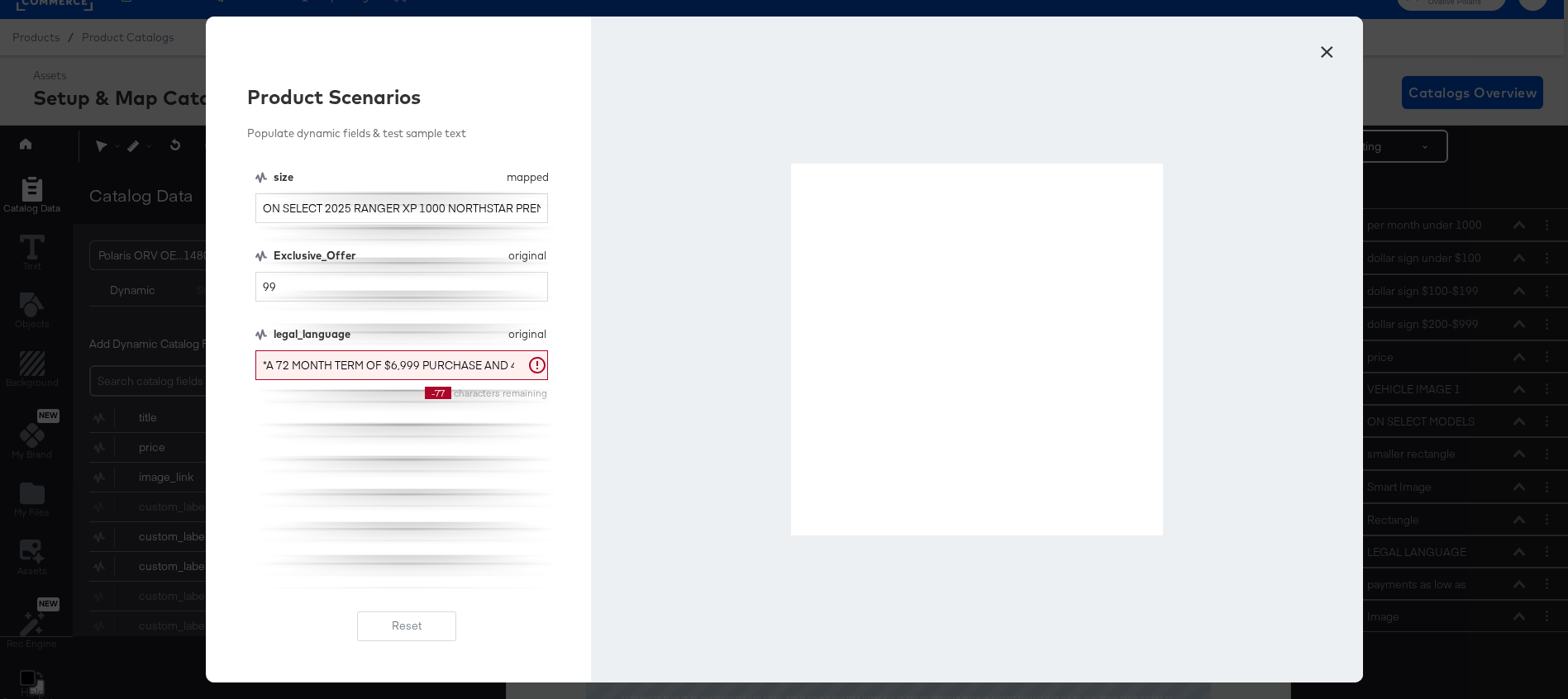
click at [1323, 57] on button "×" at bounding box center [1328, 48] width 29 height 29
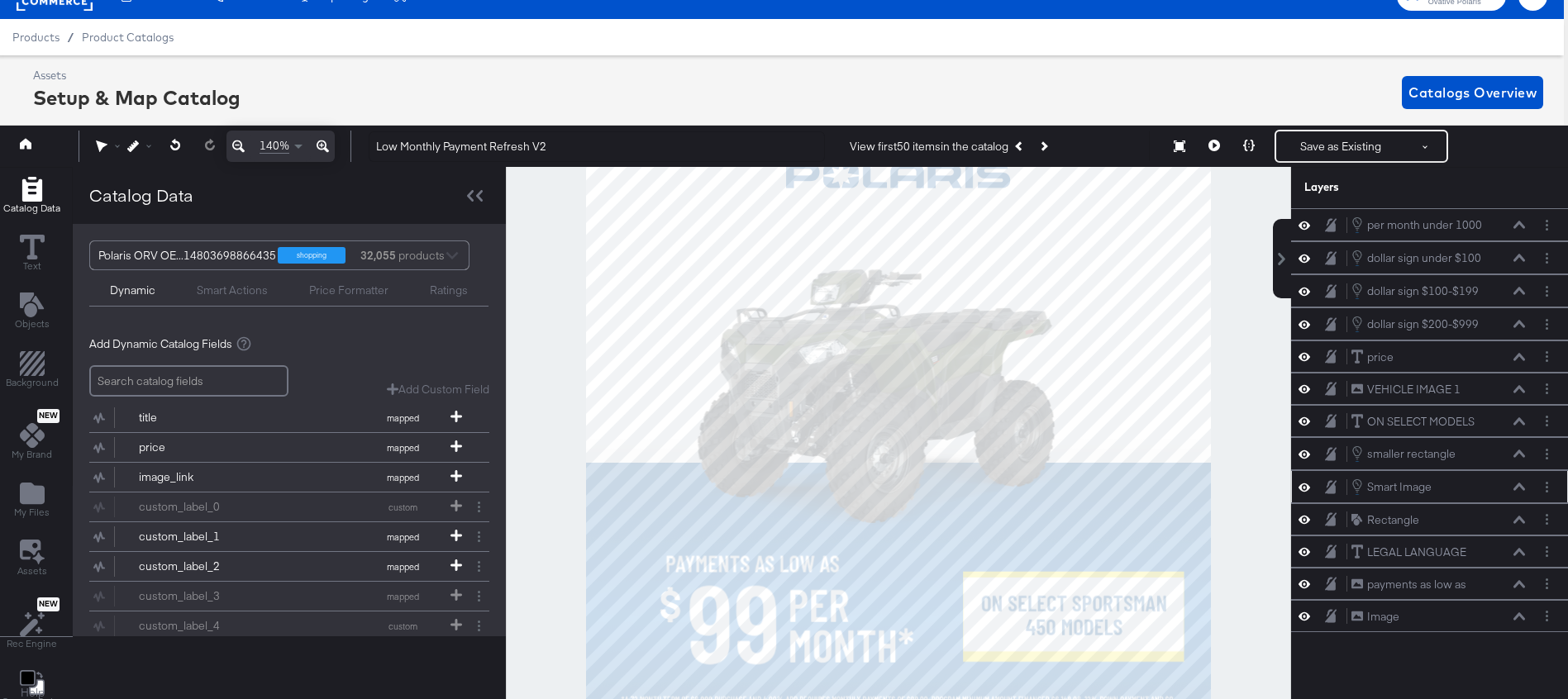
click at [1516, 486] on icon at bounding box center [1519, 487] width 12 height 8
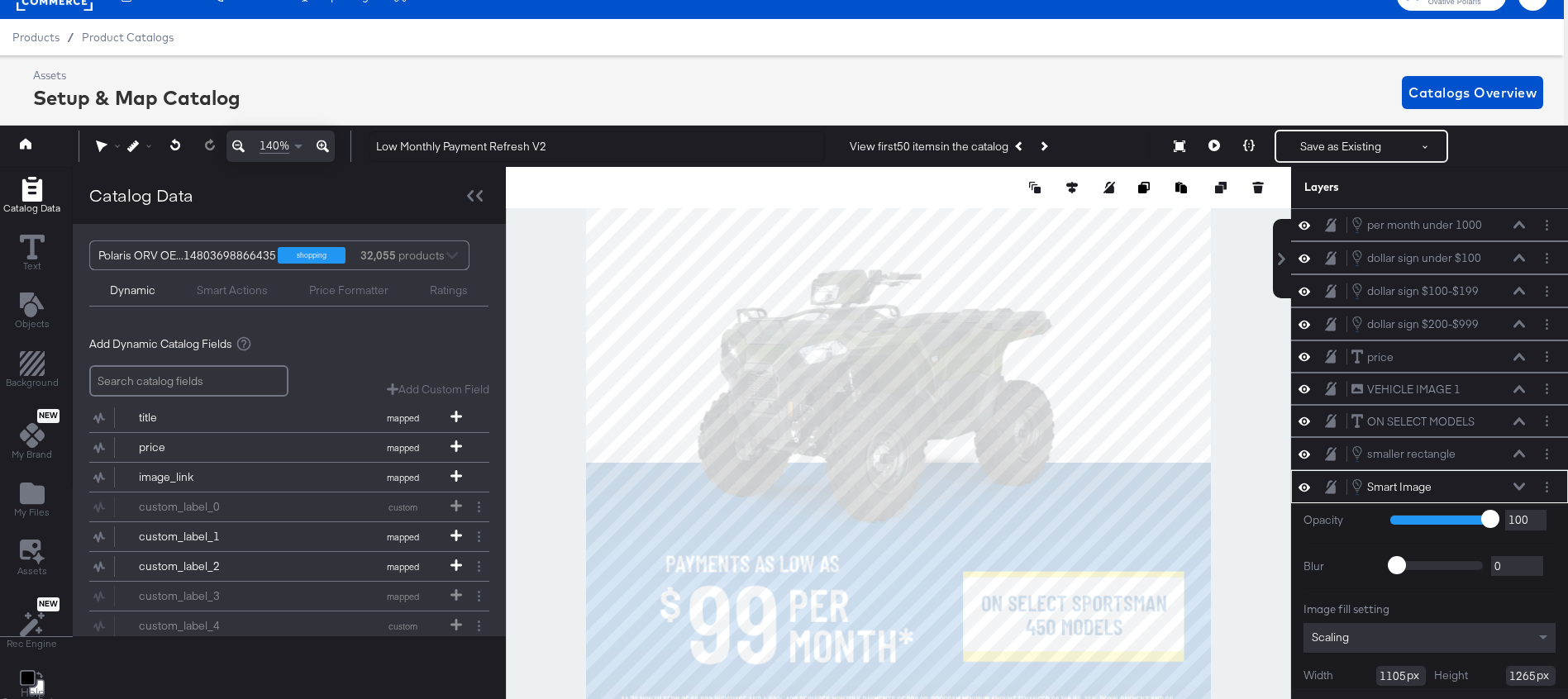
scroll to position [66, 0]
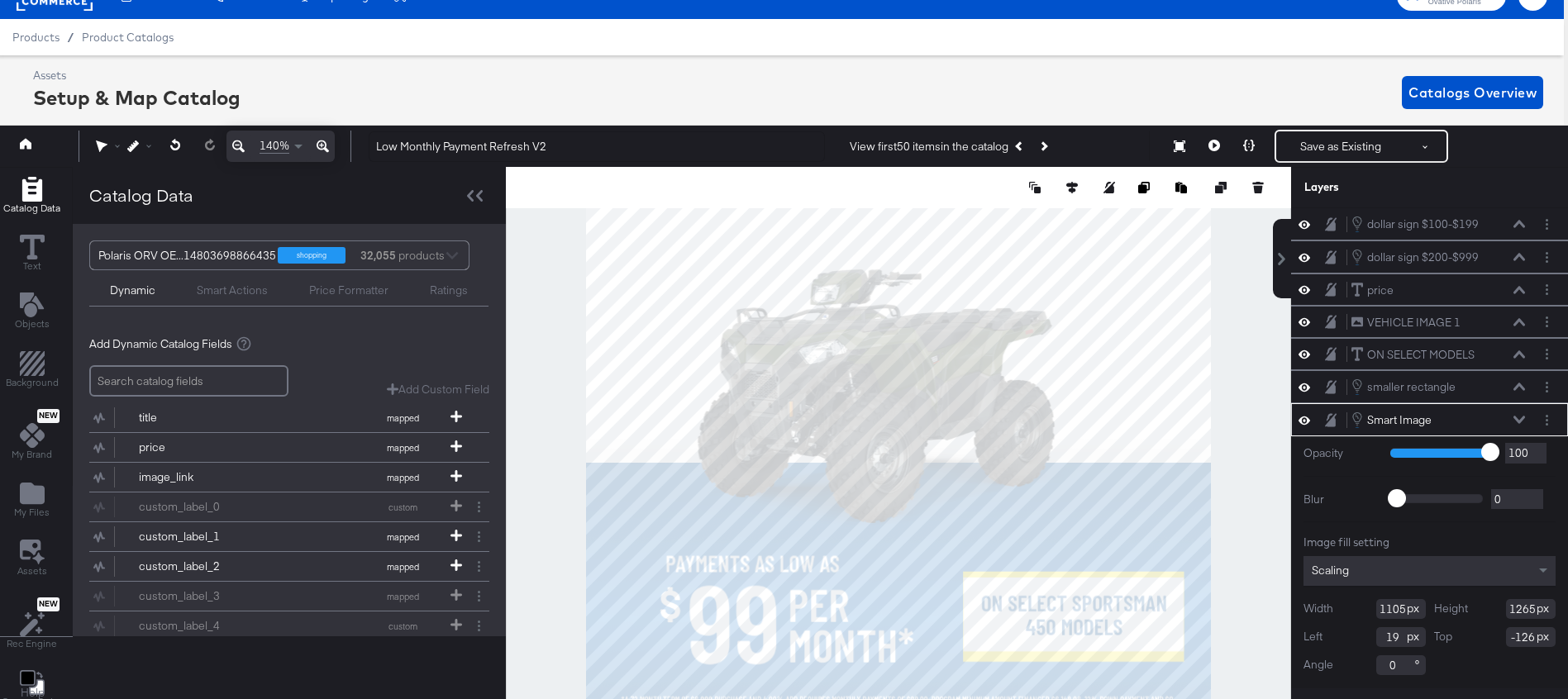
type input "-127"
click at [1519, 418] on icon at bounding box center [1519, 419] width 12 height 8
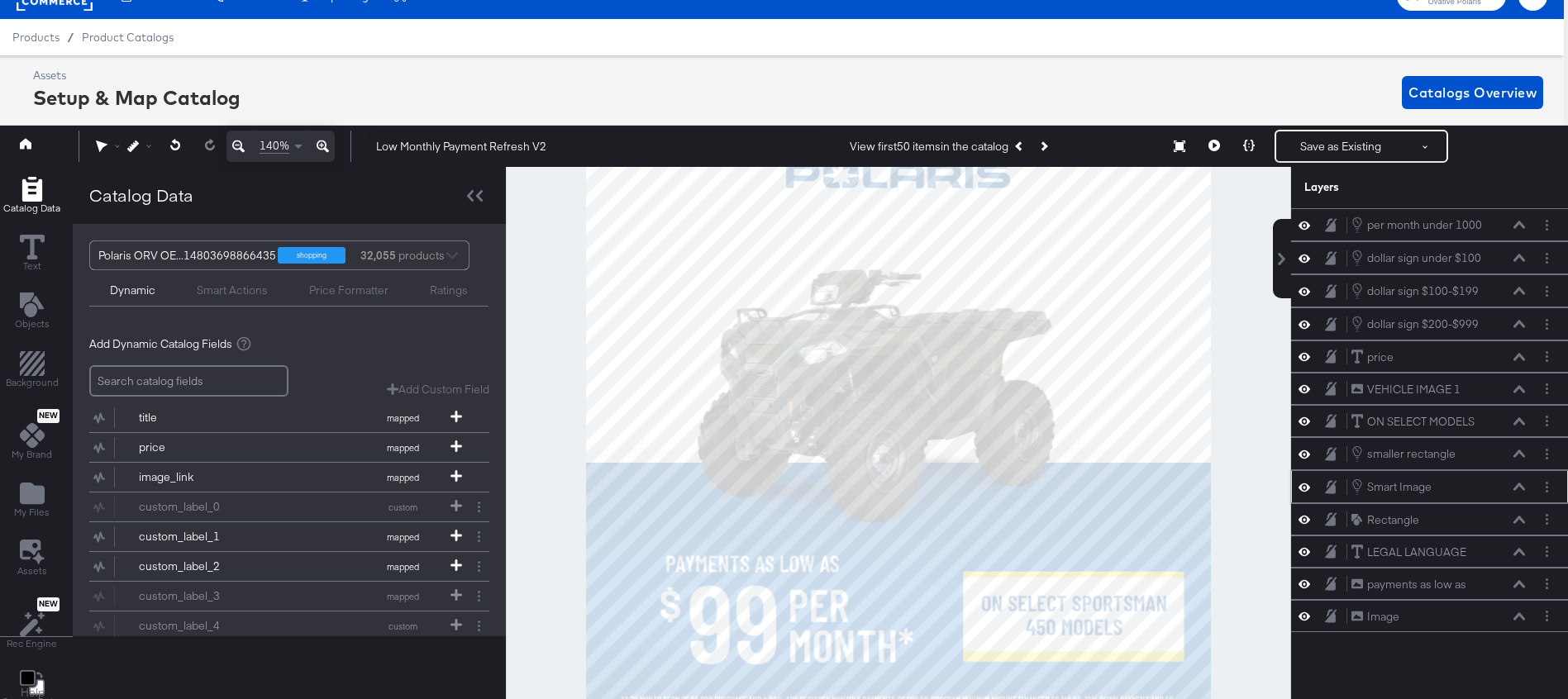
scroll to position [0, 0]
click at [1250, 152] on icon at bounding box center [1249, 146] width 12 height 12
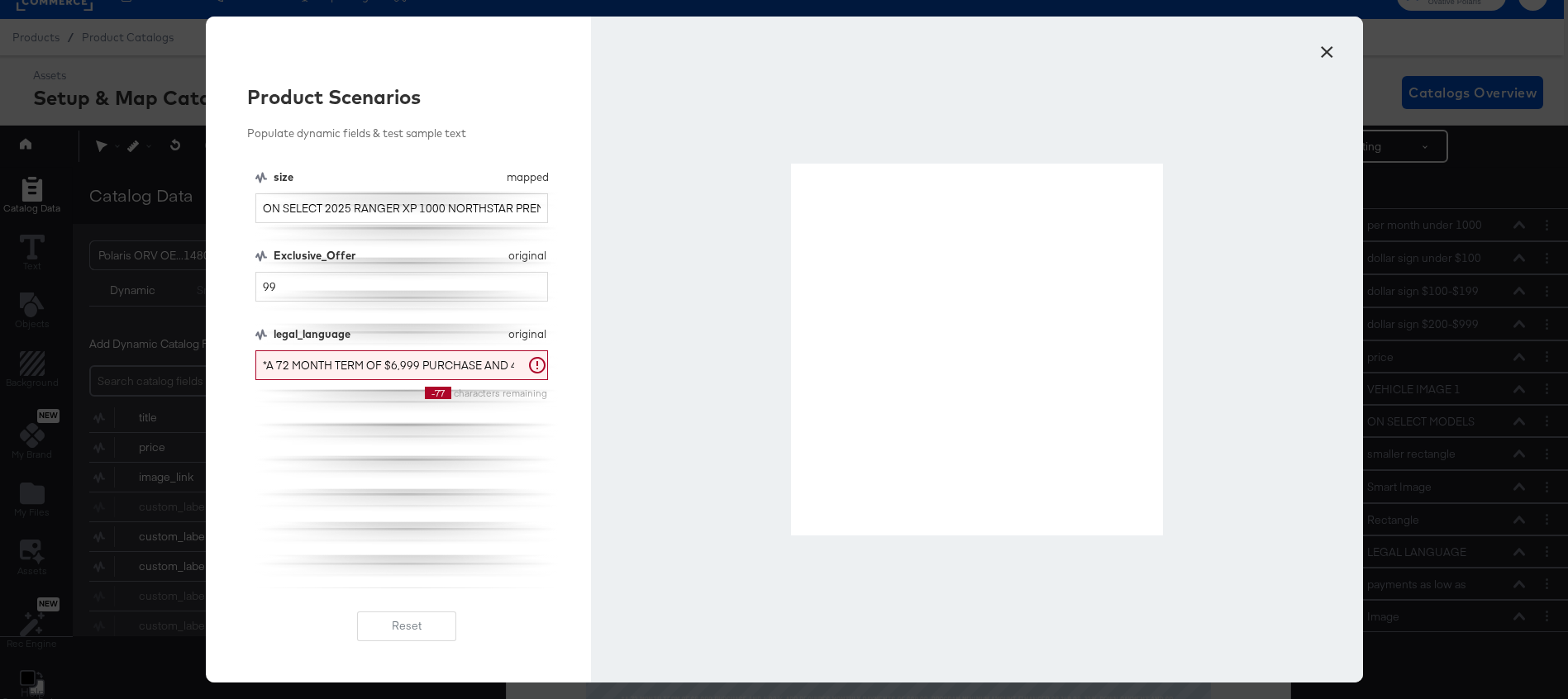
click at [1321, 56] on button "×" at bounding box center [1328, 48] width 29 height 29
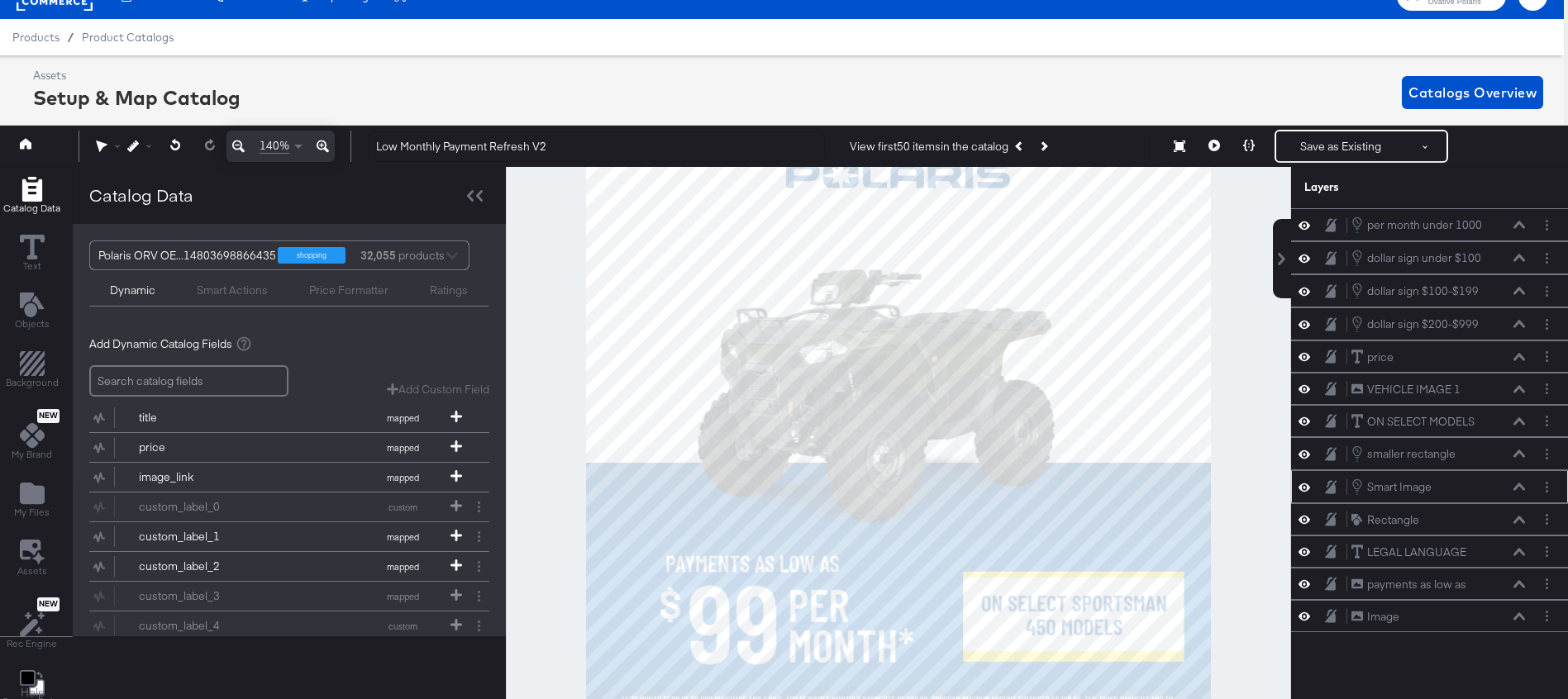
click at [1523, 489] on icon at bounding box center [1519, 488] width 12 height 8
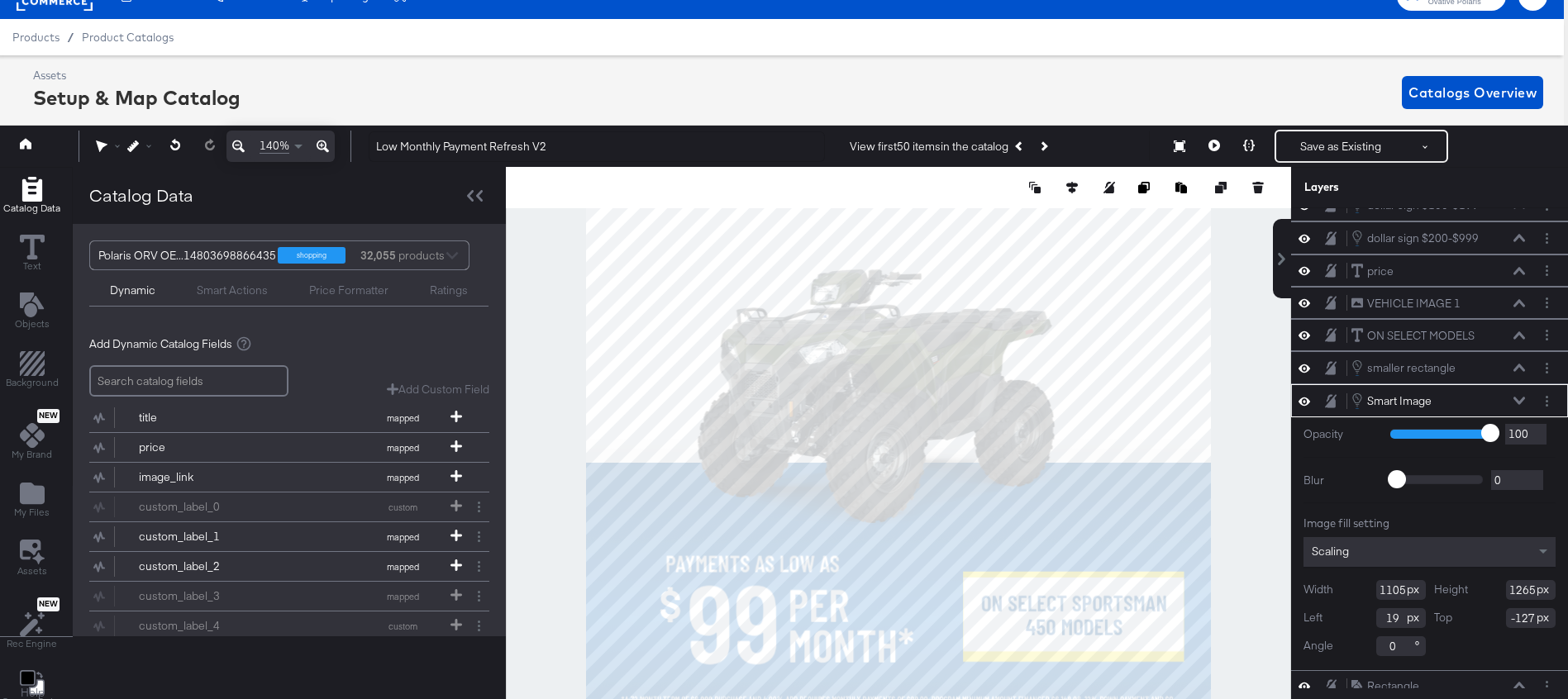
scroll to position [110, 0]
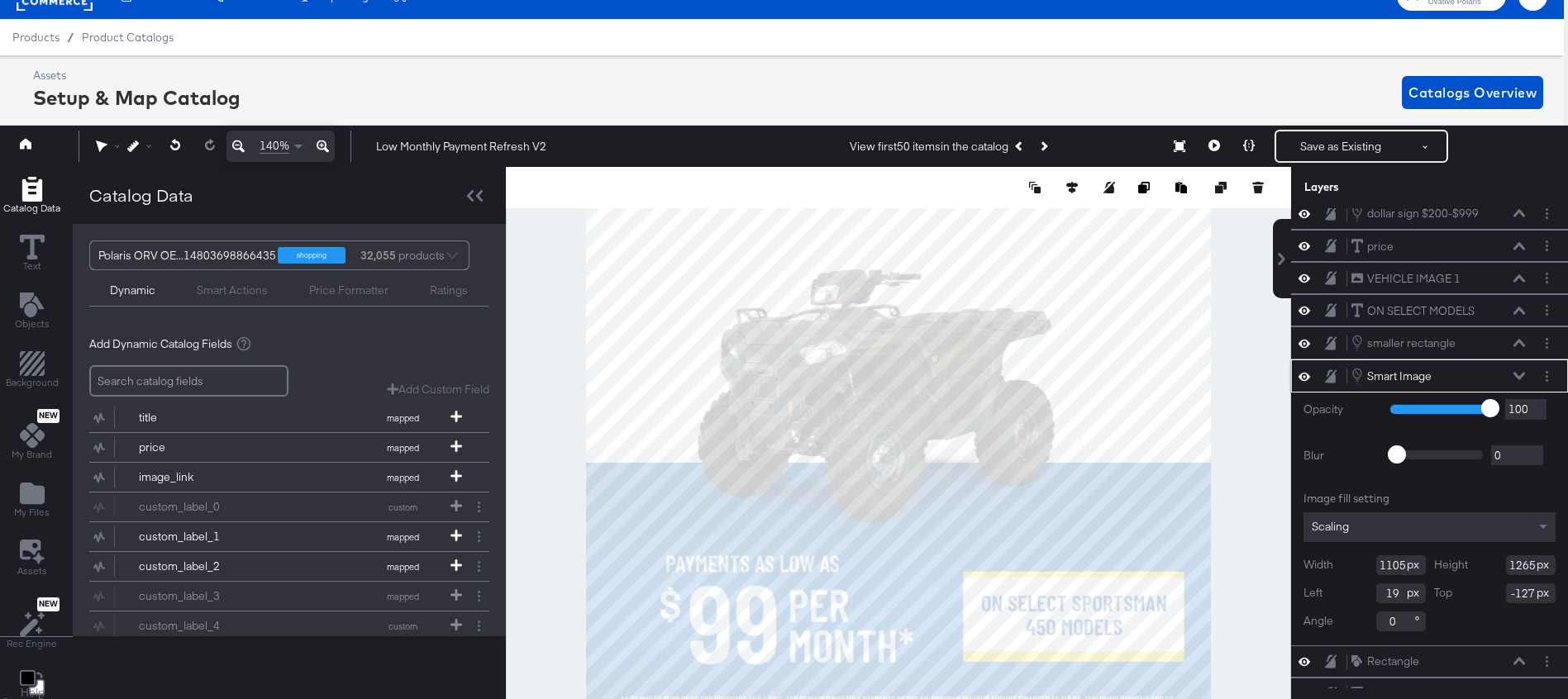
click at [1511, 572] on input "1265" at bounding box center [1531, 565] width 50 height 20
type input "1275"
click at [1520, 373] on icon at bounding box center [1519, 376] width 12 height 8
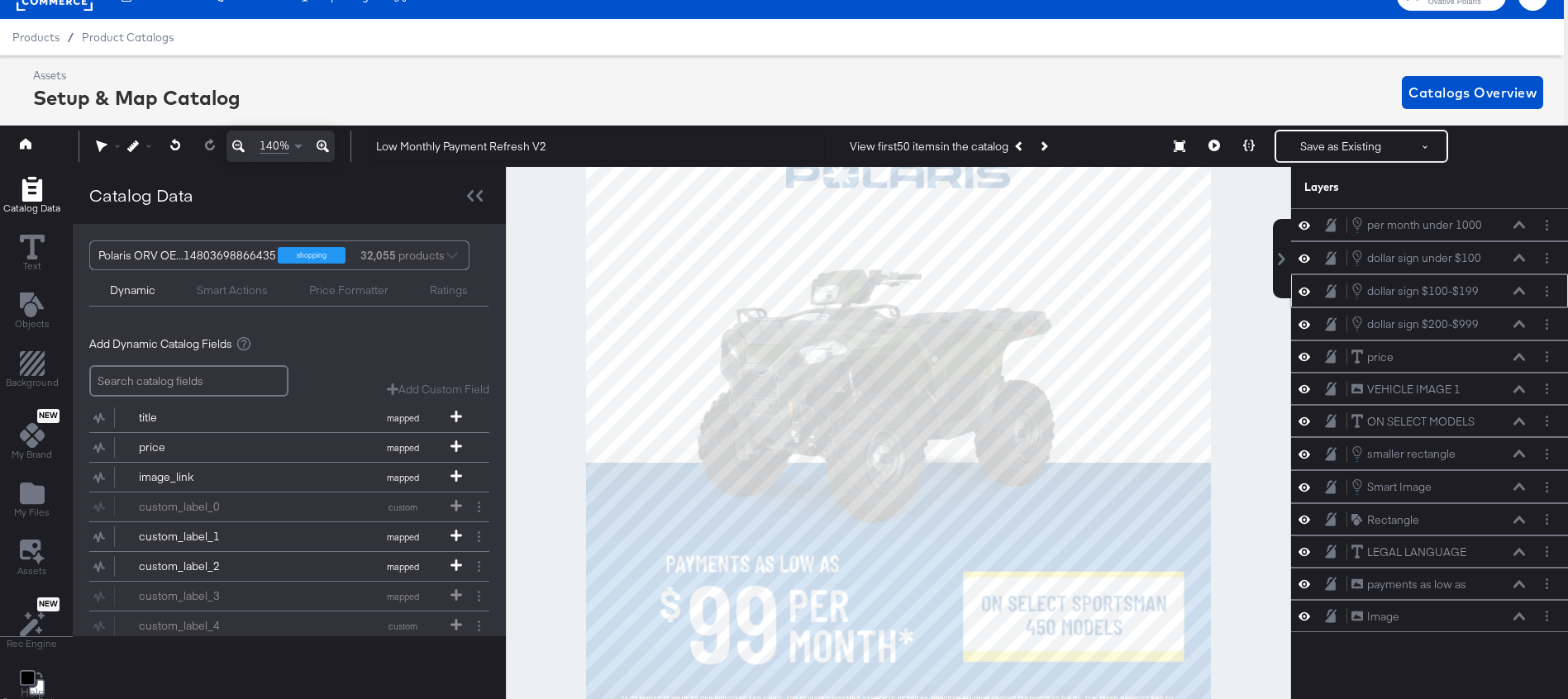
scroll to position [0, 0]
click at [1248, 142] on icon at bounding box center [1249, 146] width 12 height 12
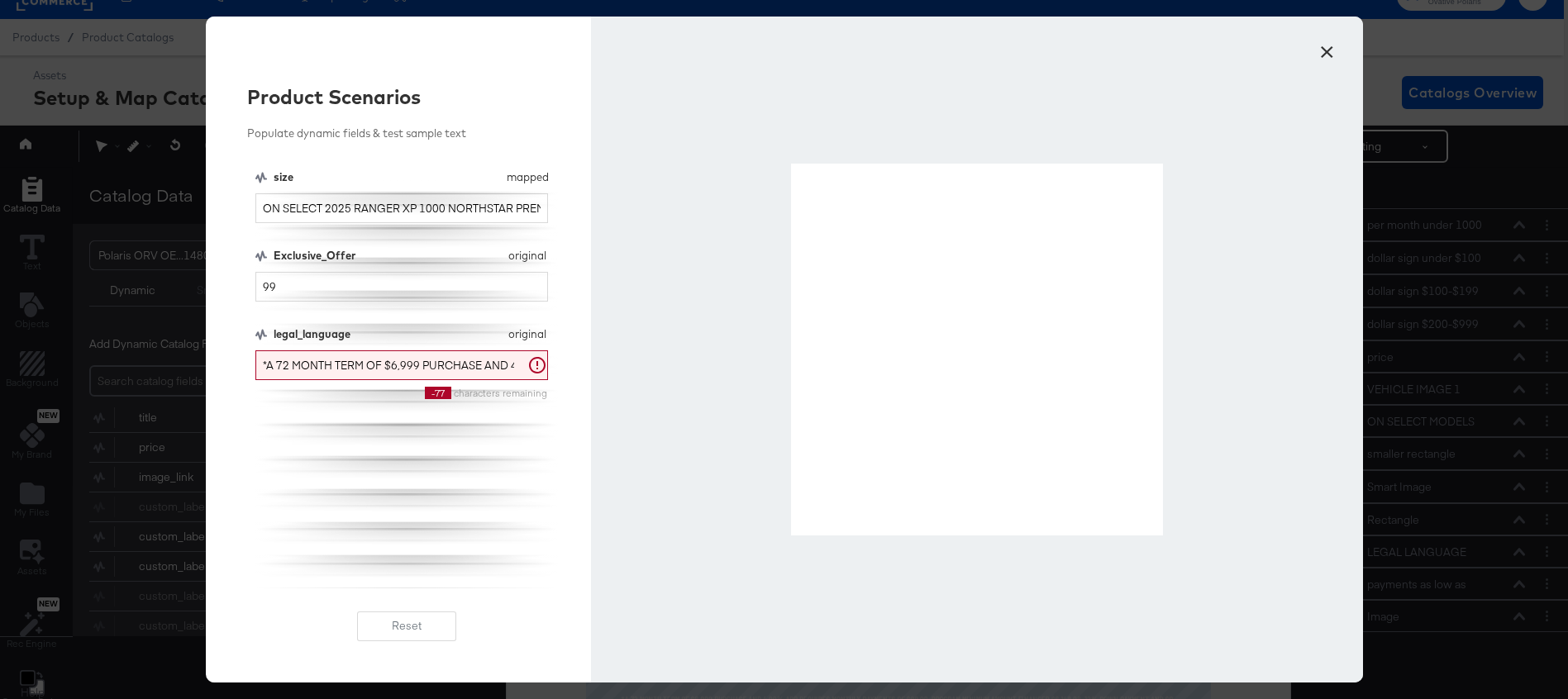
click at [1332, 43] on button "×" at bounding box center [1328, 48] width 29 height 29
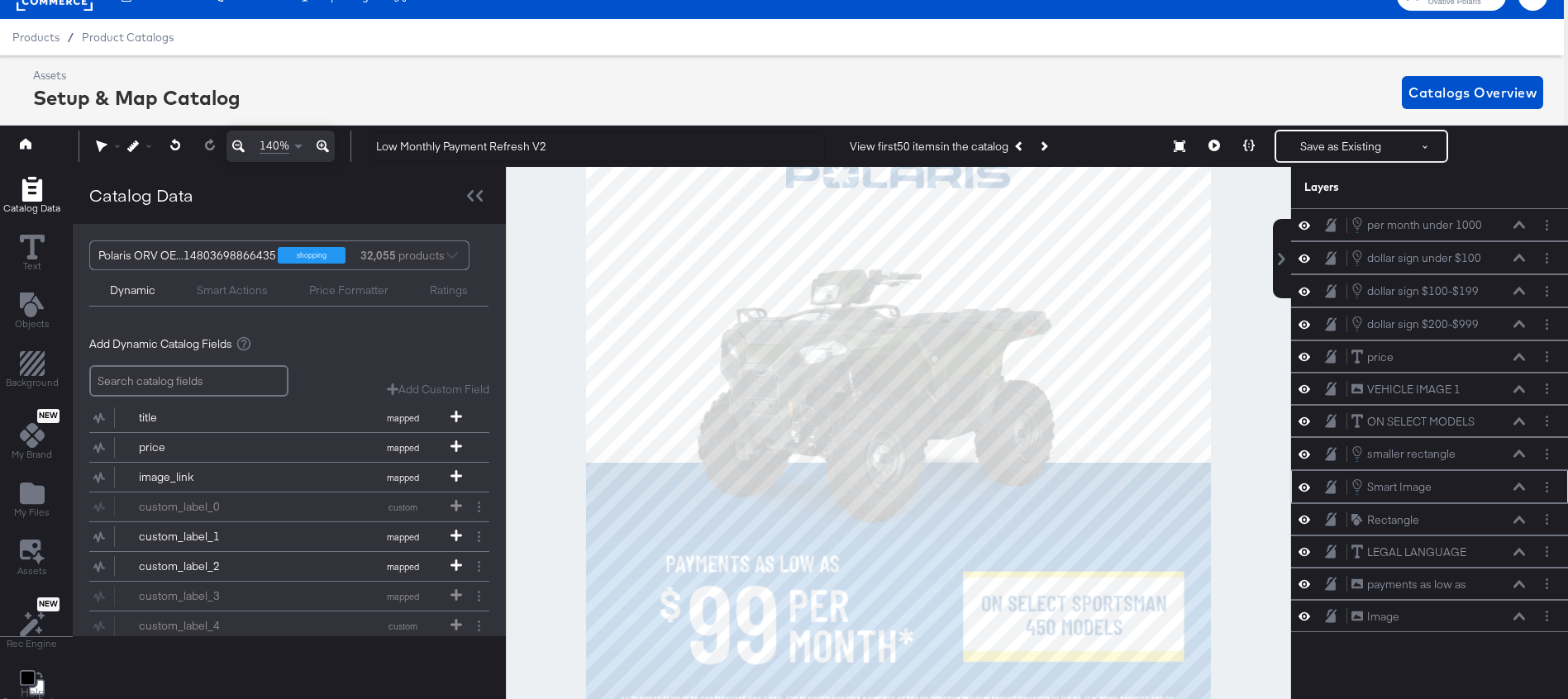
click at [1514, 485] on icon at bounding box center [1519, 487] width 12 height 8
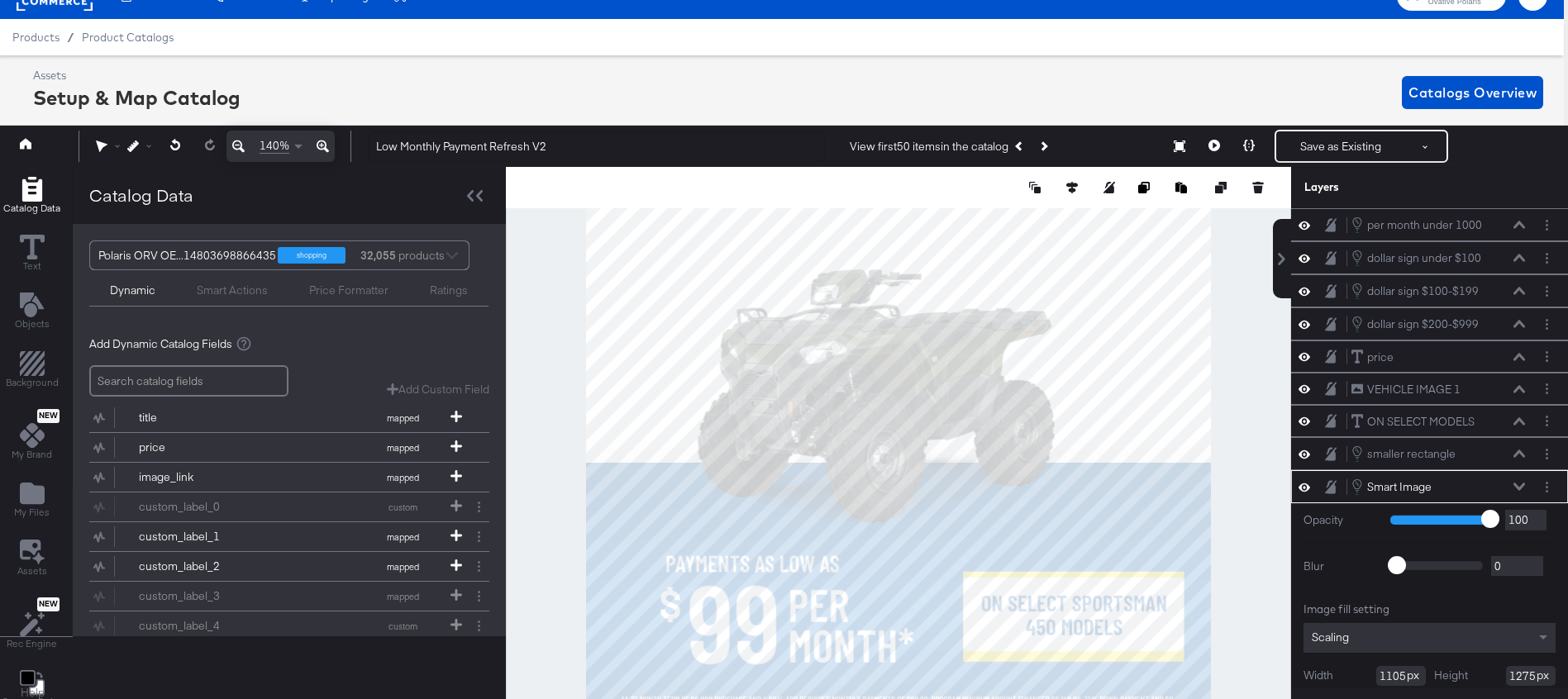
scroll to position [66, 0]
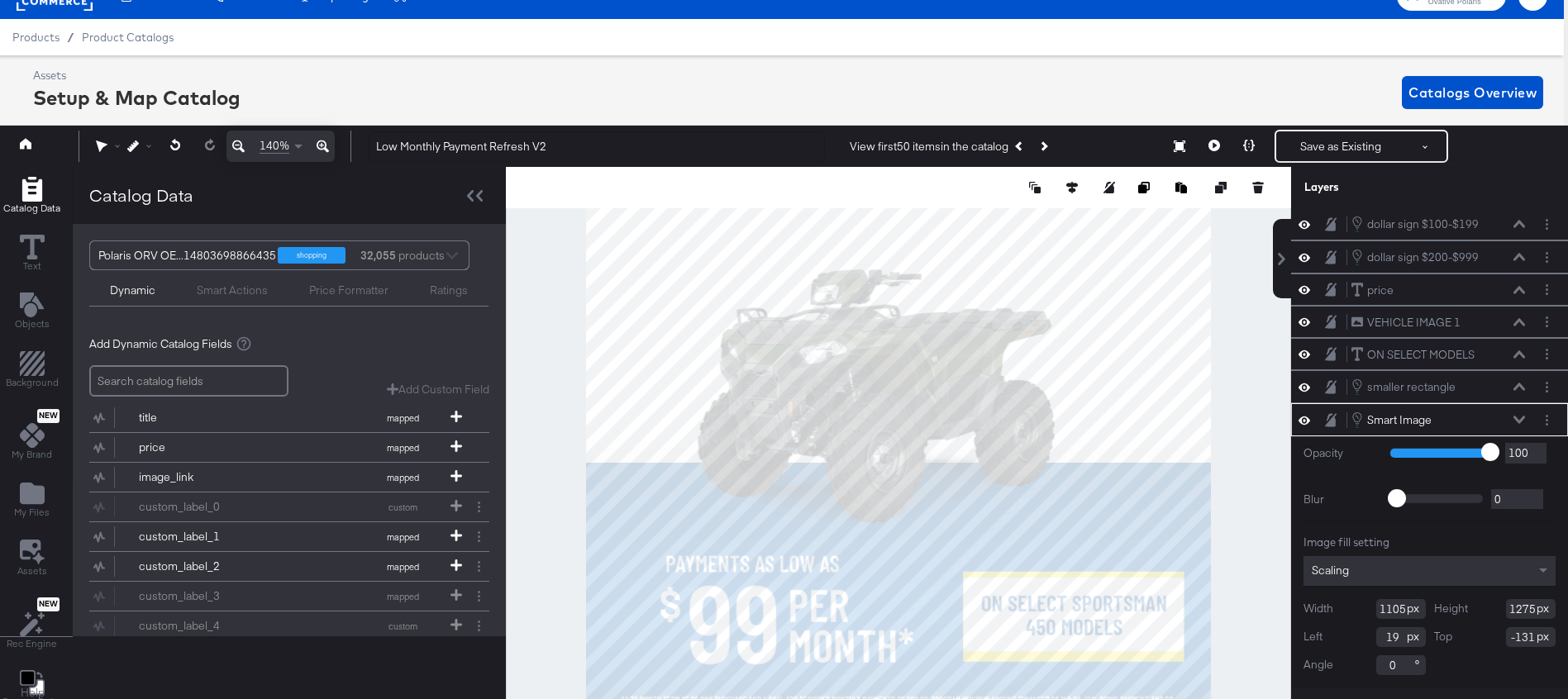
type input "-132"
click at [1259, 146] on button at bounding box center [1249, 147] width 35 height 33
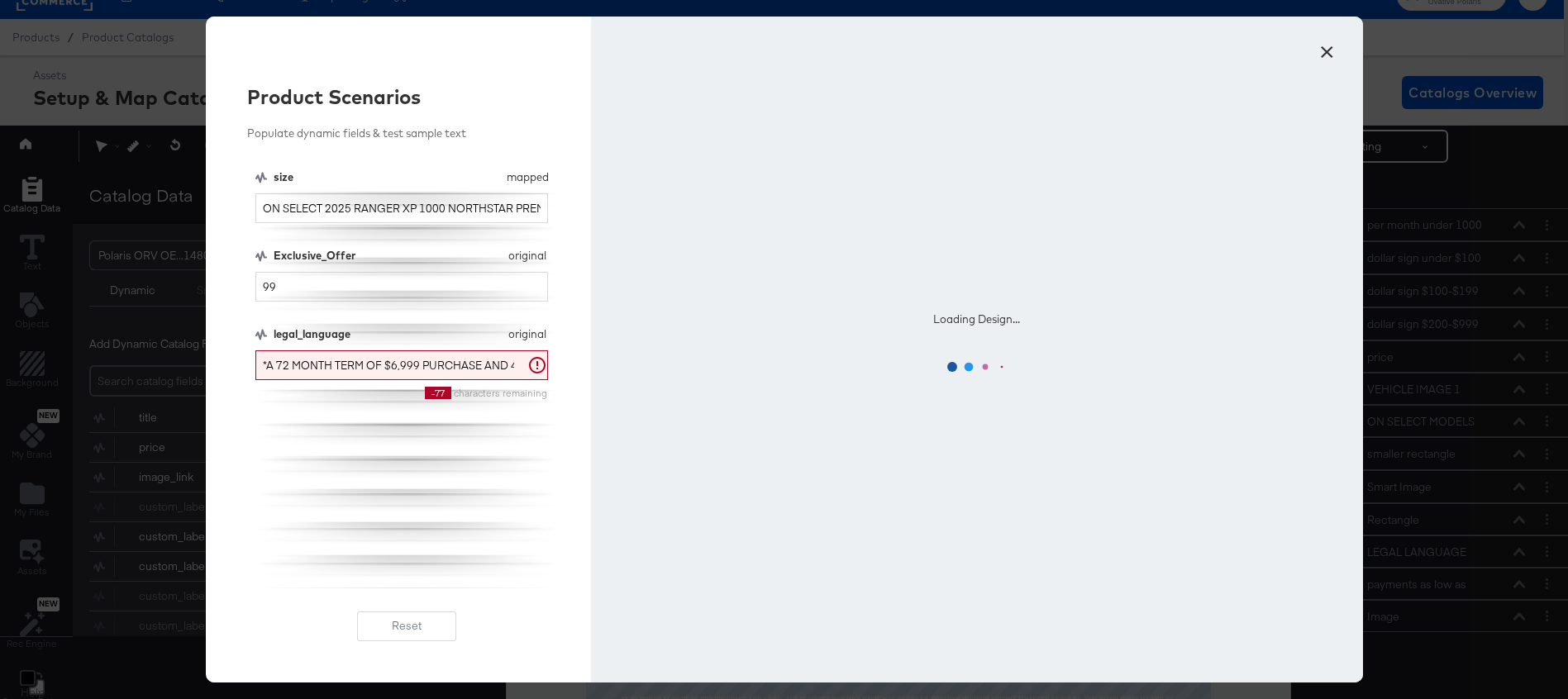
scroll to position [0, 0]
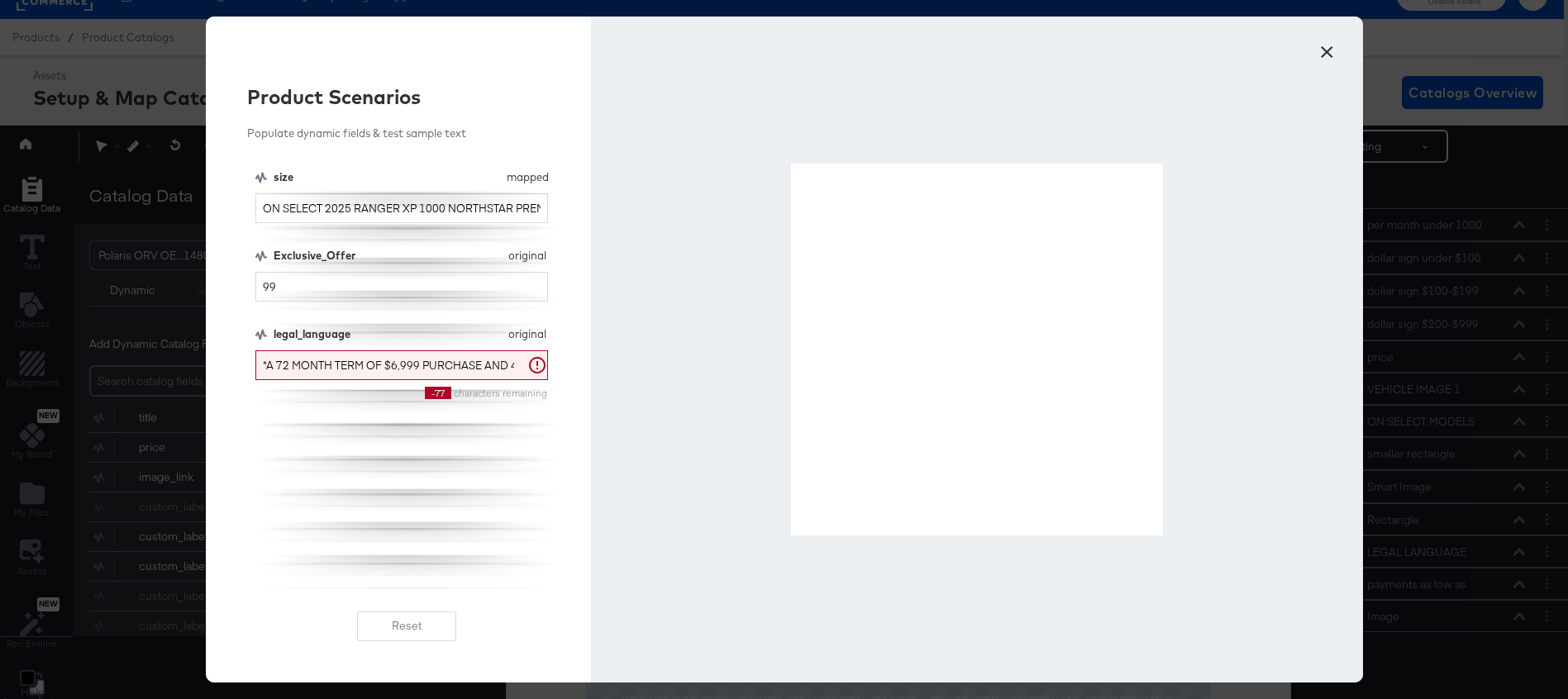
click at [1327, 44] on button "×" at bounding box center [1328, 48] width 29 height 29
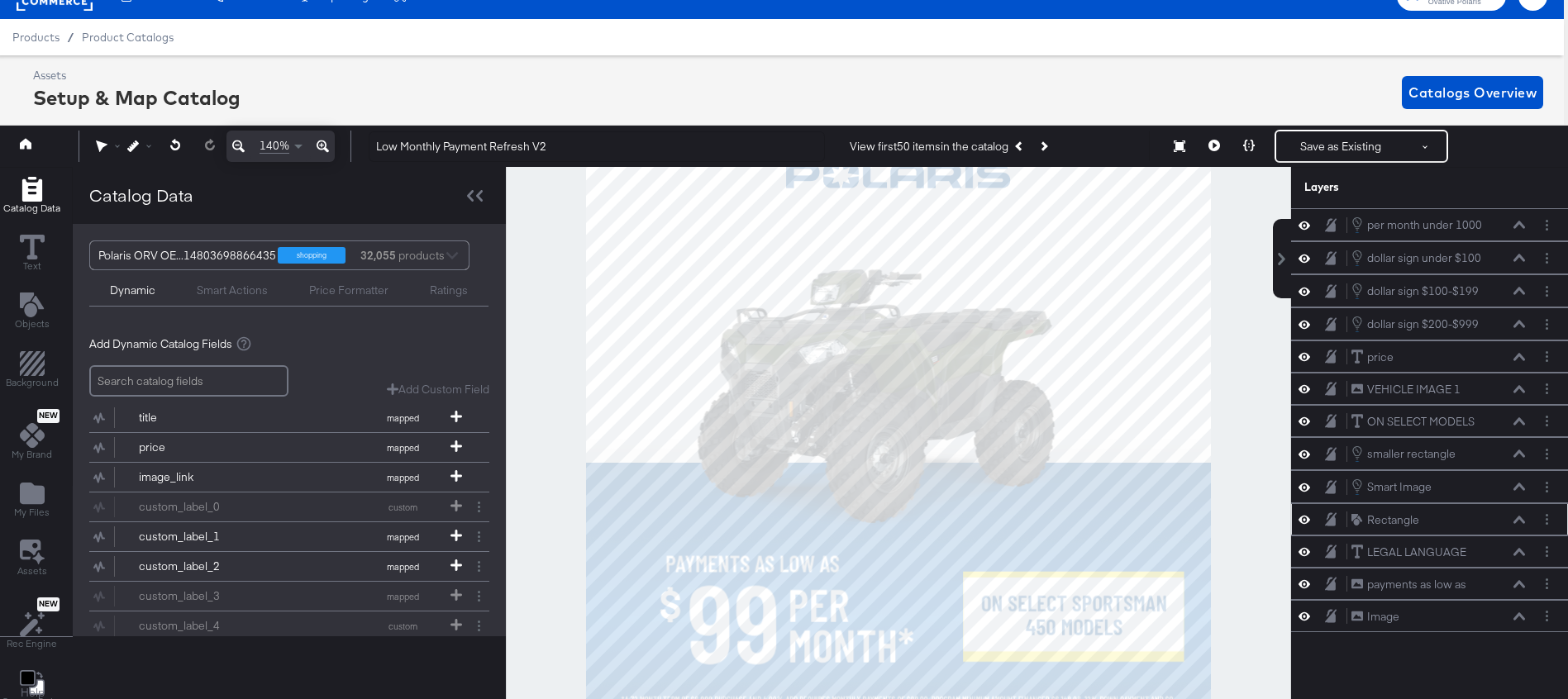
click at [1306, 523] on icon at bounding box center [1305, 520] width 12 height 8
click at [1245, 148] on icon at bounding box center [1249, 146] width 12 height 12
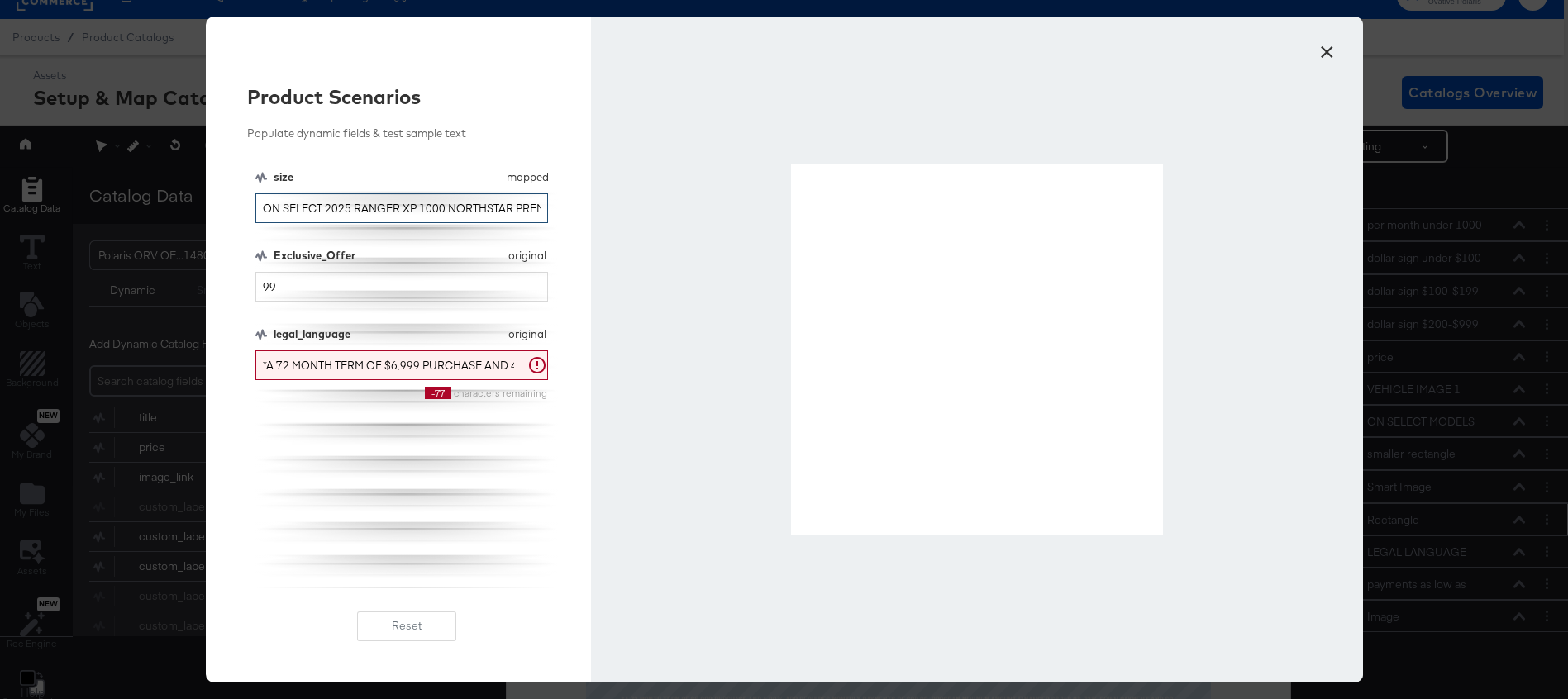
scroll to position [0, 71]
drag, startPoint x: 402, startPoint y: 205, endPoint x: 597, endPoint y: 214, distance: 195.2
click at [597, 214] on div "Product Scenarios Populate dynamic fields & test sample text size mapped size O…" at bounding box center [785, 350] width 1157 height 667
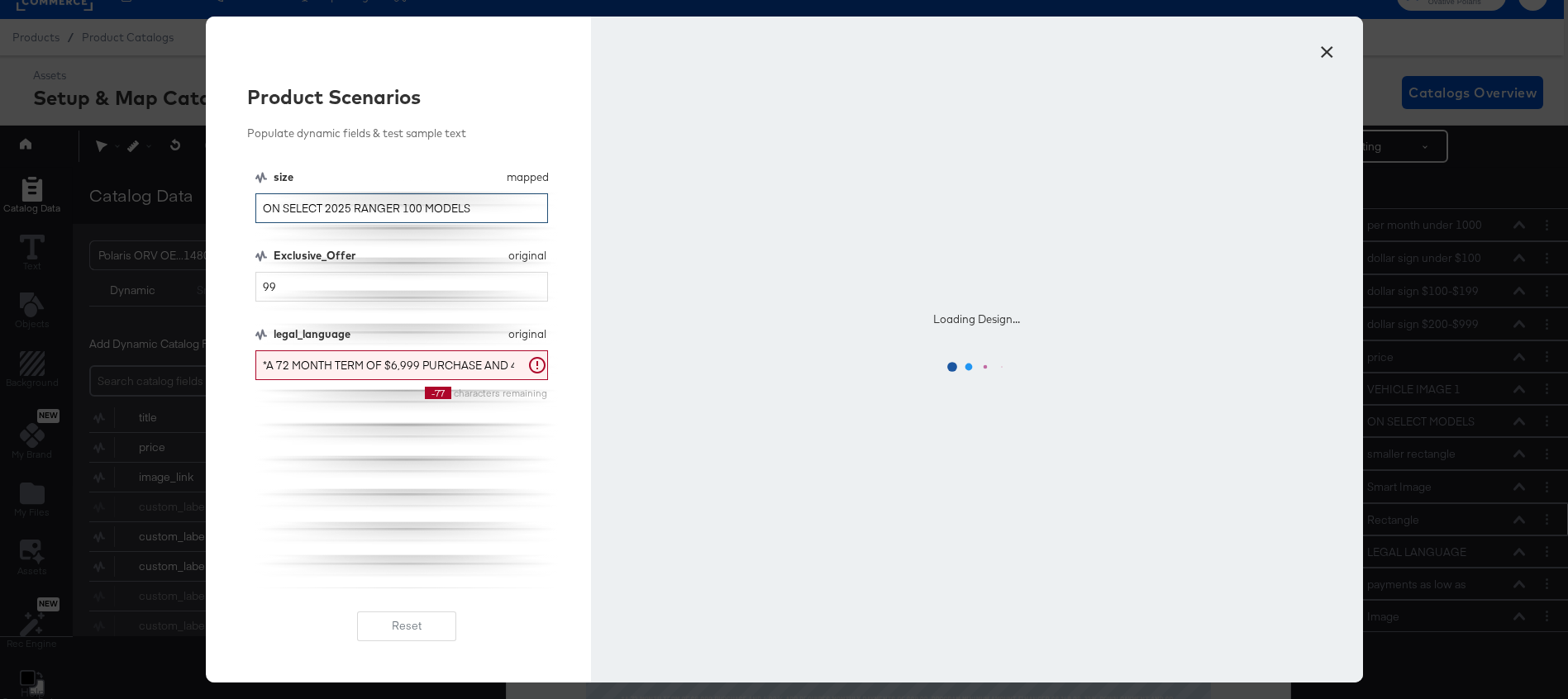
click at [415, 202] on input "ON SELECT 2025 RANGER 100 MODELS" at bounding box center [402, 208] width 293 height 30
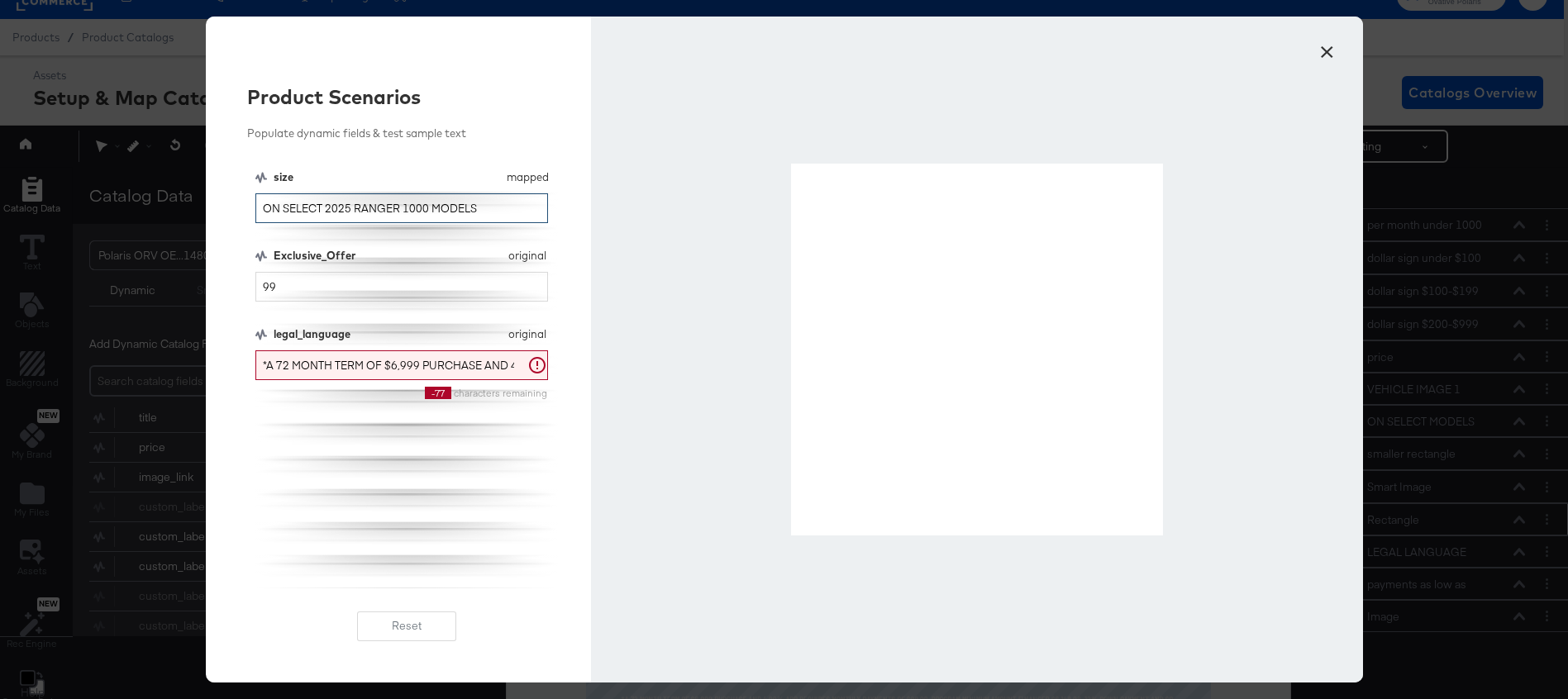
drag, startPoint x: 489, startPoint y: 208, endPoint x: 250, endPoint y: 201, distance: 239.1
click at [250, 201] on div "Product Scenarios Populate dynamic fields & test sample text size mapped size O…" at bounding box center [399, 350] width 386 height 667
click at [407, 211] on input "ON SELECT SPORTSMAN 450 MODELS" at bounding box center [402, 208] width 293 height 30
drag, startPoint x: 474, startPoint y: 203, endPoint x: 327, endPoint y: 207, distance: 147.1
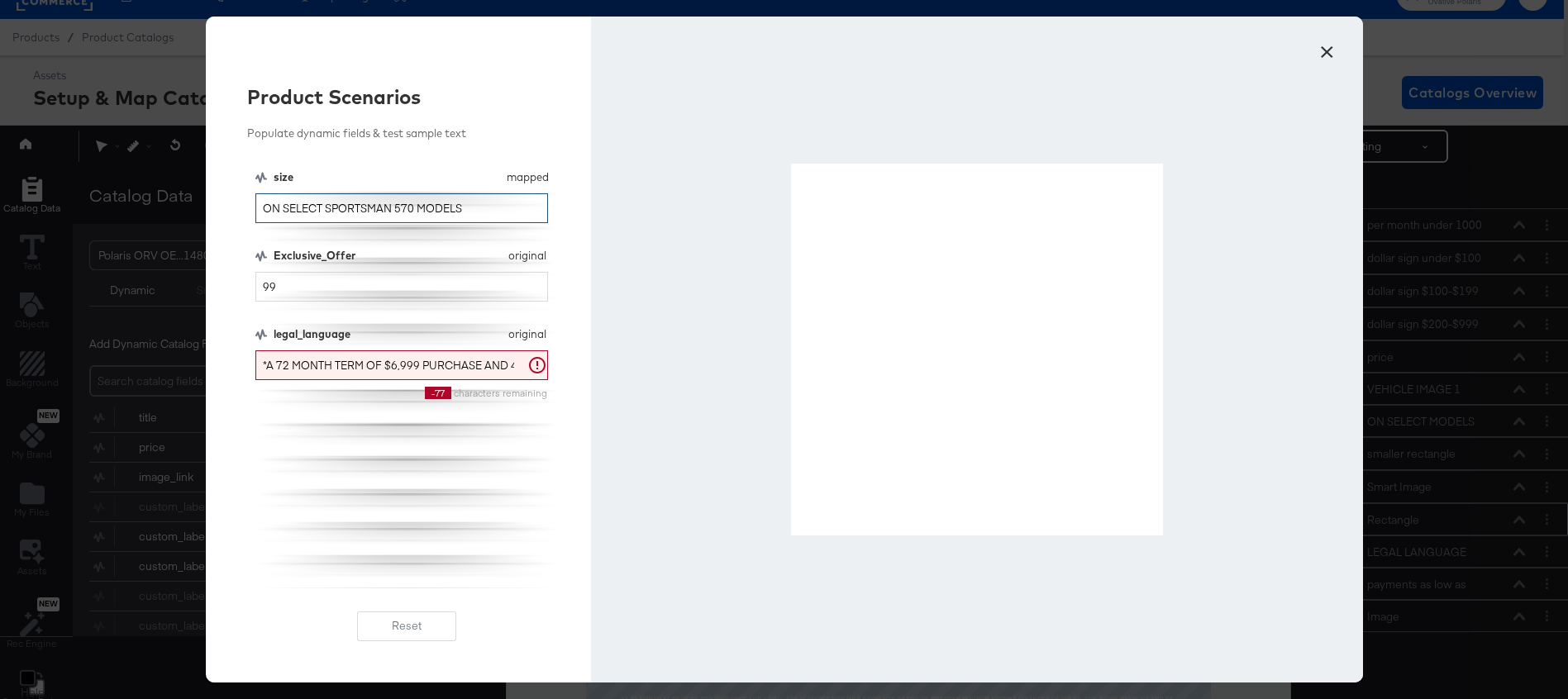
click at [326, 207] on input "ON SELECT SPORTSMAN 570 MODELS" at bounding box center [402, 208] width 293 height 30
drag, startPoint x: 509, startPoint y: 214, endPoint x: 329, endPoint y: 212, distance: 180.0
click at [329, 212] on input "ON SELECT GENERAL 1000 SPORT MODELS" at bounding box center [402, 208] width 293 height 30
click at [357, 218] on input "ON SELECT RANGER SP 570 MODELS" at bounding box center [402, 208] width 293 height 30
drag, startPoint x: 471, startPoint y: 207, endPoint x: 374, endPoint y: 206, distance: 97.0
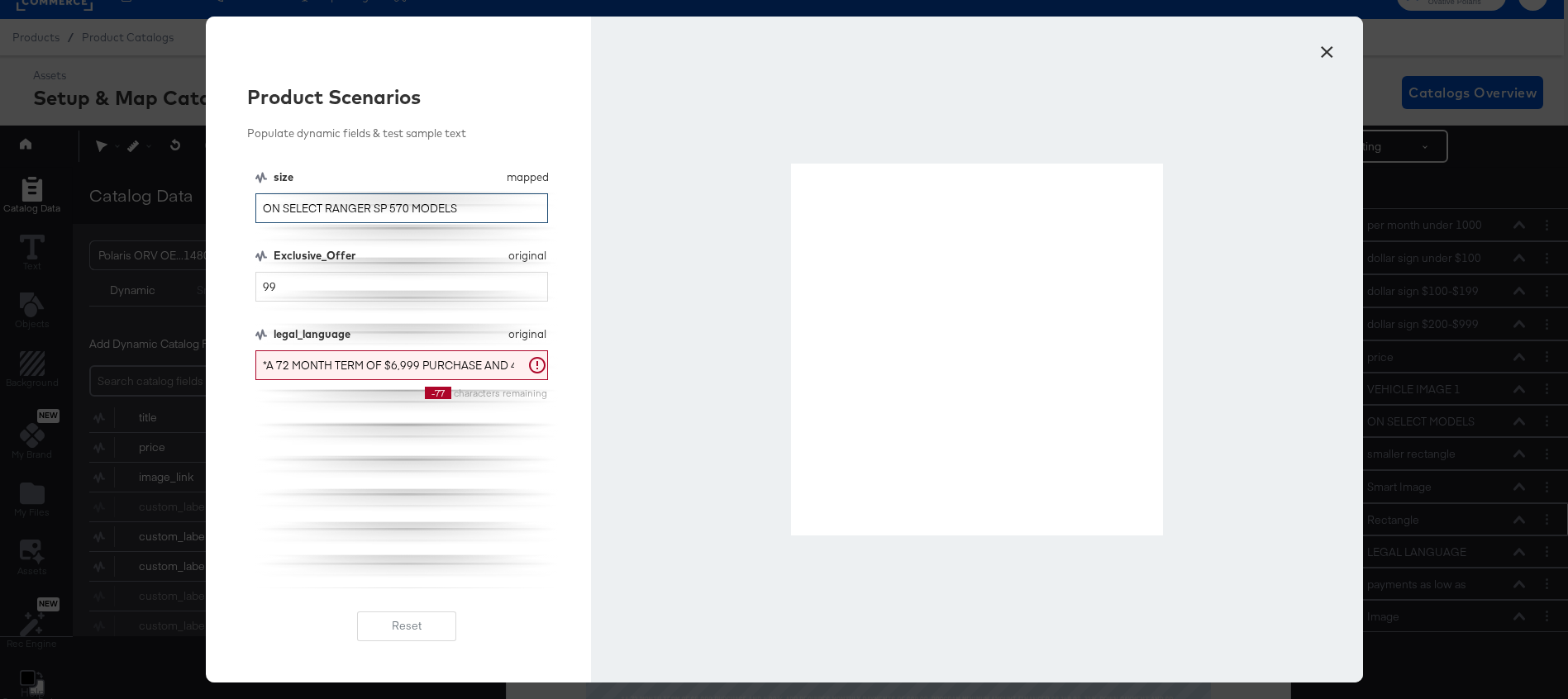
click at [374, 206] on input "ON SELECT RANGER SP 570 MODELS" at bounding box center [402, 208] width 293 height 30
drag, startPoint x: 533, startPoint y: 212, endPoint x: 329, endPoint y: 202, distance: 204.2
click at [328, 202] on input "ON SELECT RANGER XP 1000 PREMIUM MODELS" at bounding box center [402, 208] width 293 height 30
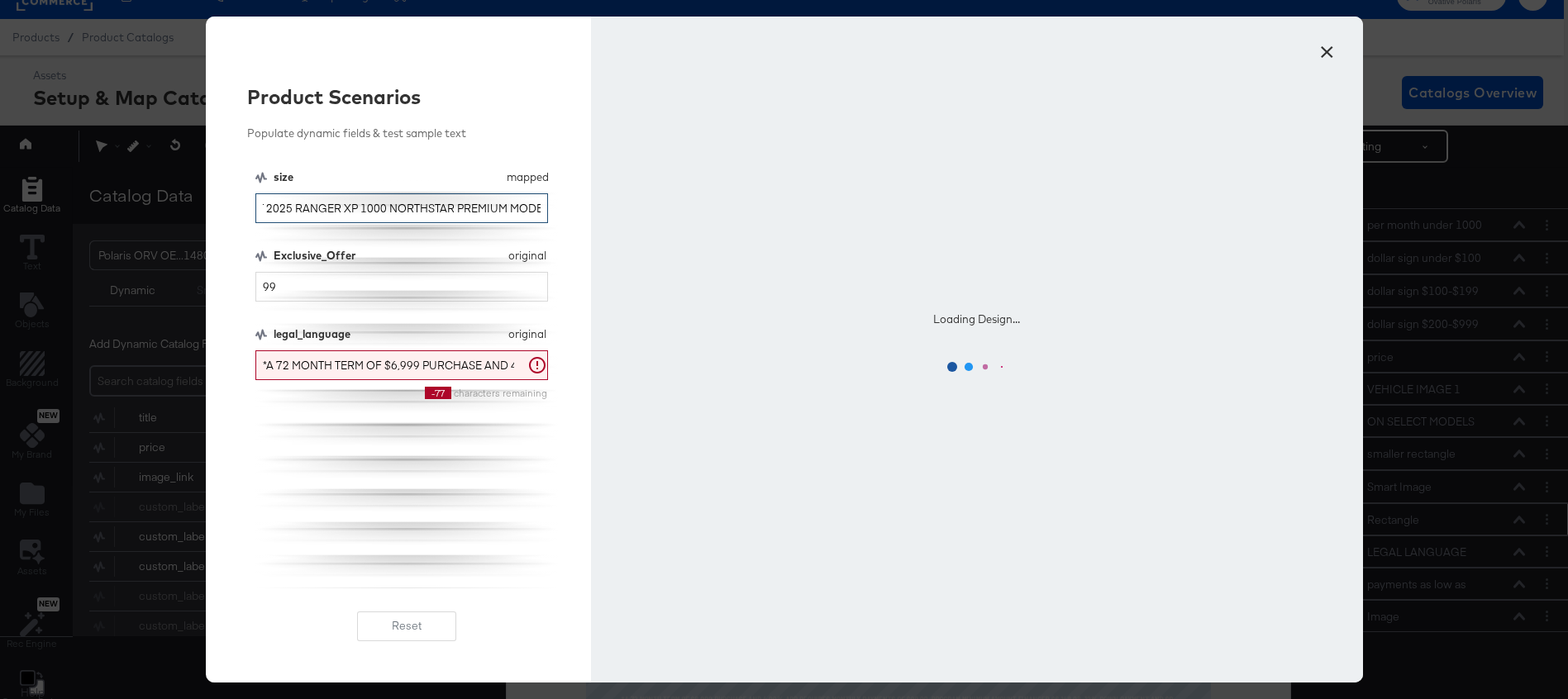
scroll to position [0, 71]
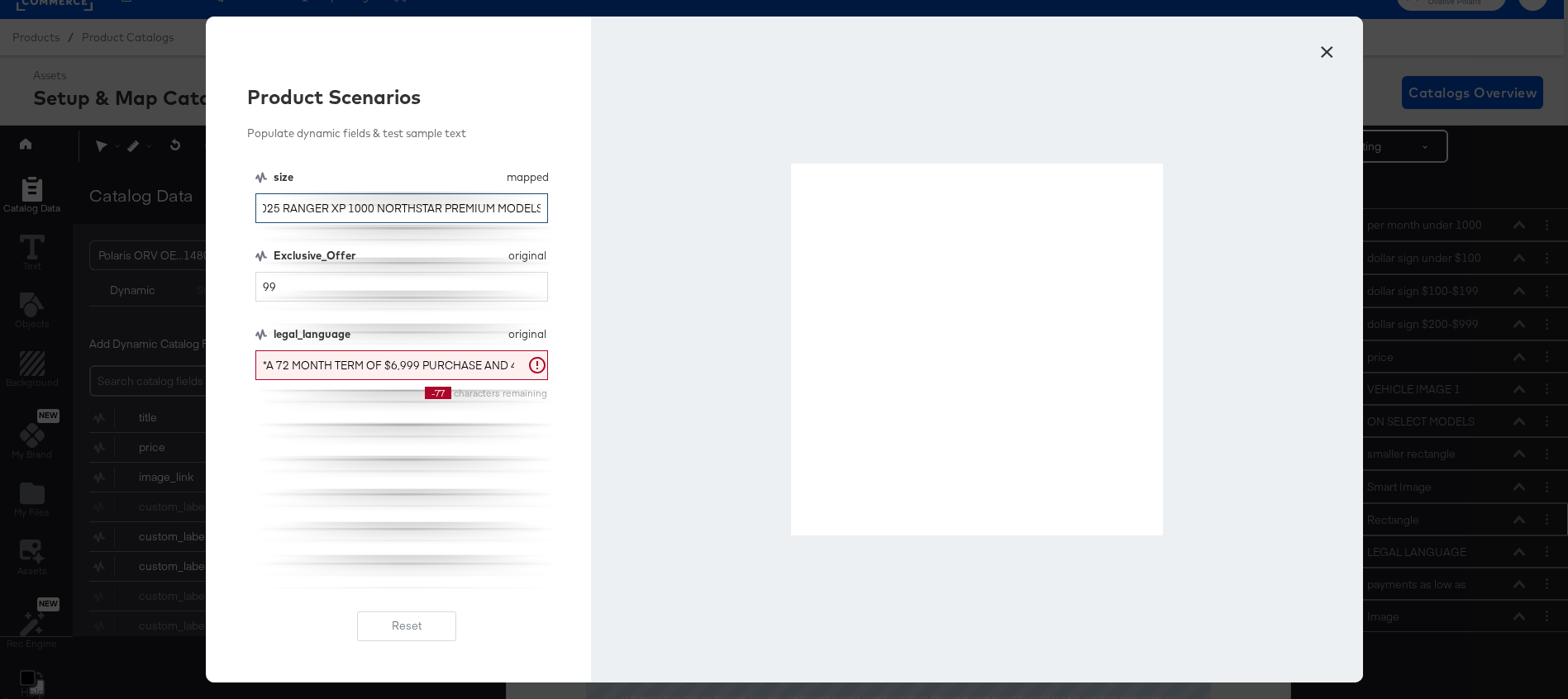
click at [468, 204] on input "ON SELECT 2025 RANGER XP 1000 NORTHSTAR PREMIUM MODELS" at bounding box center [402, 208] width 293 height 30
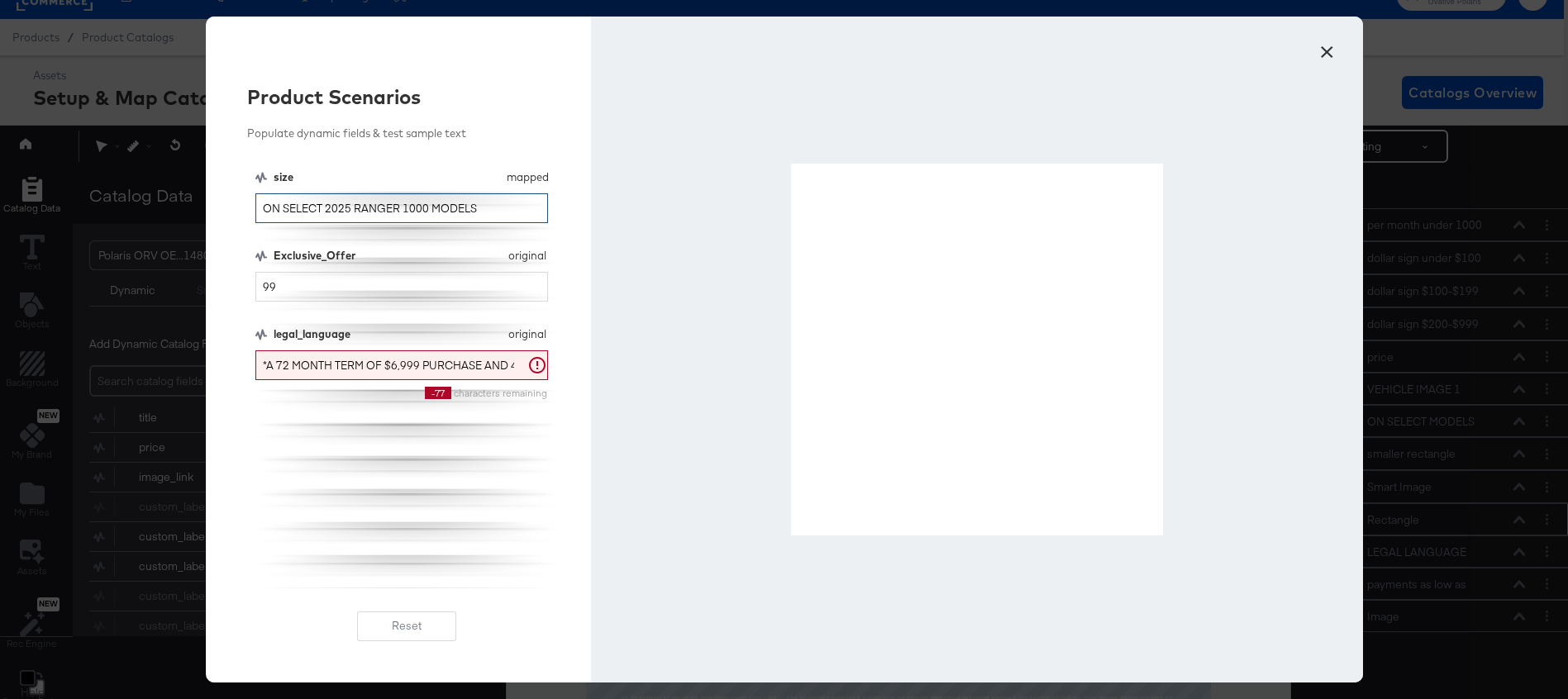
drag, startPoint x: 501, startPoint y: 206, endPoint x: 325, endPoint y: 202, distance: 176.0
click at [325, 202] on input "ON SELECT 2025 RANGER 1000 MODELS" at bounding box center [402, 208] width 293 height 30
drag, startPoint x: 480, startPoint y: 208, endPoint x: 351, endPoint y: 209, distance: 129.0
click at [351, 209] on input "ON SELECT RZR TRAIL SPORT MODELS" at bounding box center [402, 208] width 293 height 30
drag, startPoint x: 495, startPoint y: 206, endPoint x: 349, endPoint y: 205, distance: 146.0
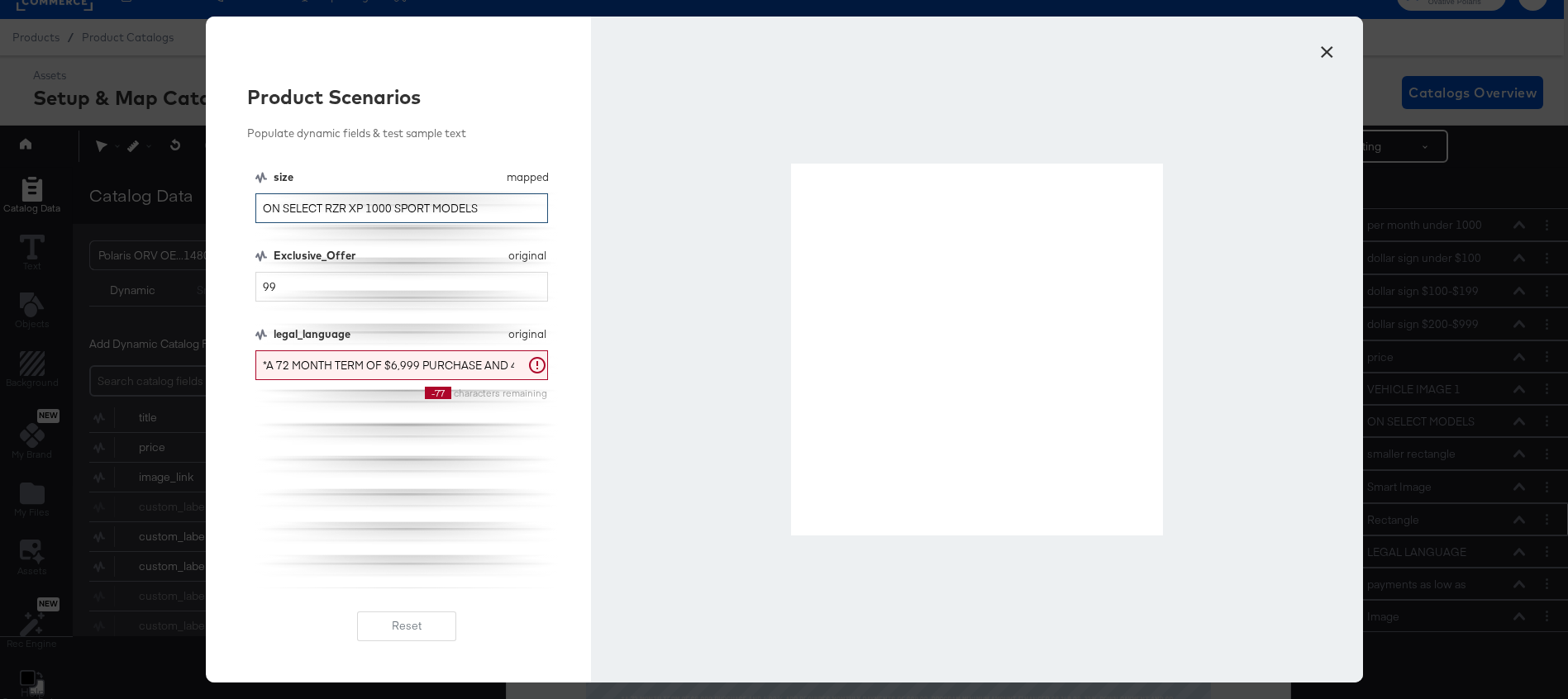
click at [349, 206] on input "ON SELECT RZR XP 1000 SPORT MODELS" at bounding box center [402, 208] width 293 height 30
drag, startPoint x: 491, startPoint y: 206, endPoint x: 327, endPoint y: 205, distance: 164.0
click at [327, 205] on input "ON SELECT RZR PRO R SPORT MODELS" at bounding box center [402, 208] width 293 height 30
type input "ON SELECT POLARIS XPEDITION ADV MODELS"
click at [1330, 51] on button "×" at bounding box center [1328, 48] width 29 height 29
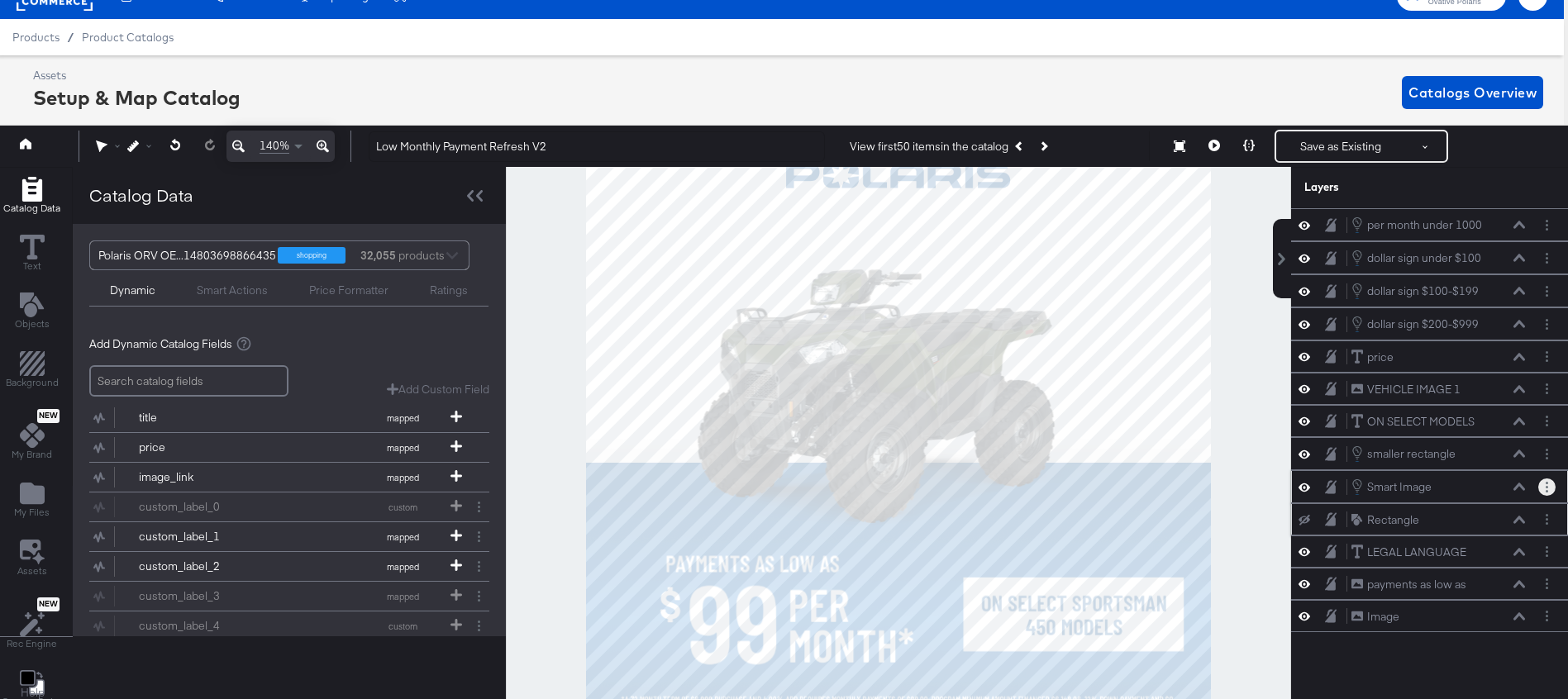
click at [1549, 485] on button "Layer Options" at bounding box center [1547, 488] width 18 height 18
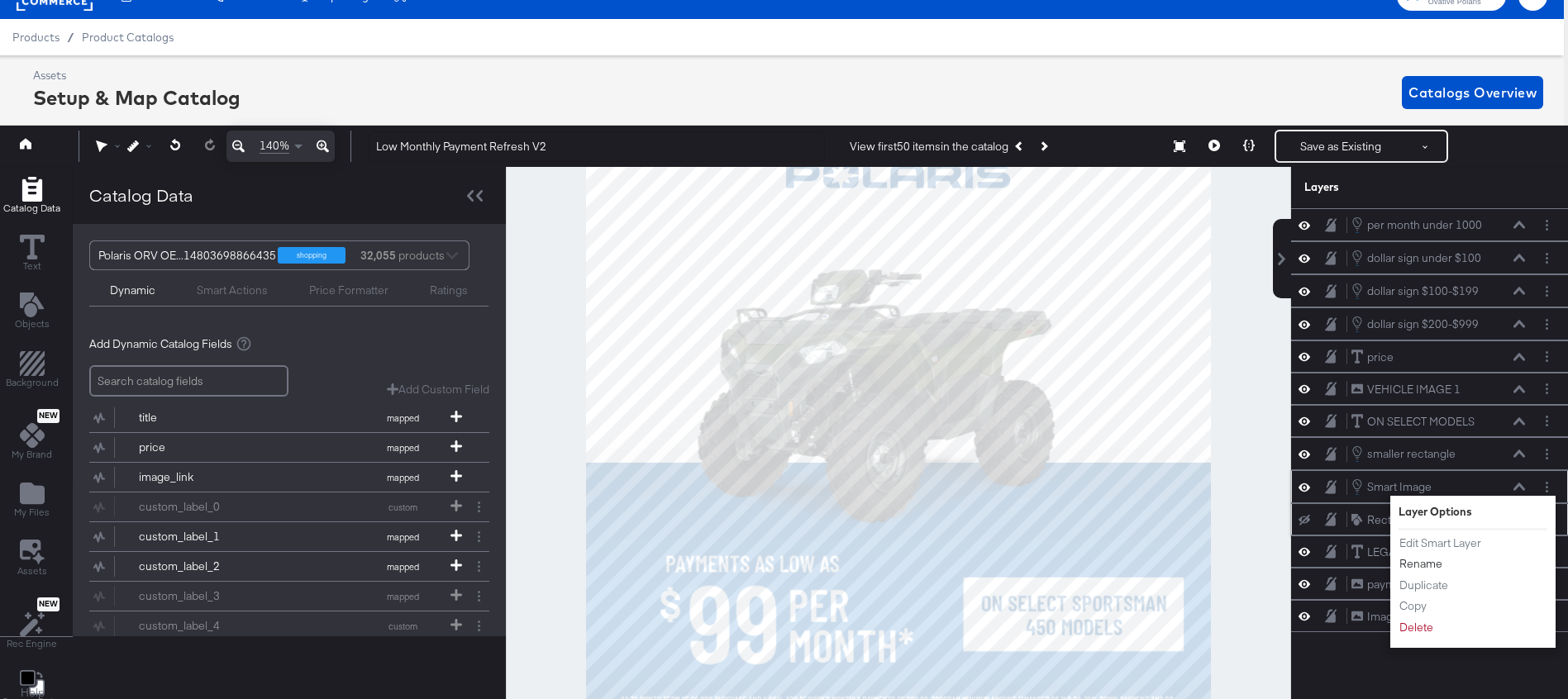
click at [1416, 561] on button "Rename" at bounding box center [1421, 564] width 45 height 18
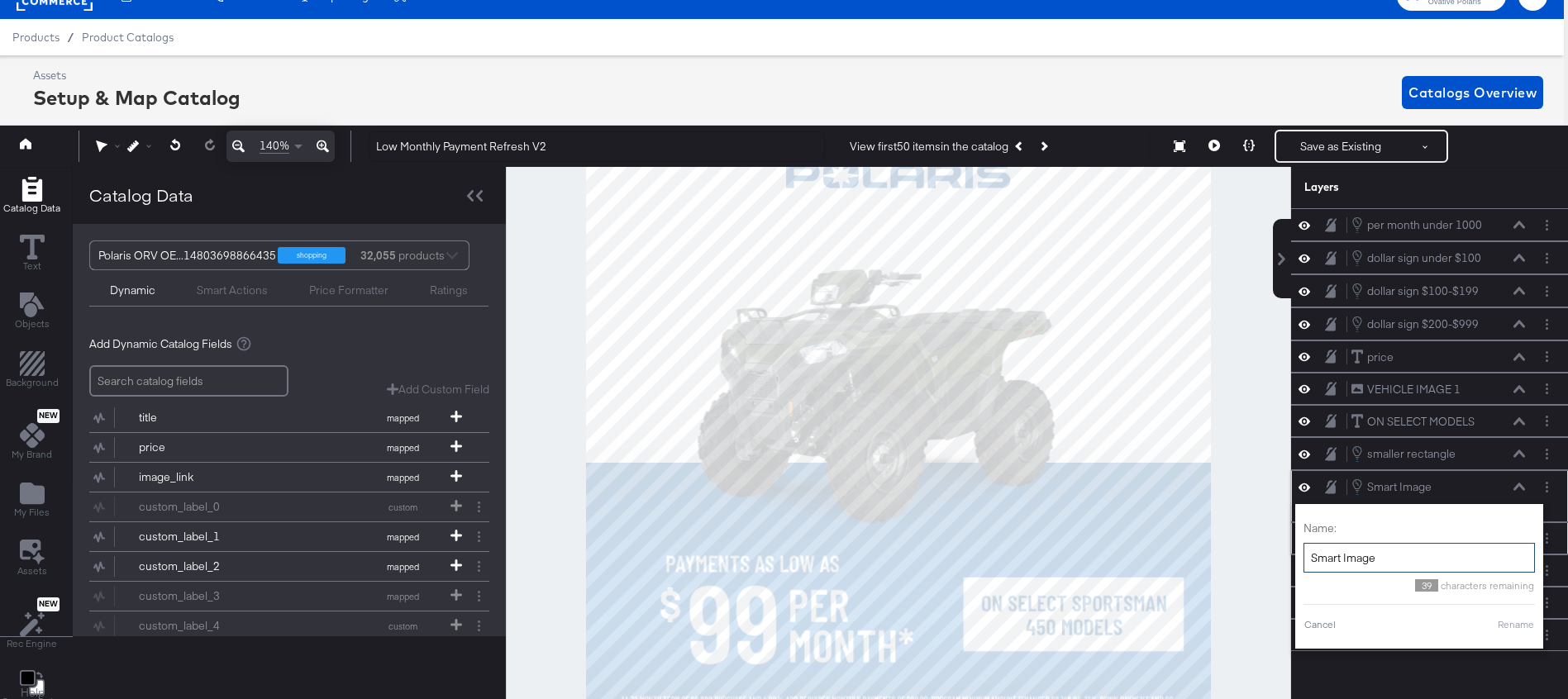
click at [1407, 554] on input "Smart Image" at bounding box center [1419, 558] width 232 height 30
type input "larger rectangle"
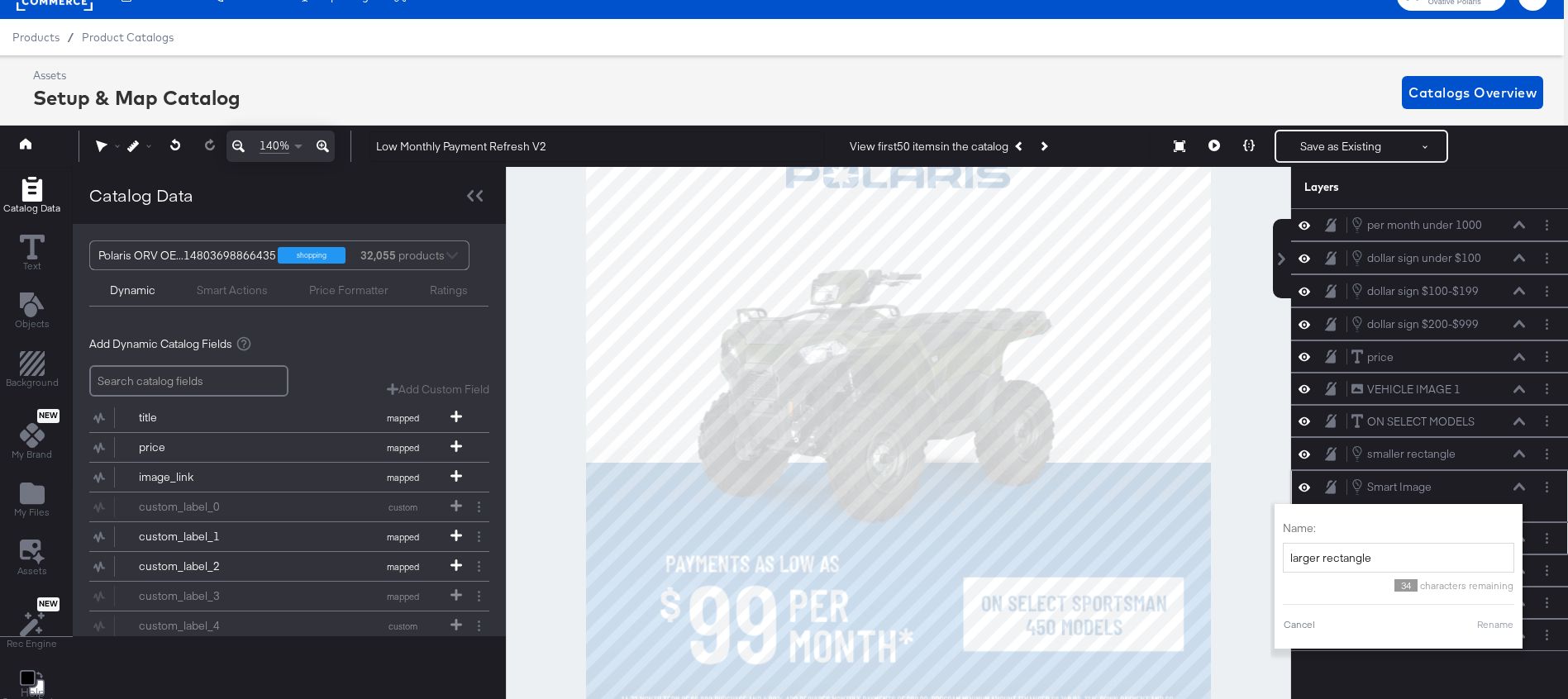
click at [1503, 626] on button "Rename" at bounding box center [1495, 625] width 38 height 15
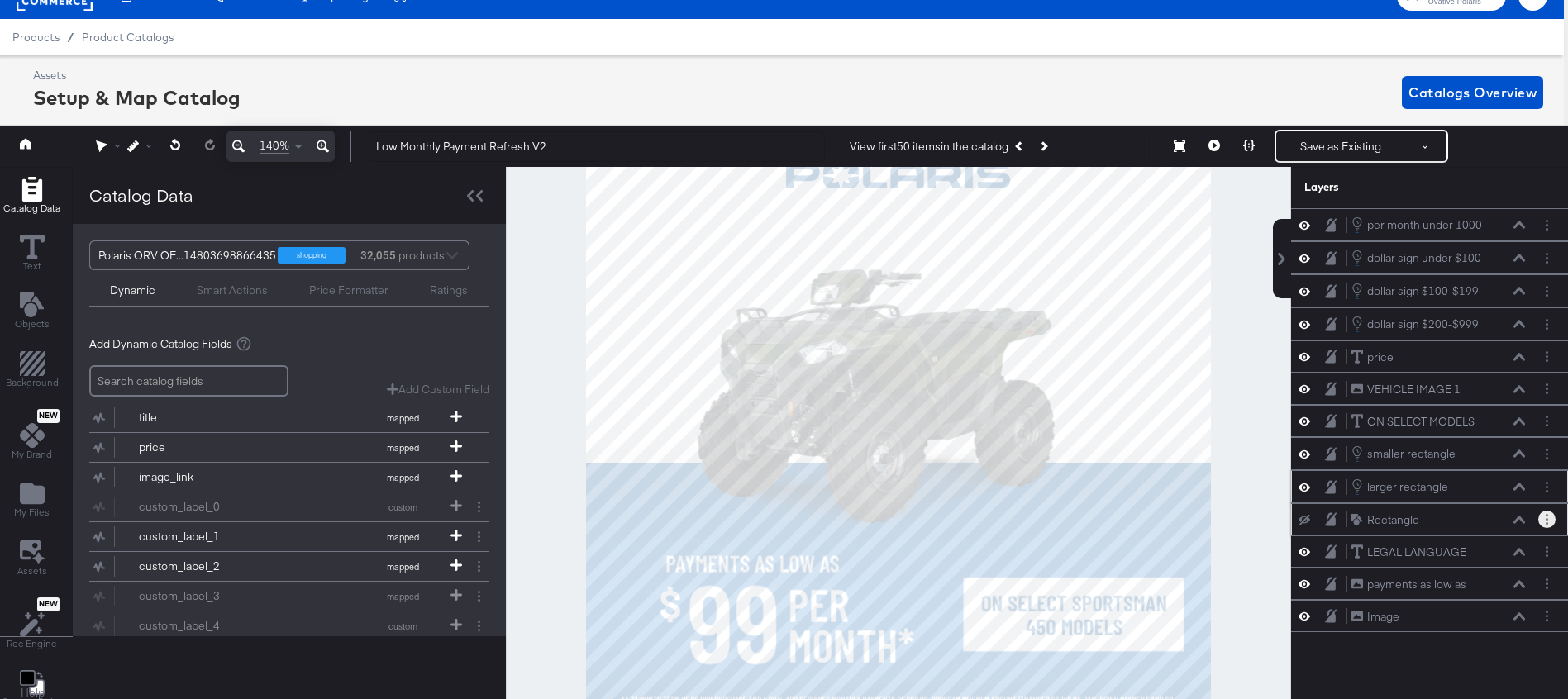
click at [1547, 517] on icon "Layer Options" at bounding box center [1546, 519] width 3 height 11
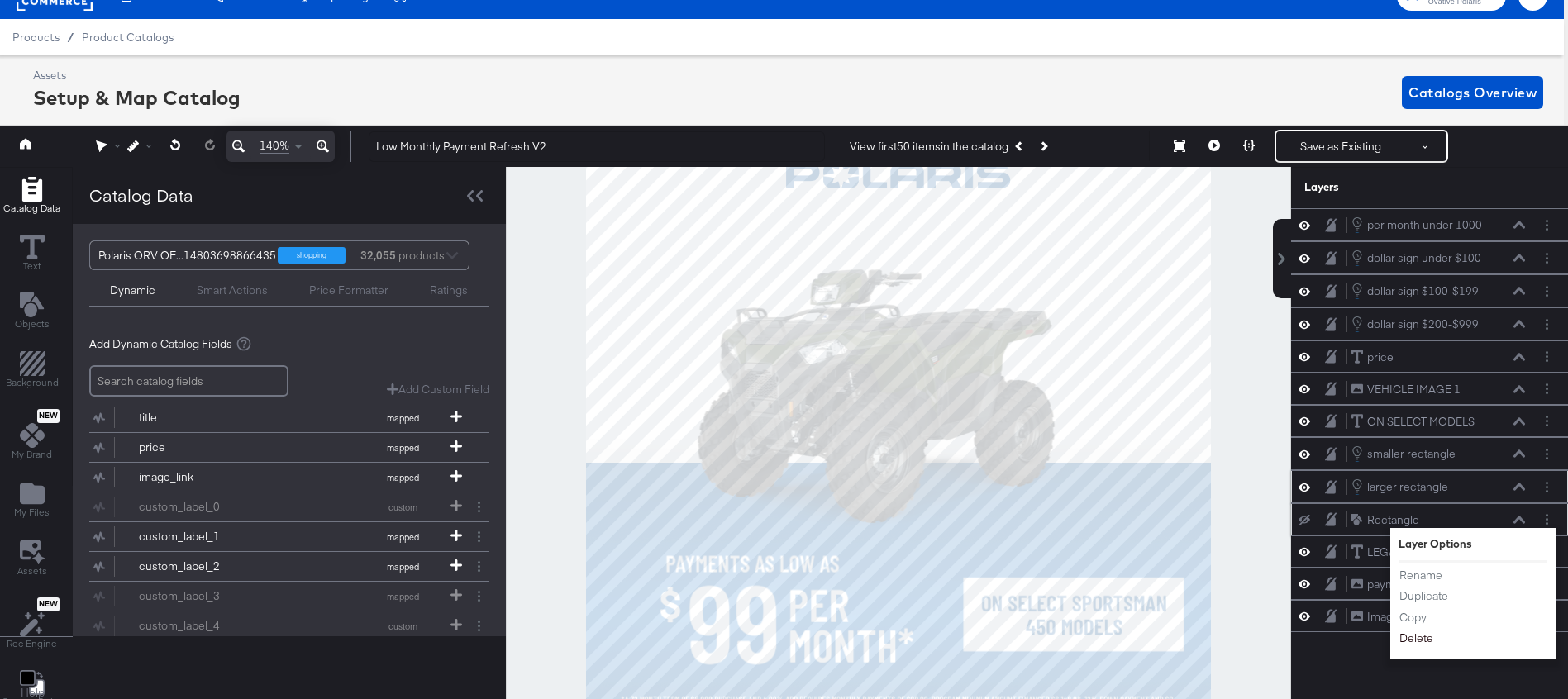
click at [1418, 637] on button "Delete" at bounding box center [1416, 639] width 35 height 18
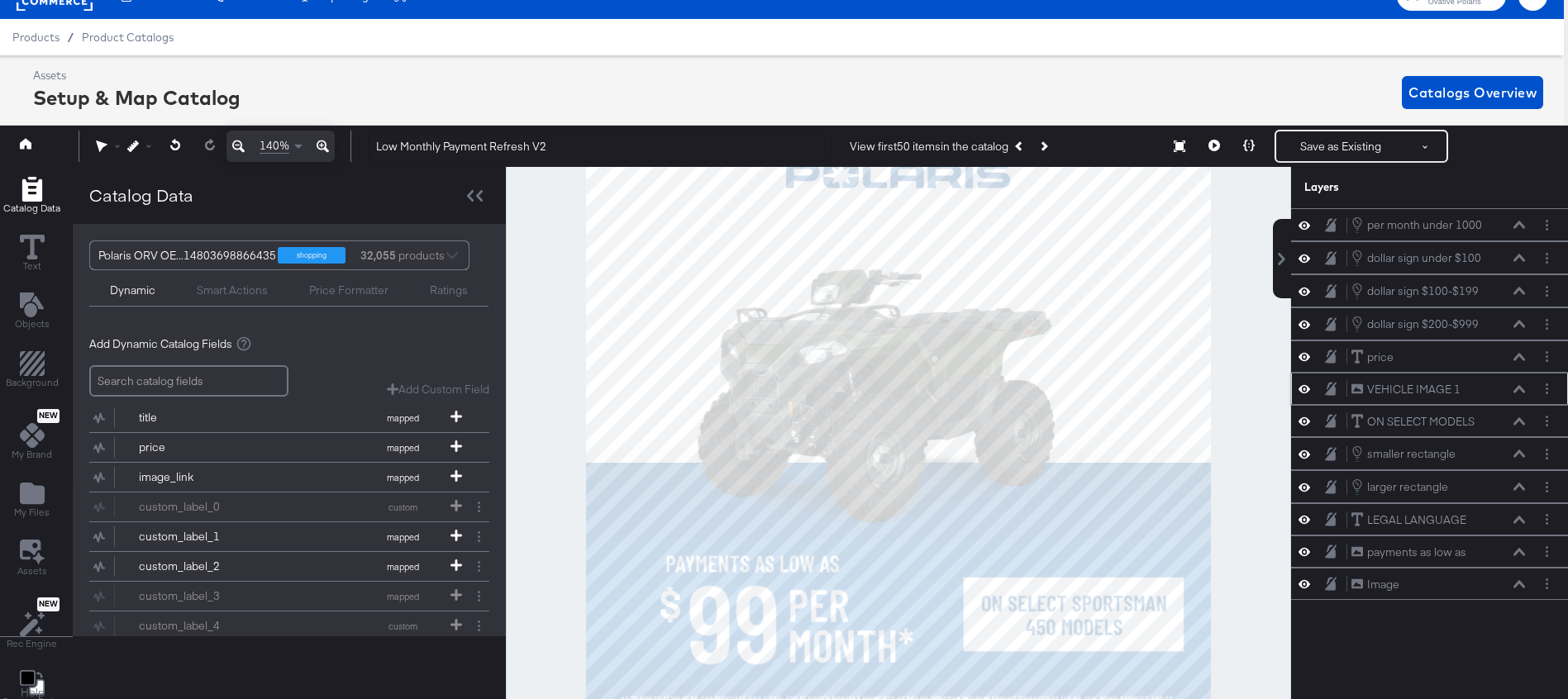
click at [1518, 388] on icon at bounding box center [1519, 389] width 12 height 8
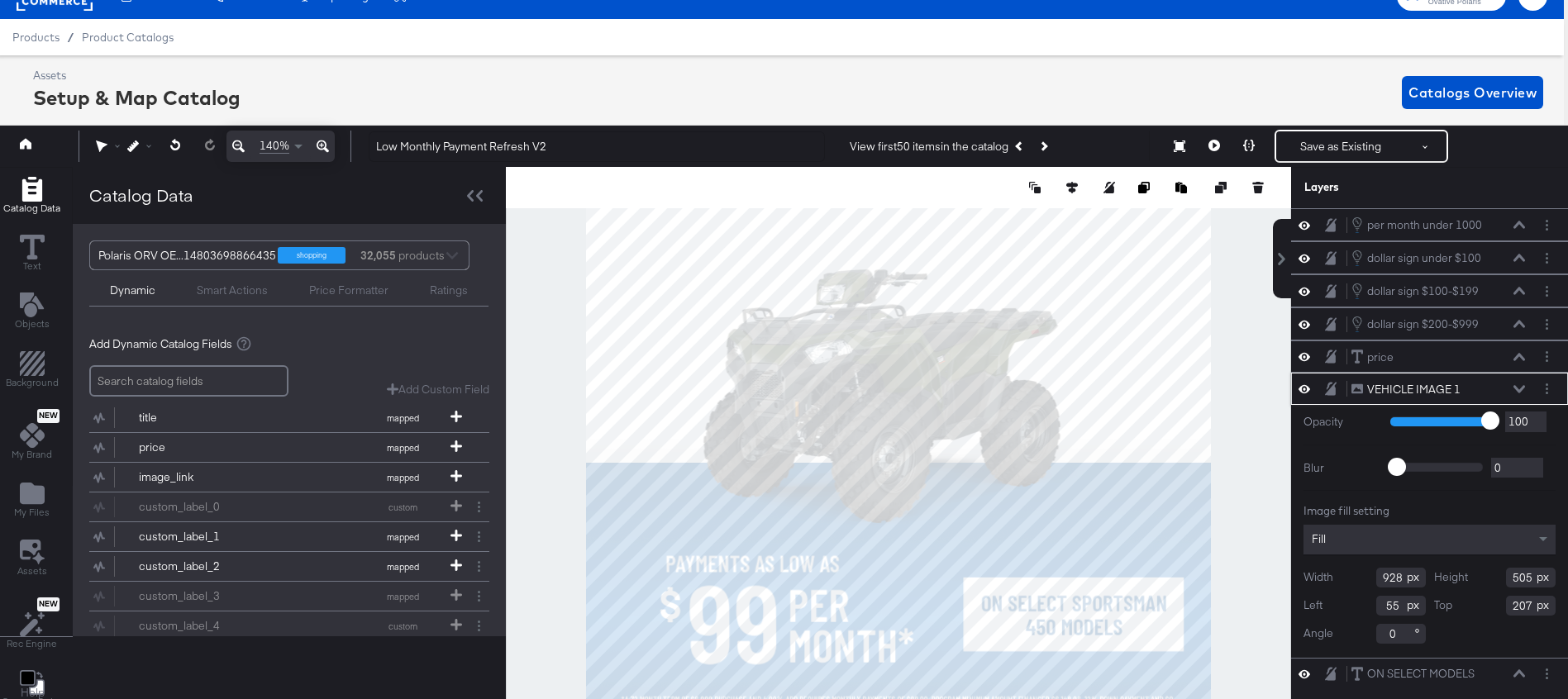
type input "50"
type input "209"
click at [170, 149] on icon at bounding box center [175, 145] width 11 height 12
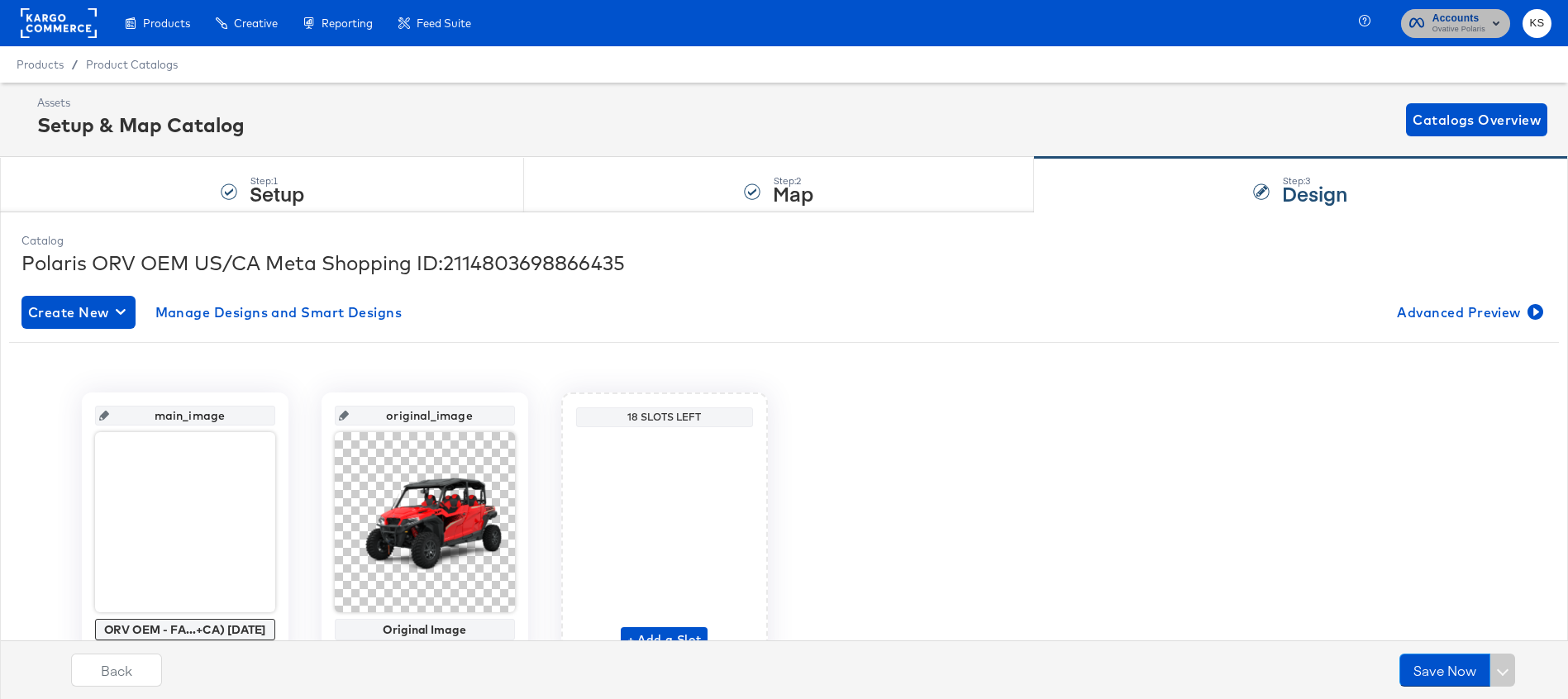
click at [1431, 28] on span "Accounts Ovative Polaris" at bounding box center [1456, 22] width 93 height 26
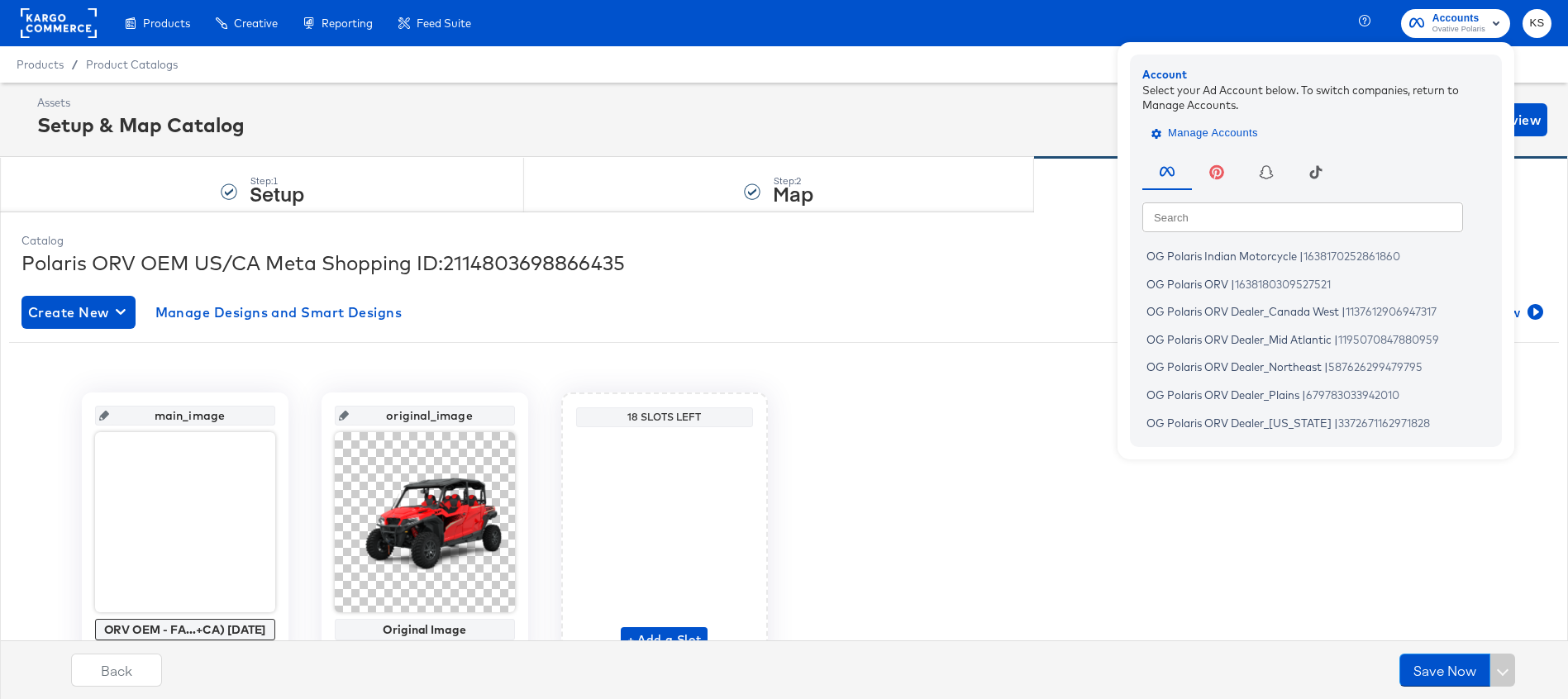
click at [1234, 134] on span "Manage Accounts" at bounding box center [1206, 133] width 104 height 19
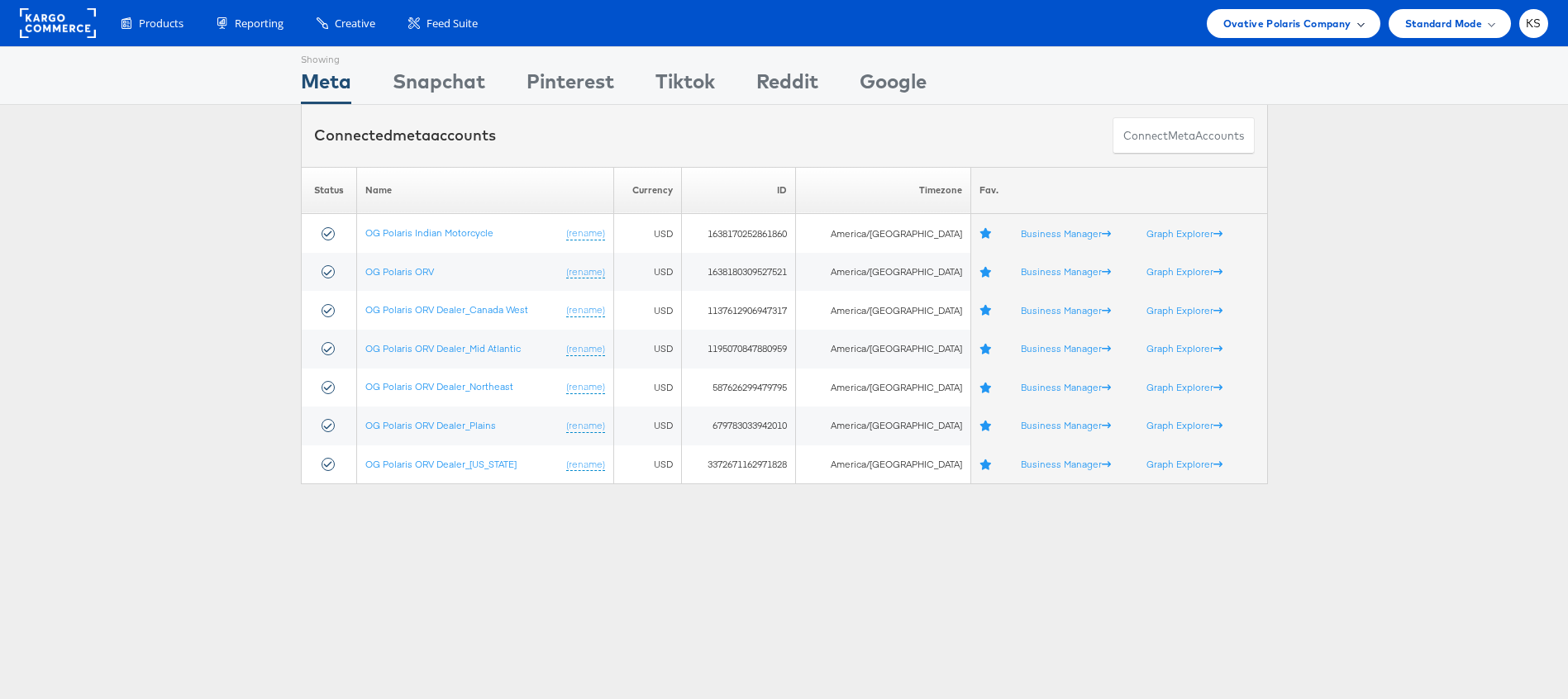
click at [1319, 16] on span "Ovative Polaris Company" at bounding box center [1287, 23] width 128 height 18
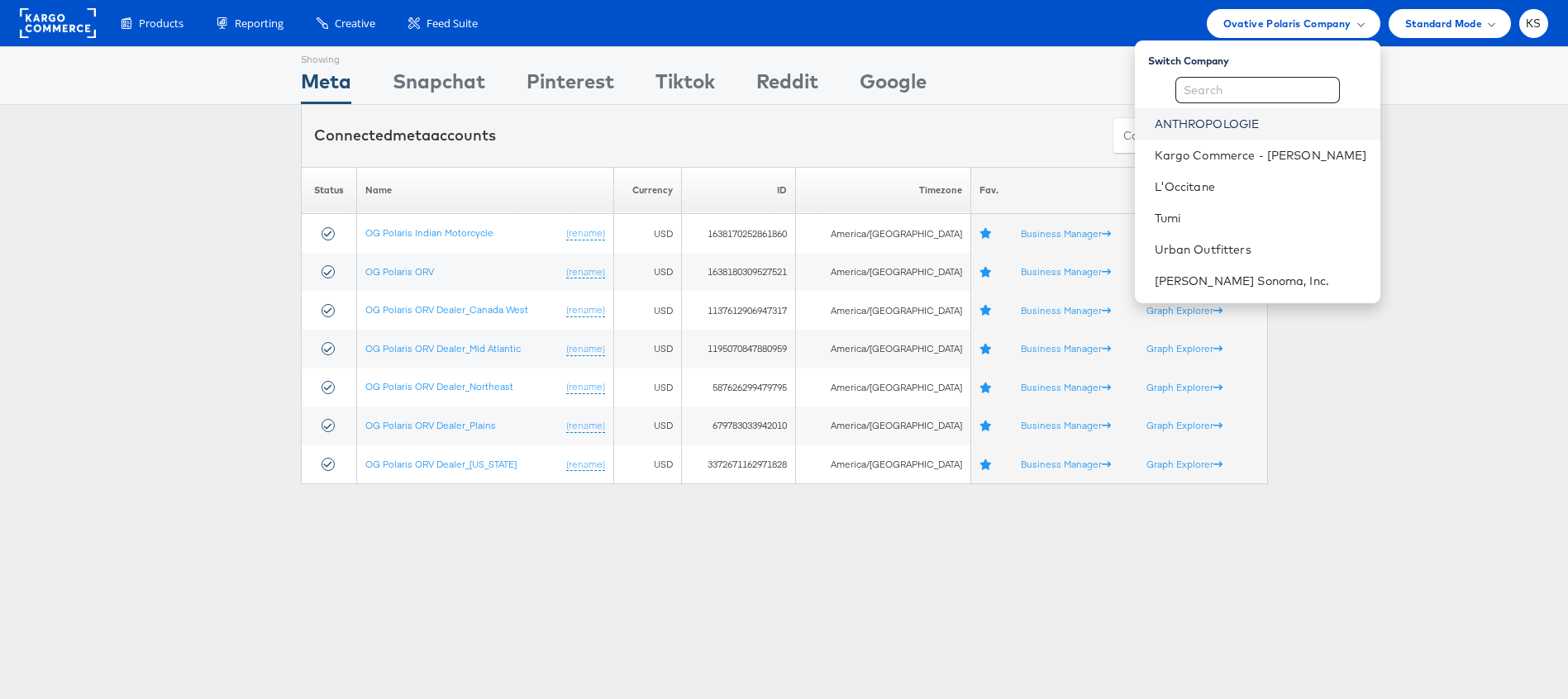
click at [1227, 122] on link "ANTHROPOLOGIE" at bounding box center [1260, 123] width 212 height 17
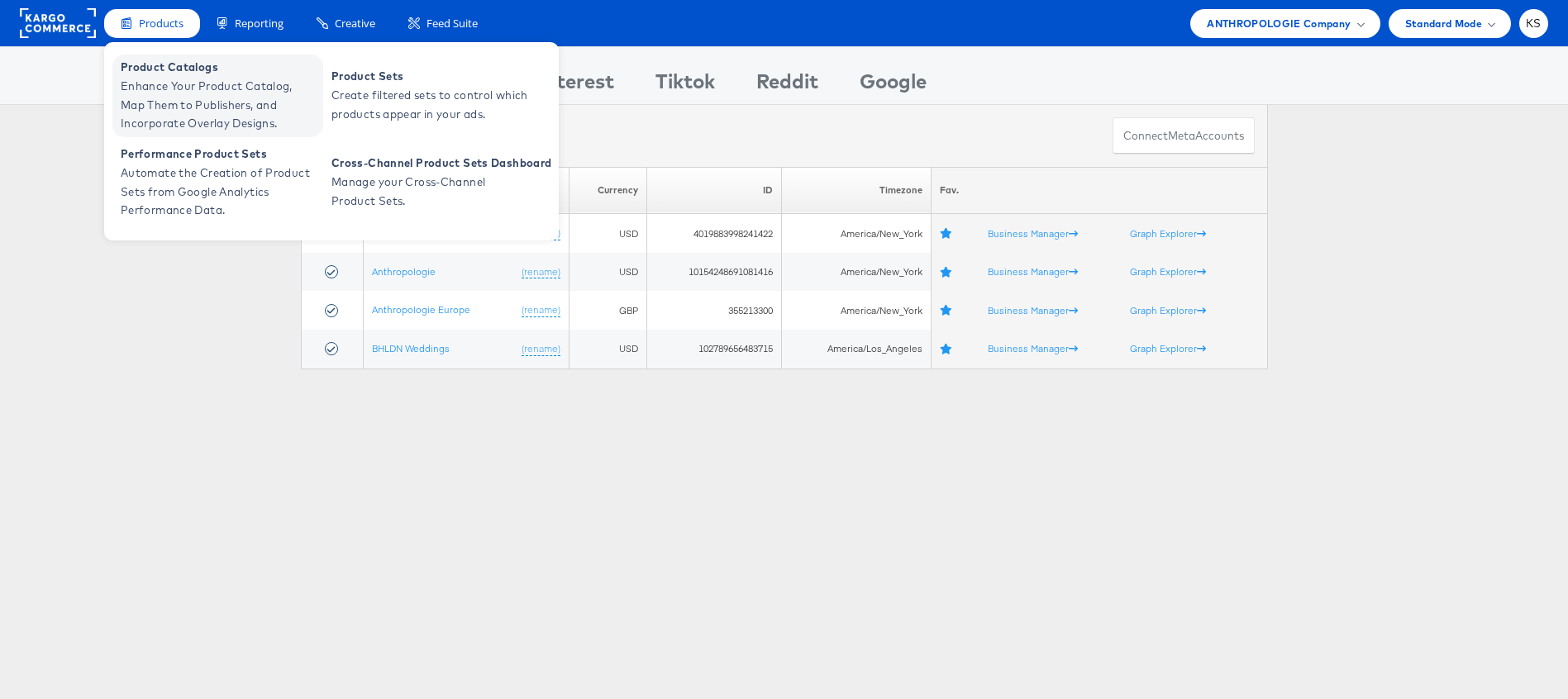
click at [174, 77] on span "Enhance Your Product Catalog, Map Them to Publishers, and Incorporate Overlay D…" at bounding box center [219, 106] width 198 height 57
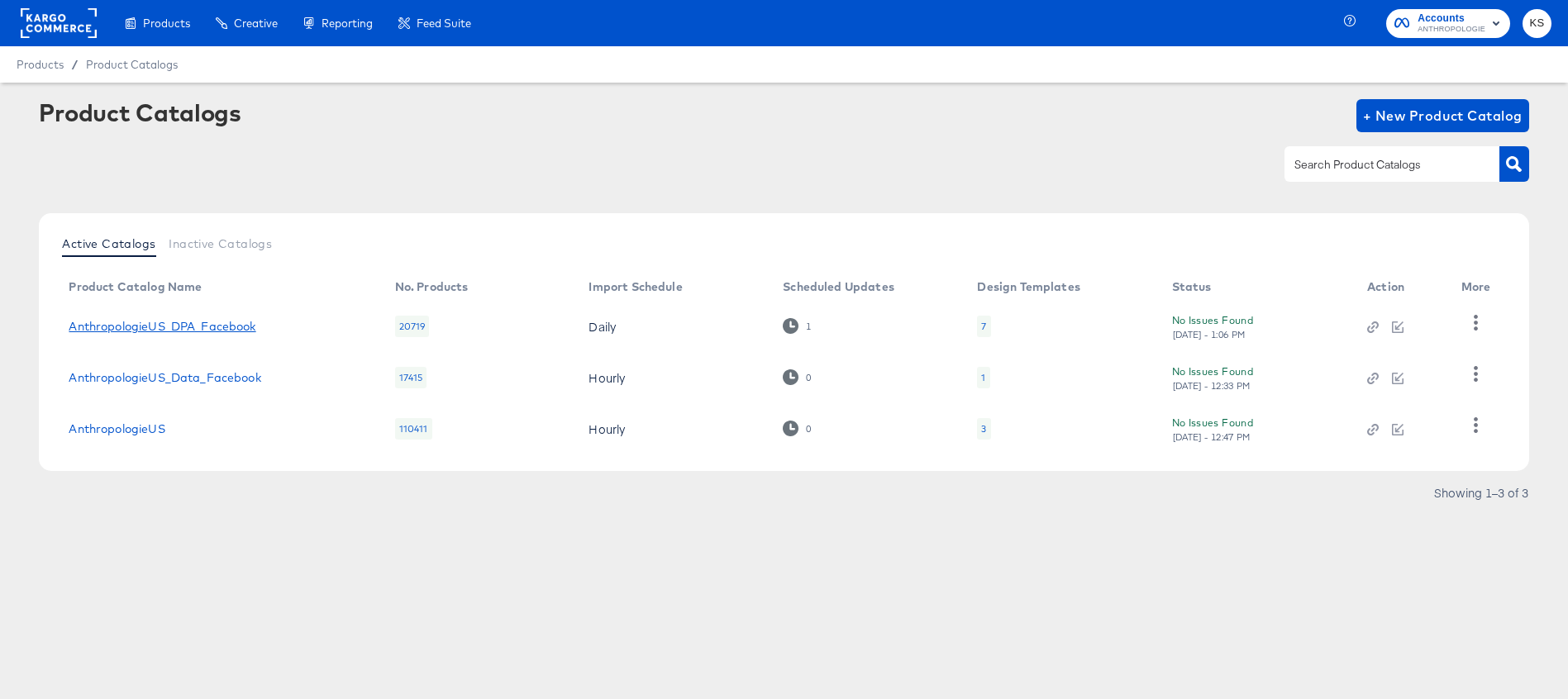
click at [228, 327] on link "AnthropologieUS_DPA_Facebook" at bounding box center [161, 327] width 187 height 14
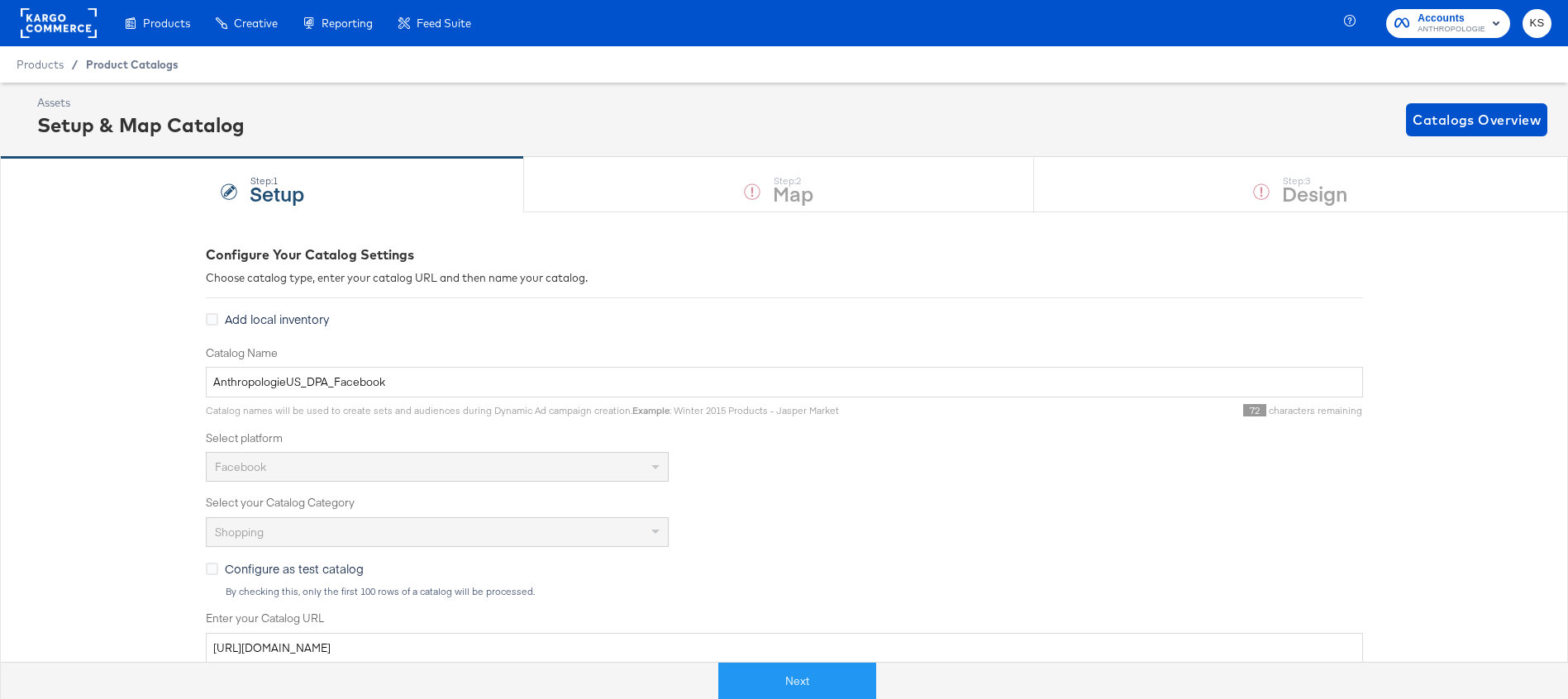
click at [103, 58] on span "Product Catalogs" at bounding box center [132, 65] width 93 height 14
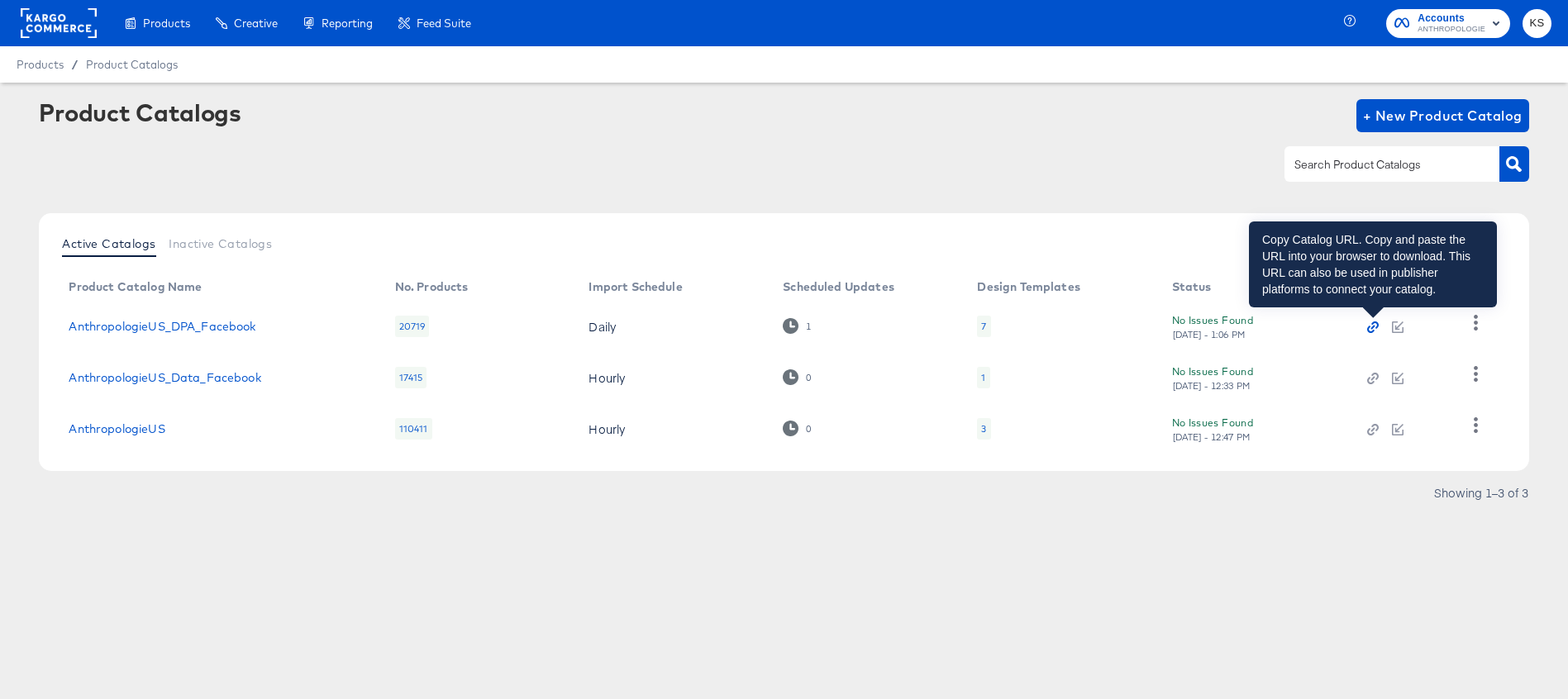
click at [1375, 332] on icon "button" at bounding box center [1373, 328] width 12 height 12
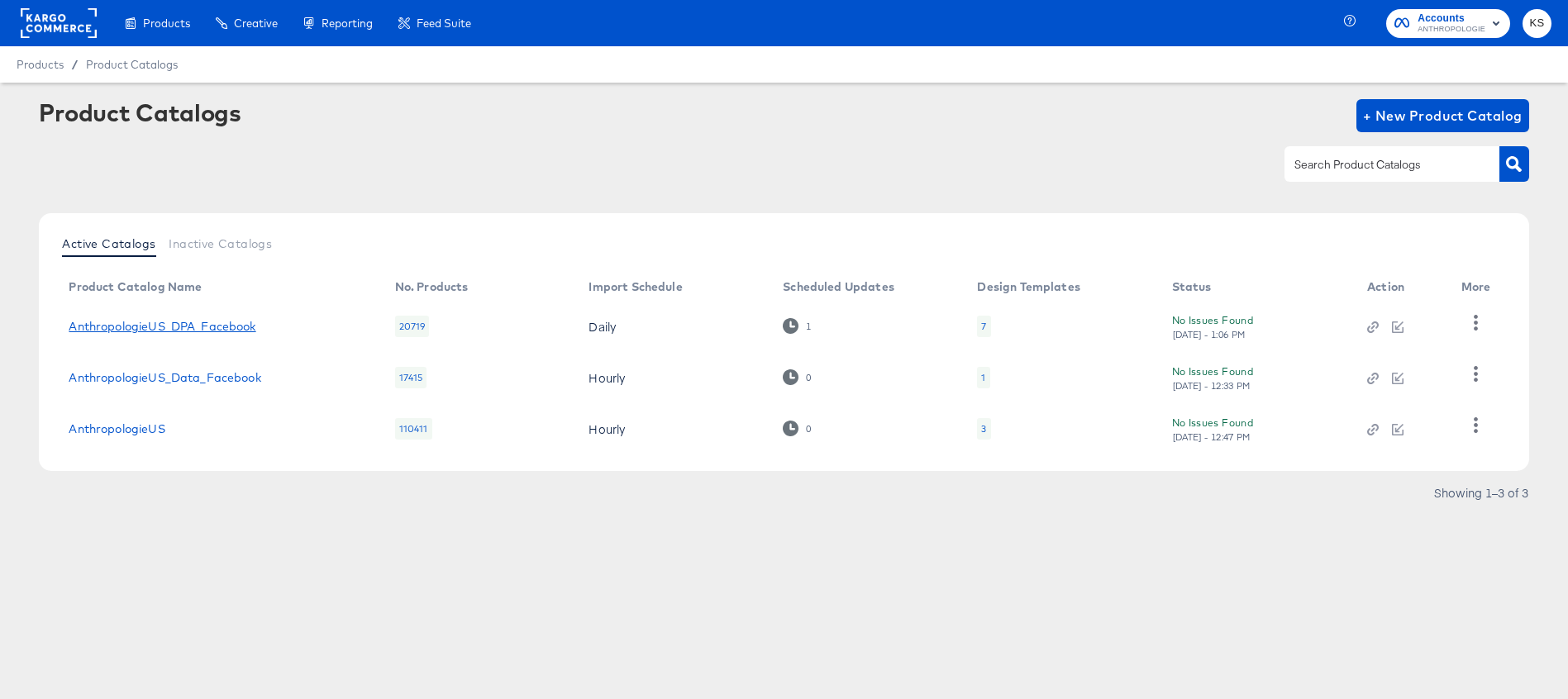
click at [234, 328] on link "AnthropologieUS_DPA_Facebook" at bounding box center [161, 327] width 187 height 14
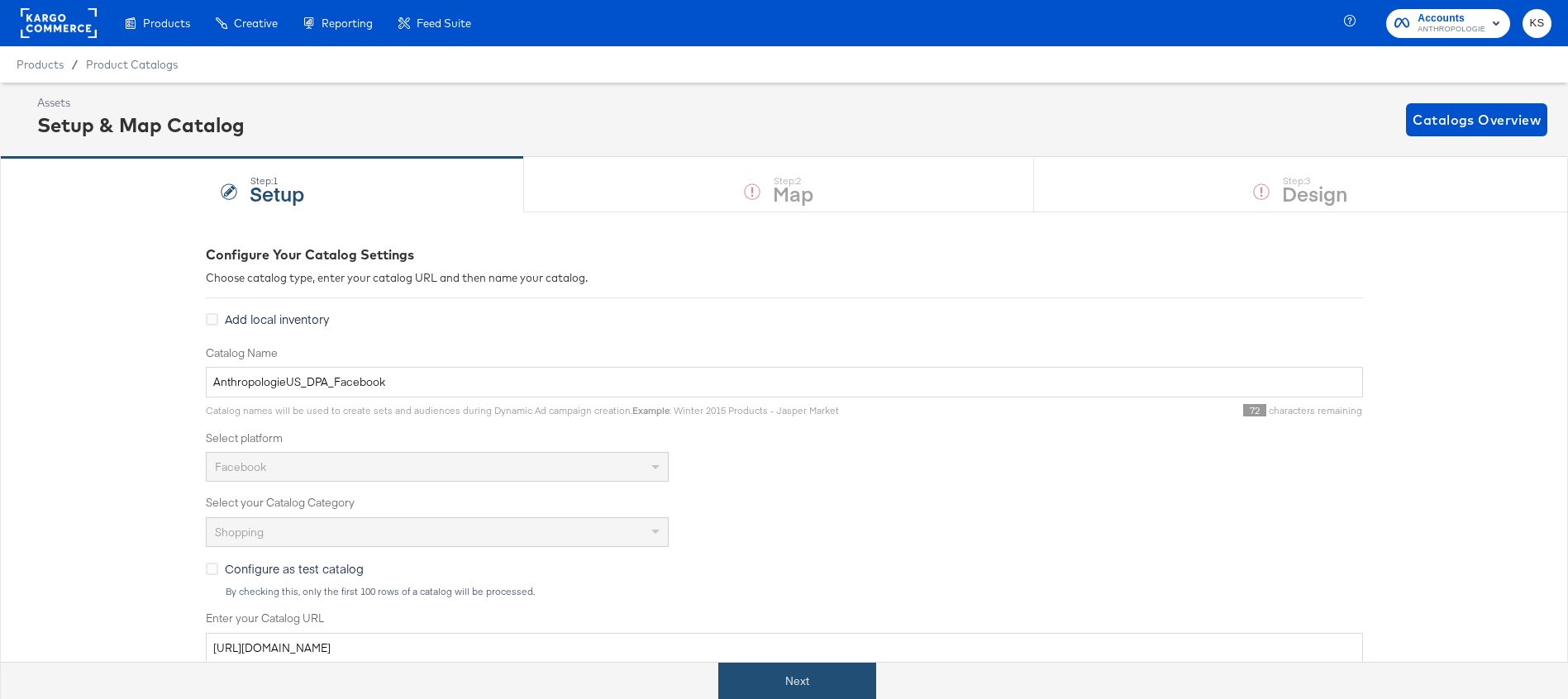
click at [774, 691] on button "Next" at bounding box center [798, 681] width 158 height 37
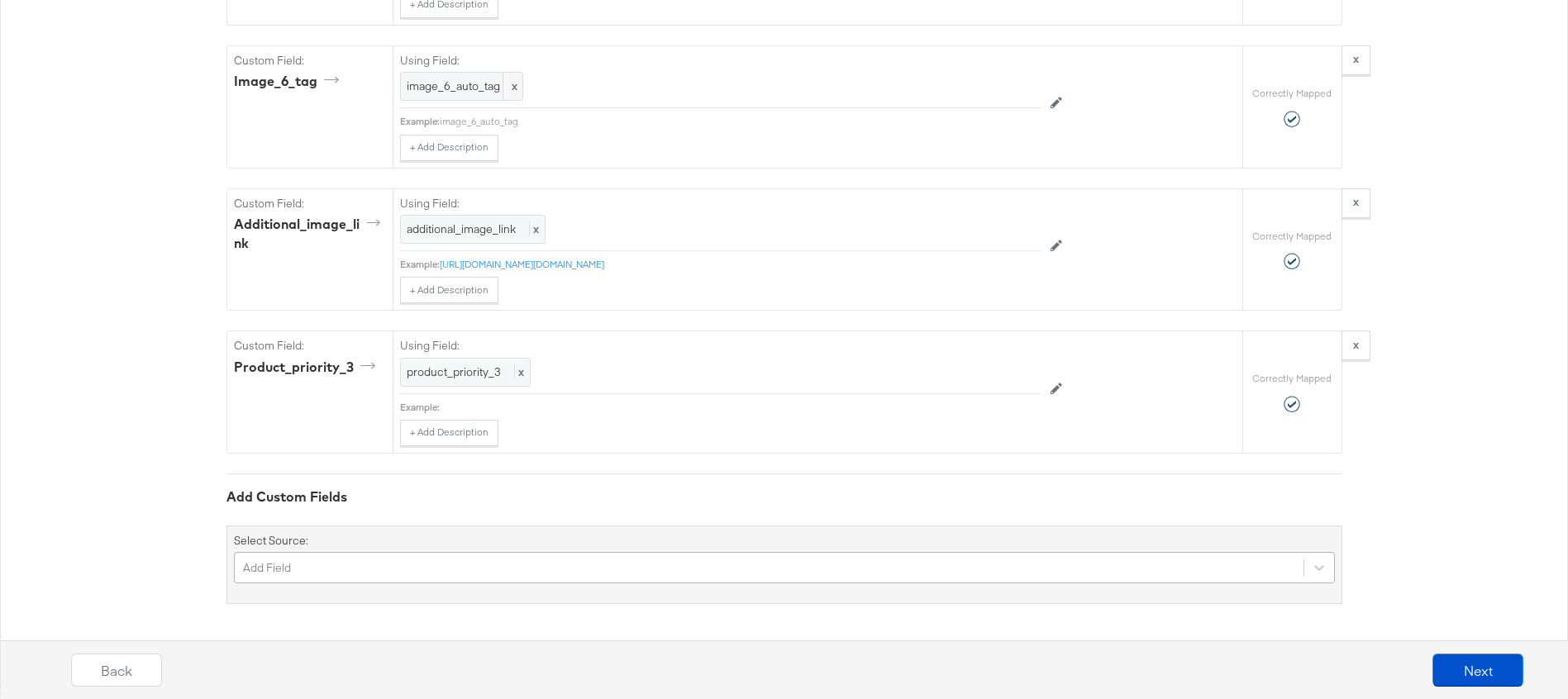
scroll to position [11161, 0]
click at [319, 569] on div "Add Field" at bounding box center [784, 568] width 1101 height 31
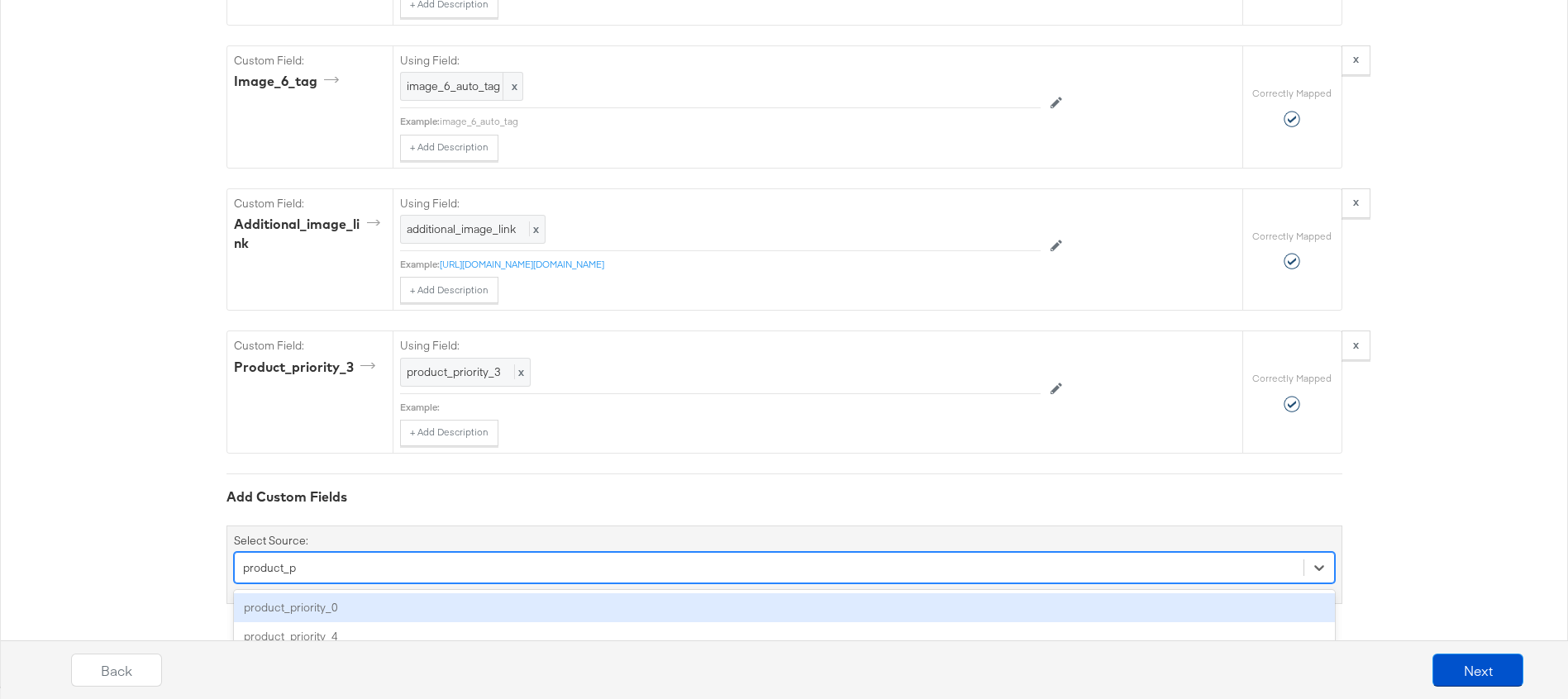
scroll to position [0, 0]
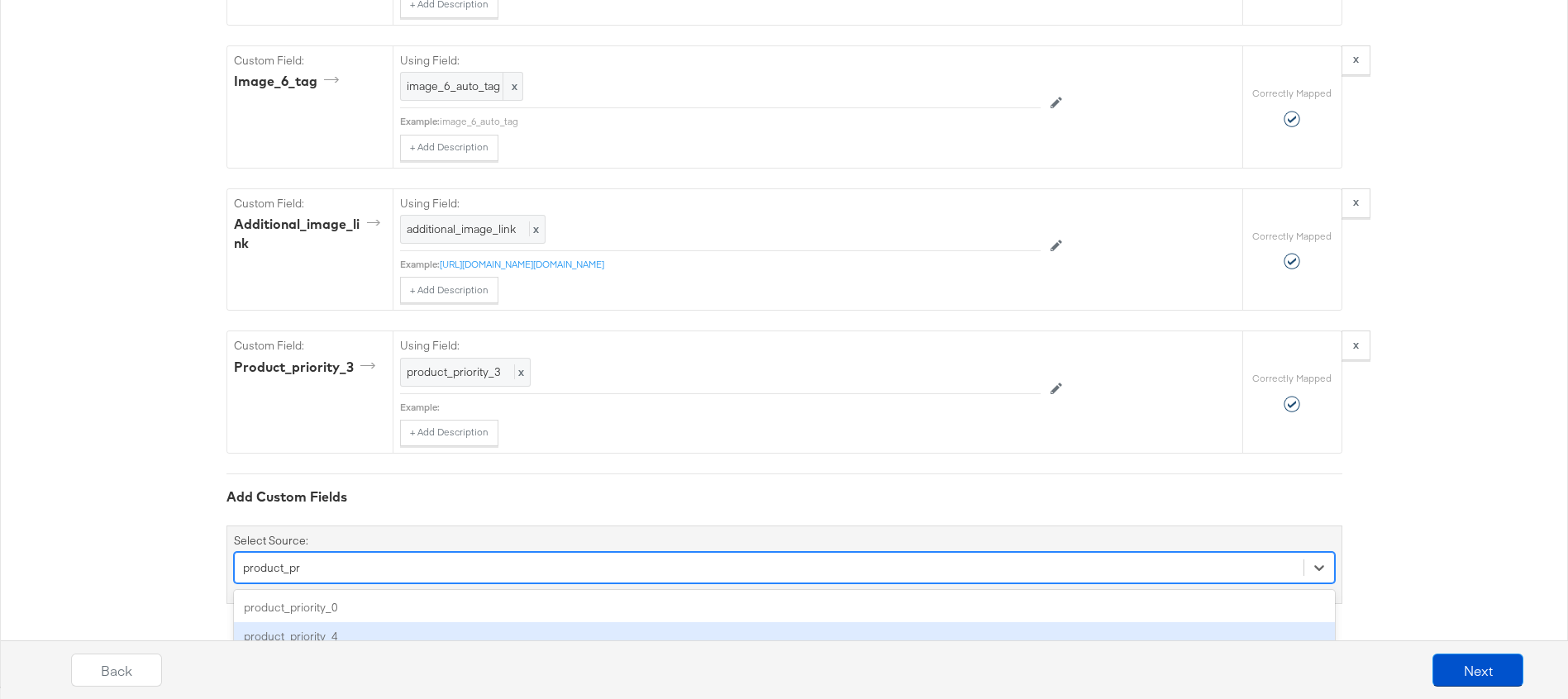
type input "product_pr"
click at [277, 631] on div "Back Next" at bounding box center [798, 664] width 1568 height 71
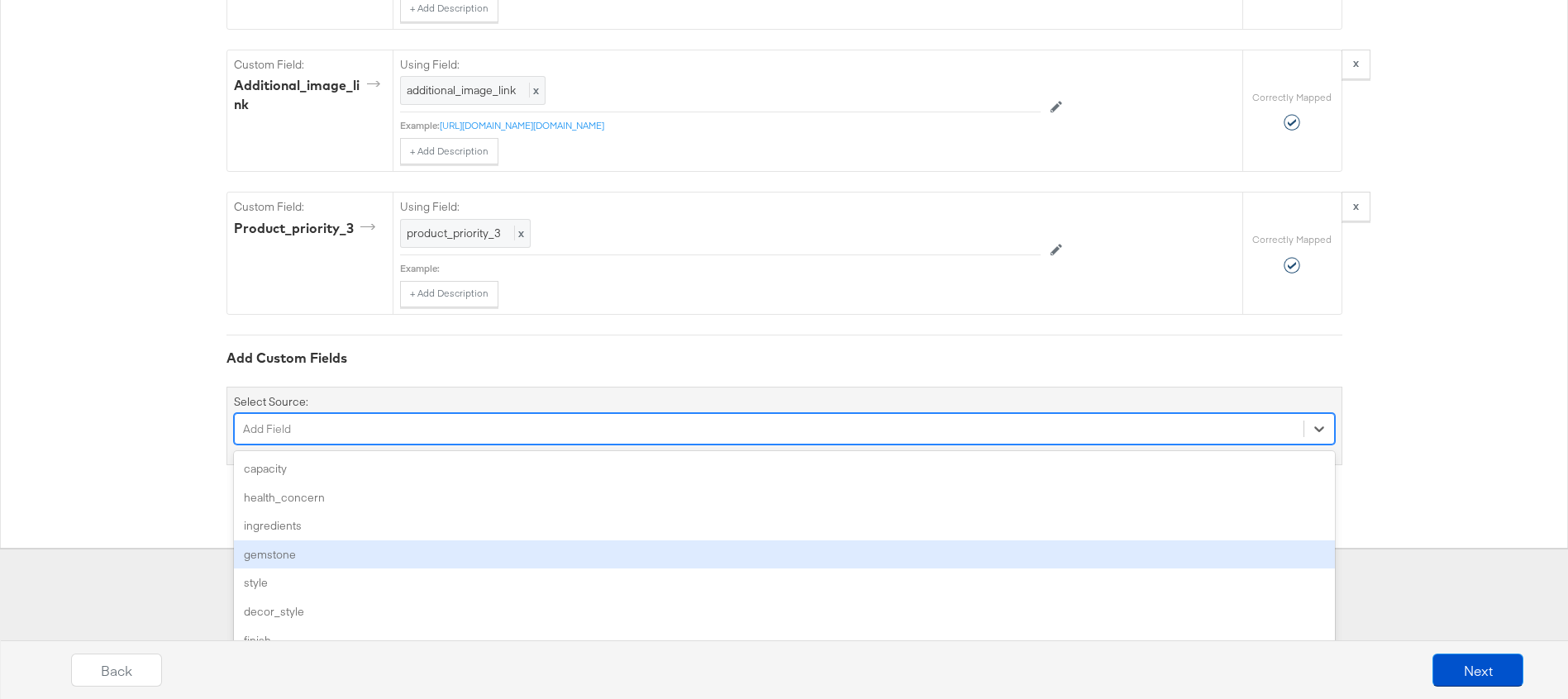
scroll to position [11161, 0]
click at [348, 445] on div "option gemstone focused, 4 of 134. 134 results available. Use Up and Down to ch…" at bounding box center [784, 429] width 1101 height 31
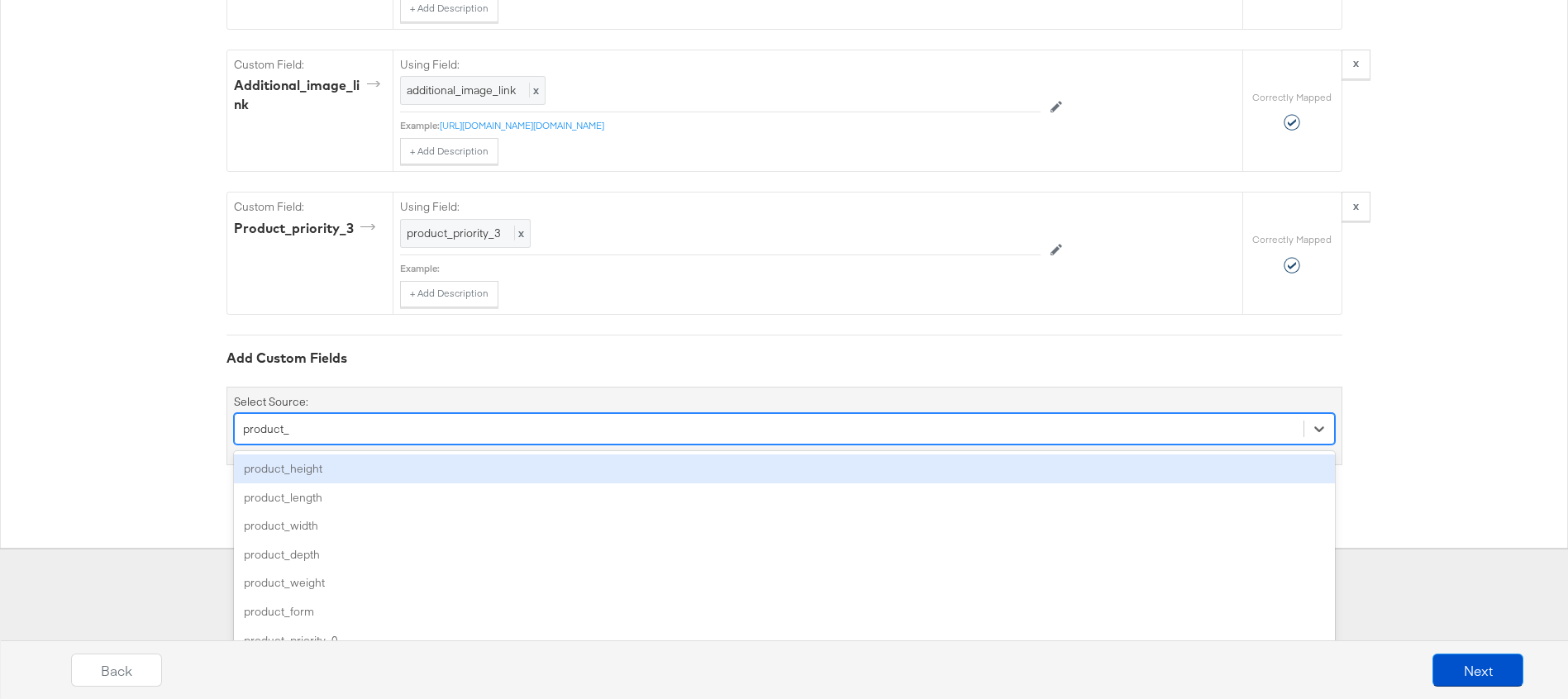
scroll to position [11022, 0]
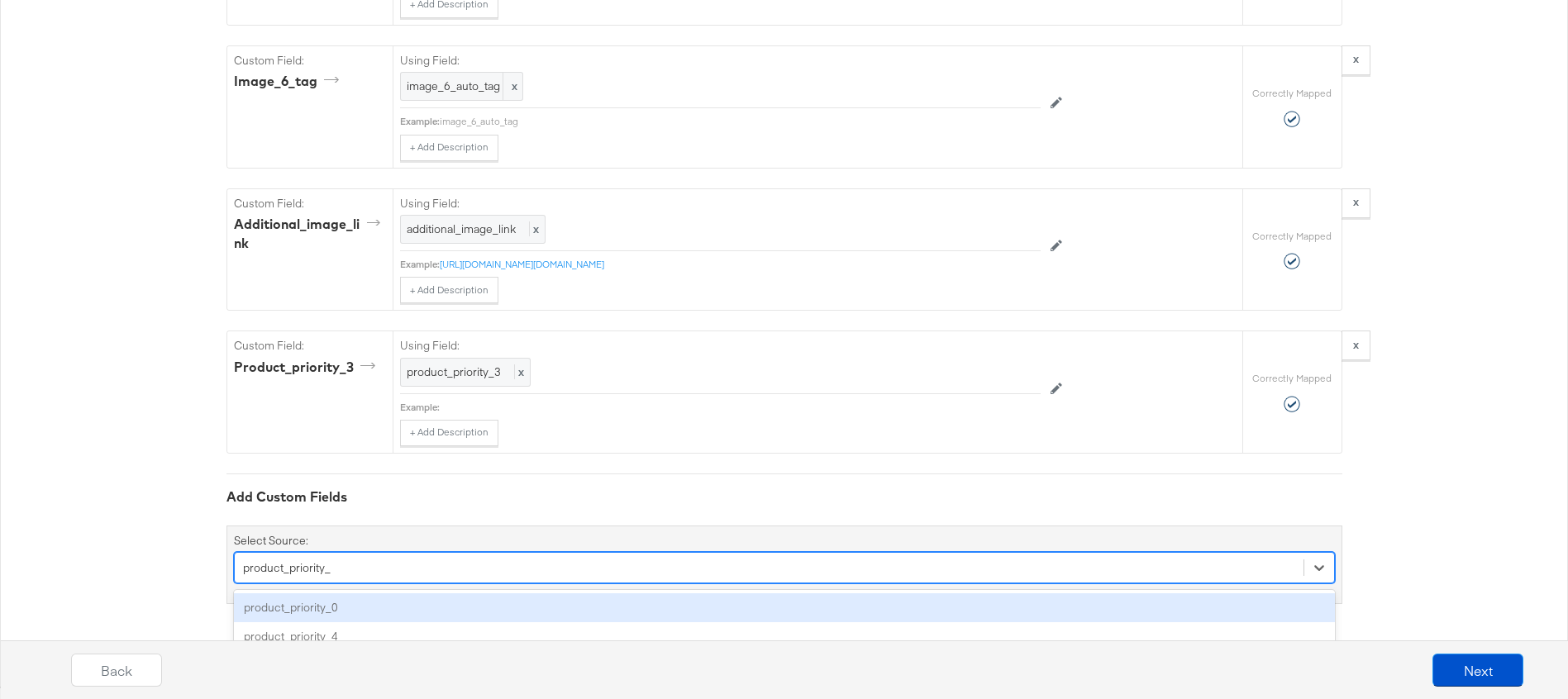
type input "product_priority_4"
click at [306, 609] on div "product_priority_4" at bounding box center [784, 608] width 1101 height 29
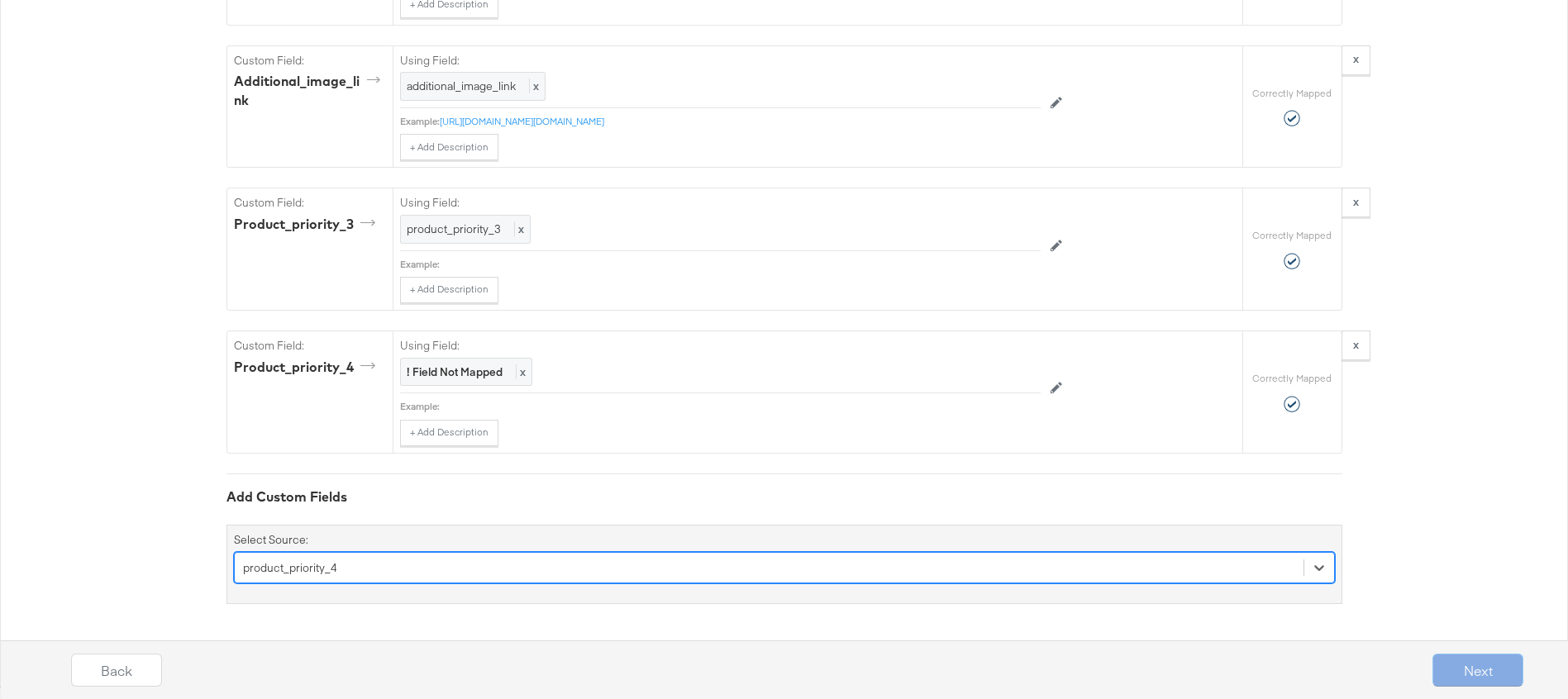
scroll to position [11161, 0]
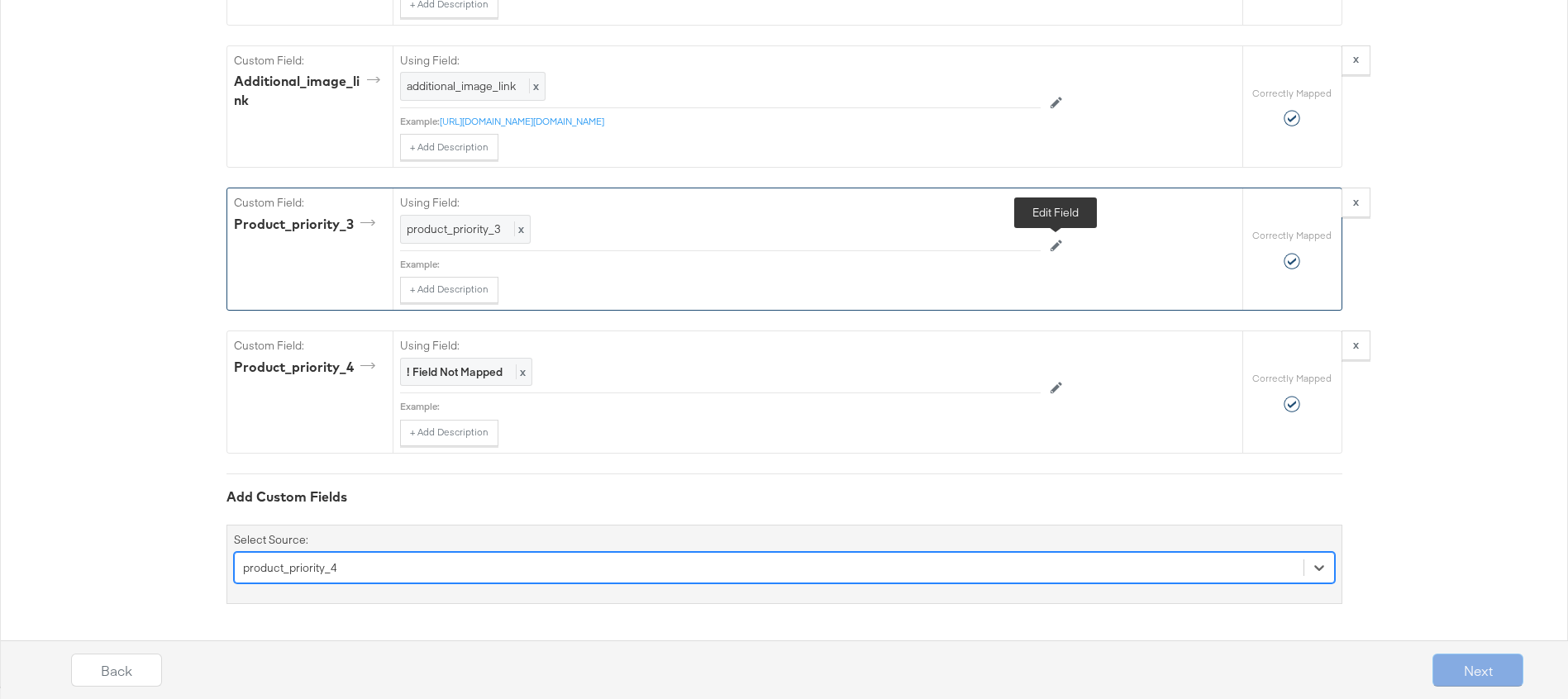
click at [1062, 250] on icon at bounding box center [1057, 245] width 12 height 12
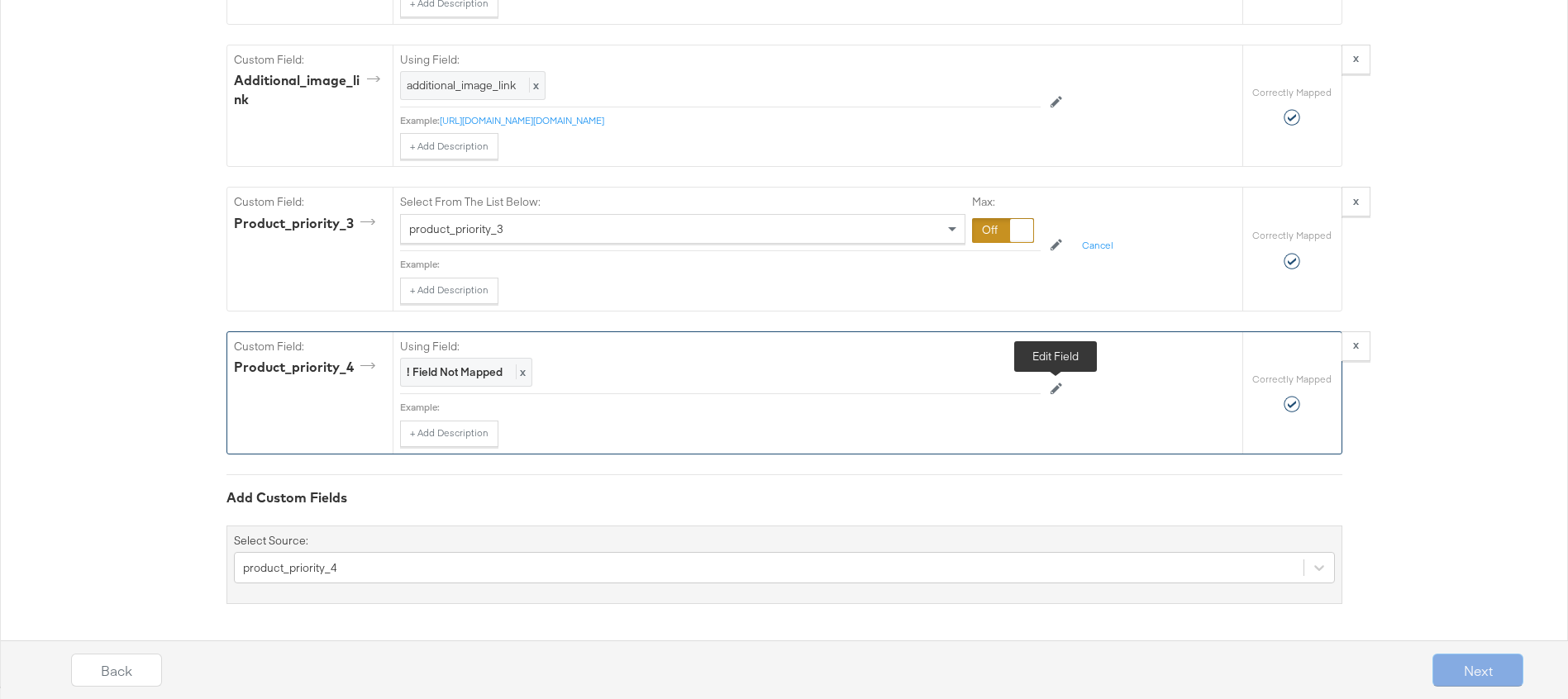
click at [1063, 394] on button at bounding box center [1057, 389] width 31 height 26
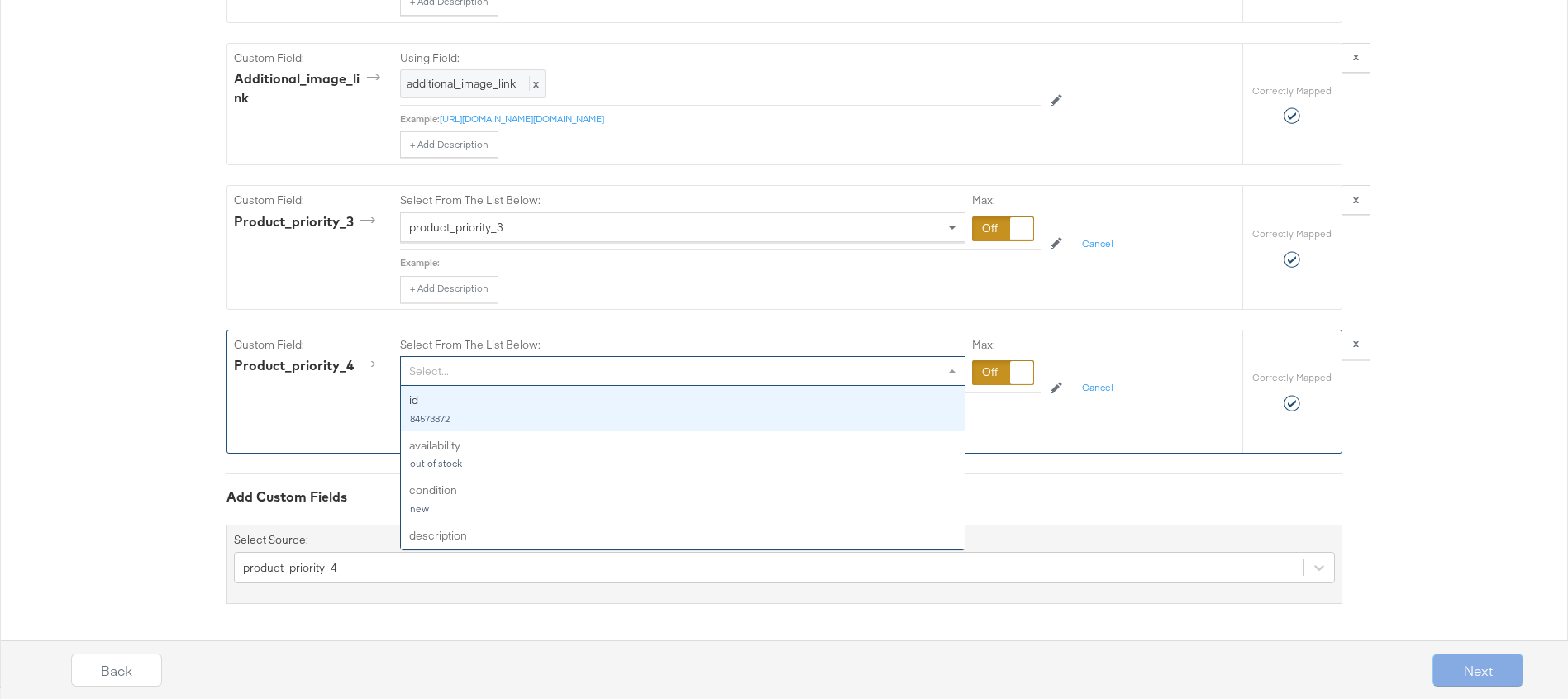
click at [819, 376] on div "Select..." at bounding box center [682, 371] width 564 height 28
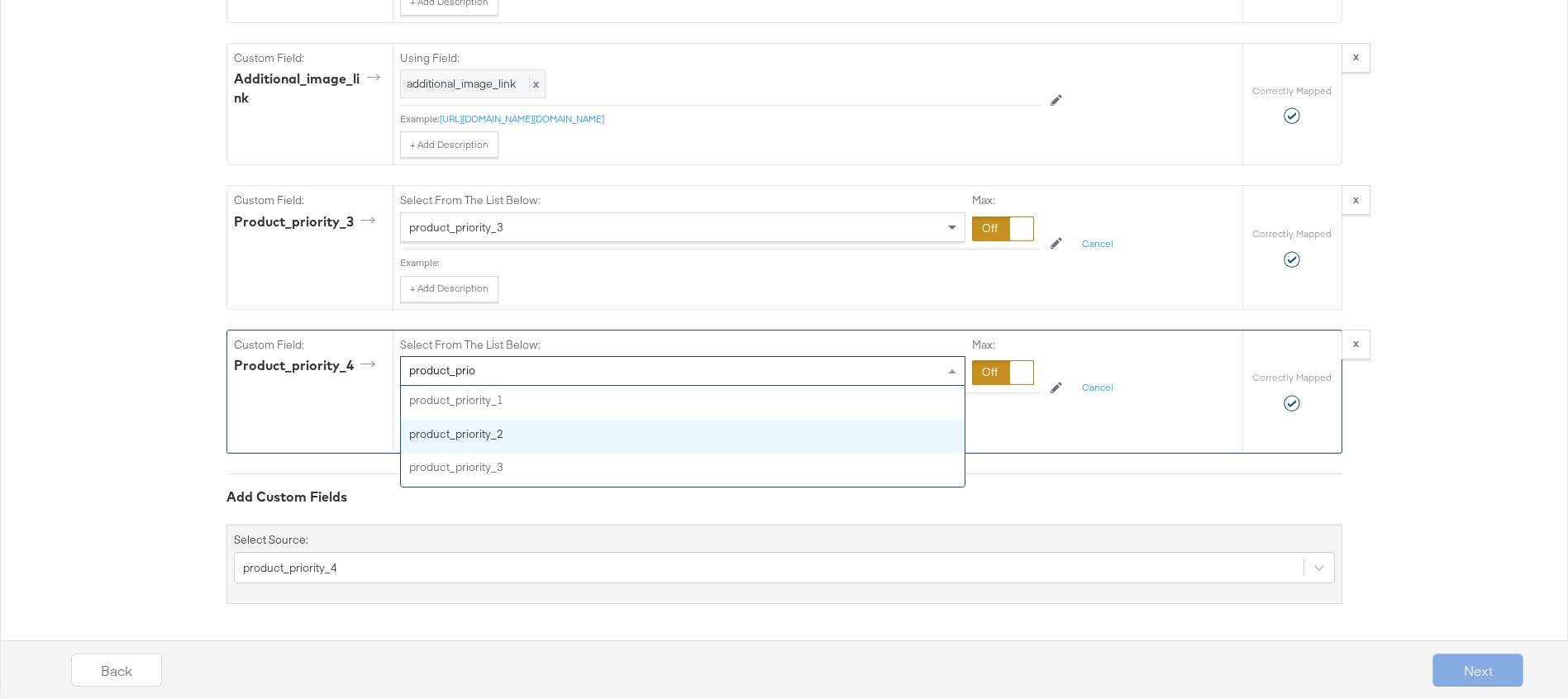
scroll to position [11015, 0]
type input "product_prio"
click at [1106, 402] on button "Cancel" at bounding box center [1098, 388] width 51 height 26
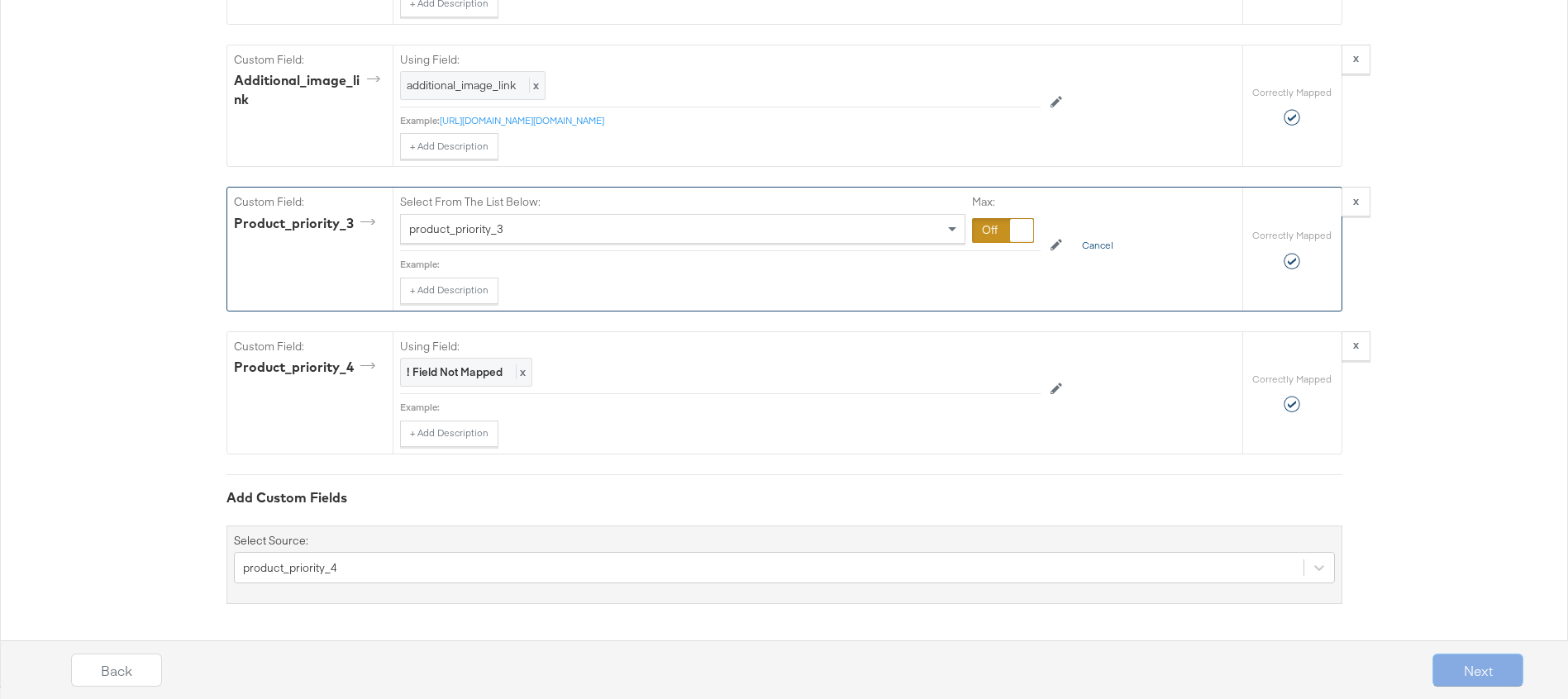
click at [1085, 260] on button "Cancel" at bounding box center [1098, 245] width 51 height 26
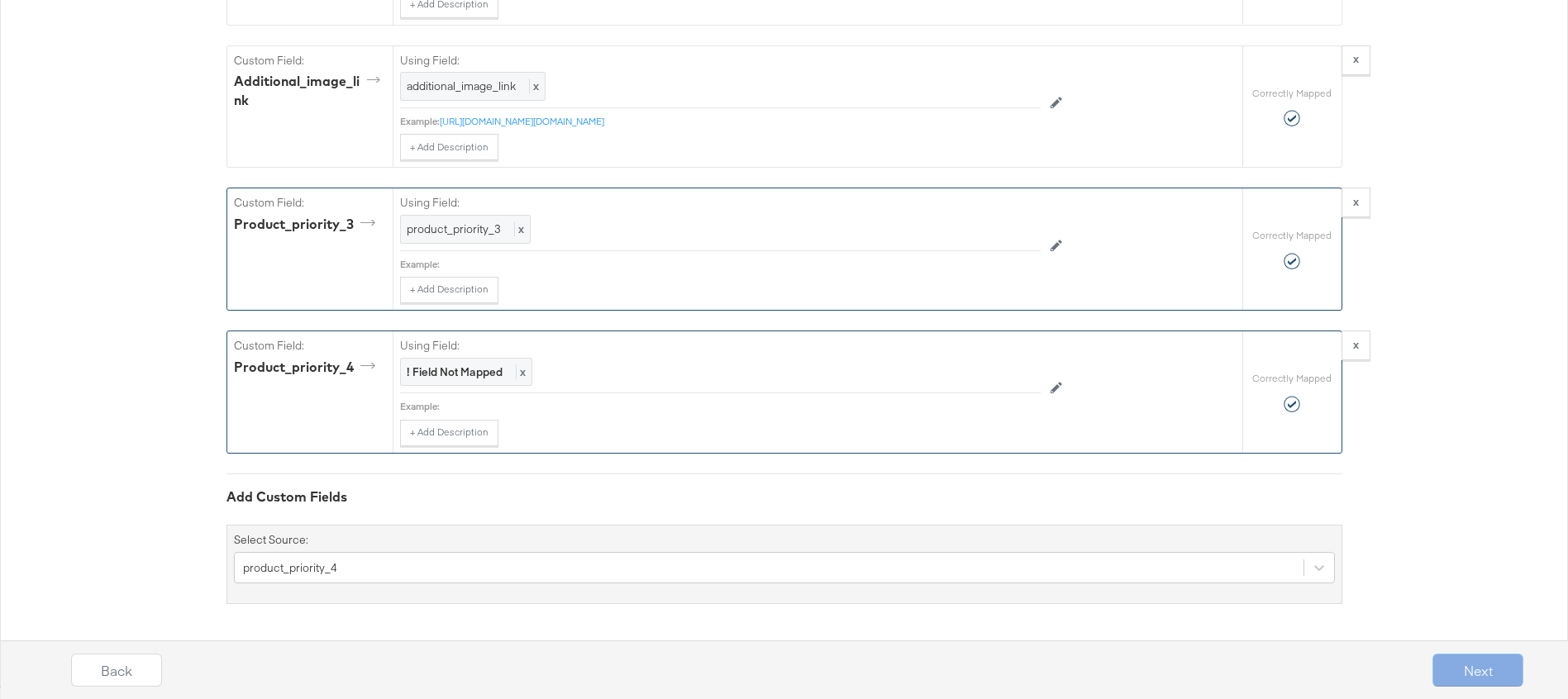
scroll to position [11105, 0]
click at [1059, 394] on icon at bounding box center [1057, 388] width 12 height 12
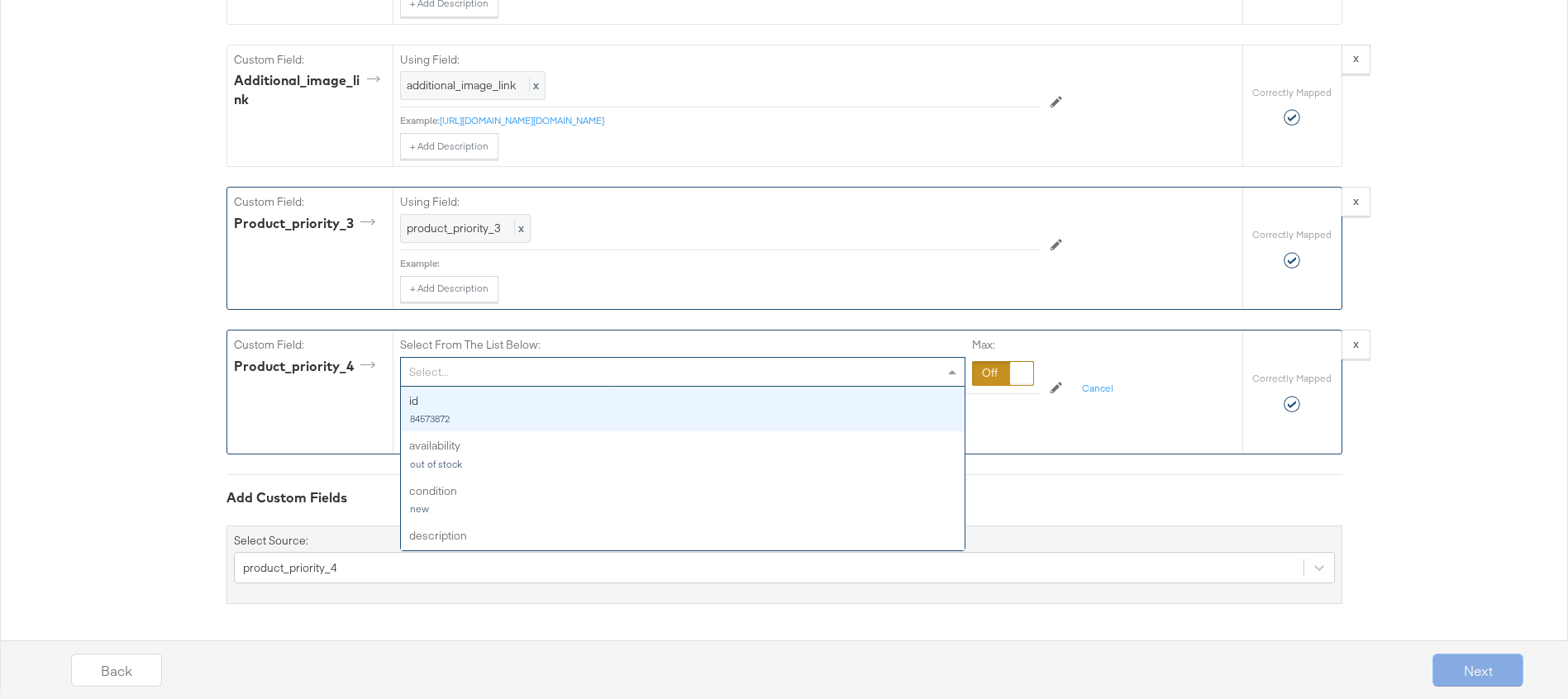
click at [709, 386] on div "Select..." at bounding box center [682, 371] width 564 height 28
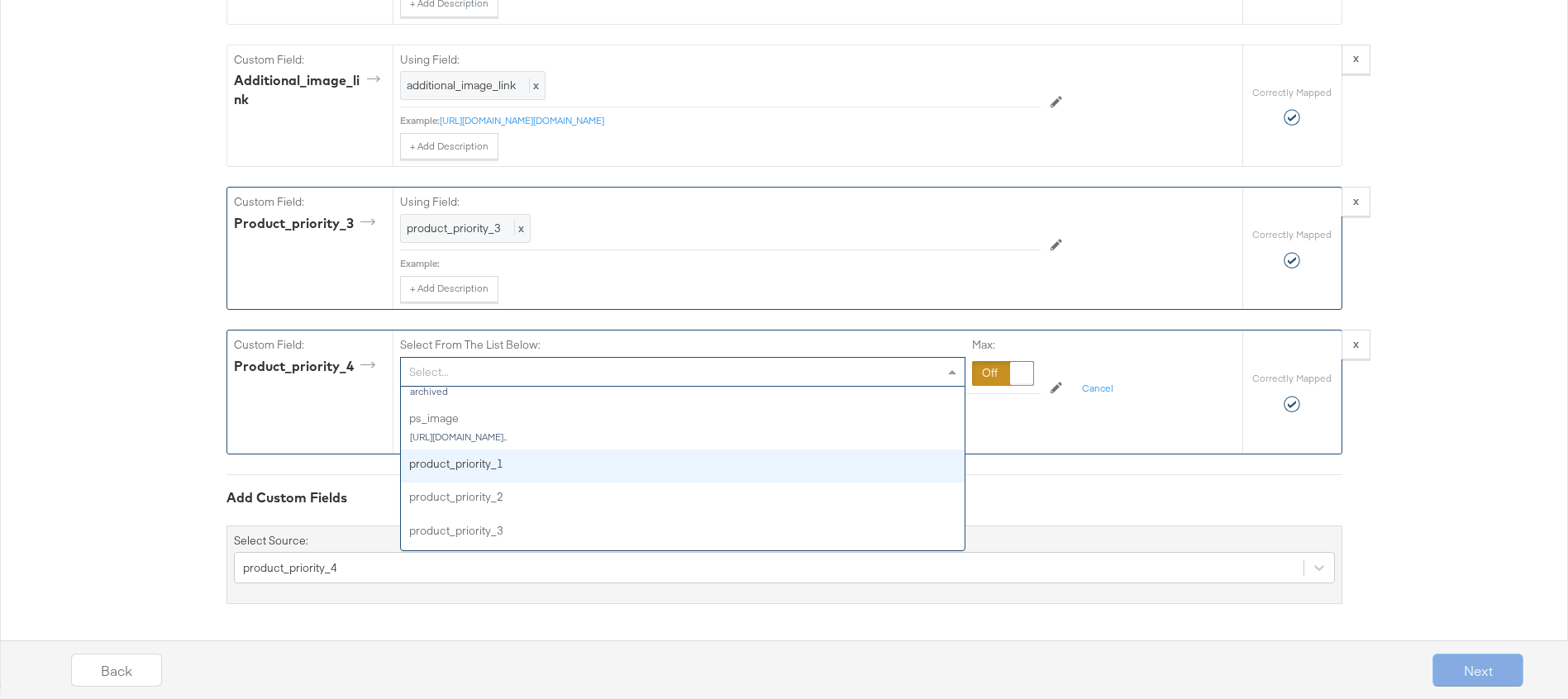
scroll to position [11117, 0]
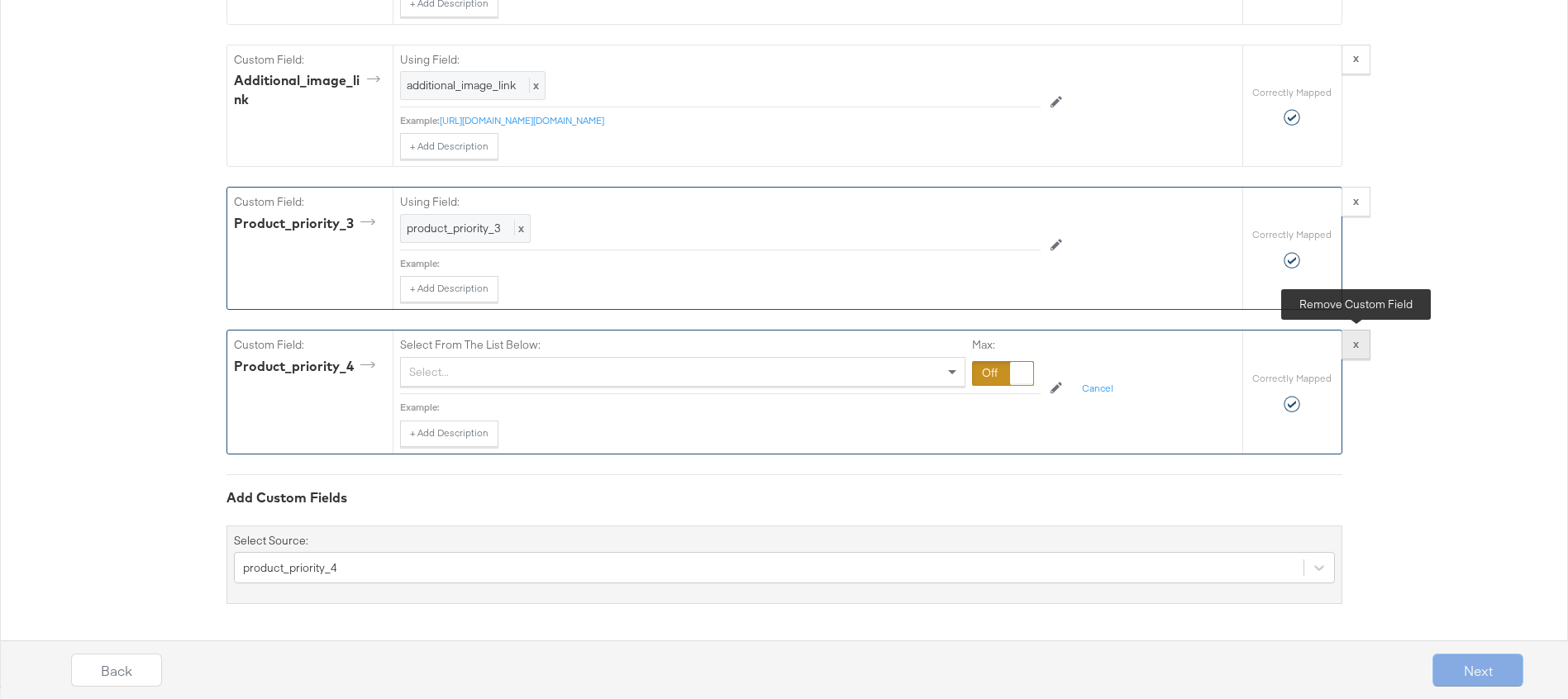
click at [1362, 345] on button "x" at bounding box center [1356, 344] width 29 height 29
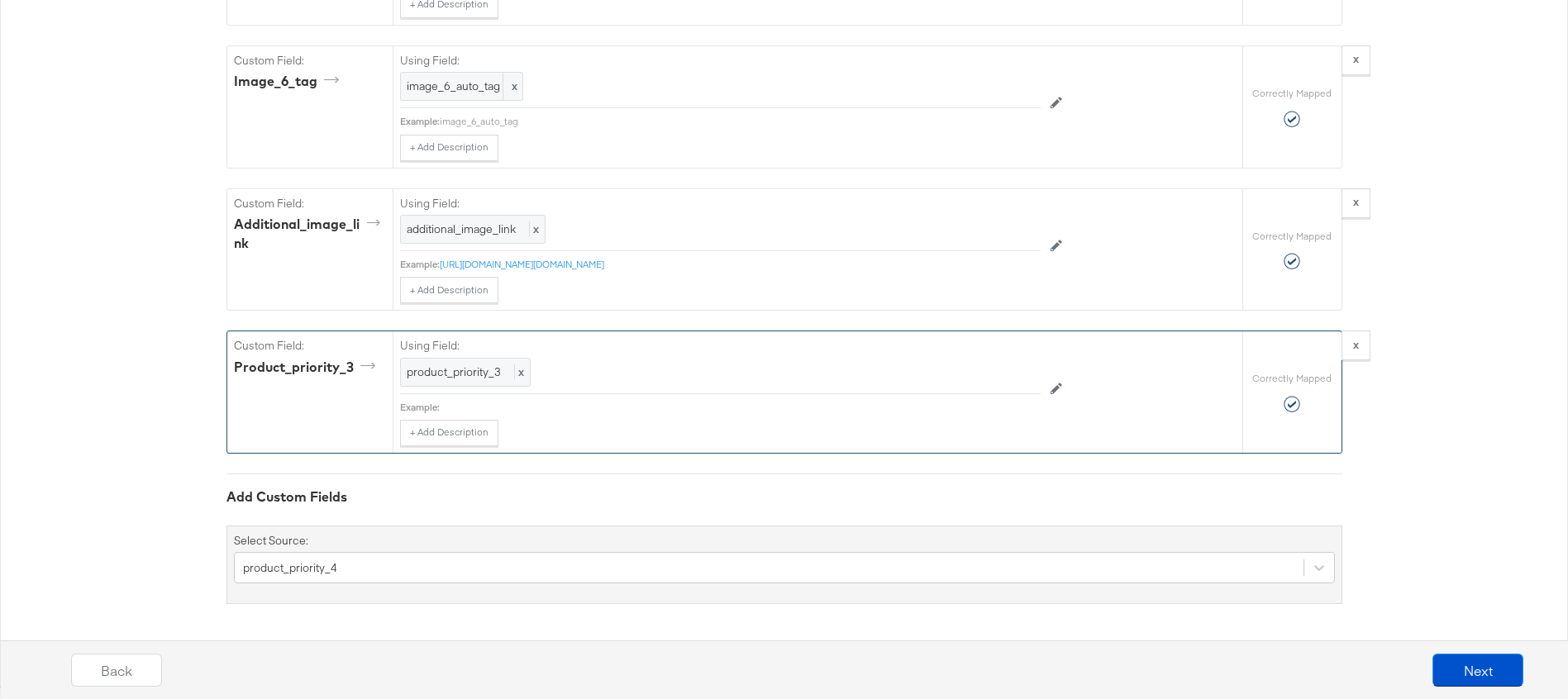
scroll to position [11022, 0]
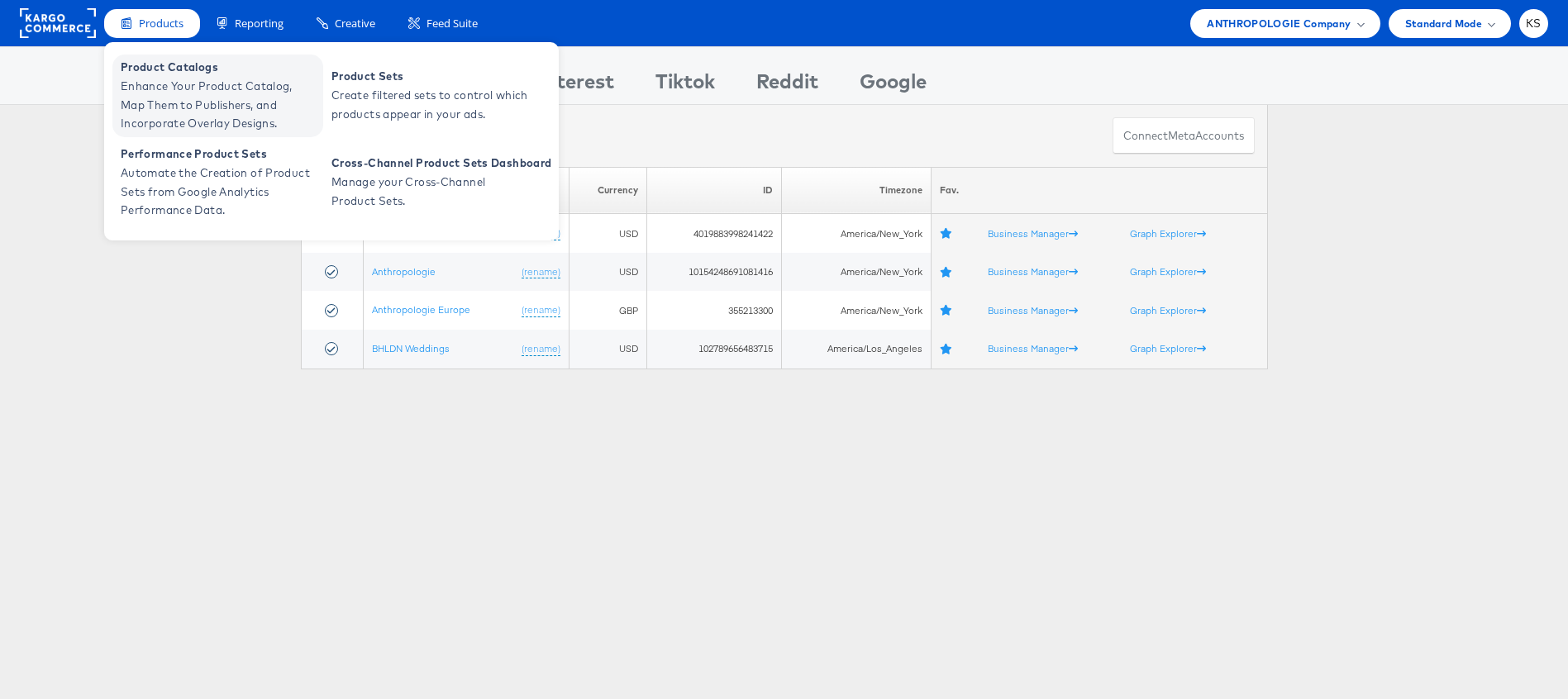
click at [161, 84] on span "Enhance Your Product Catalog, Map Them to Publishers, and Incorporate Overlay D…" at bounding box center [219, 106] width 198 height 57
